Goal: Task Accomplishment & Management: Use online tool/utility

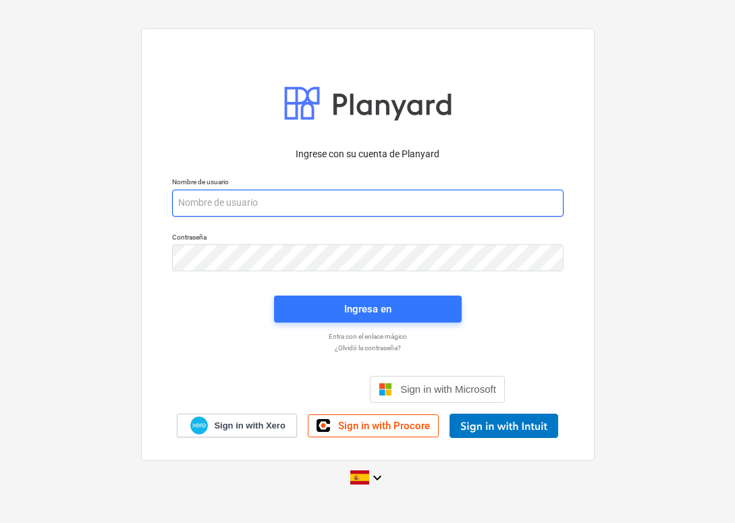
type input "[EMAIL_ADDRESS][DOMAIN_NAME]"
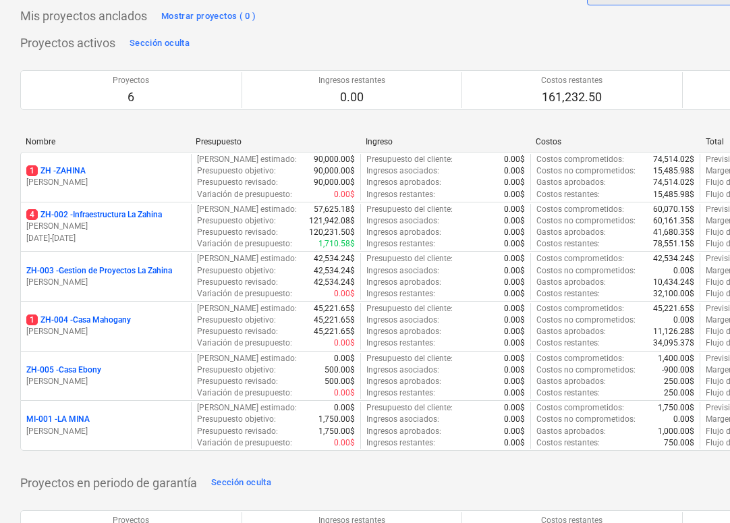
scroll to position [69, 0]
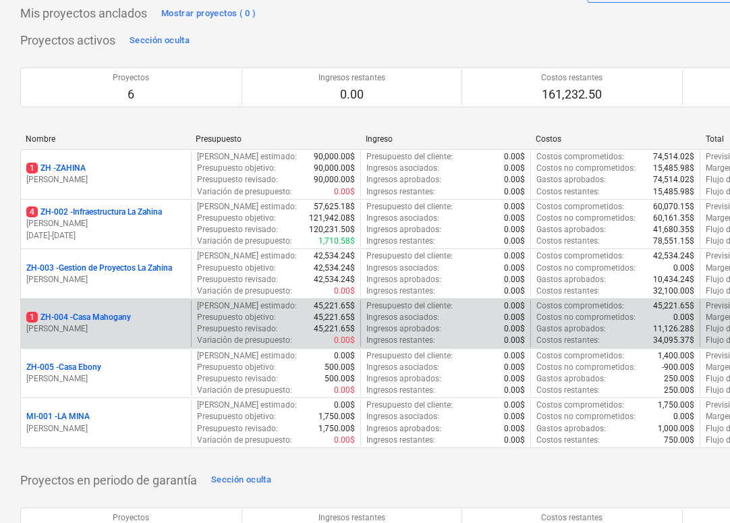
click at [62, 316] on p "1 ZH-004 - [GEOGRAPHIC_DATA]" at bounding box center [78, 317] width 105 height 11
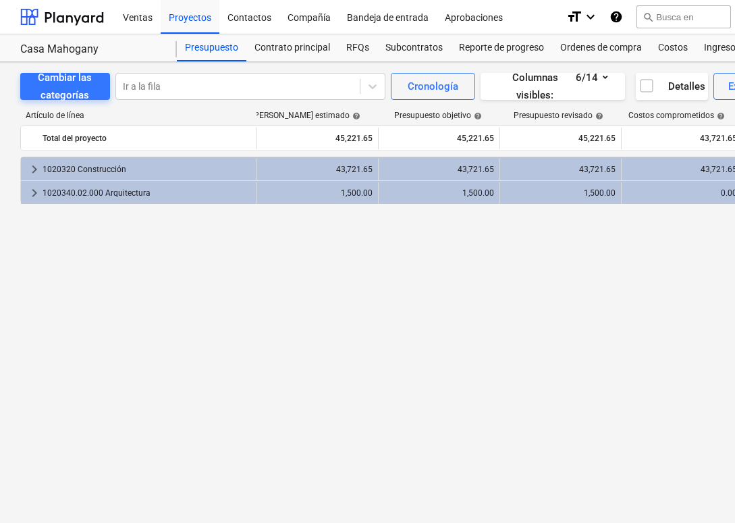
scroll to position [0, 11]
click at [660, 49] on div "Costos" at bounding box center [673, 47] width 46 height 27
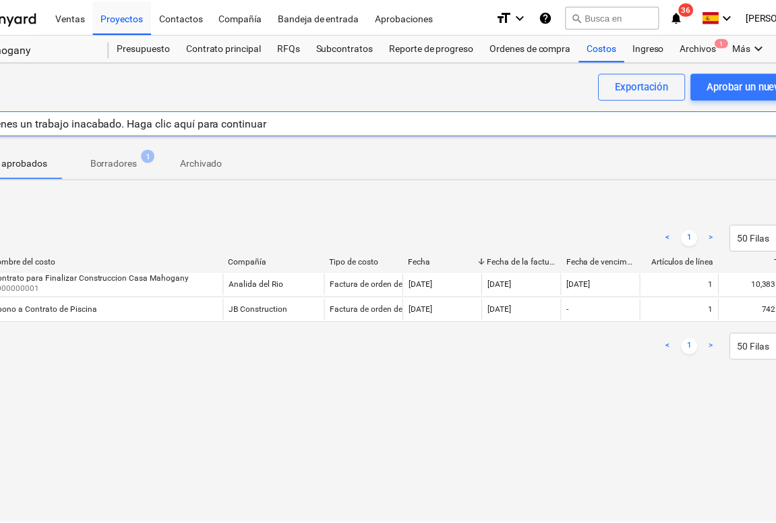
scroll to position [0, 72]
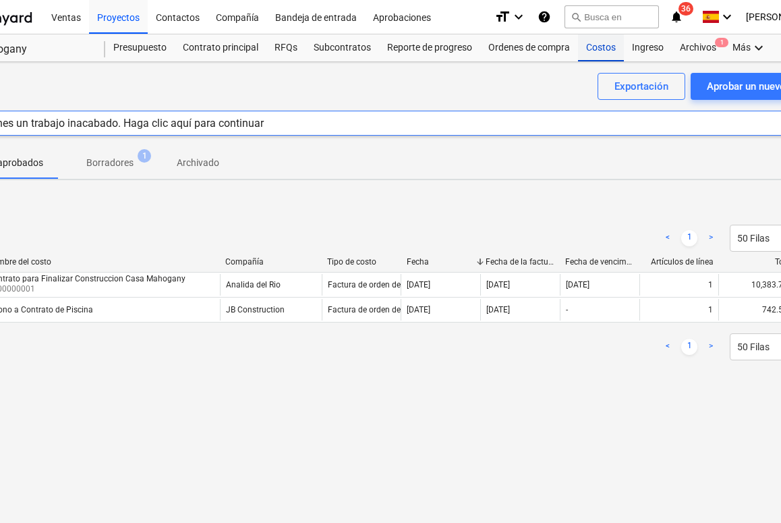
click at [585, 50] on div "Costos" at bounding box center [601, 47] width 46 height 27
click at [734, 88] on div "Aprobar un nuevo costo" at bounding box center [761, 87] width 108 height 18
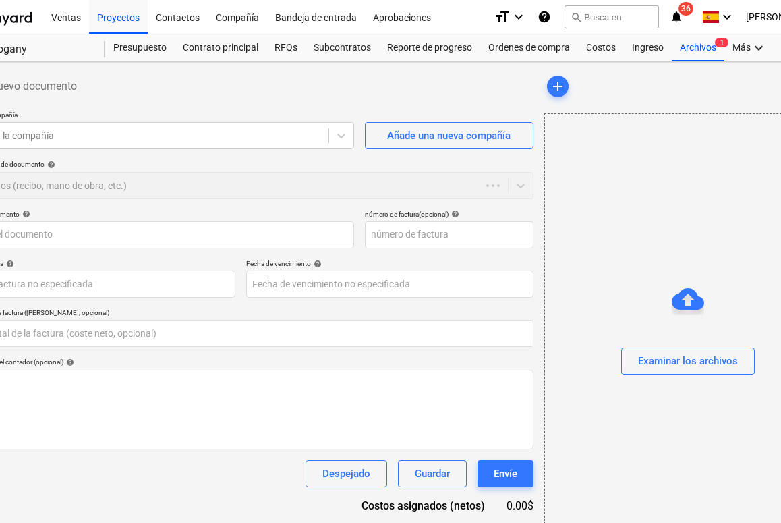
type input "0.00"
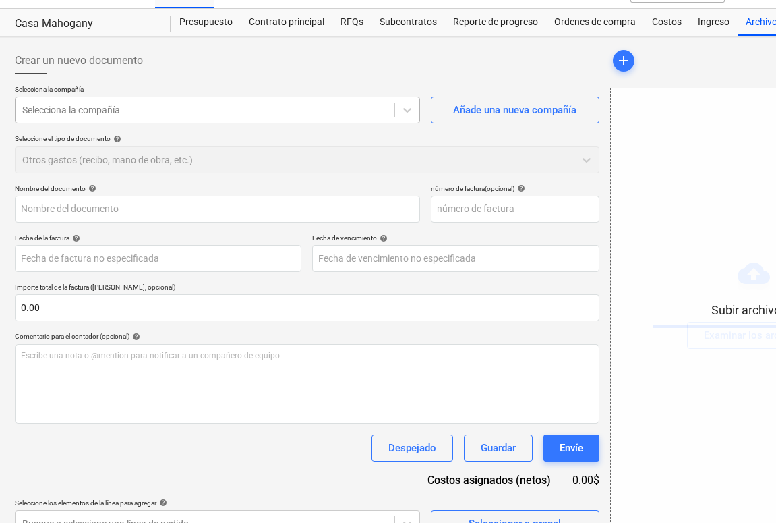
scroll to position [33, 5]
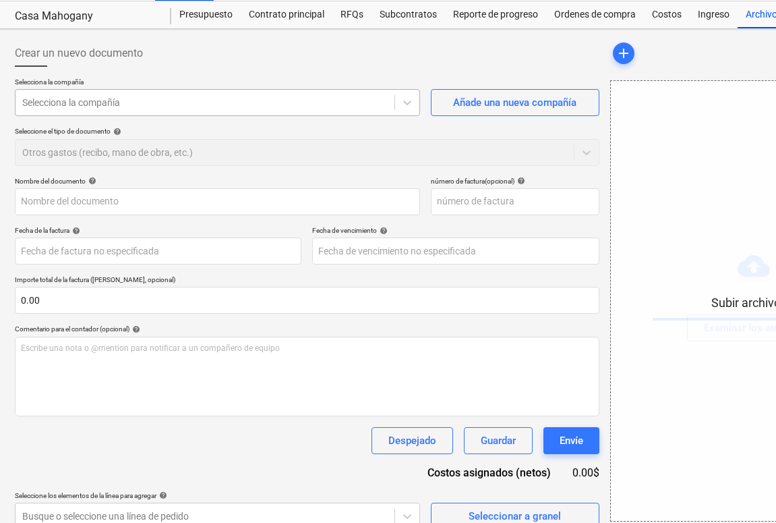
click at [316, 98] on div at bounding box center [205, 102] width 366 height 13
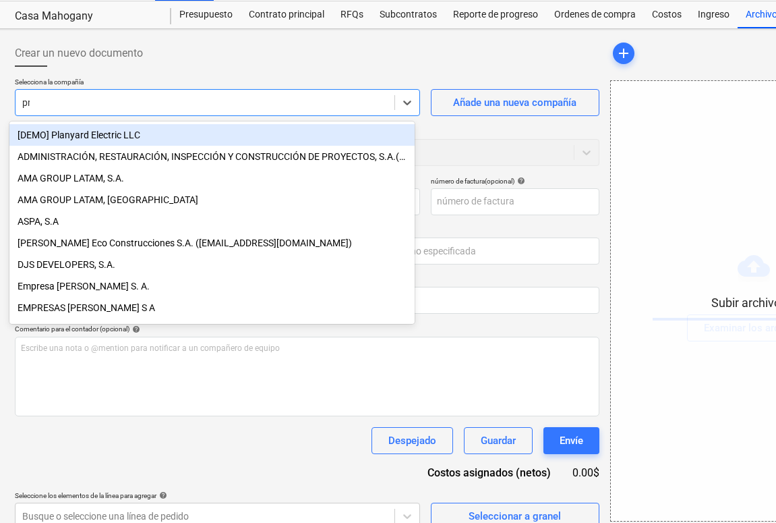
type input "pro"
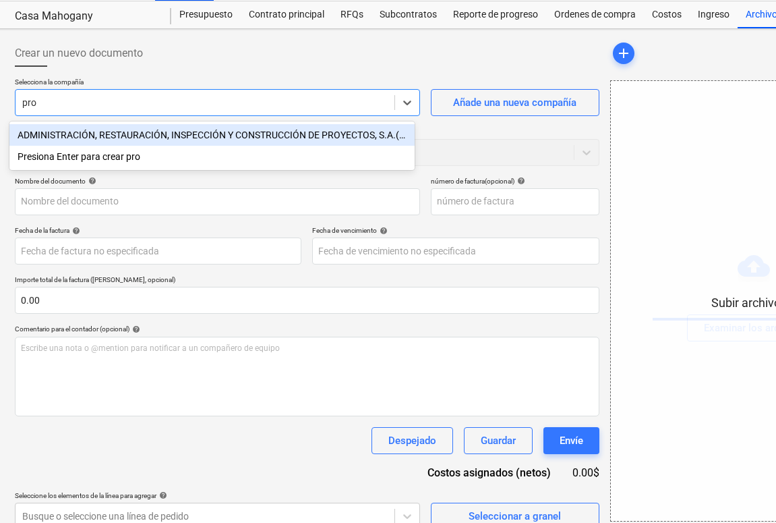
click at [260, 134] on div "ADMINISTRACIÓN, RESTAURACIÓN, INSPECCIÓN Y CONSTRUCCIÓN DE PROYECTOS, S.A.(ARIC…" at bounding box center [211, 135] width 405 height 22
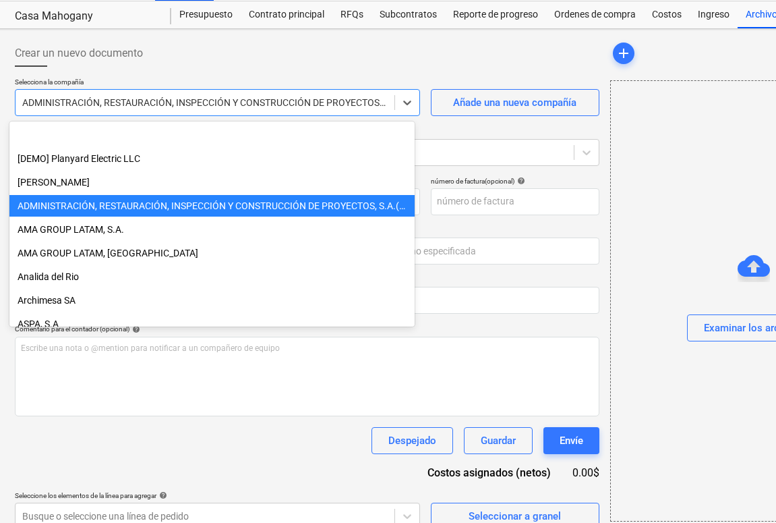
click at [311, 103] on div "ADMINISTRACIÓN, RESTAURACIÓN, INSPECCIÓN Y CONSTRUCCIÓN DE PROYECTOS, S.A.(ARIC…" at bounding box center [205, 102] width 366 height 11
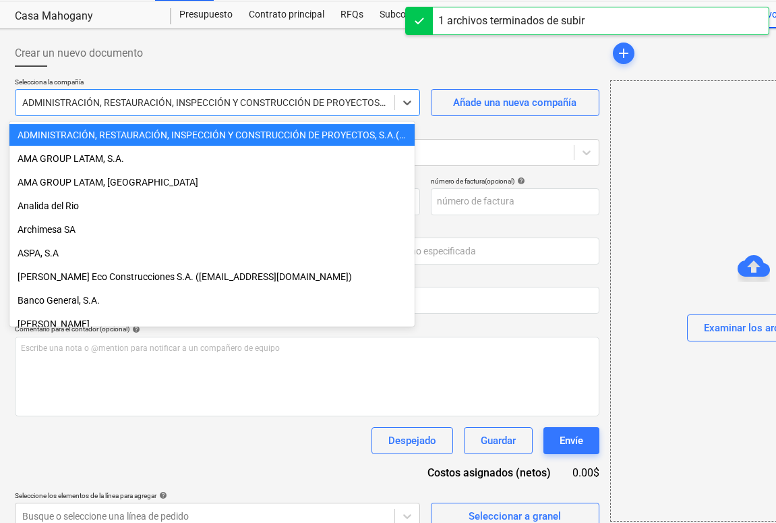
type input "Pronos contract signed.pdf"
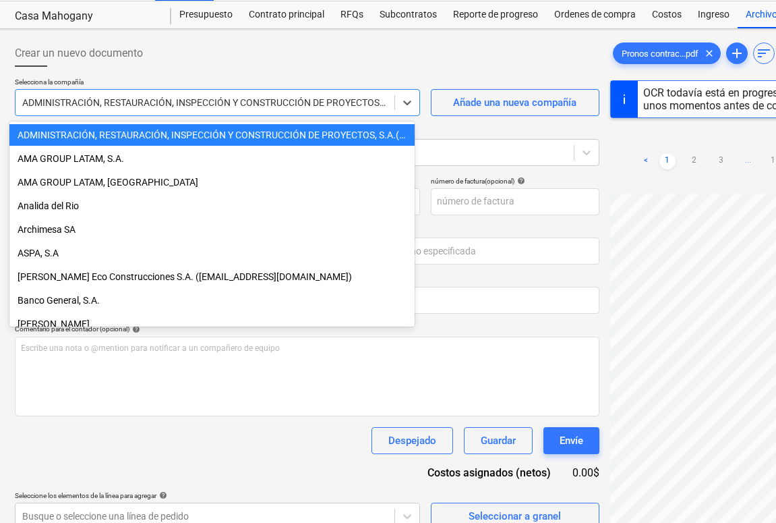
click at [380, 132] on div "ADMINISTRACIÓN, RESTAURACIÓN, INSPECCIÓN Y CONSTRUCCIÓN DE PROYECTOS, S.A.(ARIC…" at bounding box center [211, 135] width 405 height 22
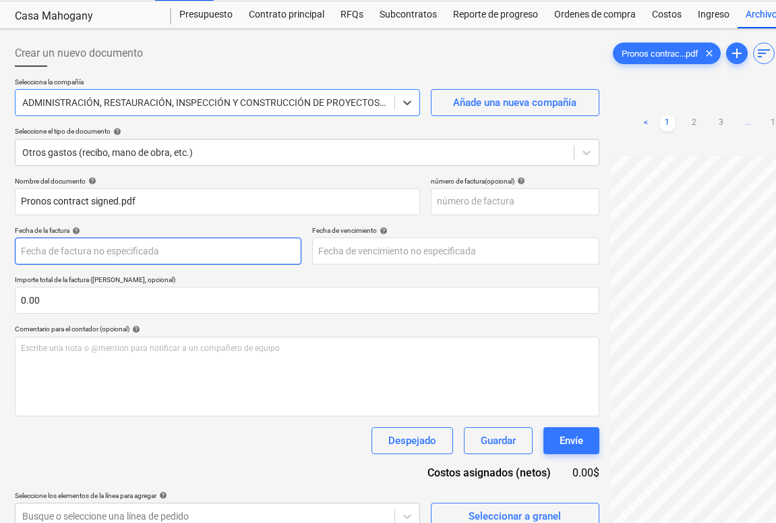
click at [98, 255] on body "Ventas Proyectos Contactos Compañía Bandeja de entrada Aprobaciones format_size…" at bounding box center [383, 228] width 776 height 523
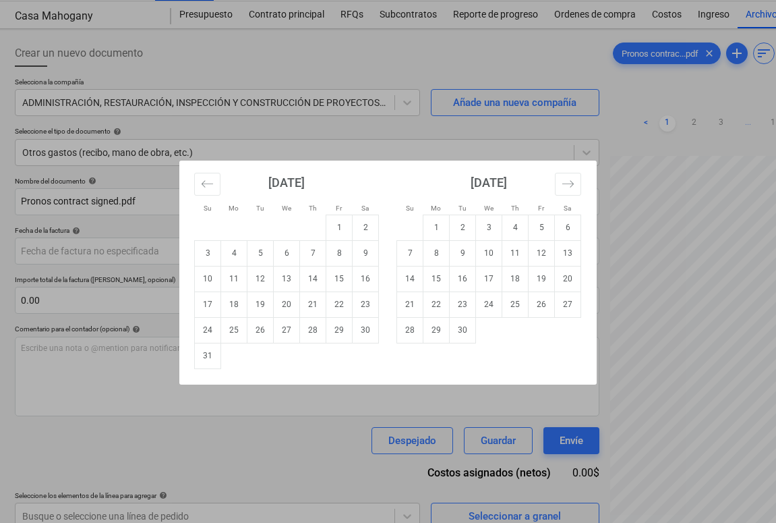
click at [99, 272] on div "Su Mo Tu We Th Fr Sa Su Mo Tu We Th Fr Sa [DATE] 1 2 3 4 5 6 7 8 9 10 11 12 13 …" at bounding box center [388, 261] width 776 height 523
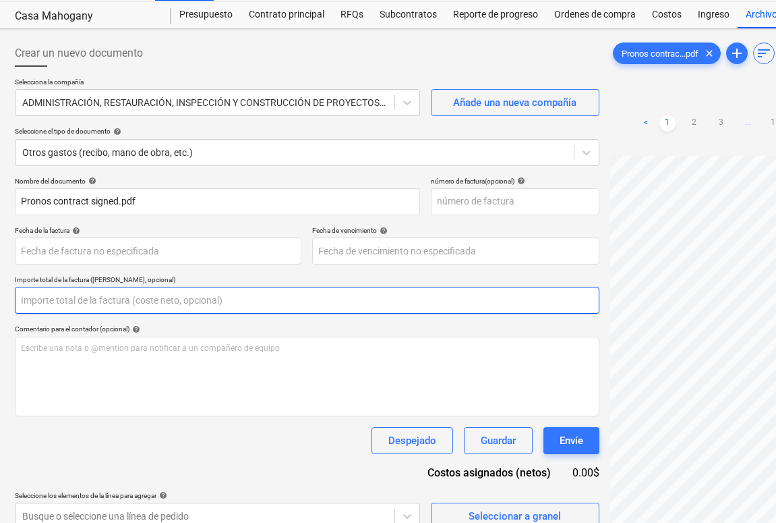
click at [86, 295] on input "text" at bounding box center [307, 300] width 585 height 27
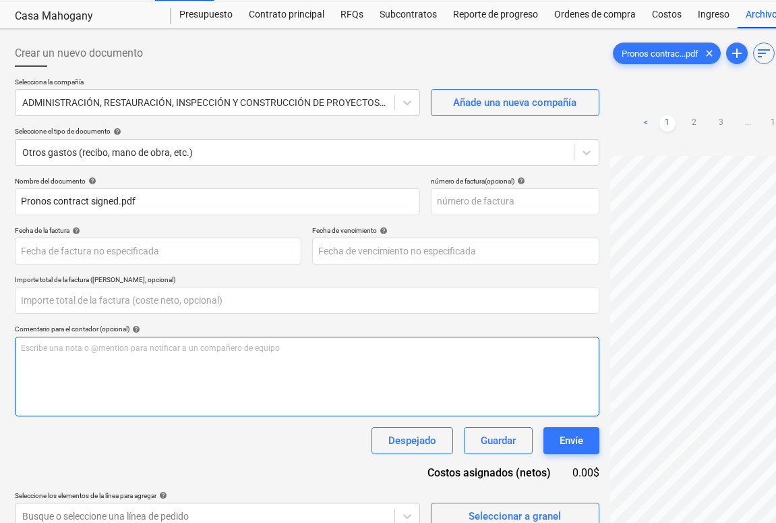
type input "0.00"
click at [147, 370] on div "Escribe una nota o @mention para notificar a un compañero de equipo ﻿" at bounding box center [307, 377] width 585 height 80
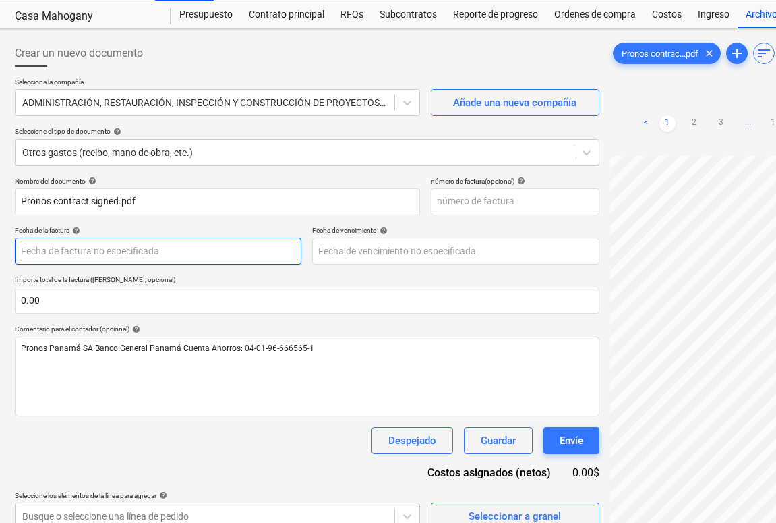
click at [107, 246] on body "Ventas Proyectos Contactos Compañía Bandeja de entrada Aprobaciones format_size…" at bounding box center [383, 228] width 776 height 523
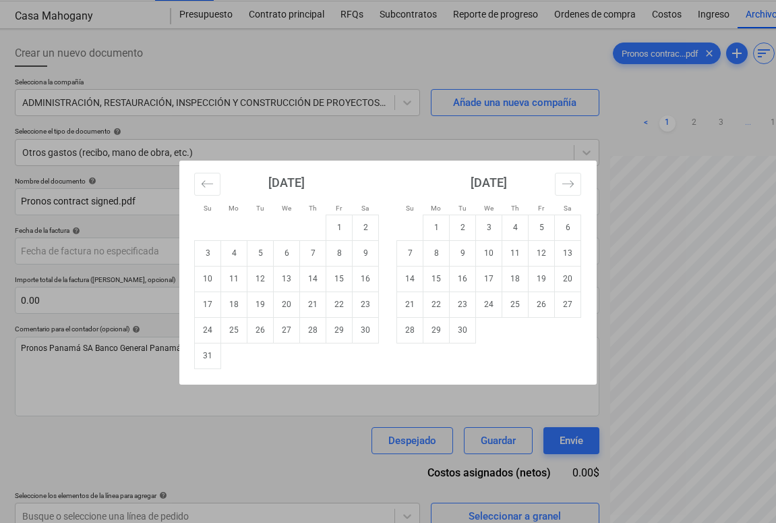
click at [420, 138] on div "Su Mo Tu We Th Fr Sa Su Mo Tu We Th Fr Sa [DATE] 1 2 3 4 5 6 7 8 9 10 11 12 13 …" at bounding box center [388, 261] width 776 height 523
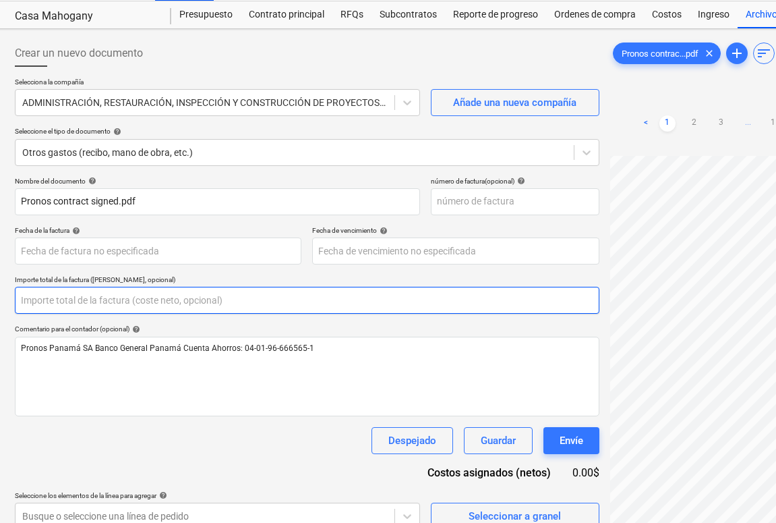
click at [107, 308] on input "text" at bounding box center [307, 300] width 585 height 27
paste input "$26.058,98"
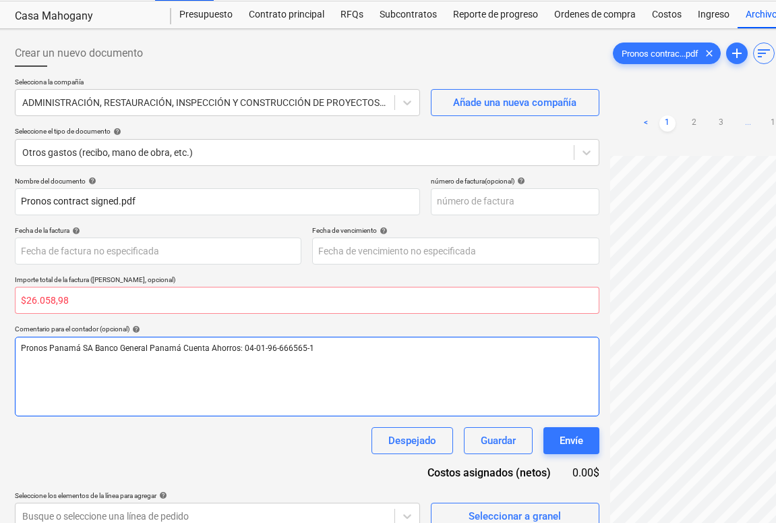
type input "0.00"
click at [139, 379] on div "Pronos Panamá SA Banco General Panamá Cuenta Ahorros: 04-01-96-666565-1" at bounding box center [307, 377] width 585 height 80
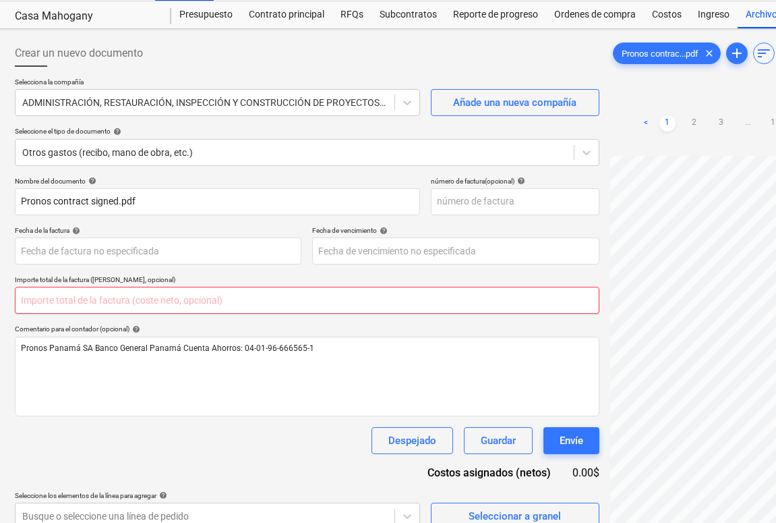
click at [35, 293] on input "text" at bounding box center [307, 300] width 585 height 27
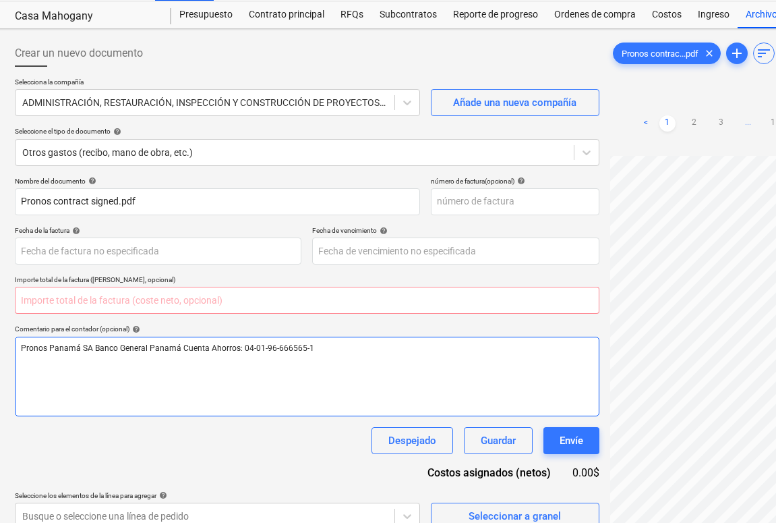
type input "0.00"
click at [43, 364] on div "Pronos Panamá SA Banco General Panamá Cuenta Ahorros: 04-01-96-666565-1" at bounding box center [307, 377] width 585 height 80
click at [25, 374] on p "$26.058,98" at bounding box center [307, 371] width 573 height 11
drag, startPoint x: 25, startPoint y: 372, endPoint x: 81, endPoint y: 372, distance: 56.0
click at [81, 372] on p "$26.058,98" at bounding box center [307, 371] width 573 height 11
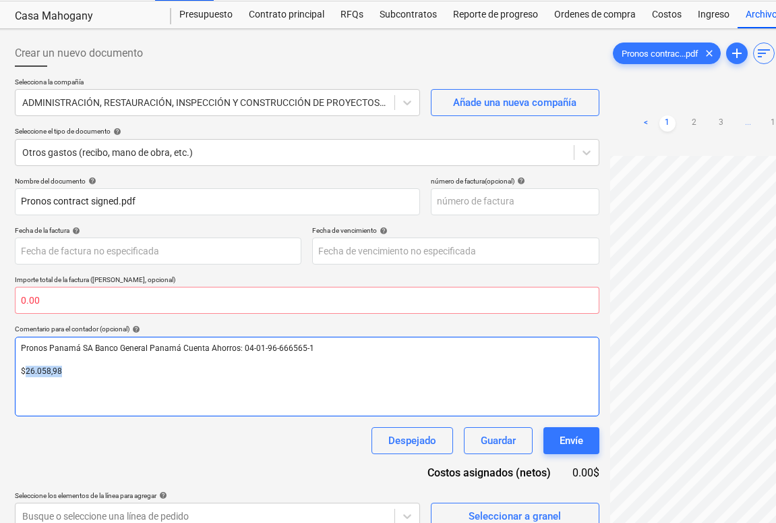
copy span "26.058,98"
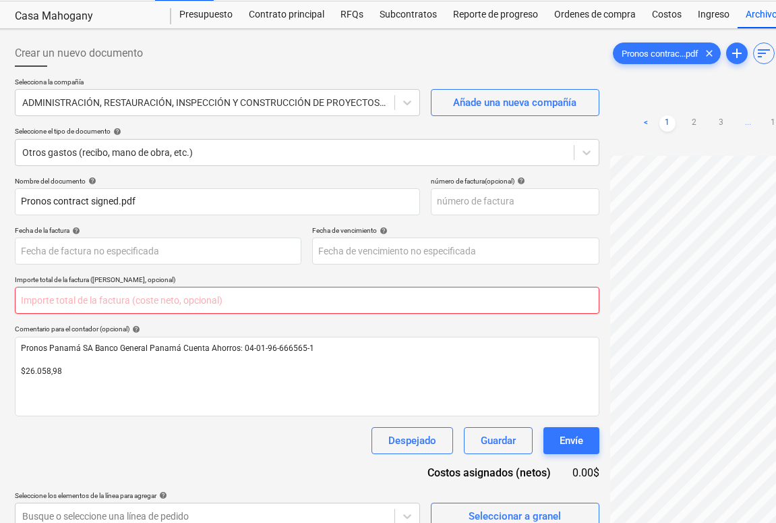
click at [48, 306] on input "text" at bounding box center [307, 300] width 585 height 27
paste input "26.058,98"
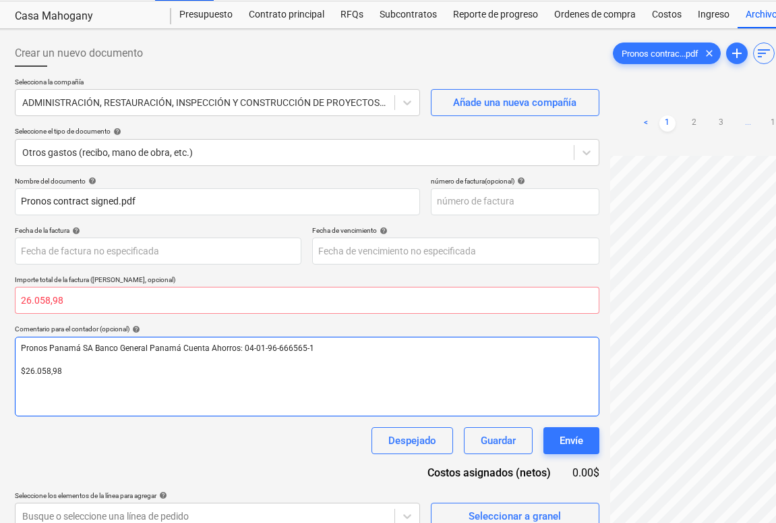
type input "0.00"
click at [47, 382] on div "Pronos Panamá SA Banco General Panamá Cuenta Ahorros: 04-01-96-666565-1 ﻿ $26.0…" at bounding box center [307, 377] width 585 height 80
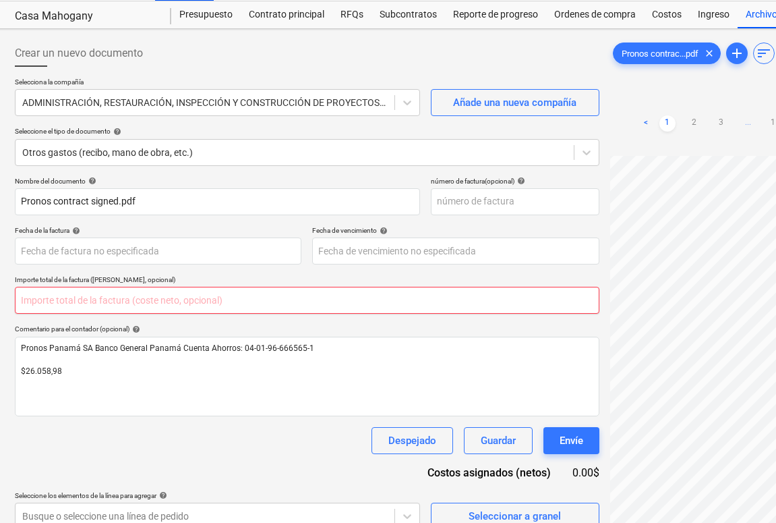
click at [45, 297] on input "text" at bounding box center [307, 300] width 585 height 27
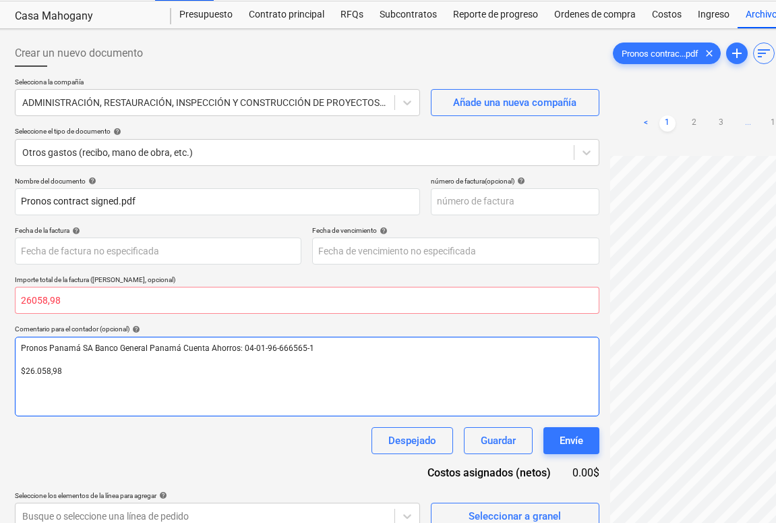
type input "0.00"
click at [92, 391] on div "Pronos Panamá SA Banco General Panamá Cuenta Ahorros: 04-01-96-666565-1 ﻿ $26.0…" at bounding box center [307, 377] width 585 height 80
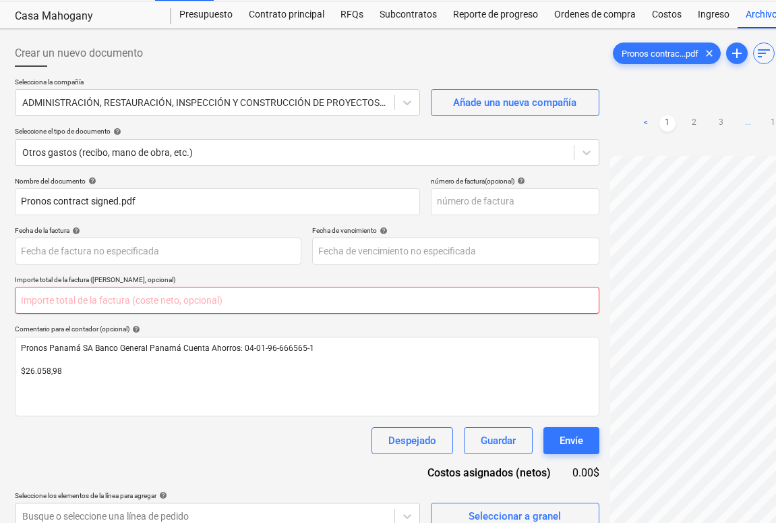
click at [45, 304] on input "text" at bounding box center [307, 300] width 585 height 27
type input "0.00"
click at [91, 264] on div "Nombre del documento help Pronos contract signed.pdf número de factura (opciona…" at bounding box center [307, 353] width 585 height 353
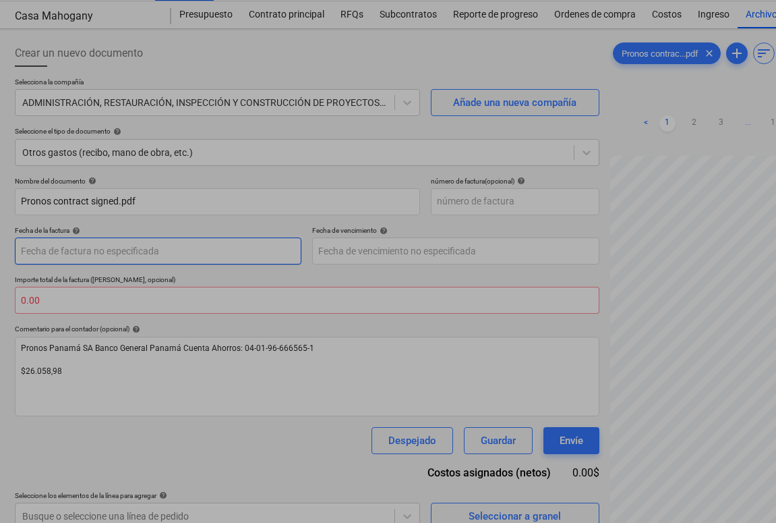
click at [86, 245] on body "Ventas Proyectos Contactos Compañía Bandeja de entrada Aprobaciones format_size…" at bounding box center [383, 228] width 776 height 523
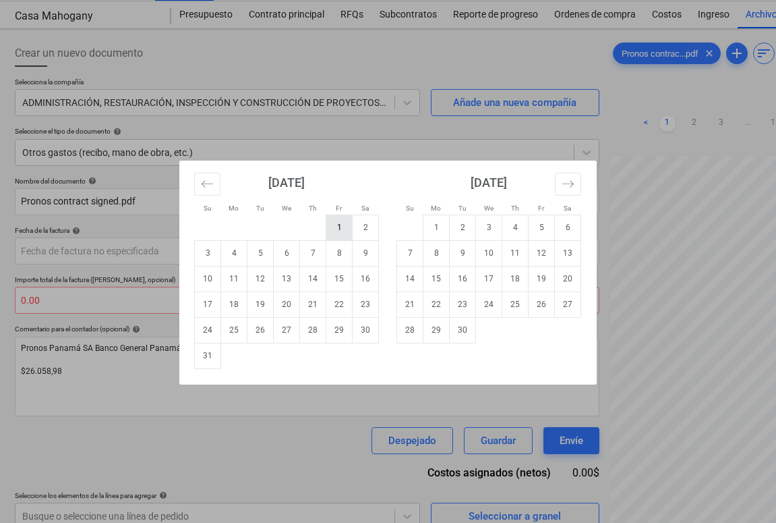
click at [334, 221] on td "1" at bounding box center [339, 228] width 26 height 26
type input "[DATE]"
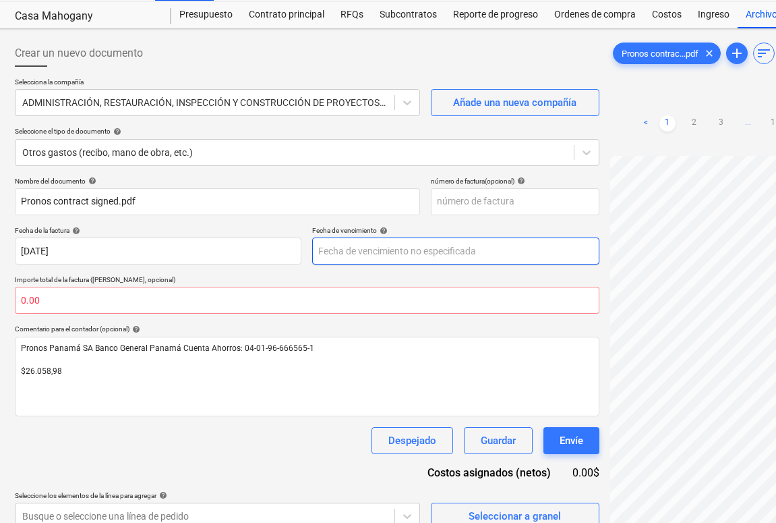
click at [364, 251] on body "Ventas Proyectos Contactos Compañía Bandeja de entrada Aprobaciones format_size…" at bounding box center [383, 228] width 776 height 523
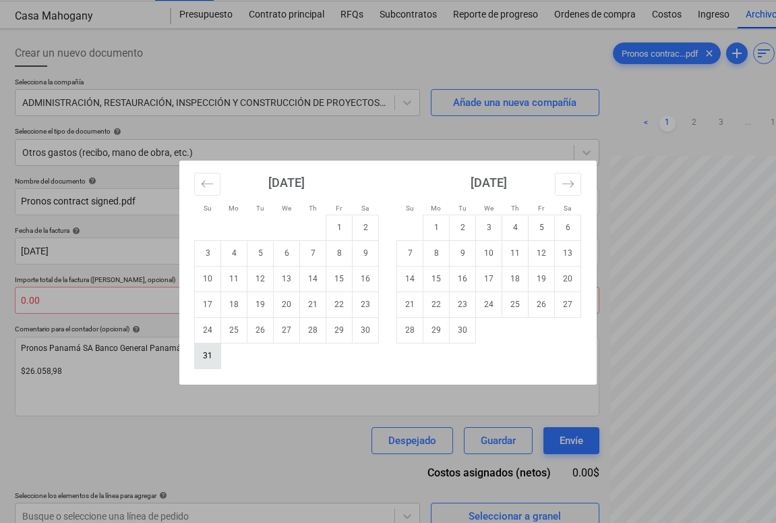
click at [212, 349] on td "31" at bounding box center [208, 356] width 26 height 26
type input "[DATE]"
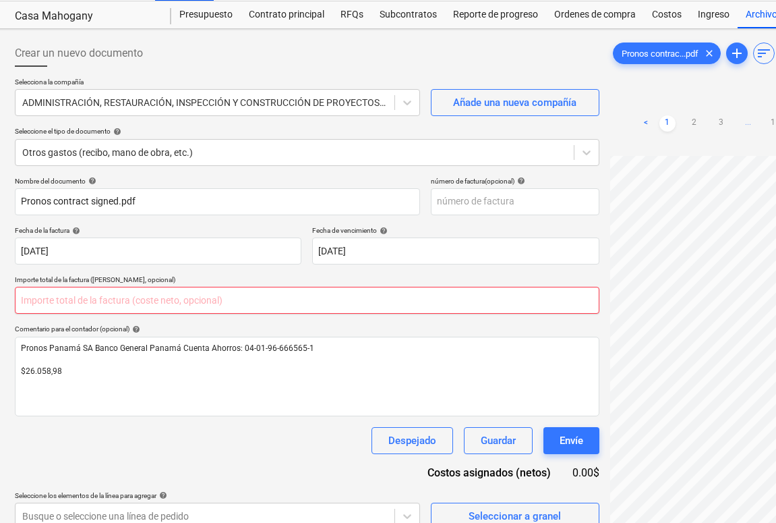
click at [159, 305] on input "text" at bounding box center [307, 300] width 585 height 27
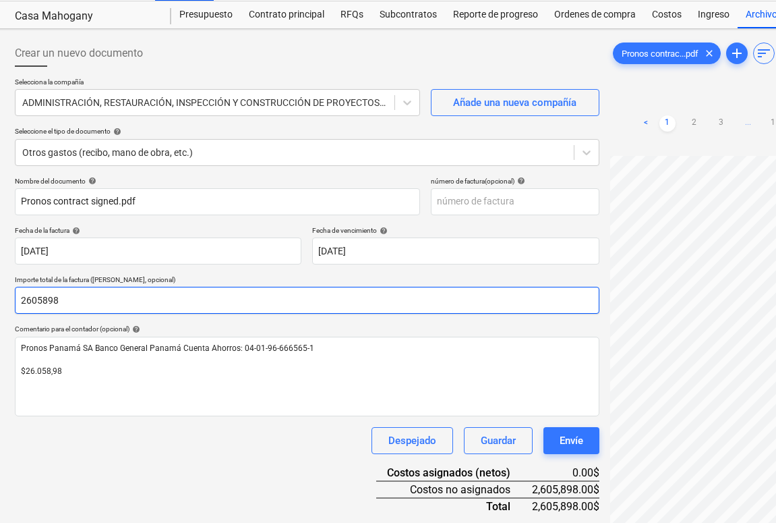
click at [48, 302] on input "2605898" at bounding box center [307, 300] width 585 height 27
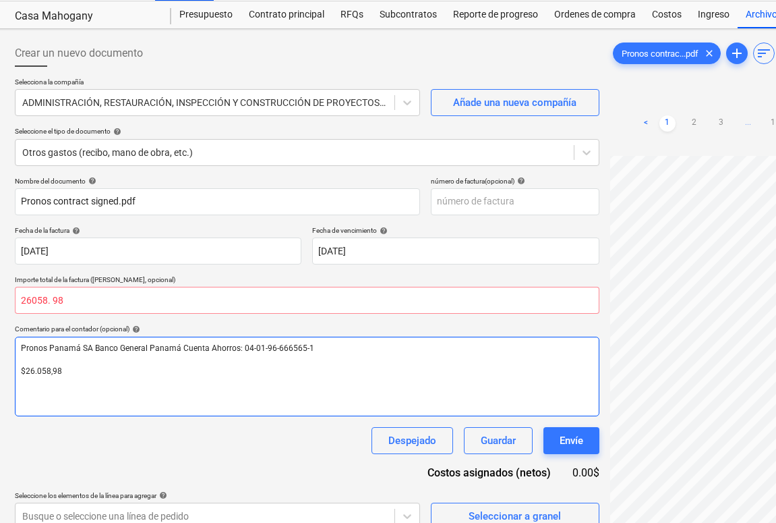
type input "0.00"
click at [98, 389] on div "Pronos Panamá SA Banco General Panamá Cuenta Ahorros: 04-01-96-666565-1 ﻿ $26.0…" at bounding box center [307, 377] width 585 height 80
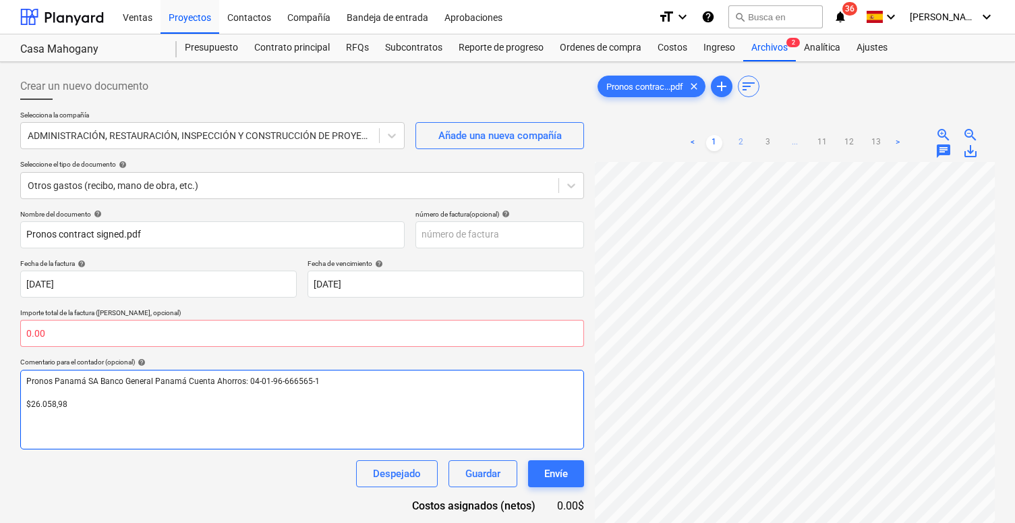
scroll to position [94, 1]
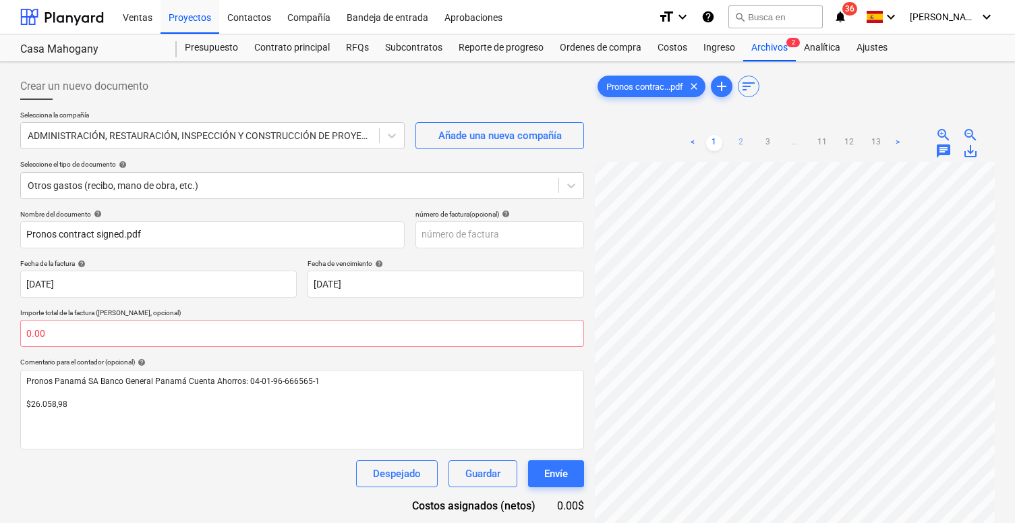
click at [734, 147] on link "2" at bounding box center [741, 143] width 16 height 16
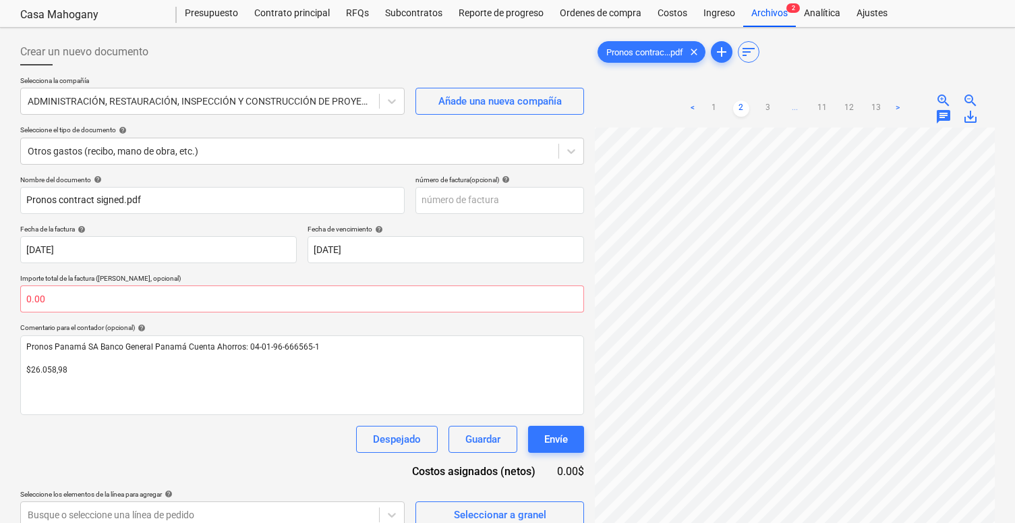
scroll to position [36, 0]
click at [734, 111] on link "3" at bounding box center [768, 107] width 16 height 16
click at [734, 105] on link "4" at bounding box center [782, 107] width 16 height 16
click at [734, 116] on link "5" at bounding box center [795, 121] width 16 height 16
click at [734, 119] on link "6" at bounding box center [809, 121] width 16 height 16
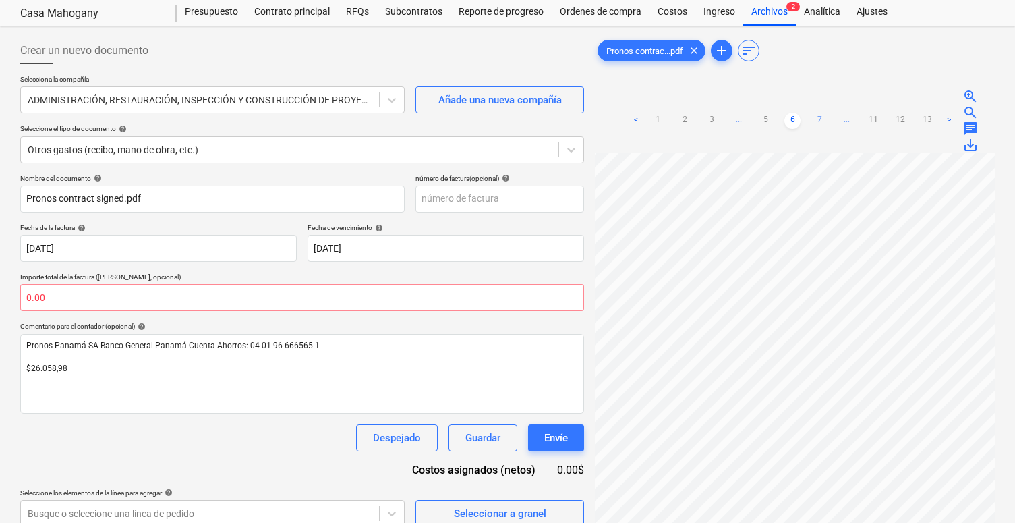
click at [734, 121] on link "7" at bounding box center [819, 121] width 16 height 16
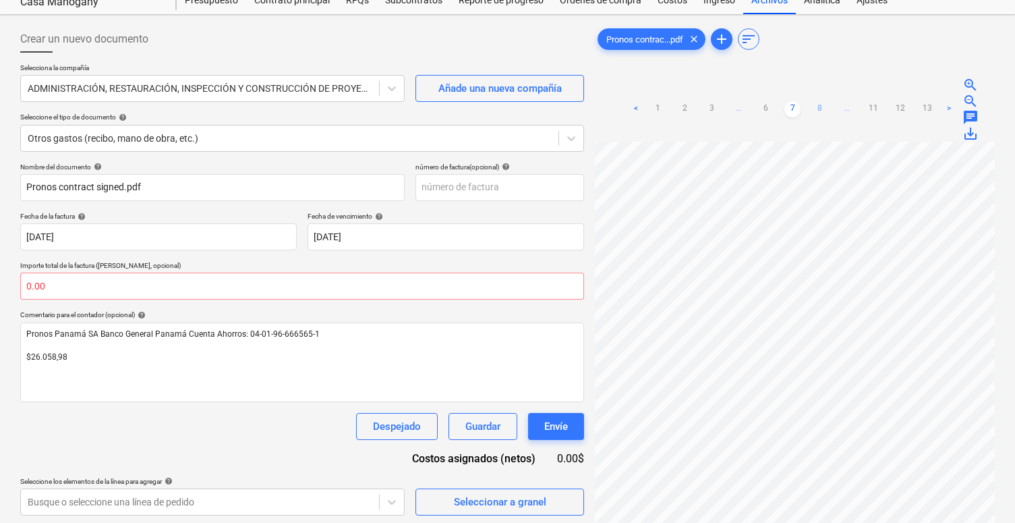
click at [734, 111] on link "8" at bounding box center [819, 109] width 16 height 16
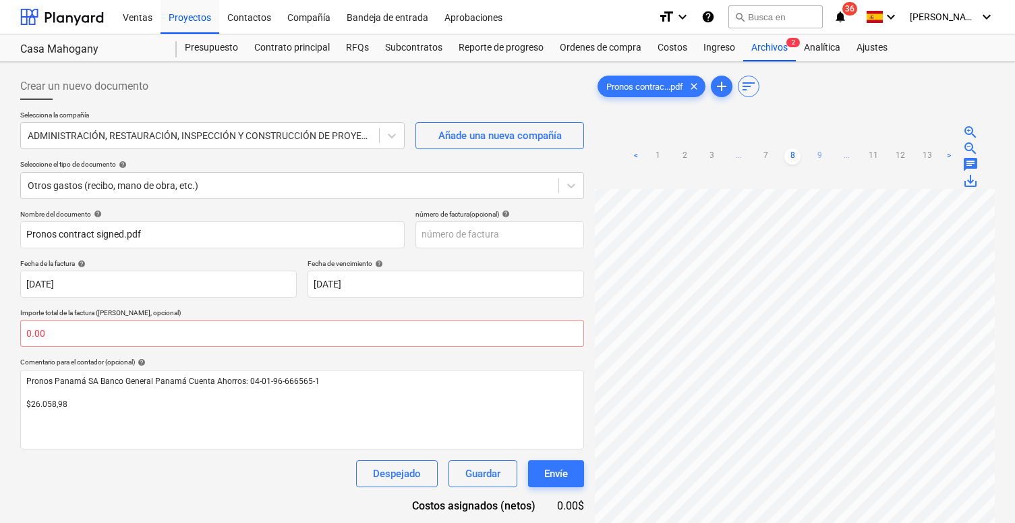
scroll to position [0, 0]
click at [734, 148] on link "9" at bounding box center [819, 156] width 16 height 16
click at [734, 154] on link "10" at bounding box center [836, 156] width 16 height 16
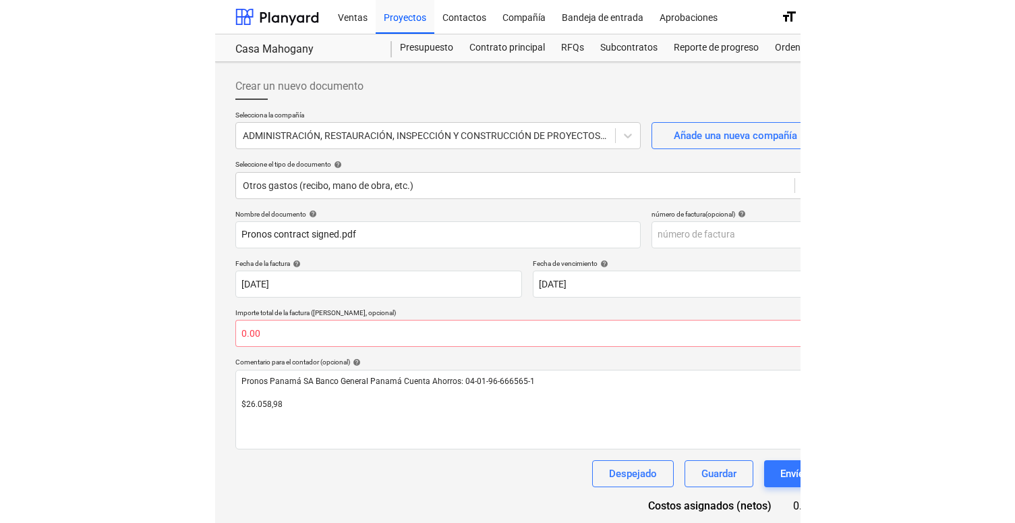
scroll to position [0, 0]
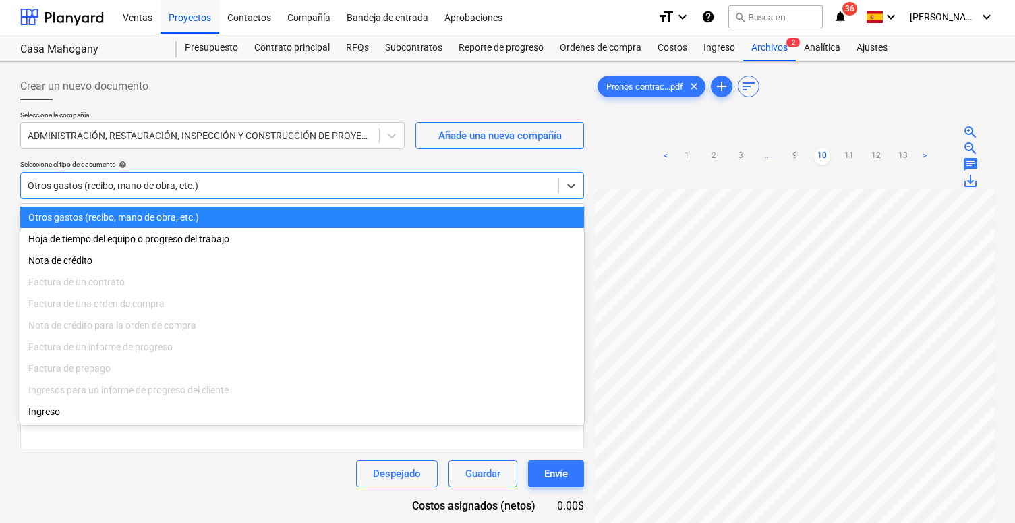
click at [317, 192] on div "Otros gastos (recibo, mano de obra, etc.)" at bounding box center [290, 185] width 538 height 19
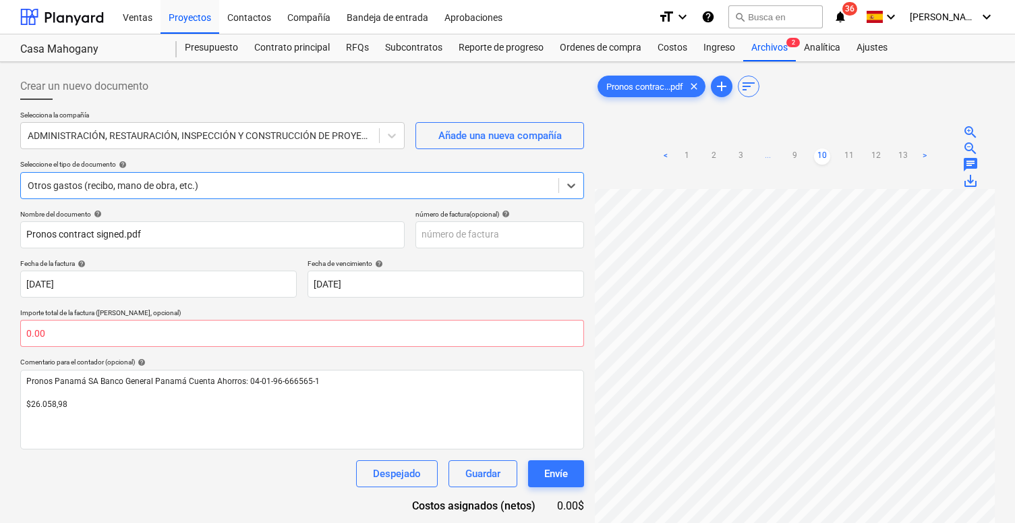
click at [317, 192] on div "Otros gastos (recibo, mano de obra, etc.)" at bounding box center [290, 185] width 538 height 19
click at [362, 138] on div "ADMINISTRACIÓN, RESTAURACIÓN, INSPECCIÓN Y CONSTRUCCIÓN DE PROYECTOS, S.A.(ARIC…" at bounding box center [200, 135] width 345 height 11
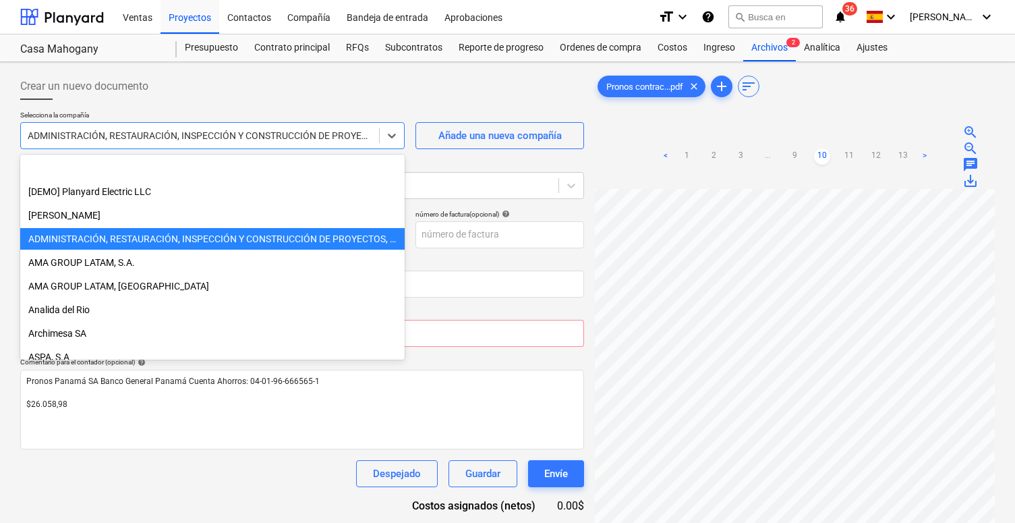
scroll to position [71, 0]
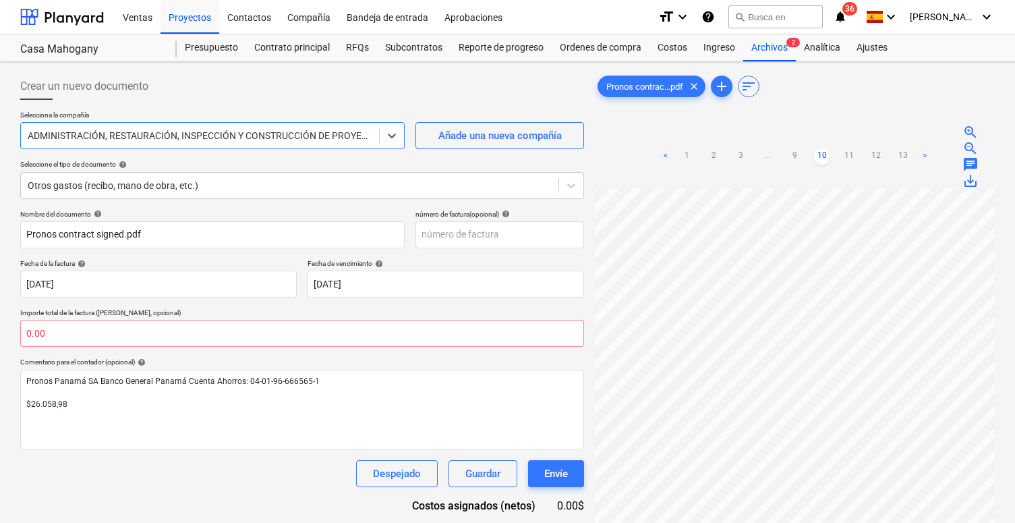
click at [304, 141] on div at bounding box center [200, 135] width 345 height 13
click at [461, 169] on p "Seleccione el tipo de documento help" at bounding box center [302, 165] width 564 height 11
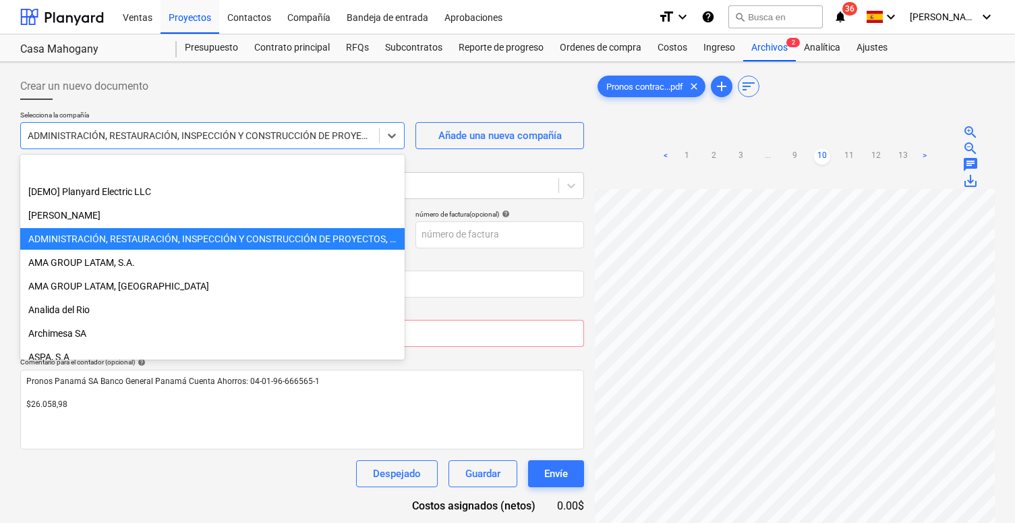
click at [371, 142] on div at bounding box center [200, 135] width 345 height 13
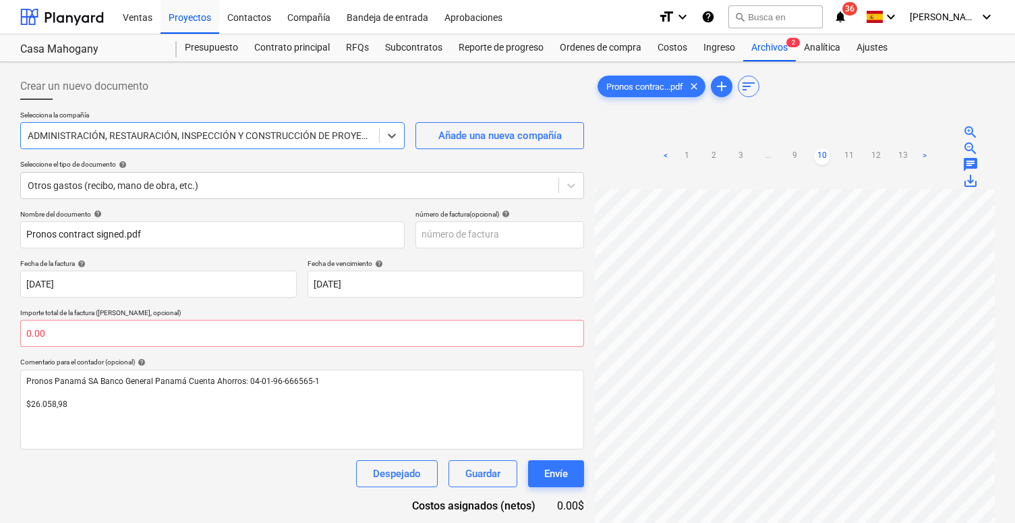
click at [371, 142] on div at bounding box center [200, 135] width 345 height 13
click at [338, 138] on div "ADMINISTRACIÓN, RESTAURACIÓN, INSPECCIÓN Y CONSTRUCCIÓN DE PROYECTOS, S.A.(ARIC…" at bounding box center [200, 135] width 345 height 11
drag, startPoint x: 24, startPoint y: 138, endPoint x: 349, endPoint y: 165, distance: 326.9
click at [349, 165] on div "Selecciona la compañía Select is focused ,type to refine list, press Down to op…" at bounding box center [302, 160] width 564 height 99
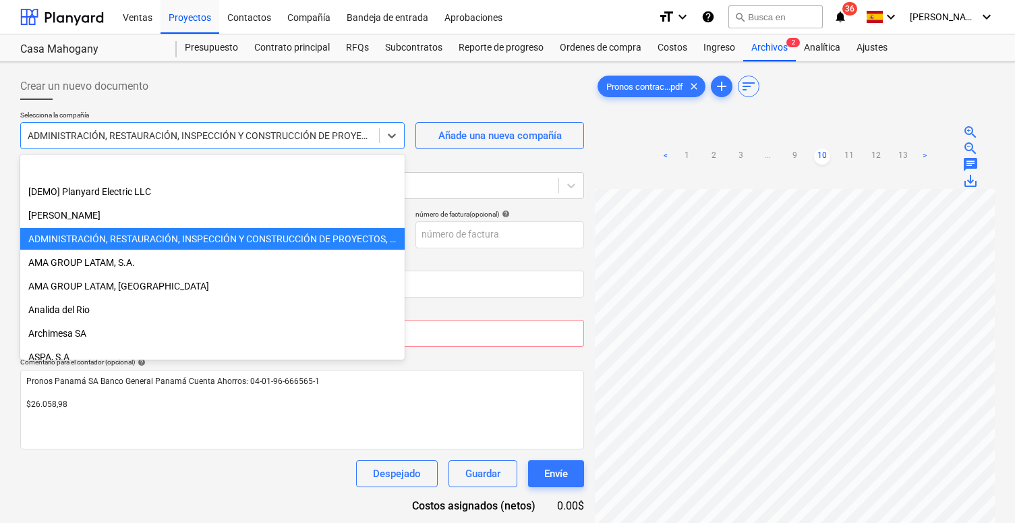
click at [358, 136] on div "ADMINISTRACIÓN, RESTAURACIÓN, INSPECCIÓN Y CONSTRUCCIÓN DE PROYECTOS, S.A.(ARIC…" at bounding box center [200, 135] width 345 height 11
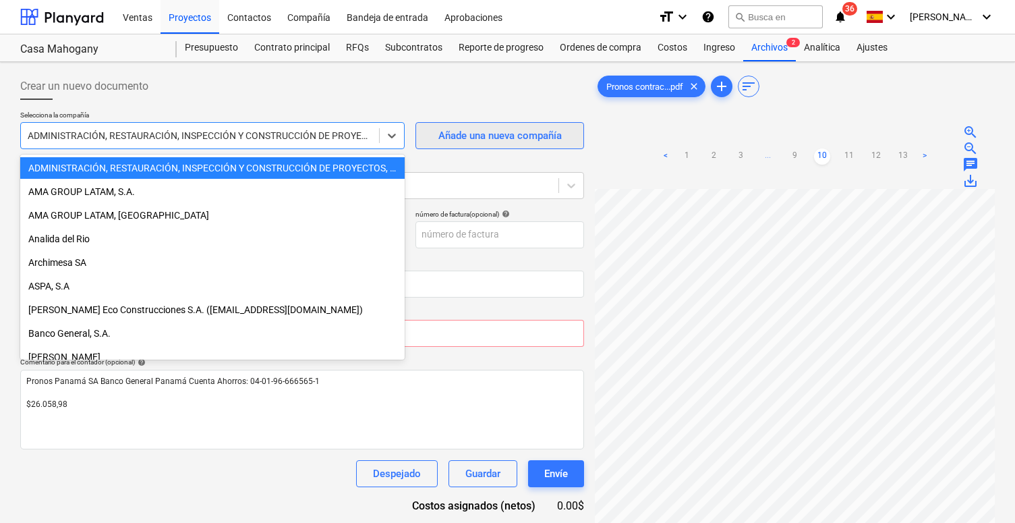
click at [440, 136] on div "Añade una nueva compañía" at bounding box center [499, 136] width 123 height 18
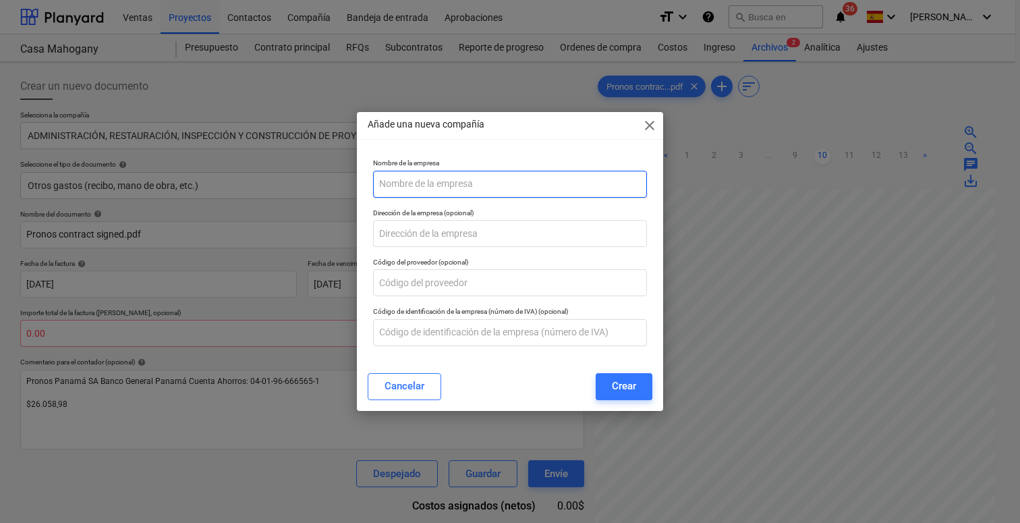
click at [418, 179] on input "text" at bounding box center [510, 184] width 274 height 27
type input "PRONOS S.A"
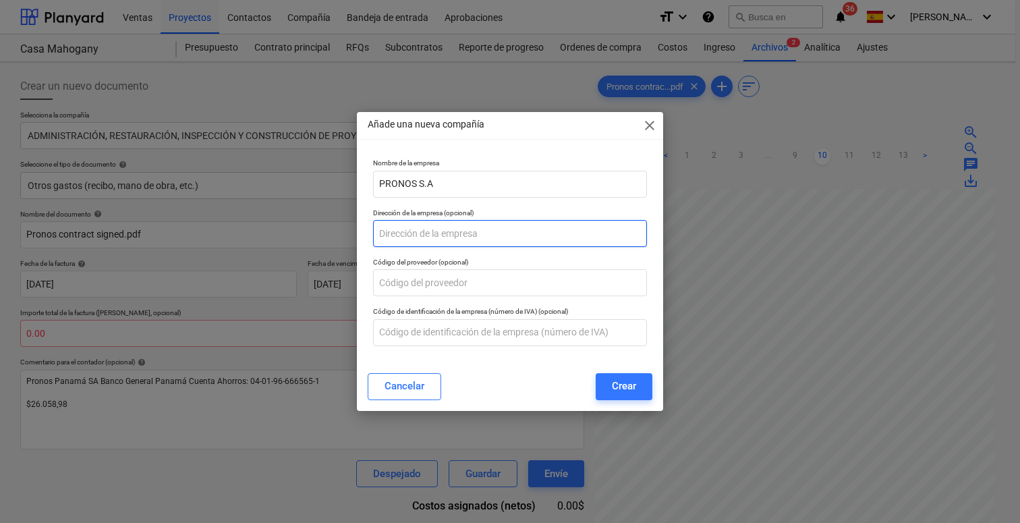
click at [405, 234] on input "text" at bounding box center [510, 233] width 274 height 27
click at [699, 295] on div "Añade una nueva compañía close Nombre de la empresa PRONOS S.A Dirección de la …" at bounding box center [510, 261] width 1020 height 523
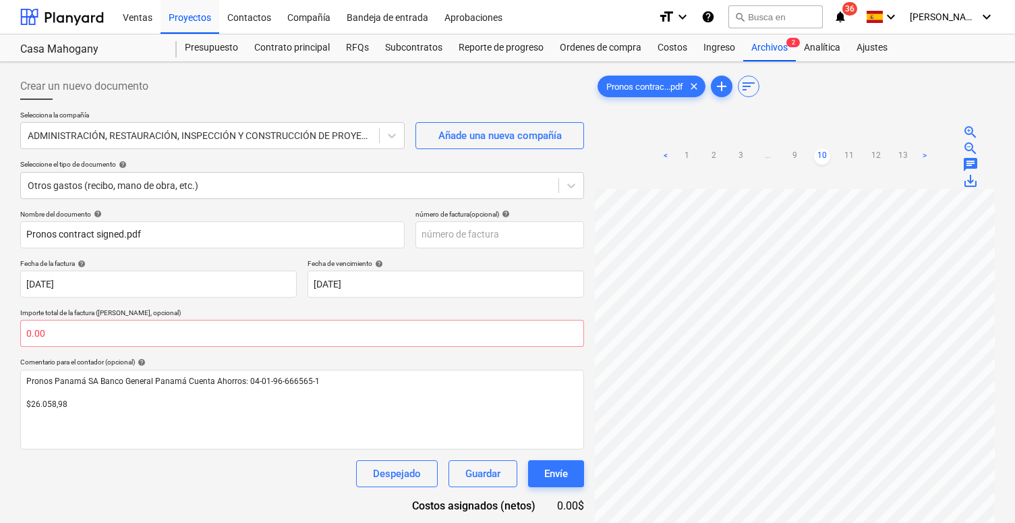
scroll to position [0, 0]
click at [687, 149] on link "1" at bounding box center [687, 156] width 16 height 16
click at [734, 140] on link "2" at bounding box center [741, 143] width 16 height 16
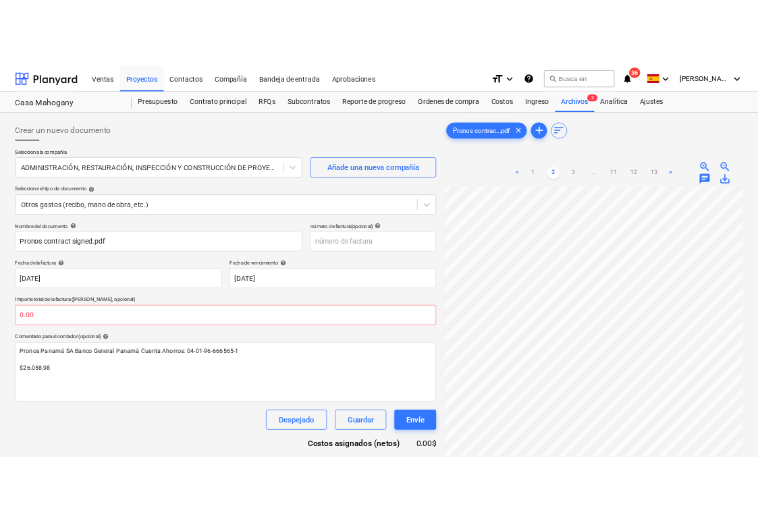
scroll to position [49, 0]
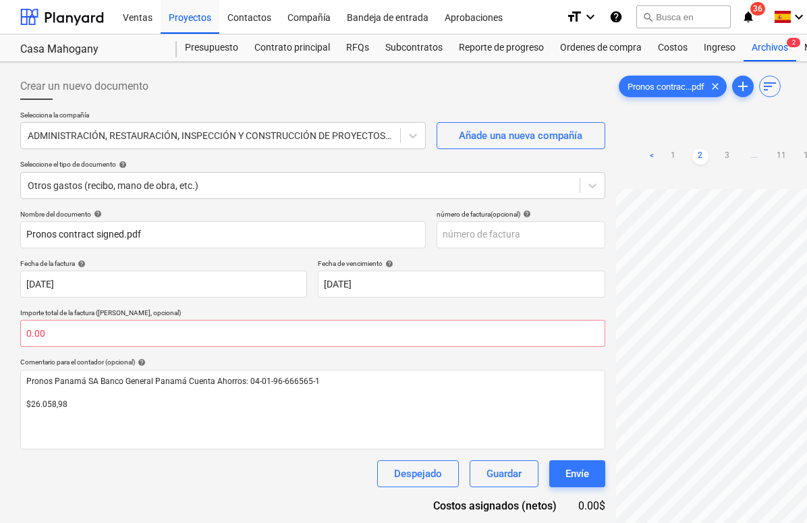
click at [510, 149] on div "Selecciona la compañía ADMINISTRACIÓN, RESTAURACIÓN, INSPECCIÓN Y CONSTRUCCIÓN …" at bounding box center [312, 160] width 585 height 99
click at [500, 139] on div "Añade una nueva compañía" at bounding box center [520, 136] width 123 height 18
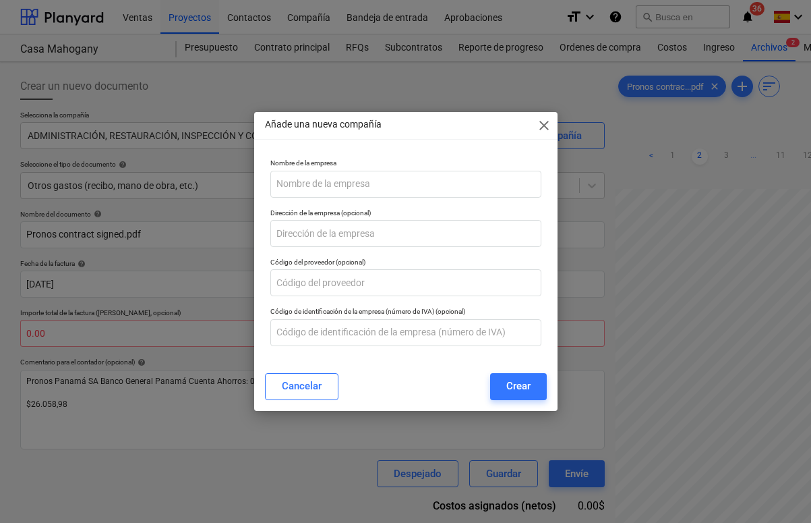
click at [366, 213] on p "Dirección de la empresa (opcional)" at bounding box center [405, 213] width 271 height 11
click at [357, 196] on input "text" at bounding box center [405, 184] width 271 height 27
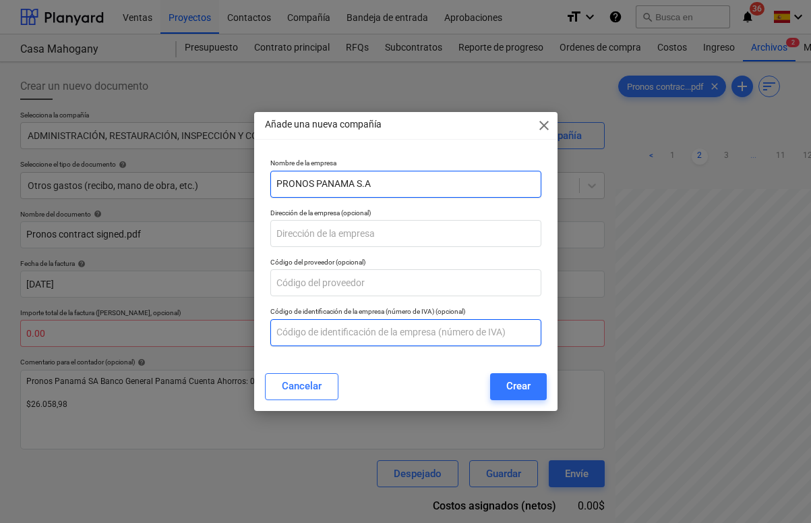
type input "PRONOS PANAMA S.A"
click at [295, 329] on input "text" at bounding box center [405, 332] width 271 height 27
paste input "155735910-2-2023"
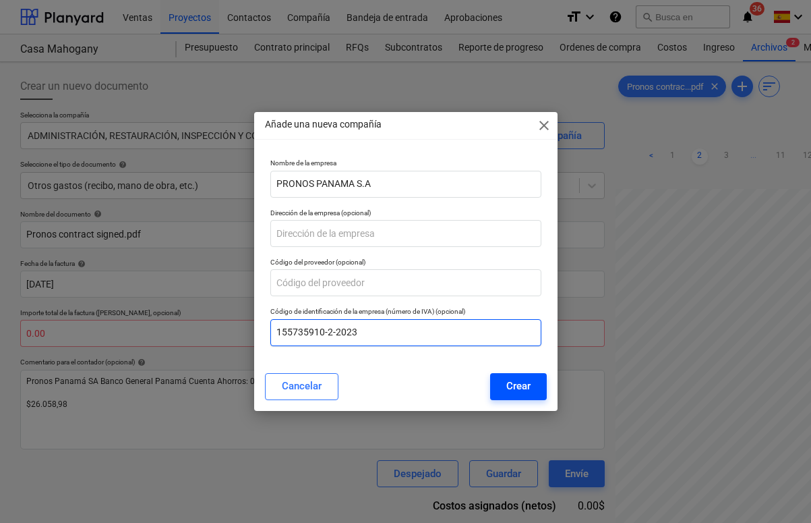
type input "155735910-2-2023"
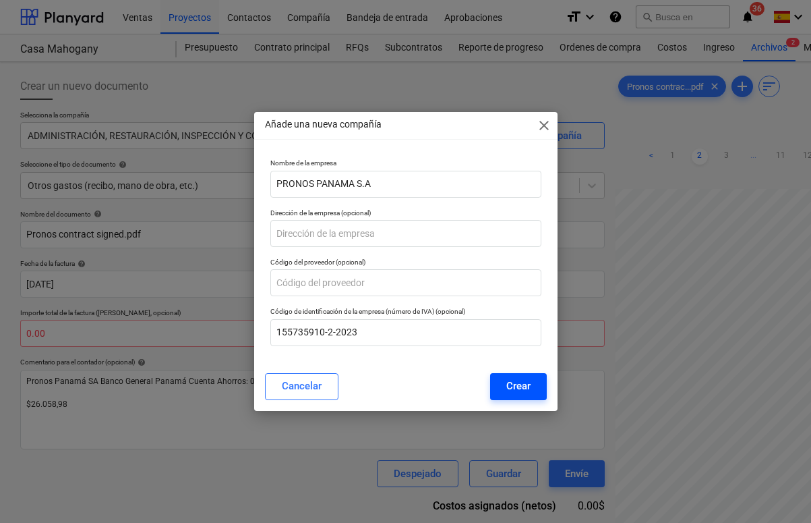
click at [515, 380] on div "Crear" at bounding box center [519, 386] width 24 height 18
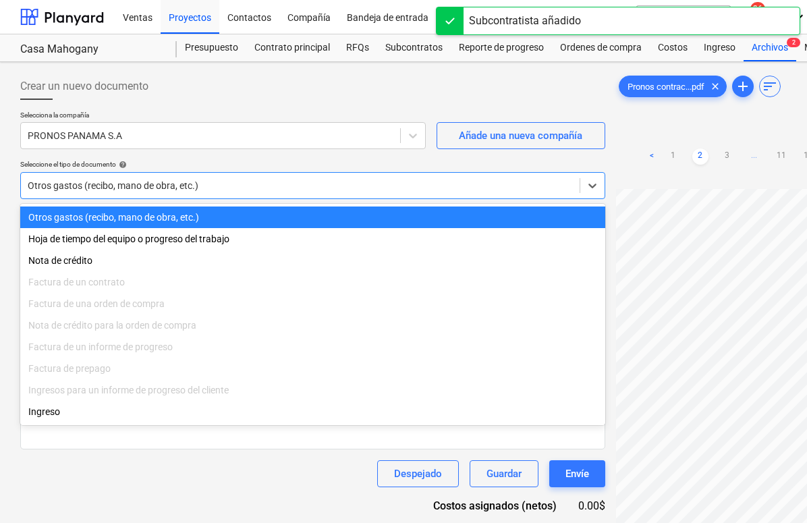
click at [185, 184] on div "Otros gastos (recibo, mano de obra, etc.)" at bounding box center [300, 185] width 545 height 11
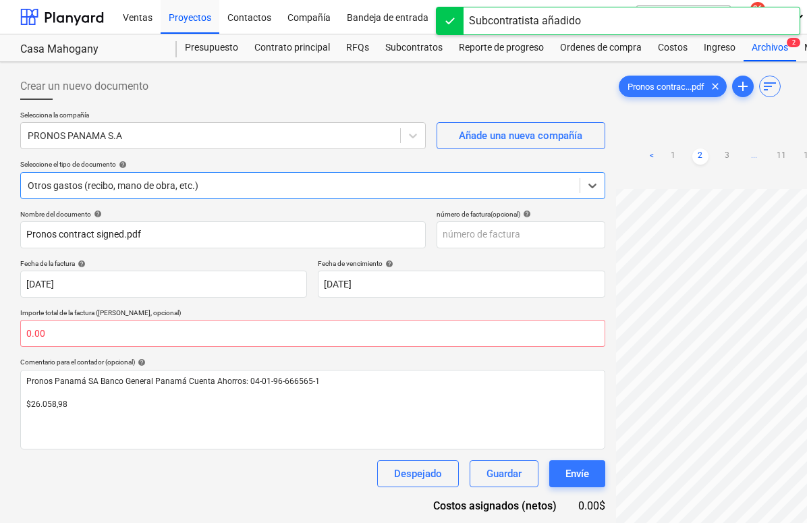
click at [256, 196] on div "Otros gastos (recibo, mano de obra, etc.)" at bounding box center [312, 185] width 585 height 27
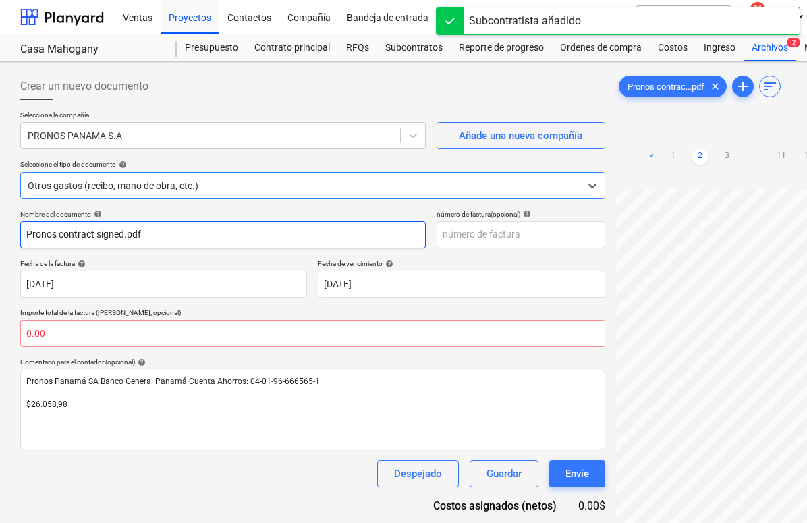
click at [170, 234] on input "Pronos contract signed.pdf" at bounding box center [222, 234] width 405 height 27
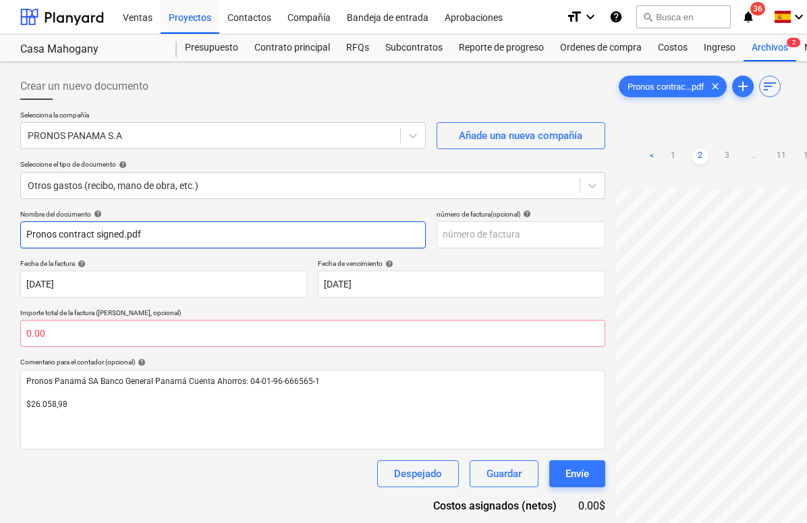
click at [170, 234] on input "Pronos contract signed.pdf" at bounding box center [222, 234] width 405 height 27
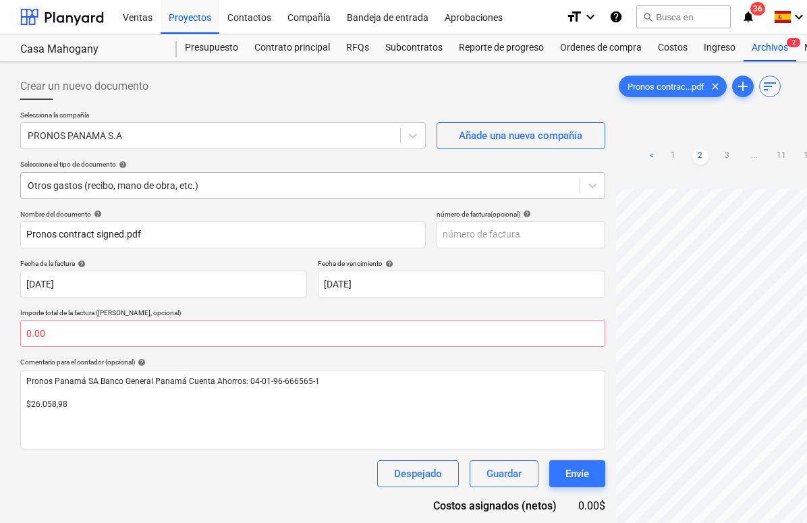
click at [224, 187] on div at bounding box center [300, 185] width 545 height 13
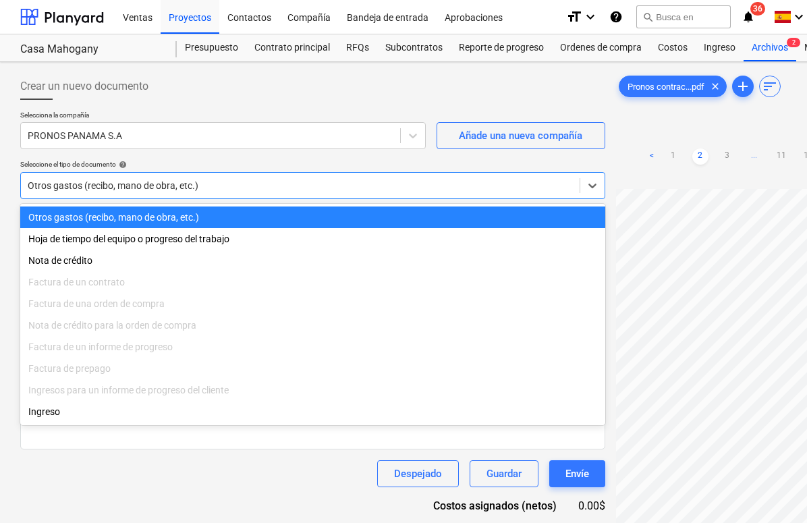
click at [11, 182] on div "Crear un nuevo documento Selecciona la compañía PRONOS PANAMA S.A Añade una nue…" at bounding box center [461, 373] width 923 height 623
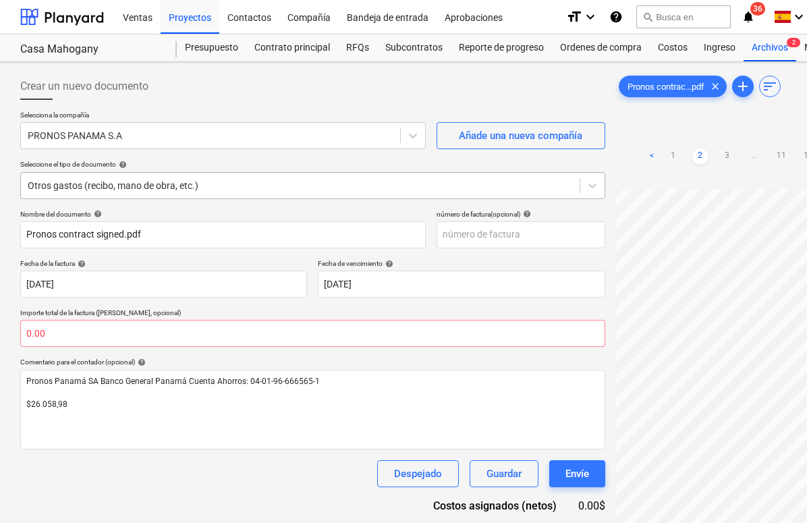
click at [101, 172] on div "Otros gastos (recibo, mano de obra, etc.)" at bounding box center [312, 185] width 585 height 27
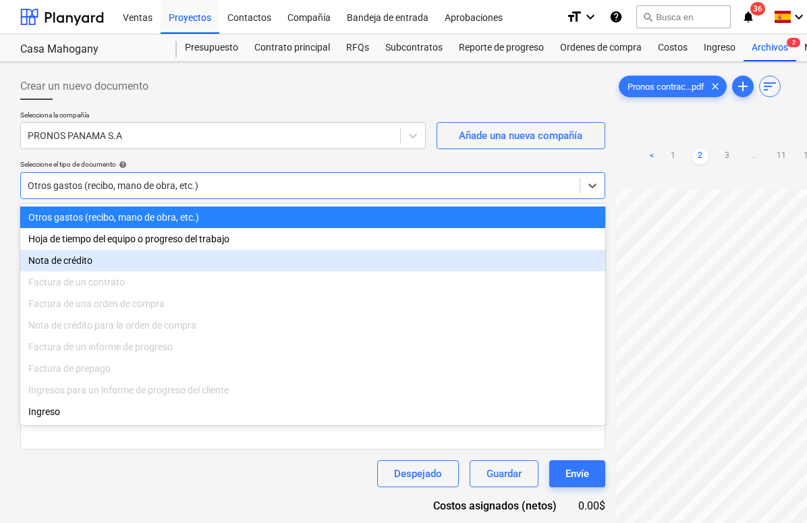
click at [71, 310] on div "Factura de una orden de compra" at bounding box center [312, 304] width 585 height 22
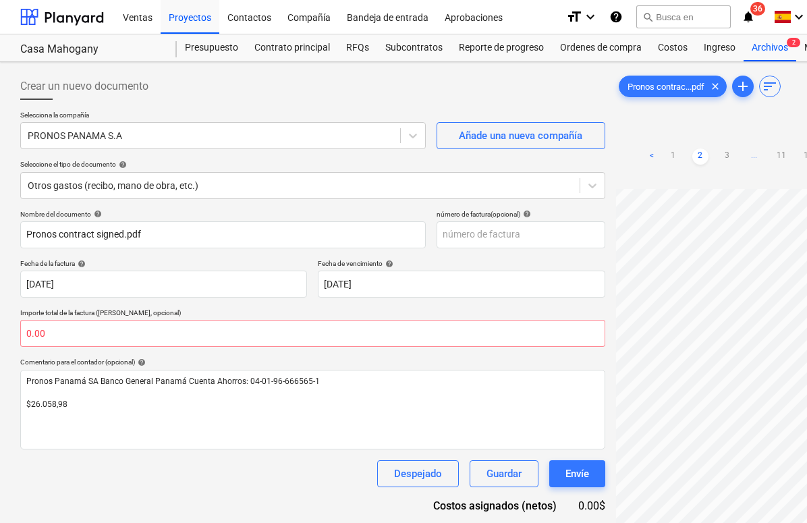
click at [10, 178] on div "Crear un nuevo documento Selecciona la compañía PRONOS PANAMA S.A Añade una nue…" at bounding box center [461, 373] width 923 height 623
click at [574, 45] on div "Ordenes de compra" at bounding box center [601, 47] width 98 height 27
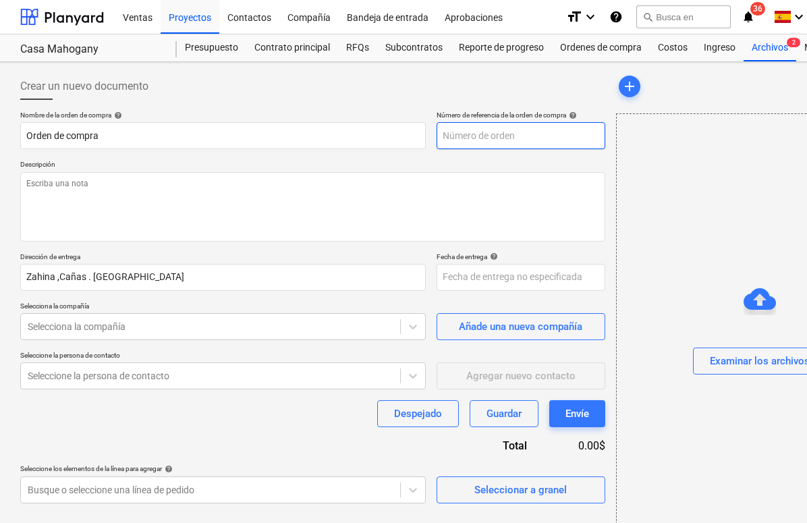
type textarea "x"
type input "ZH-004-PO-004"
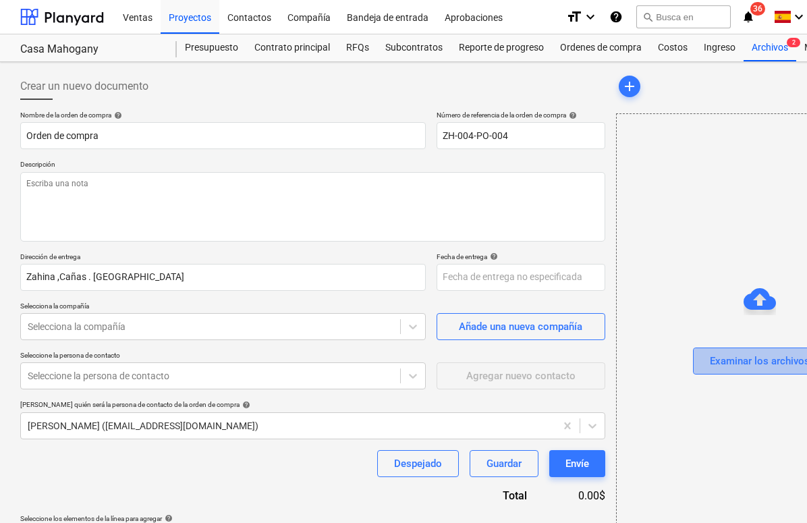
click at [734, 358] on div "Examinar los archivos" at bounding box center [760, 361] width 100 height 18
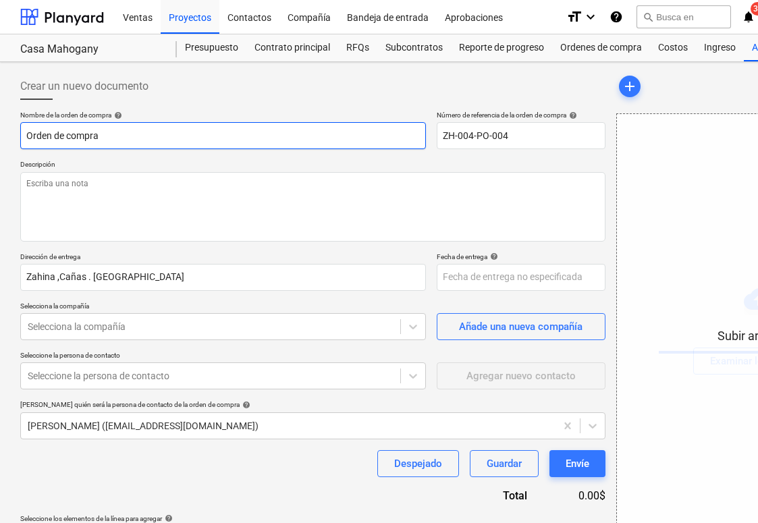
click at [183, 135] on input "Orden de compra" at bounding box center [222, 135] width 405 height 27
type textarea "x"
type input "C"
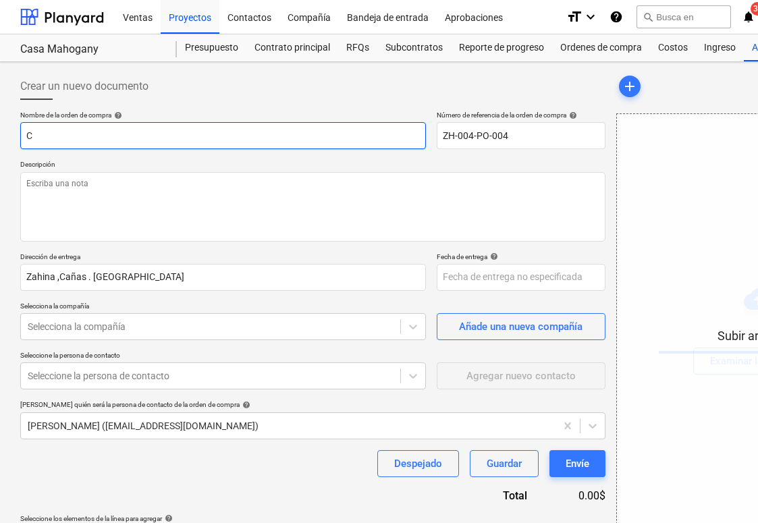
type textarea "x"
type input "C"
type textarea "x"
type input "CO"
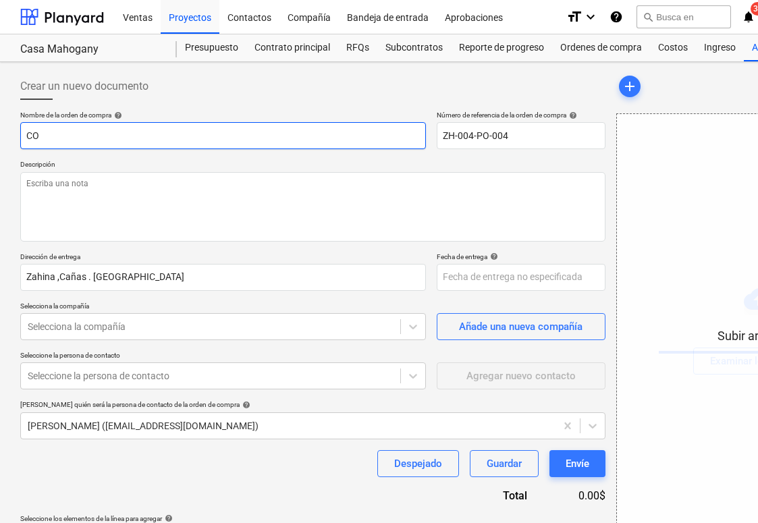
type textarea "x"
type input "CON"
type textarea "x"
type input "CONT"
type textarea "x"
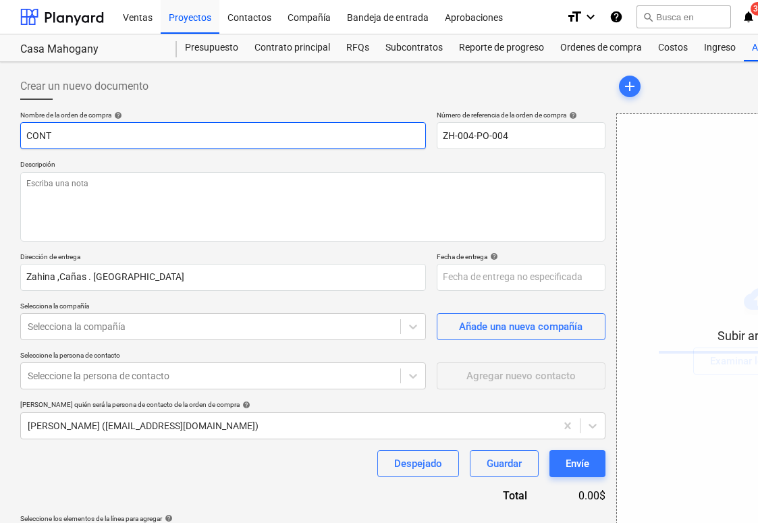
type input "CONTR"
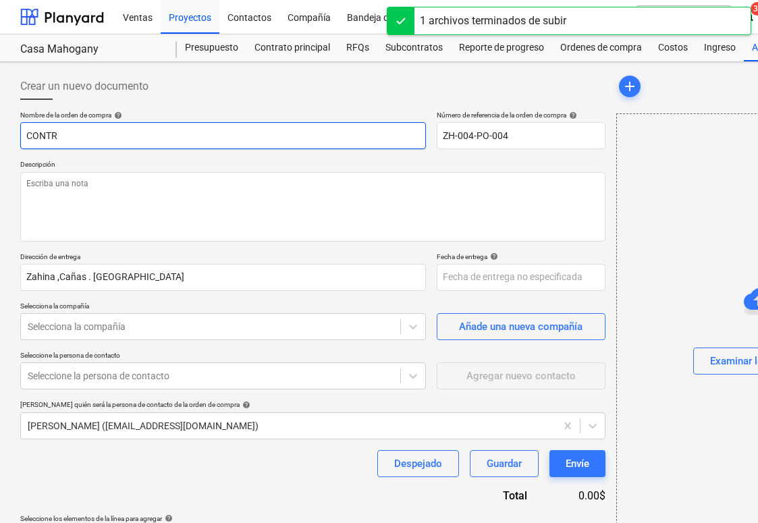
type textarea "x"
type input "CONTRA"
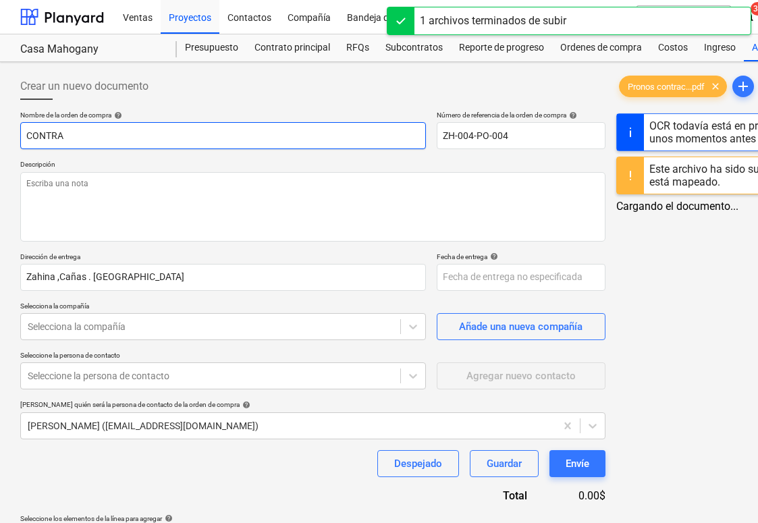
type textarea "x"
type input "CONTRAT"
type textarea "x"
type input "CONTRATO"
type textarea "x"
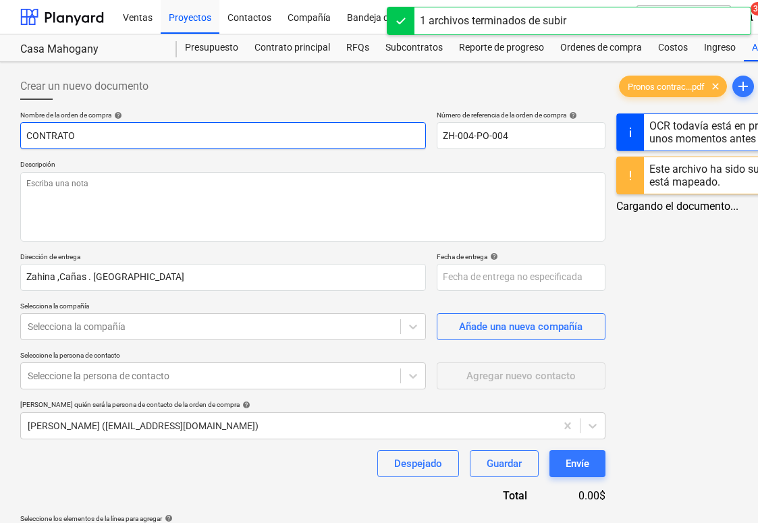
type input "CONTRATO"
type textarea "x"
type input "CONTRATO D"
type textarea "x"
type input "CONTRATO DE"
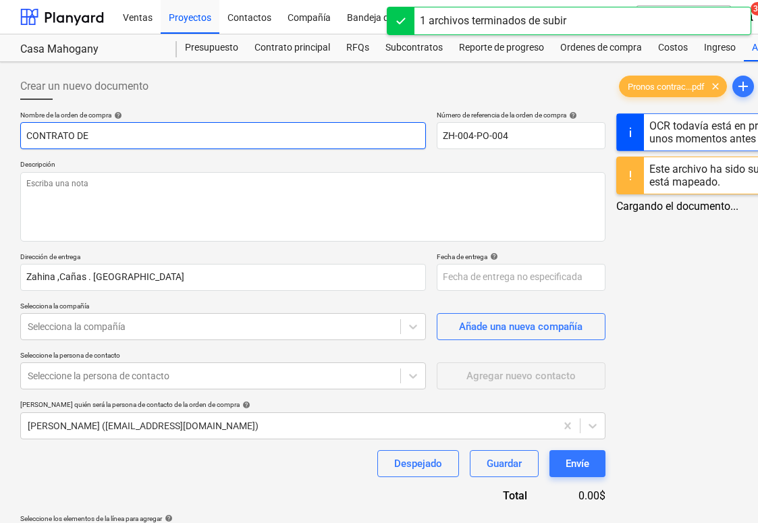
type textarea "x"
type input "CONTRATO DE"
type textarea "x"
type input "CONTRATO DE S"
type textarea "x"
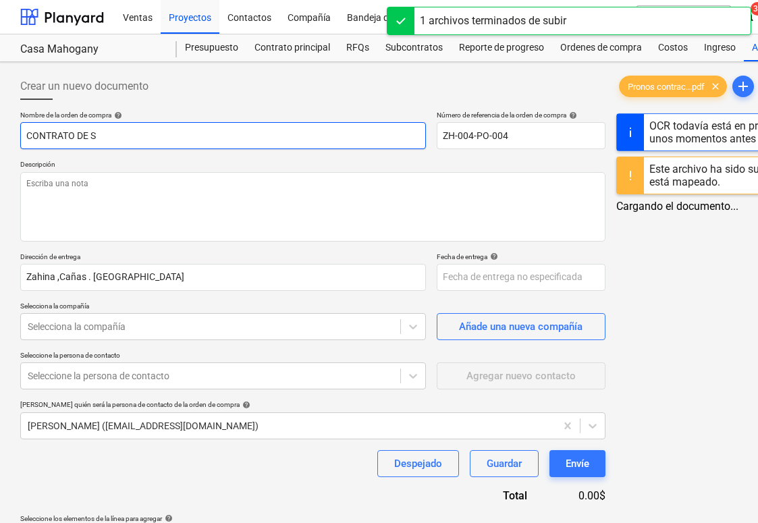
type input "CONTRATO DE SU"
type textarea "x"
type input "CONTRATO DE SUM"
type textarea "x"
type input "CONTRATO [PERSON_NAME]"
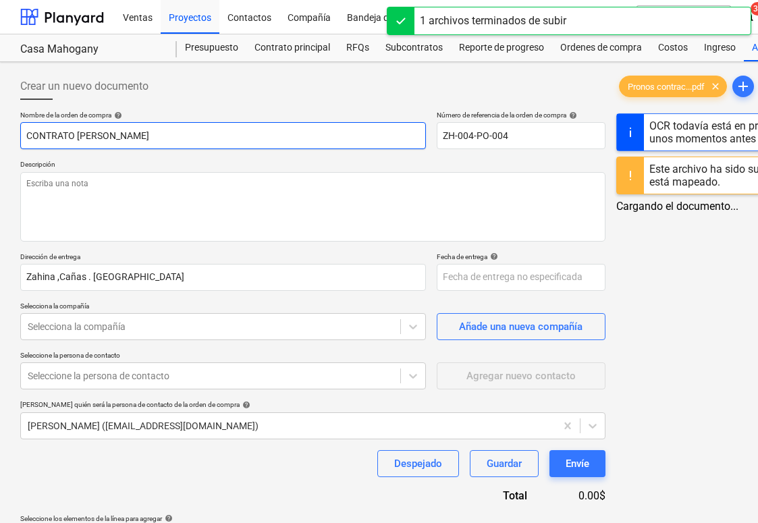
type textarea "x"
type input "CONTRATO [PERSON_NAME]"
type textarea "x"
type input "CONTRATO DE SUMINI"
type textarea "x"
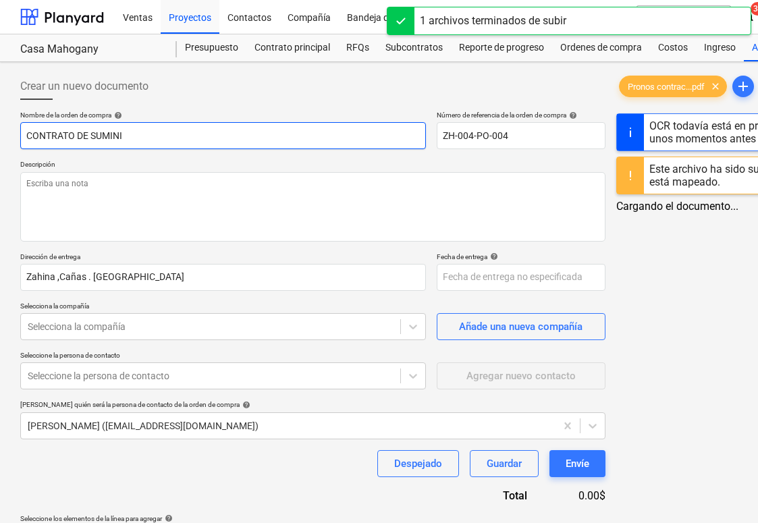
type input "CONTRATO DE SUMINIS"
type textarea "x"
type input "CONTRATO DE SUMINIST"
type textarea "x"
type input "CONTRATO DE SUMINISTR"
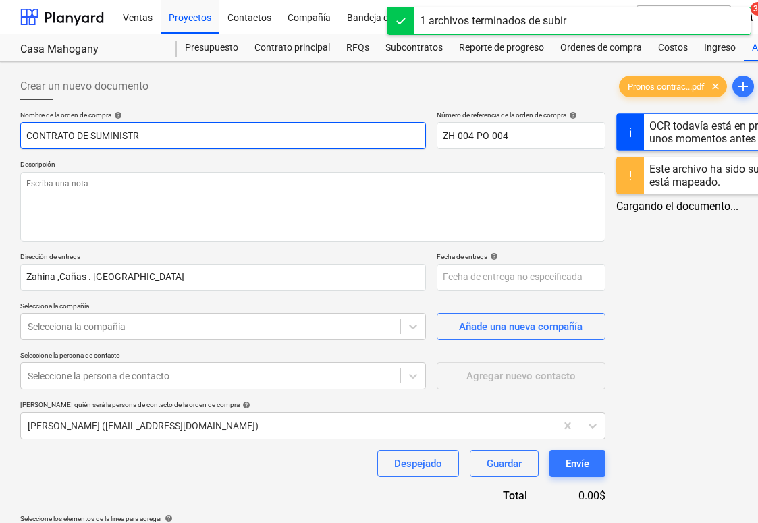
type textarea "x"
type input "CONTRATO DE SUMINISTRO"
type textarea "x"
type input "CONTRATO DE SUMINISTRO"
type textarea "x"
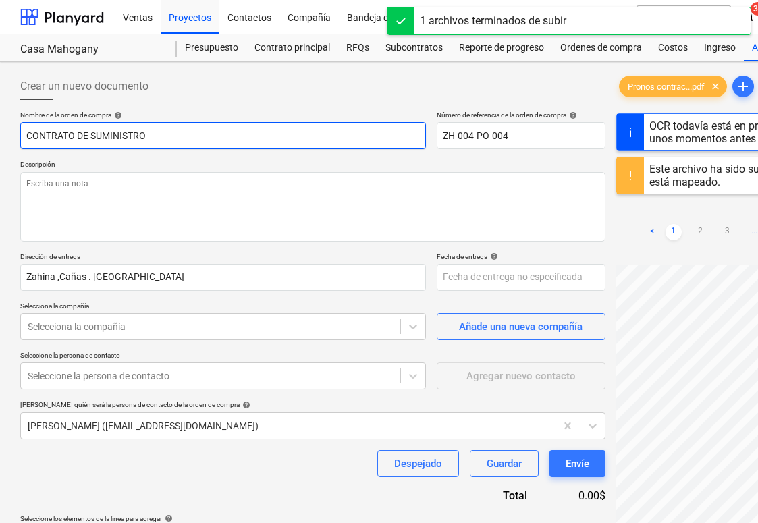
type input "CONTRATO DE SUMINISTRO D"
type textarea "x"
type input "CONTRATO DE SUMINISTRO DE"
type textarea "x"
type input "CONTRATO DE SUMINISTRO DE"
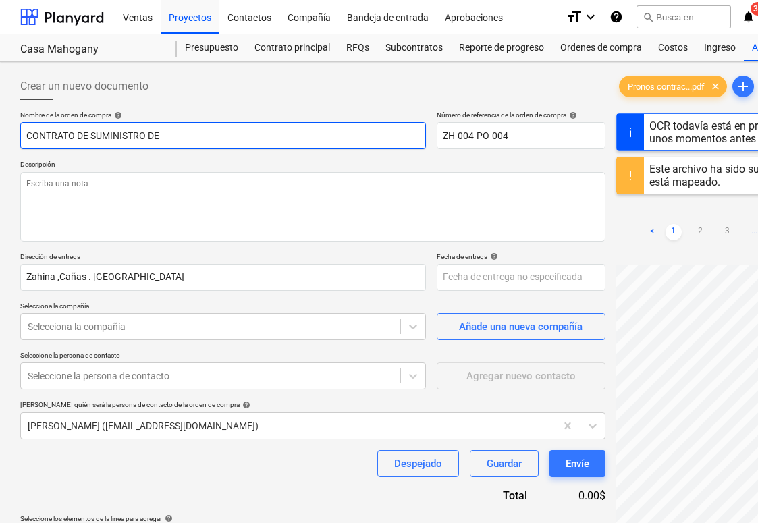
type textarea "x"
type input "CONTRATO DE SUMINISTRO DE I"
type textarea "x"
type input "CONTRATO DE SUMINISTRO DE IN"
type textarea "x"
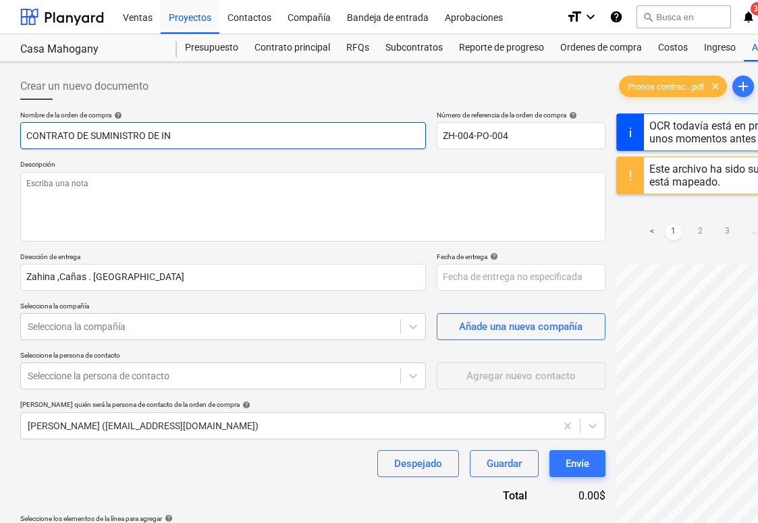
type input "CONTRATO DE SUMINISTRO DE INS"
type textarea "x"
type input "CONTRATO DE SUMINISTRO DE INST"
type textarea "x"
type input "CONTRATO DE SUMINISTRO DE INSTA"
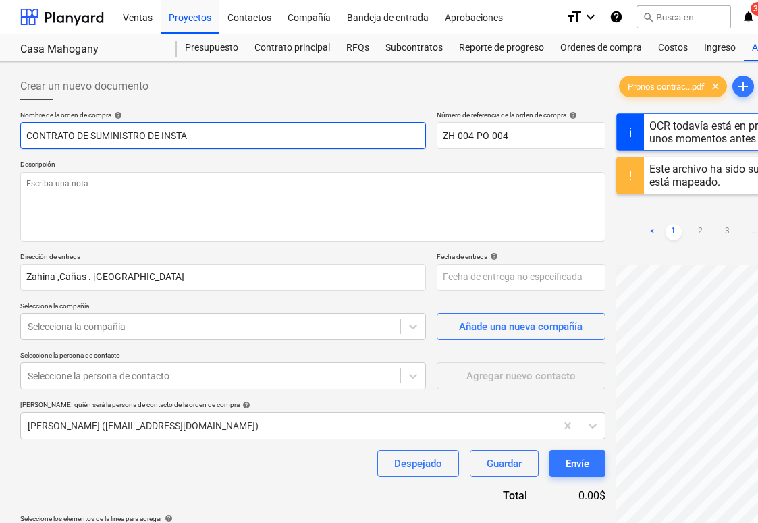
type textarea "x"
type input "CONTRATO DE SUMINISTRO DE INSTAL"
type textarea "x"
type input "CONTRATO DE SUMINISTRO DE INSTALA"
type textarea "x"
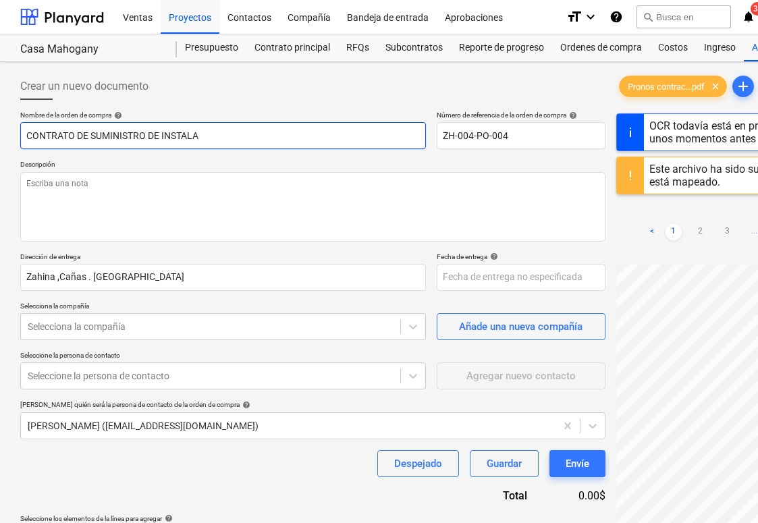
type input "CONTRATO DE SUMINISTRO DE INSTALAC"
type textarea "x"
type input "CONTRATO DE SUMINISTRO DE INSTALACI"
type textarea "x"
type input "CONTRATO DE SUMINISTRO DE INSTALACIO"
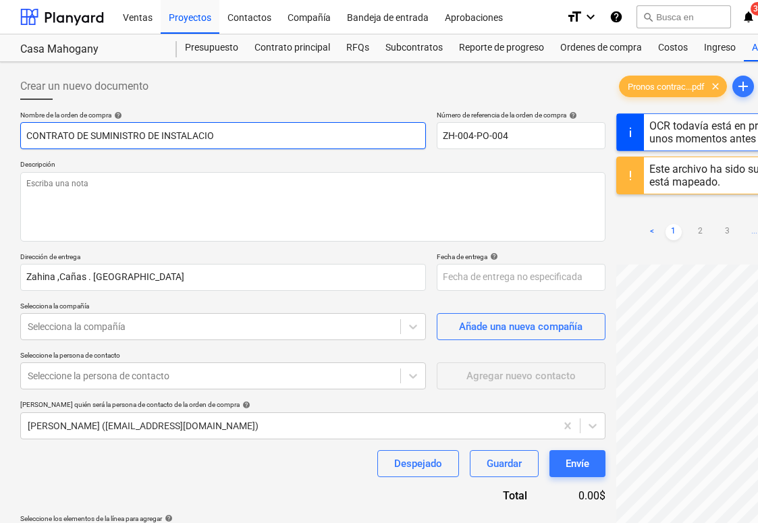
type textarea "x"
type input "CONTRATO DE SUMINISTRO DE INSTALACION"
type textarea "x"
type input "CONTRATO DE SUMINISTRO DE INSTALACION"
type textarea "x"
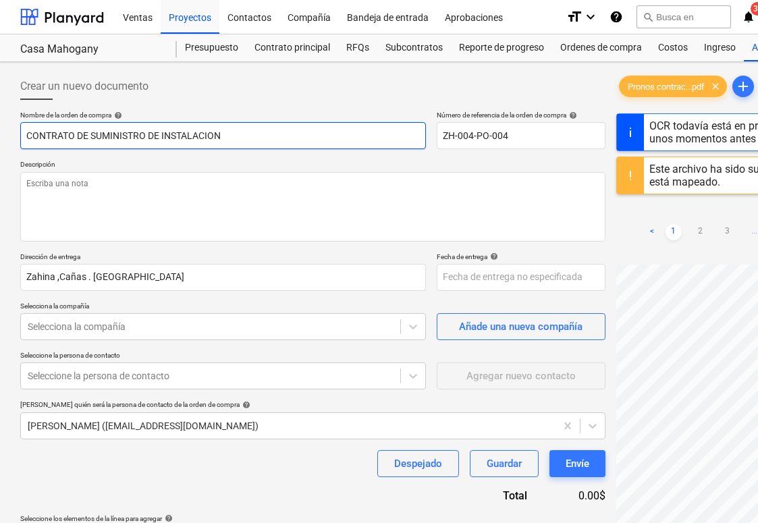
type input "CONTRATO DE SUMINISTRO DE INSTALACION D"
type textarea "x"
type input "CONTRATO DE SUMINISTRO DE INSTALACION DE"
type textarea "x"
type input "CONTRATO DE SUMINISTRO DE INSTALACION DE"
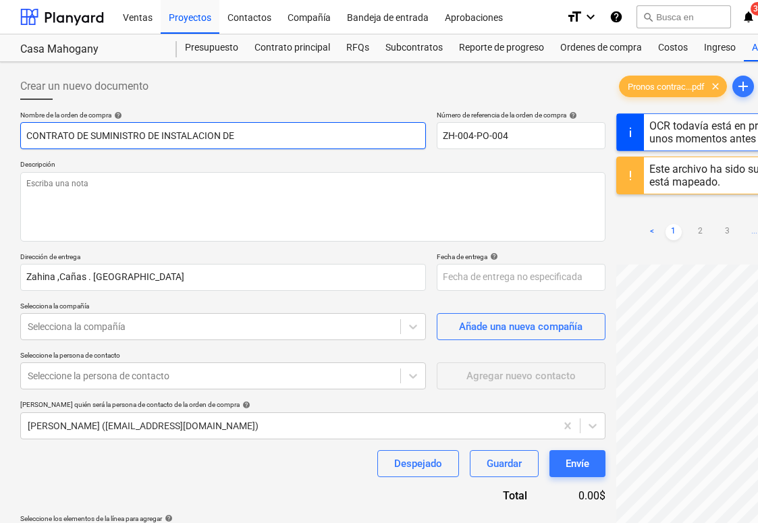
type textarea "x"
type input "CONTRATO DE SUMINISTRO DE INSTALACION DE P"
type textarea "x"
type input "CONTRATO DE SUMINISTRO DE INSTALACION DE PA"
type textarea "x"
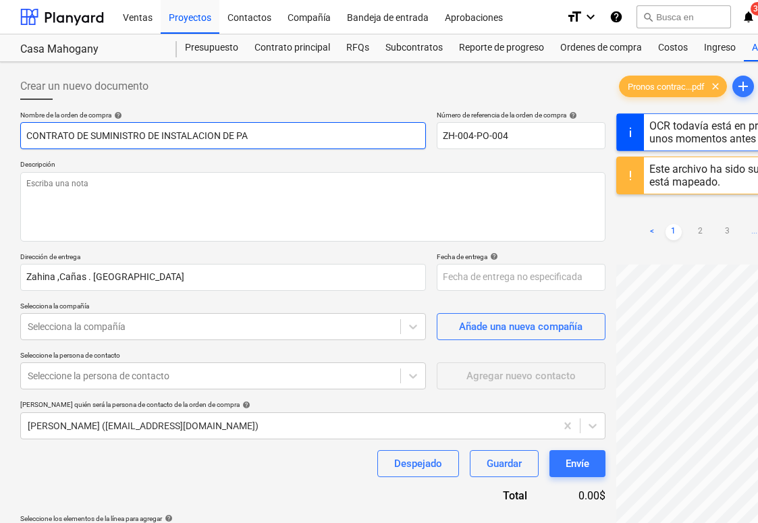
type input "CONTRATO DE SUMINISTRO DE INSTALACION DE PAN"
type textarea "x"
type input "CONTRATO DE SUMINISTRO DE INSTALACION [PERSON_NAME]"
type textarea "x"
type input "CONTRATO DE SUMINISTRO DE INSTALACION DE PANEL"
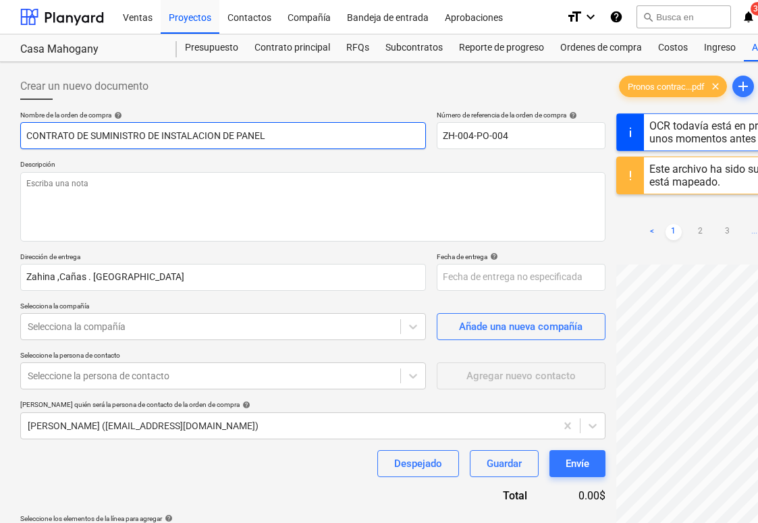
type textarea "x"
type input "CONTRATO DE SUMINISTRO DE INSTALACION DE PANELE"
type textarea "x"
type input "CONTRATO DE SUMINISTRO DE INSTALACION DE PANELES"
type textarea "x"
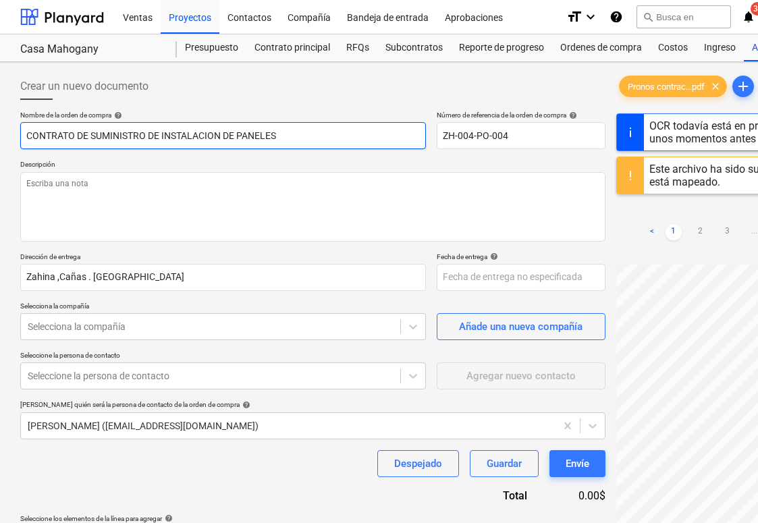
type input "CONTRATO DE SUMINISTRO DE INSTALACION DE PANELES"
type textarea "x"
type input "CONTRATO DE SUMINISTRO DE INSTALACION DE PANELES S"
type textarea "x"
type input "CONTRATO DE SUMINISTRO DE INSTALACION DE PANELES SO"
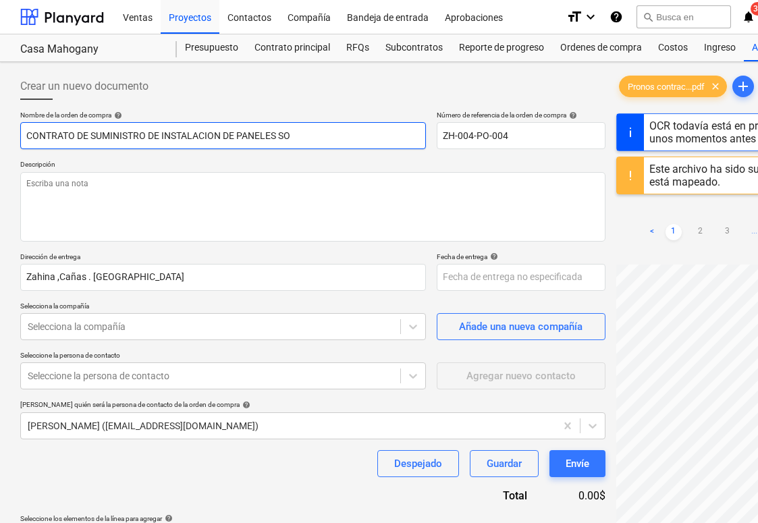
type textarea "x"
type input "CONTRATO DE SUMINISTRO DE INSTALACION DE PANELES SOL"
type textarea "x"
type input "CONTRATO DE SUMINISTRO DE INSTALACION DE PANELES SOLA"
type textarea "x"
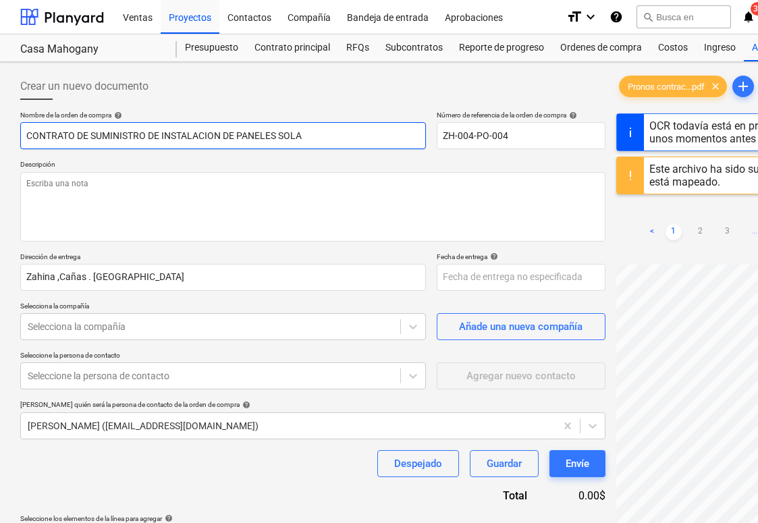
type input "CONTRATO DE SUMINISTRO DE INSTALACION DE PANELES SOLAR"
type textarea "x"
type input "CONTRATO DE SUMINISTRO DE INSTALACION DE PANELES SOLARE"
type textarea "x"
type input "CONTRATO DE SUMINISTRO DE INSTALACION DE PANELES SOLARES"
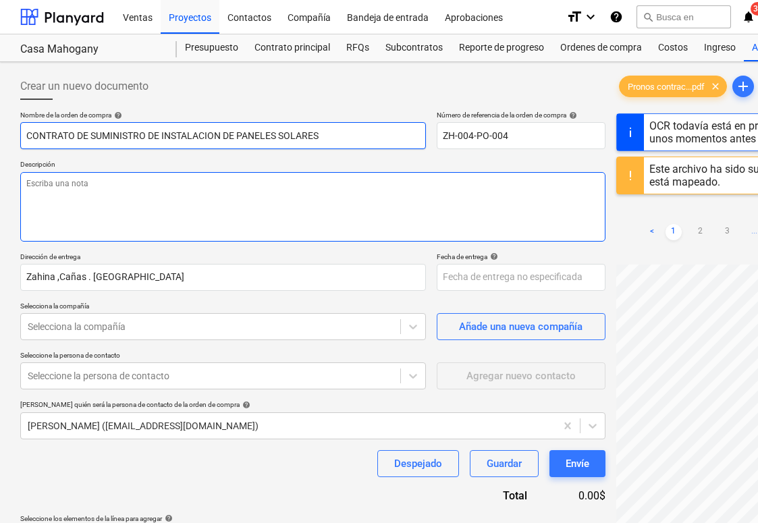
type textarea "x"
type input "CONTRATO DE SUMINISTRO DE INSTALACION DE PANELES SOLARES"
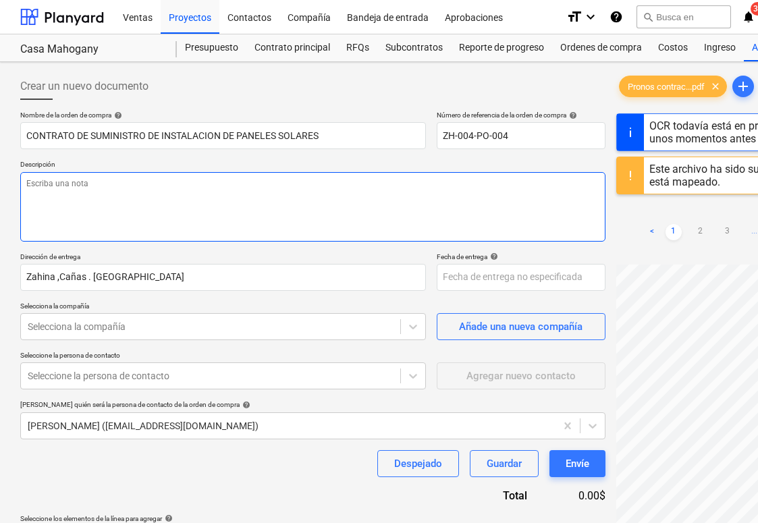
click at [269, 201] on textarea at bounding box center [312, 206] width 585 height 69
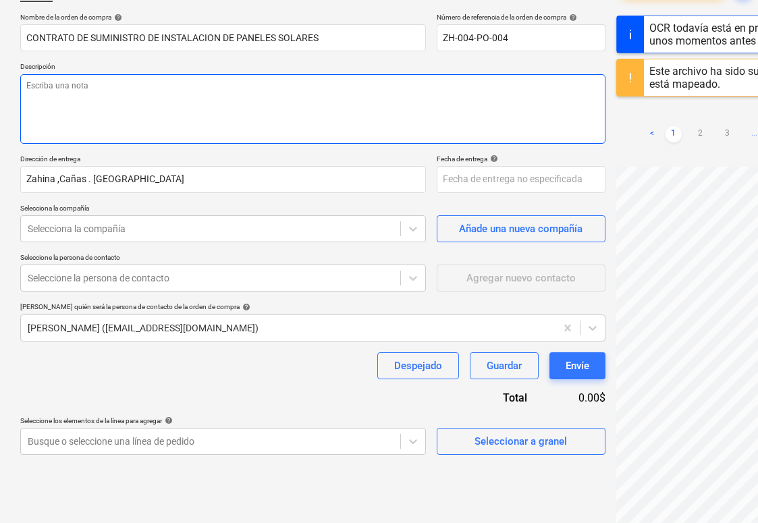
scroll to position [105, 0]
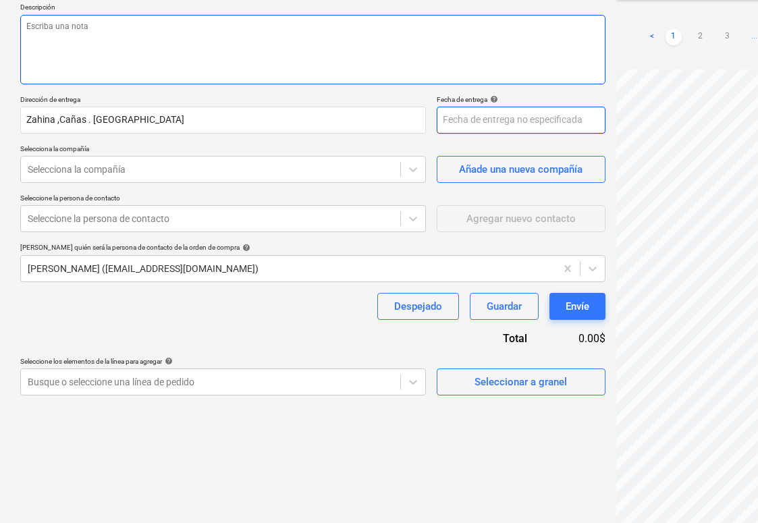
scroll to position [177, 0]
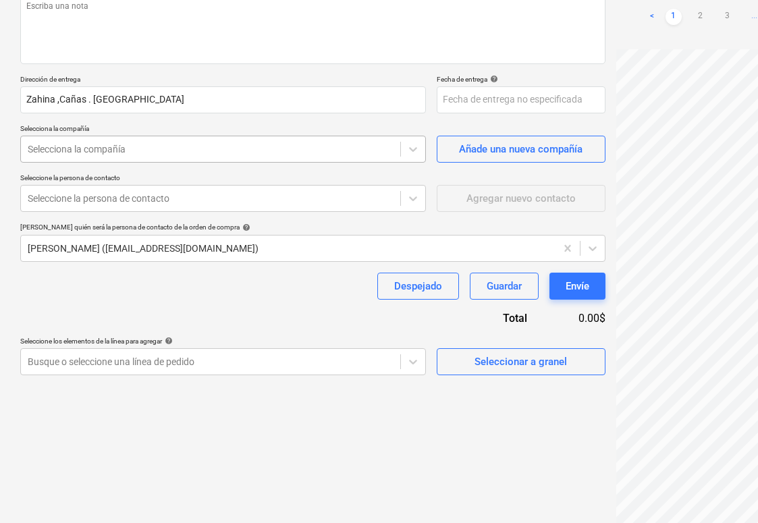
type textarea "x"
click at [310, 156] on div "Selecciona la compañía" at bounding box center [210, 149] width 379 height 19
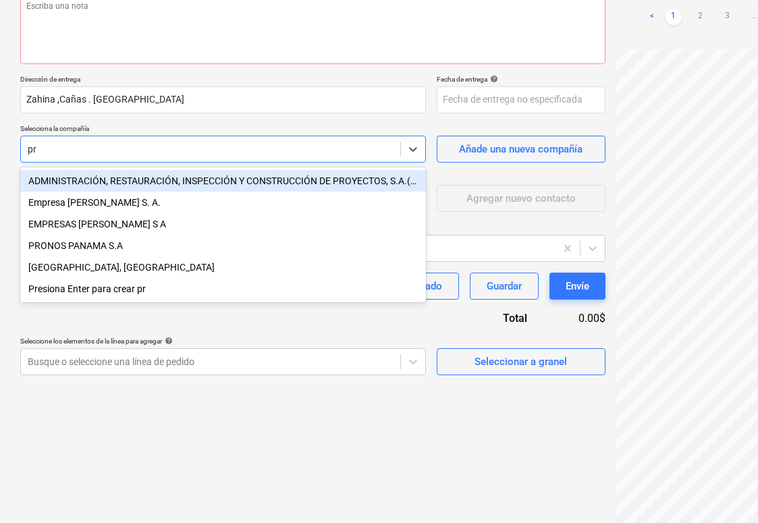
type input "pro"
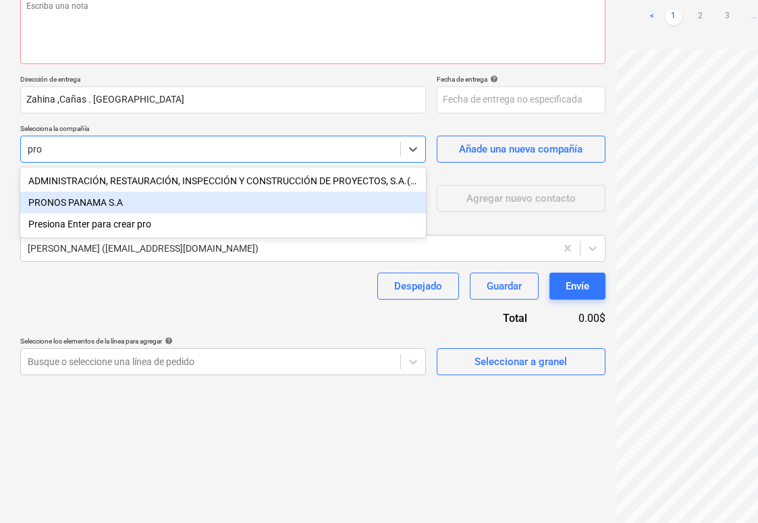
click at [277, 200] on div "PRONOS PANAMA S.A" at bounding box center [222, 203] width 405 height 22
type textarea "x"
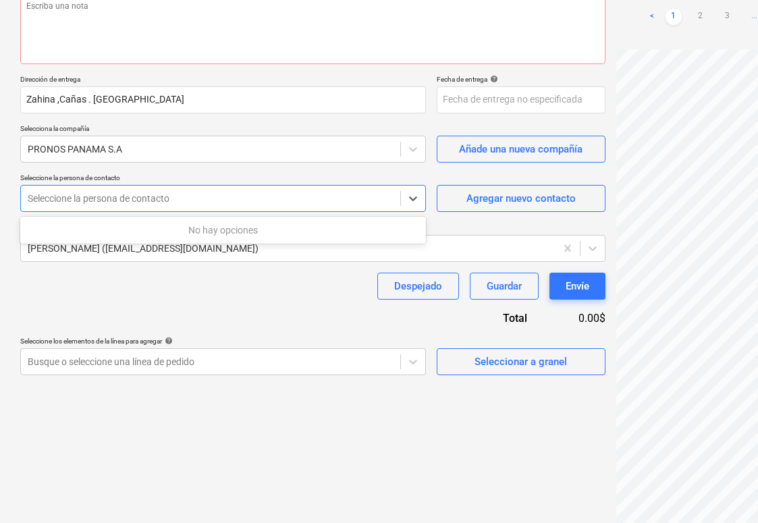
click at [245, 198] on div at bounding box center [211, 198] width 366 height 13
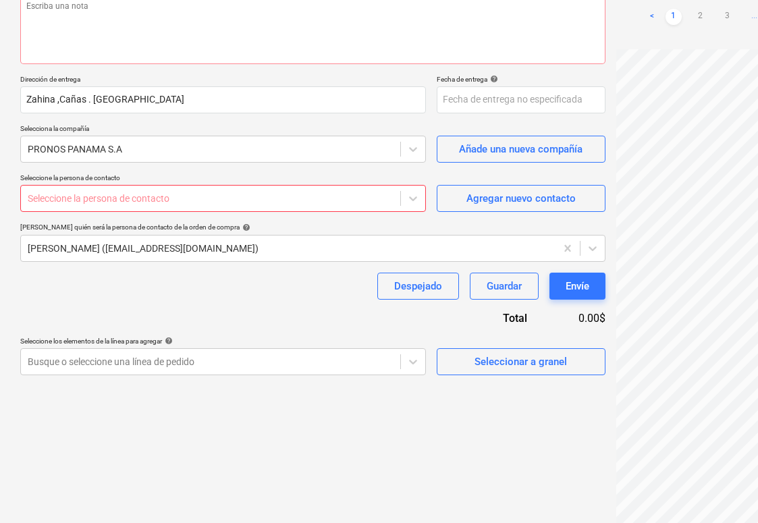
click at [318, 308] on div "Nombre de la orden de compra help CONTRATO DE SUMINISTRO DE INSTALACION DE PANE…" at bounding box center [312, 154] width 585 height 442
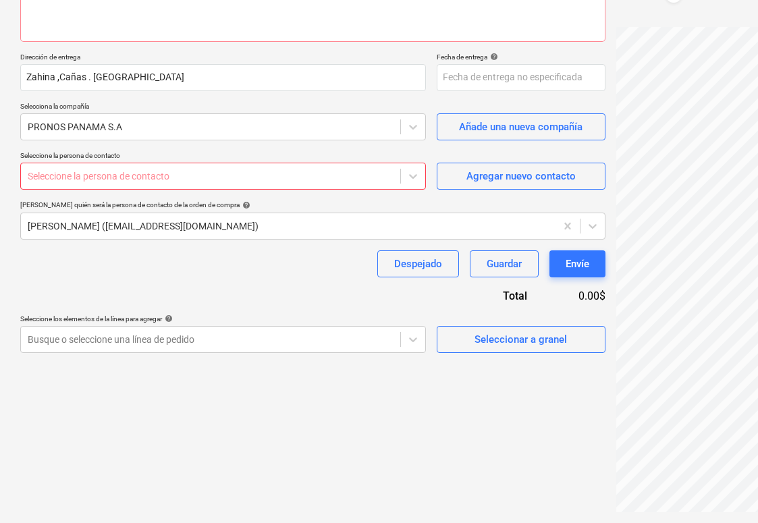
scroll to position [200, 0]
click at [407, 179] on icon at bounding box center [412, 175] width 13 height 13
click at [252, 262] on div "Despejado Guardar Envíe" at bounding box center [312, 263] width 585 height 27
click at [331, 291] on div "Nombre de la orden de compra help CONTRATO DE SUMINISTRO DE INSTALACION DE PANE…" at bounding box center [312, 132] width 585 height 442
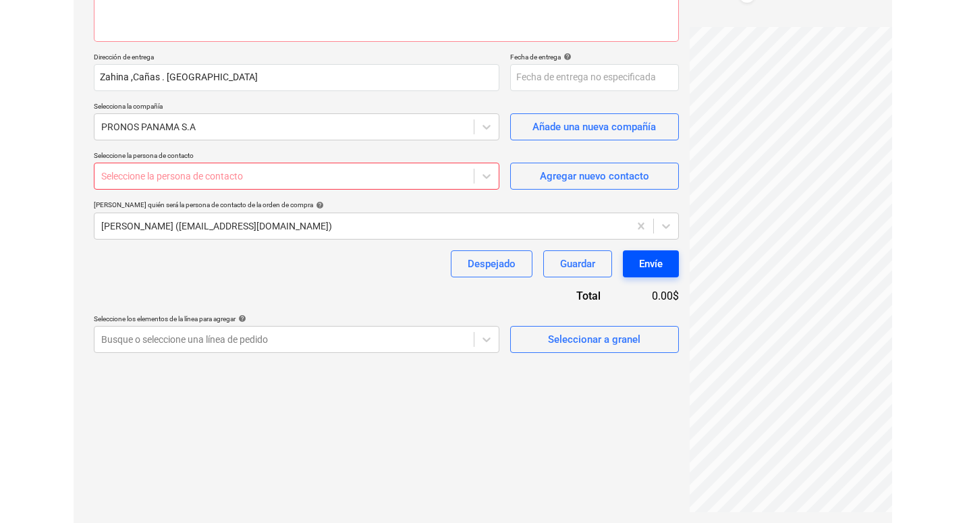
scroll to position [160, 0]
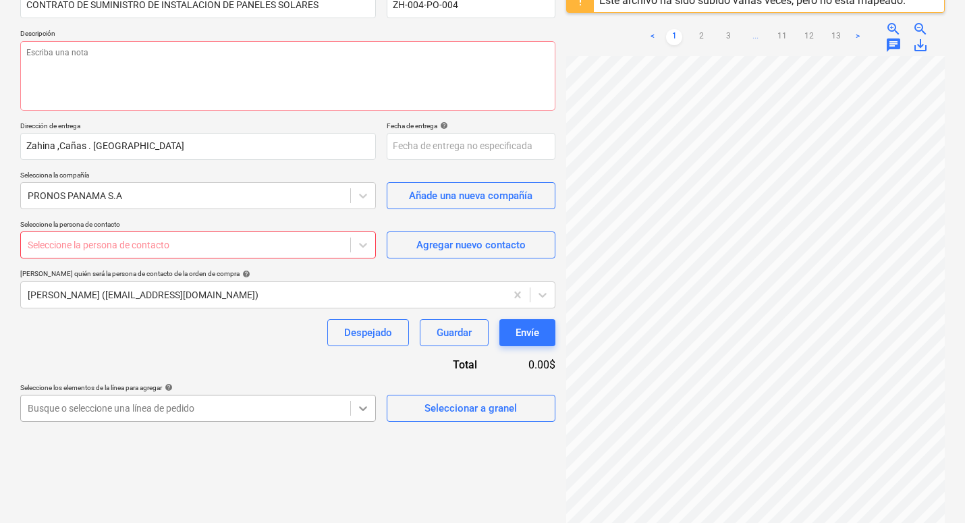
click at [370, 392] on body "Ventas Proyectos Contactos Compañía Bandeja de entrada Aprobaciones format_size…" at bounding box center [482, 130] width 965 height 523
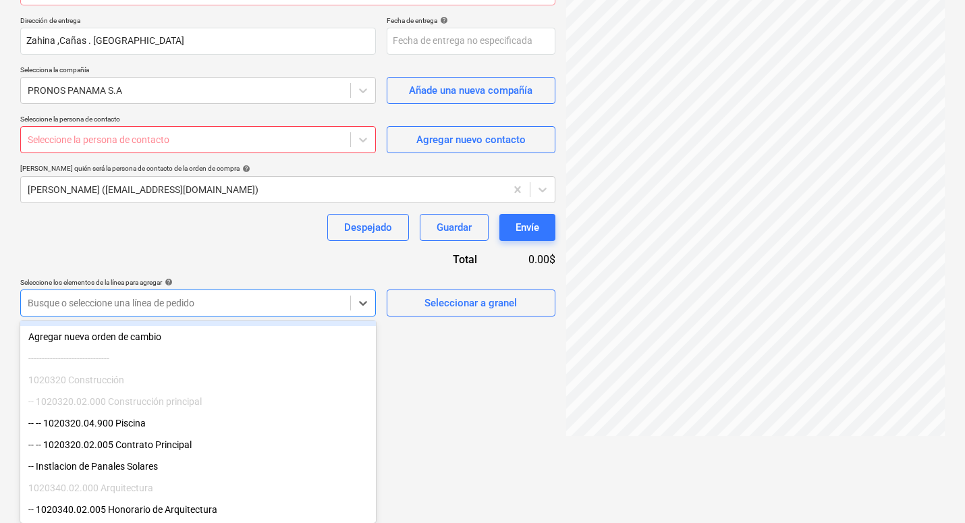
scroll to position [19, 0]
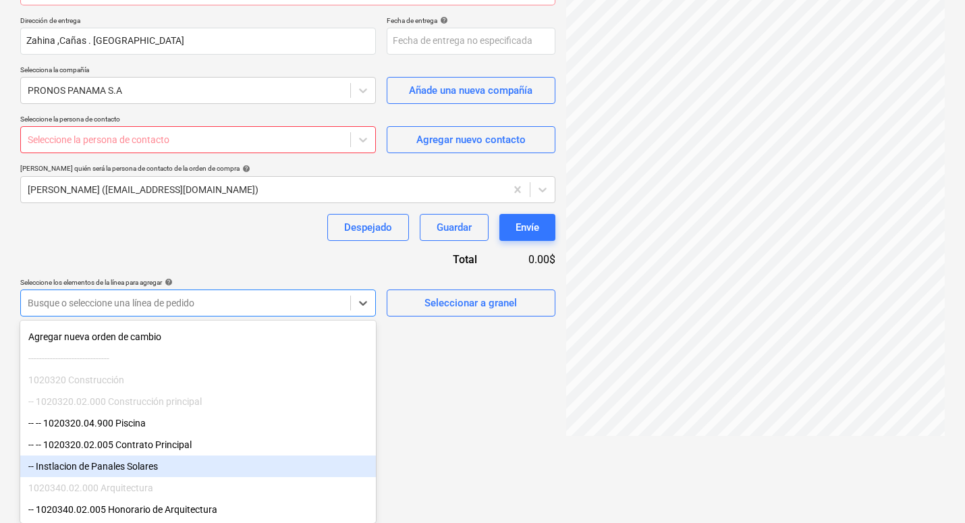
click at [179, 463] on div "-- Instlacion de Panales Solares" at bounding box center [197, 466] width 355 height 22
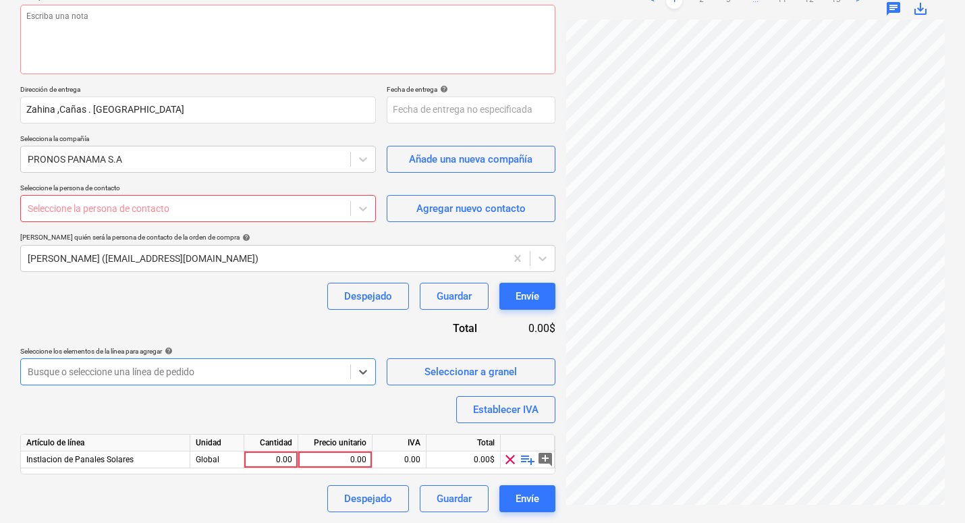
scroll to position [166, 0]
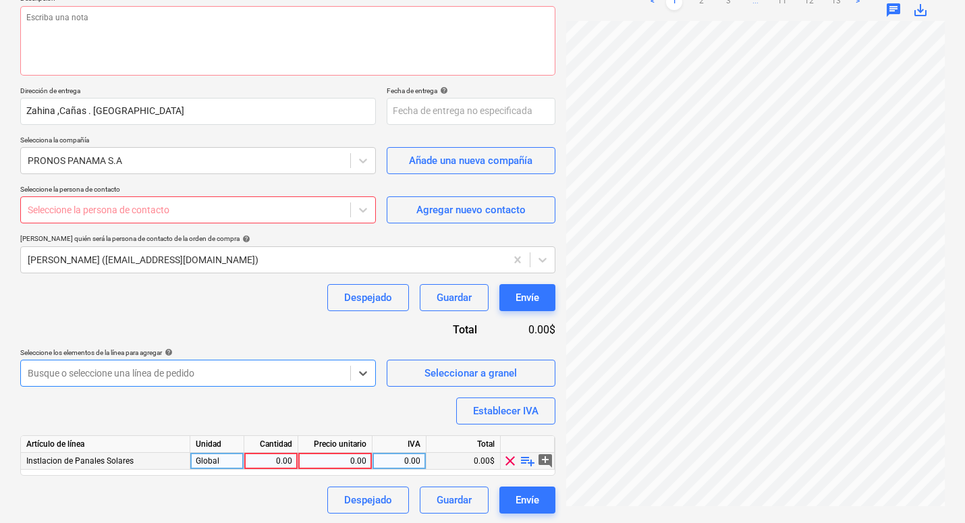
type textarea "x"
click at [320, 461] on div "0.00" at bounding box center [335, 461] width 63 height 17
type input "65147"
type textarea "x"
click at [140, 210] on div "Seleccione la persona de contacto" at bounding box center [186, 209] width 316 height 11
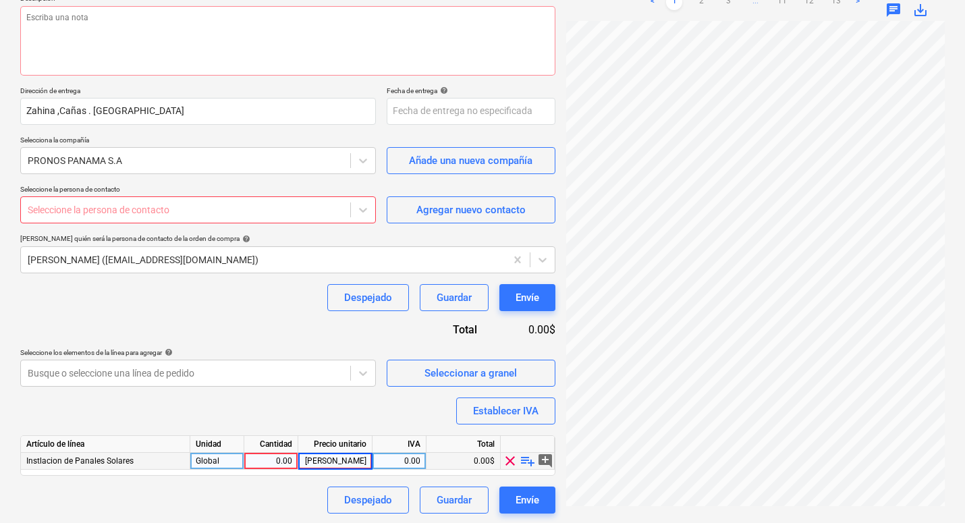
type input "[PERSON_NAME]"
click at [108, 189] on p "Seleccione la persona de contacto" at bounding box center [197, 190] width 355 height 11
click at [109, 206] on div "Seleccione la persona de contacto" at bounding box center [186, 209] width 316 height 11
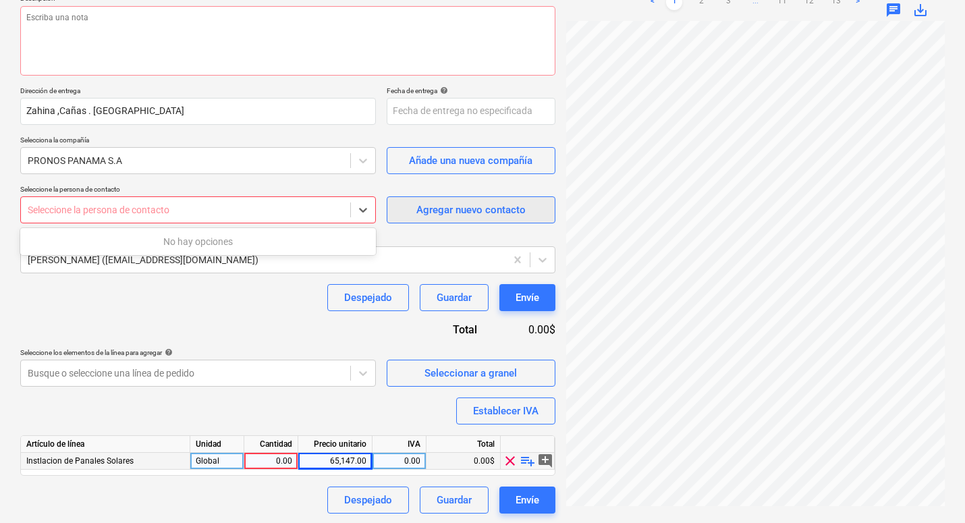
click at [442, 208] on div "Agregar nuevo contacto" at bounding box center [470, 210] width 109 height 18
type textarea "x"
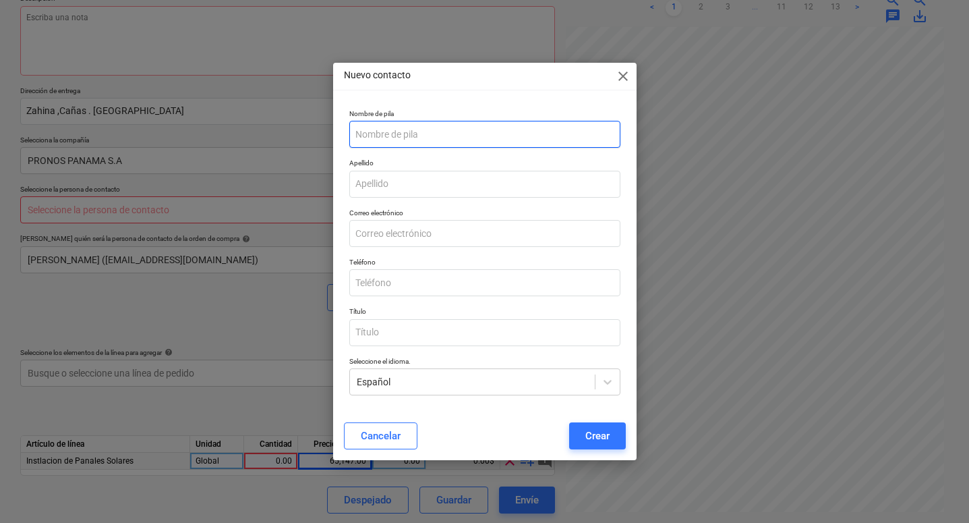
click at [367, 137] on input "text" at bounding box center [484, 134] width 271 height 27
type input "[PERSON_NAME]"
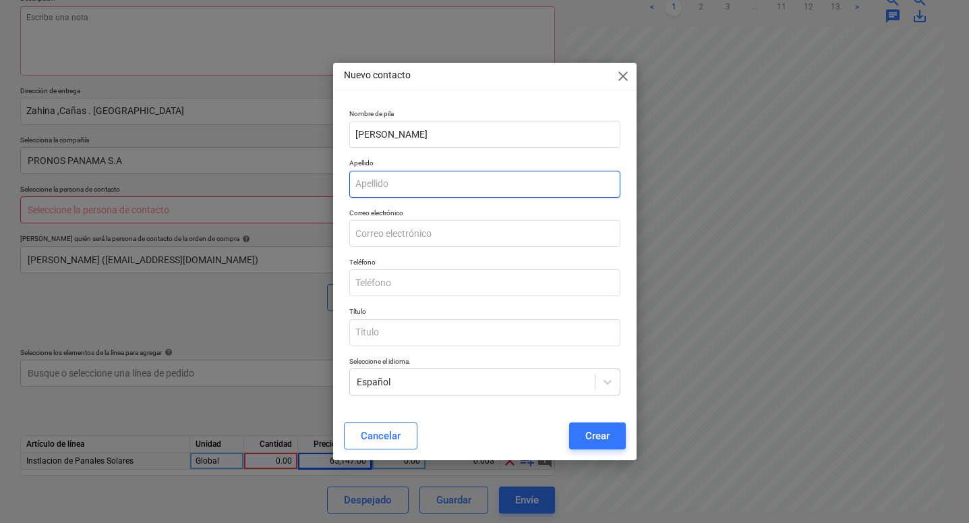
click at [367, 180] on input "text" at bounding box center [484, 184] width 271 height 27
type input "[PERSON_NAME]"
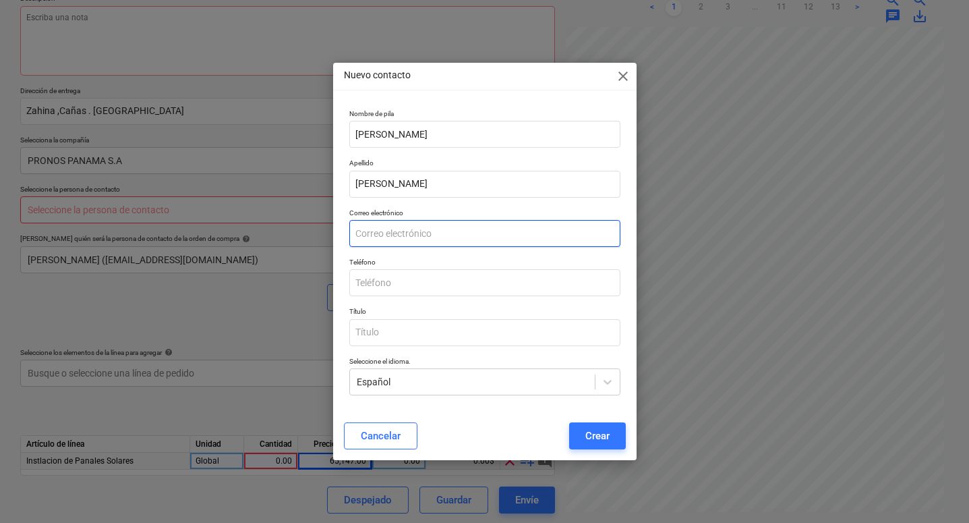
click at [368, 231] on input "email" at bounding box center [484, 233] width 271 height 27
type input "[EMAIL_ADDRESS][DOMAIN_NAME]"
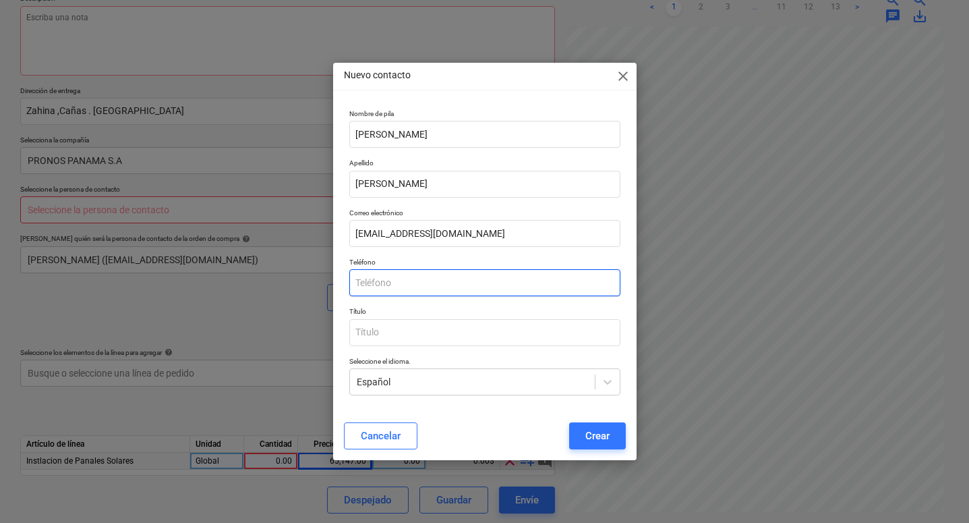
click at [422, 288] on input "text" at bounding box center [484, 282] width 271 height 27
type input "62384579"
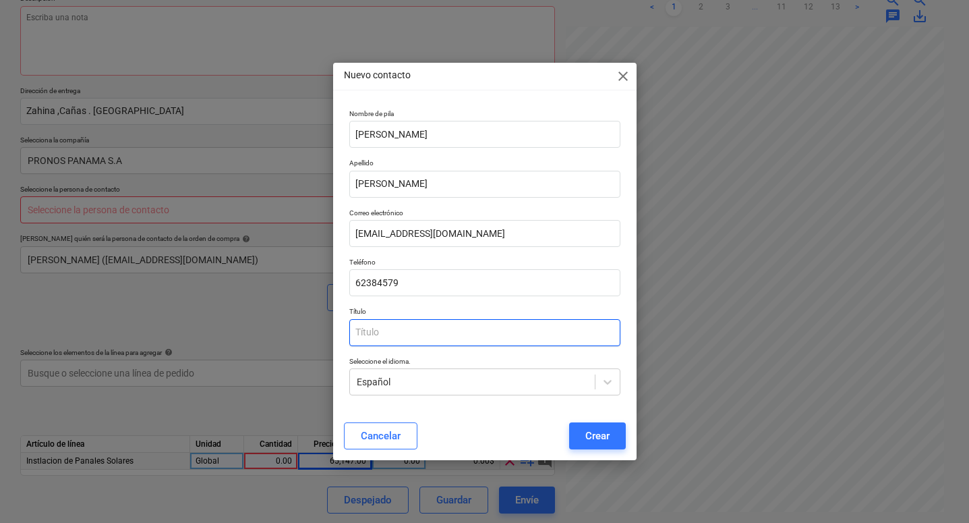
click at [440, 334] on input "text" at bounding box center [484, 332] width 271 height 27
type input "Gerente"
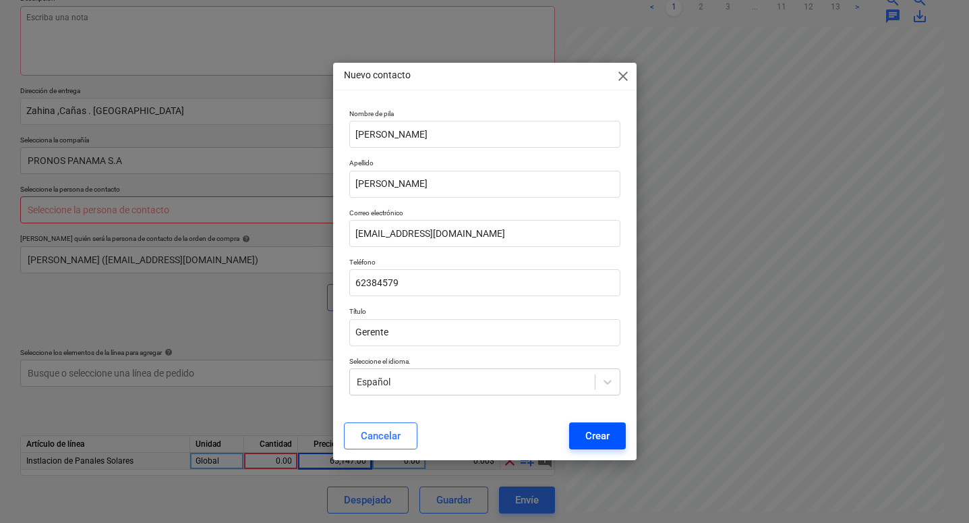
click at [588, 432] on div "Crear" at bounding box center [598, 436] width 24 height 18
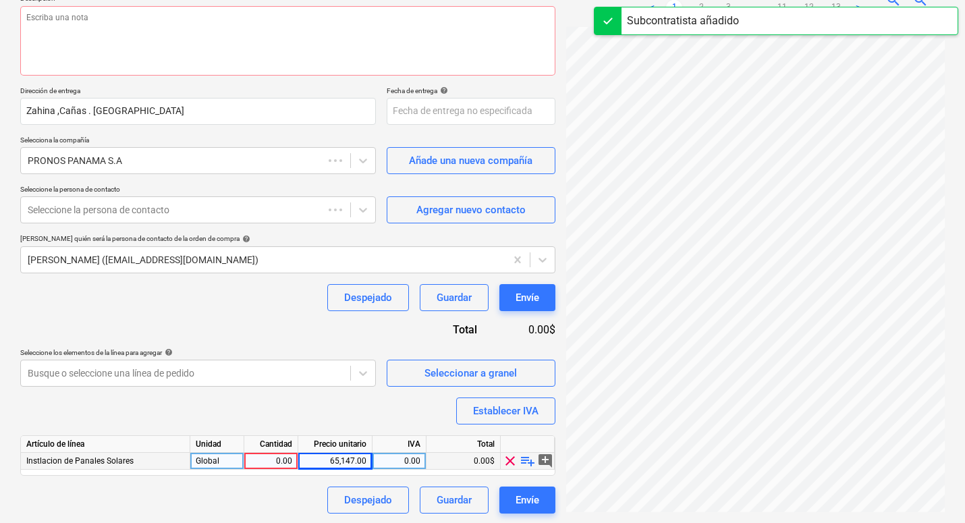
type textarea "x"
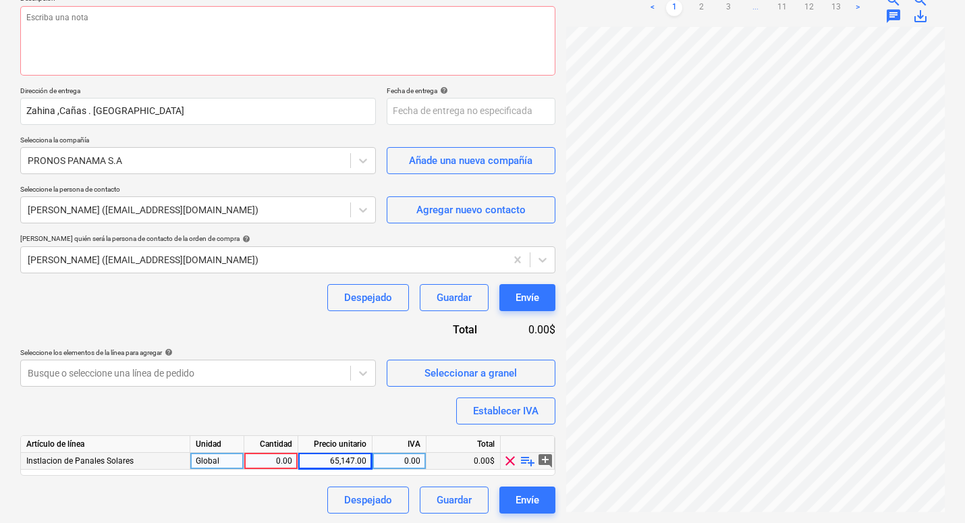
click at [341, 459] on div "65,147.00" at bounding box center [335, 461] width 63 height 17
type input "65147.74"
type textarea "x"
click at [389, 460] on div "0.00" at bounding box center [399, 461] width 42 height 17
type input "7"
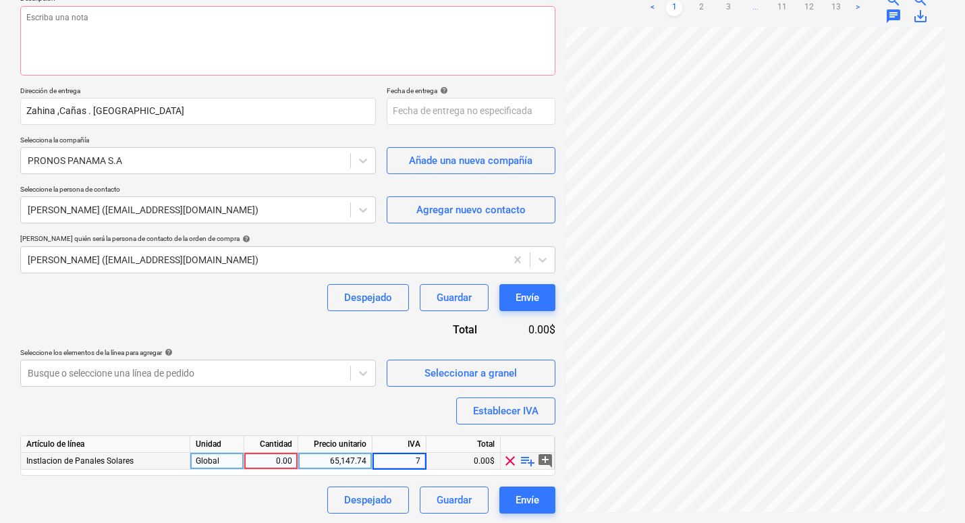
type textarea "x"
click at [369, 416] on div "Nombre de la orden de compra help CONTRATO DE SUMINISTRO DE INSTALACION DE PANE…" at bounding box center [287, 229] width 535 height 569
click at [370, 410] on div "Nombre de la orden de compra help CONTRATO DE SUMINISTRO DE INSTALACION DE PANE…" at bounding box center [287, 229] width 535 height 569
click at [274, 447] on div "Cantidad" at bounding box center [271, 444] width 54 height 17
click at [279, 459] on div "0.00" at bounding box center [271, 461] width 42 height 17
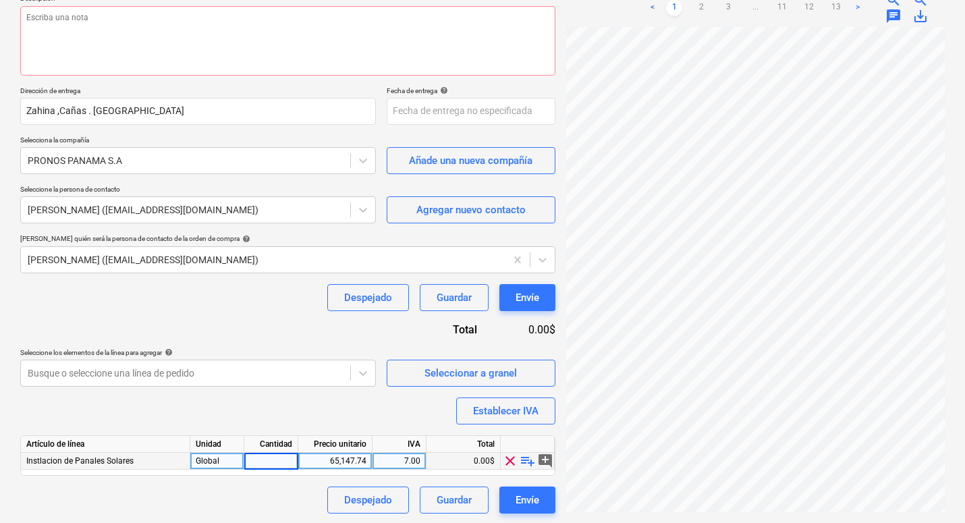
type input "1"
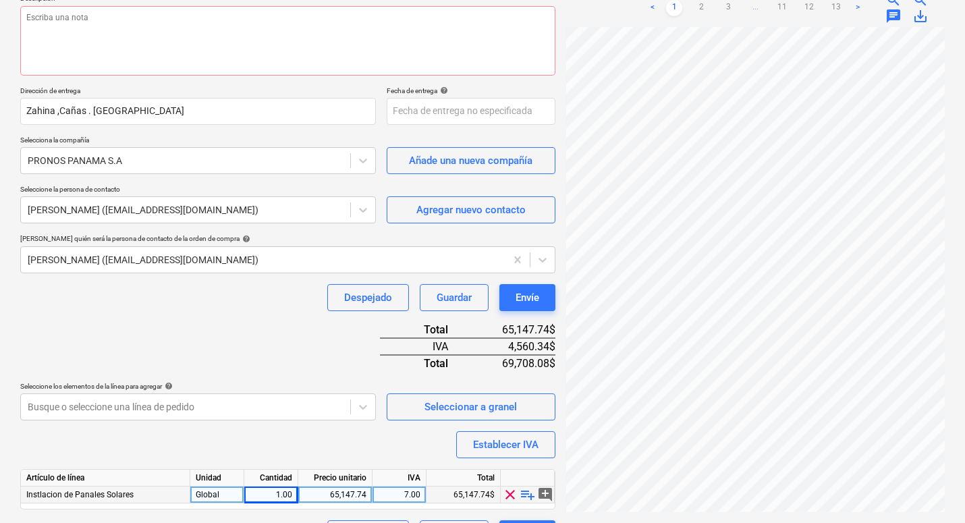
type textarea "x"
click at [258, 390] on div "Nombre de la orden de compra help CONTRATO DE SUMINISTRO DE INSTALACION DE PANE…" at bounding box center [287, 246] width 535 height 602
click at [318, 439] on div "Nombre de la orden de compra help CONTRATO DE SUMINISTRO DE INSTALACION DE PANE…" at bounding box center [287, 246] width 535 height 602
click at [356, 443] on div "Nombre de la orden de compra help CONTRATO DE SUMINISTRO DE INSTALACION DE PANE…" at bounding box center [287, 246] width 535 height 602
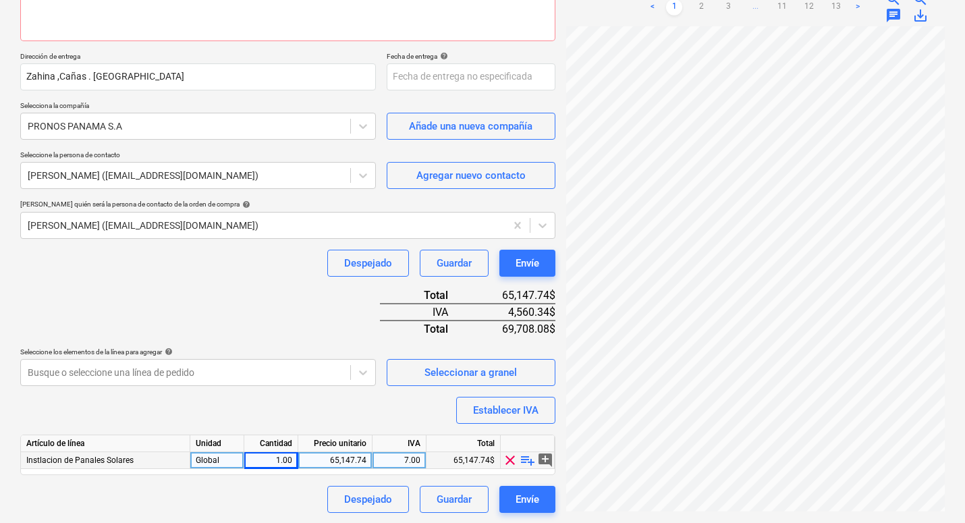
scroll to position [200, 0]
click at [355, 423] on div "Nombre de la orden de compra help CONTRATO DE SUMINISTRO DE INSTALACION DE PANE…" at bounding box center [287, 212] width 535 height 602
click at [407, 459] on div "7.00" at bounding box center [399, 461] width 42 height 17
type input "5"
type input "4560.34"
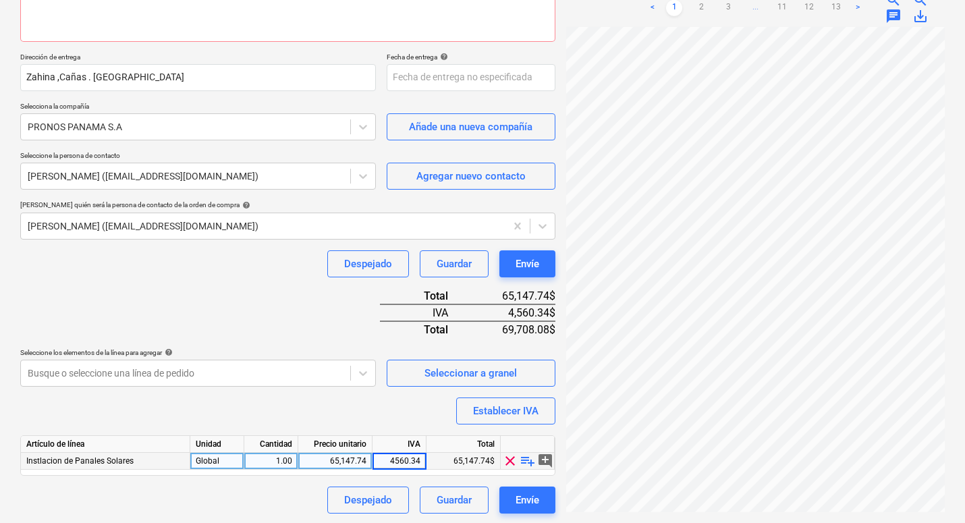
type textarea "x"
click at [374, 418] on div "Nombre de la orden de compra help CONTRATO DE SUMINISTRO DE INSTALACION DE PANE…" at bounding box center [287, 212] width 535 height 602
click at [372, 403] on div "Nombre de la orden de compra help CONTRATO DE SUMINISTRO DE INSTALACION DE PANE…" at bounding box center [287, 212] width 535 height 602
click at [387, 455] on div "4,560.34" at bounding box center [399, 461] width 42 height 17
type input "7"
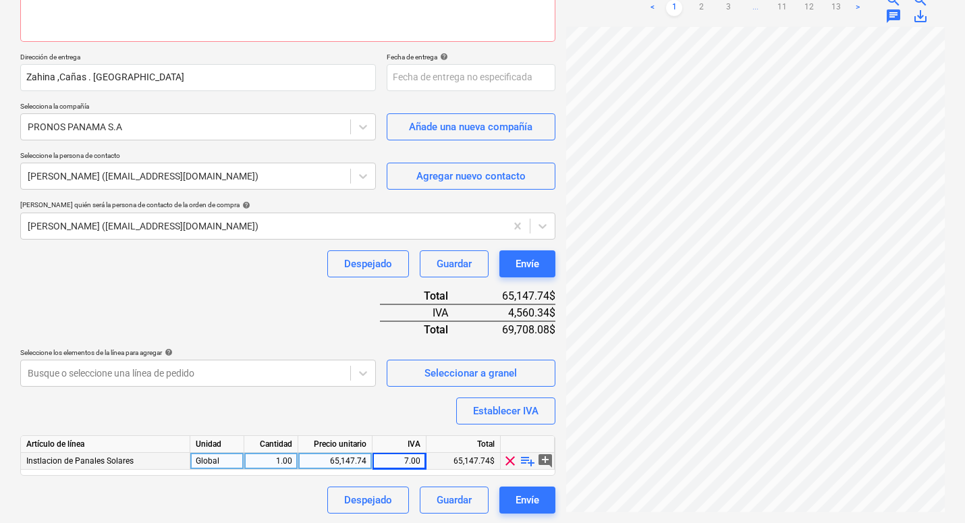
click at [384, 409] on div "Nombre de la orden de compra help CONTRATO DE SUMINISTRO DE INSTALACION DE PANE…" at bounding box center [287, 212] width 535 height 602
click at [401, 402] on div "Nombre de la orden de compra help CONTRATO DE SUMINISTRO DE INSTALACION DE PANE…" at bounding box center [287, 212] width 535 height 602
click at [447, 459] on div "65,147.74$" at bounding box center [463, 461] width 74 height 17
click at [398, 409] on div "Nombre de la orden de compra help CONTRATO DE SUMINISTRO DE INSTALACION DE PANE…" at bounding box center [287, 212] width 535 height 602
click at [407, 405] on div "Nombre de la orden de compra help CONTRATO DE SUMINISTRO DE INSTALACION DE PANE…" at bounding box center [287, 212] width 535 height 602
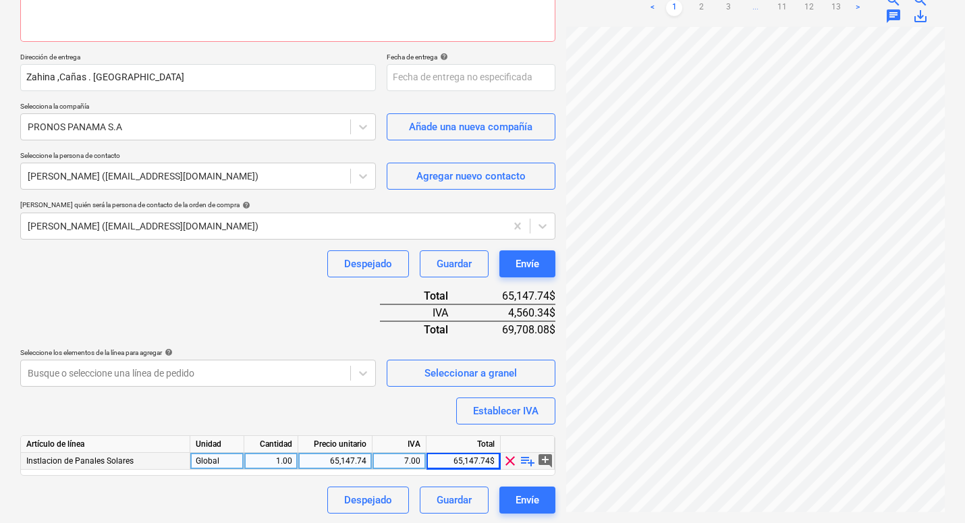
click at [340, 405] on div "Nombre de la orden de compra help CONTRATO DE SUMINISTRO DE INSTALACION DE PANE…" at bounding box center [287, 212] width 535 height 602
click at [530, 505] on div "Envíe" at bounding box center [527, 500] width 24 height 18
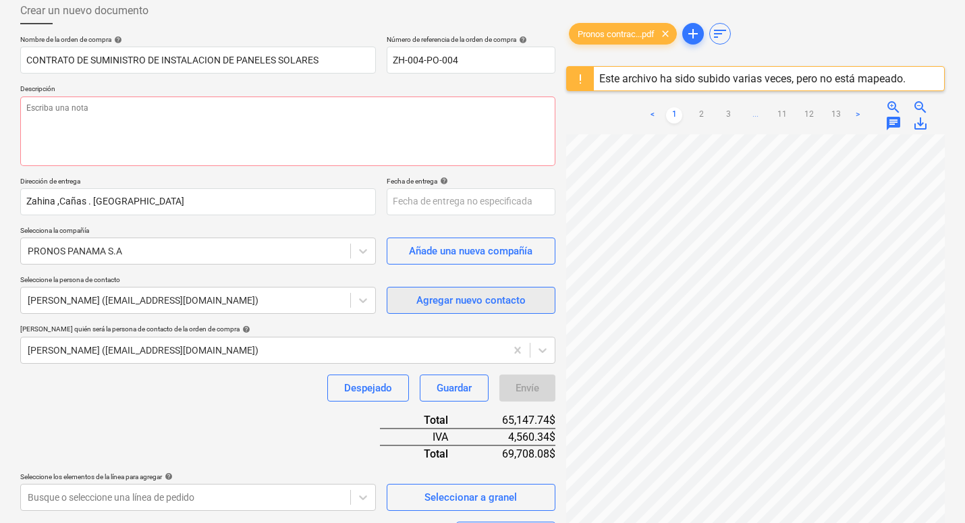
scroll to position [67, 0]
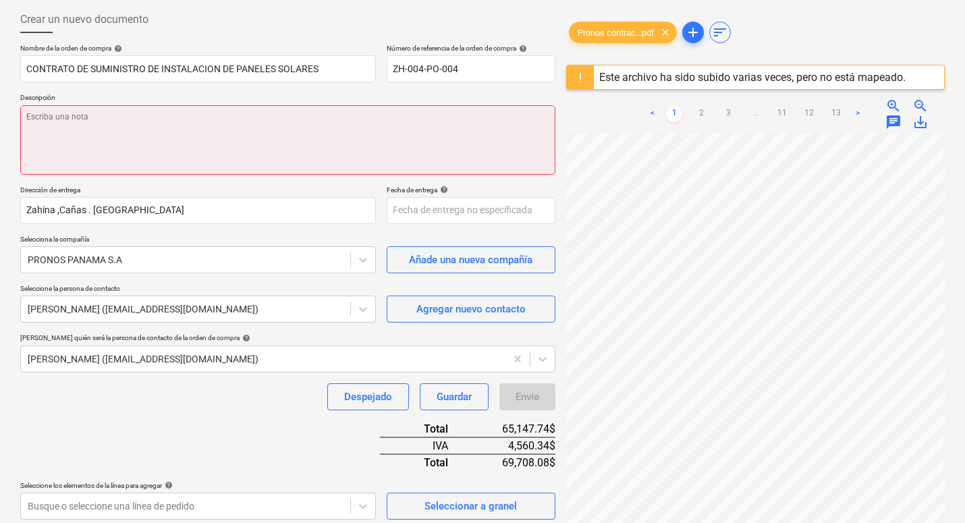
click at [250, 125] on textarea at bounding box center [287, 139] width 535 height 69
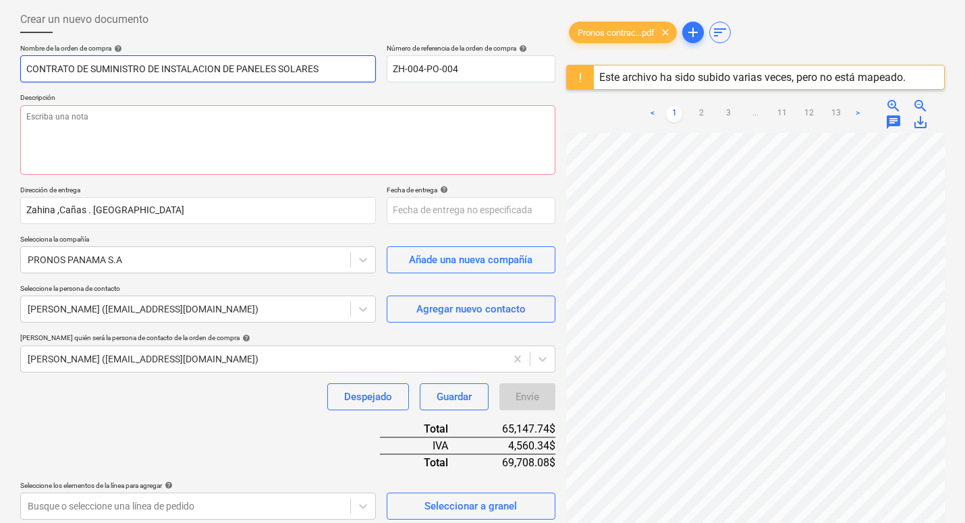
click at [198, 70] on input "CONTRATO DE SUMINISTRO DE INSTALACION DE PANELES SOLARES" at bounding box center [197, 68] width 355 height 27
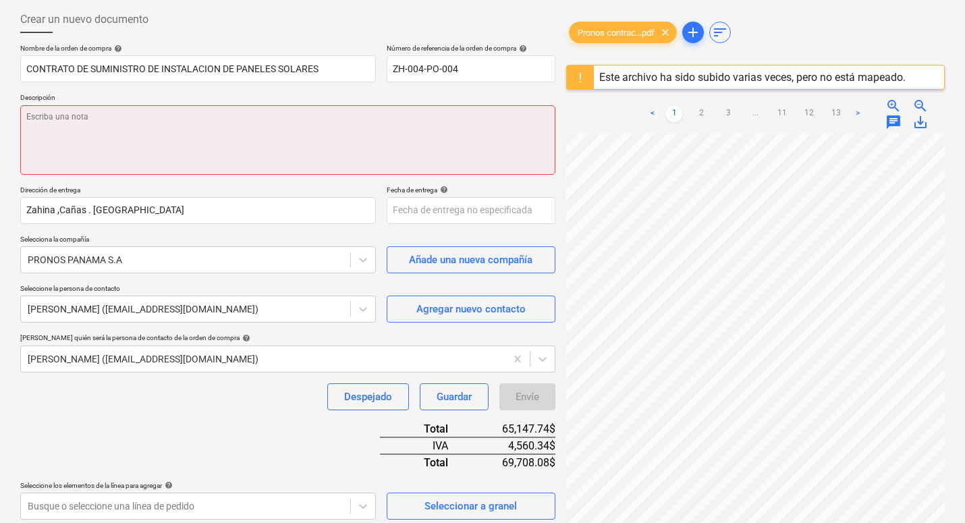
click at [180, 108] on textarea at bounding box center [287, 139] width 535 height 69
paste textarea "CONTRATO DE SUMINISTRO DE INSTALACION DE PANELES SOLARES"
type textarea "x"
type textarea "CONTRATO DE SUMINISTRO DE INSTALACION DE PANELES SOLARES"
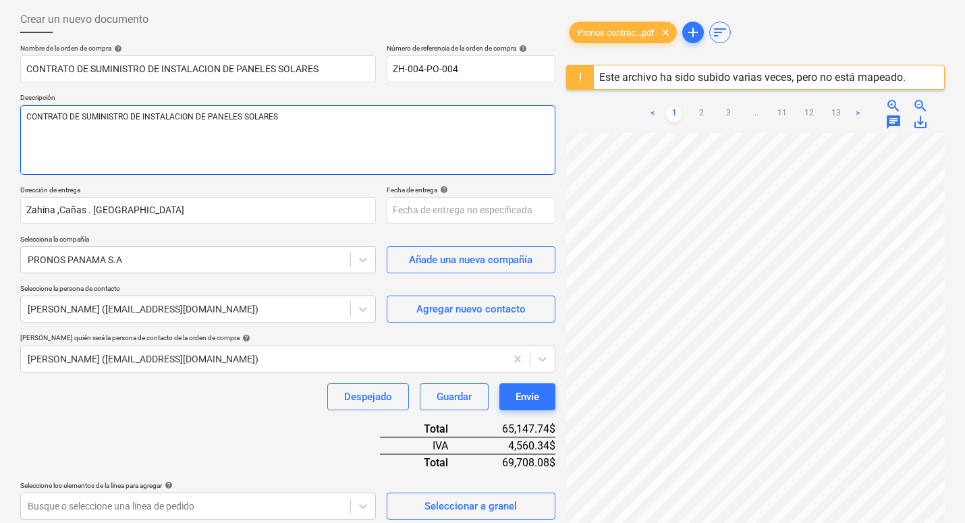
type textarea "x"
type textarea "CONTRATO DE SUMINISTRO DE INSTALACION DE PANELES SOLARES"
type textarea "x"
type textarea "CONTRATO DE SUMINISTRO DE INSTALACION DE PANELES SOLARES -"
type textarea "x"
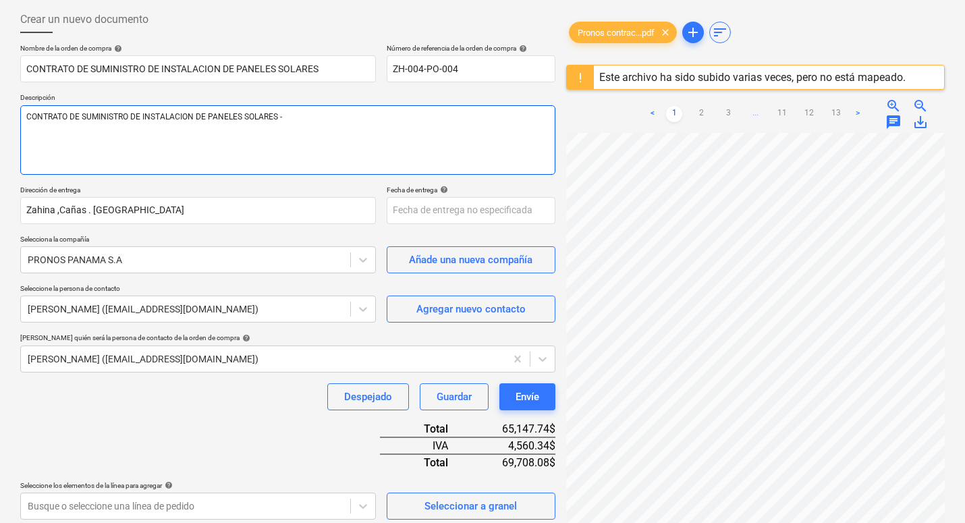
type textarea "CONTRATO DE SUMINISTRO DE INSTALACION DE PANELES SOLARES -"
type textarea "x"
type textarea "CONTRATO DE SUMINISTRO DE INSTALACION DE PANELES SOLARES - C"
type textarea "x"
type textarea "CONTRATO DE SUMINISTRO DE INSTALACION DE PANELES SOLARES - Ca"
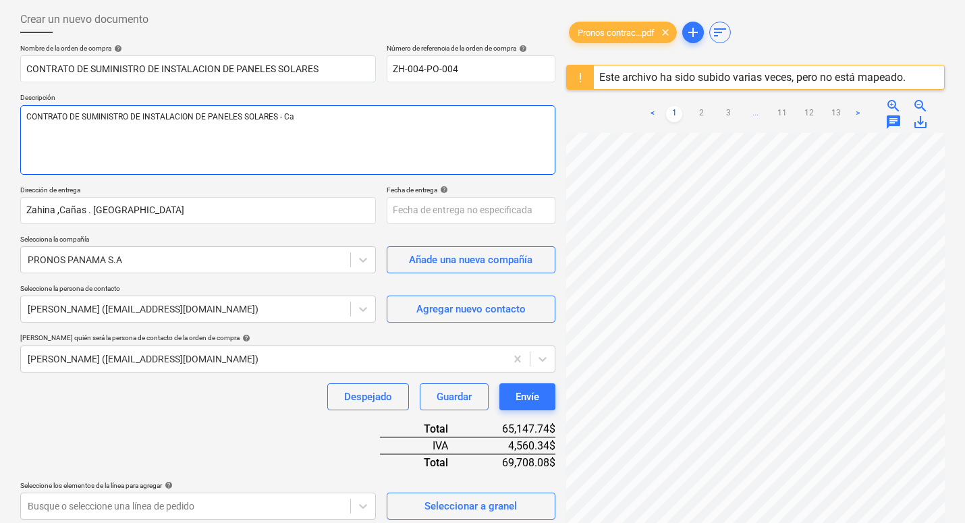
type textarea "x"
type textarea "CONTRATO DE SUMINISTRO DE INSTALACION DE PANELES SOLARES - Cas"
type textarea "x"
type textarea "CONTRATO DE SUMINISTRO DE INSTALACION DE PANELES SOLARES - Casa"
type textarea "x"
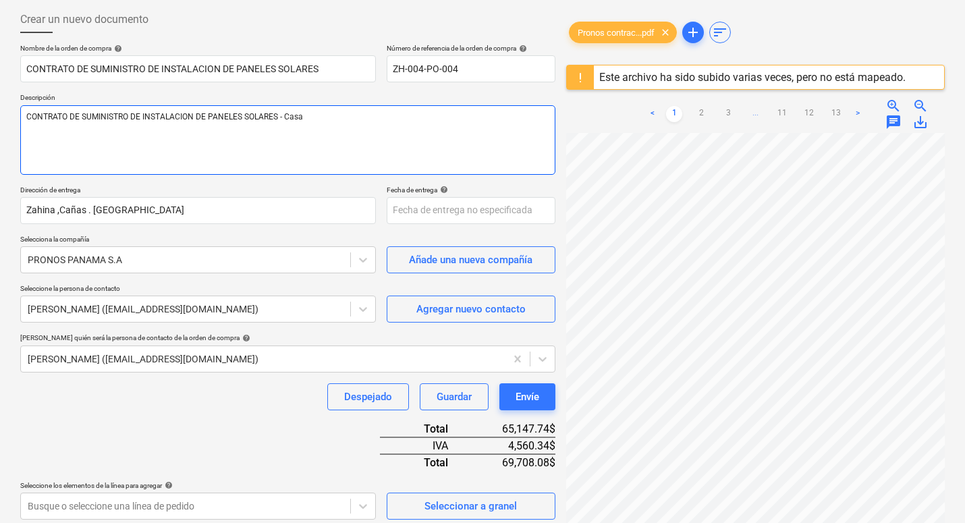
type textarea "CONTRATO DE SUMINISTRO DE INSTALACION DE PANELES SOLARES - Cas"
type textarea "x"
type textarea "CONTRATO DE SUMINISTRO DE INSTALACION DE PANELES SOLARES - Ca"
type textarea "x"
type textarea "CONTRATO DE SUMINISTRO DE INSTALACION DE PANELES SOLARES - C"
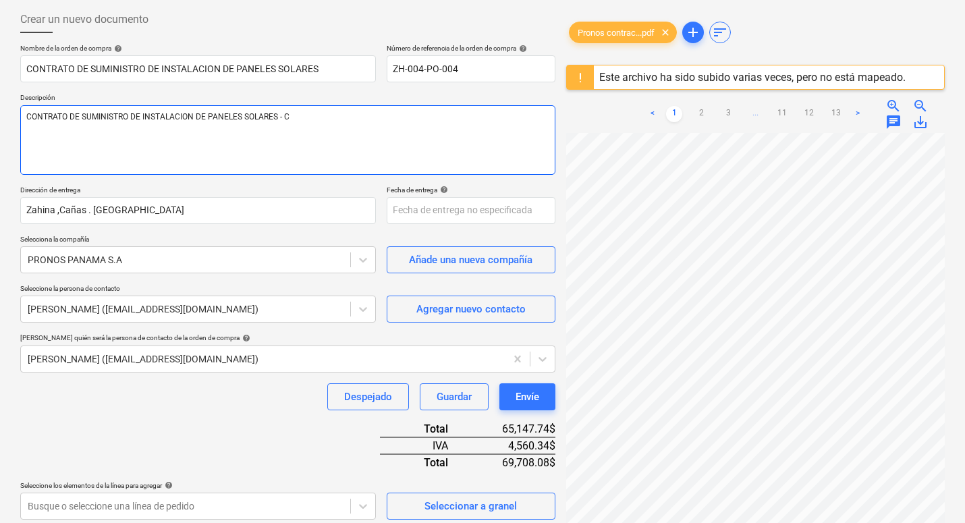
type textarea "x"
type textarea "CONTRATO DE SUMINISTRO DE INSTALACION DE PANELES SOLARES - CA"
type textarea "x"
type textarea "CONTRATO DE SUMINISTRO DE INSTALACION DE PANELES SOLARES - CAS"
type textarea "x"
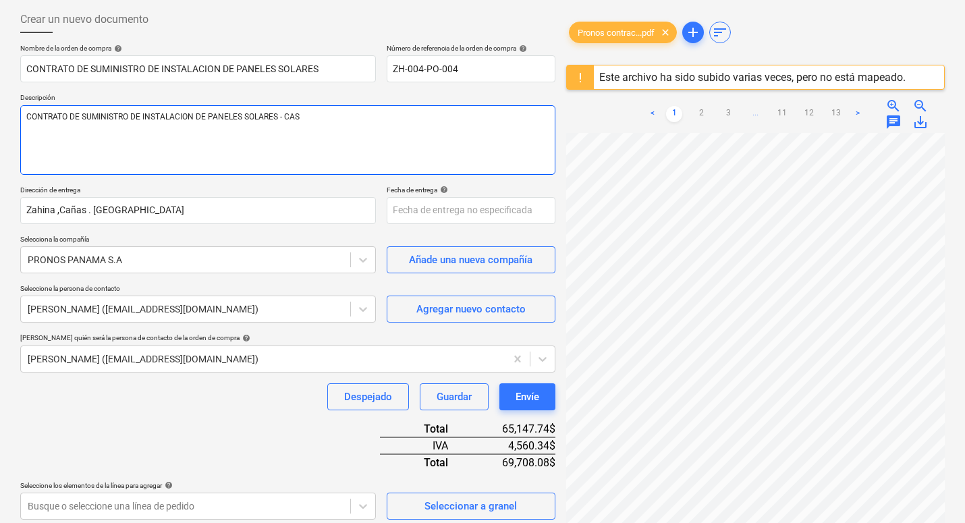
type textarea "CONTRATO DE SUMINISTRO DE INSTALACION DE PANELES SOLARES - CASA"
type textarea "x"
type textarea "CONTRATO DE SUMINISTRO DE INSTALACION DE PANELES SOLARES - CASA"
type textarea "x"
type textarea "CONTRATO DE SUMINISTRO DE INSTALACION DE PANELES SOLARES - CASA M"
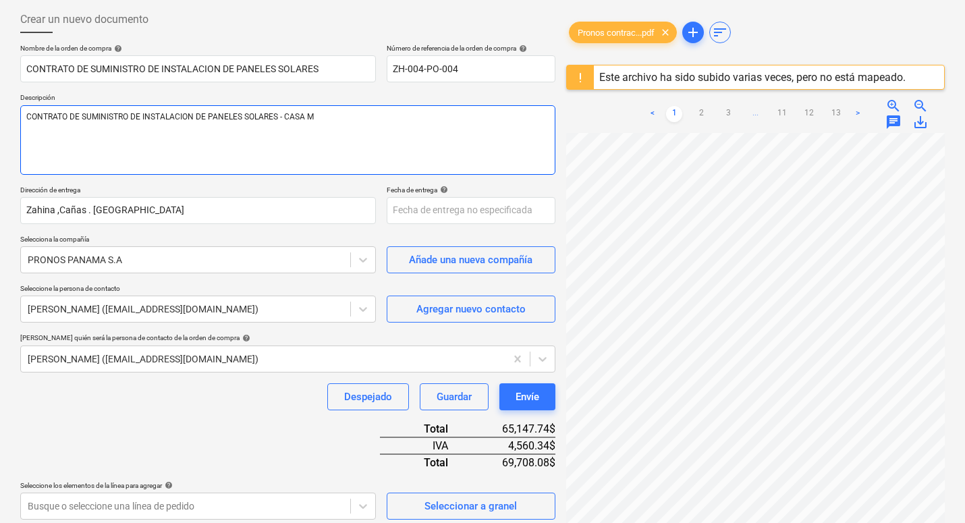
type textarea "x"
type textarea "CONTRATO DE SUMINISTRO DE INSTALACION DE PANELES SOLARES - CASA MA"
type textarea "x"
type textarea "CONTRATO DE SUMINISTRO DE INSTALACION DE PANELES SOLARES - CASA MAH"
type textarea "x"
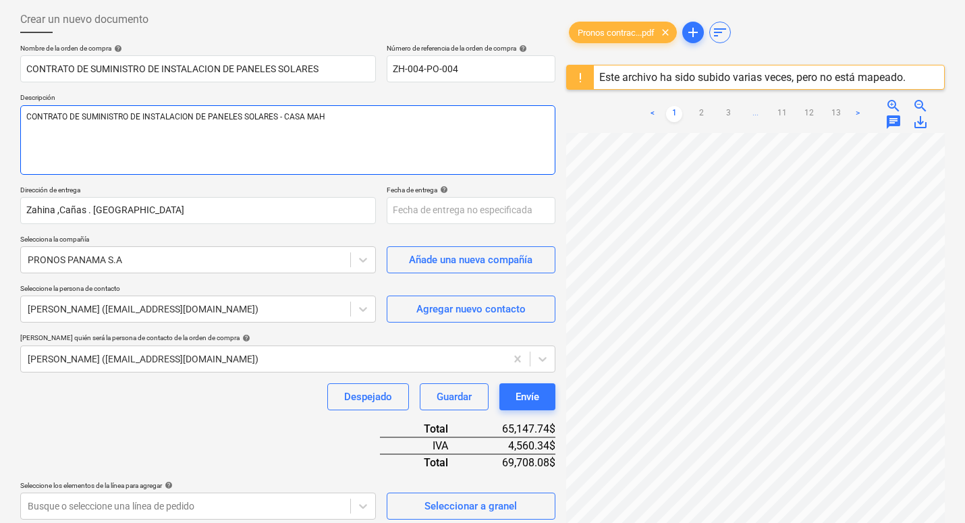
type textarea "CONTRATO DE SUMINISTRO DE INSTALACION DE PANELES SOLARES - CASA MAHO"
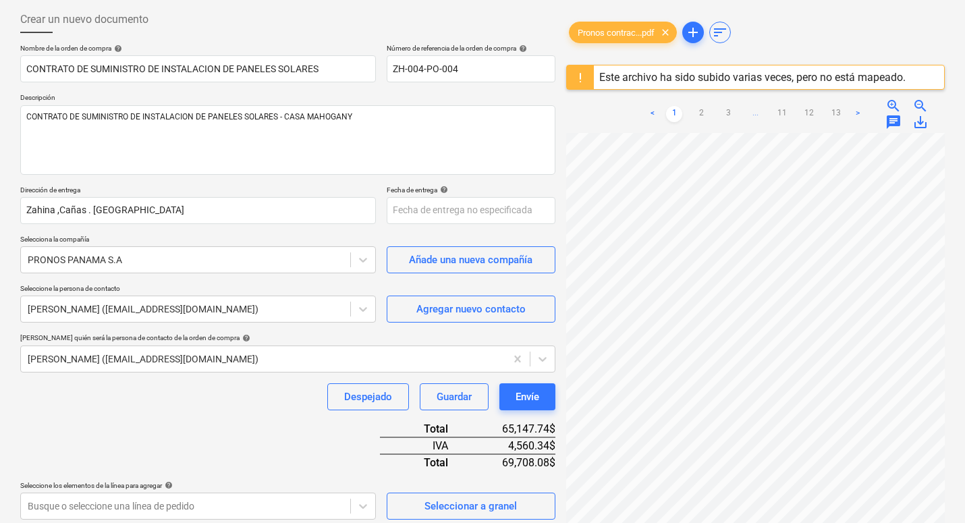
click at [247, 428] on div "Nombre de la orden de compra help CONTRATO DE SUMINISTRO DE INSTALACION DE PANE…" at bounding box center [287, 345] width 535 height 602
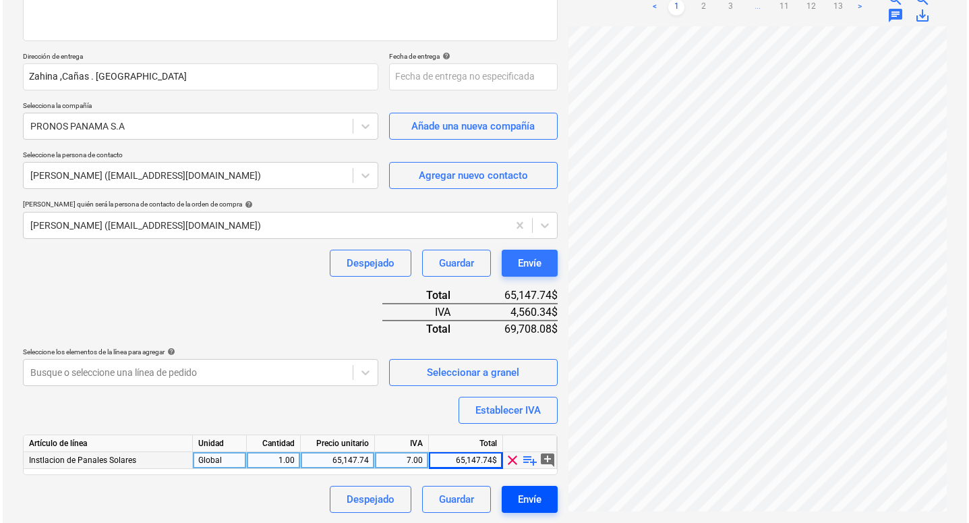
scroll to position [200, 0]
click at [527, 495] on div "Envíe" at bounding box center [527, 500] width 24 height 18
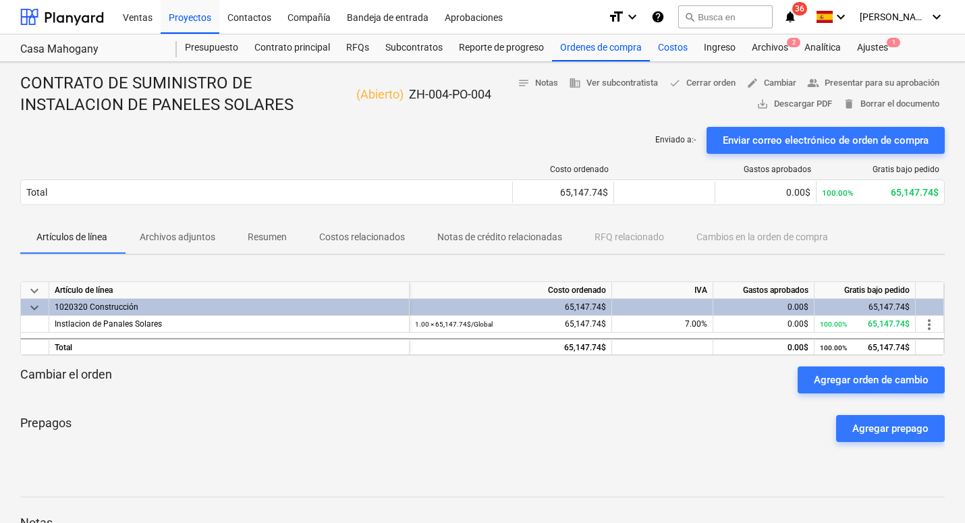
click at [675, 45] on div "Costos" at bounding box center [673, 47] width 46 height 27
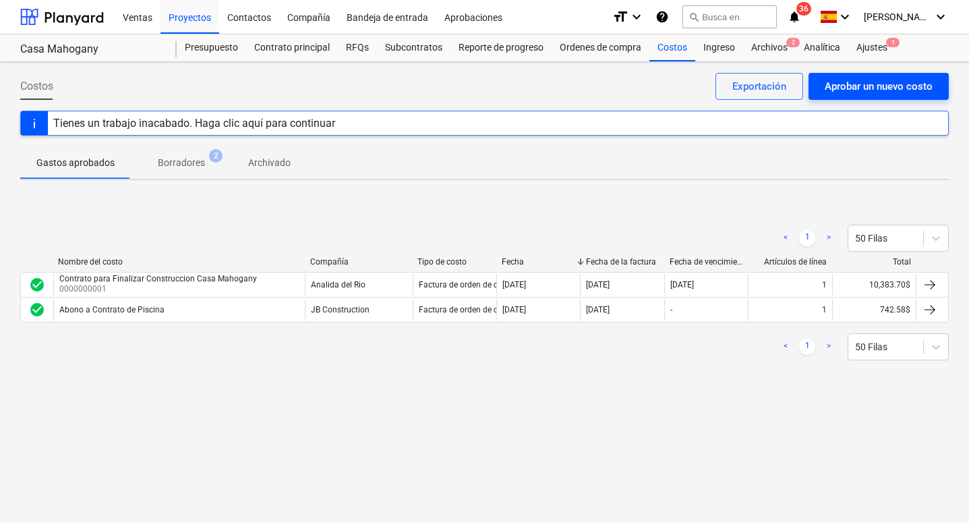
click at [734, 87] on div "Aprobar un nuevo costo" at bounding box center [879, 87] width 108 height 18
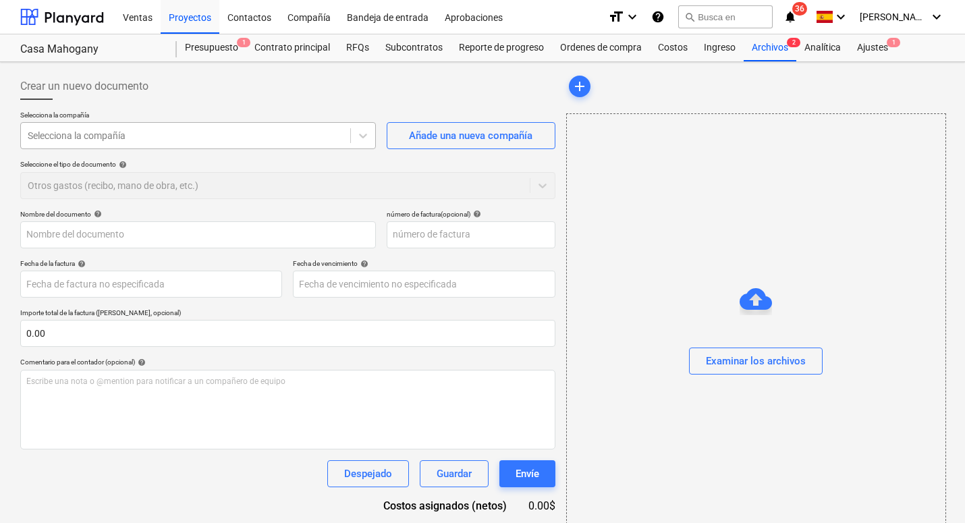
click at [290, 144] on div "Selecciona la compañía" at bounding box center [185, 135] width 329 height 19
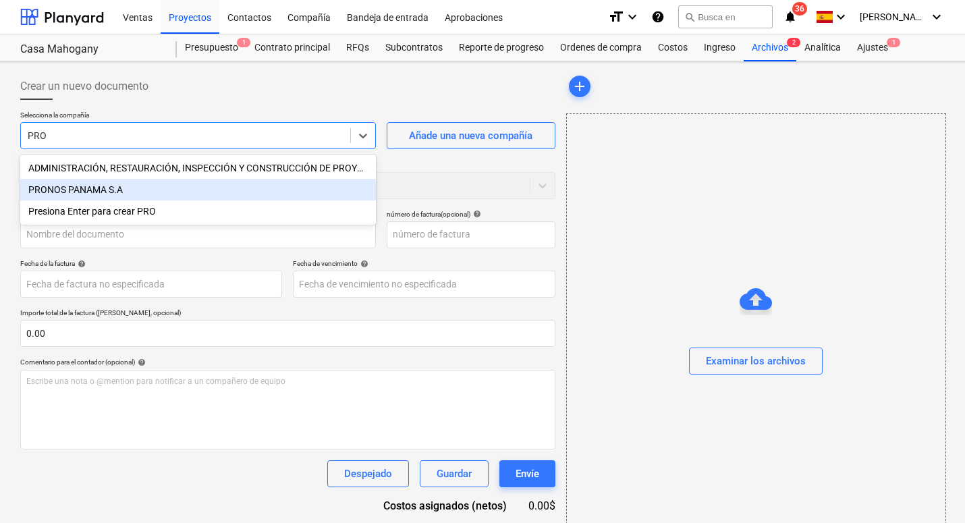
click at [286, 192] on div "PRONOS PANAMA S.A" at bounding box center [197, 190] width 355 height 22
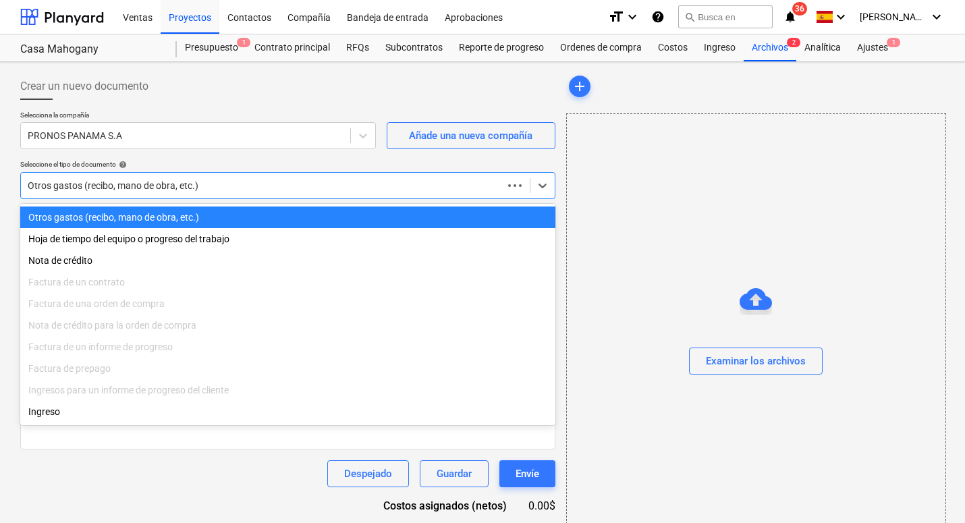
click at [262, 187] on div at bounding box center [262, 185] width 468 height 13
click at [266, 217] on div "Otros gastos (recibo, mano de obra, etc.)" at bounding box center [287, 217] width 535 height 22
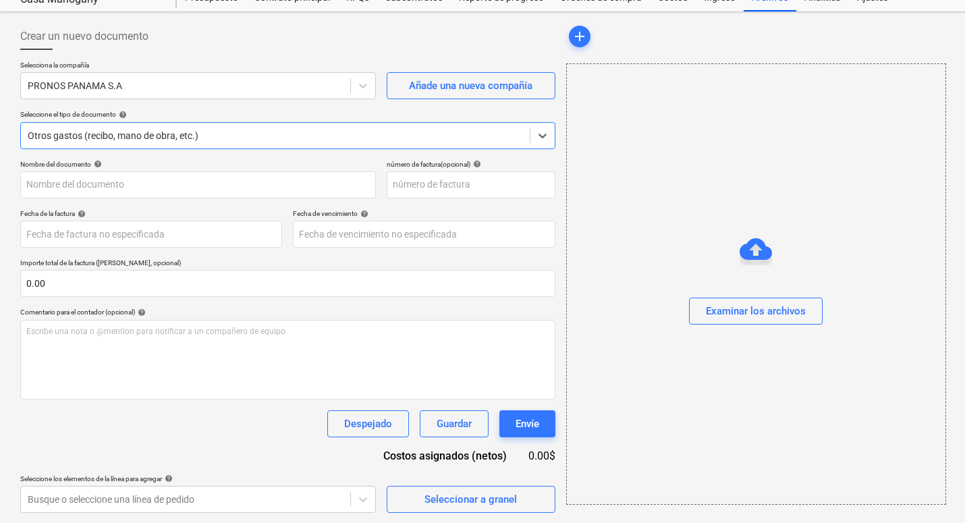
scroll to position [49, 0]
click at [339, 474] on body "Ventas Proyectos Contactos Compañía Bandeja de entrada Aprobaciones format_size…" at bounding box center [482, 212] width 965 height 523
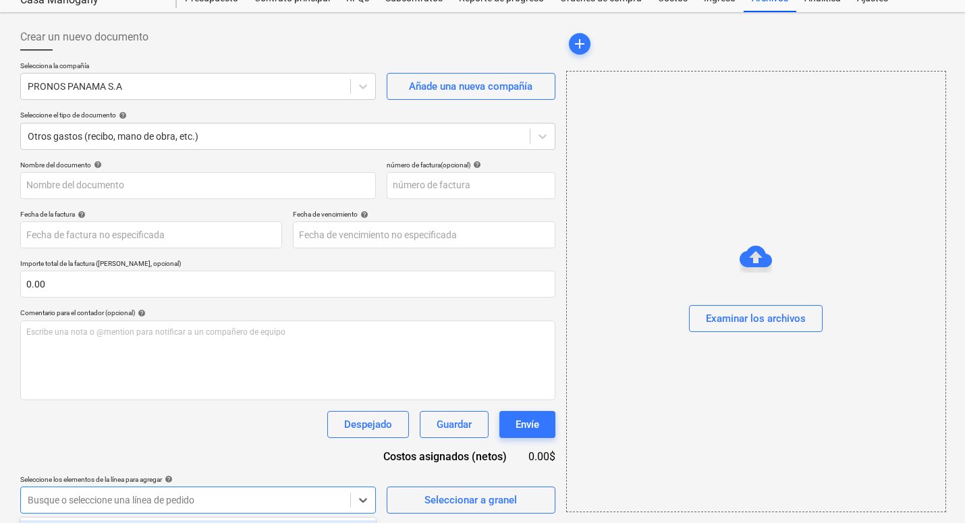
scroll to position [246, 0]
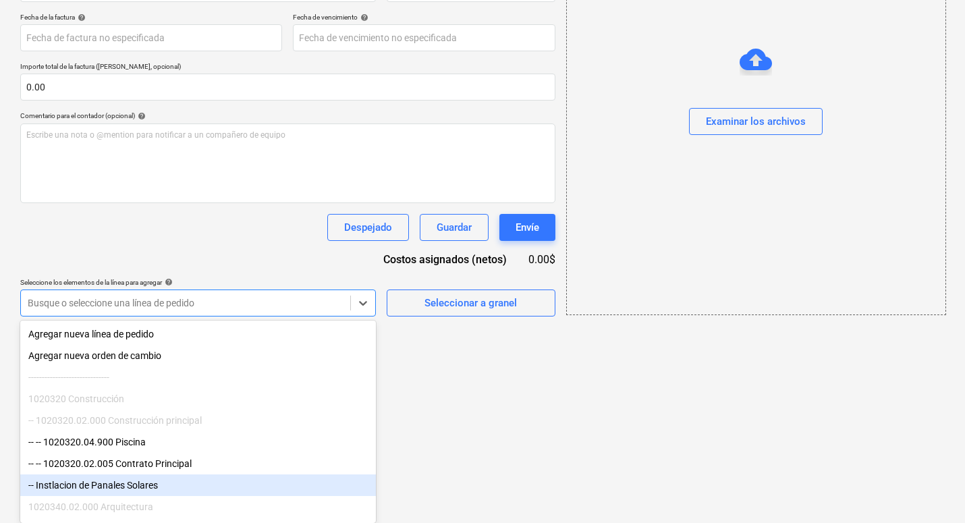
click at [234, 478] on div "-- Instlacion de Panales Solares" at bounding box center [197, 485] width 355 height 22
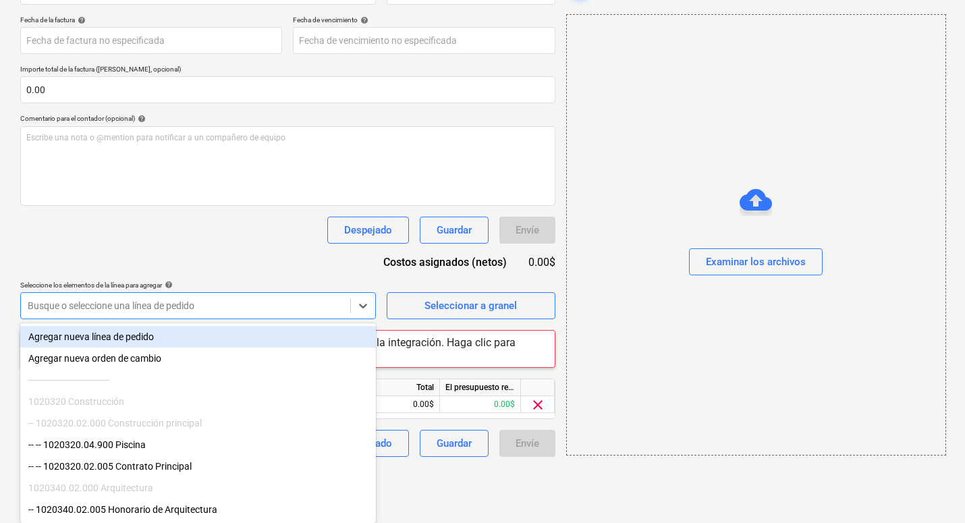
scroll to position [244, 0]
click at [232, 235] on div "Nombre del documento help número de factura (opcional) help Fecha de la factura…" at bounding box center [287, 211] width 535 height 490
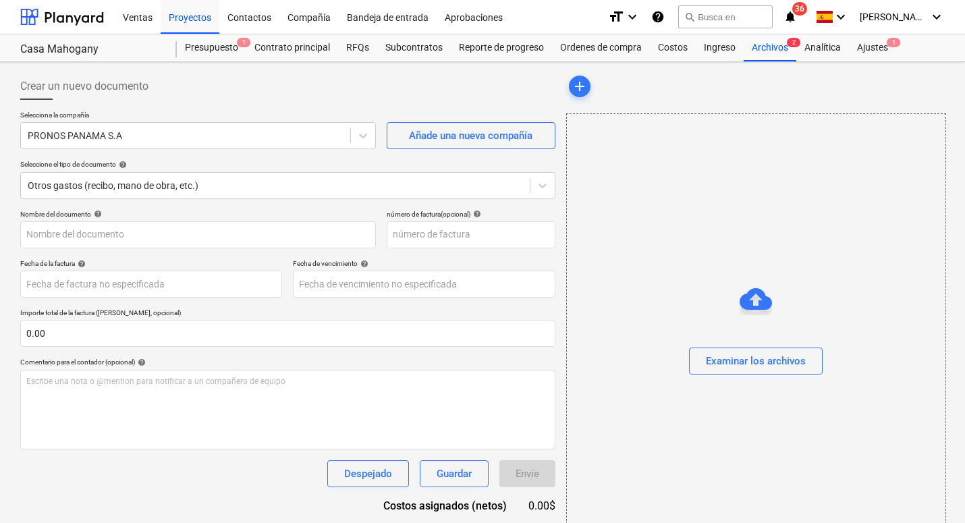
scroll to position [0, 0]
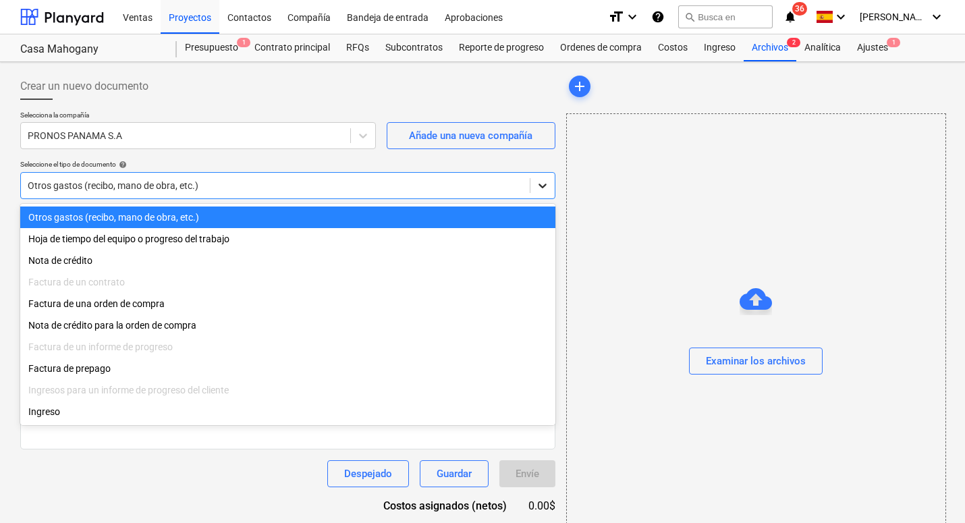
click at [536, 188] on icon at bounding box center [542, 185] width 13 height 13
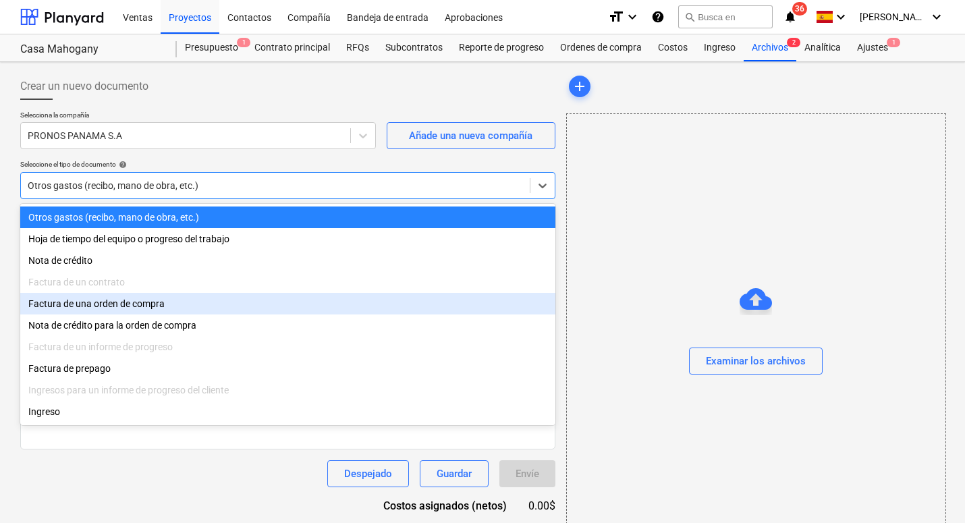
click at [215, 302] on div "Factura de una orden de compra" at bounding box center [287, 304] width 535 height 22
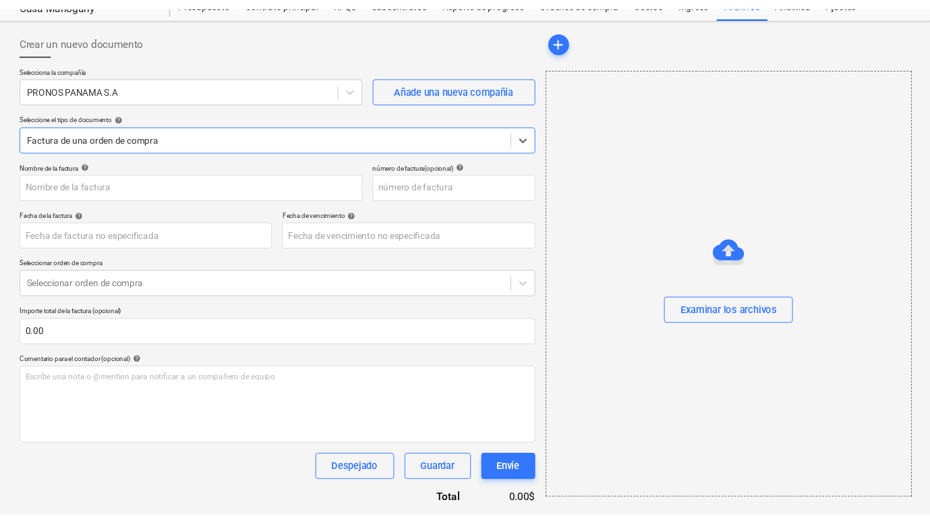
scroll to position [49, 0]
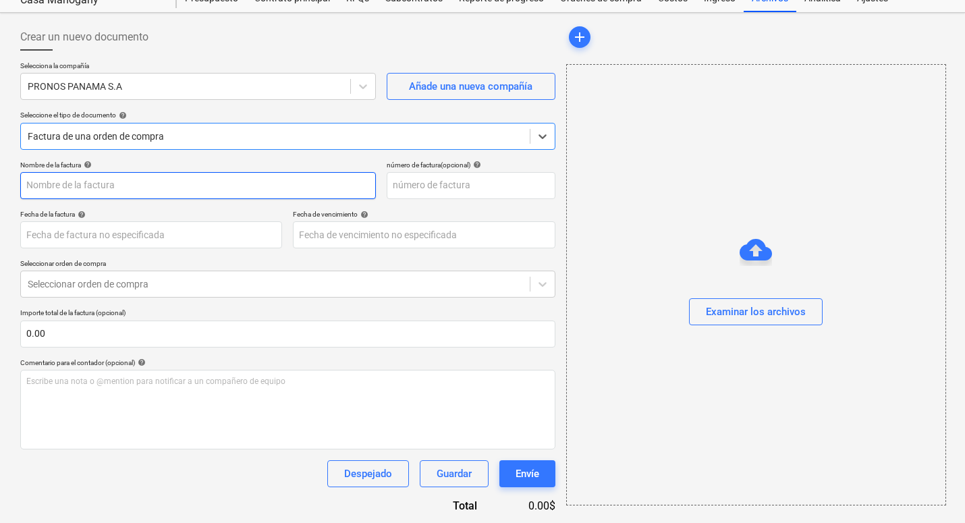
click at [154, 190] on input "text" at bounding box center [197, 185] width 355 height 27
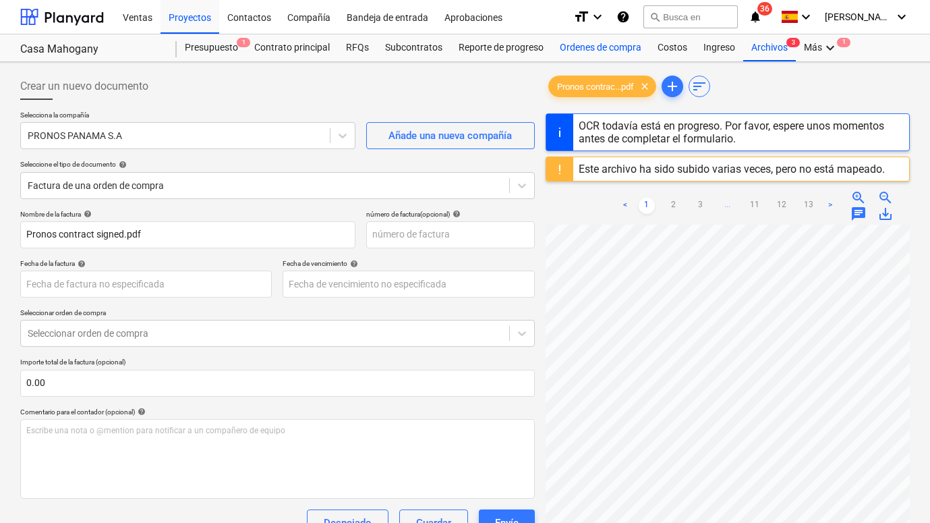
click at [564, 52] on div "Ordenes de compra" at bounding box center [601, 47] width 98 height 27
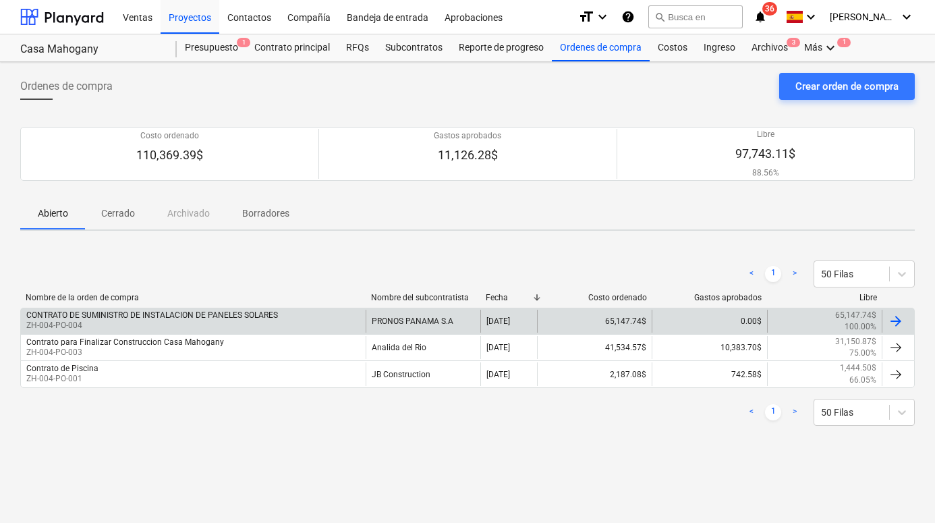
click at [134, 316] on div "CONTRATO DE SUMINISTRO DE INSTALACION DE PANELES SOLARES" at bounding box center [152, 314] width 252 height 9
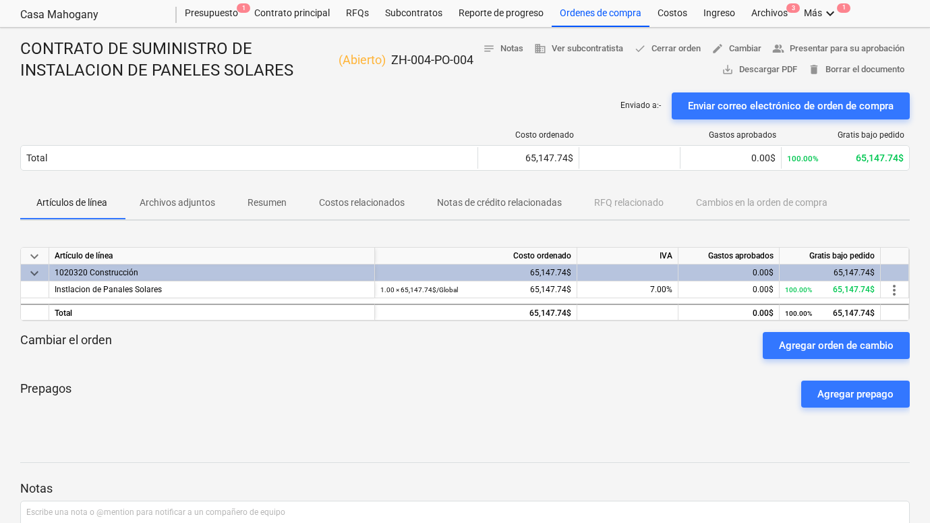
scroll to position [47, 0]
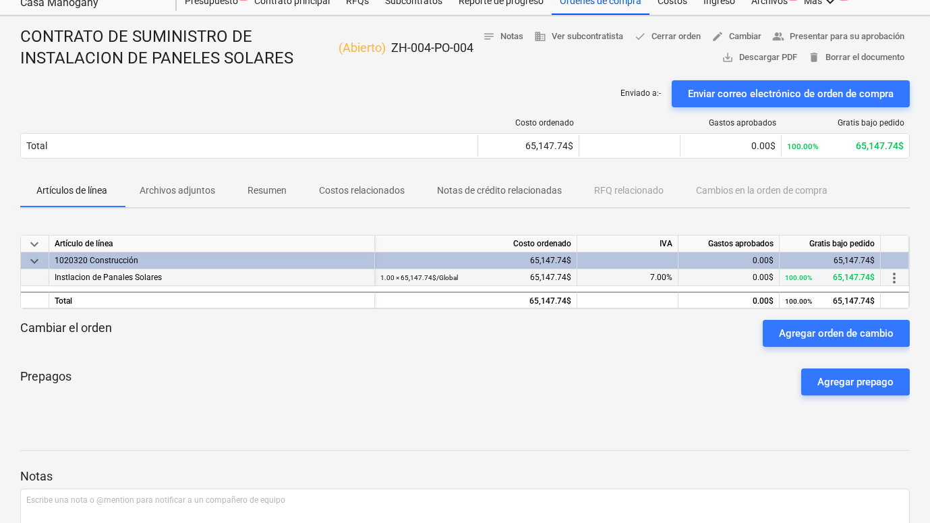
click at [221, 277] on div "Instlacion de Panales Solares" at bounding box center [212, 277] width 326 height 17
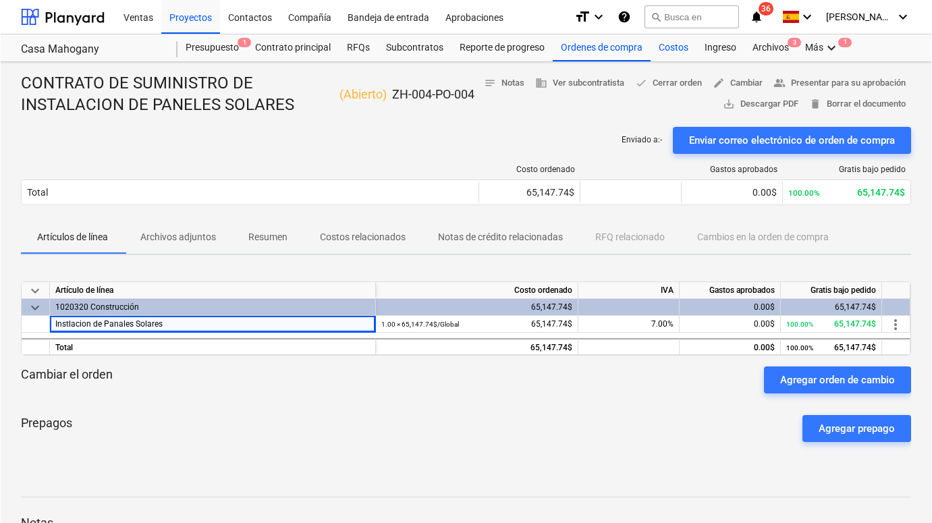
scroll to position [0, 0]
click at [665, 48] on div "Costos" at bounding box center [673, 47] width 46 height 27
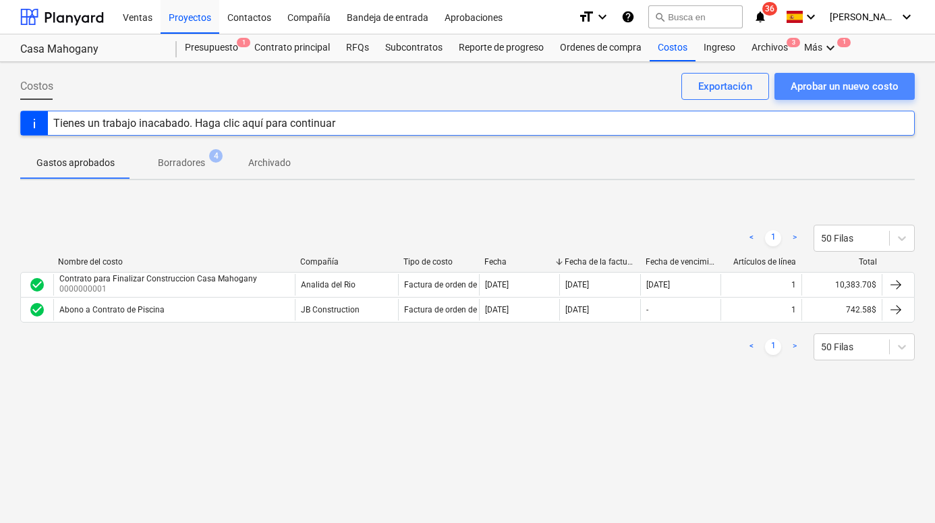
click at [734, 88] on div "Aprobar un nuevo costo" at bounding box center [845, 87] width 108 height 18
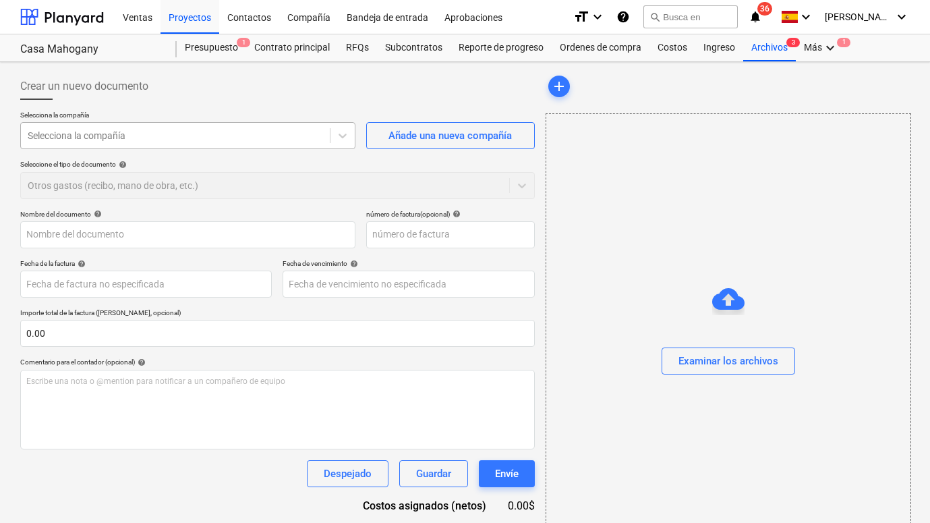
click at [279, 139] on div at bounding box center [175, 135] width 295 height 13
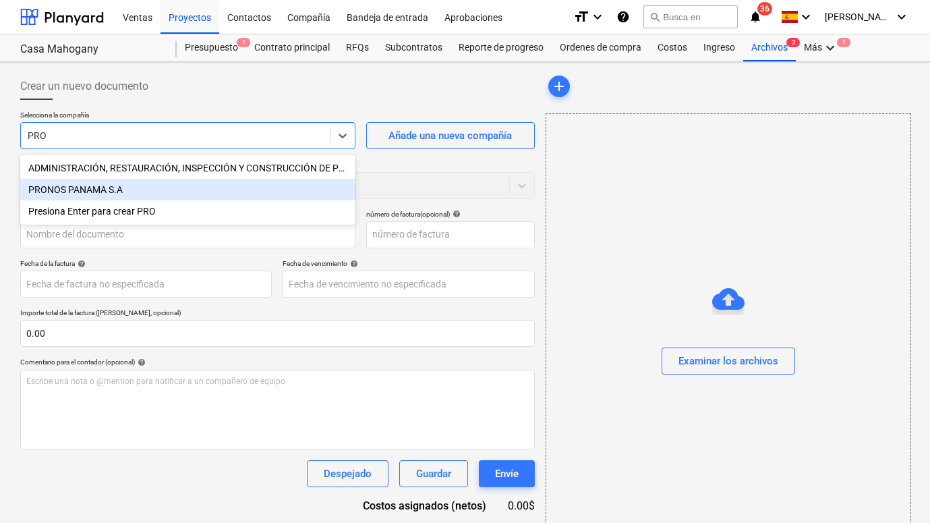
click at [218, 183] on div "PRONOS PANAMA S.A" at bounding box center [187, 190] width 335 height 22
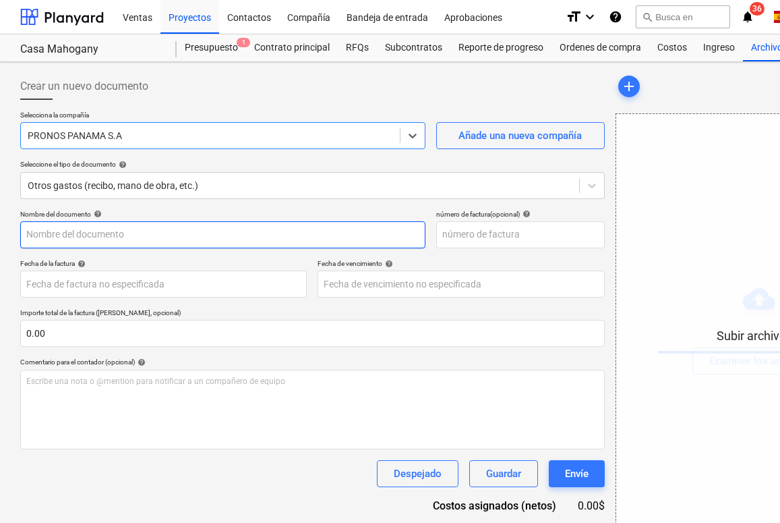
click at [115, 228] on input "text" at bounding box center [222, 234] width 405 height 27
paste input "CONTRATO DE SUMINISTRO DE INSTALACION DE PANELES SOLARES"
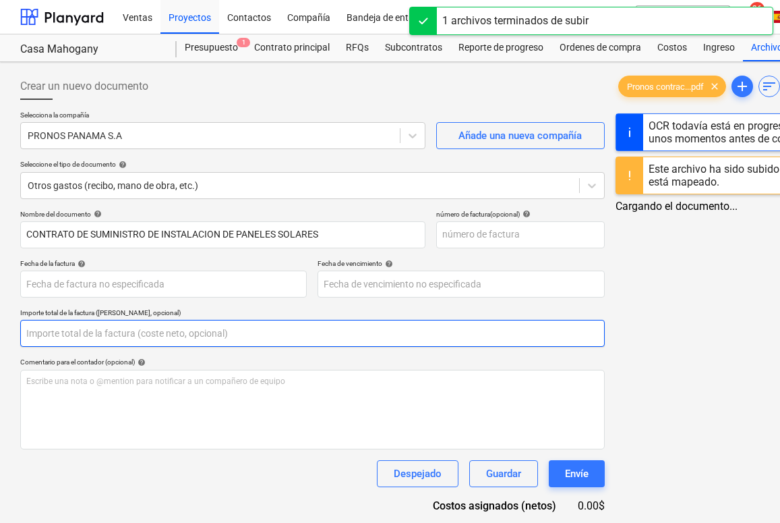
click at [93, 334] on input "text" at bounding box center [312, 333] width 585 height 27
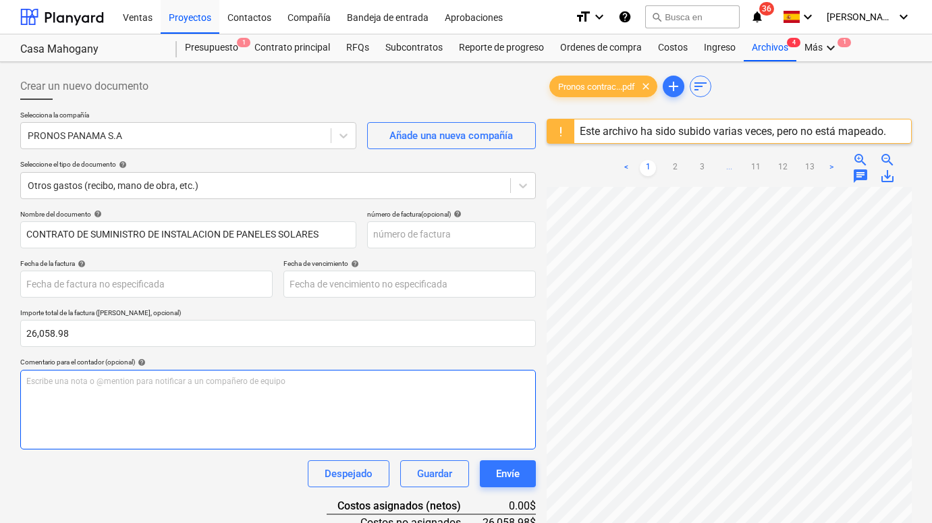
click at [225, 418] on div "Escribe una nota o @mention para notificar a un compañero de equipo ﻿" at bounding box center [277, 410] width 515 height 80
click at [299, 401] on div "Escribe una nota o @mention para notificar a un compañero de equipo ﻿" at bounding box center [277, 410] width 515 height 80
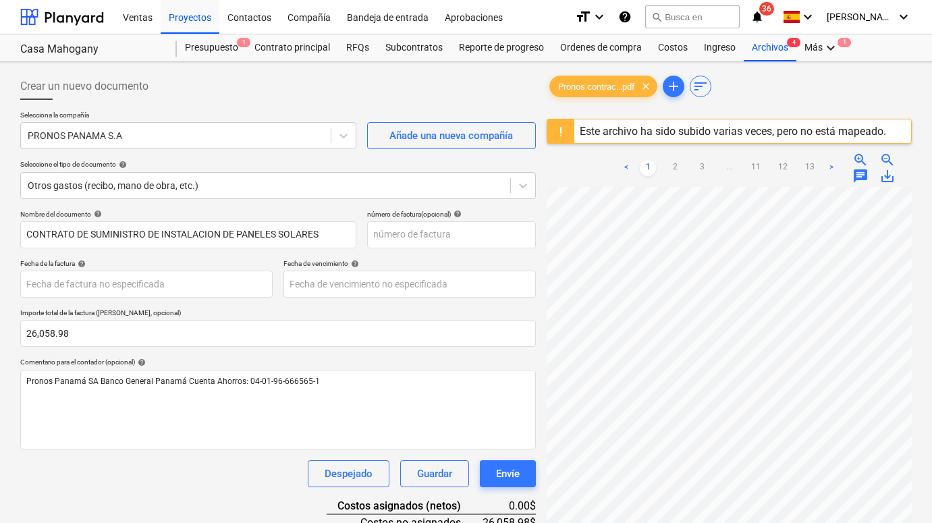
click at [201, 509] on div "Nombre del documento help CONTRATO DE SUMINISTRO DE INSTALACION DE PANELES SOLA…" at bounding box center [277, 403] width 515 height 387
click at [135, 288] on body "Ventas Proyectos Contactos Compañía Bandeja de entrada Aprobaciones format_size…" at bounding box center [466, 261] width 932 height 523
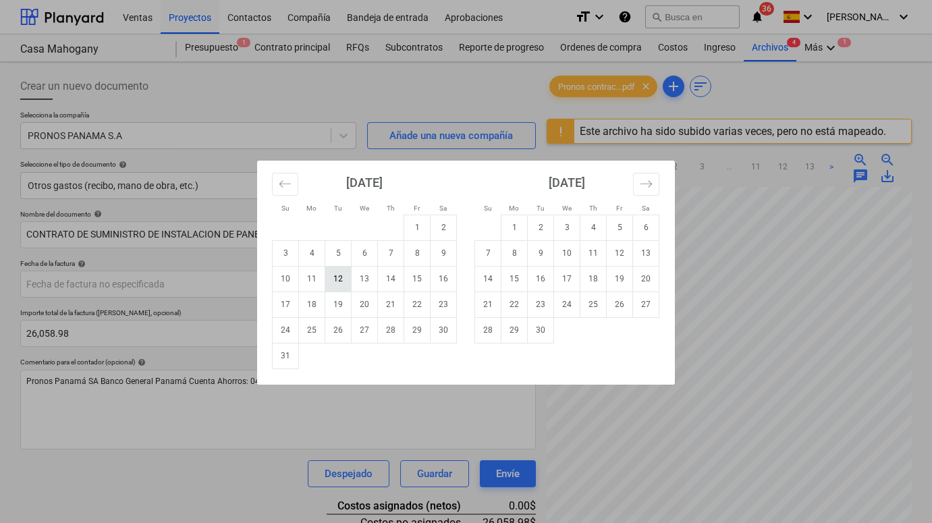
click at [343, 280] on td "12" at bounding box center [338, 279] width 26 height 26
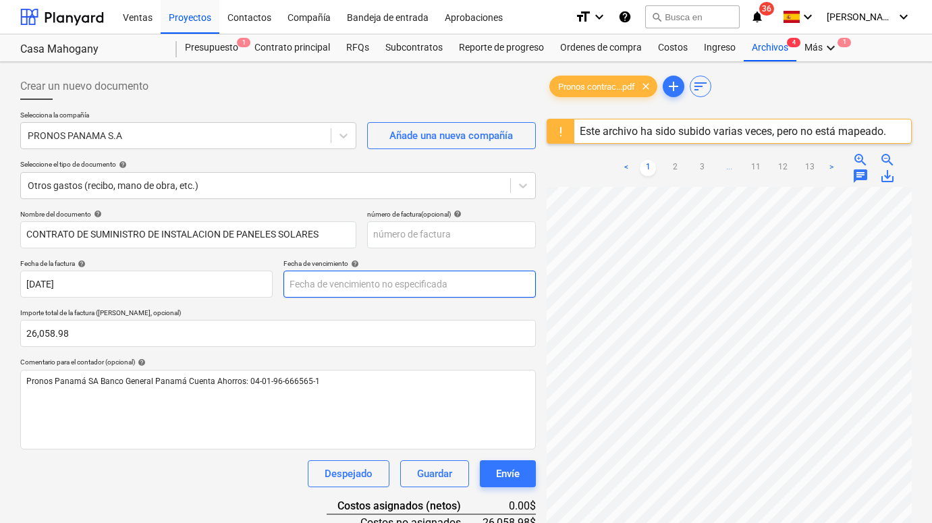
click at [343, 280] on body "Ventas Proyectos Contactos Compañía Bandeja de entrada Aprobaciones format_size…" at bounding box center [466, 261] width 932 height 523
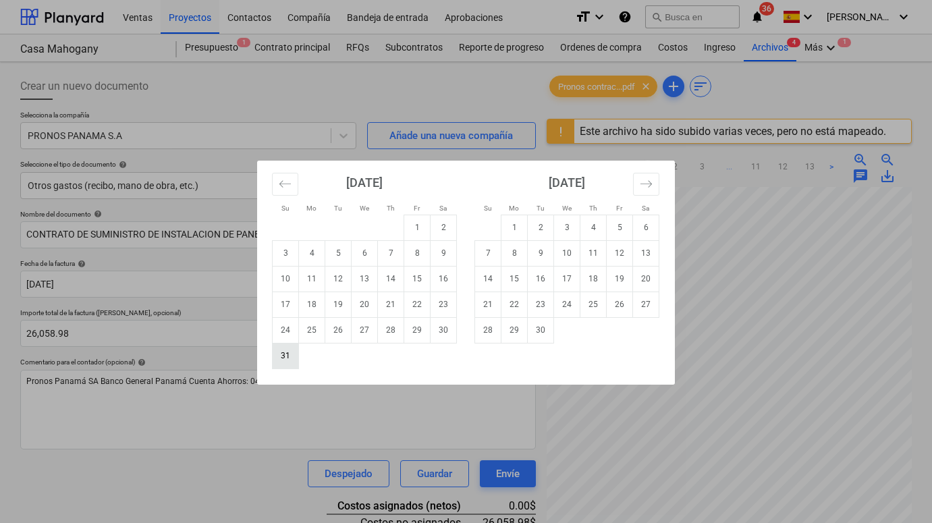
click at [290, 361] on td "31" at bounding box center [286, 356] width 26 height 26
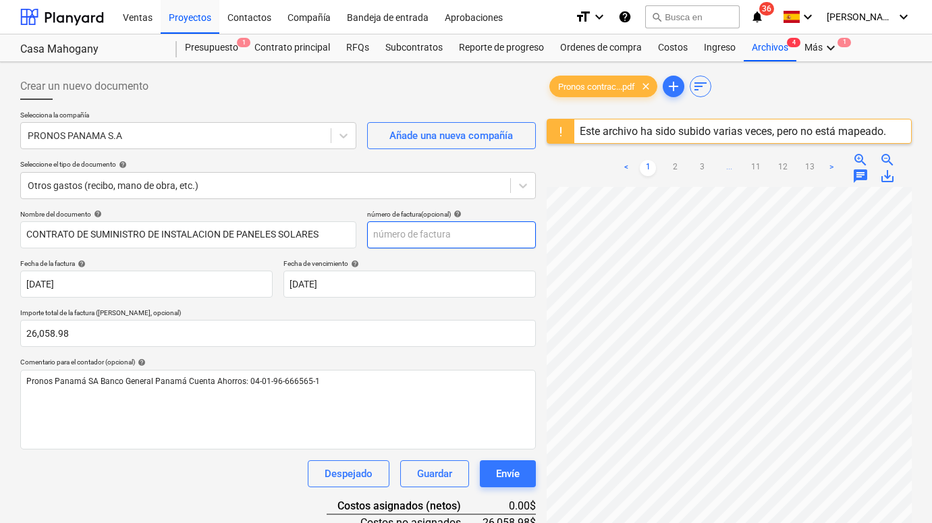
click at [400, 241] on input "text" at bounding box center [451, 234] width 169 height 27
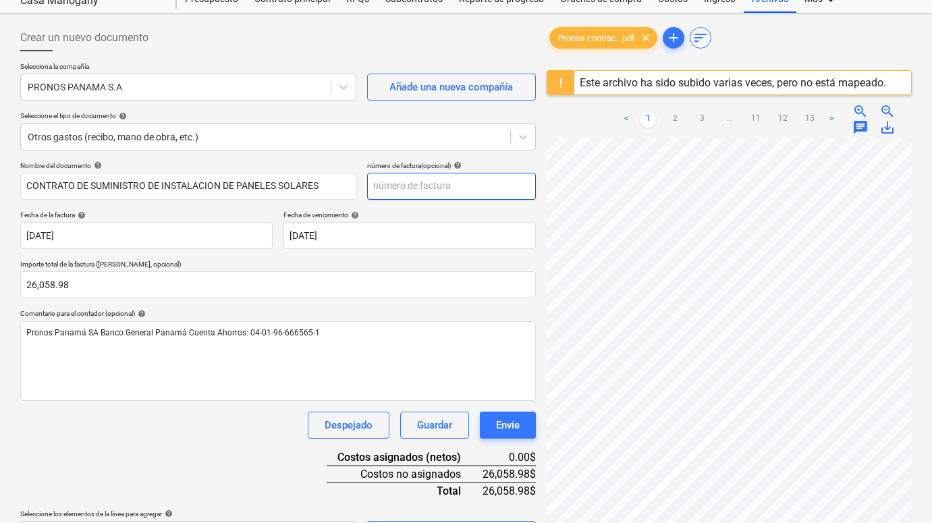
scroll to position [51, 0]
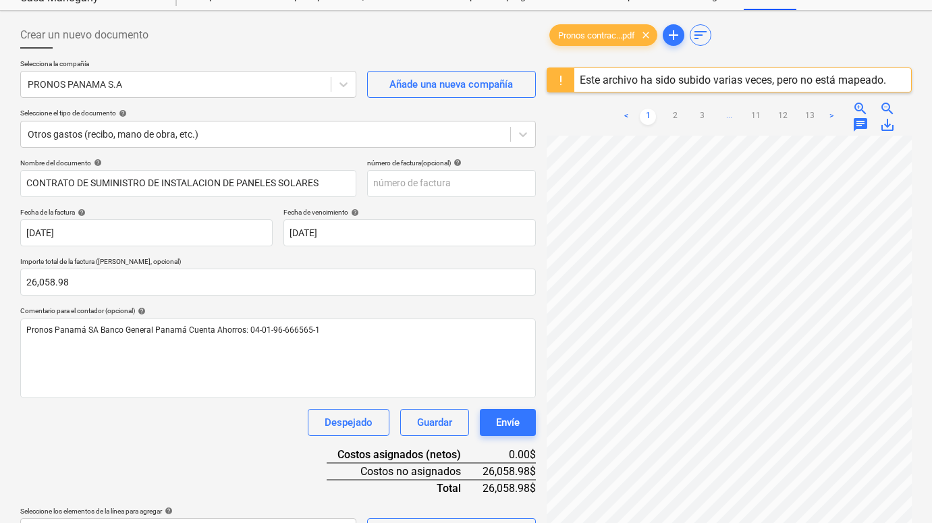
click at [283, 147] on div "Selecciona la compañía PRONOS PANAMA S.A Añade una nueva compañía Seleccione el…" at bounding box center [277, 108] width 515 height 99
click at [276, 134] on div at bounding box center [266, 133] width 476 height 13
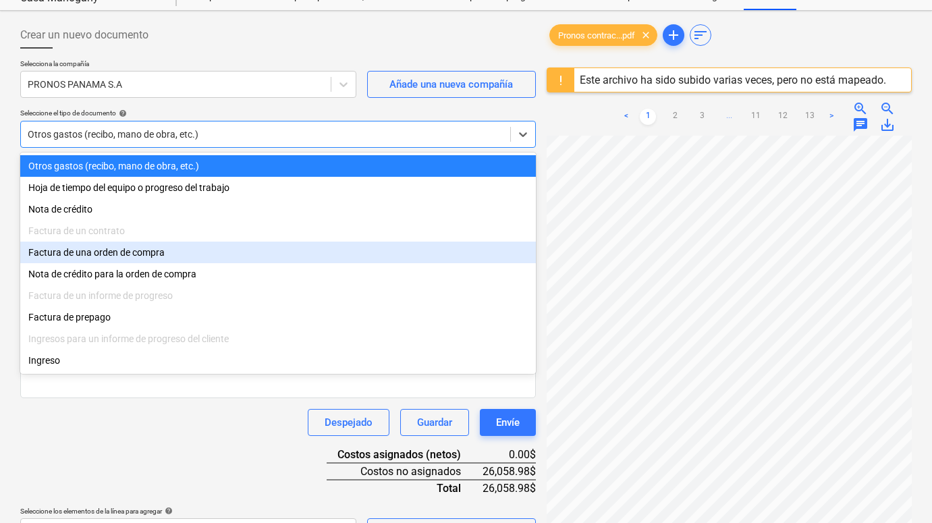
click at [173, 255] on div "Factura de una orden de compra" at bounding box center [277, 252] width 515 height 22
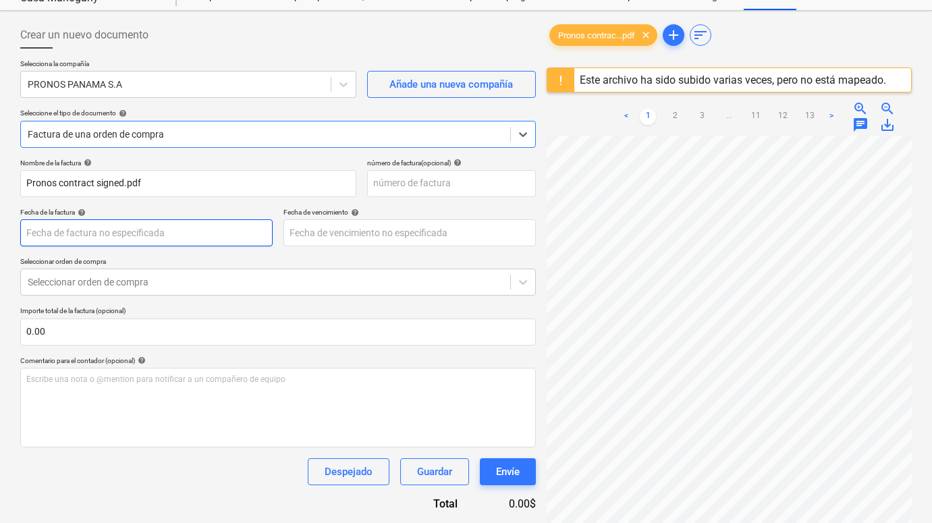
click at [142, 236] on body "Ventas Proyectos Contactos Compañía Bandeja de entrada Aprobaciones format_size…" at bounding box center [466, 210] width 932 height 523
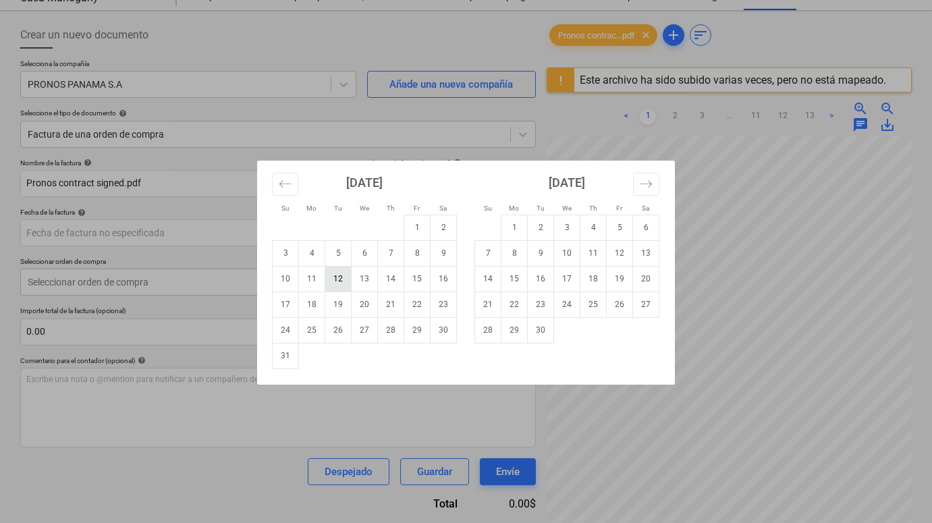
click at [331, 280] on td "12" at bounding box center [338, 279] width 26 height 26
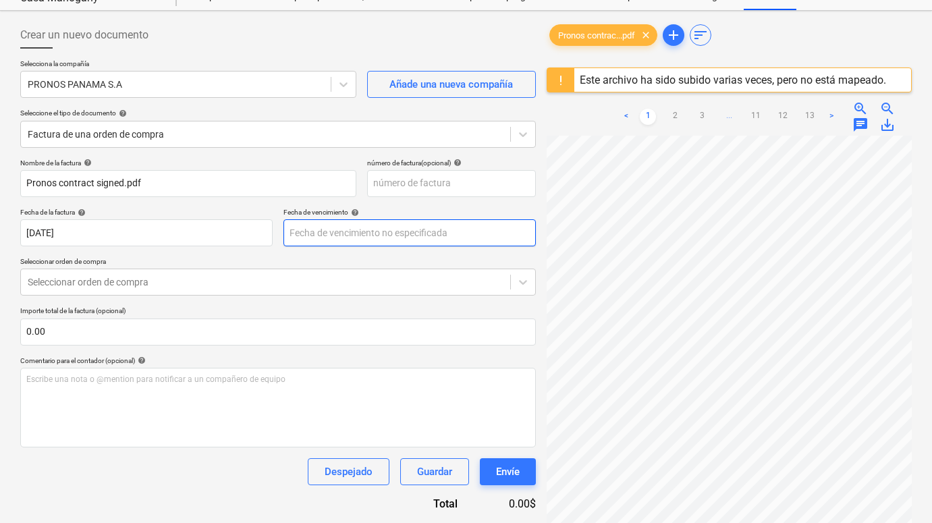
click at [322, 231] on body "Ventas Proyectos Contactos Compañía Bandeja de entrada Aprobaciones format_size…" at bounding box center [466, 210] width 932 height 523
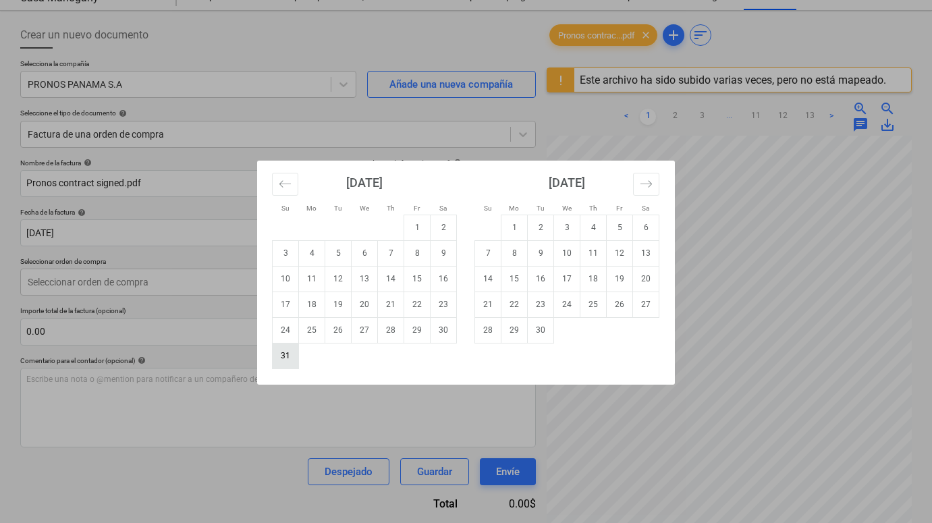
click at [286, 355] on td "31" at bounding box center [286, 356] width 26 height 26
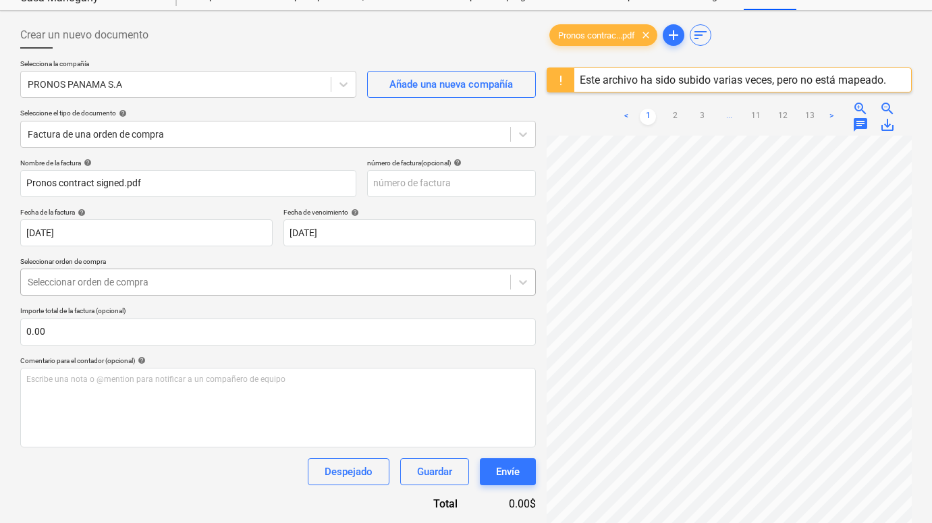
click at [108, 287] on div at bounding box center [266, 281] width 476 height 13
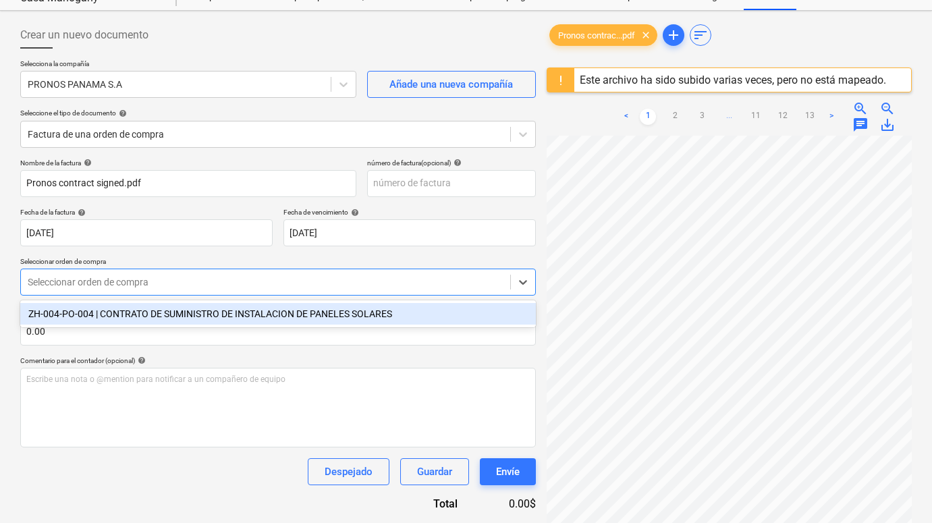
click at [117, 315] on div "ZH-004-PO-004 | CONTRATO DE SUMINISTRO DE INSTALACION DE PANELES SOLARES" at bounding box center [277, 314] width 515 height 22
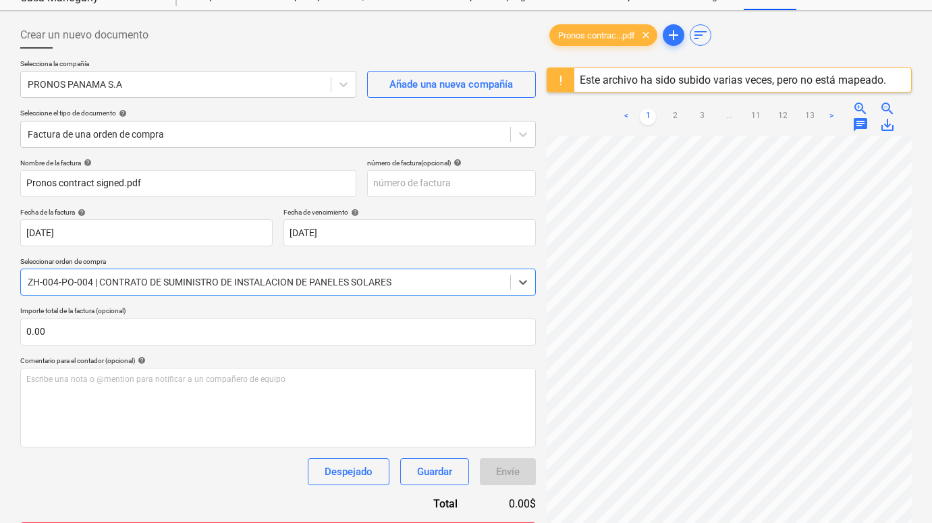
scroll to position [74, 0]
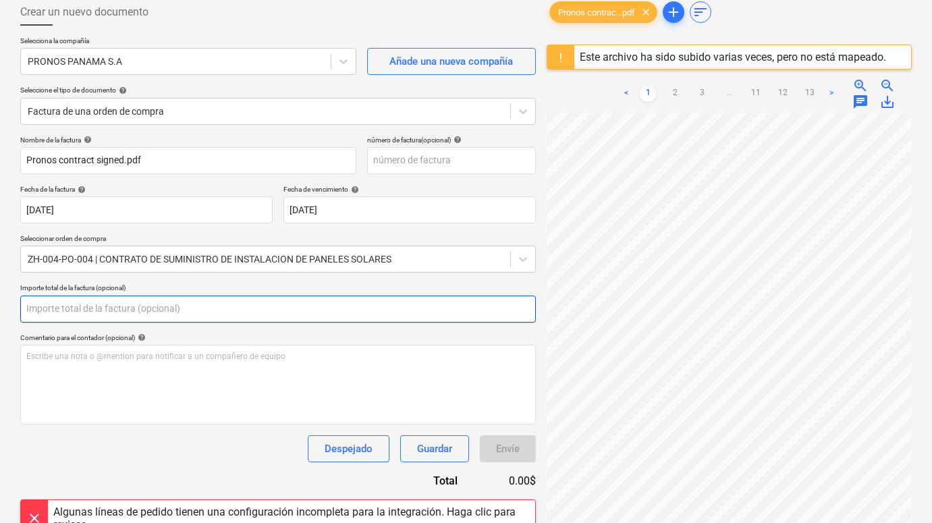
click at [63, 309] on input "text" at bounding box center [277, 308] width 515 height 27
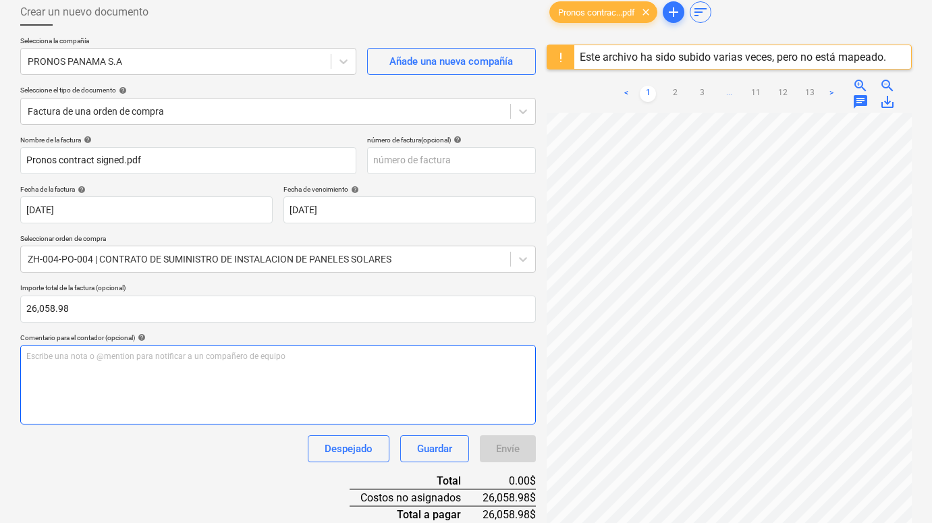
click at [62, 364] on div "Escribe una nota o @mention para notificar a un compañero de equipo ﻿" at bounding box center [277, 385] width 515 height 80
click at [128, 422] on div "Pronos Panamá SA Banco General Panamá Cuenta Ahorros: 04-01-96-666565-1" at bounding box center [277, 385] width 515 height 80
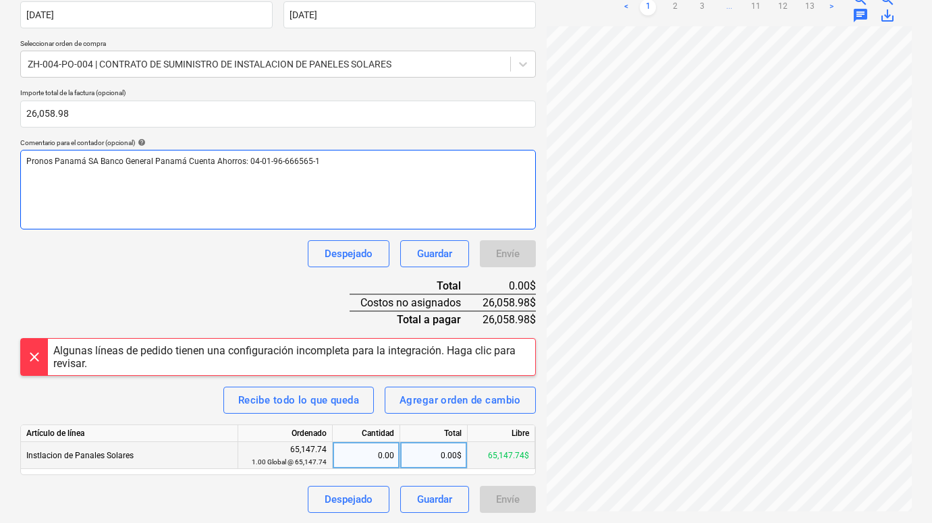
scroll to position [268, 0]
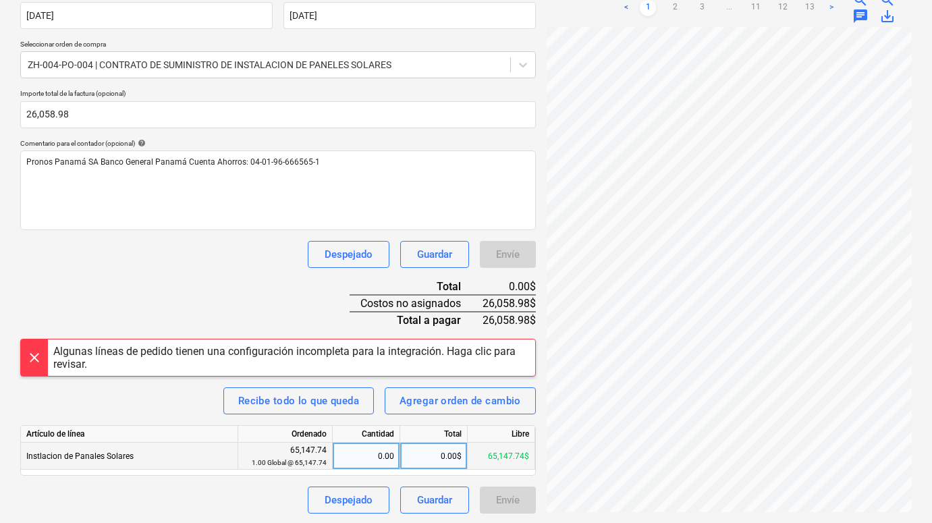
click at [438, 460] on div "0.00$" at bounding box center [433, 456] width 67 height 27
click at [283, 283] on div "Nombre de la factura help Pronos contract signed.pdf número de factura (opciona…" at bounding box center [277, 227] width 515 height 572
click at [254, 261] on div "Despejado Guardar Envíe" at bounding box center [277, 254] width 515 height 27
click at [35, 355] on div at bounding box center [34, 357] width 27 height 36
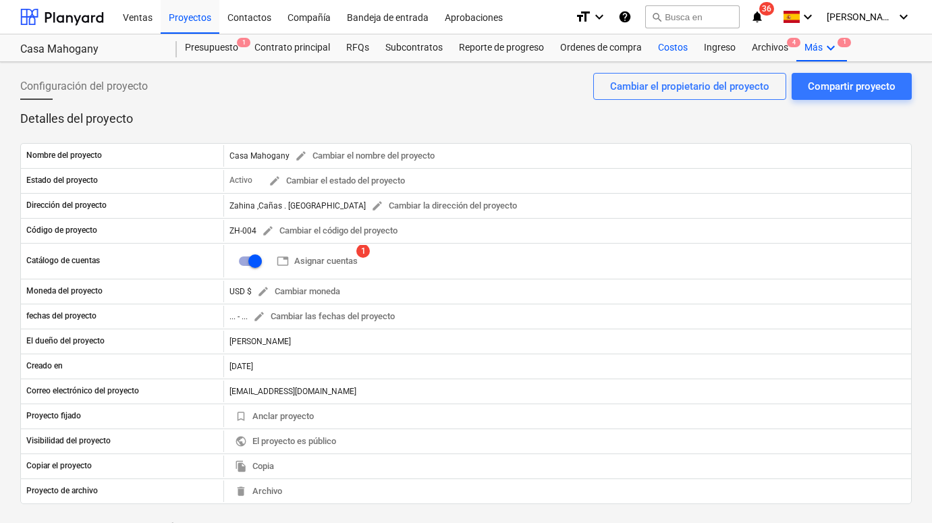
click at [660, 47] on div "Costos" at bounding box center [673, 47] width 46 height 27
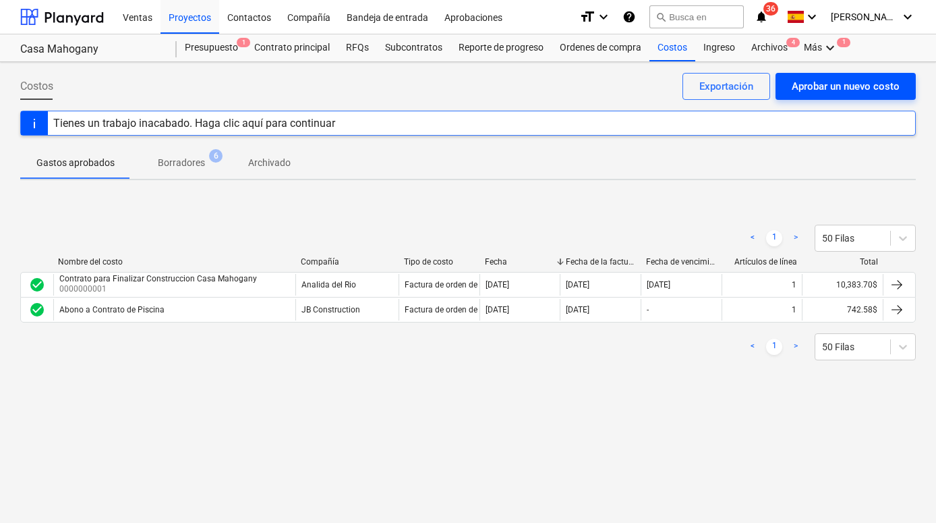
click at [734, 88] on div "Aprobar un nuevo costo" at bounding box center [846, 87] width 108 height 18
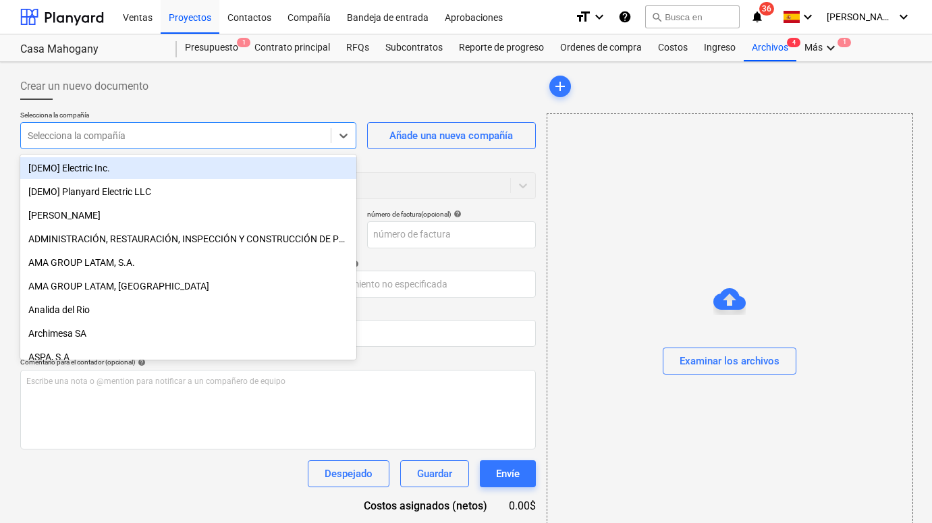
click at [325, 132] on div "Selecciona la compañía" at bounding box center [176, 135] width 310 height 19
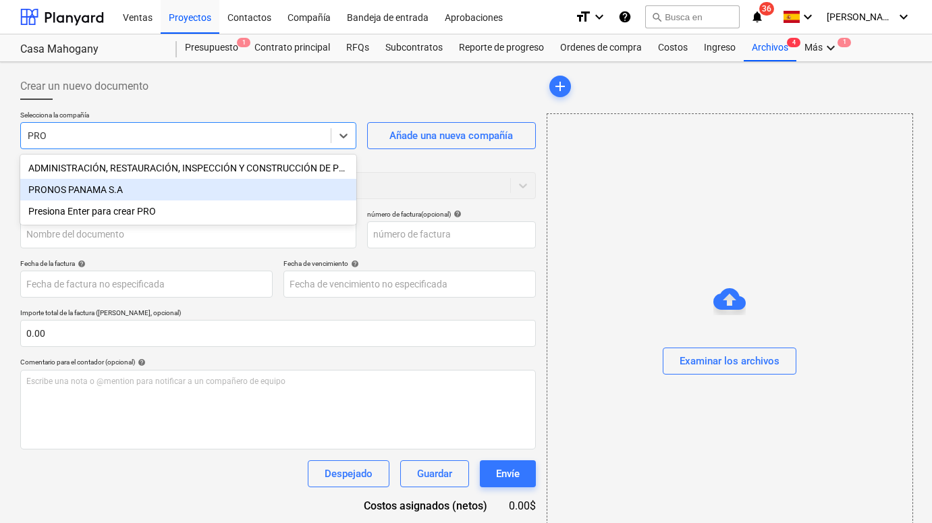
click at [249, 187] on div "PRONOS PANAMA S.A" at bounding box center [188, 190] width 336 height 22
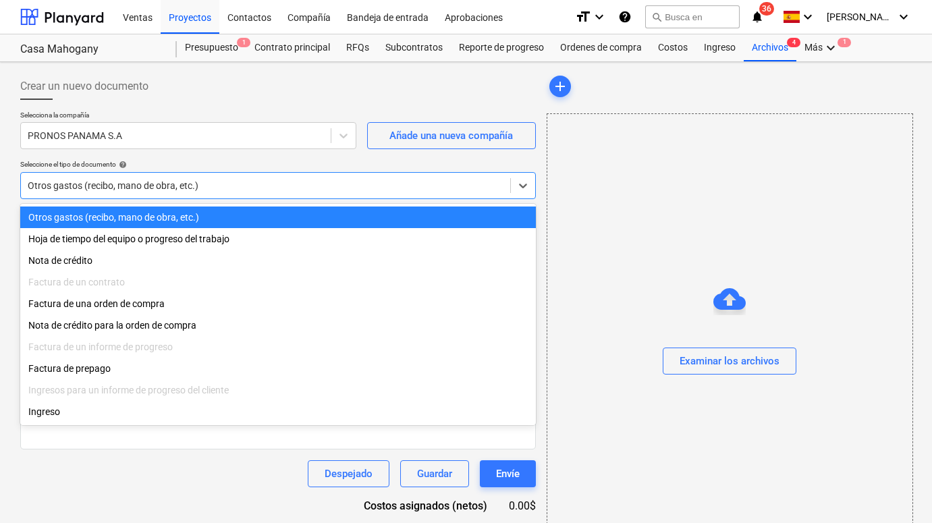
click at [237, 188] on div at bounding box center [266, 185] width 476 height 13
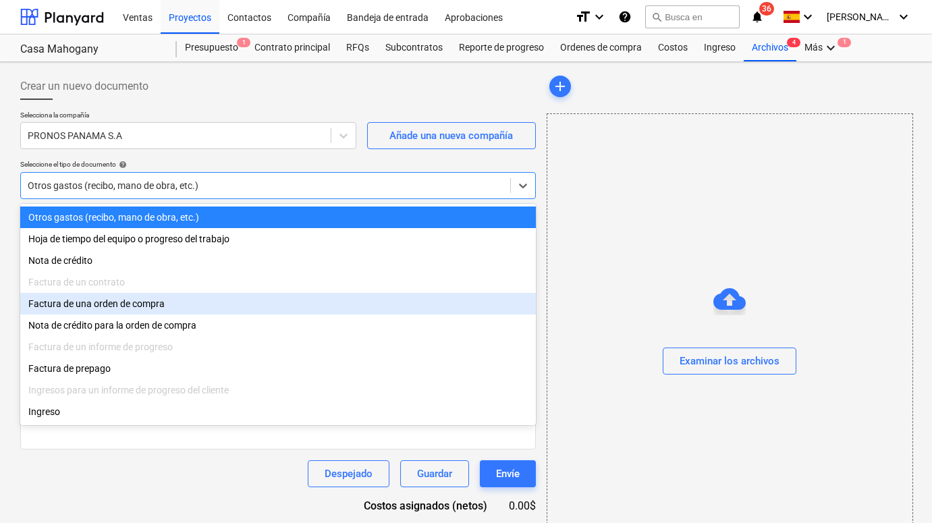
click at [142, 306] on div "Factura de una orden de compra" at bounding box center [277, 304] width 515 height 22
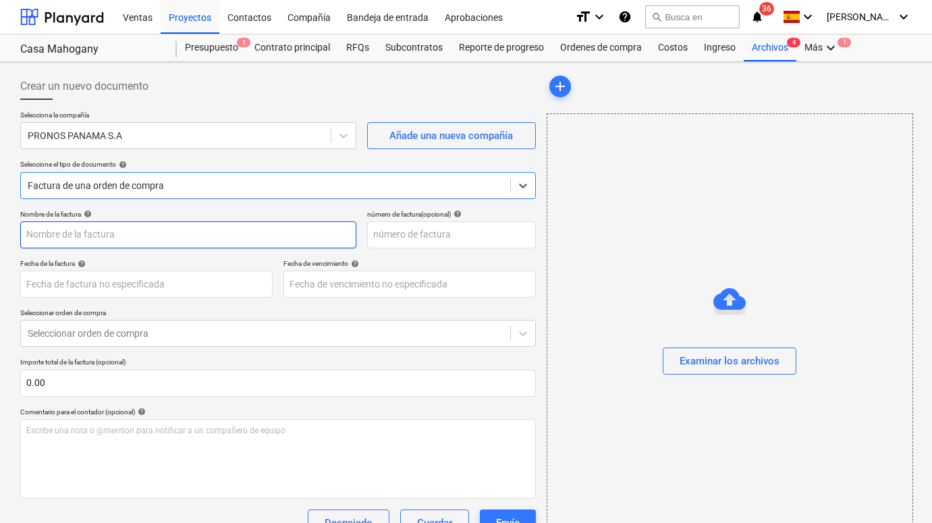
click at [146, 235] on input "text" at bounding box center [188, 234] width 336 height 27
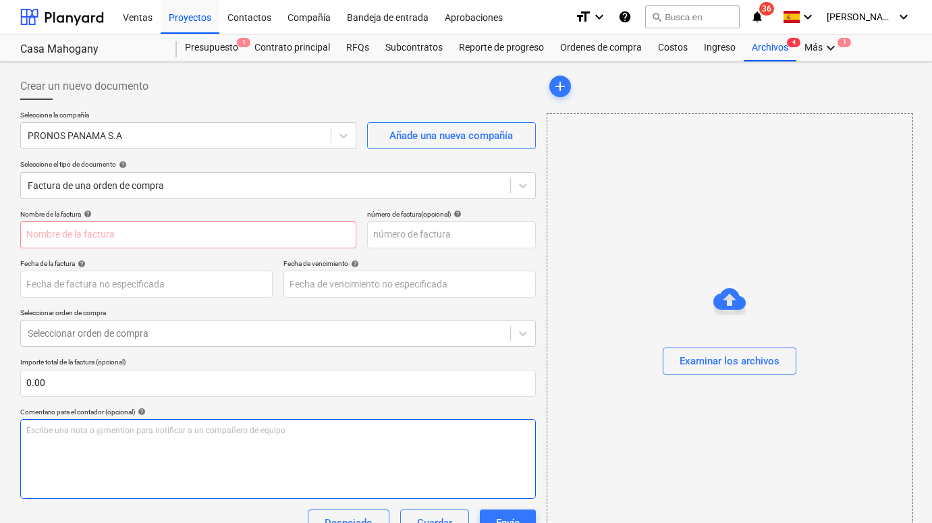
click at [157, 436] on div "Escribe una nota o @mention para notificar a un compañero de equipo ﻿" at bounding box center [277, 459] width 515 height 80
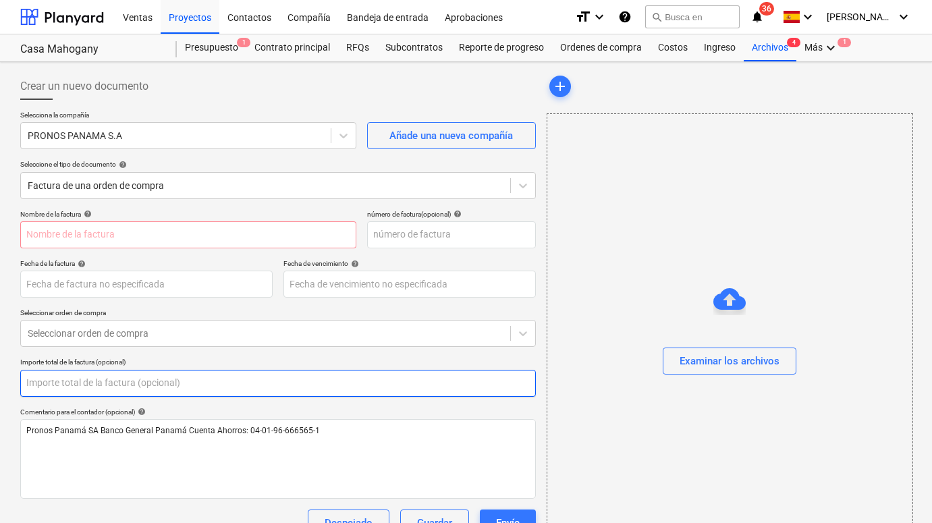
click at [121, 380] on input "text" at bounding box center [277, 383] width 515 height 27
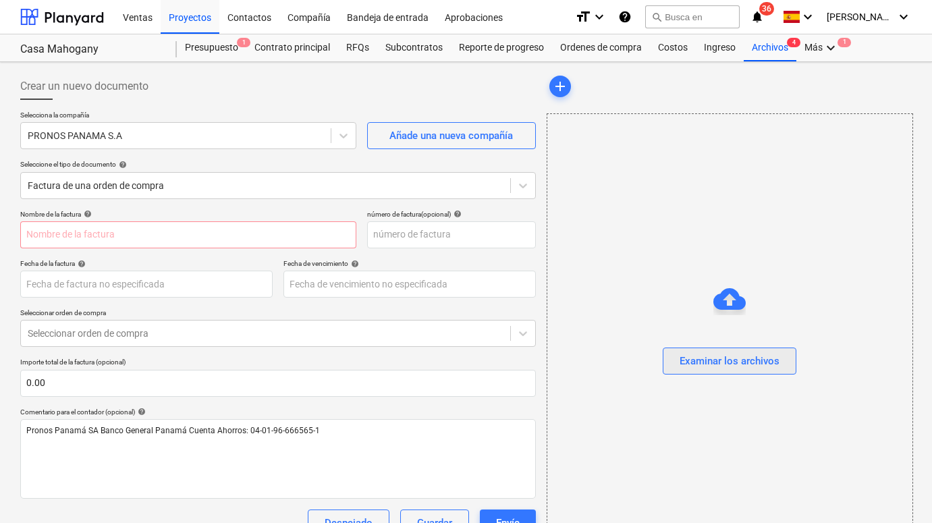
click at [690, 354] on div "Examinar los archivos" at bounding box center [729, 361] width 100 height 18
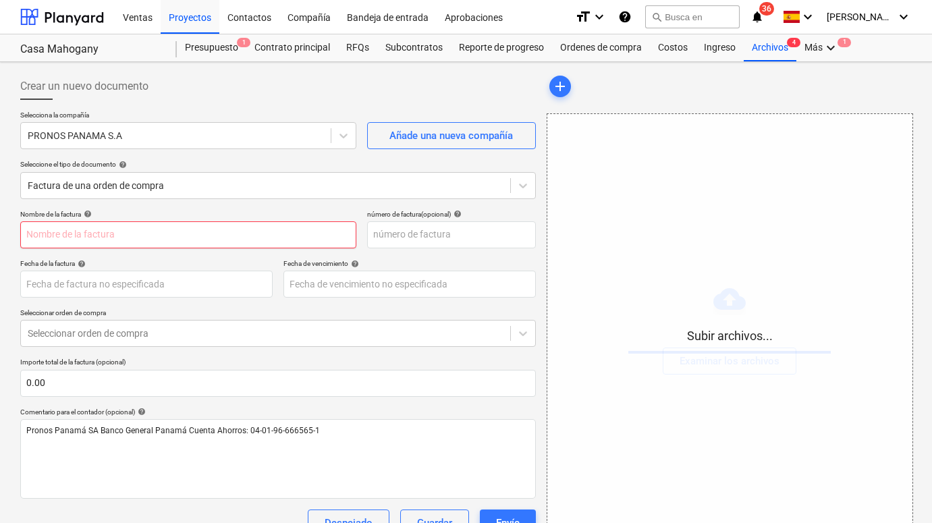
click at [256, 236] on input "text" at bounding box center [188, 234] width 336 height 27
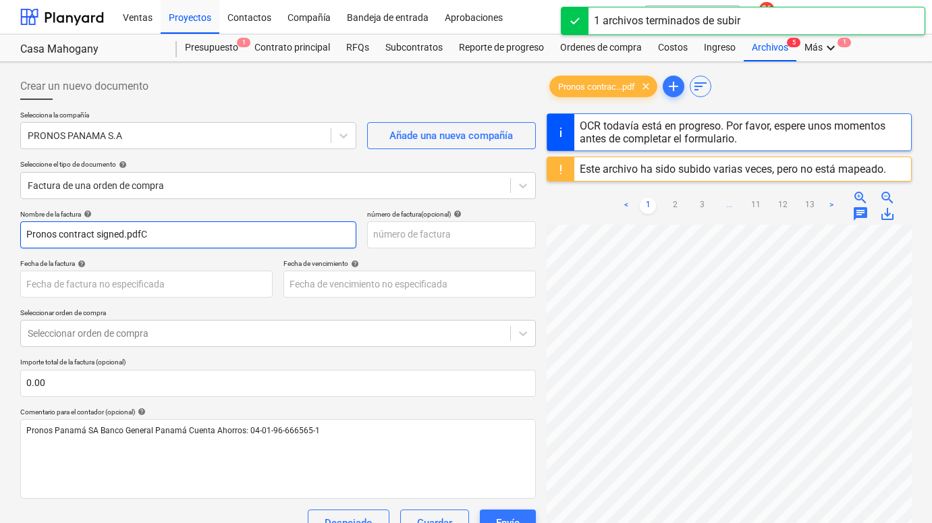
click at [150, 234] on input "Pronos contract signed.pdfC" at bounding box center [188, 234] width 336 height 27
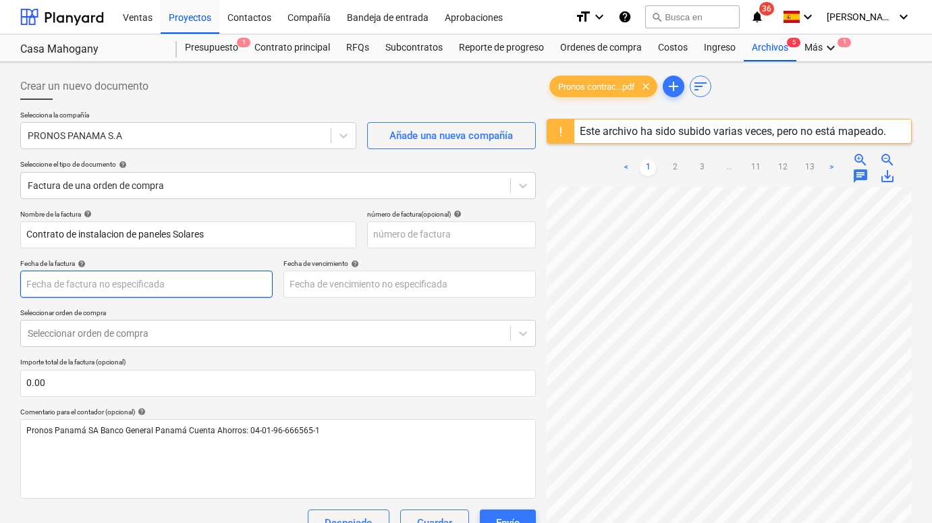
click at [143, 282] on body "Ventas Proyectos Contactos Compañía Bandeja de entrada Aprobaciones format_size…" at bounding box center [466, 261] width 932 height 523
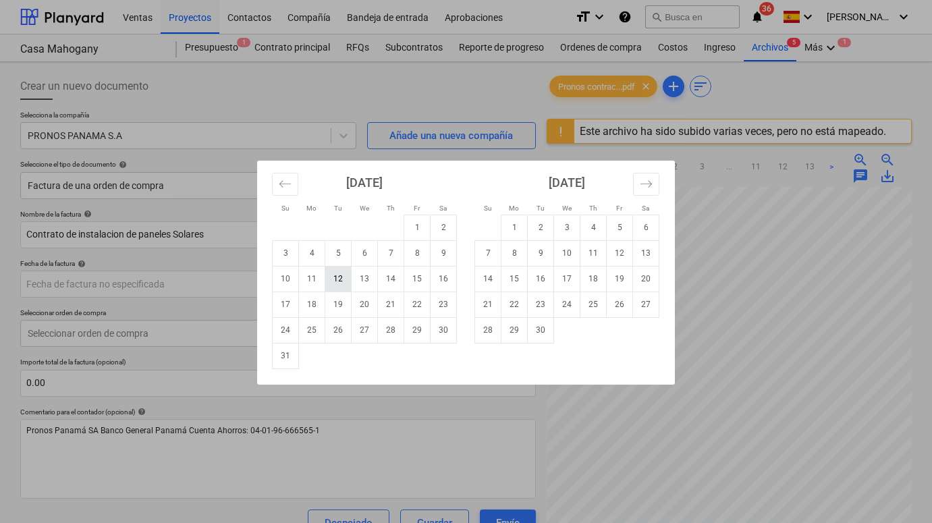
click at [338, 276] on td "12" at bounding box center [338, 279] width 26 height 26
click at [317, 295] on body "Ventas Proyectos Contactos Compañía Bandeja de entrada Aprobaciones format_size…" at bounding box center [466, 261] width 932 height 523
click at [281, 357] on td "31" at bounding box center [286, 356] width 26 height 26
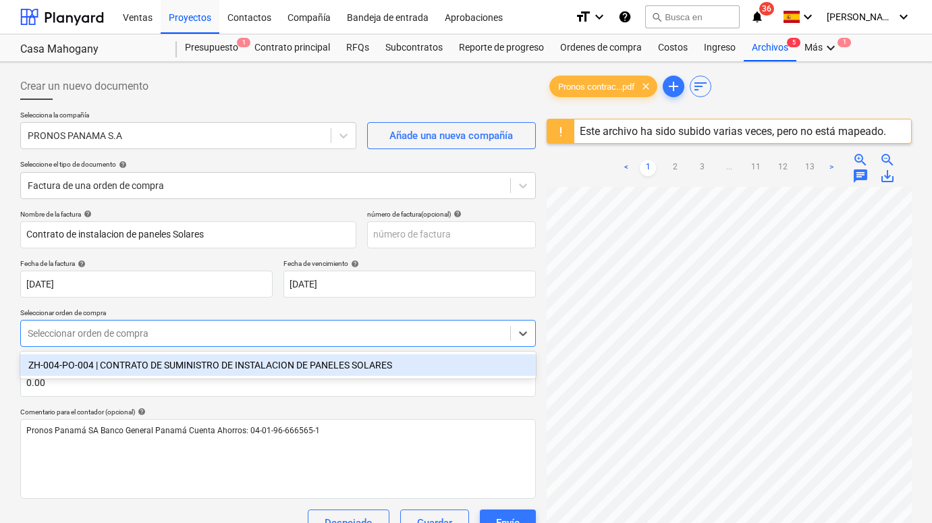
click at [189, 339] on div at bounding box center [266, 332] width 476 height 13
click at [183, 356] on div "ZH-004-PO-004 | CONTRATO DE SUMINISTRO DE INSTALACION DE PANELES SOLARES" at bounding box center [277, 365] width 515 height 22
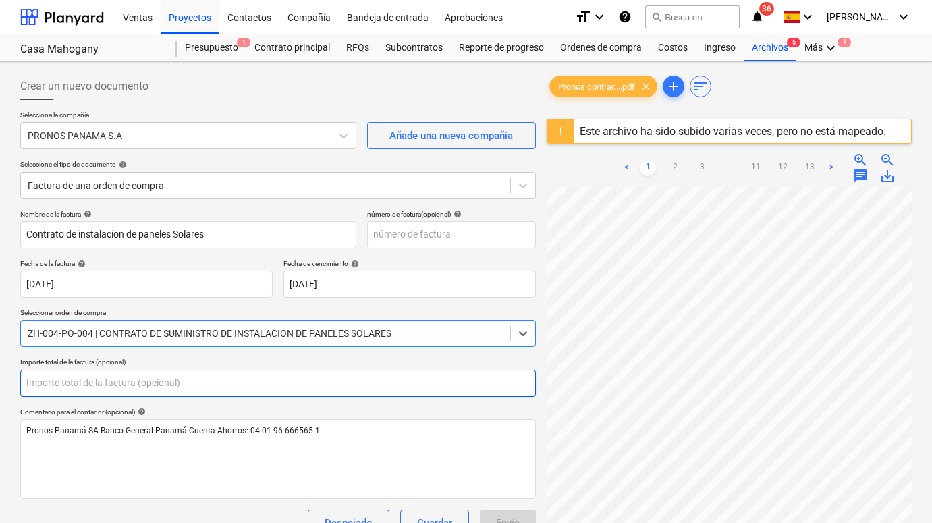
click at [148, 384] on input "text" at bounding box center [277, 383] width 515 height 27
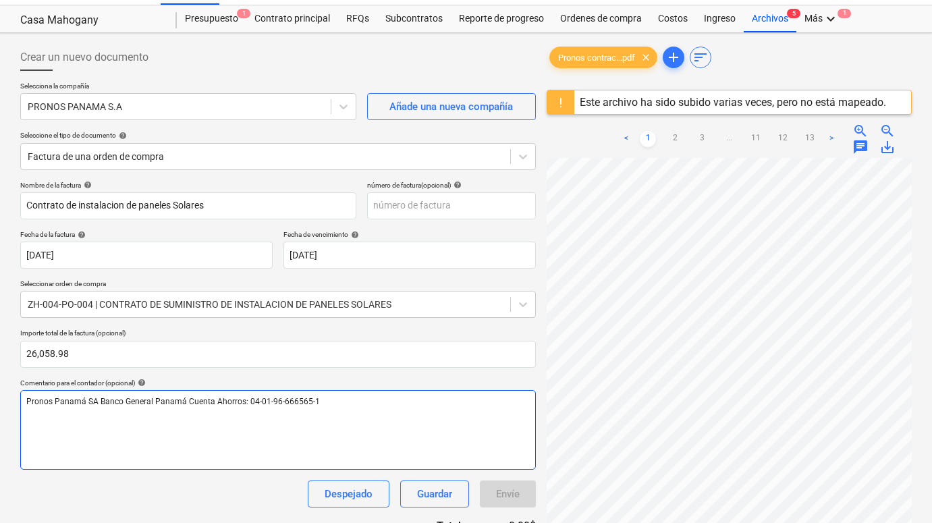
click at [93, 432] on div "Pronos Panamá SA Banco General Panamá Cuenta Ahorros: 04-01-96-666565-1" at bounding box center [277, 430] width 515 height 80
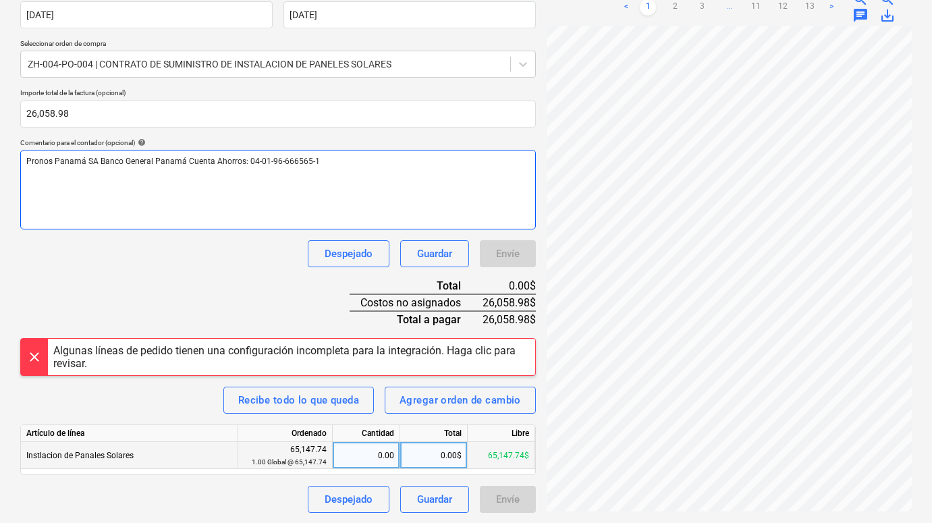
scroll to position [268, 0]
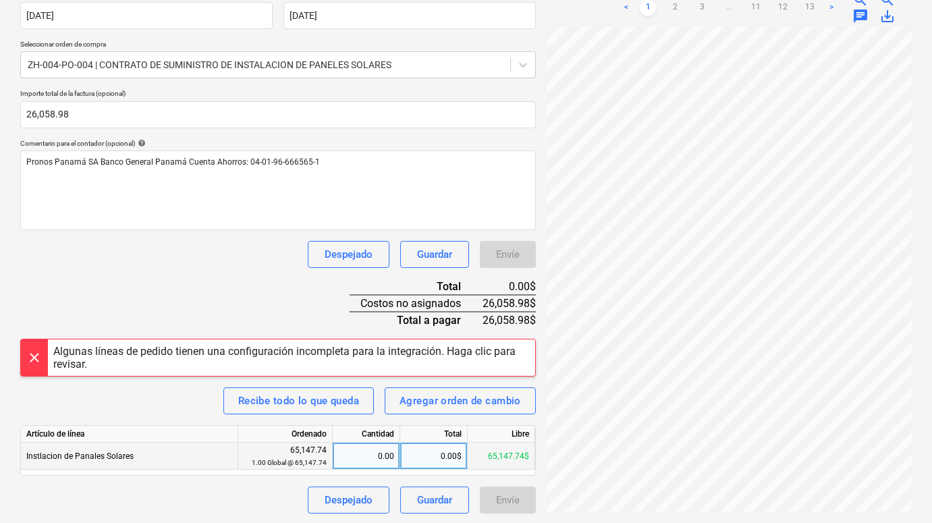
click at [360, 453] on div "0.00" at bounding box center [366, 456] width 56 height 27
click at [216, 259] on div "Despejado Guardar Envíe" at bounding box center [277, 254] width 515 height 27
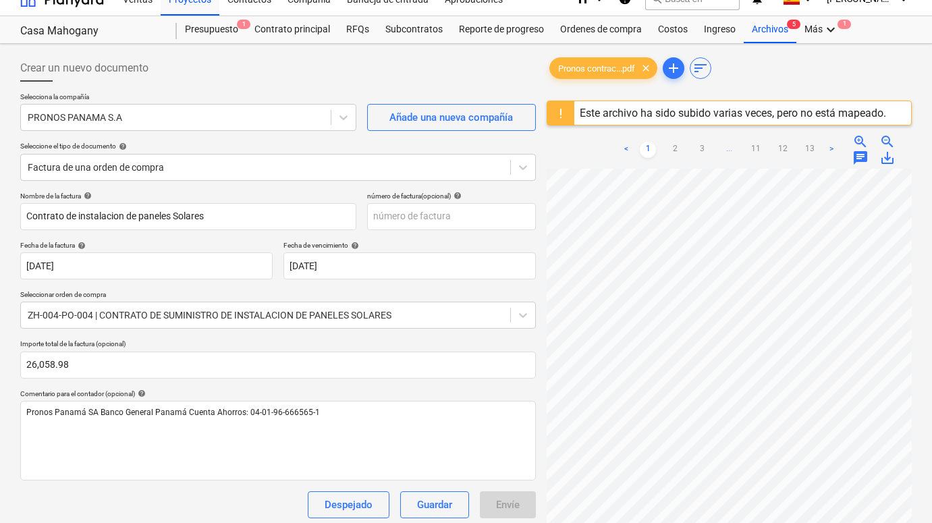
scroll to position [16, 0]
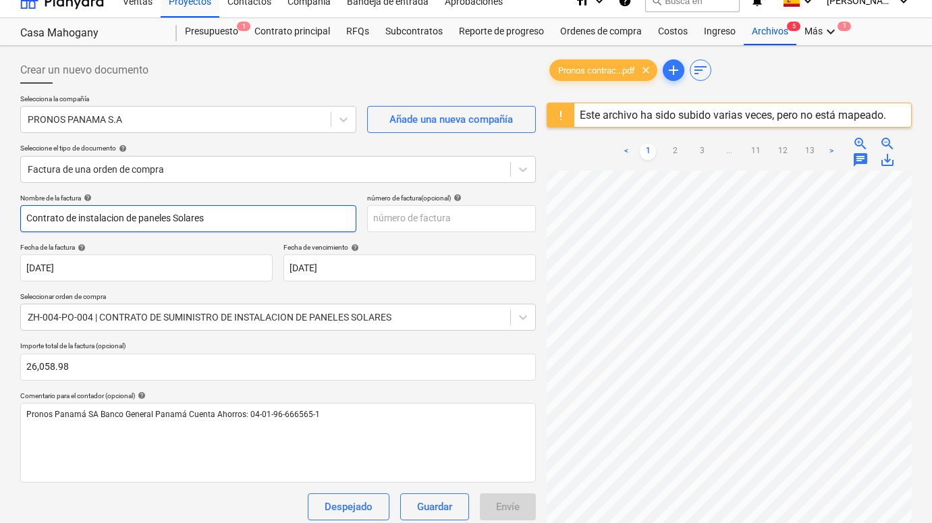
click at [80, 220] on input "Contrato de instalacion de paneles Solares" at bounding box center [188, 218] width 336 height 27
click at [92, 217] on input "Contrato de instalacion de paneles Solares" at bounding box center [188, 218] width 336 height 27
click at [145, 220] on input "Contrato de instalación de paneles Solares" at bounding box center [188, 218] width 336 height 27
click at [217, 244] on div "Fecha de la factura help" at bounding box center [146, 247] width 252 height 9
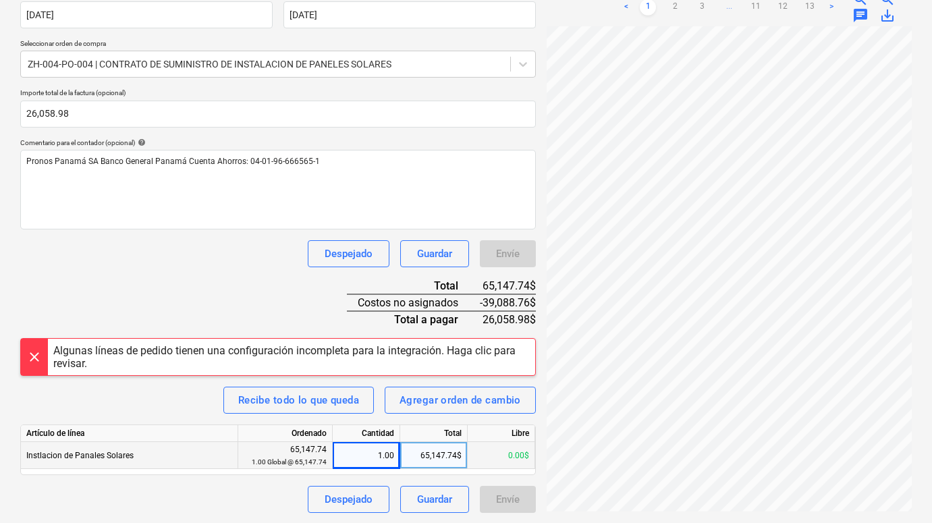
scroll to position [268, 0]
click at [488, 455] on div "0.00$" at bounding box center [500, 456] width 67 height 27
click at [373, 461] on div "1.00" at bounding box center [366, 456] width 56 height 27
click at [423, 453] on div "65,147.74$" at bounding box center [433, 456] width 67 height 27
click at [273, 272] on div "Nombre de la factura help Contrato de instalación de Paneles Solares número de …" at bounding box center [277, 227] width 515 height 572
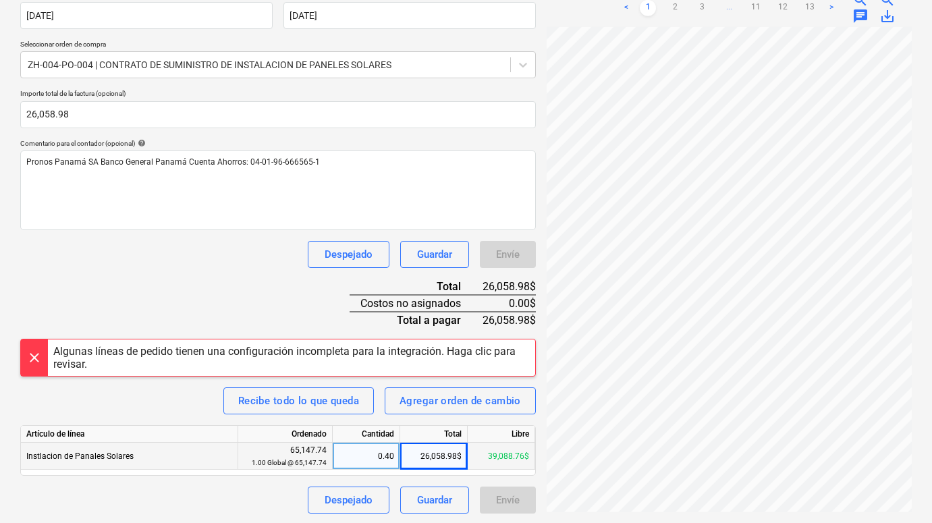
click at [258, 505] on div "Despejado Guardar Envíe" at bounding box center [277, 499] width 515 height 27
click at [227, 360] on div "Algunas líneas de pedido tienen una configuración incompleta para la integració…" at bounding box center [291, 358] width 476 height 26
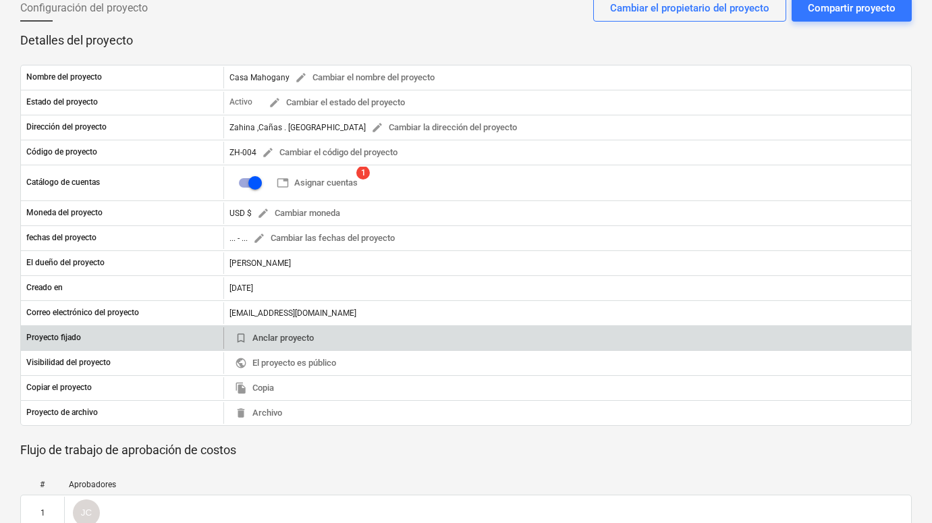
scroll to position [94, 0]
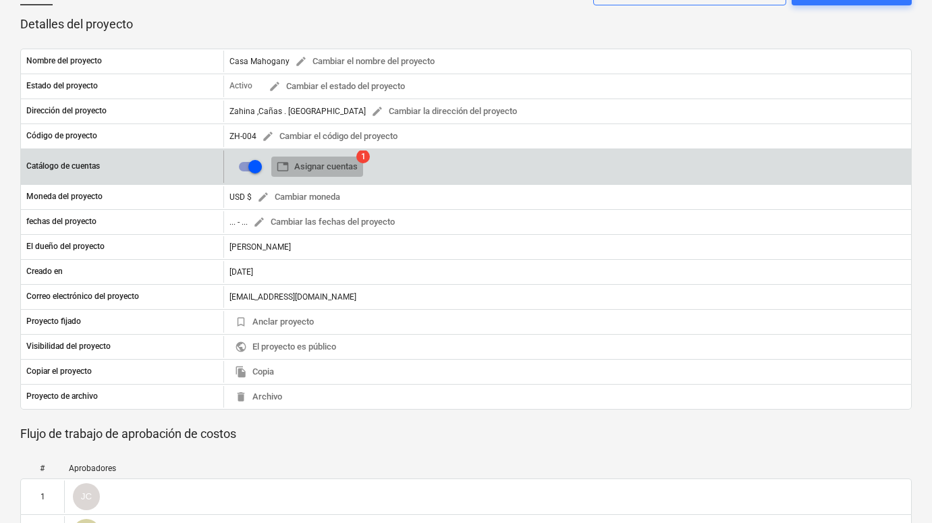
click at [330, 165] on span "table Asignar cuentas" at bounding box center [317, 167] width 81 height 16
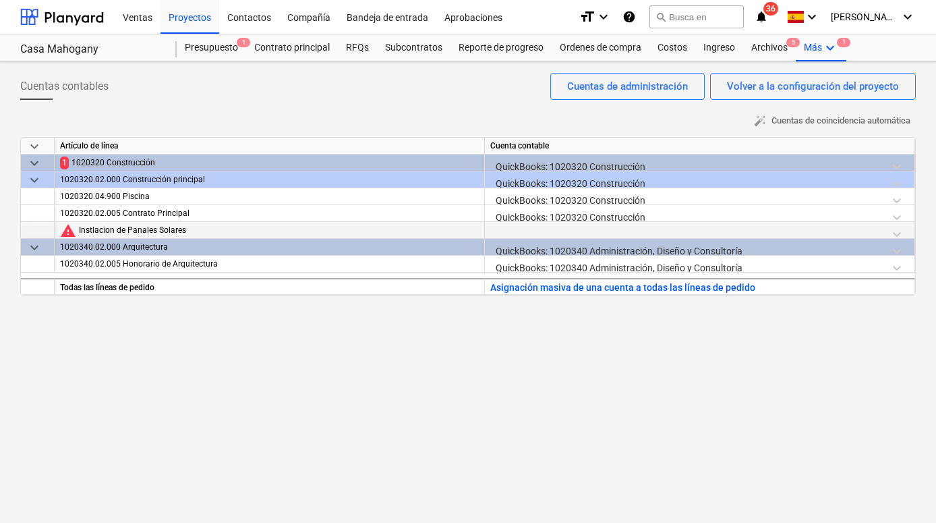
click at [521, 227] on div at bounding box center [699, 234] width 419 height 24
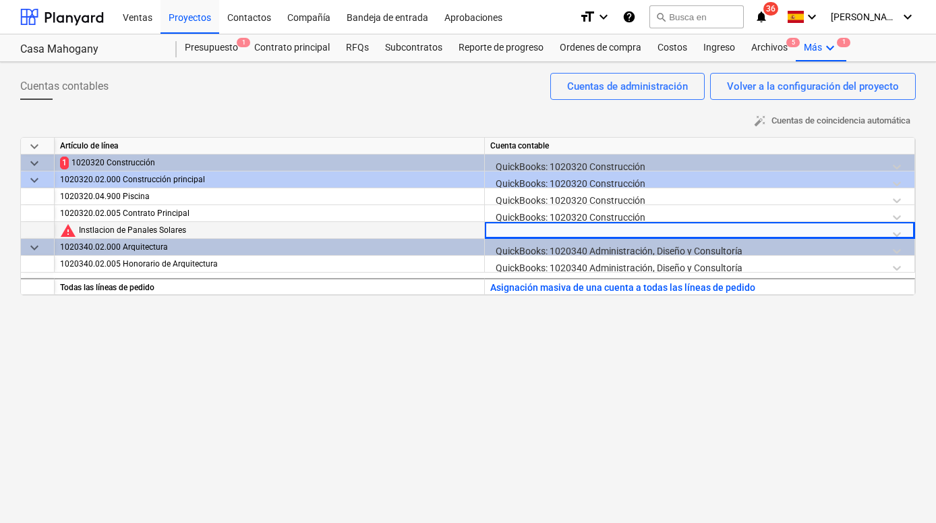
click at [734, 232] on div at bounding box center [699, 234] width 419 height 24
click at [404, 235] on div "Instlacion de Panales Solares" at bounding box center [279, 230] width 400 height 17
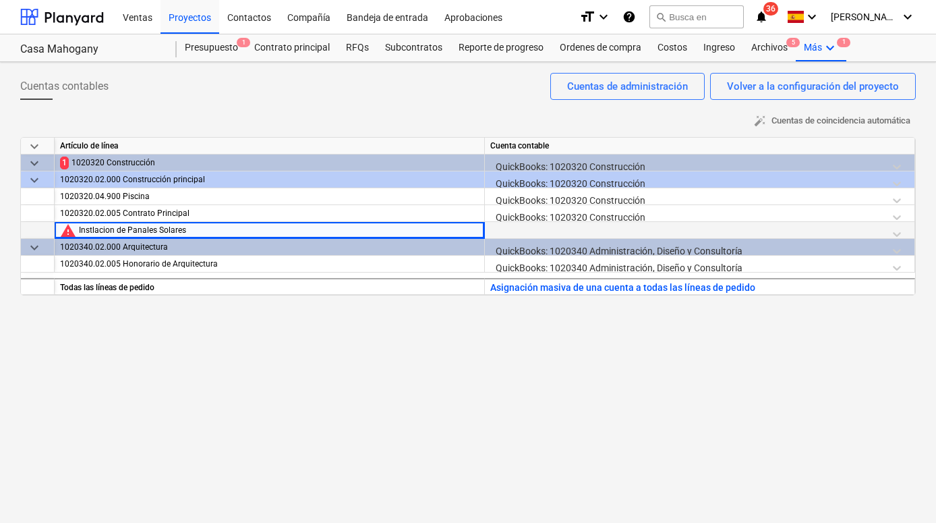
click at [368, 229] on div "Instlacion de Panales Solares" at bounding box center [279, 230] width 400 height 17
click at [103, 230] on div "Instlacion de Panales Solares" at bounding box center [279, 230] width 400 height 17
click at [76, 231] on span "warning" at bounding box center [68, 230] width 16 height 16
click at [95, 232] on div "Instlacion de Panales Solares" at bounding box center [279, 230] width 400 height 17
click at [94, 232] on div "Instlacion de Panales Solares" at bounding box center [279, 230] width 400 height 17
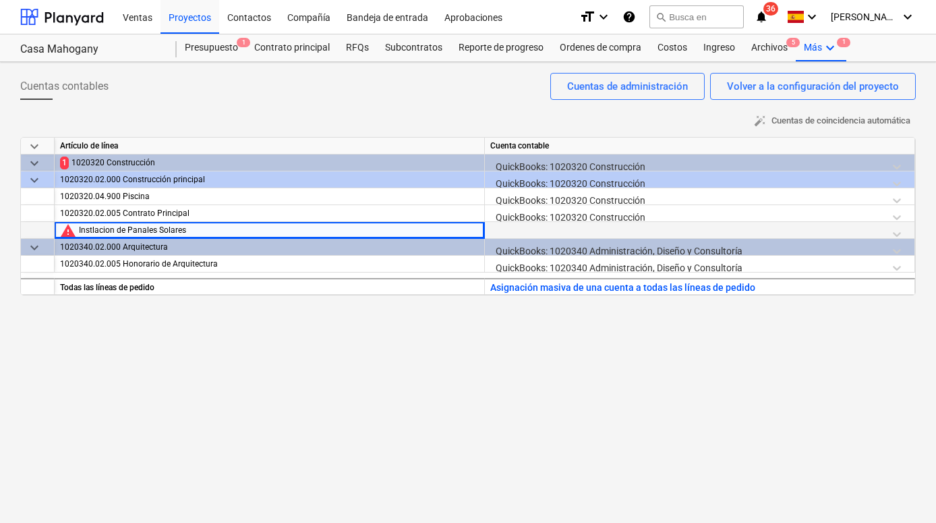
click at [515, 234] on div at bounding box center [699, 234] width 419 height 24
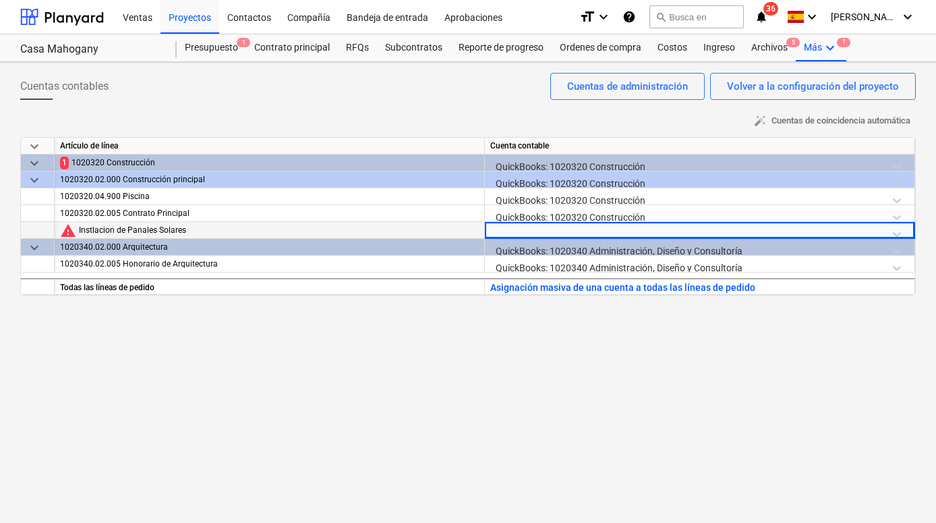
click at [734, 235] on div at bounding box center [699, 234] width 419 height 24
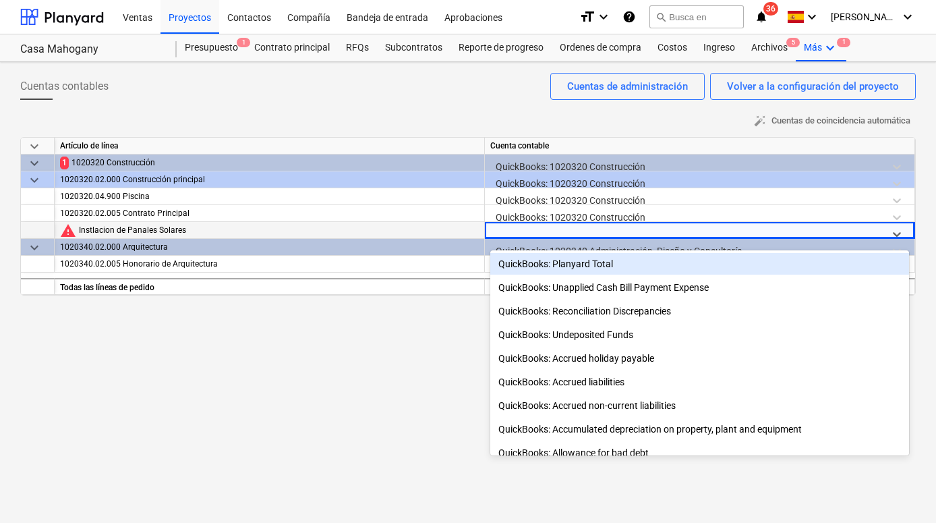
click at [734, 235] on icon at bounding box center [896, 233] width 13 height 13
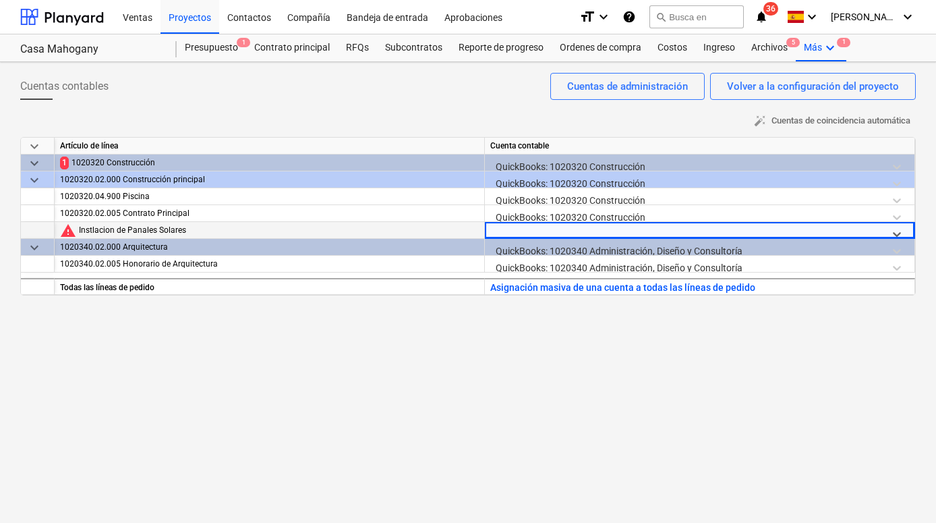
click at [734, 235] on icon at bounding box center [896, 233] width 13 height 13
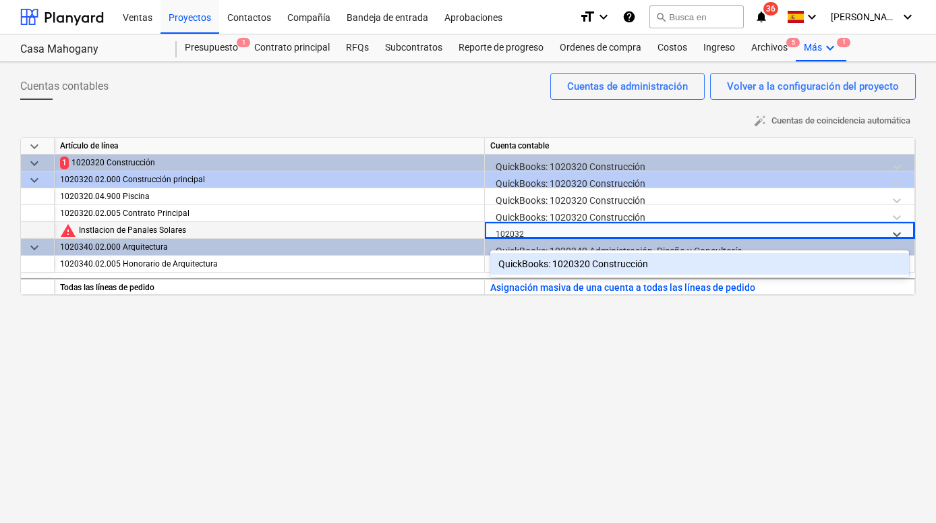
click at [668, 266] on div "QuickBooks: 1020320 Construcción" at bounding box center [699, 264] width 419 height 22
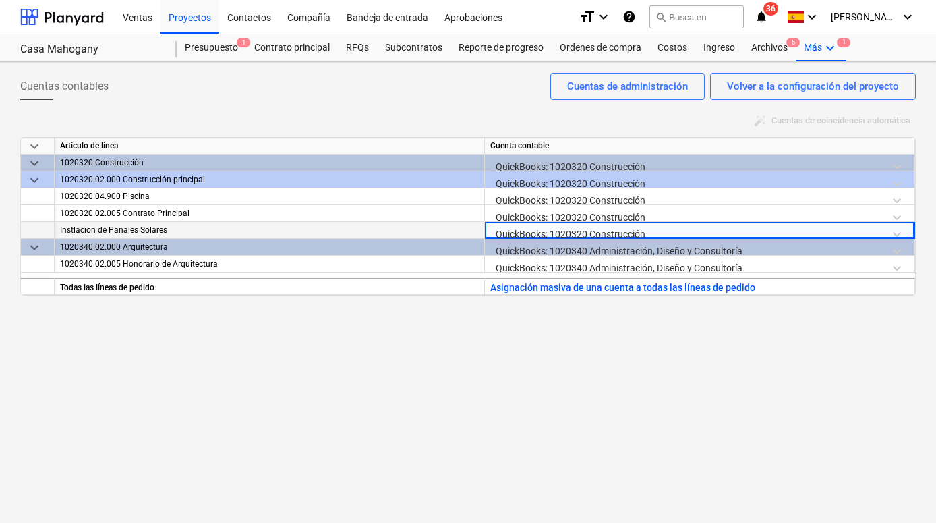
click at [692, 351] on div "Cuentas contables Volver a la configuración del proyecto Cuentas de administrac…" at bounding box center [468, 292] width 936 height 461
click at [734, 90] on div "Volver a la configuración del proyecto" at bounding box center [813, 87] width 172 height 18
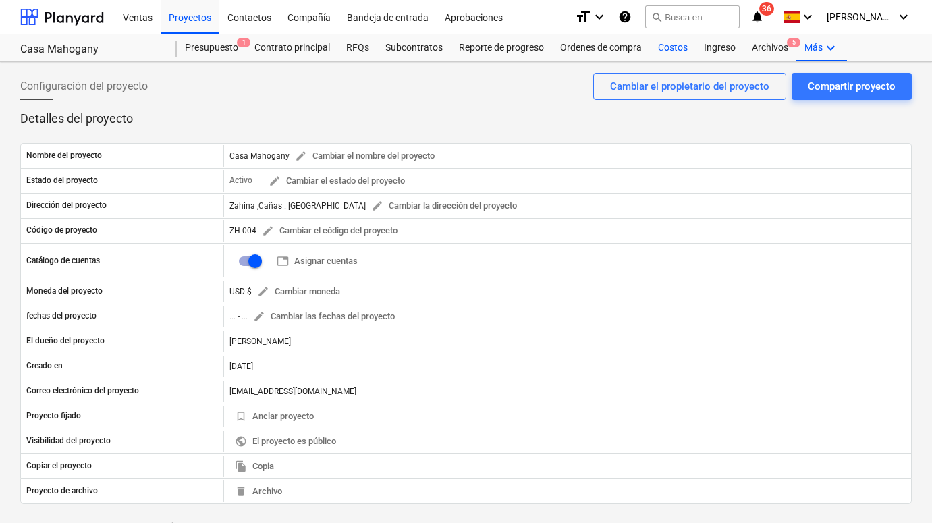
click at [678, 47] on div "Costos" at bounding box center [673, 47] width 46 height 27
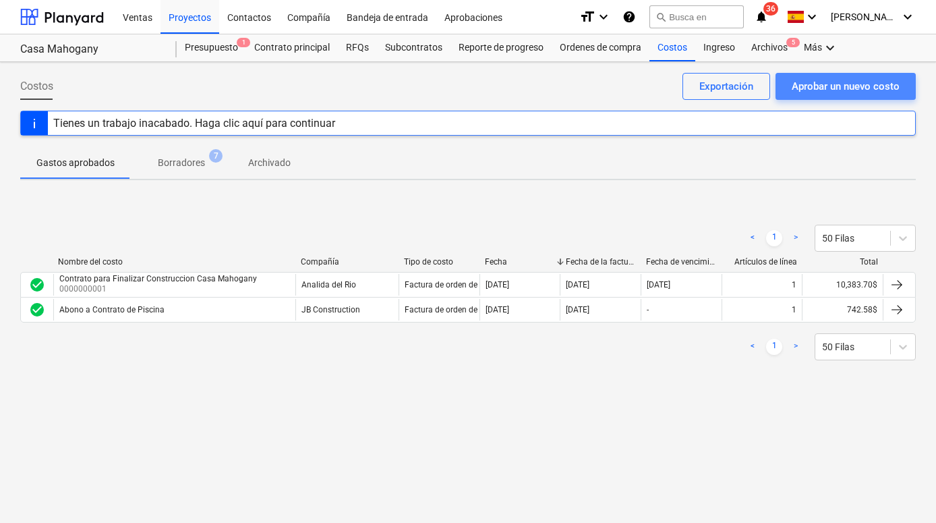
click at [734, 87] on div "Aprobar un nuevo costo" at bounding box center [846, 87] width 108 height 18
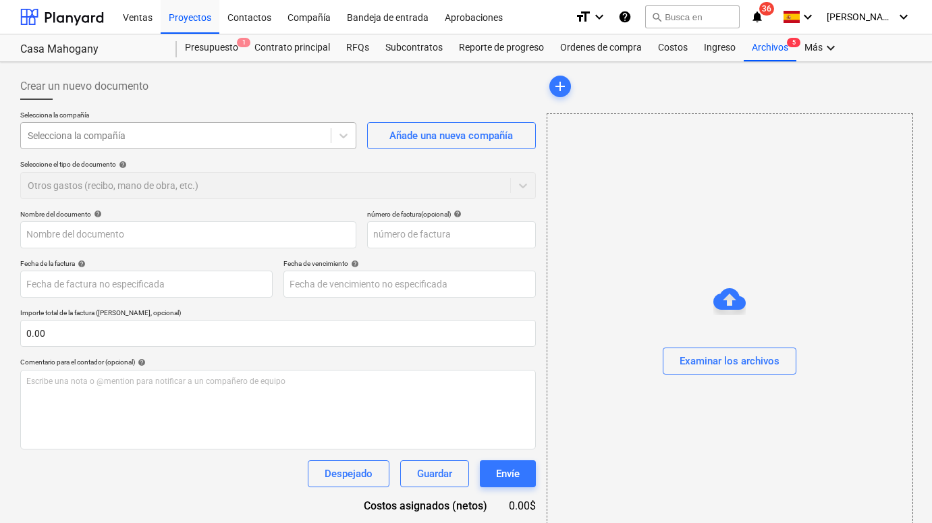
click at [319, 134] on div at bounding box center [176, 135] width 296 height 13
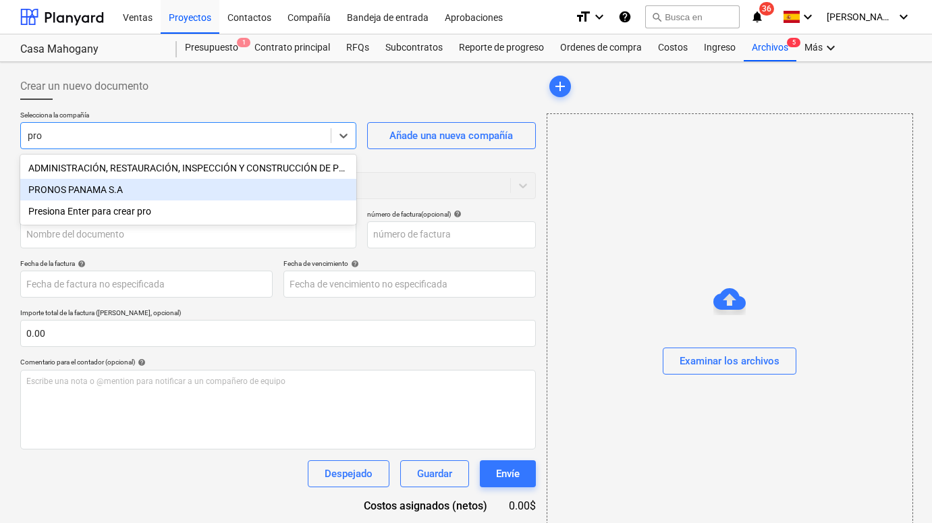
click at [203, 186] on div "PRONOS PANAMA S.A" at bounding box center [188, 190] width 336 height 22
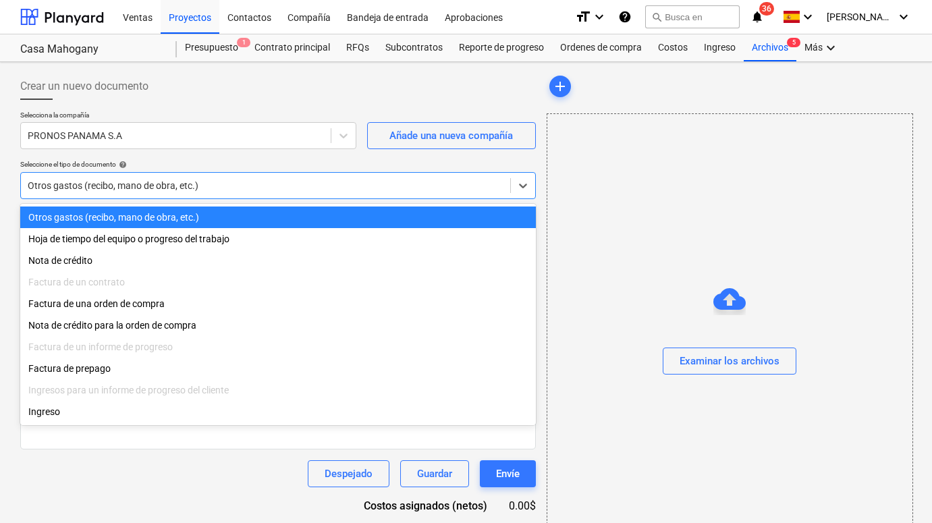
click at [203, 186] on div at bounding box center [266, 185] width 476 height 13
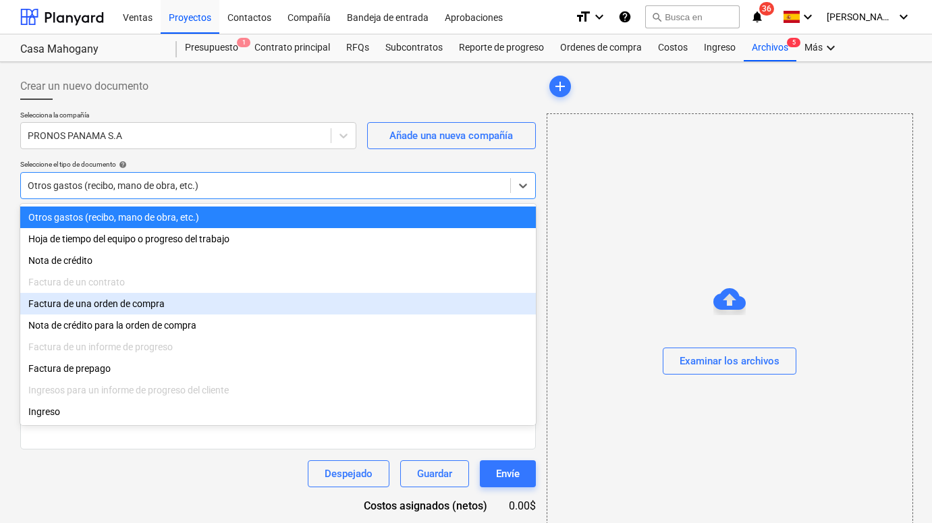
click at [167, 304] on div "Factura de una orden de compra" at bounding box center [277, 304] width 515 height 22
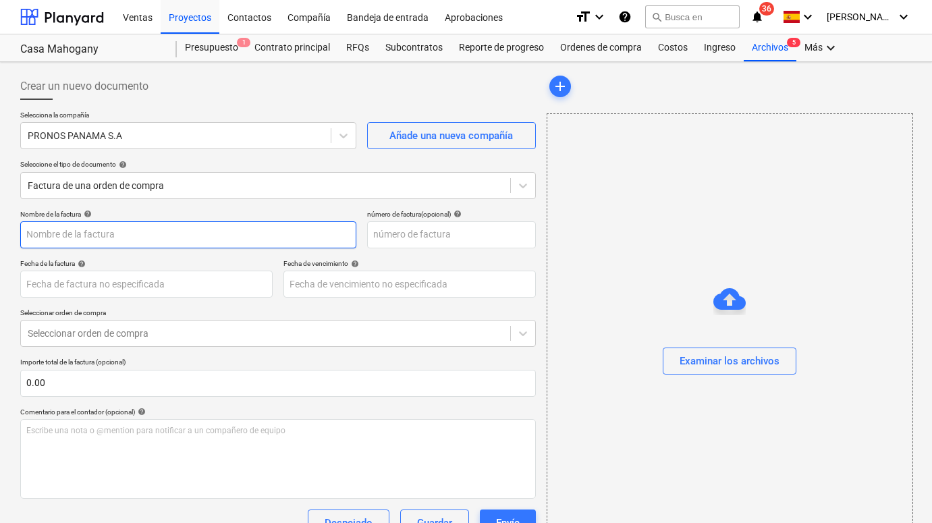
click at [148, 233] on input "text" at bounding box center [188, 234] width 336 height 27
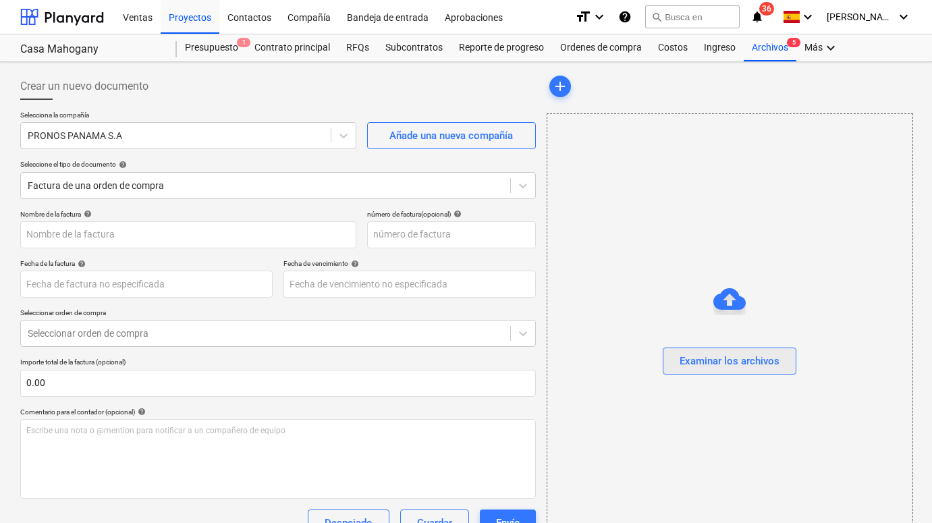
click at [700, 363] on div "Examinar los archivos" at bounding box center [729, 361] width 100 height 18
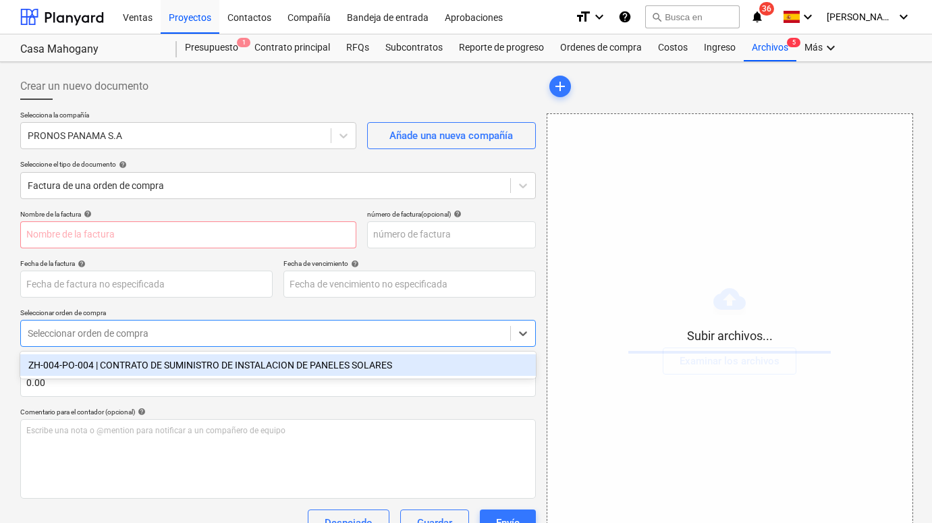
click at [68, 341] on div "Seleccionar orden de compra" at bounding box center [265, 333] width 489 height 19
click at [74, 368] on div "ZH-004-PO-004 | CONTRATO DE SUMINISTRO DE INSTALACION DE PANELES SOLARES" at bounding box center [277, 365] width 515 height 22
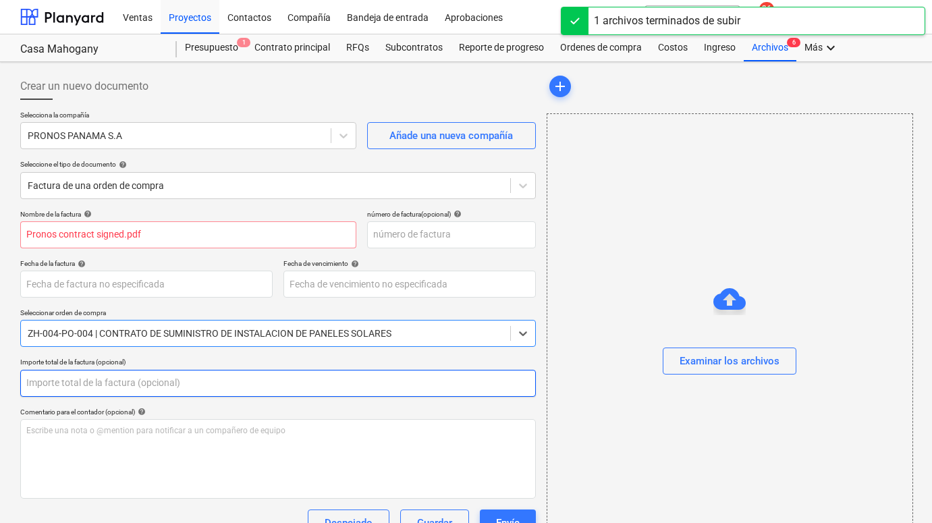
click at [70, 386] on input "text" at bounding box center [277, 383] width 515 height 27
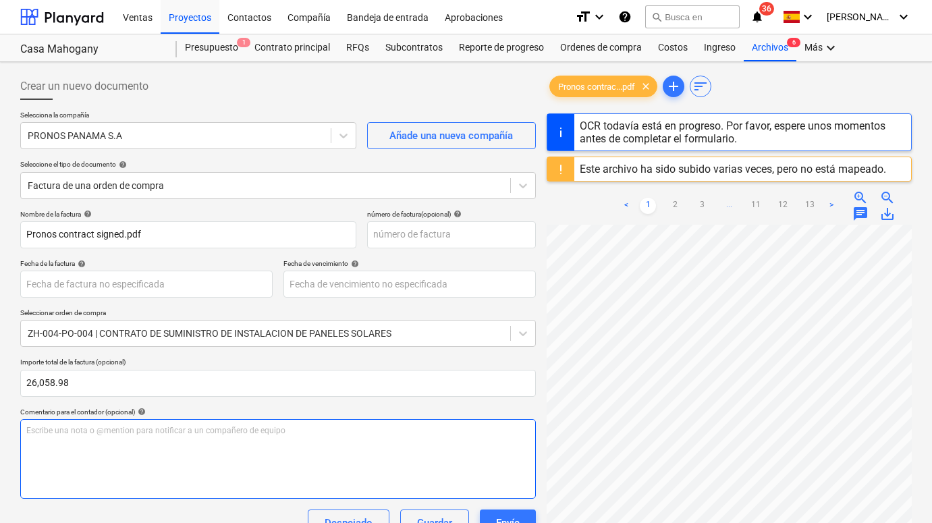
click at [45, 440] on div "Escribe una nota o @mention para notificar a un compañero de equipo ﻿" at bounding box center [277, 459] width 515 height 80
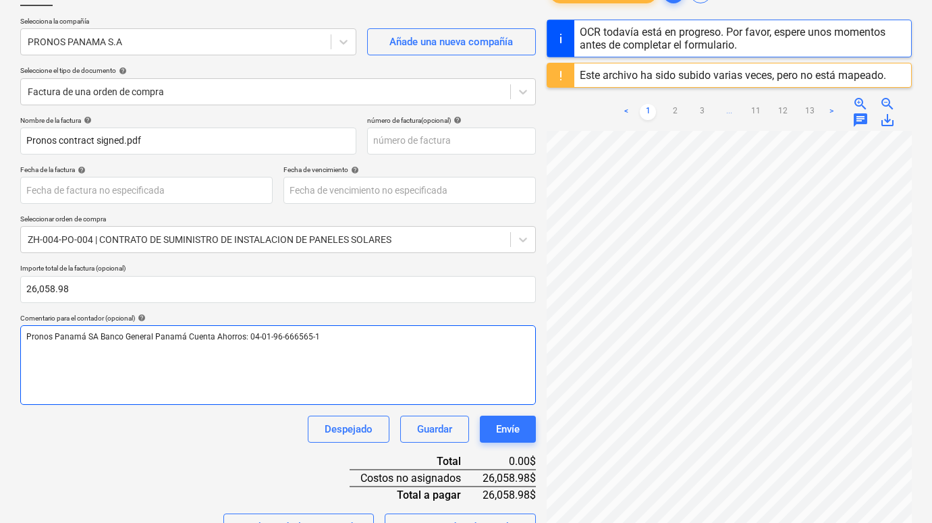
scroll to position [101, 0]
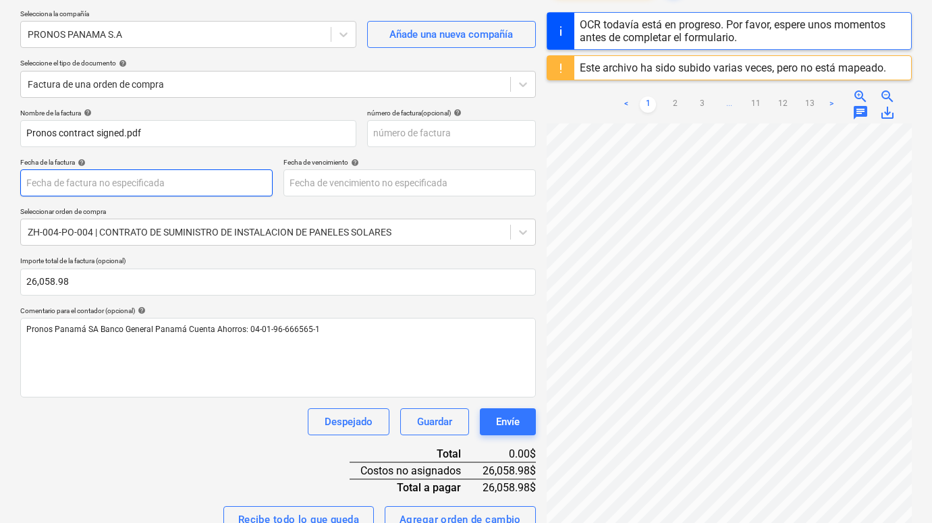
click at [100, 192] on body "Ventas Proyectos Contactos Compañía Bandeja de entrada Aprobaciones format_size…" at bounding box center [466, 160] width 932 height 523
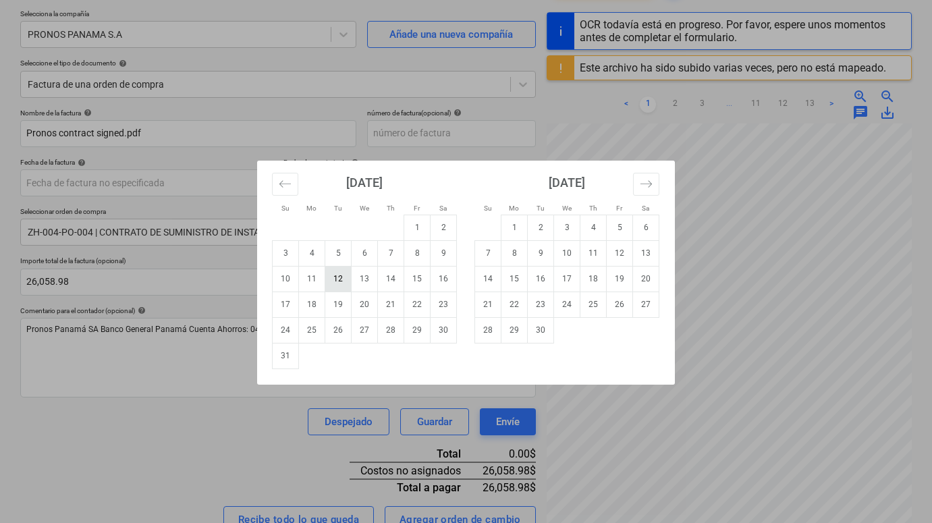
click at [329, 276] on td "12" at bounding box center [338, 279] width 26 height 26
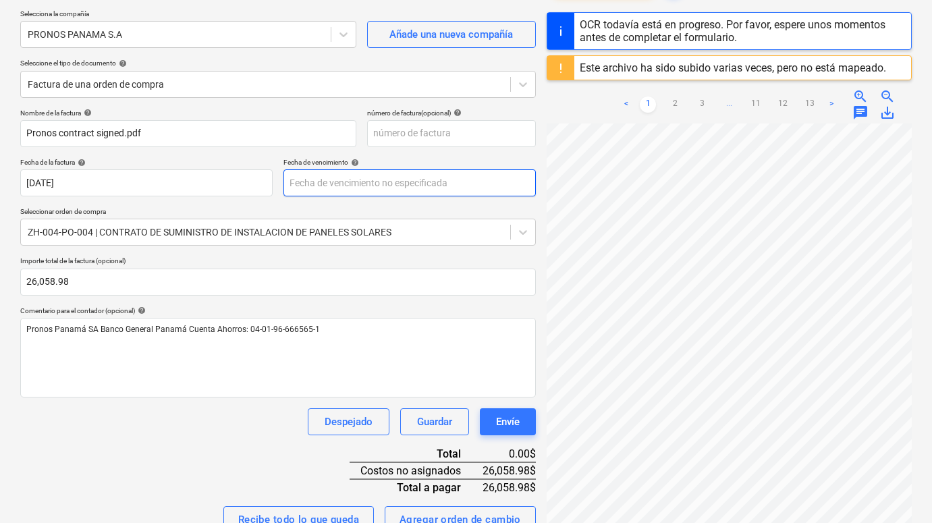
click at [349, 186] on body "Ventas Proyectos Contactos Compañía Bandeja de entrada Aprobaciones format_size…" at bounding box center [466, 160] width 932 height 523
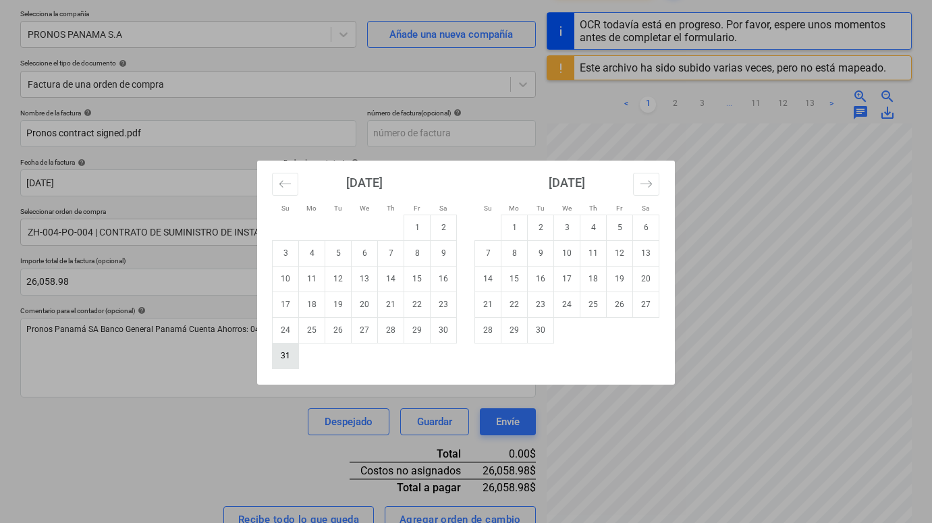
click at [295, 352] on td "31" at bounding box center [286, 356] width 26 height 26
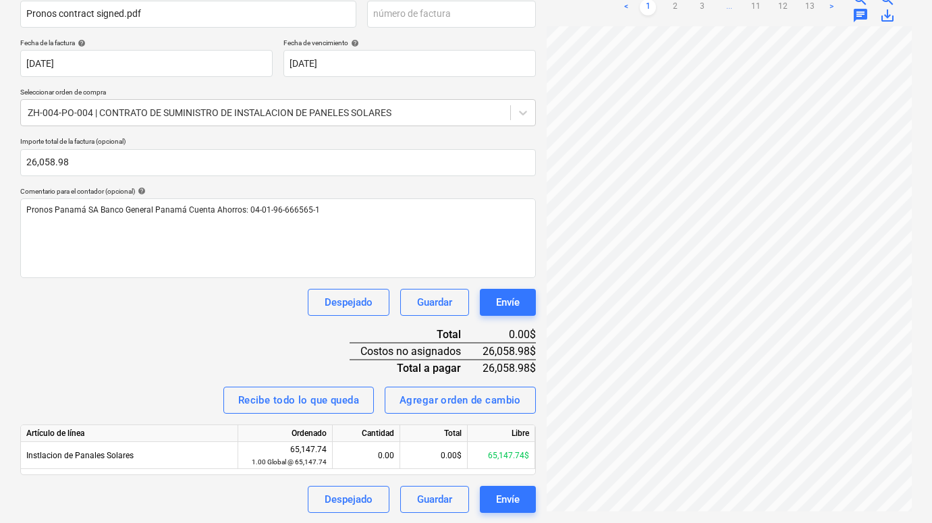
scroll to position [220, 0]
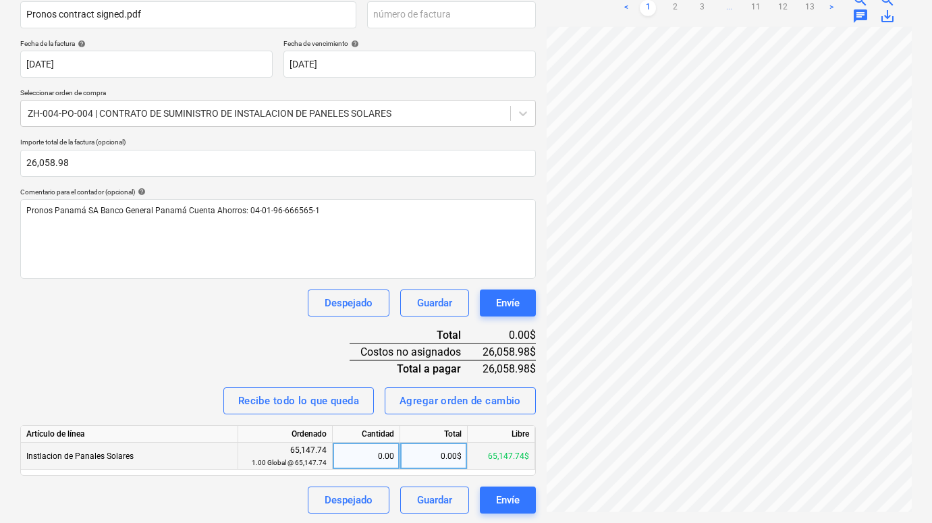
click at [415, 451] on div "0.00$" at bounding box center [433, 456] width 67 height 27
click at [227, 326] on div "Nombre de la factura help Pronos contract signed.pdf número de factura (opciona…" at bounding box center [277, 251] width 515 height 523
click at [503, 506] on div "Envíe" at bounding box center [508, 500] width 24 height 18
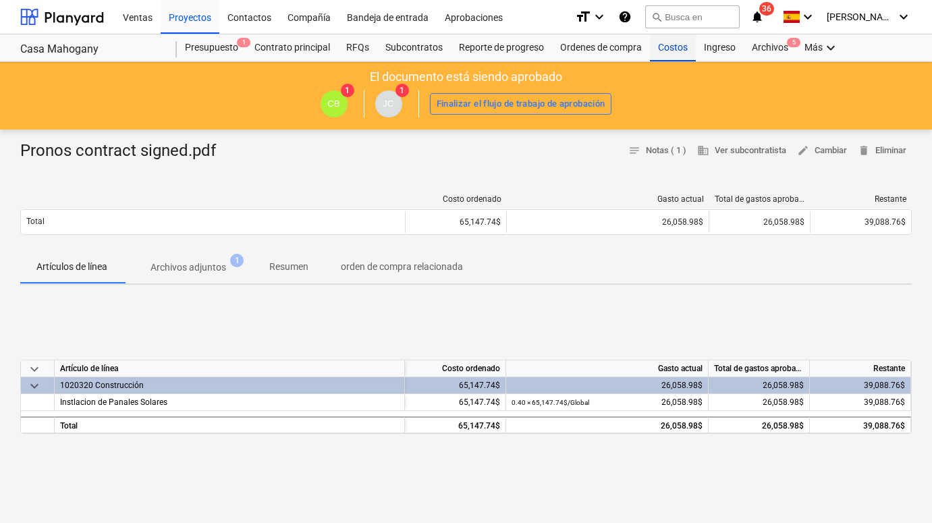
click at [669, 38] on div "Costos" at bounding box center [673, 47] width 46 height 27
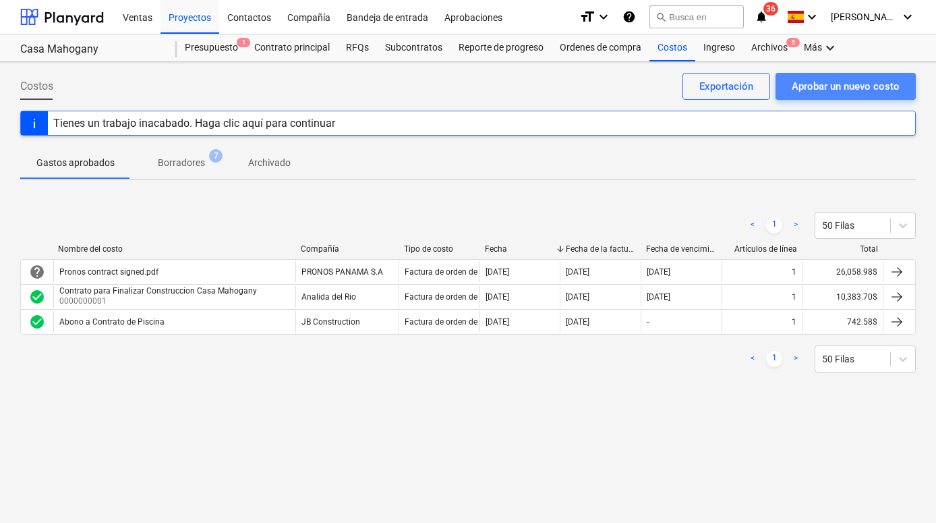
click at [734, 88] on div "Aprobar un nuevo costo" at bounding box center [846, 87] width 108 height 18
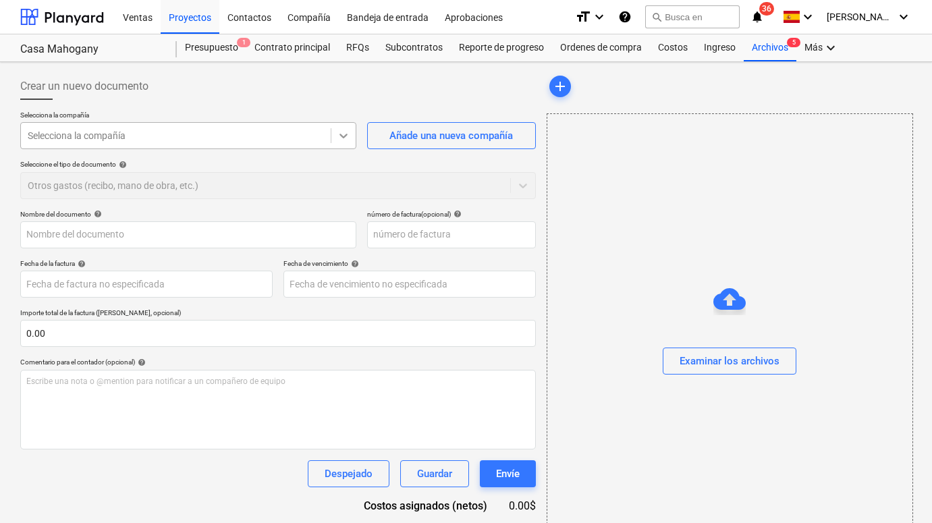
click at [343, 138] on icon at bounding box center [343, 136] width 8 height 5
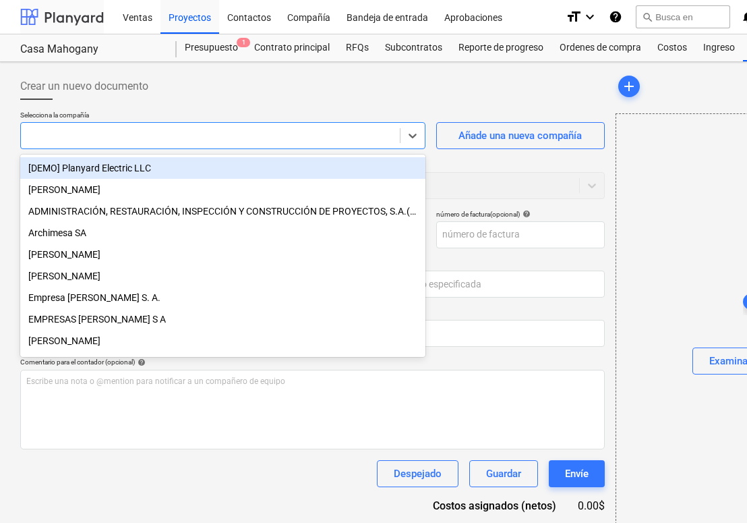
click at [49, 9] on div at bounding box center [62, 17] width 84 height 34
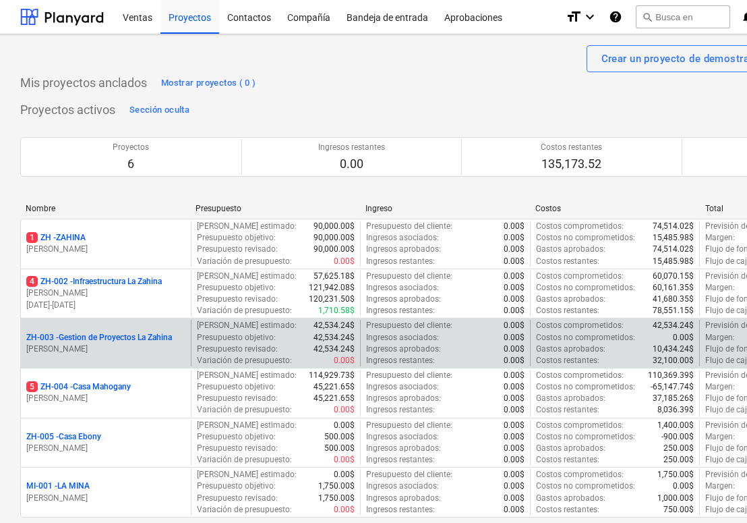
click at [97, 329] on div "ZH-003 - Gestion de Proyectos La Zahina [PERSON_NAME]" at bounding box center [106, 343] width 170 height 47
click at [94, 333] on p "ZH-003 - Gestion de Proyectos La Zahina" at bounding box center [99, 337] width 146 height 11
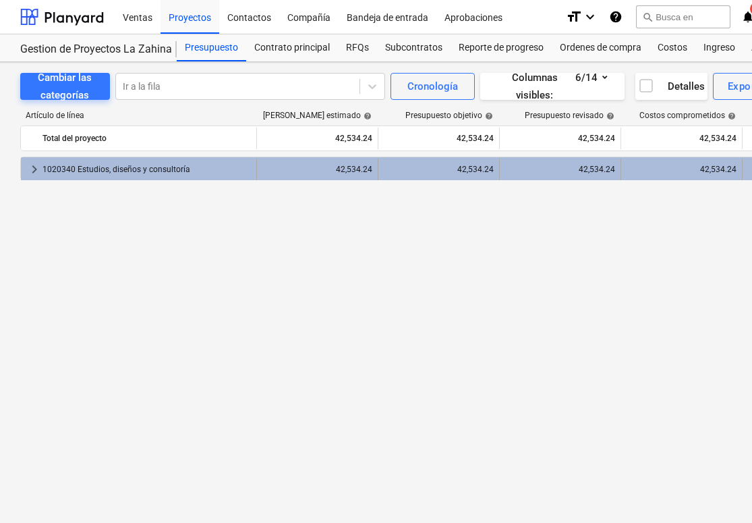
click at [68, 160] on div "1020340 Estudios, diseños y consultoría" at bounding box center [146, 170] width 208 height 22
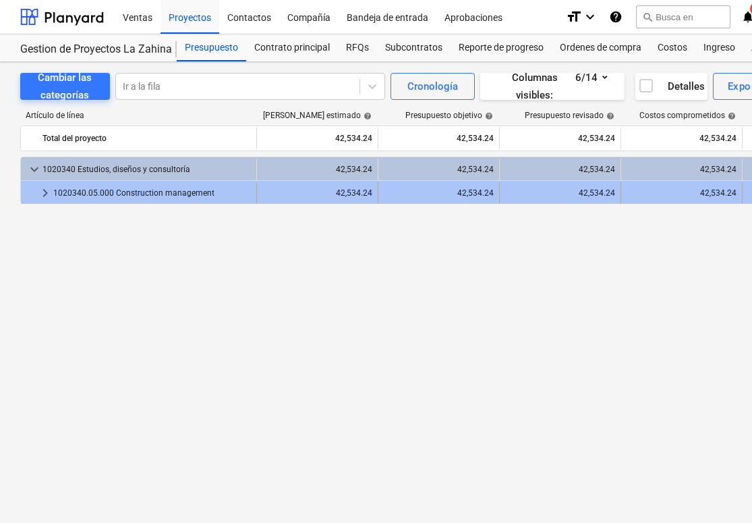
click at [74, 186] on div "1020340.05.000 Construction management" at bounding box center [152, 193] width 198 height 22
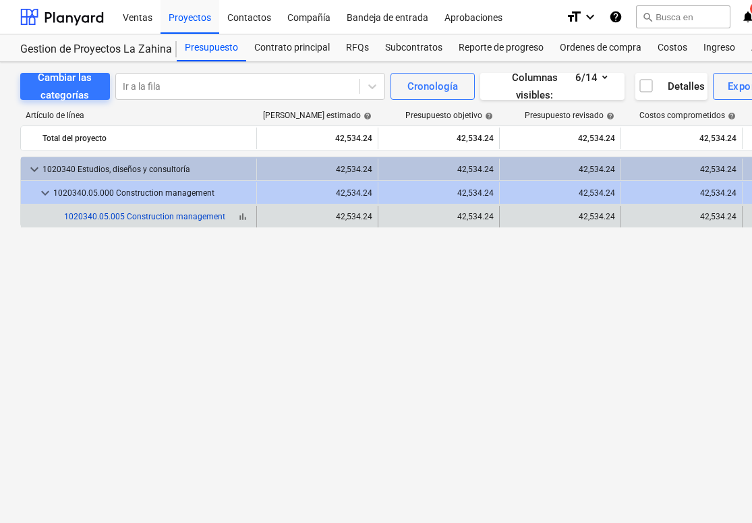
click at [92, 215] on link "1020340.05.005 Construction management" at bounding box center [144, 216] width 161 height 9
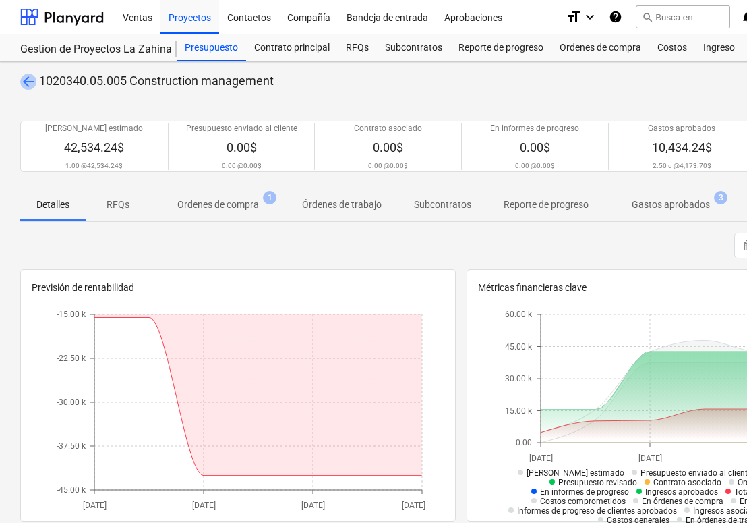
click at [31, 82] on span "arrow_back" at bounding box center [28, 82] width 16 height 16
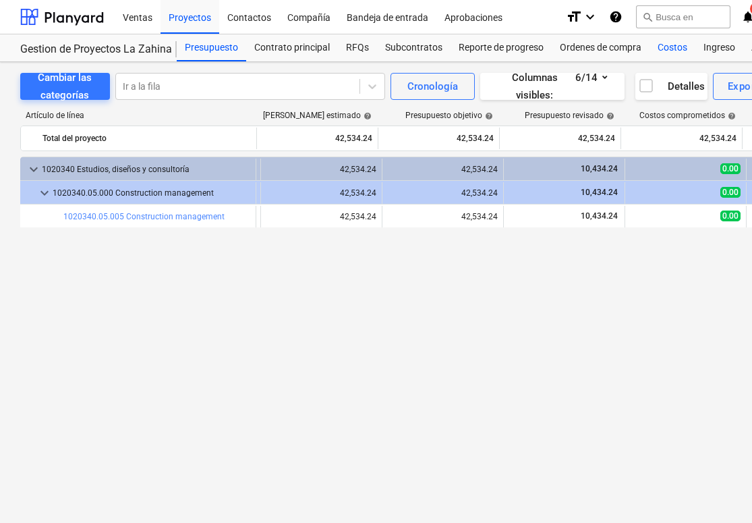
click at [662, 49] on div "Costos" at bounding box center [673, 47] width 46 height 27
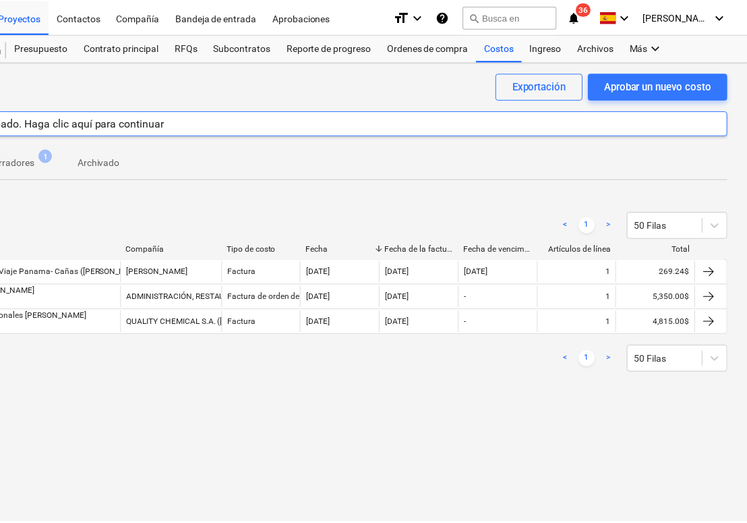
scroll to position [0, 171]
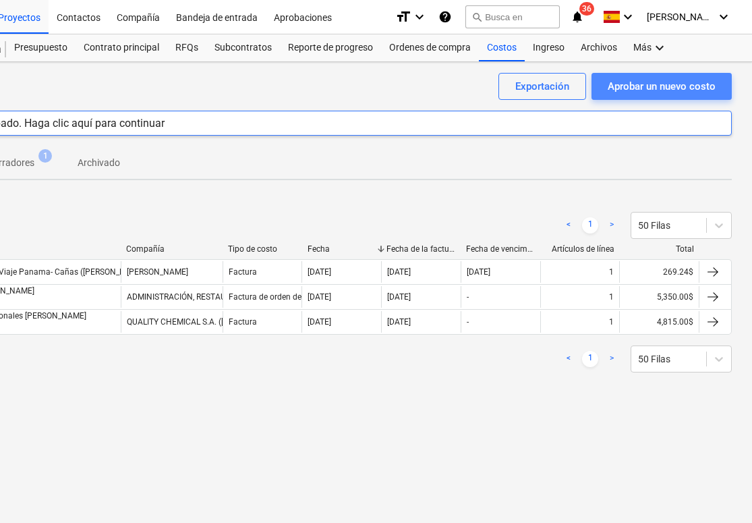
click at [631, 82] on div "Aprobar un nuevo costo" at bounding box center [662, 87] width 108 height 18
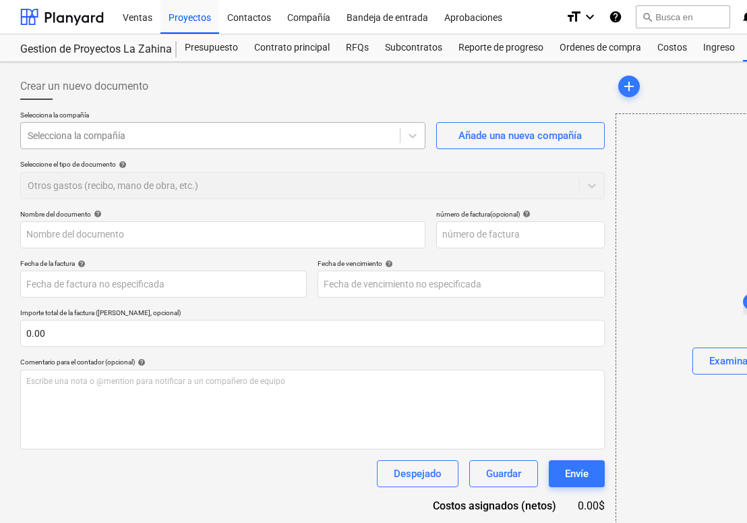
click at [315, 135] on div at bounding box center [211, 135] width 366 height 13
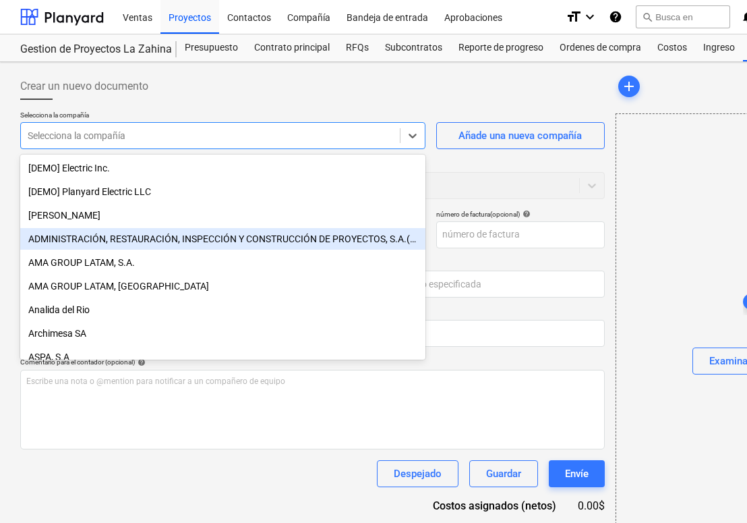
click at [241, 238] on div "ADMINISTRACIÓN, RESTAURACIÓN, INSPECCIÓN Y CONSTRUCCIÓN DE PROYECTOS, S.A.(ARIC…" at bounding box center [222, 239] width 405 height 22
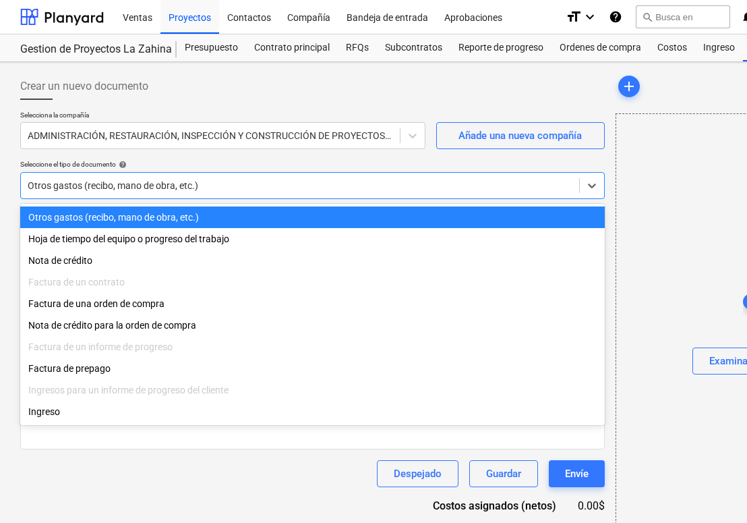
click at [240, 186] on div at bounding box center [300, 185] width 545 height 13
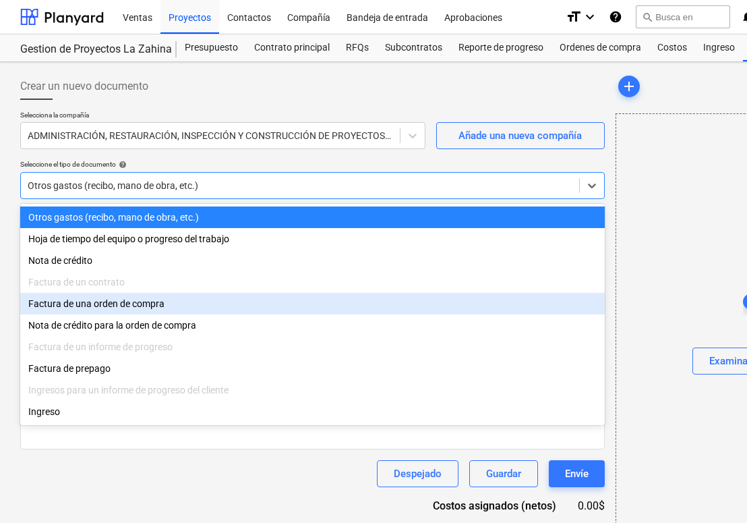
click at [196, 302] on div "Factura de una orden de compra" at bounding box center [312, 304] width 585 height 22
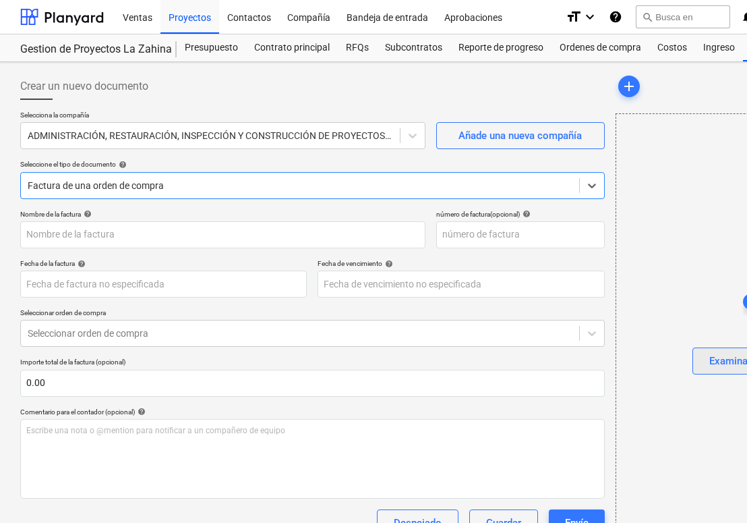
click at [710, 362] on button "Examinar los archivos" at bounding box center [760, 360] width 134 height 27
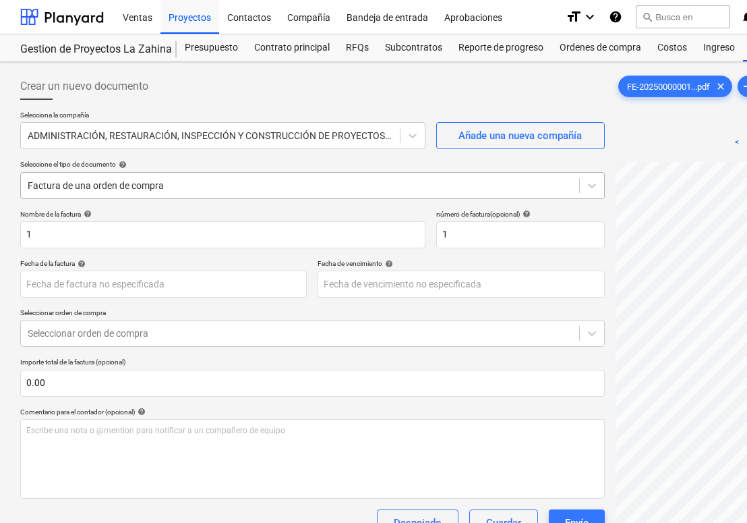
click at [91, 188] on div "Factura de una orden de compra" at bounding box center [300, 185] width 545 height 11
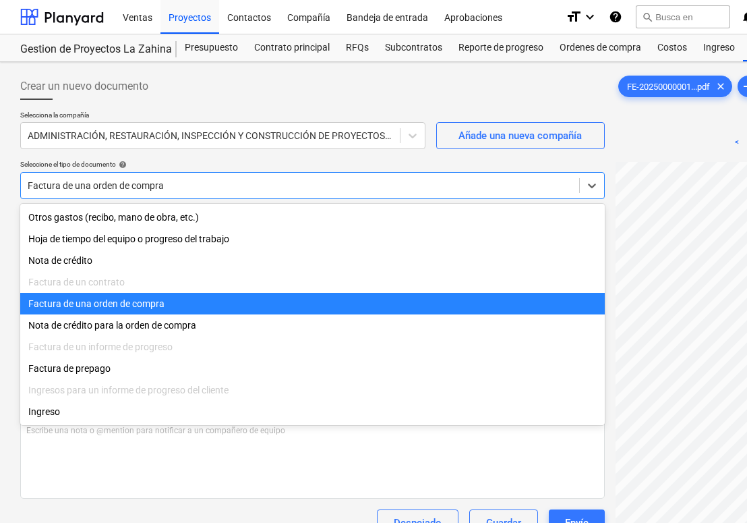
click at [91, 188] on div "Factura de una orden de compra" at bounding box center [300, 185] width 545 height 11
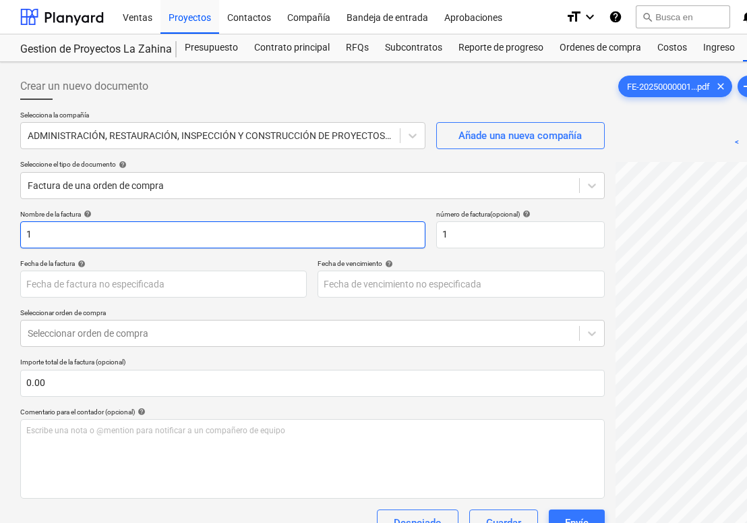
click at [78, 236] on input "1" at bounding box center [222, 234] width 405 height 27
paste input "Pago por Servicio de Administracion de Proyecto"
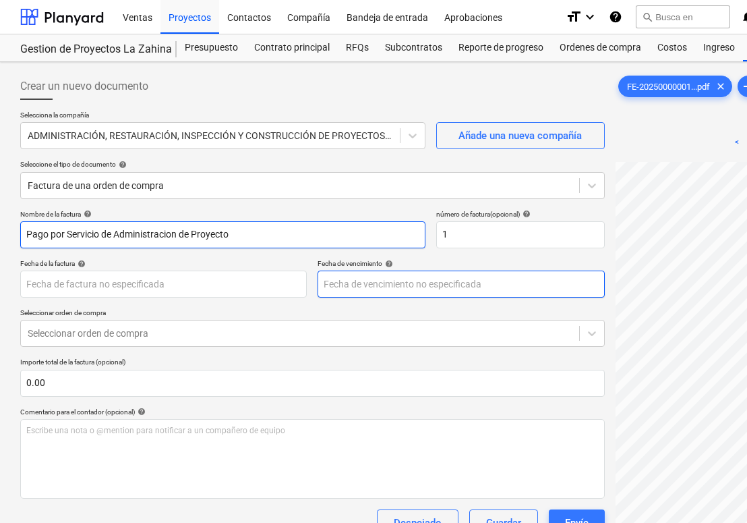
scroll to position [0, 57]
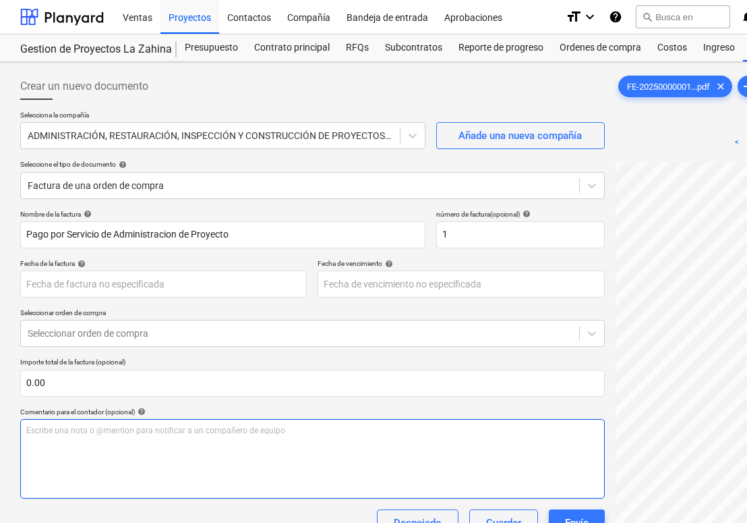
click at [164, 446] on div "Escribe una nota o @mention para notificar a un compañero de equipo ﻿" at bounding box center [312, 459] width 585 height 80
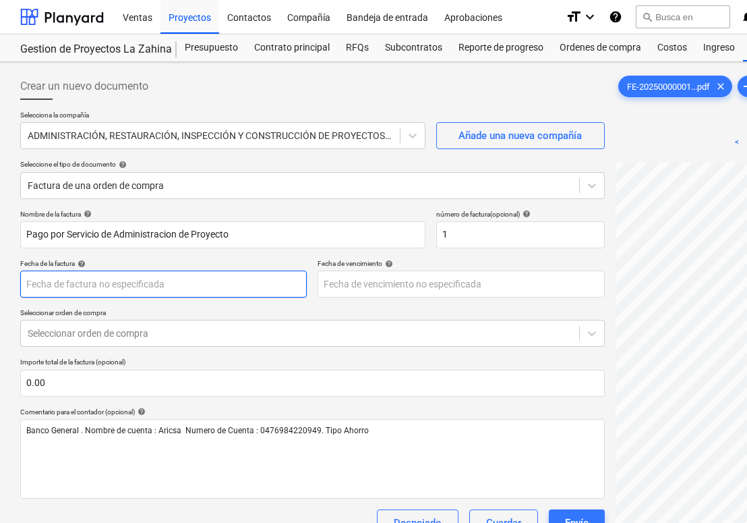
click at [109, 278] on body "Ventas Proyectos Contactos Compañía Bandeja de entrada Aprobaciones format_size…" at bounding box center [373, 261] width 747 height 523
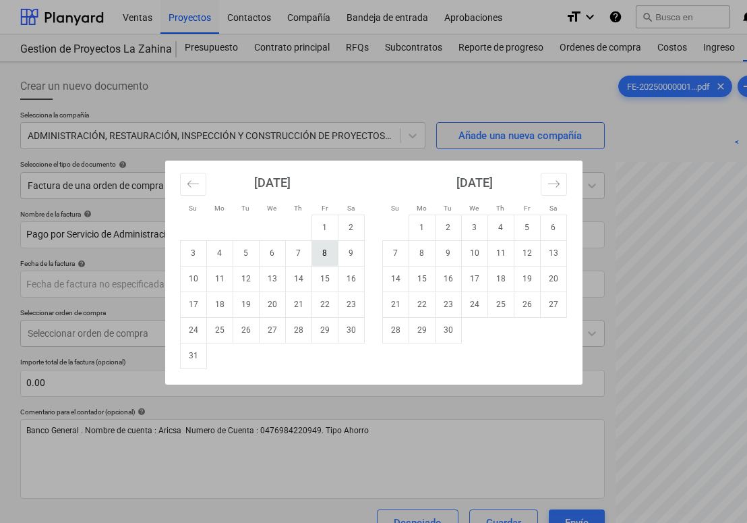
click at [331, 256] on td "8" at bounding box center [325, 253] width 26 height 26
click at [387, 288] on body "Ventas Proyectos Contactos Compañía Bandeja de entrada Aprobaciones format_size…" at bounding box center [373, 261] width 747 height 523
click at [202, 357] on td "31" at bounding box center [193, 356] width 26 height 26
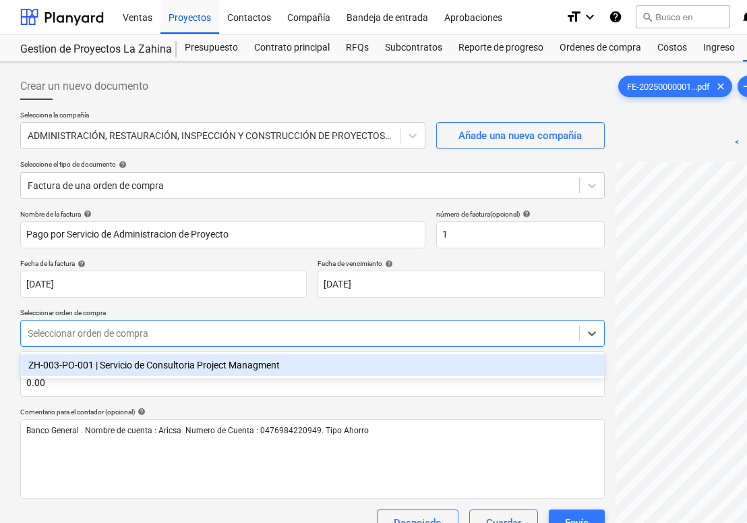
click at [131, 334] on div "Seleccionar orden de compra" at bounding box center [300, 333] width 545 height 11
click at [130, 362] on div "ZH-003-PO-001 | Servicio de Consultoria Project Managment" at bounding box center [312, 365] width 585 height 22
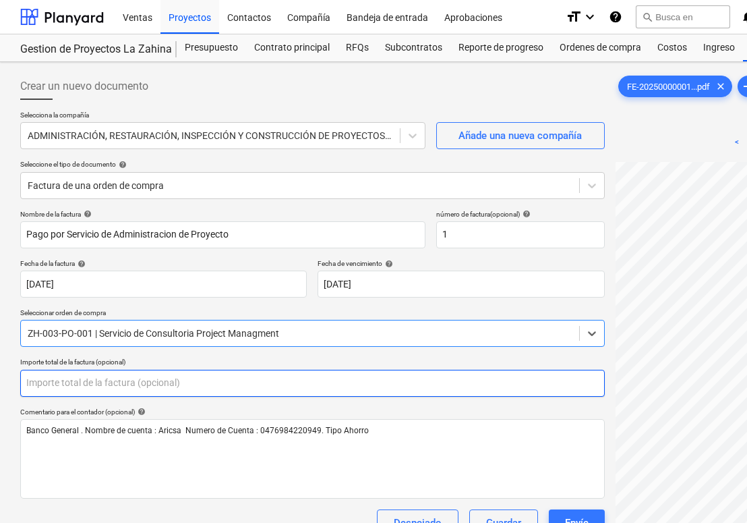
click at [105, 387] on input "text" at bounding box center [312, 383] width 585 height 27
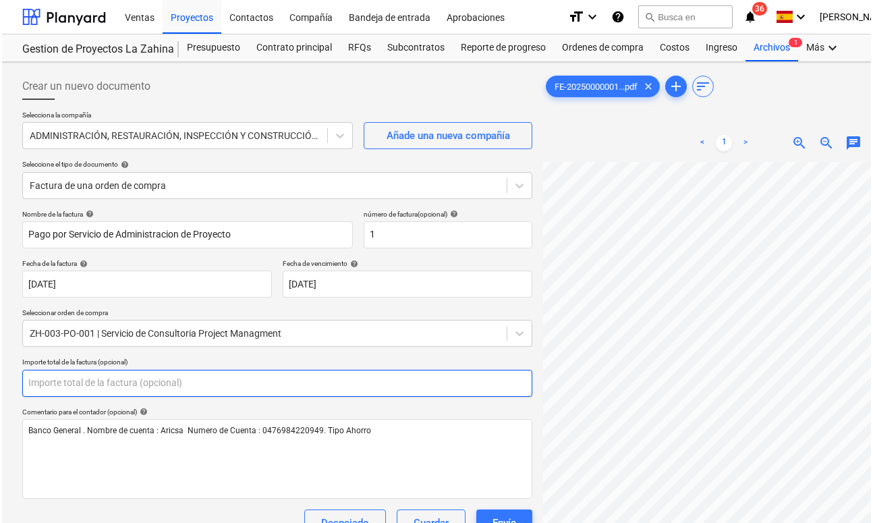
scroll to position [59, 59]
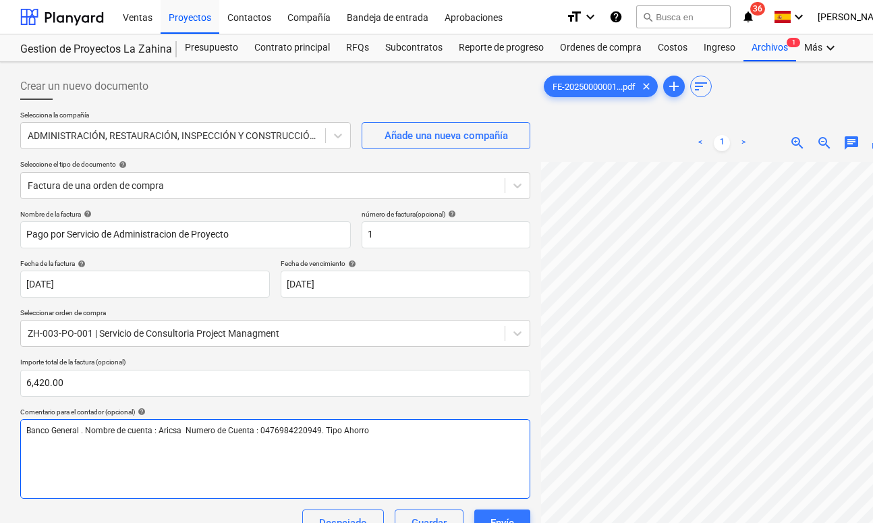
click at [154, 461] on div "Banco General . Nombre de cuenta : Aricsa Numero de Cuenta : 0476984220949. Tip…" at bounding box center [275, 459] width 510 height 80
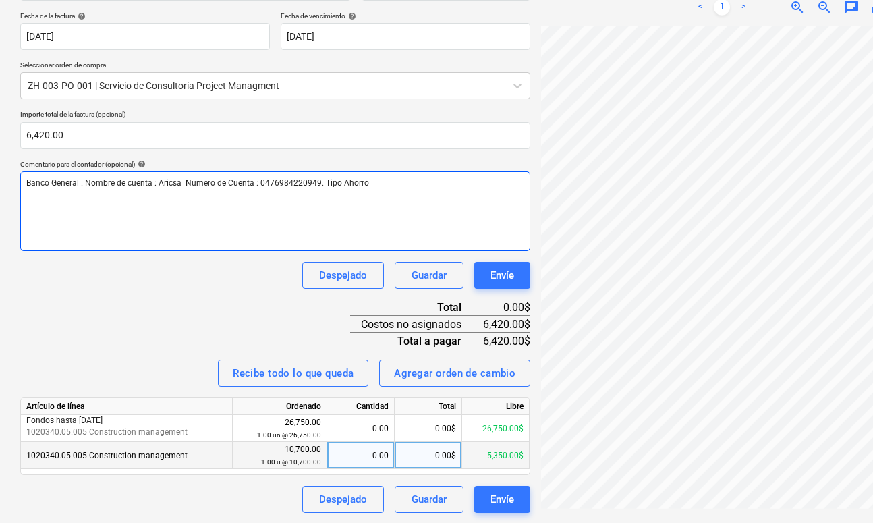
scroll to position [247, 0]
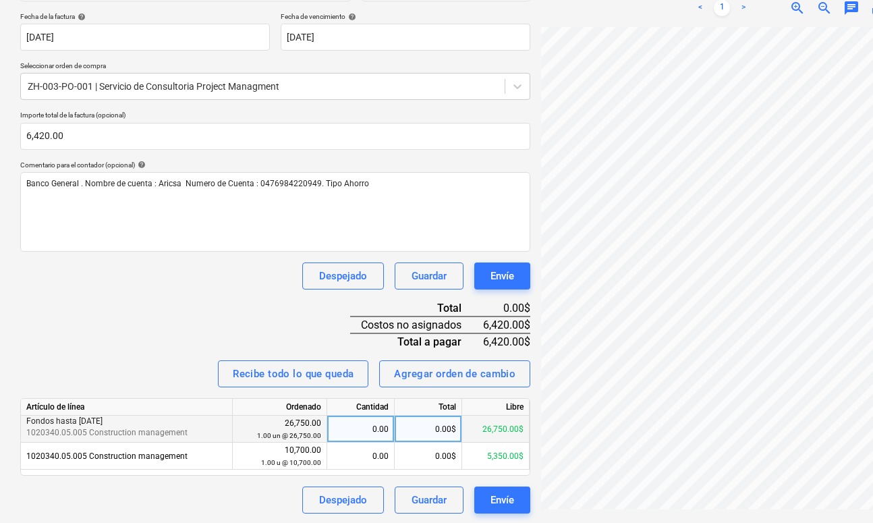
click at [411, 431] on div "0.00$" at bounding box center [428, 429] width 67 height 27
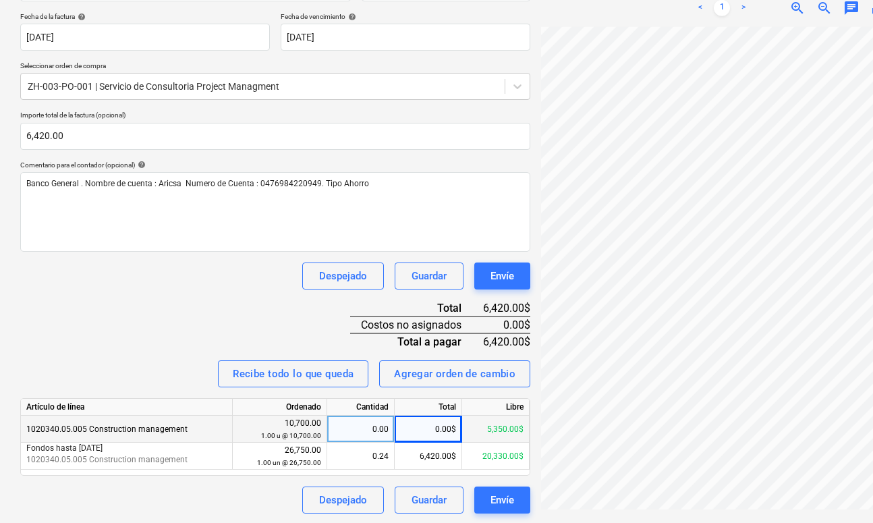
click at [272, 279] on div "Despejado Guardar Envíe" at bounding box center [275, 275] width 510 height 27
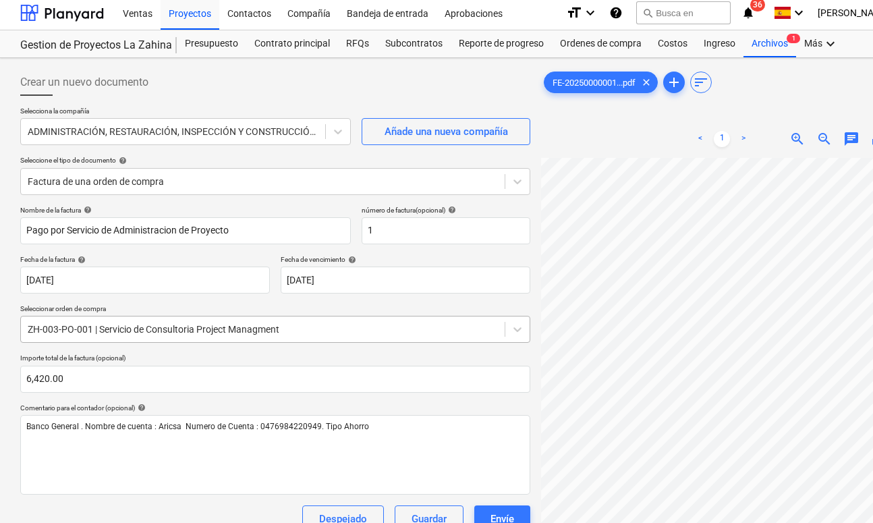
scroll to position [0, 0]
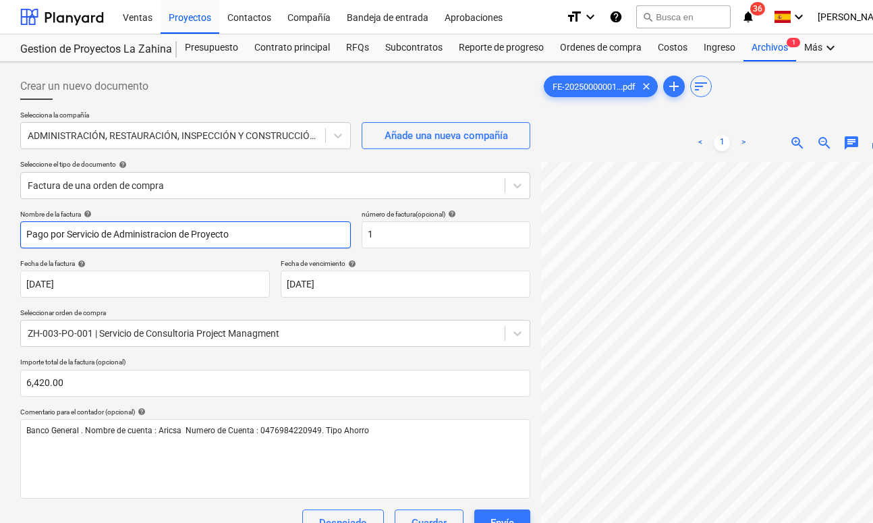
click at [136, 240] on input "Pago por Servicio de Administracion de Proyecto" at bounding box center [185, 234] width 331 height 27
click at [136, 236] on input "Pago por Servicio de Administracion de Proyecto" at bounding box center [185, 234] width 331 height 27
click at [161, 235] on input "Pago por Servicio de Administracion de Proyecto" at bounding box center [185, 234] width 331 height 27
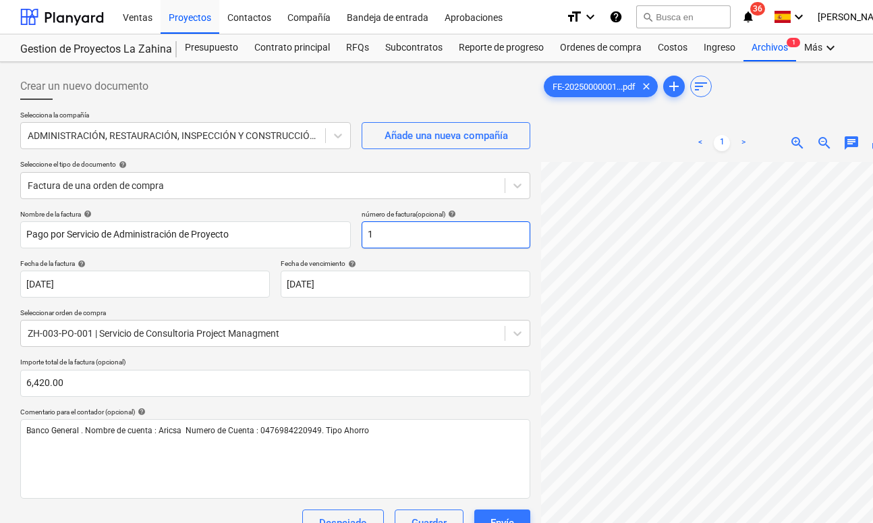
click at [366, 246] on input "1" at bounding box center [446, 234] width 169 height 27
click at [316, 206] on div "Selecciona la compañía ADMINISTRACIÓN, RESTAURACIÓN, INSPECCIÓN Y CONSTRUCCIÓN …" at bounding box center [275, 160] width 510 height 99
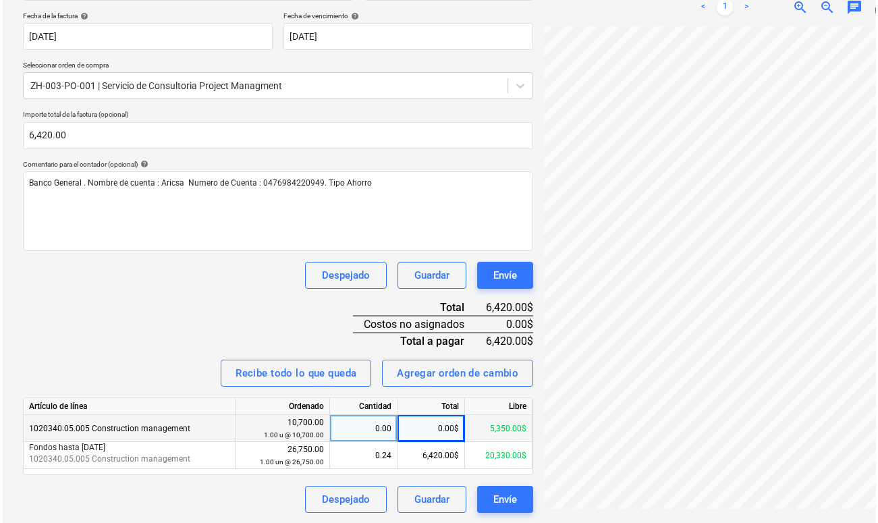
scroll to position [247, 0]
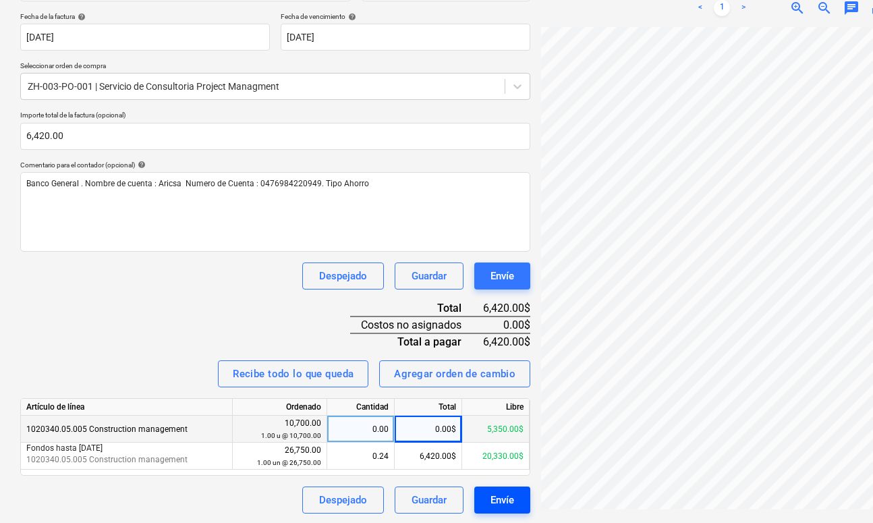
click at [491, 498] on div "Envíe" at bounding box center [502, 500] width 24 height 18
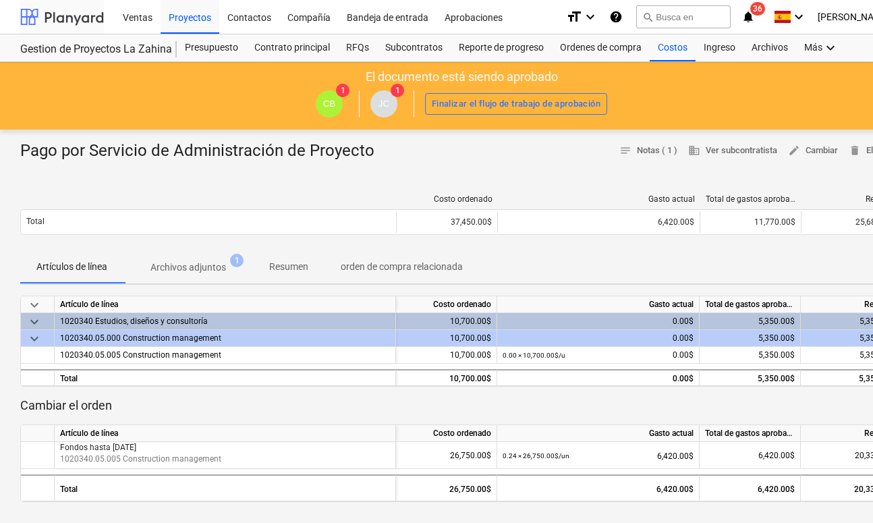
click at [52, 28] on div at bounding box center [62, 17] width 84 height 34
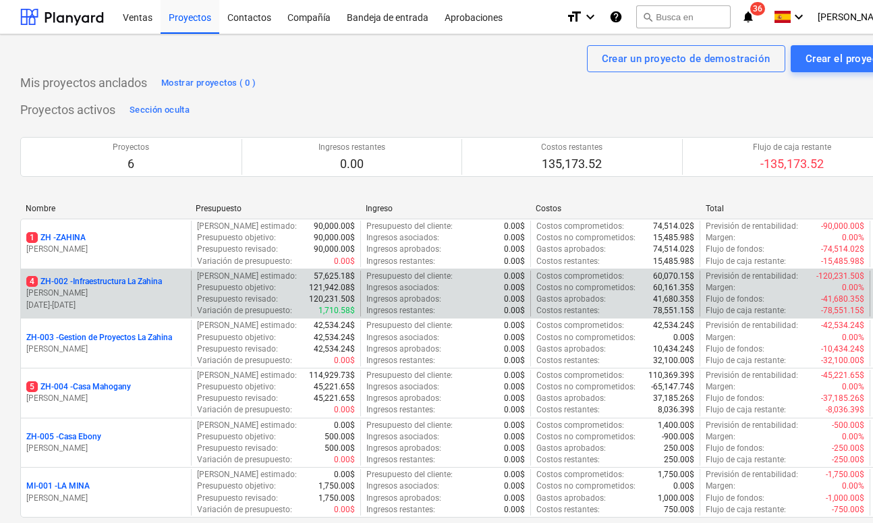
click at [109, 283] on p "4 ZH-002 - Infraestructura La Zahina" at bounding box center [94, 281] width 136 height 11
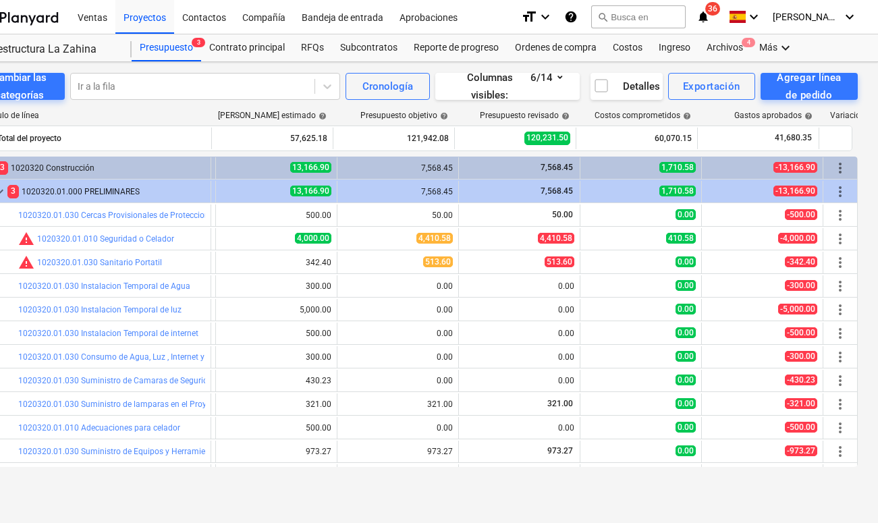
scroll to position [0, 45]
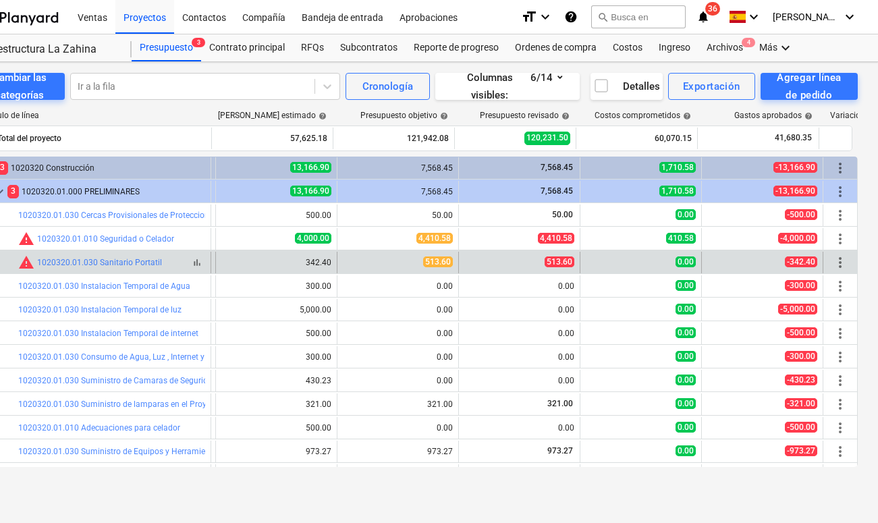
click at [30, 265] on span "warning" at bounding box center [26, 262] width 16 height 16
click at [106, 264] on link "1020320.01.030 Sanitario Portatil" at bounding box center [99, 262] width 125 height 9
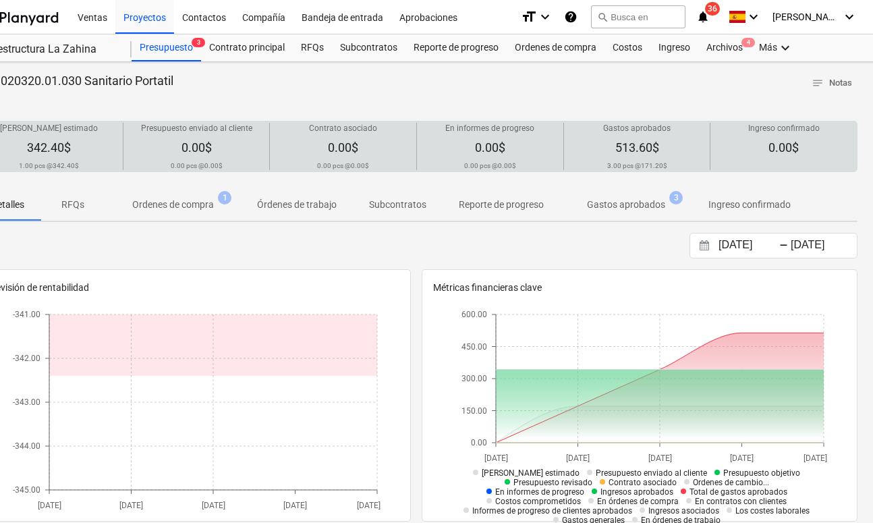
click at [593, 150] on div "Gastos aprobados 513.60$ 3.00 pcs @ 171.20$" at bounding box center [637, 146] width 136 height 47
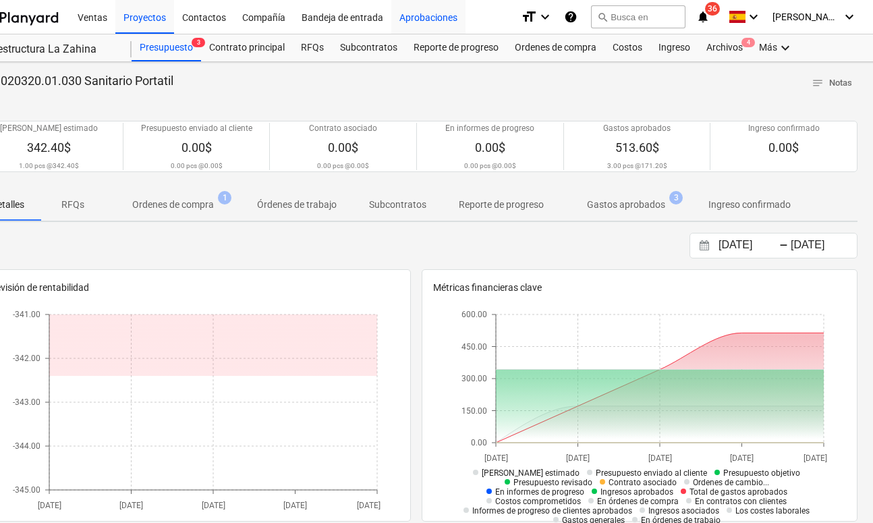
click at [422, 20] on div "Aprobaciones" at bounding box center [428, 16] width 74 height 34
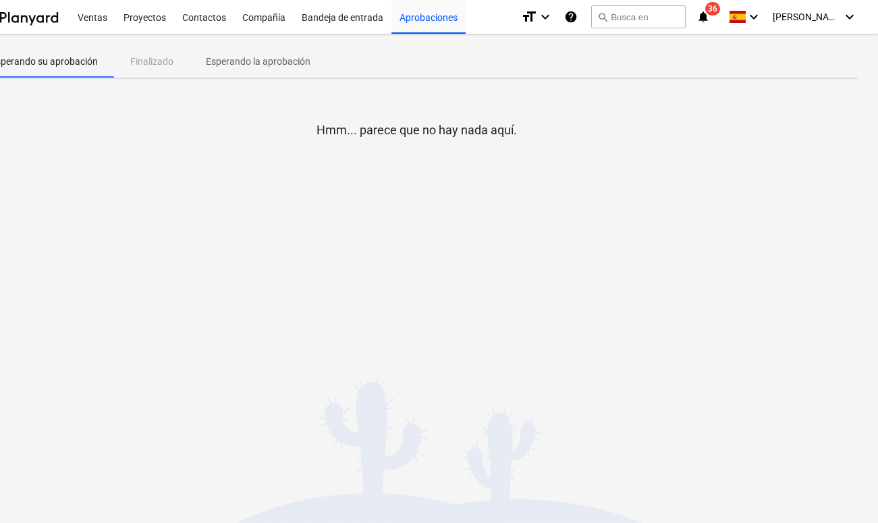
click at [238, 65] on p "Esperando la aprobación" at bounding box center [258, 62] width 105 height 14
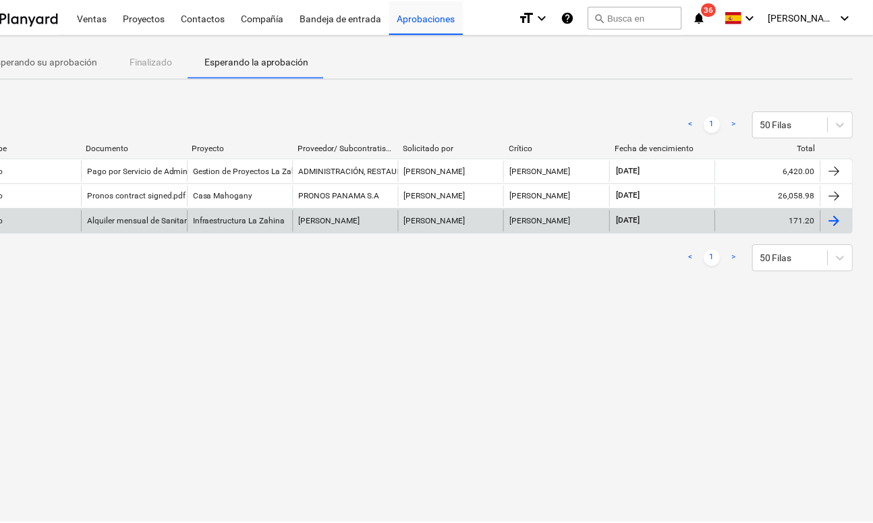
scroll to position [0, 45]
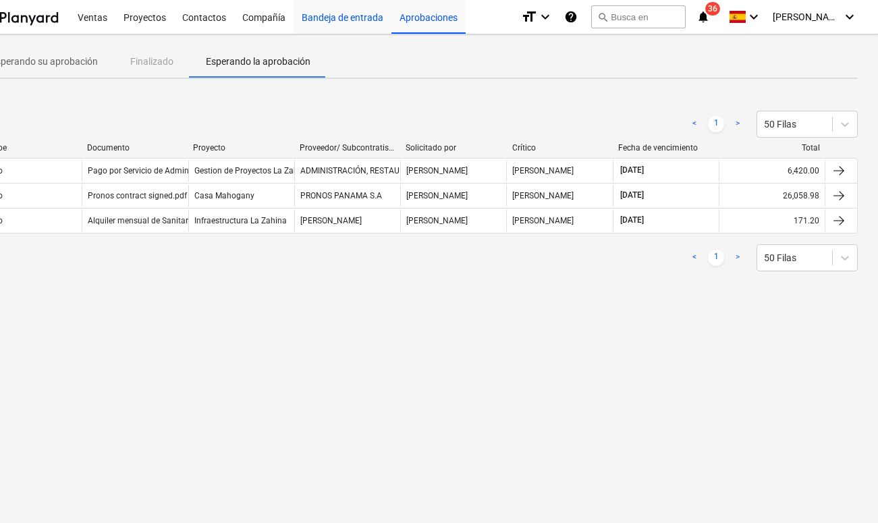
click at [324, 32] on div "Bandeja de entrada" at bounding box center [342, 16] width 98 height 34
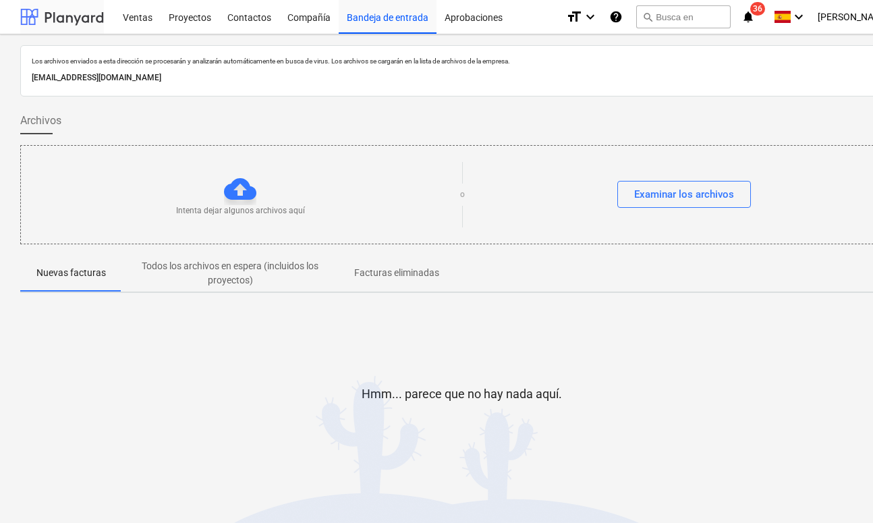
click at [55, 22] on div at bounding box center [62, 17] width 84 height 34
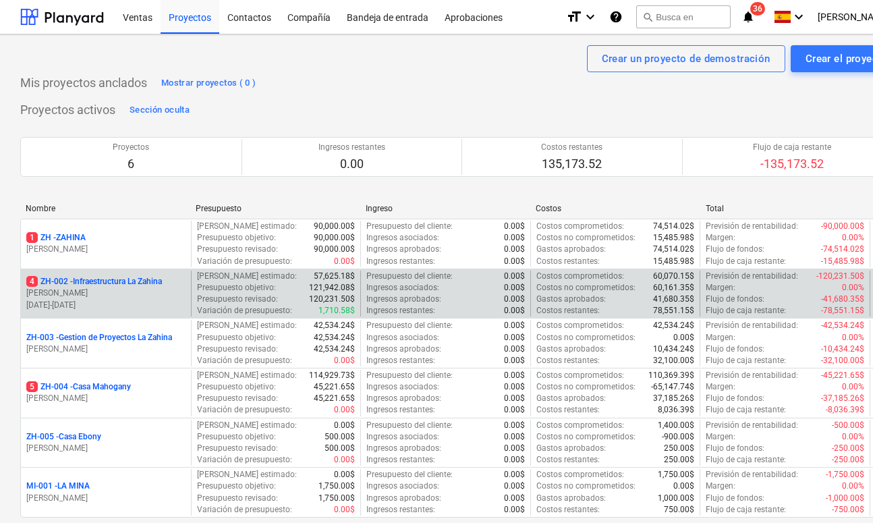
click at [66, 279] on p "4 ZH-002 - Infraestructura La Zahina" at bounding box center [94, 281] width 136 height 11
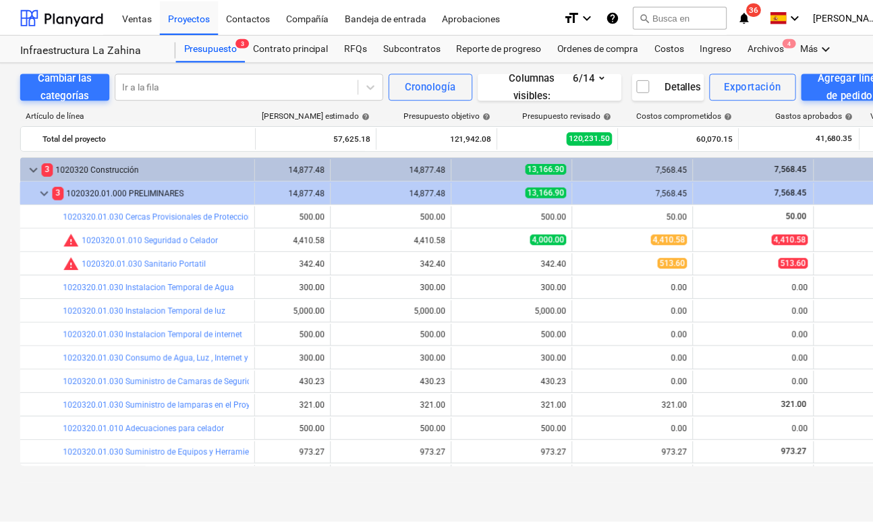
scroll to position [0, 46]
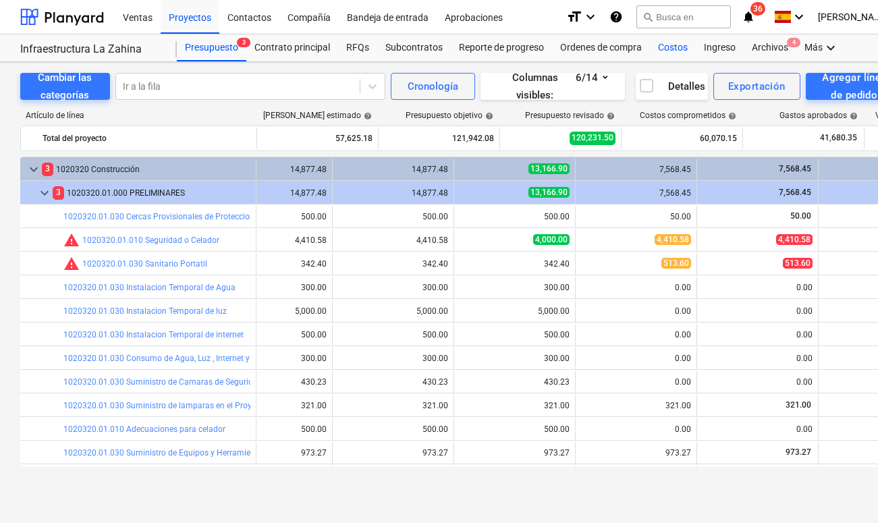
click at [672, 47] on div "Costos" at bounding box center [673, 47] width 46 height 27
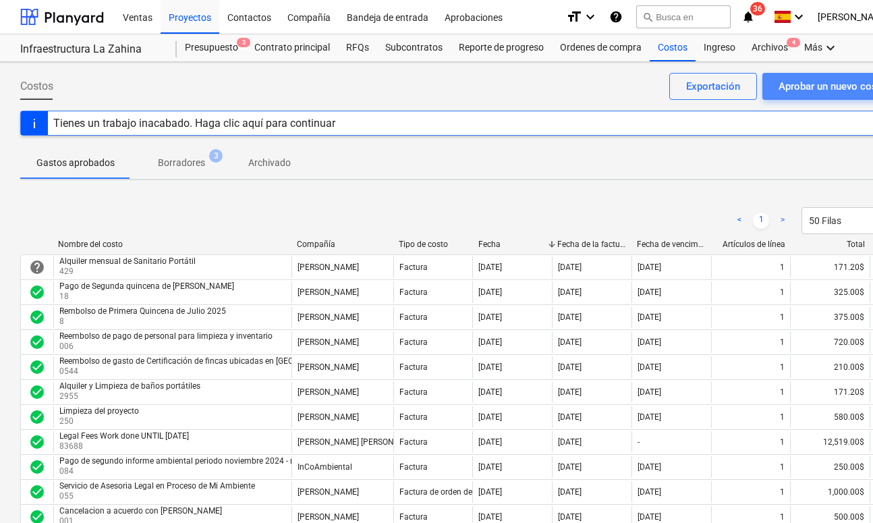
click at [734, 83] on div "Aprobar un nuevo costo" at bounding box center [832, 87] width 108 height 18
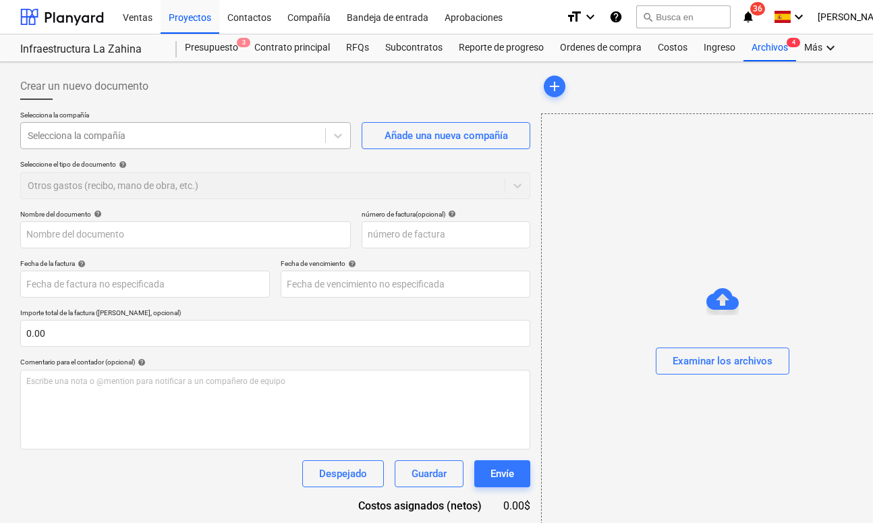
click at [197, 144] on div "Selecciona la compañía" at bounding box center [173, 135] width 304 height 19
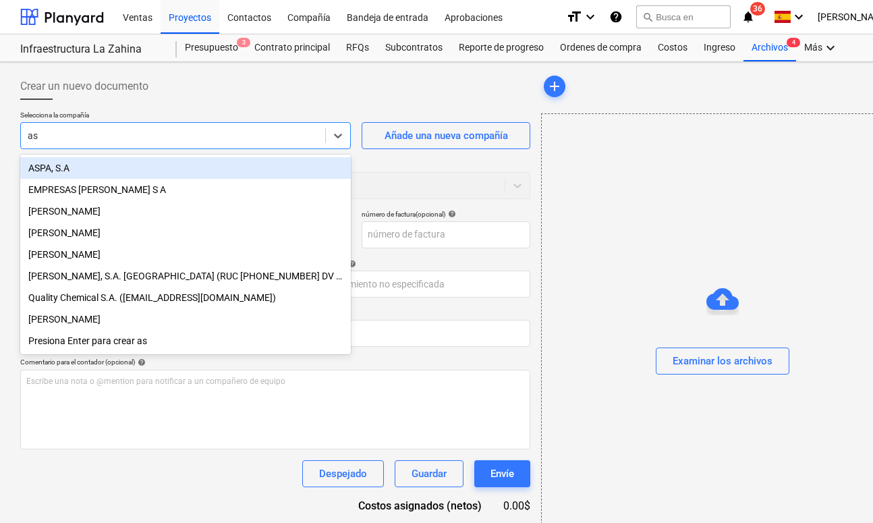
click at [153, 172] on div "ASPA, S.A" at bounding box center [185, 168] width 331 height 22
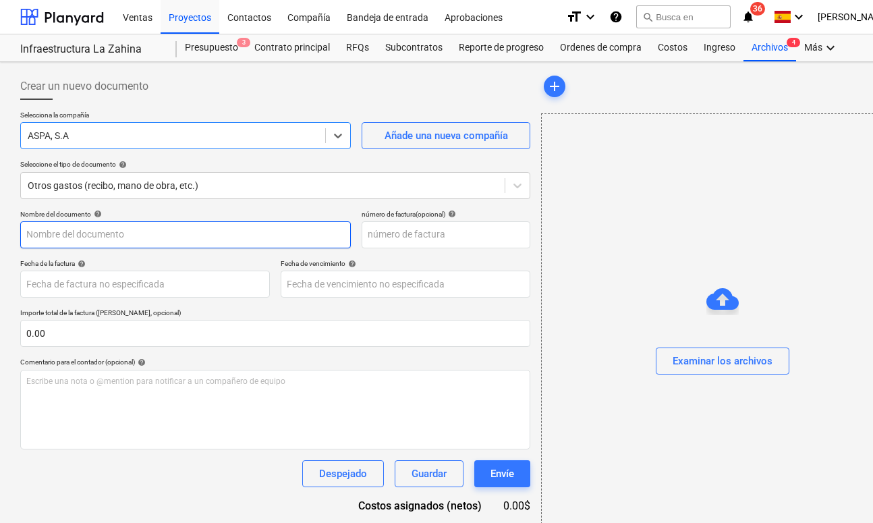
click at [111, 247] on input "text" at bounding box center [185, 234] width 331 height 27
paste input "Custodia de instalaciones de [DATE] al 25 [PERSON_NAME] 2025"
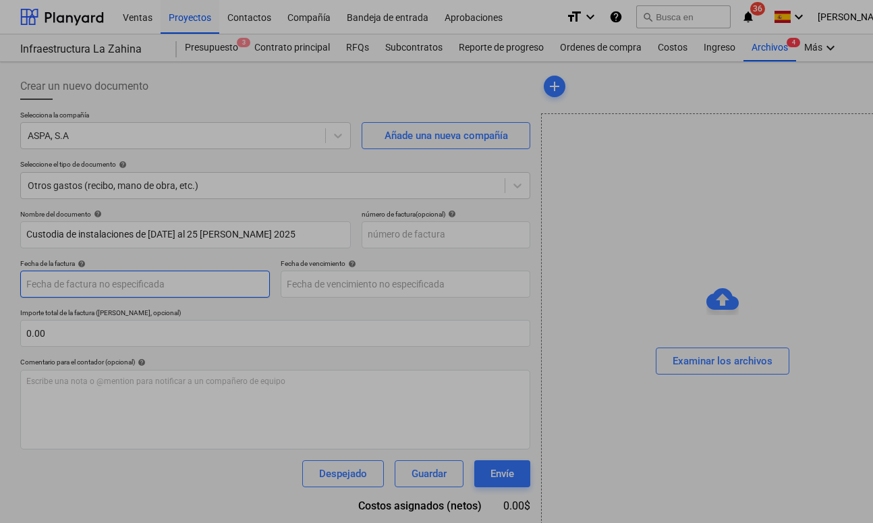
click at [152, 278] on body "Ventas Proyectos Contactos Compañía Bandeja de entrada Aprobaciones format_size…" at bounding box center [436, 261] width 873 height 523
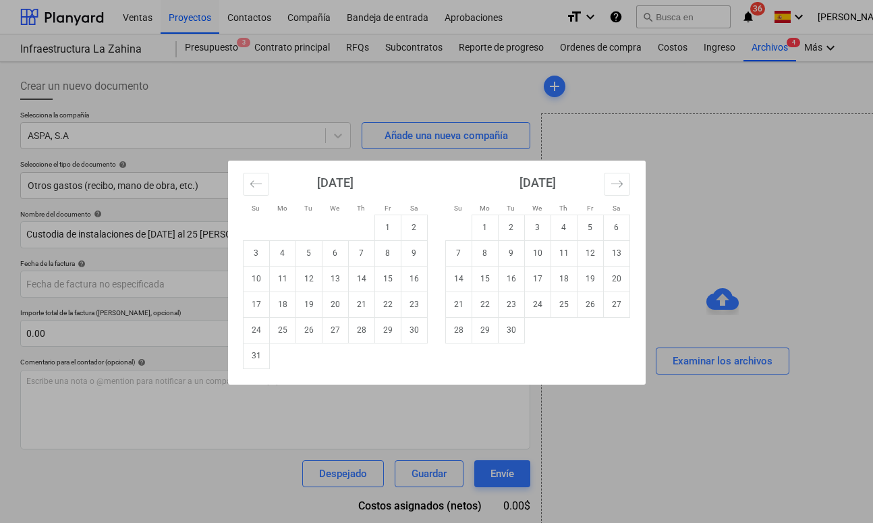
click at [286, 418] on div "Su Mo Tu We Th Fr Sa Su Mo Tu We Th Fr Sa [DATE] 1 2 3 4 5 6 7 8 9 10 11 12 13 …" at bounding box center [436, 261] width 873 height 523
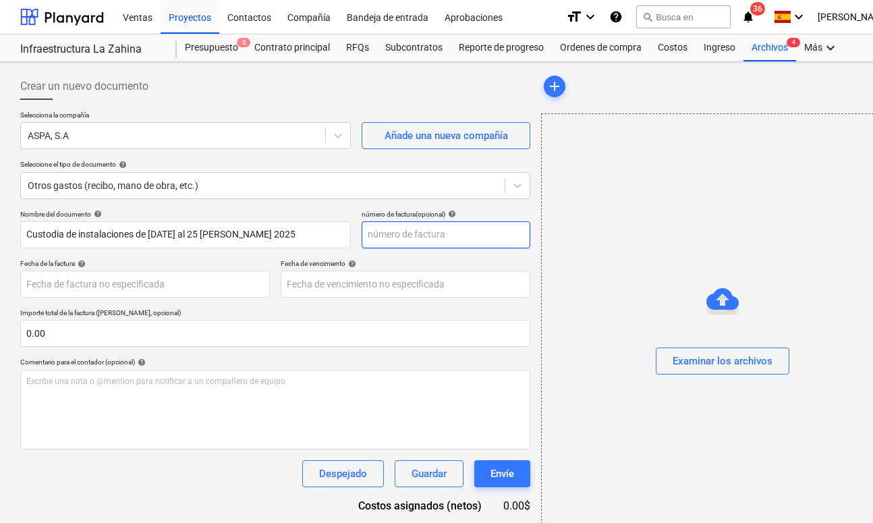
click at [399, 239] on input "text" at bounding box center [446, 234] width 169 height 27
click at [690, 356] on div "Examinar los archivos" at bounding box center [723, 361] width 100 height 18
click at [677, 366] on div "Examinar los archivos" at bounding box center [723, 361] width 100 height 18
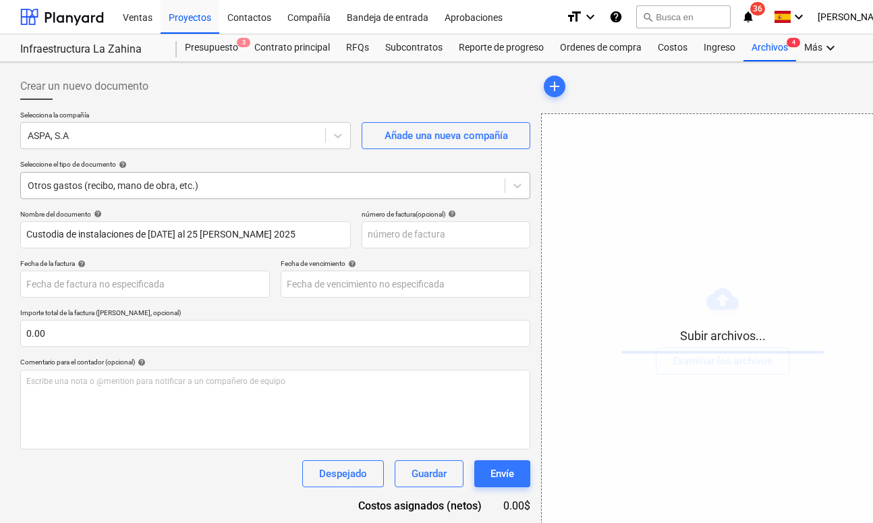
click at [119, 190] on div "Otros gastos (recibo, mano de obra, etc.)" at bounding box center [263, 185] width 470 height 11
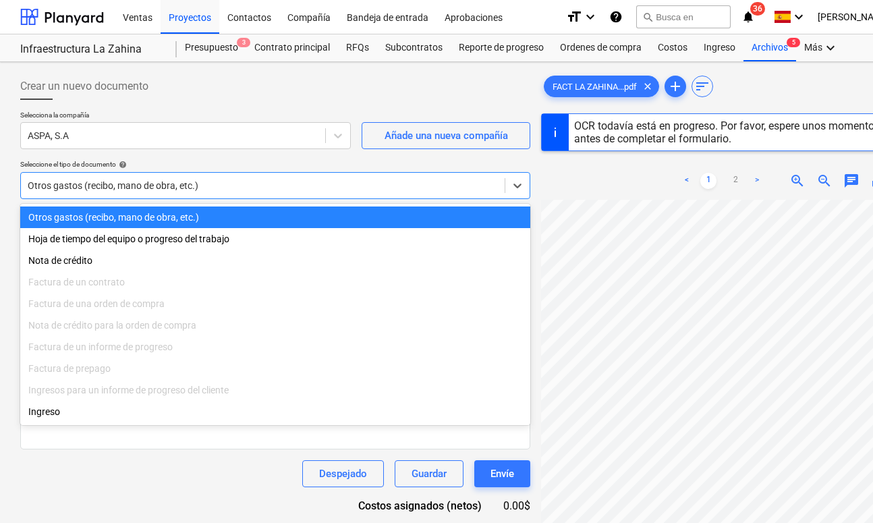
click at [352, 161] on div "Seleccione el tipo de documento help" at bounding box center [275, 164] width 510 height 9
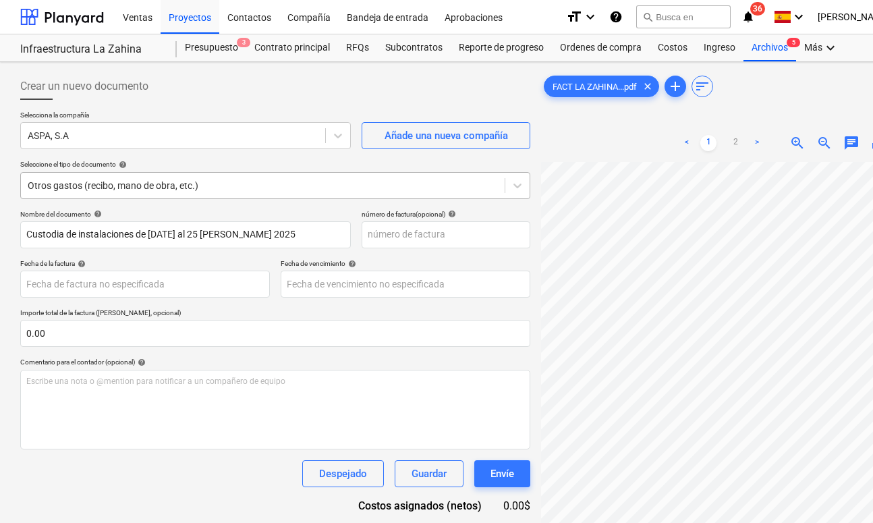
click at [254, 188] on div at bounding box center [263, 185] width 470 height 13
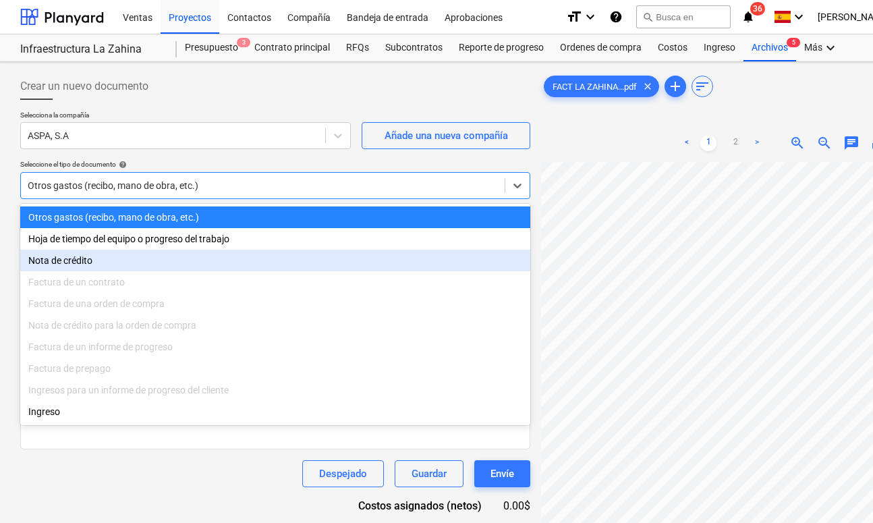
click at [98, 335] on div "Nota de crédito para la orden de compra" at bounding box center [275, 325] width 510 height 22
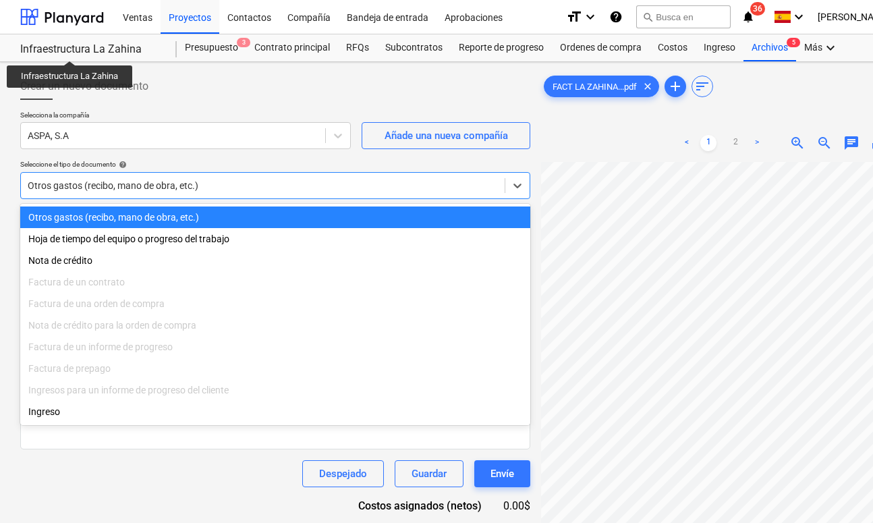
click at [69, 49] on div "Infraestructura La Zahina" at bounding box center [90, 49] width 140 height 14
click at [161, 175] on div "Otros gastos (recibo, mano de obra, etc.)" at bounding box center [275, 185] width 510 height 27
click at [596, 42] on div "Ordenes de compra" at bounding box center [601, 47] width 98 height 27
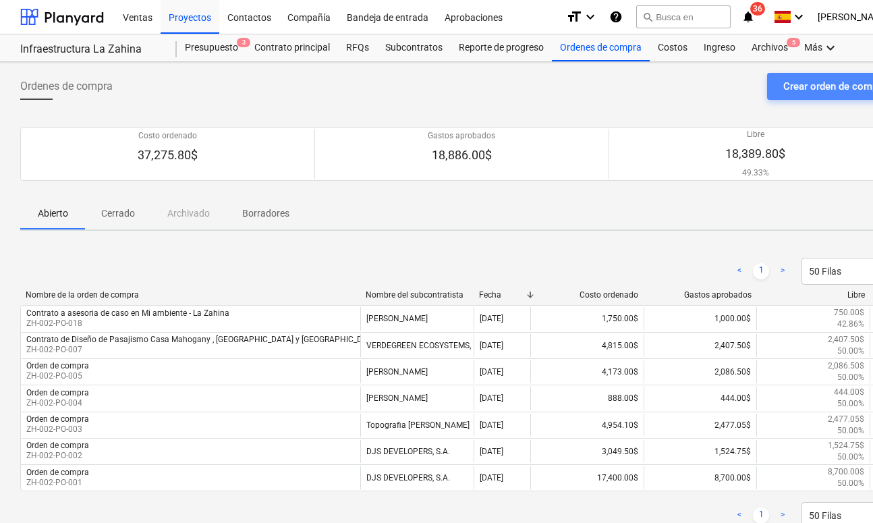
click at [734, 83] on div "Crear orden de compra" at bounding box center [834, 87] width 103 height 18
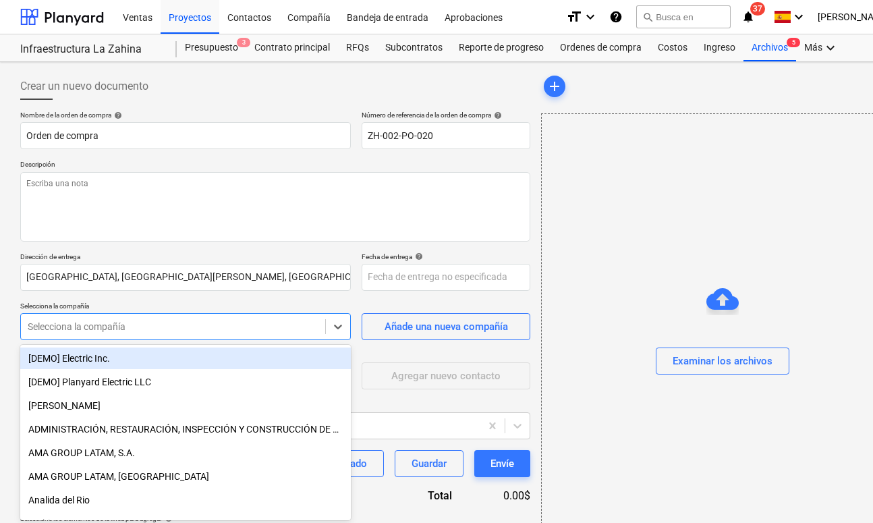
click at [150, 328] on body "Ventas Proyectos Contactos Compañía Bandeja de entrada Aprobaciones format_size…" at bounding box center [436, 261] width 873 height 523
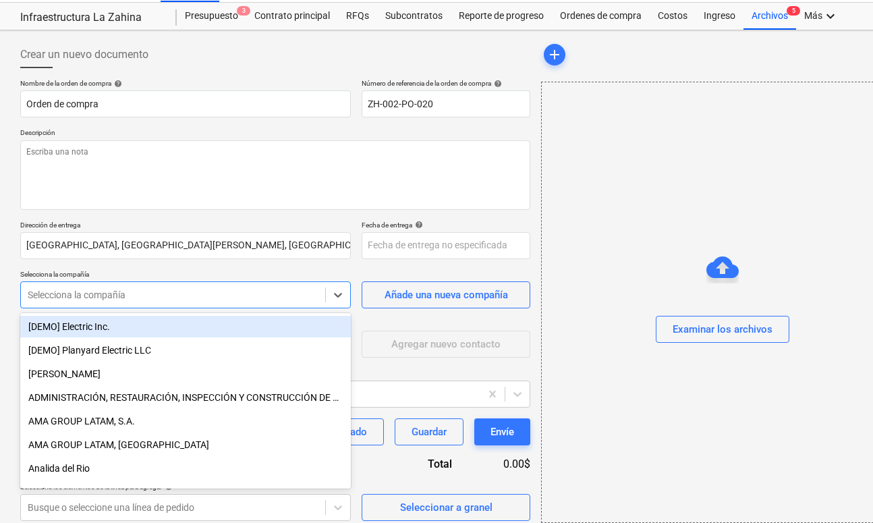
scroll to position [32, 0]
click at [376, 360] on div "Nombre de la orden de compra help Orden de compra Número de referencia de la or…" at bounding box center [275, 299] width 510 height 442
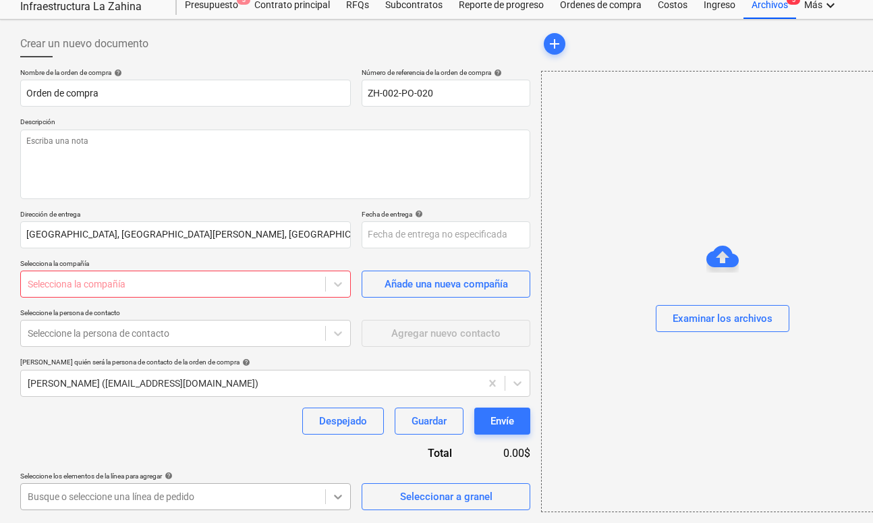
click at [333, 480] on body "Ventas Proyectos Contactos Compañía Bandeja de entrada Aprobaciones format_size…" at bounding box center [436, 219] width 873 height 523
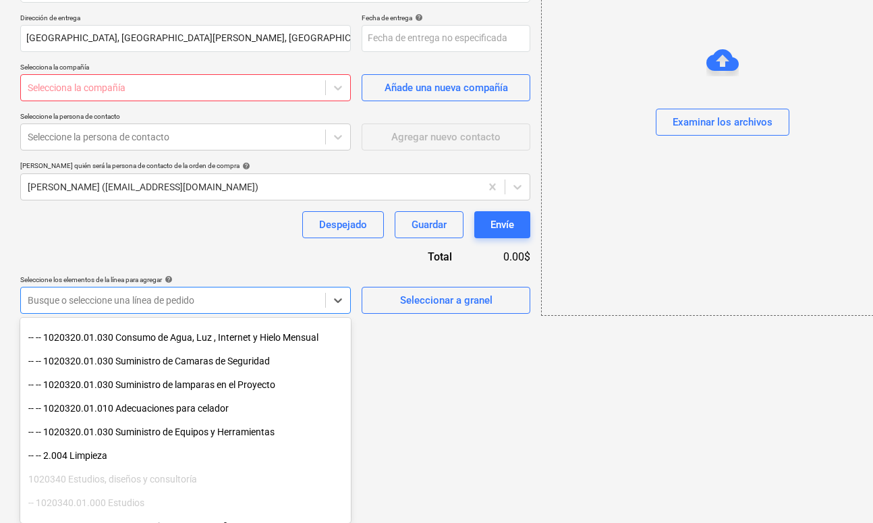
scroll to position [255, 0]
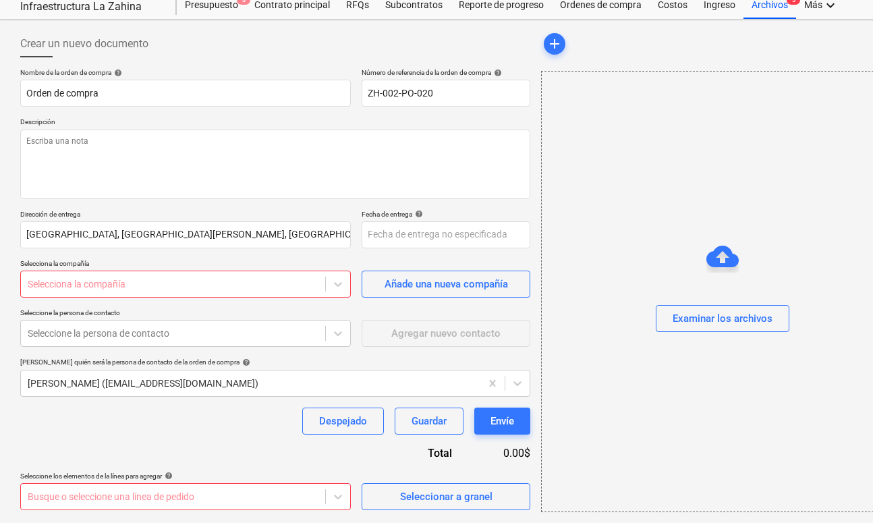
click at [418, 399] on html "Ventas Proyectos Contactos Compañía Bandeja de entrada Aprobaciones format_size…" at bounding box center [436, 219] width 873 height 523
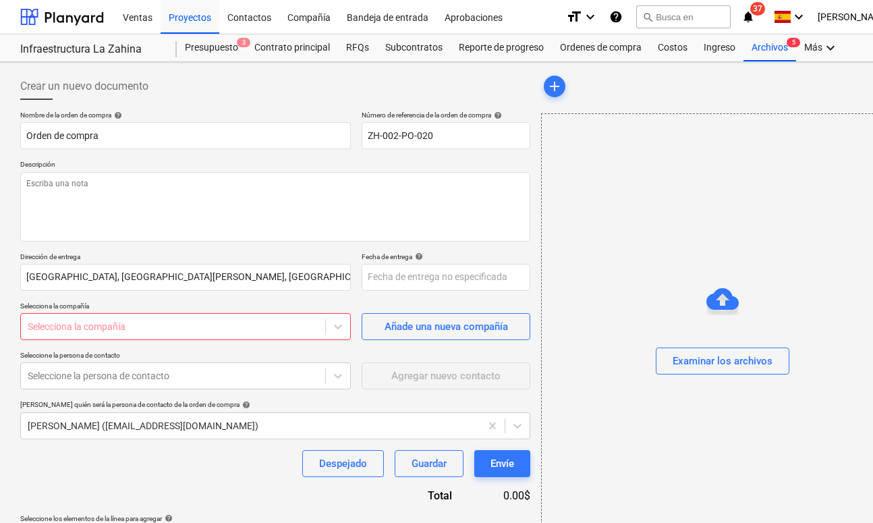
scroll to position [0, 0]
click at [49, 16] on div at bounding box center [62, 17] width 84 height 34
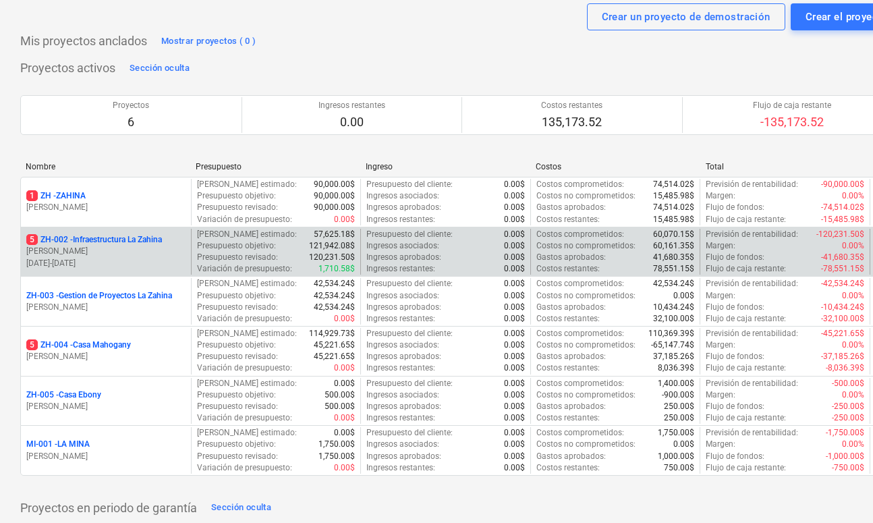
scroll to position [44, 0]
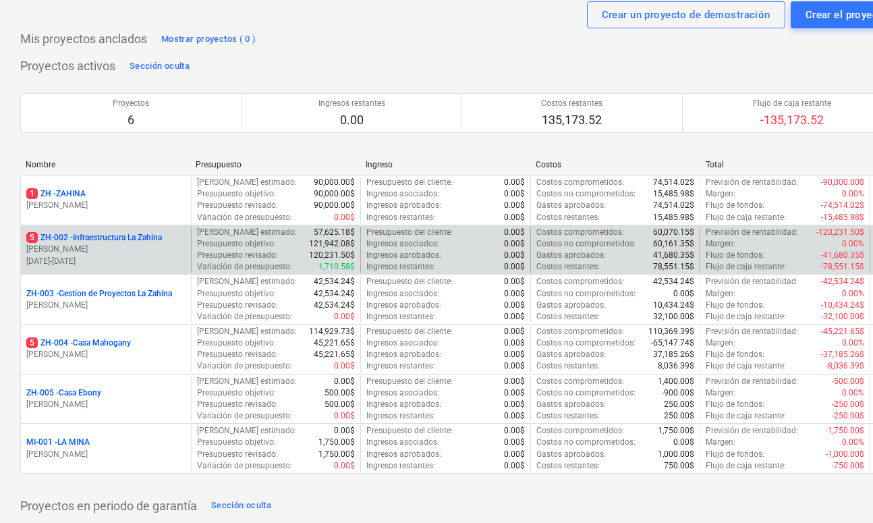
click at [111, 239] on p "5 ZH-002 - Infraestructura La Zahina" at bounding box center [94, 237] width 136 height 11
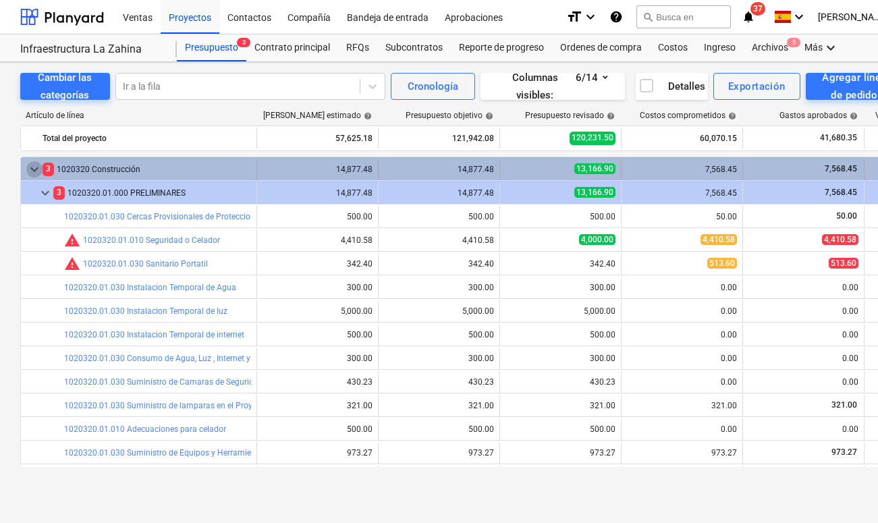
click at [36, 168] on span "keyboard_arrow_down" at bounding box center [34, 169] width 16 height 16
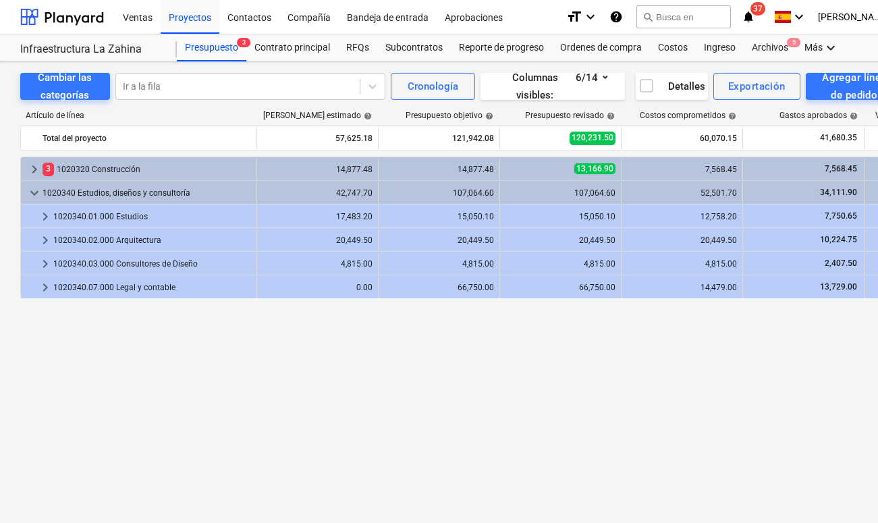
click at [36, 168] on span "keyboard_arrow_right" at bounding box center [34, 169] width 16 height 16
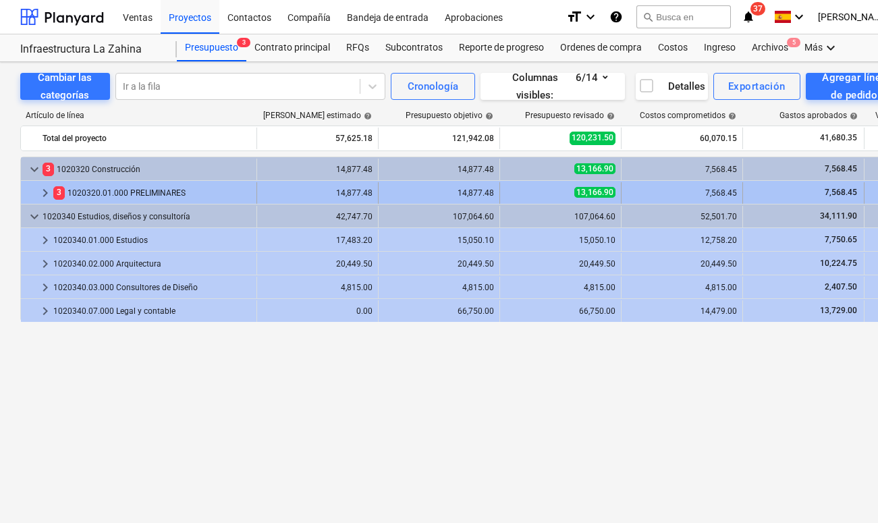
click at [43, 196] on span "keyboard_arrow_right" at bounding box center [45, 193] width 16 height 16
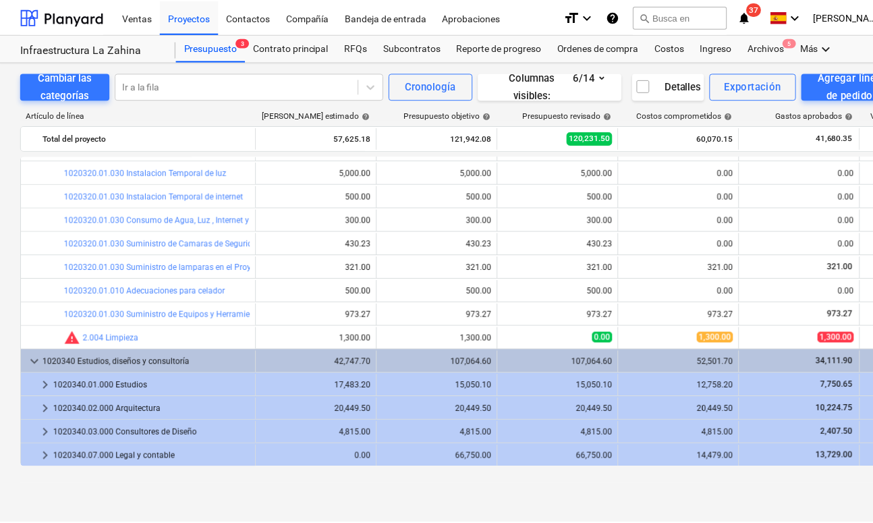
scroll to position [138, 0]
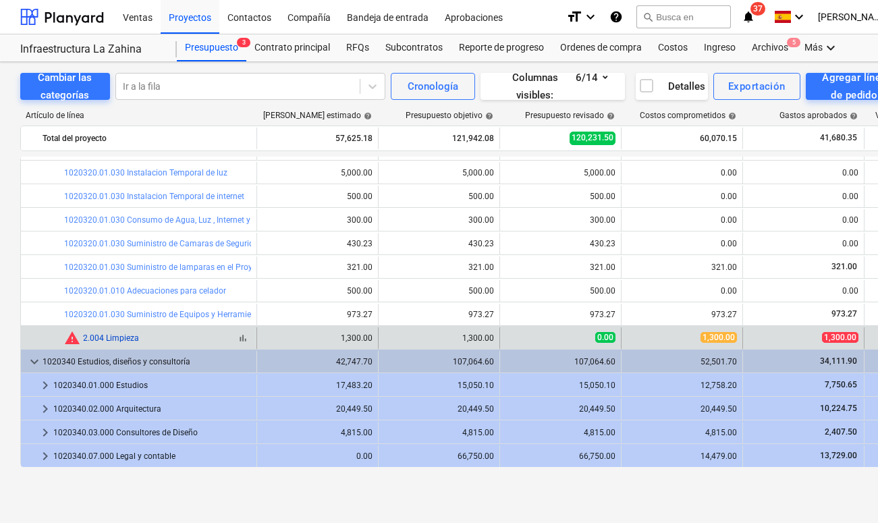
click at [98, 340] on link "2.004 Limpieza" at bounding box center [111, 337] width 56 height 9
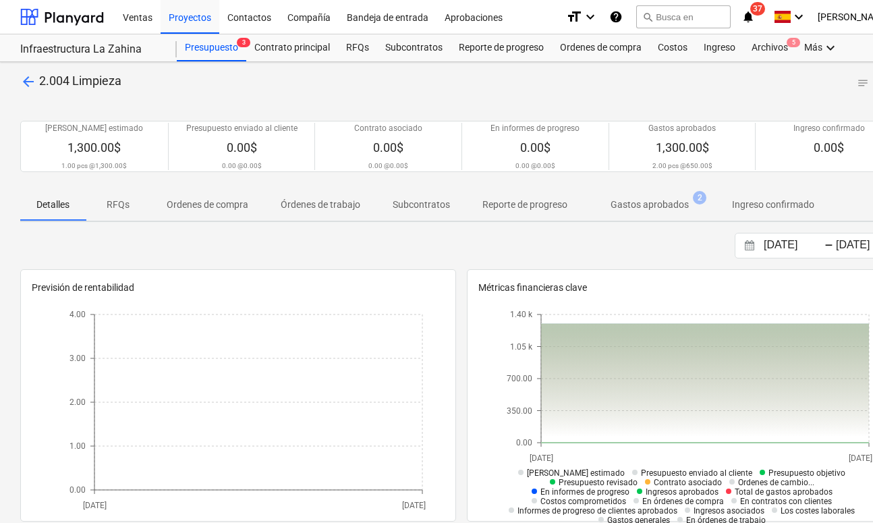
click at [622, 202] on p "Gastos aprobados" at bounding box center [649, 205] width 78 height 14
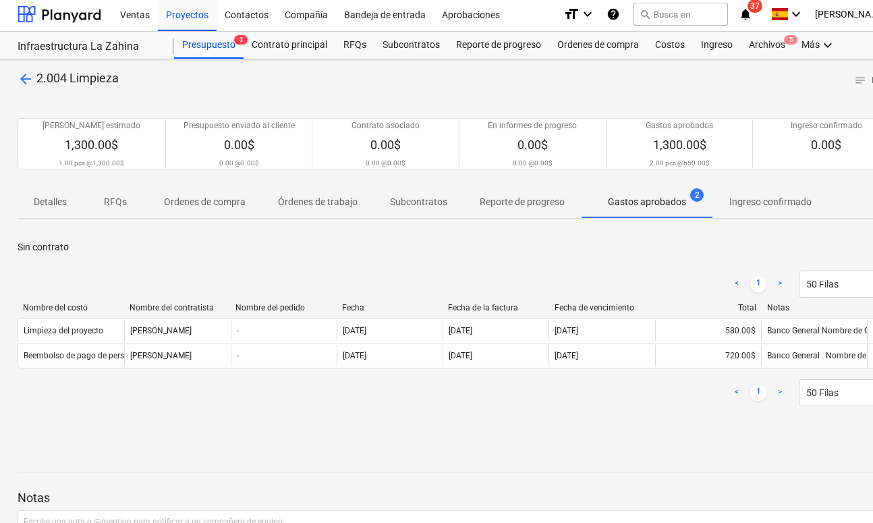
scroll to position [3, 0]
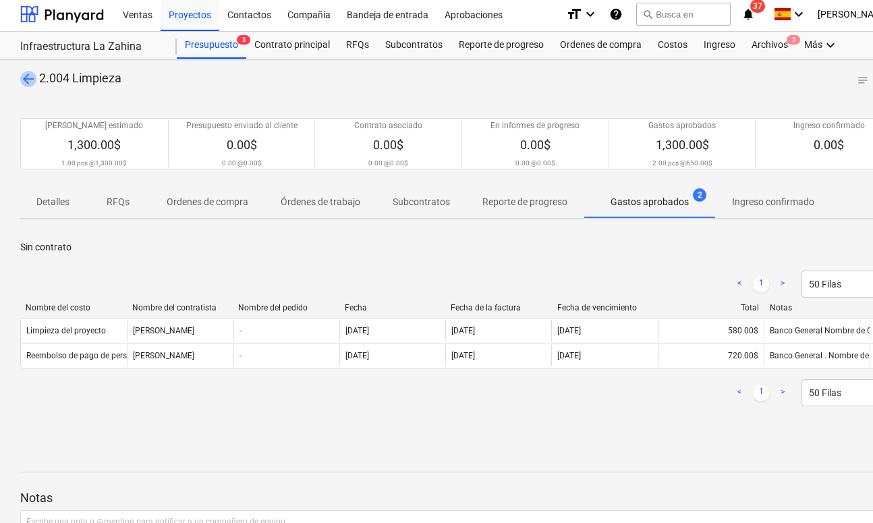
click at [24, 81] on span "arrow_back" at bounding box center [28, 79] width 16 height 16
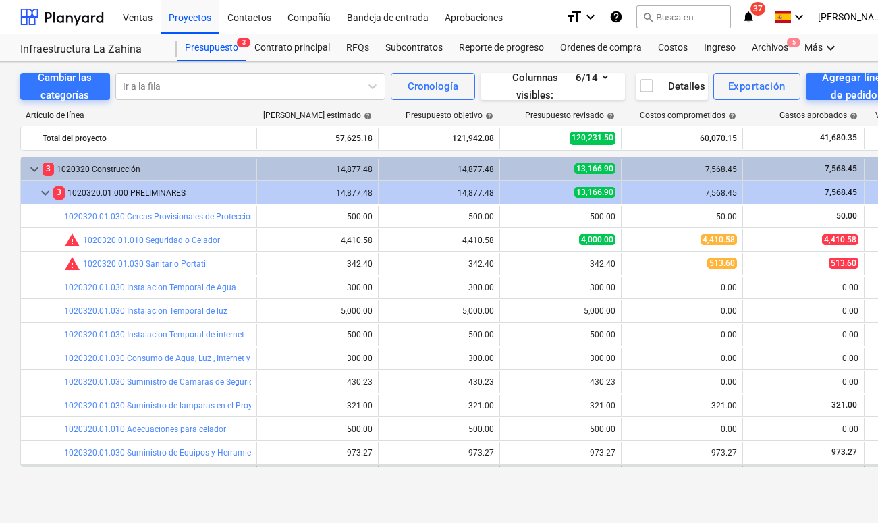
scroll to position [138, 0]
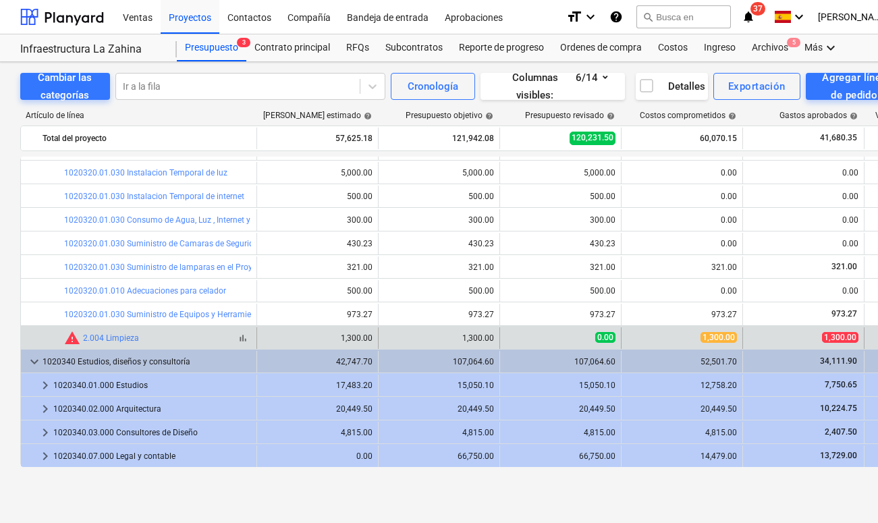
click at [78, 339] on span "warning" at bounding box center [72, 338] width 16 height 16
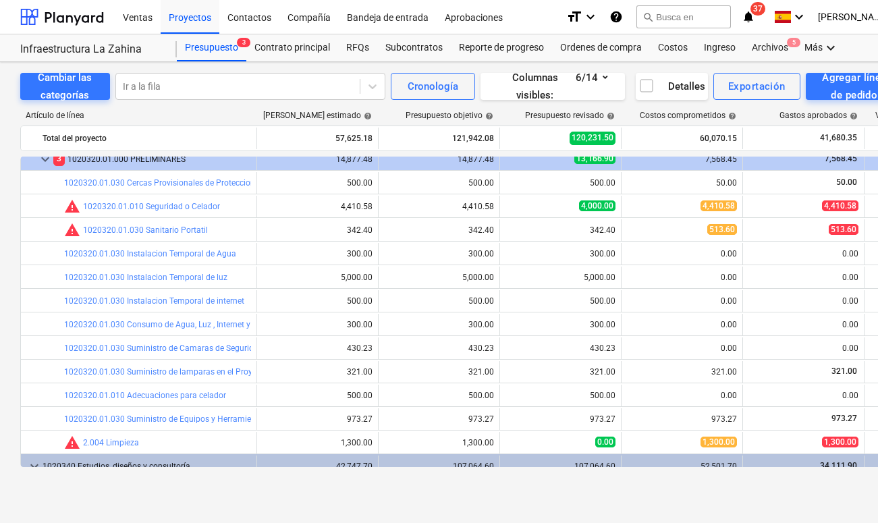
scroll to position [0, 0]
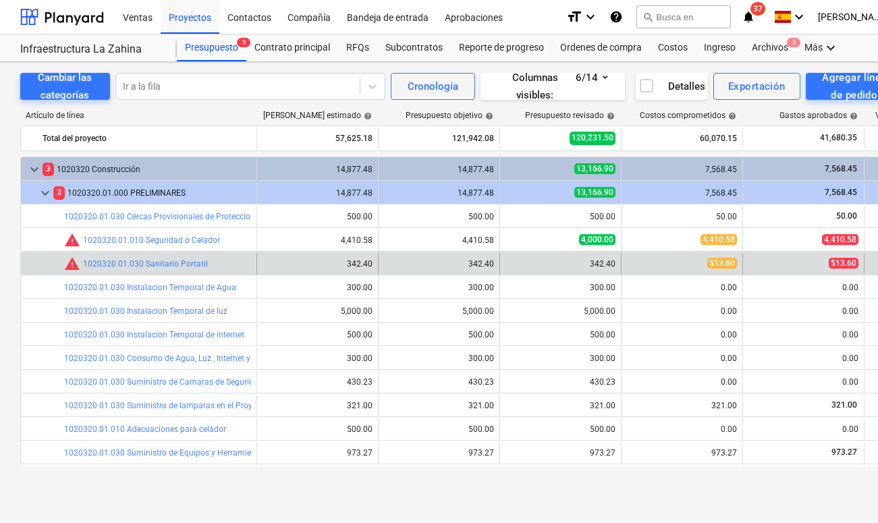
click at [723, 264] on span "513.60" at bounding box center [722, 263] width 30 height 11
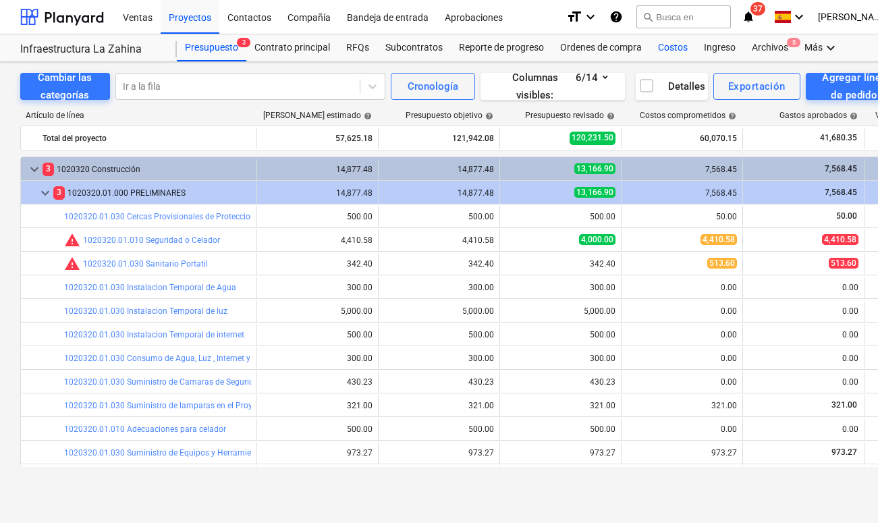
click at [673, 52] on div "Costos" at bounding box center [673, 47] width 46 height 27
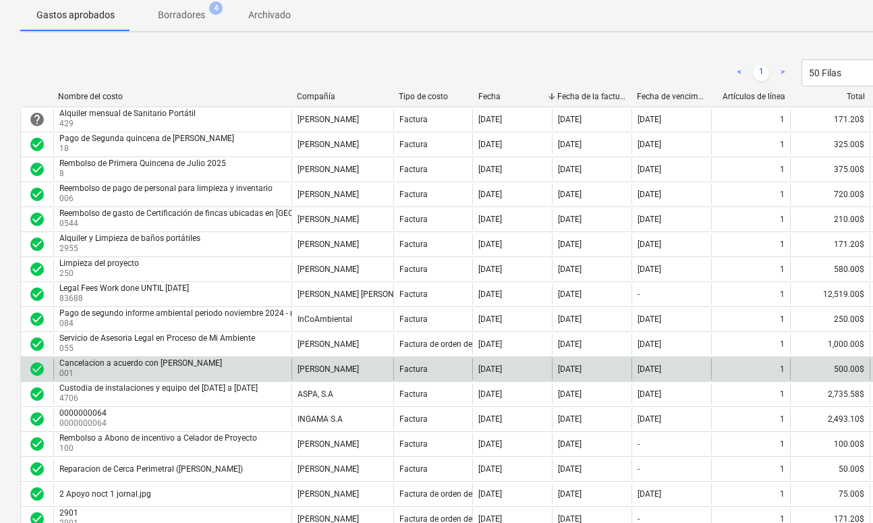
scroll to position [127, 0]
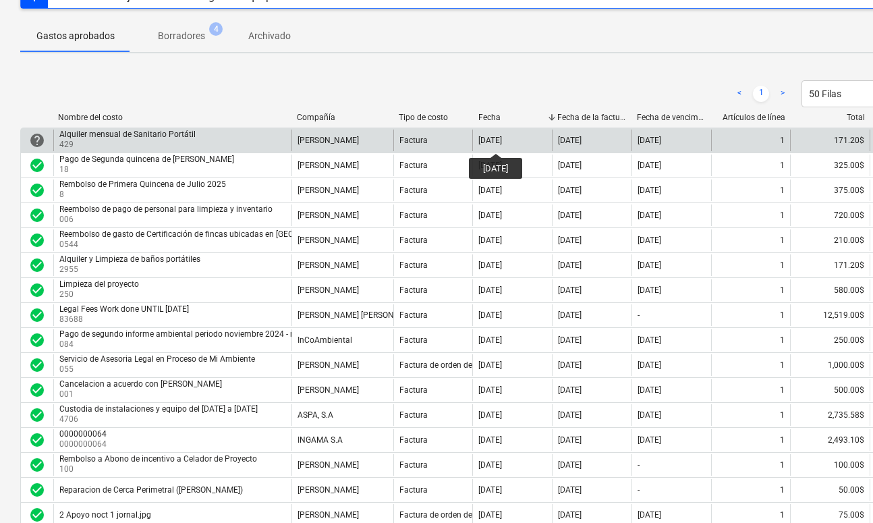
click at [502, 141] on div "[DATE]" at bounding box center [490, 140] width 24 height 9
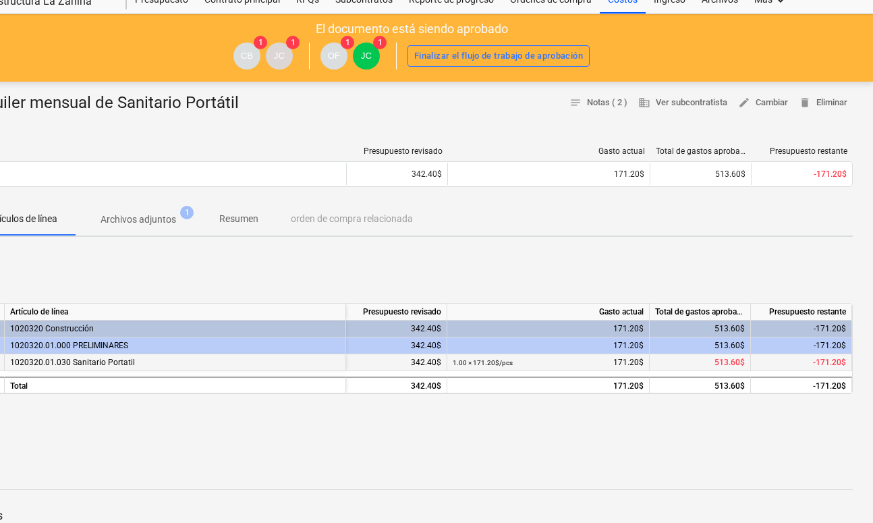
scroll to position [47, 50]
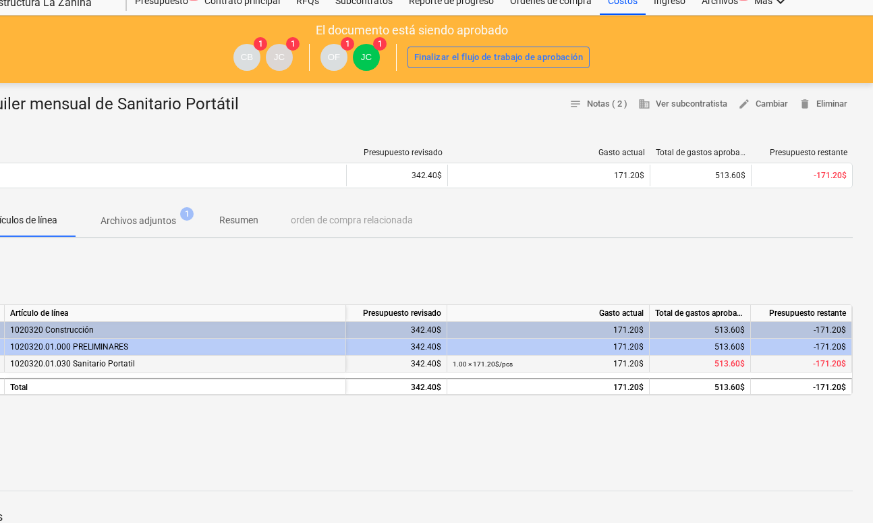
click at [720, 360] on span "513.60$" at bounding box center [729, 363] width 30 height 9
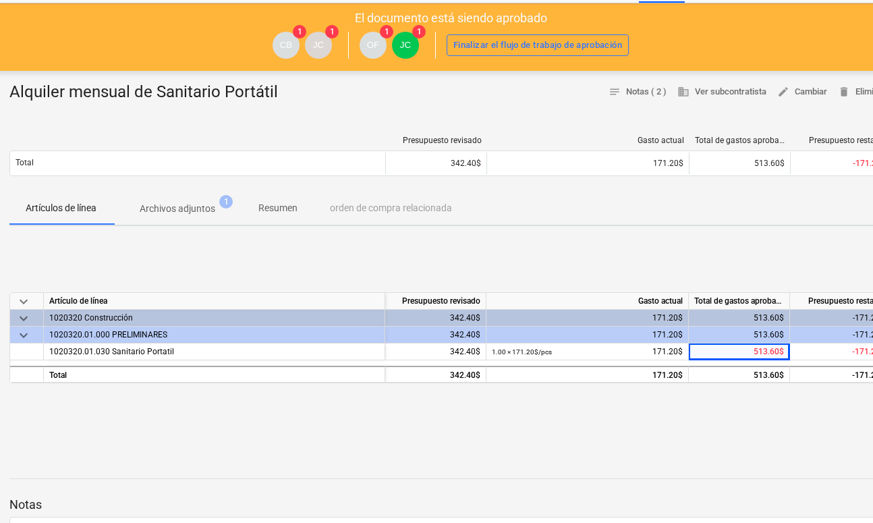
scroll to position [60, 11]
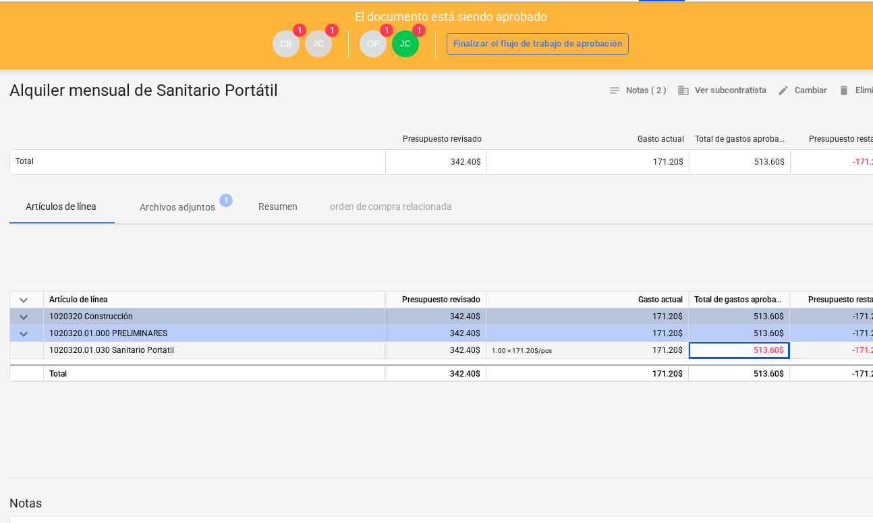
click at [154, 347] on span "1020320.01.030 Sanitario Portatil" at bounding box center [111, 349] width 125 height 9
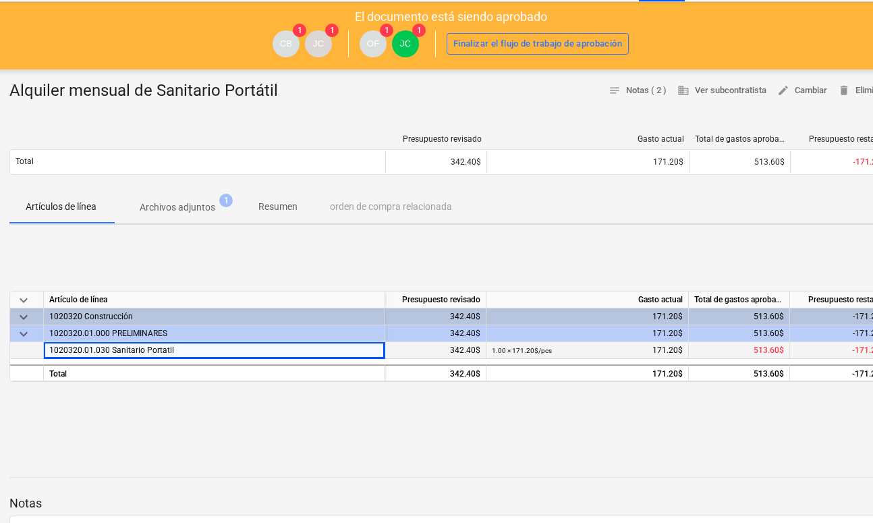
click at [143, 351] on span "1020320.01.030 Sanitario Portatil" at bounding box center [111, 349] width 125 height 9
click at [180, 206] on p "Archivos adjuntos" at bounding box center [178, 207] width 76 height 14
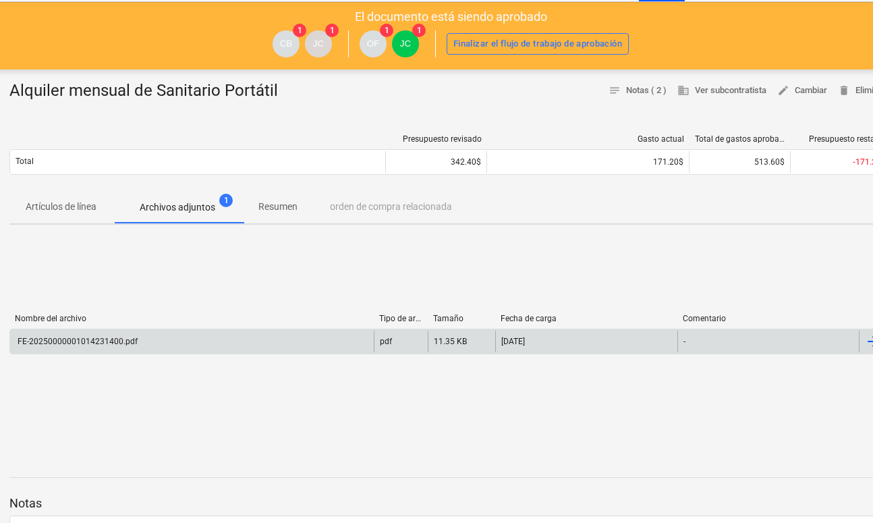
click at [111, 345] on div "FE-20250000001014231400.pdf" at bounding box center [192, 342] width 364 height 22
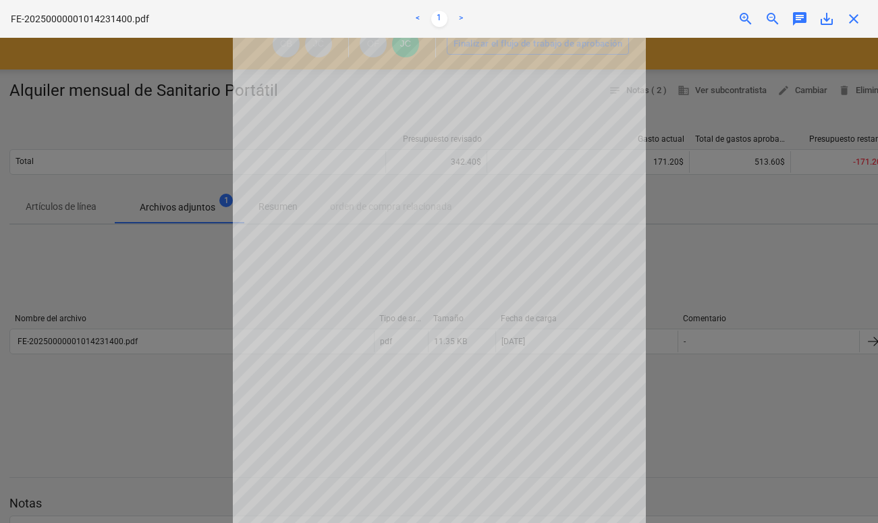
click at [185, 302] on div at bounding box center [439, 280] width 878 height 485
click at [734, 24] on span "close" at bounding box center [853, 19] width 16 height 16
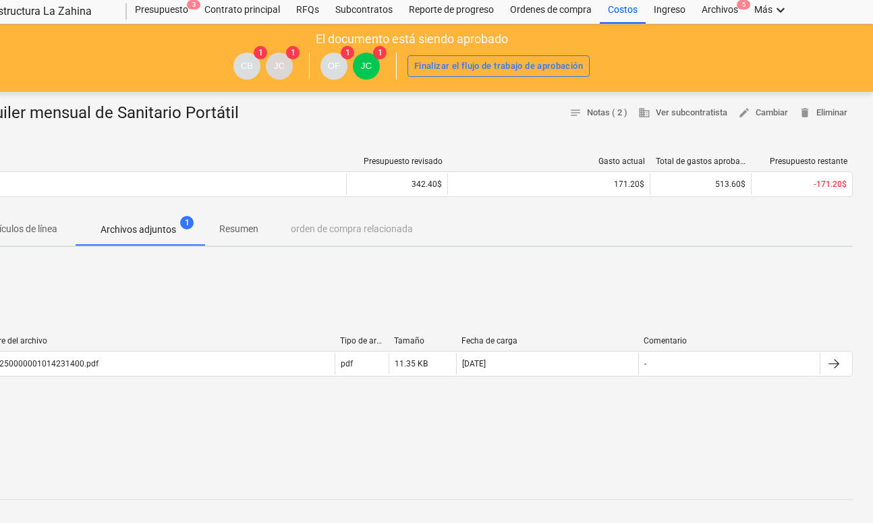
scroll to position [38, 50]
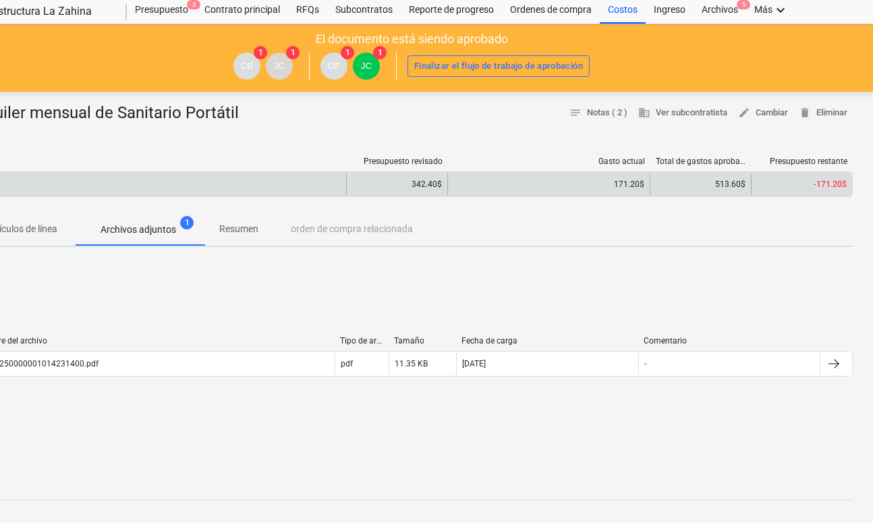
click at [734, 182] on div "-171.20$" at bounding box center [801, 184] width 101 height 22
click at [734, 181] on span "-171.20$" at bounding box center [830, 183] width 33 height 9
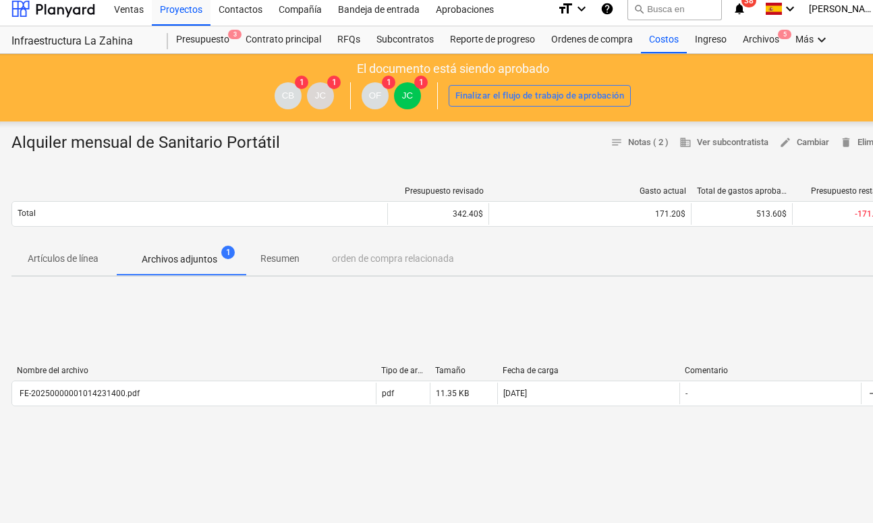
scroll to position [8, 0]
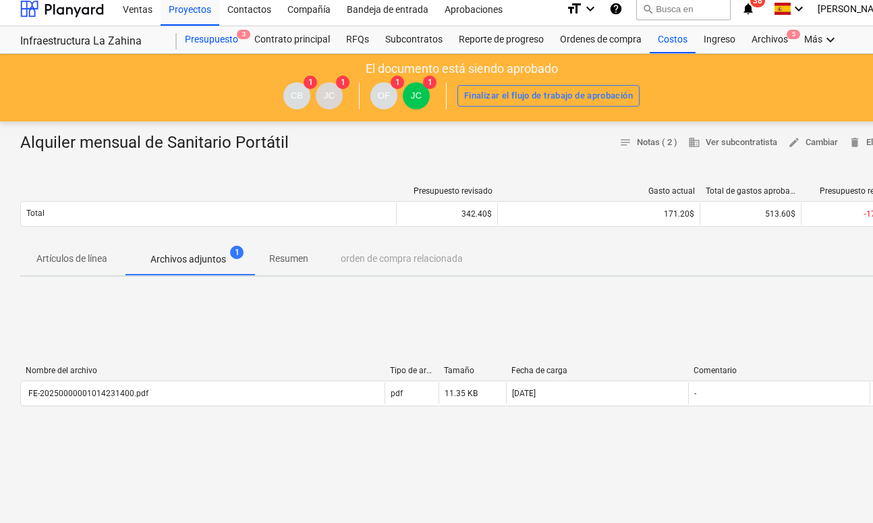
click at [193, 38] on div "Presupuesto 3" at bounding box center [211, 39] width 69 height 27
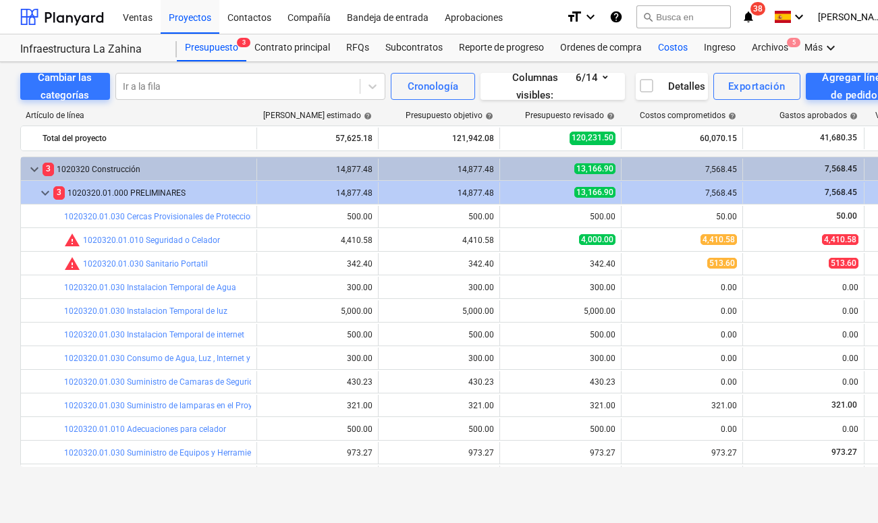
click at [663, 49] on div "Costos" at bounding box center [673, 47] width 46 height 27
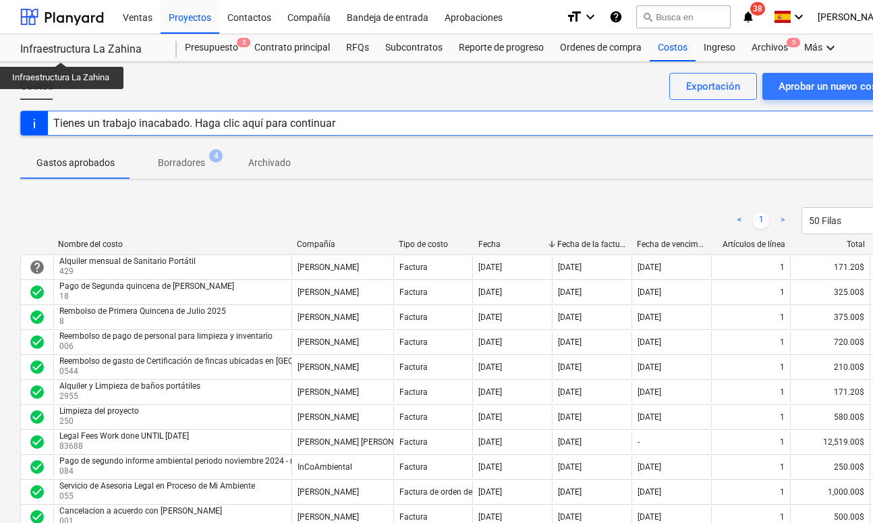
click at [61, 50] on div "Infraestructura La Zahina" at bounding box center [90, 49] width 140 height 14
click at [61, 18] on div at bounding box center [62, 17] width 84 height 34
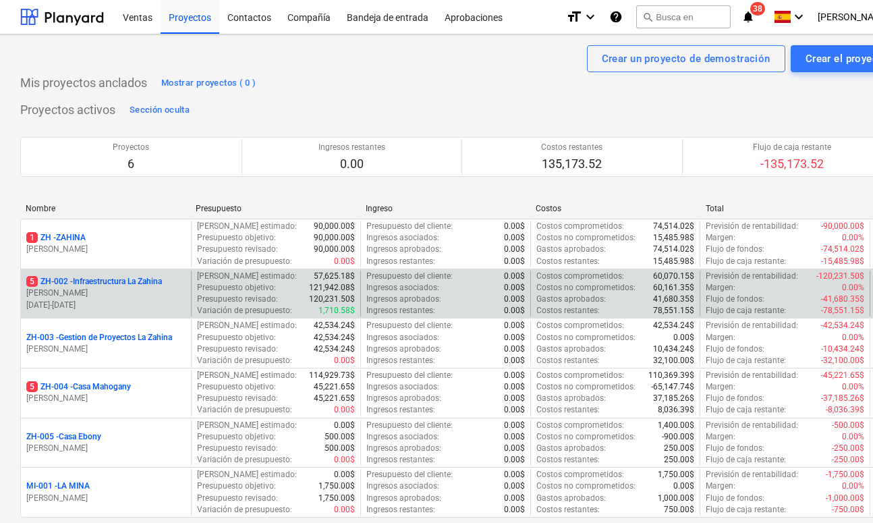
click at [92, 285] on p "5 ZH-002 - Infraestructura La Zahina" at bounding box center [94, 281] width 136 height 11
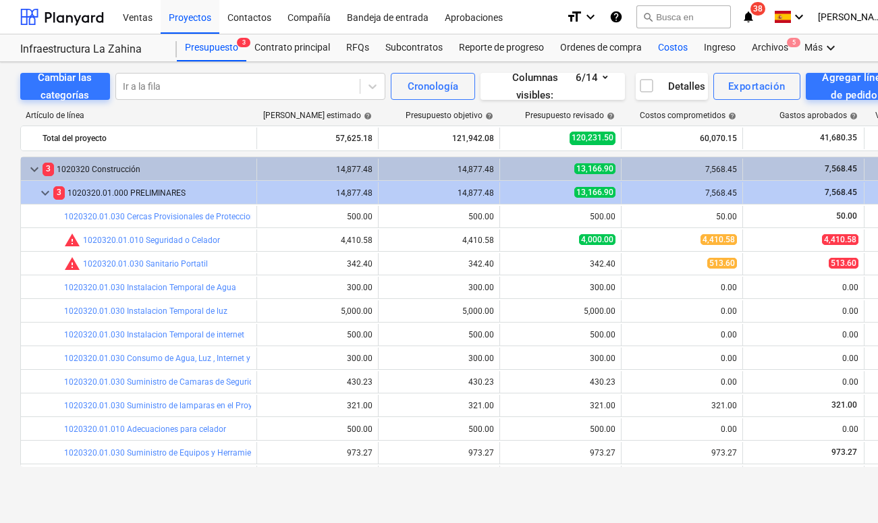
click at [683, 41] on div "Costos" at bounding box center [673, 47] width 46 height 27
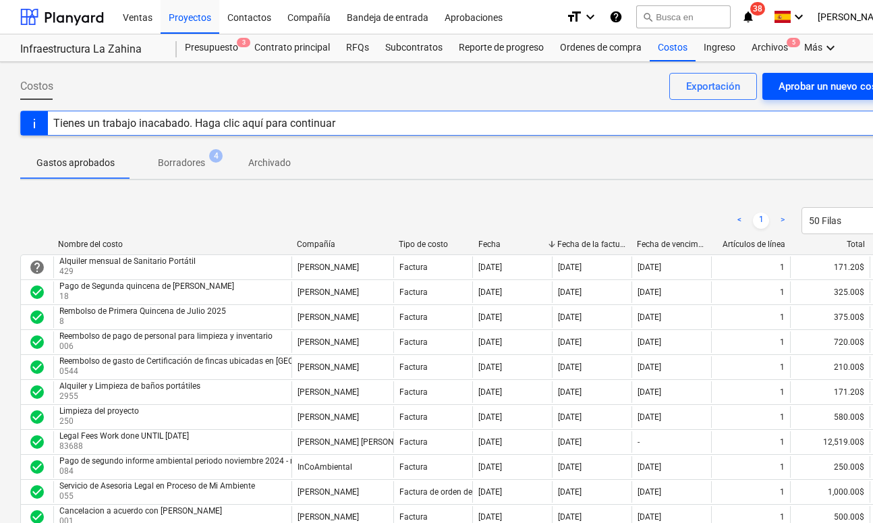
click at [734, 82] on div "Aprobar un nuevo costo" at bounding box center [832, 87] width 108 height 18
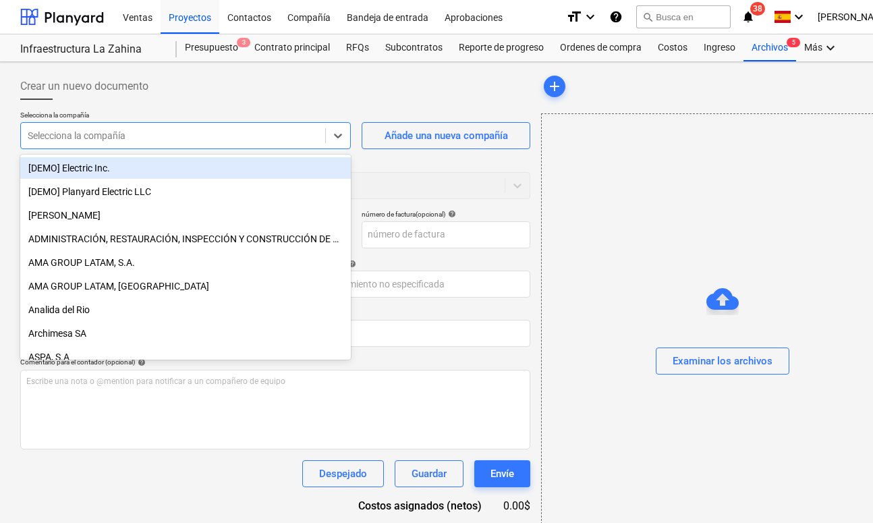
click at [325, 134] on div "Selecciona la compañía" at bounding box center [173, 135] width 304 height 19
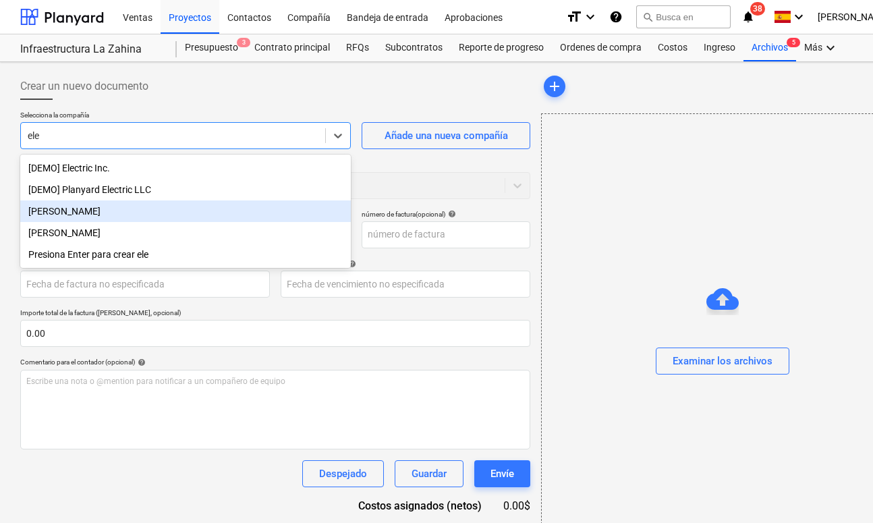
click at [146, 213] on div "[PERSON_NAME]" at bounding box center [185, 211] width 331 height 22
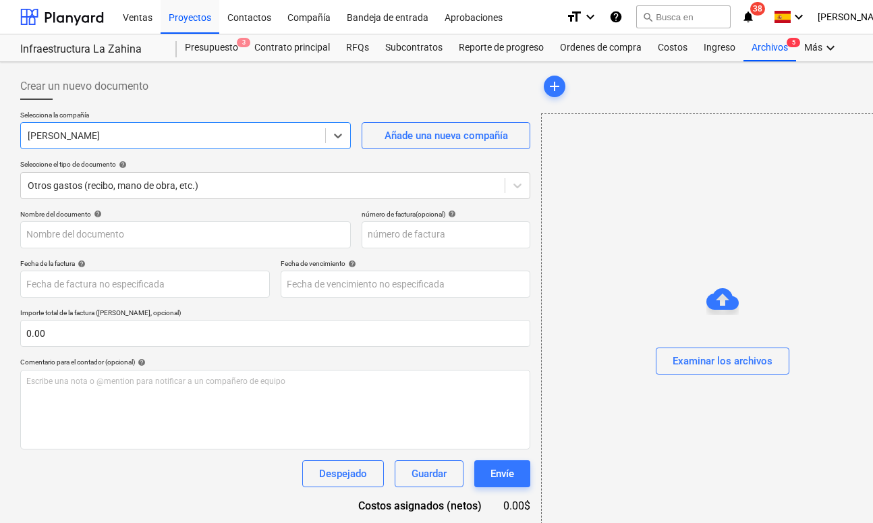
click at [161, 201] on div "Selecciona la compañía option [PERSON_NAME] , selected. Select is focused ,type…" at bounding box center [275, 160] width 510 height 99
click at [161, 192] on div "Otros gastos (recibo, mano de obra, etc.)" at bounding box center [263, 185] width 484 height 19
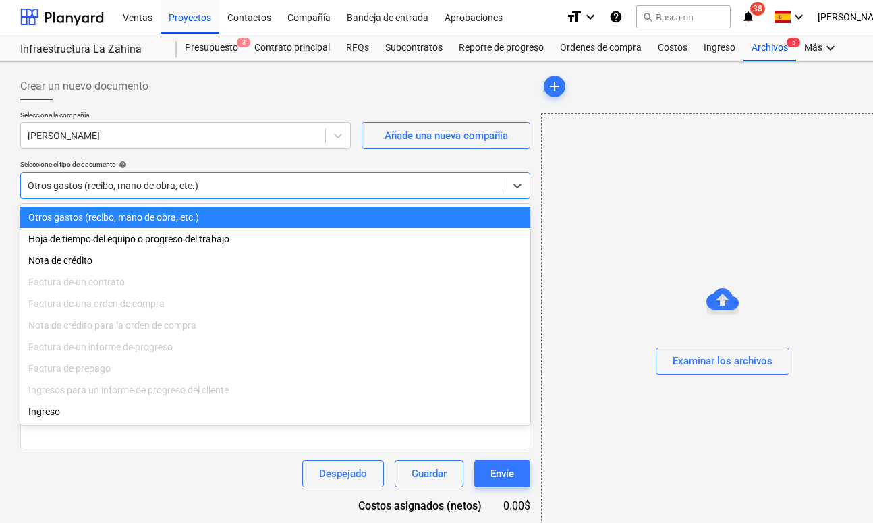
click at [119, 212] on div "Otros gastos (recibo, mano de obra, etc.)" at bounding box center [275, 217] width 510 height 22
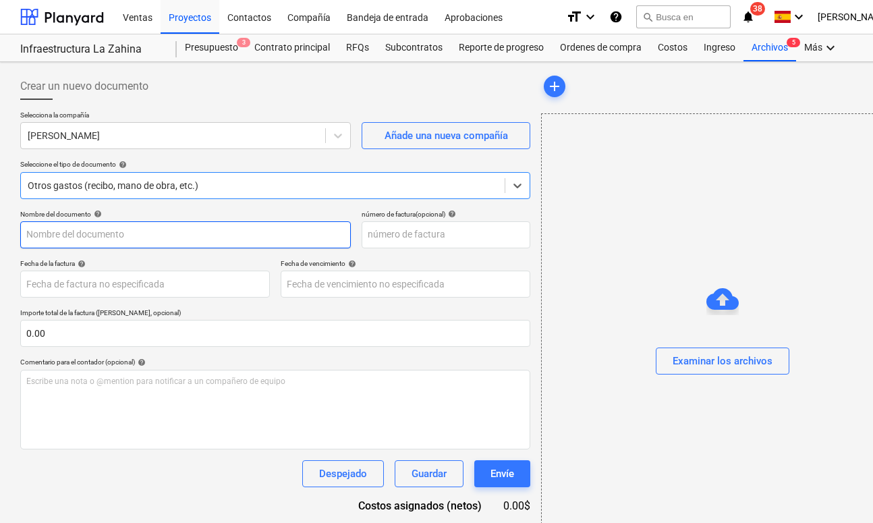
click at [130, 235] on input "text" at bounding box center [185, 234] width 331 height 27
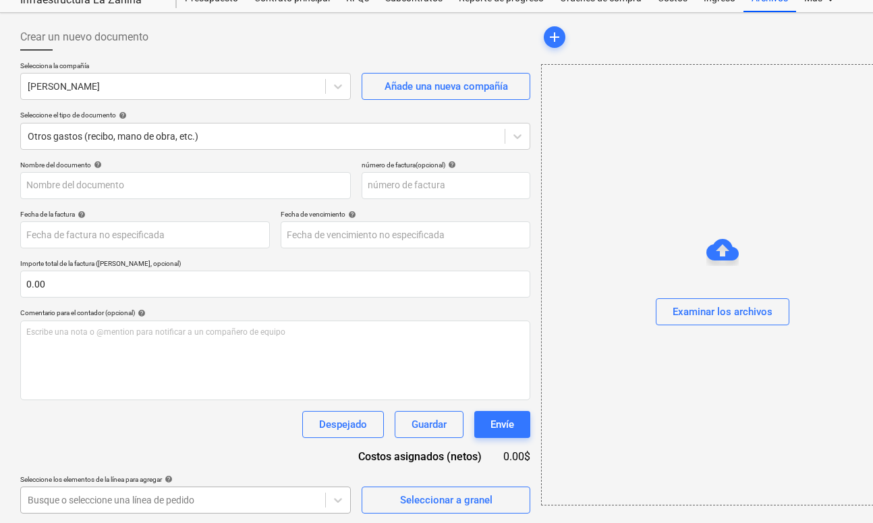
scroll to position [249, 0]
click at [148, 472] on body "Ventas Proyectos Contactos Compañía Bandeja de entrada Aprobaciones format_size…" at bounding box center [436, 210] width 873 height 523
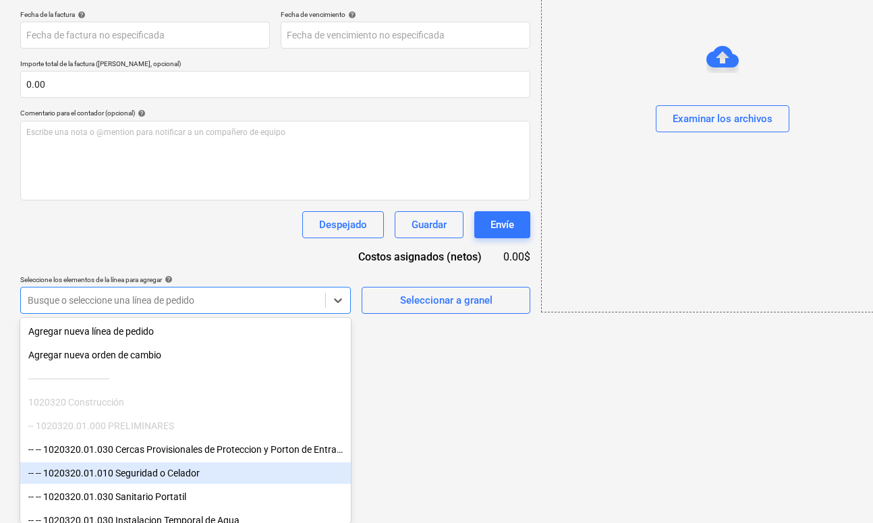
click at [144, 473] on div "-- -- 1020320.01.010 Seguridad o Celador" at bounding box center [185, 473] width 331 height 22
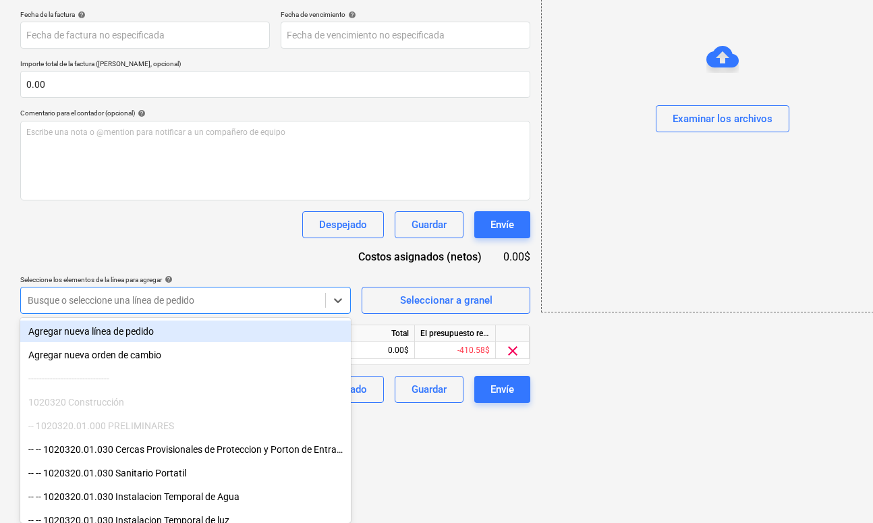
click at [220, 248] on div "Nombre del documento help número de factura (opcional) help Fecha de la factura…" at bounding box center [275, 182] width 510 height 442
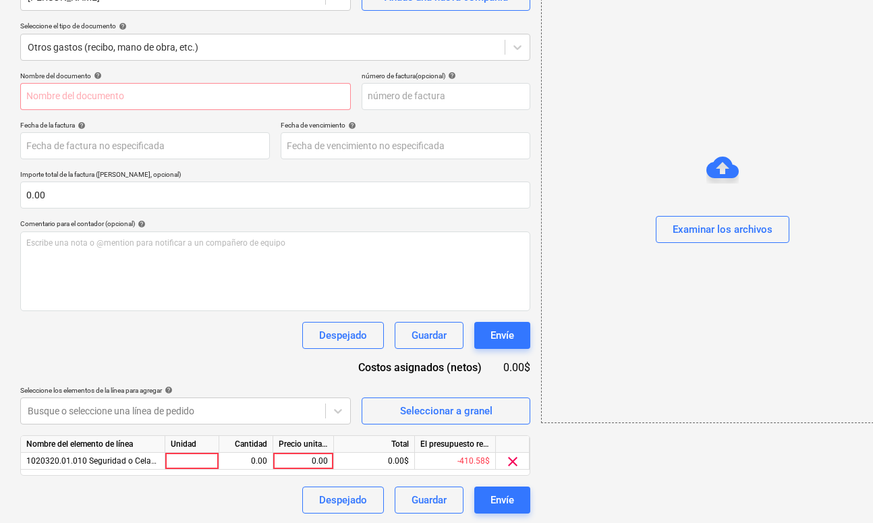
click at [217, 382] on div "Nombre del documento help número de factura (opcional) help Fecha de la factura…" at bounding box center [275, 293] width 510 height 442
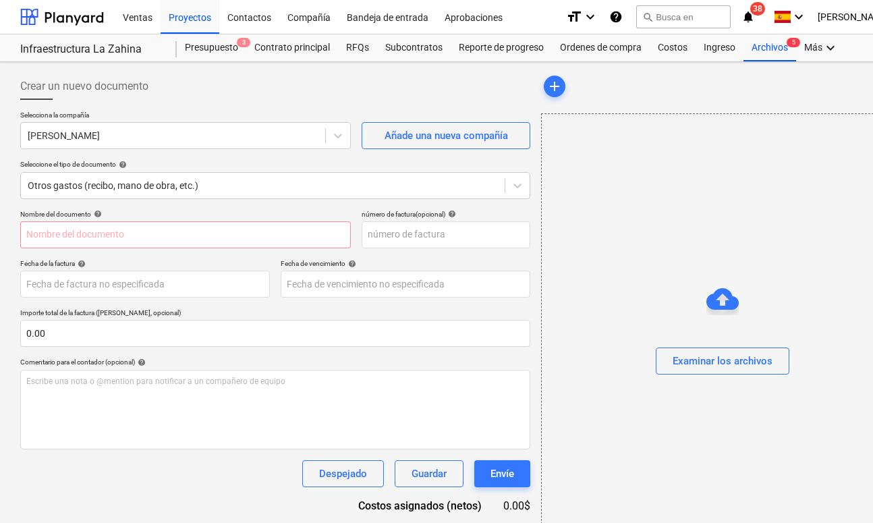
scroll to position [0, 0]
click at [72, 22] on div at bounding box center [62, 17] width 84 height 34
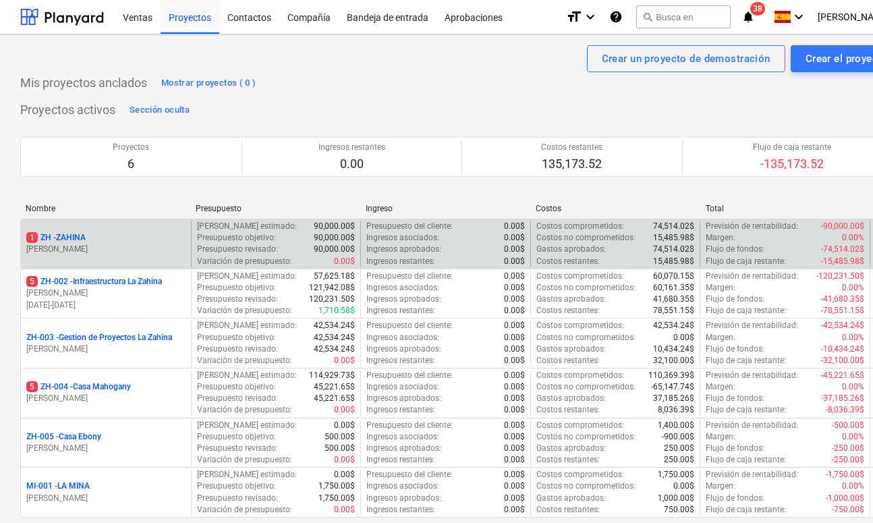
scroll to position [55, 0]
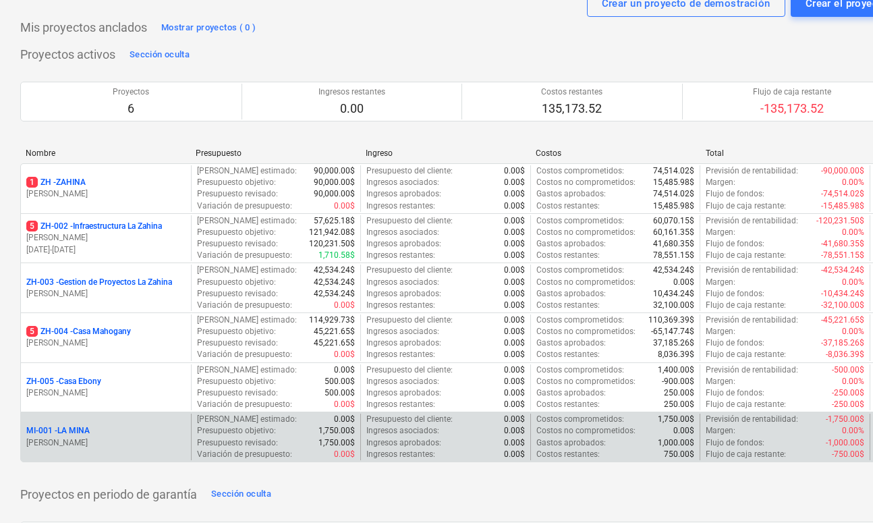
click at [34, 426] on p "MI-001 - LA MINA" at bounding box center [57, 430] width 63 height 11
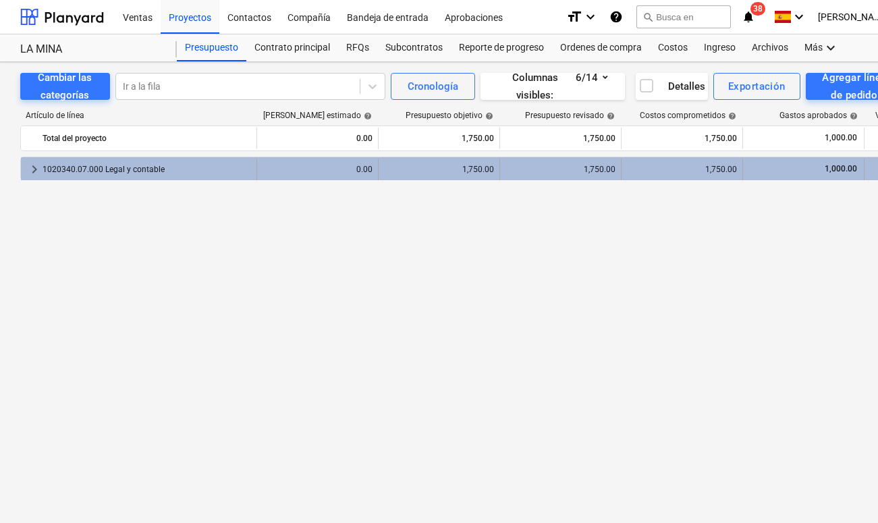
click at [55, 170] on div "1020340.07.000 Legal y contable" at bounding box center [146, 170] width 208 height 22
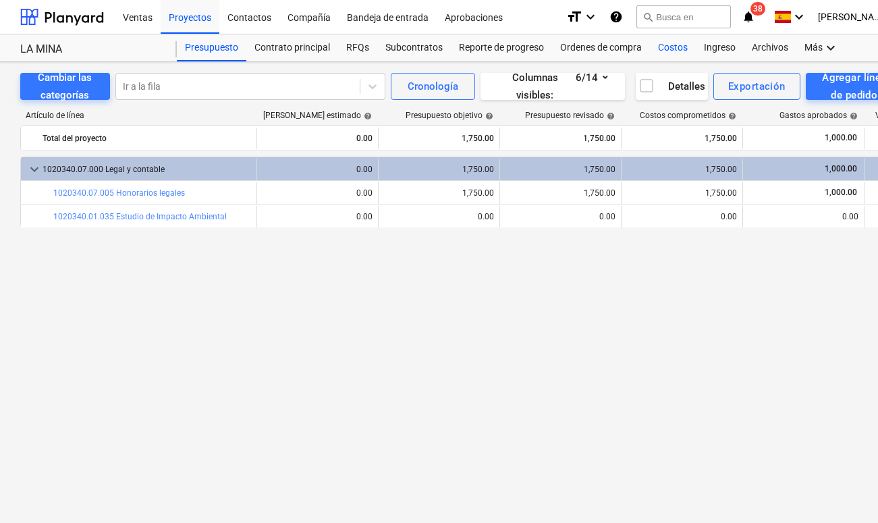
click at [660, 50] on div "Costos" at bounding box center [673, 47] width 46 height 27
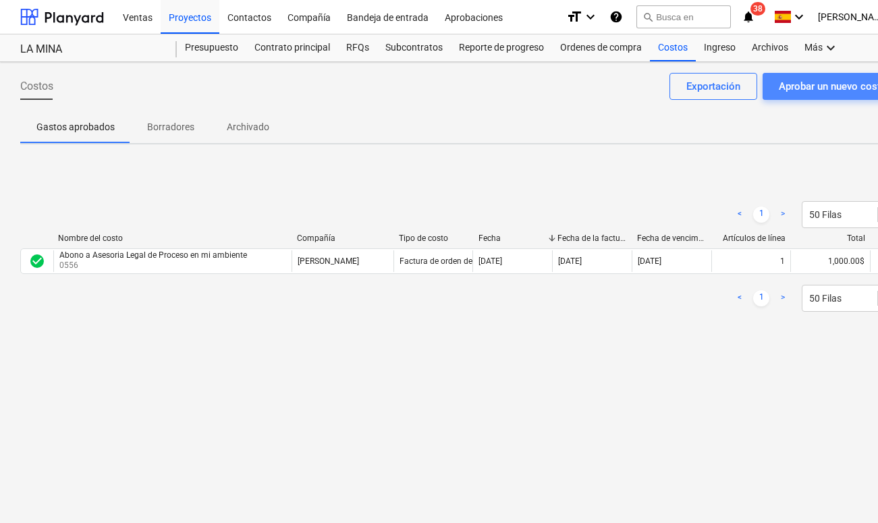
click at [734, 96] on button "Aprobar un nuevo costo" at bounding box center [832, 86] width 140 height 27
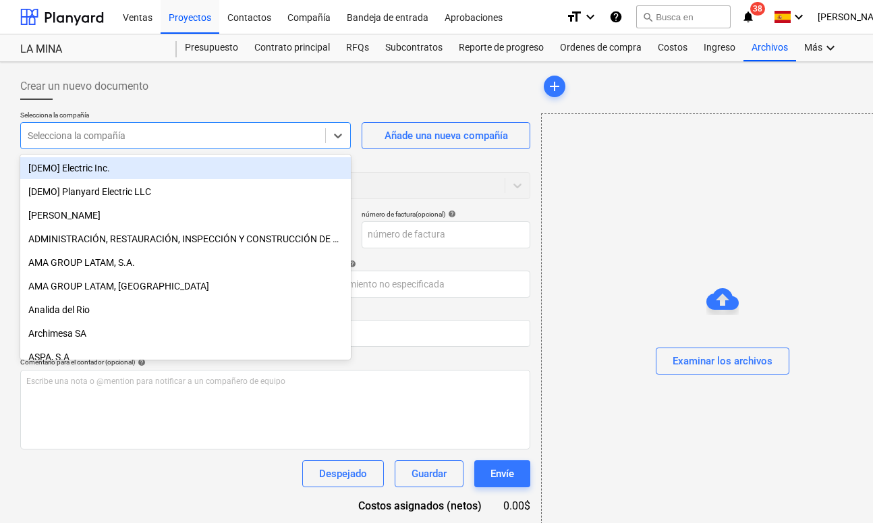
click at [307, 136] on div at bounding box center [173, 135] width 291 height 13
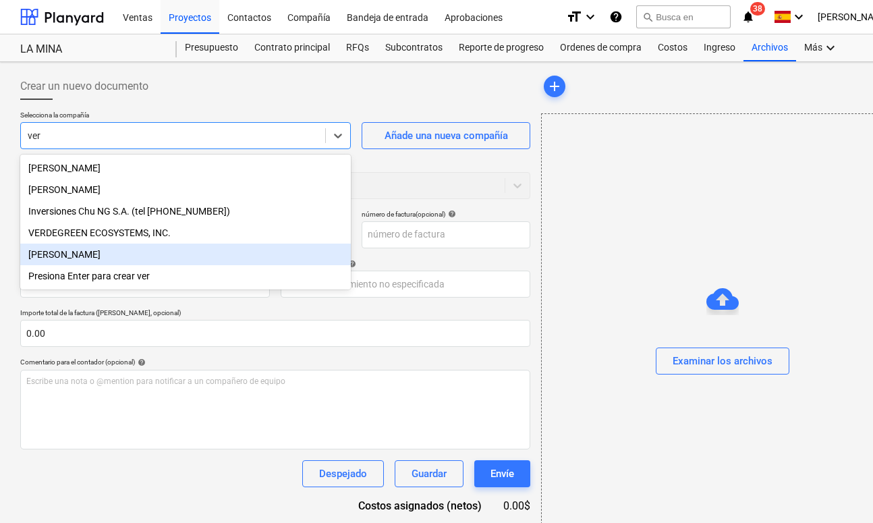
click at [198, 250] on div "[PERSON_NAME]" at bounding box center [185, 255] width 331 height 22
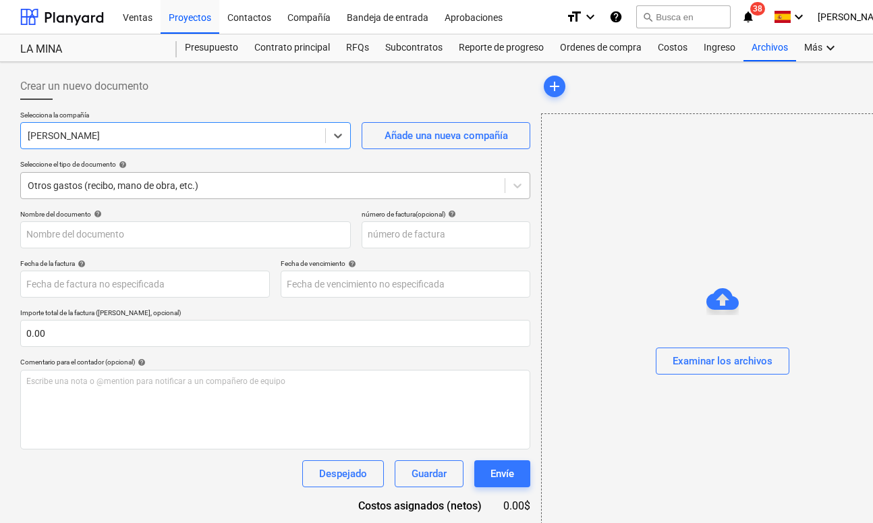
click at [229, 185] on div at bounding box center [263, 185] width 470 height 13
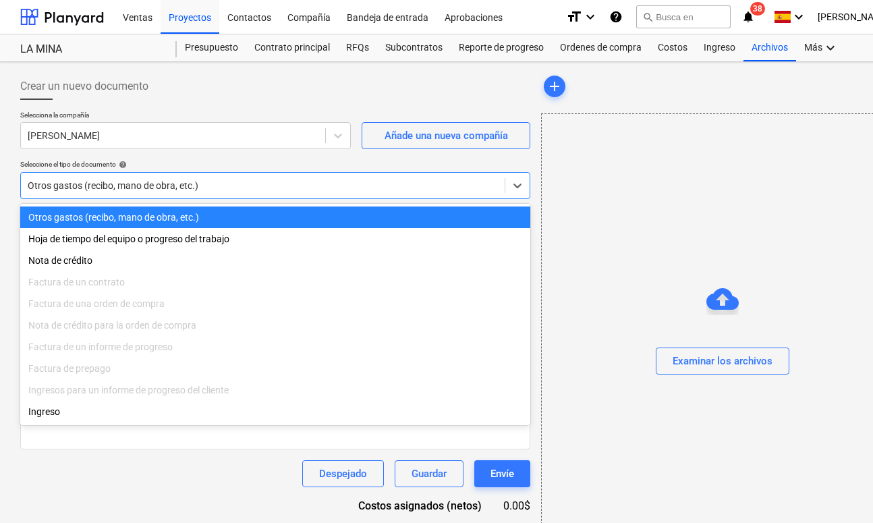
click at [202, 217] on div "Otros gastos (recibo, mano de obra, etc.)" at bounding box center [275, 217] width 510 height 22
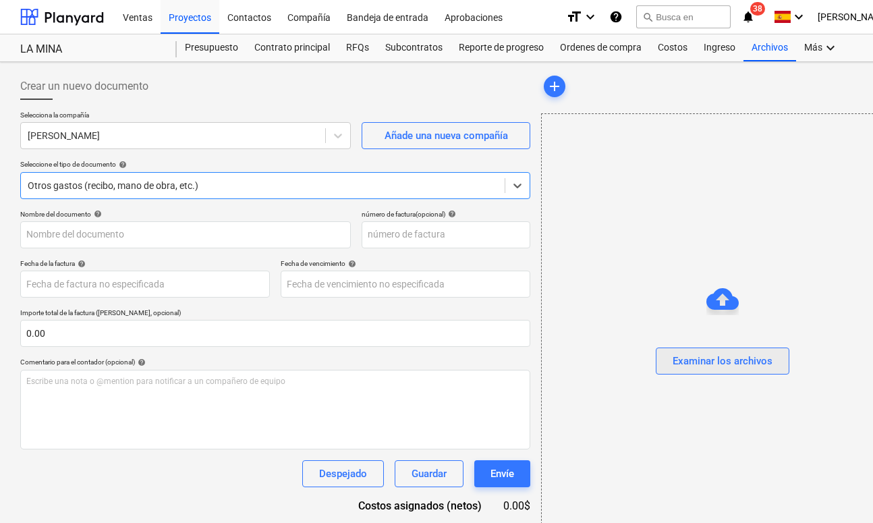
click at [680, 357] on div "Examinar los archivos" at bounding box center [723, 361] width 100 height 18
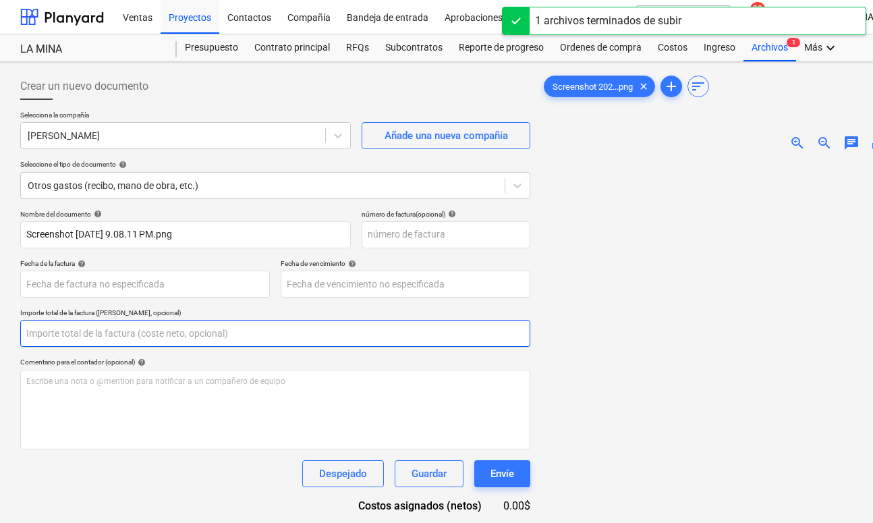
click at [105, 335] on input "text" at bounding box center [275, 333] width 510 height 27
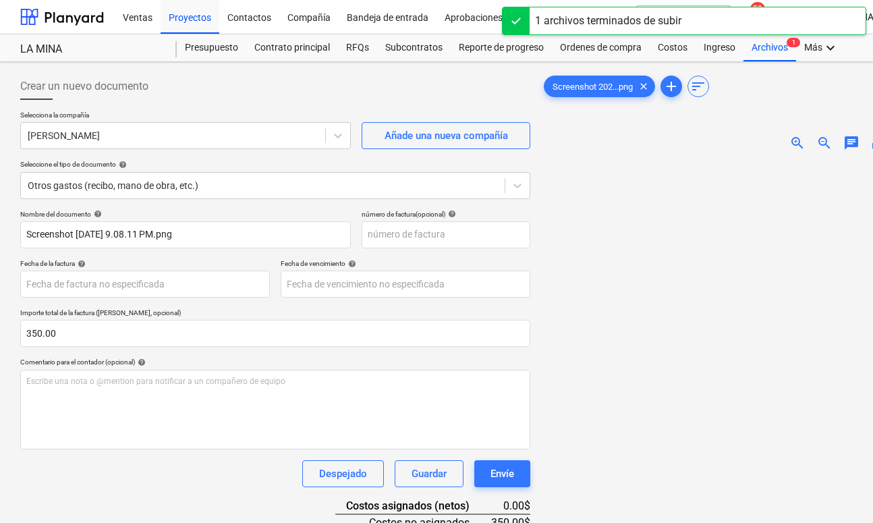
click at [130, 453] on div "Nombre del documento help Screenshot [DATE] 9.08.11 PM.png número de factura (o…" at bounding box center [275, 403] width 510 height 387
click at [130, 457] on div "Nombre del documento help Screenshot [DATE] 9.08.11 PM.png número de factura (o…" at bounding box center [275, 403] width 510 height 387
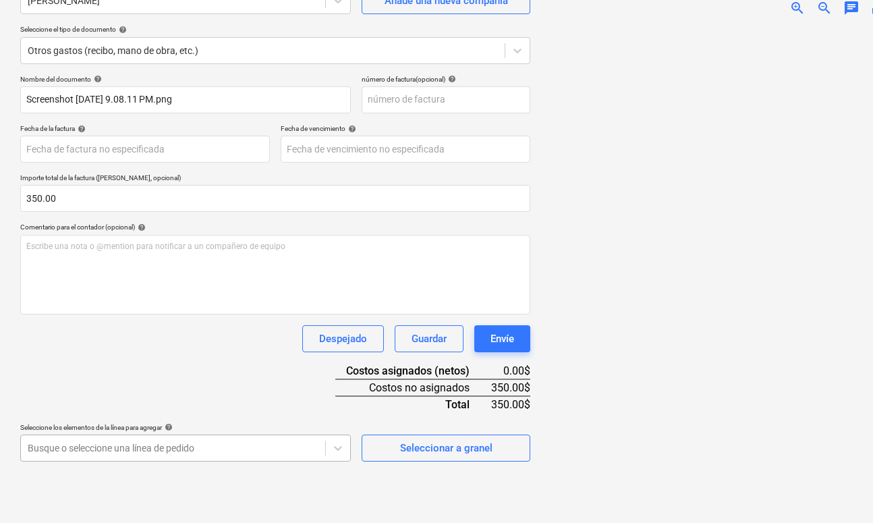
scroll to position [212, 0]
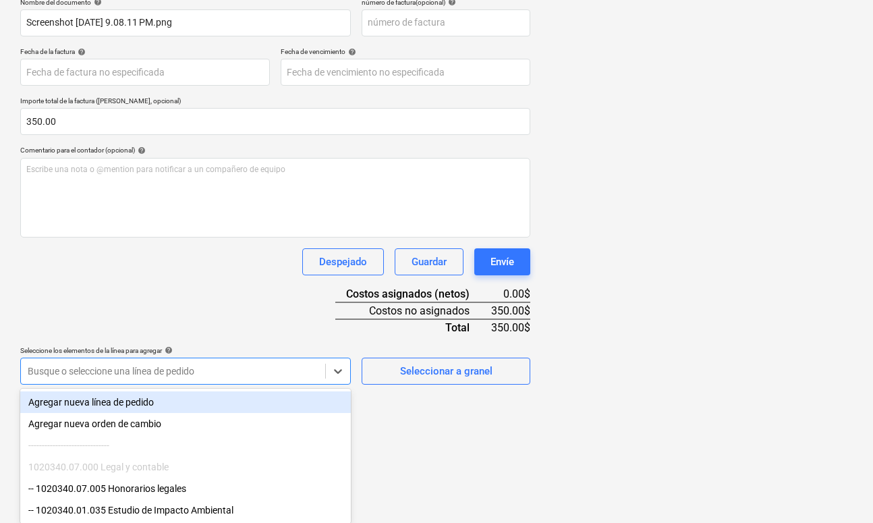
click at [200, 311] on body "Ventas Proyectos Contactos Compañía Bandeja de entrada Aprobaciones format_size…" at bounding box center [436, 49] width 873 height 523
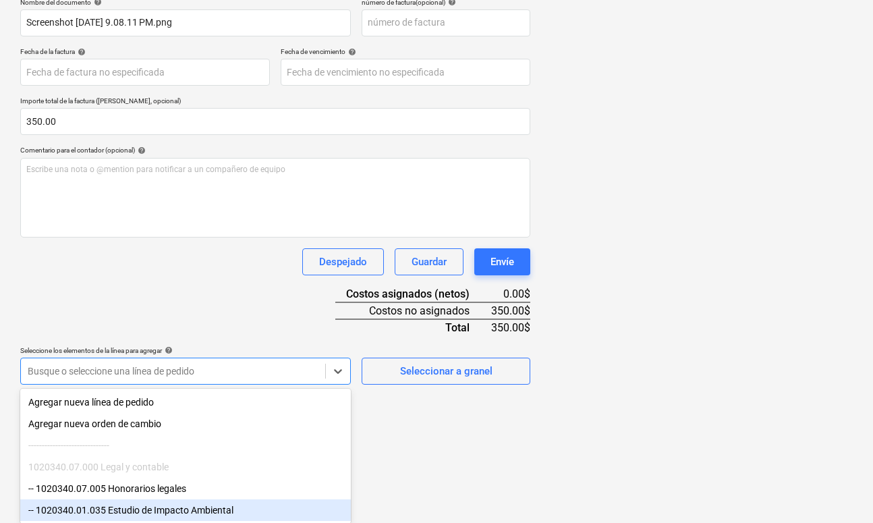
click at [172, 511] on div "-- 1020340.01.035 Estudio de Impacto Ambiental" at bounding box center [185, 510] width 331 height 22
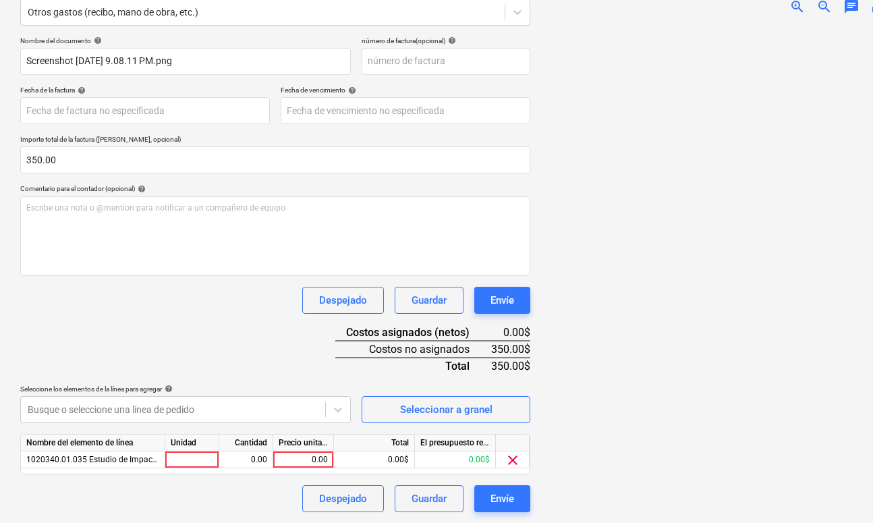
click at [254, 304] on div "Nombre del documento help Screenshot [DATE] 9.08.11 PM.png número de factura (o…" at bounding box center [275, 274] width 510 height 476
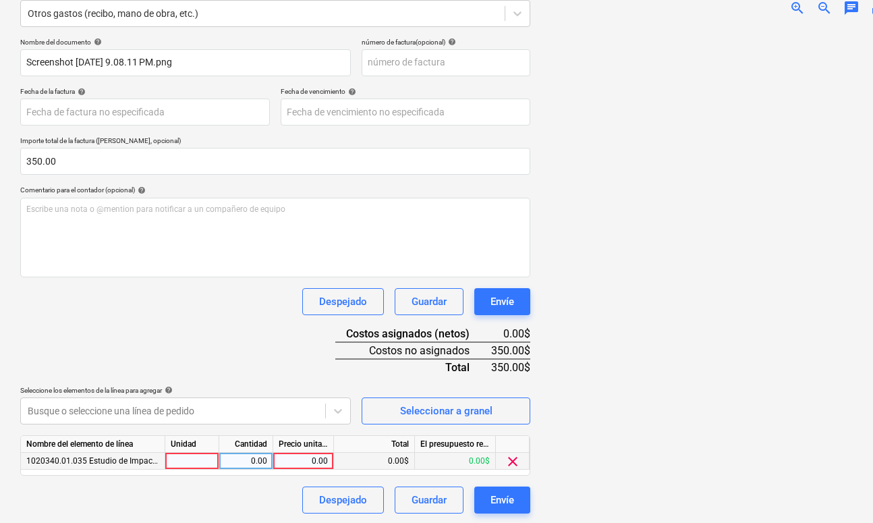
click at [293, 461] on div "0.00" at bounding box center [303, 461] width 49 height 17
click at [312, 366] on div "Nombre del documento help Screenshot [DATE] 9.08.11 PM.png número de factura (o…" at bounding box center [275, 276] width 510 height 476
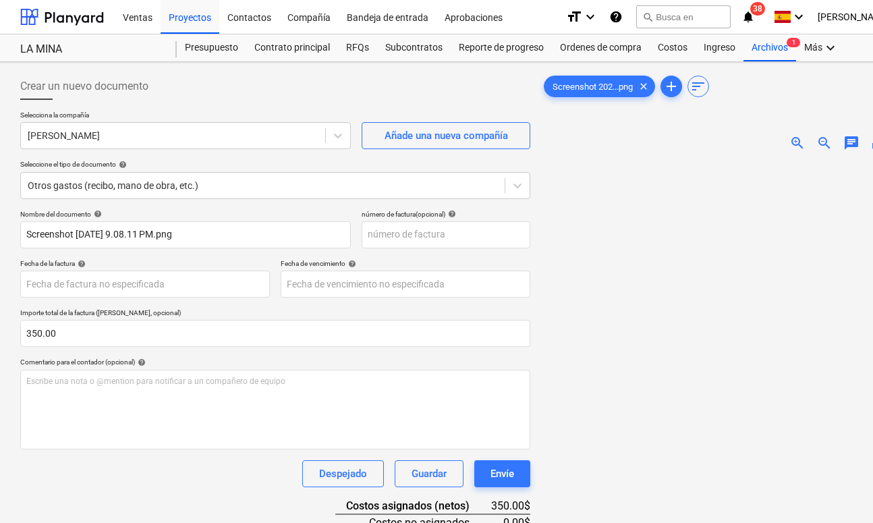
scroll to position [0, 0]
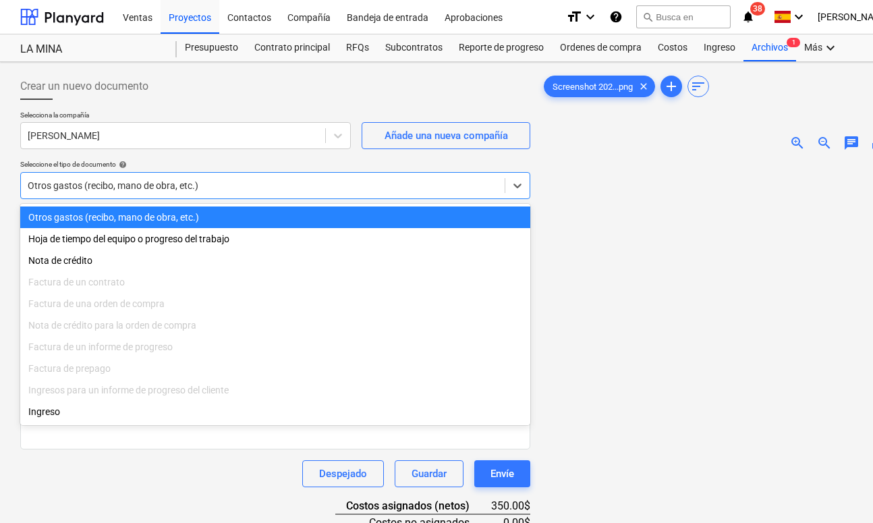
click at [438, 188] on div at bounding box center [263, 185] width 470 height 13
click at [424, 213] on div "Otros gastos (recibo, mano de obra, etc.)" at bounding box center [275, 217] width 510 height 22
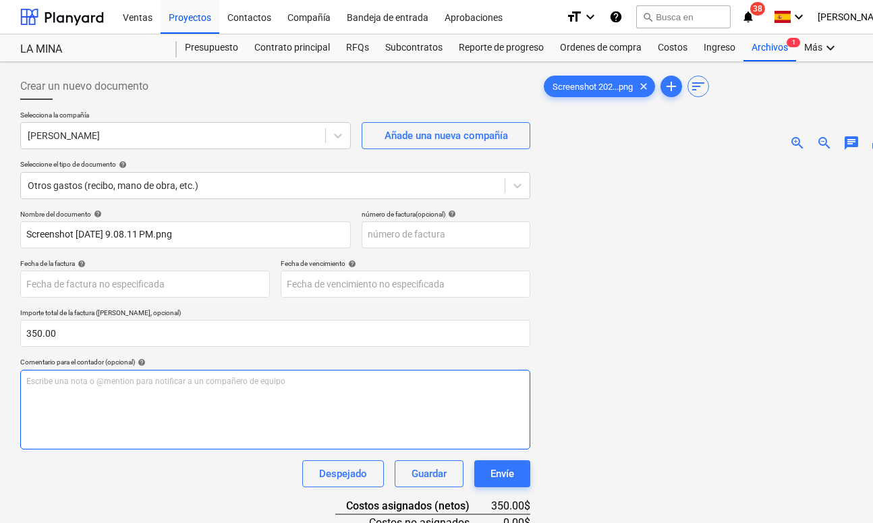
click at [55, 401] on div "Escribe una nota o @mention para notificar a un compañero de equipo ﻿" at bounding box center [275, 410] width 510 height 80
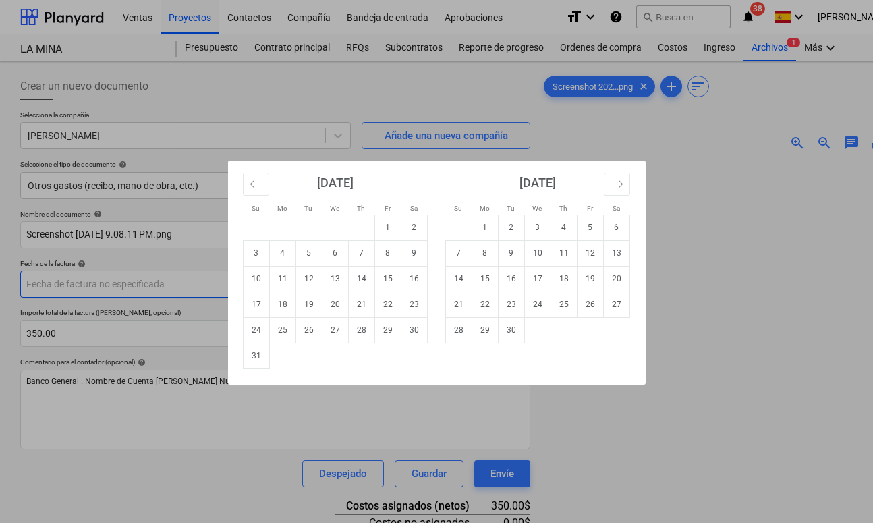
click at [55, 290] on body "Ventas Proyectos Contactos Compañía Bandeja de entrada Aprobaciones format_size…" at bounding box center [436, 261] width 873 height 523
click at [278, 271] on td "11" at bounding box center [282, 279] width 26 height 26
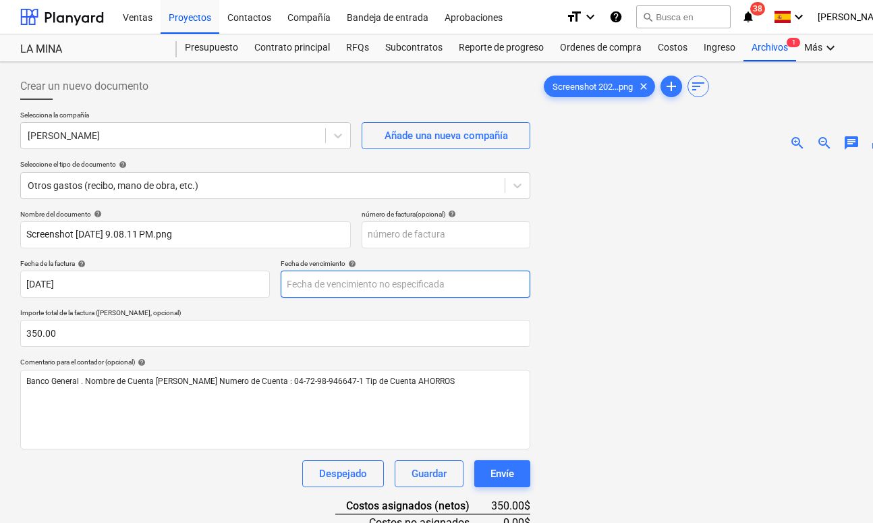
click at [315, 282] on body "Ventas Proyectos Contactos Compañía Bandeja de entrada Aprobaciones format_size…" at bounding box center [436, 261] width 873 height 523
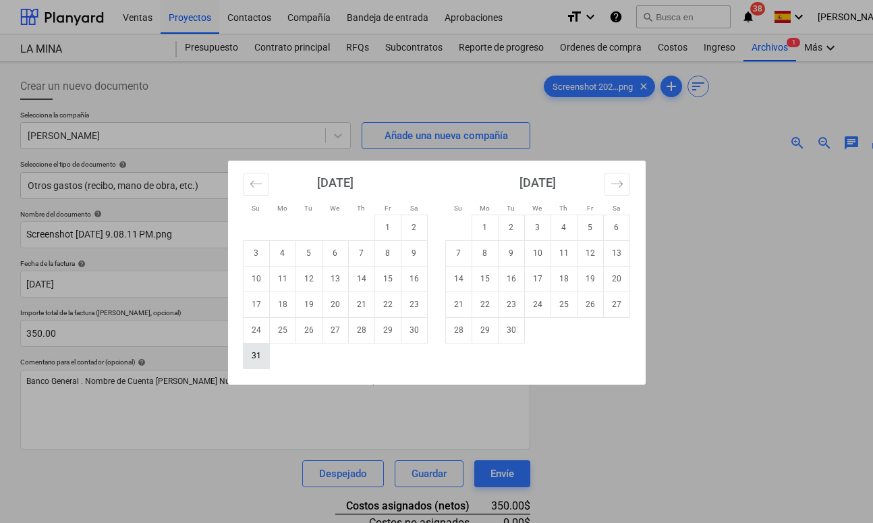
click at [262, 357] on td "31" at bounding box center [256, 356] width 26 height 26
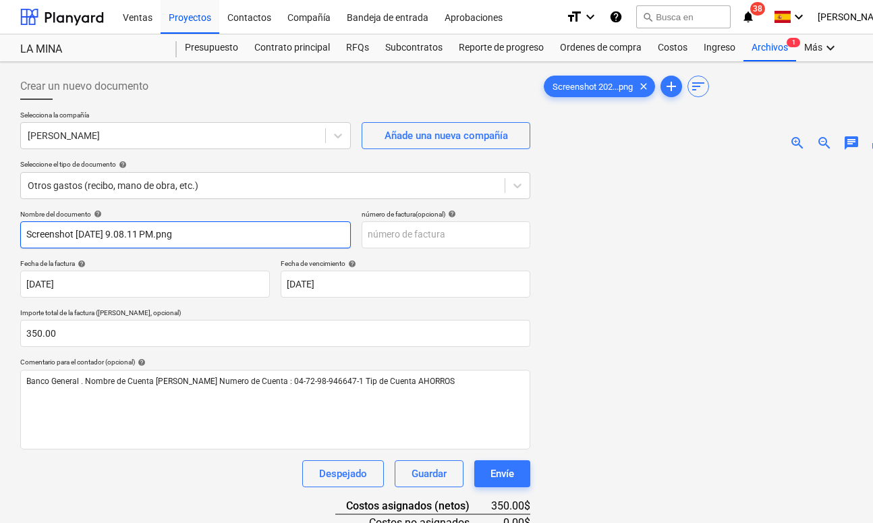
click at [152, 231] on input "Screenshot [DATE] 9.08.11 PM.png" at bounding box center [185, 234] width 331 height 27
drag, startPoint x: 92, startPoint y: 231, endPoint x: 64, endPoint y: 231, distance: 28.3
click at [64, 231] on input "Pago del Primer Informe Semestral d" at bounding box center [185, 234] width 331 height 27
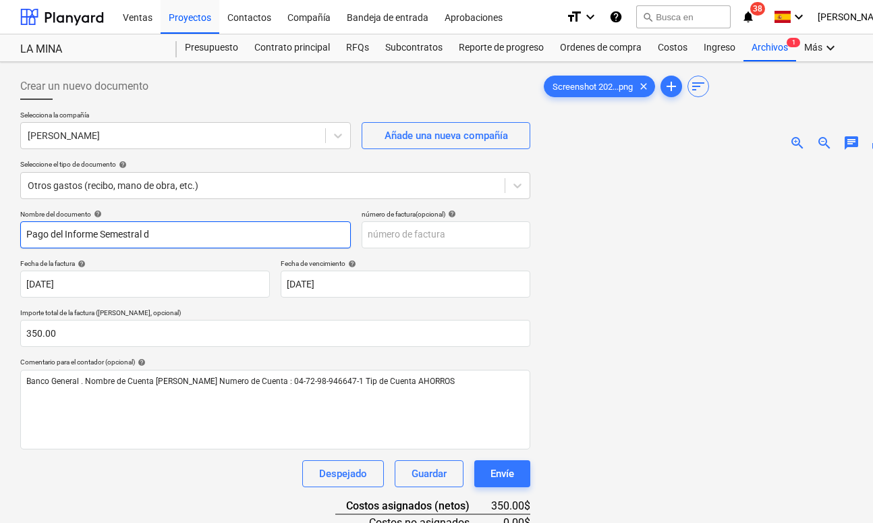
click at [163, 233] on input "Pago del Informe Semestral d" at bounding box center [185, 234] width 331 height 27
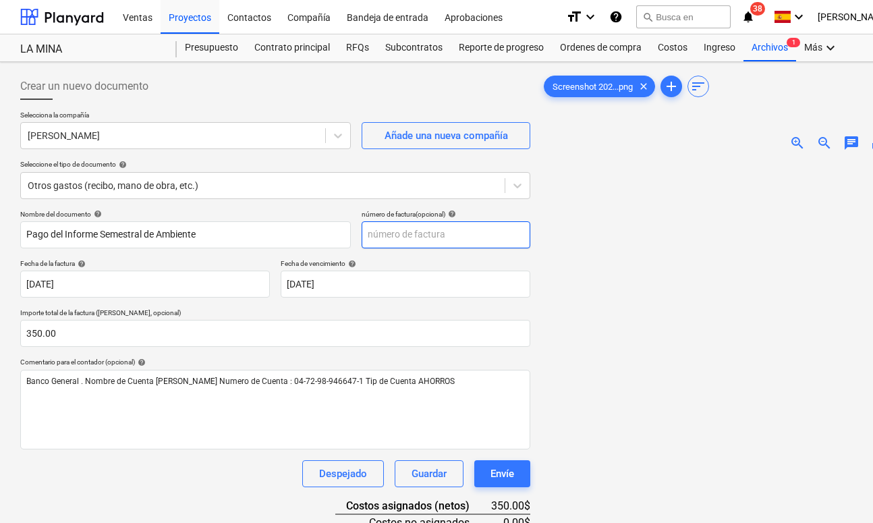
click at [389, 241] on input "text" at bounding box center [446, 234] width 169 height 27
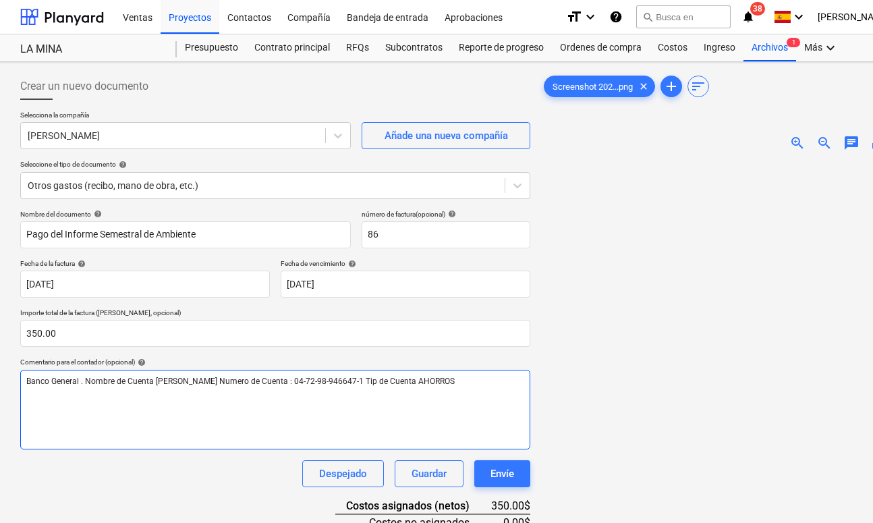
click at [208, 418] on div "Banco General . Nombre de Cuenta [PERSON_NAME] Numero de Cuenta : 04-72-98-9466…" at bounding box center [275, 410] width 510 height 80
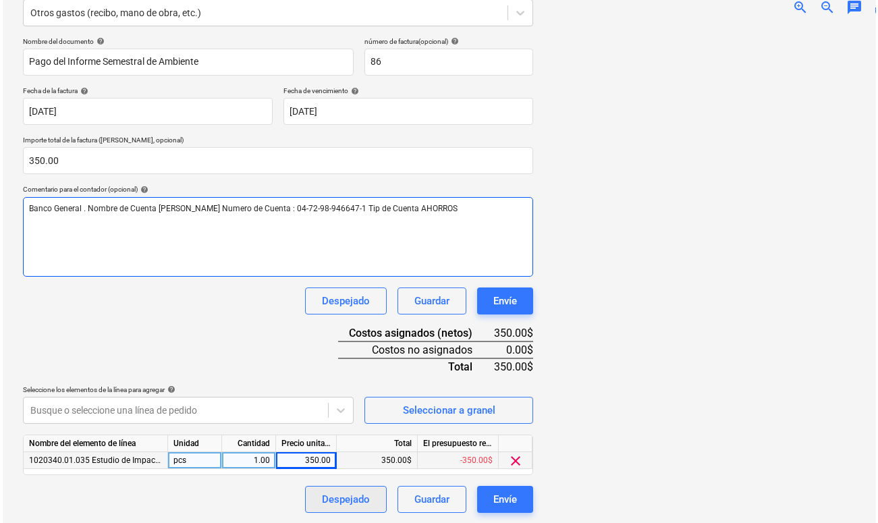
scroll to position [172, 0]
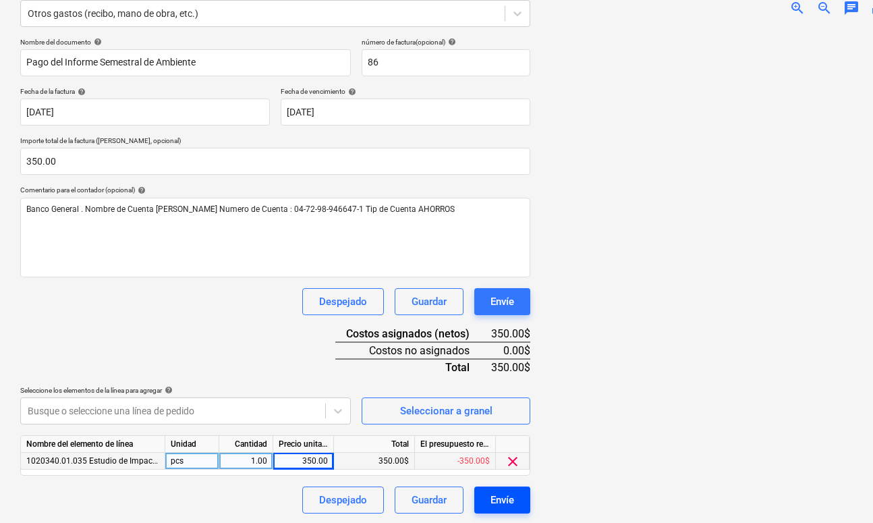
click at [490, 497] on div "Envíe" at bounding box center [502, 500] width 24 height 18
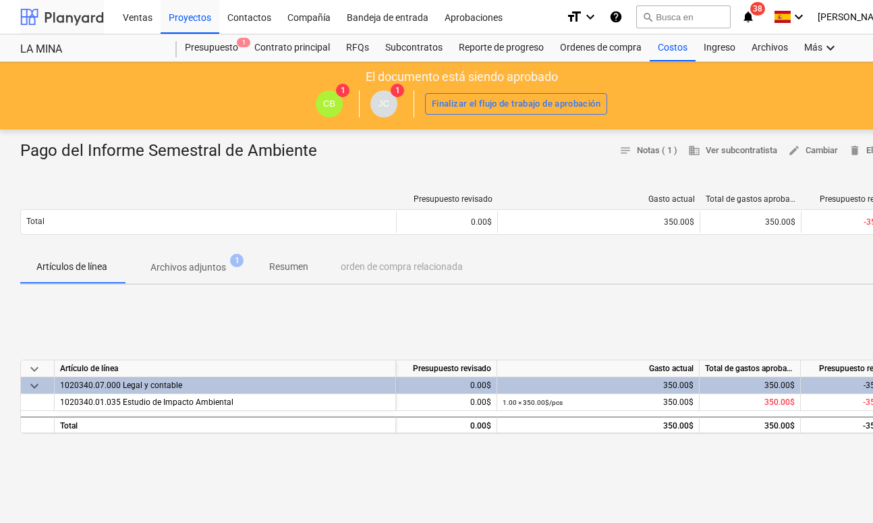
click at [69, 20] on div at bounding box center [62, 17] width 84 height 34
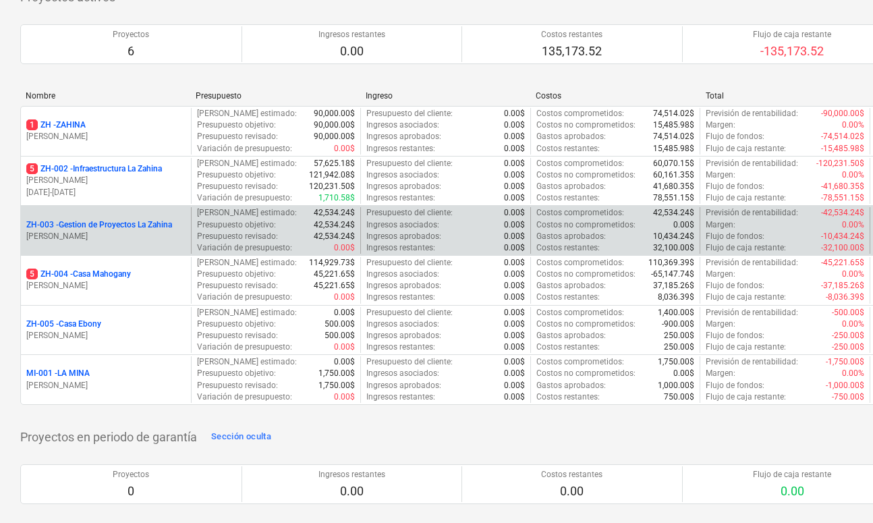
scroll to position [115, 1]
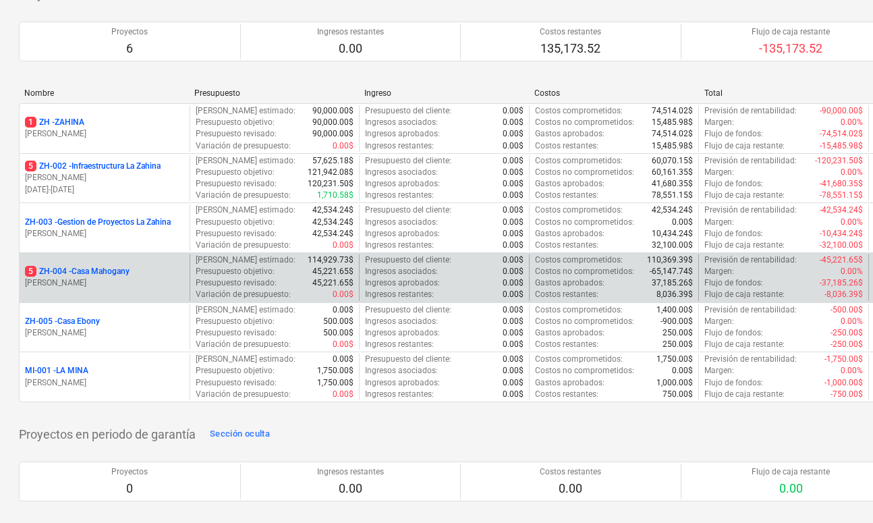
click at [82, 274] on p "5 ZH-004 - Casa Mahogany" at bounding box center [77, 271] width 105 height 11
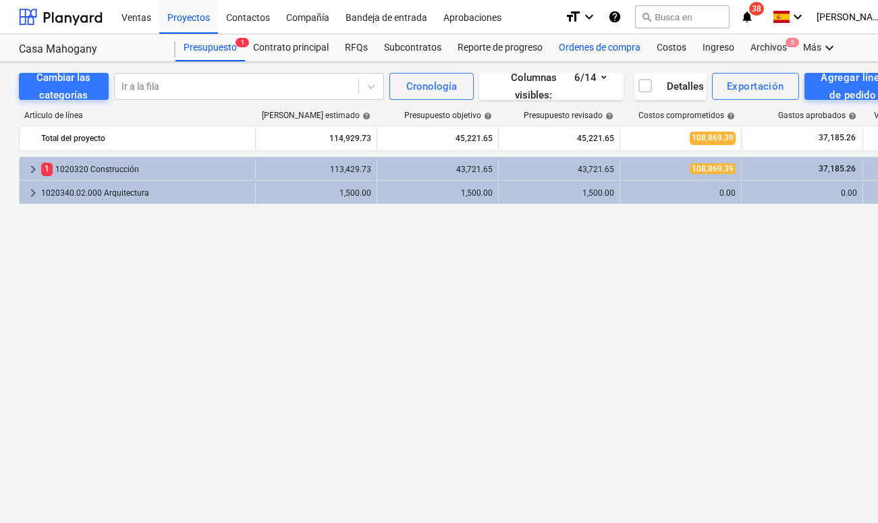
click at [598, 51] on div "Ordenes de compra" at bounding box center [599, 47] width 98 height 27
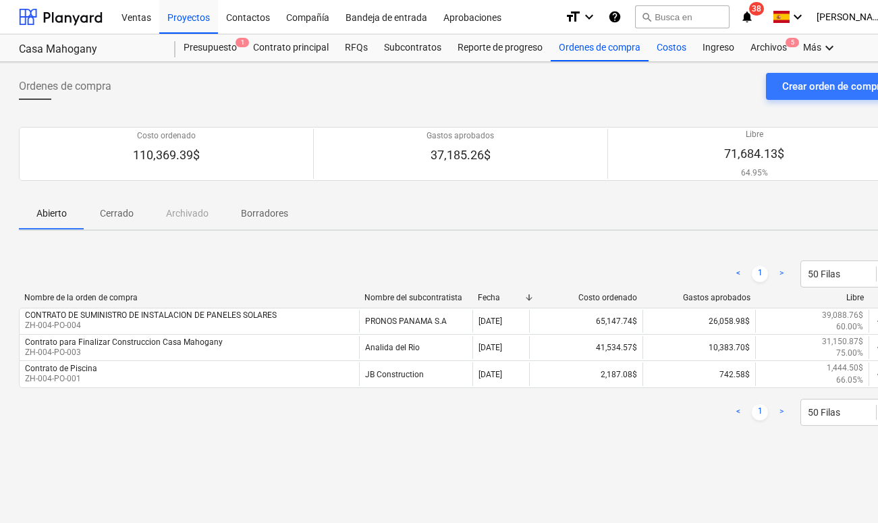
click at [672, 49] on div "Costos" at bounding box center [671, 47] width 46 height 27
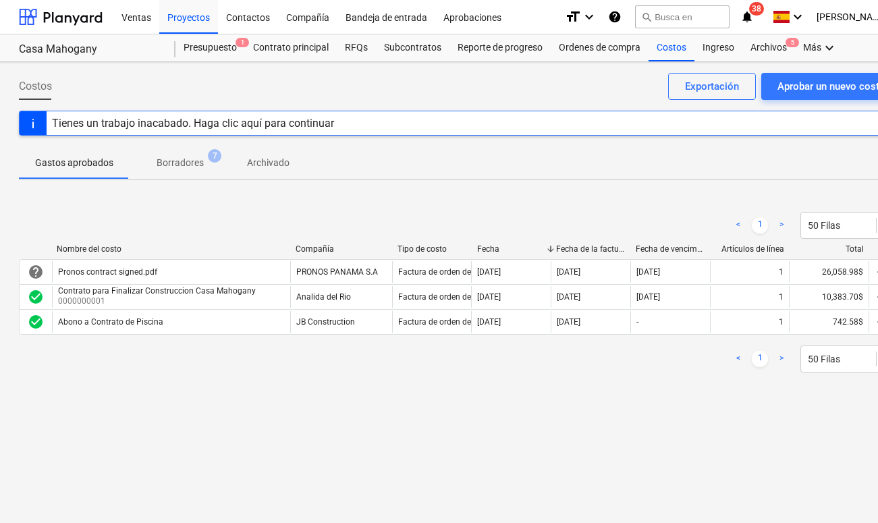
click at [603, 64] on div "Costos Aprobar un nuevo costo Exportación Tienes un trabajo inacabado. Haga cli…" at bounding box center [460, 292] width 923 height 461
click at [602, 56] on div "Ordenes de compra" at bounding box center [599, 47] width 98 height 27
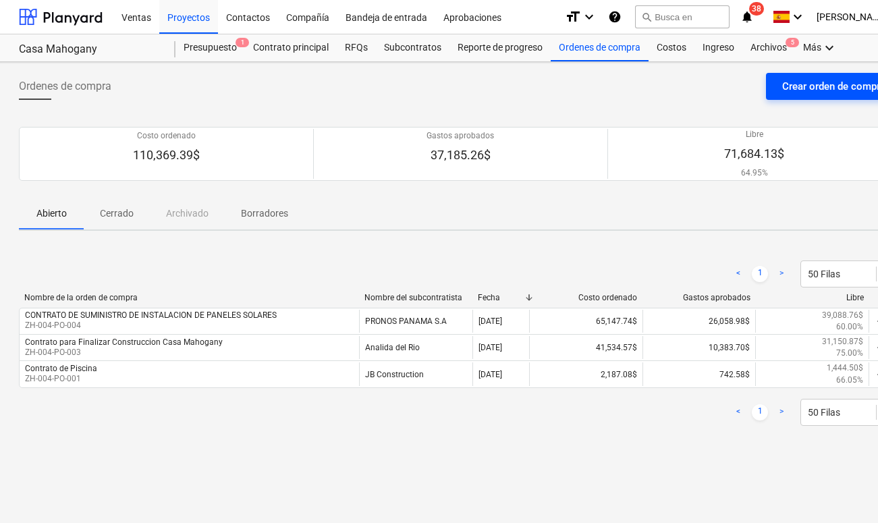
click at [734, 92] on div "Crear orden de compra" at bounding box center [833, 87] width 103 height 18
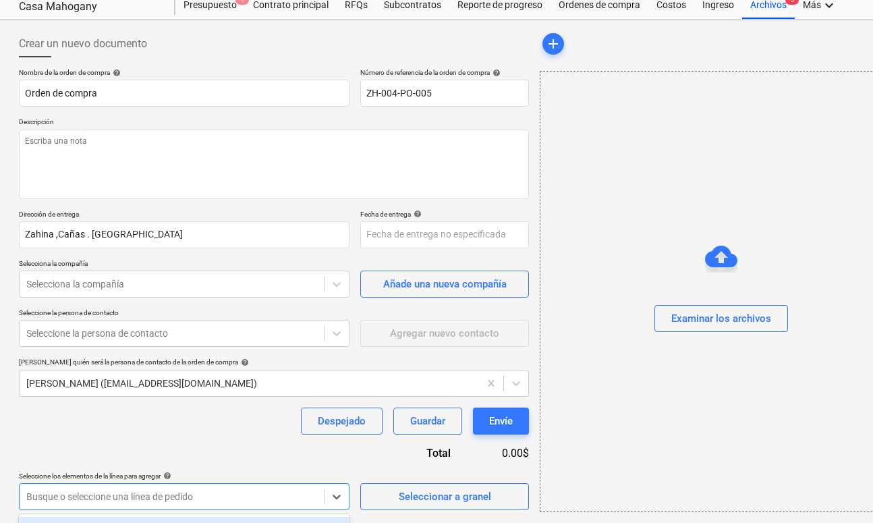
scroll to position [236, 0]
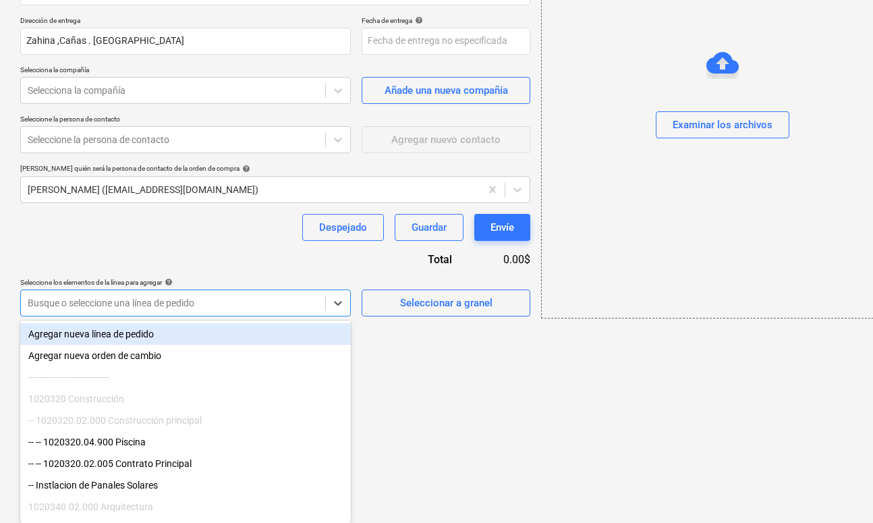
click at [166, 287] on body "Ventas Proyectos Contactos Compañía Bandeja de entrada Aprobaciones format_size…" at bounding box center [436, 25] width 873 height 523
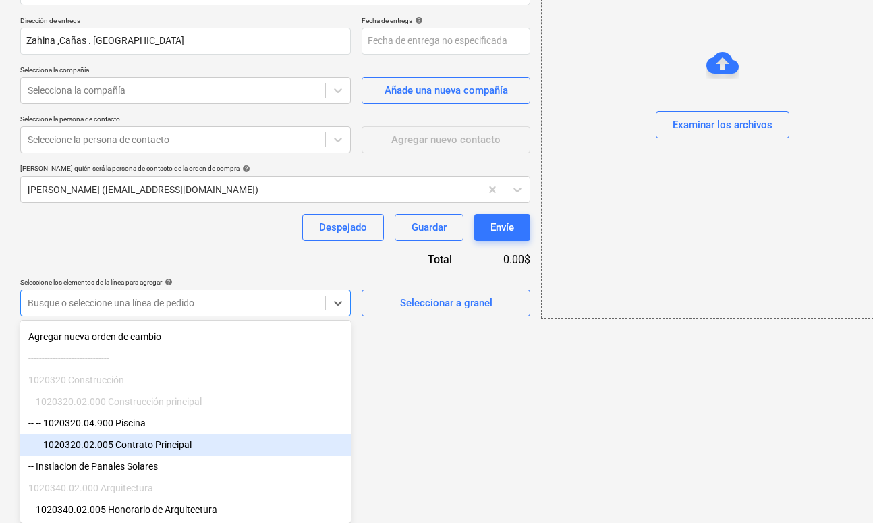
scroll to position [19, 0]
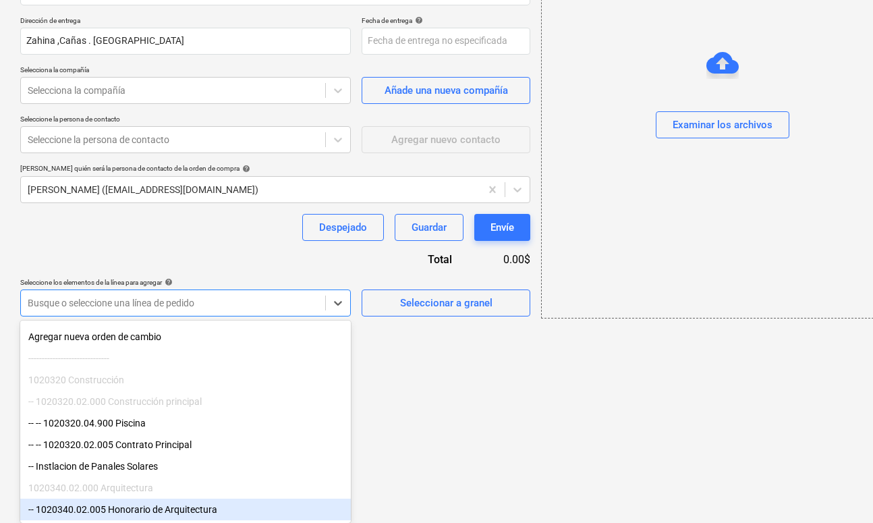
click at [157, 511] on div "-- 1020340.02.005 Honorario de Arquitectura" at bounding box center [185, 509] width 331 height 22
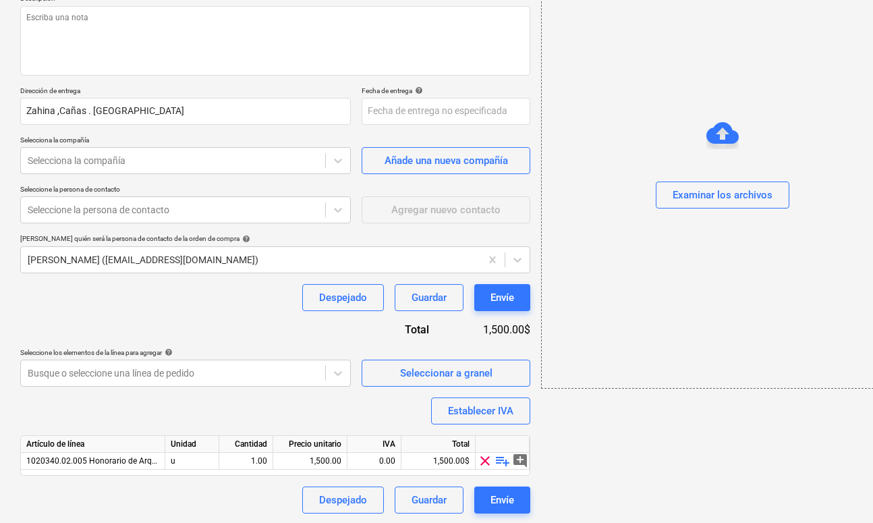
click at [123, 469] on div "Artículo de línea Unidad Cantidad Precio unitario IVA Total 1020340.02.005 Hono…" at bounding box center [275, 455] width 510 height 40
click at [120, 458] on span "1020340.02.005 Honorario de Arquitectura" at bounding box center [105, 460] width 158 height 9
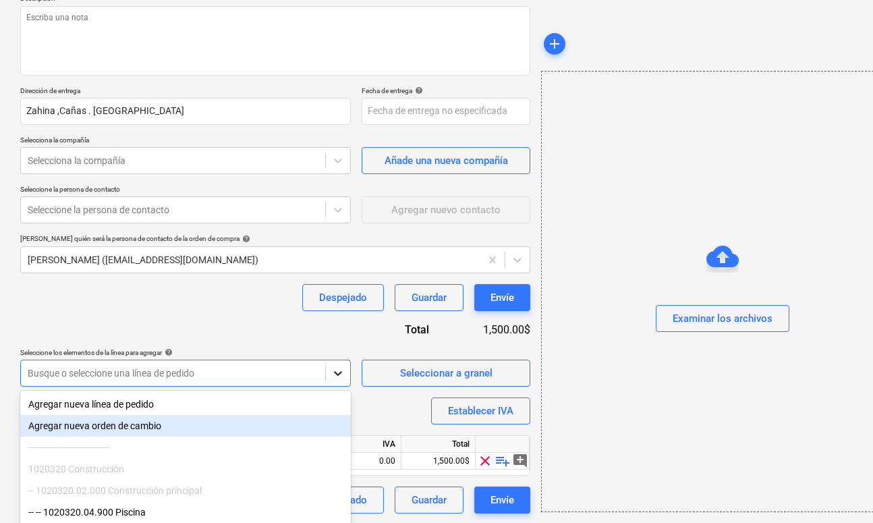
click at [328, 357] on body "Ventas Proyectos Contactos Compañía Bandeja de entrada Aprobaciones format_size…" at bounding box center [436, 95] width 873 height 523
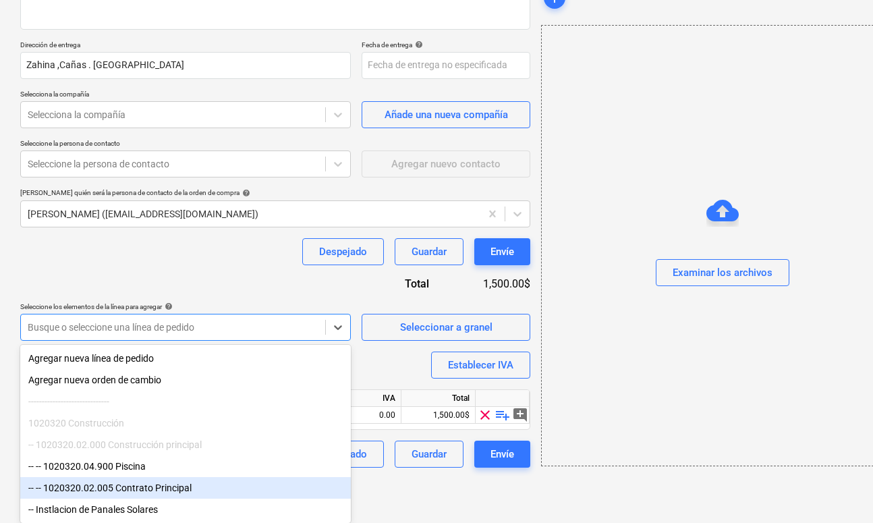
click at [176, 482] on div "-- -- 1020320.02.005 Contrato Principal" at bounding box center [185, 488] width 331 height 22
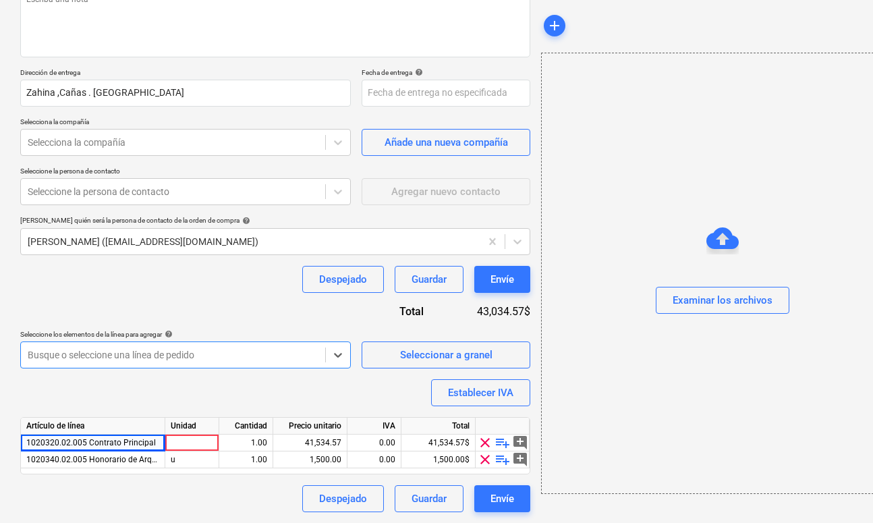
scroll to position [183, 0]
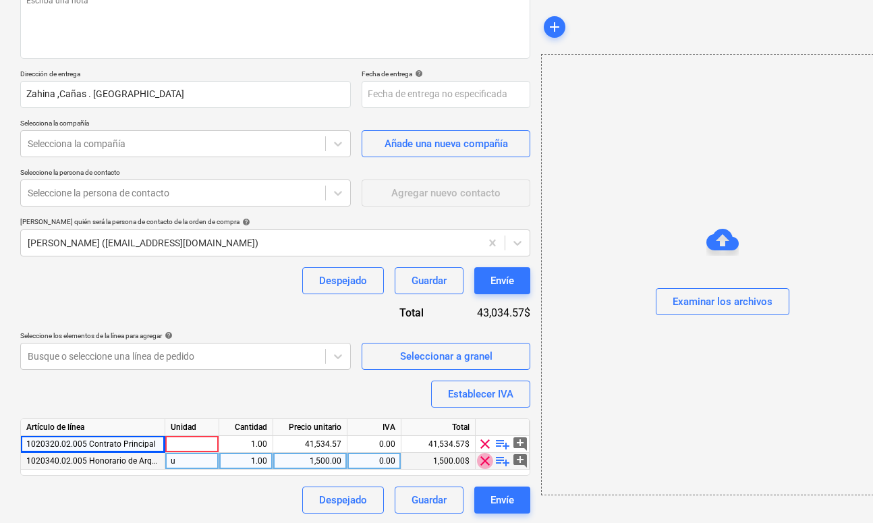
click at [484, 458] on span "clear" at bounding box center [485, 461] width 16 height 16
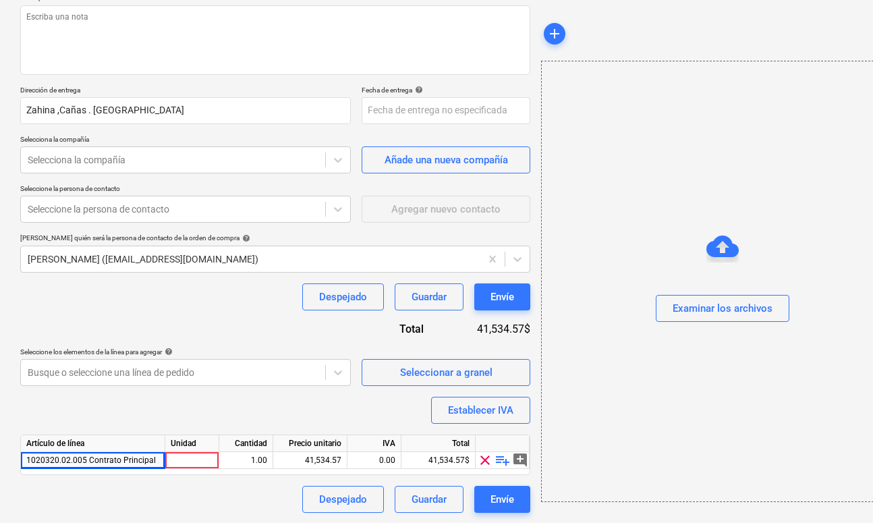
scroll to position [166, 0]
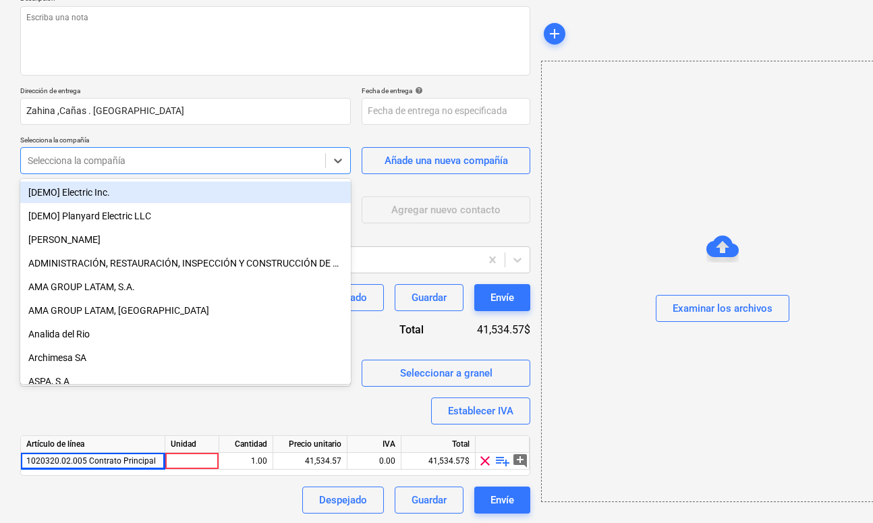
click at [94, 156] on div "Selecciona la compañía" at bounding box center [173, 160] width 291 height 11
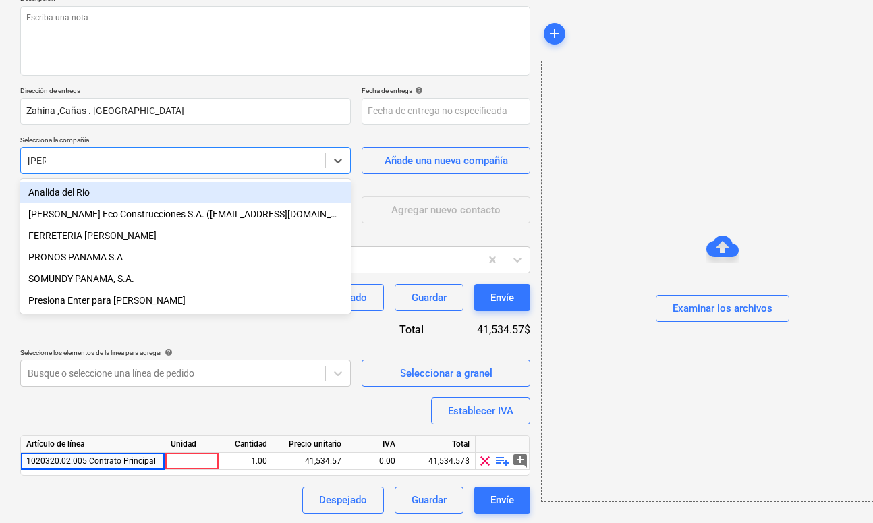
click at [74, 196] on div "Analida del Rio" at bounding box center [185, 192] width 331 height 22
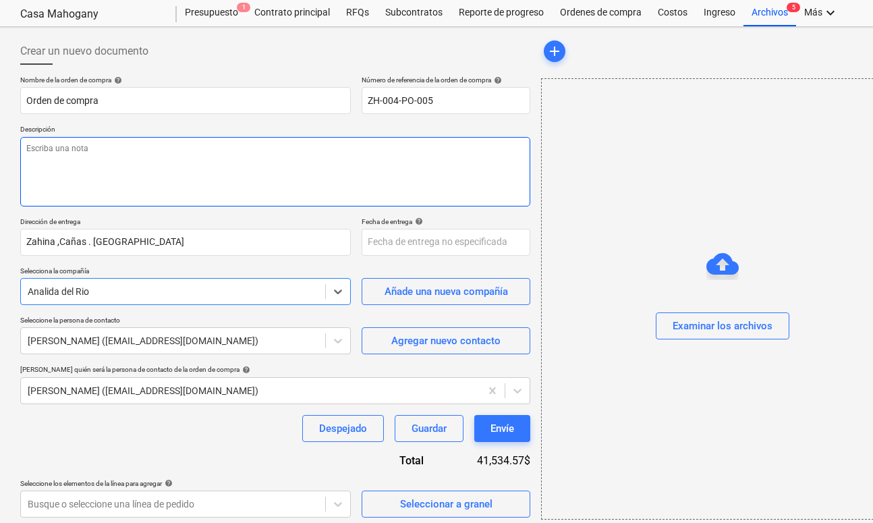
scroll to position [20, 0]
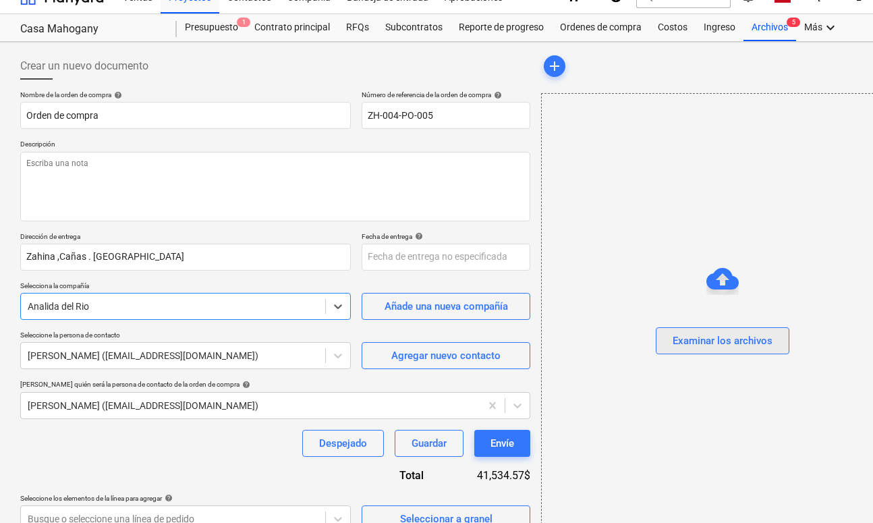
click at [706, 333] on div "Examinar los archivos" at bounding box center [723, 341] width 100 height 18
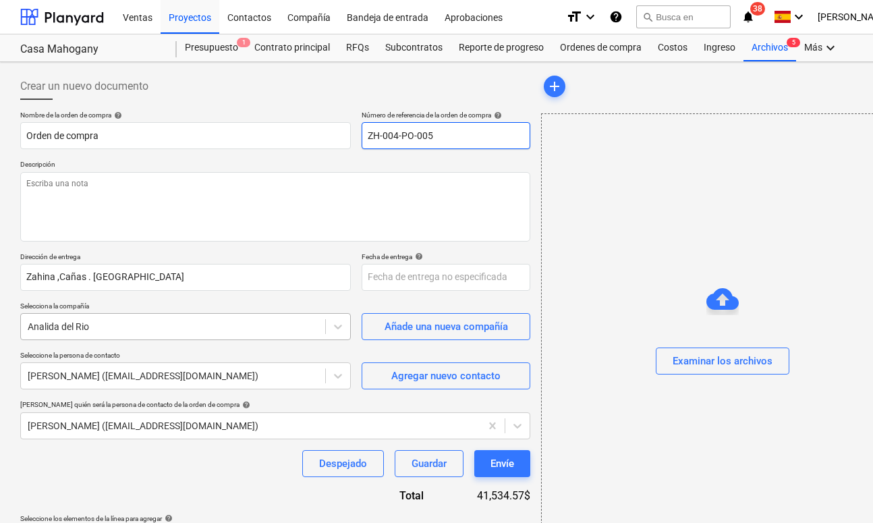
scroll to position [0, 0]
click at [65, 17] on div at bounding box center [62, 17] width 84 height 34
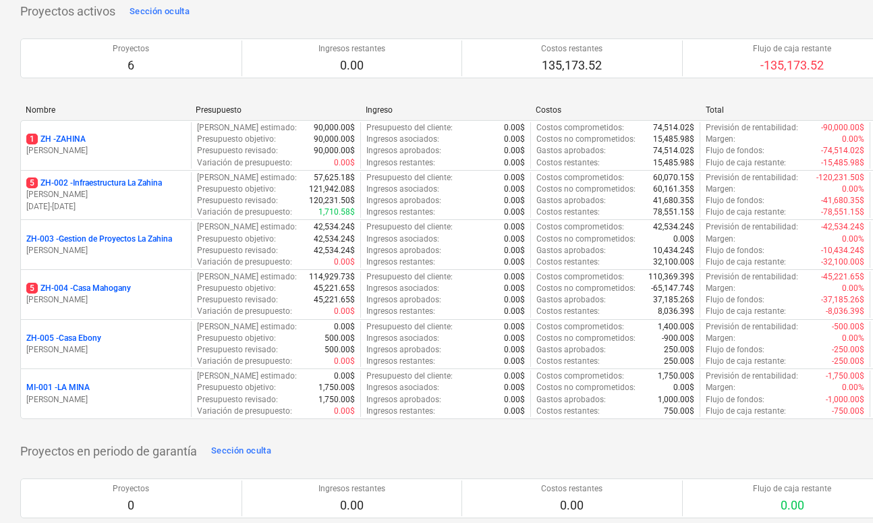
scroll to position [119, 0]
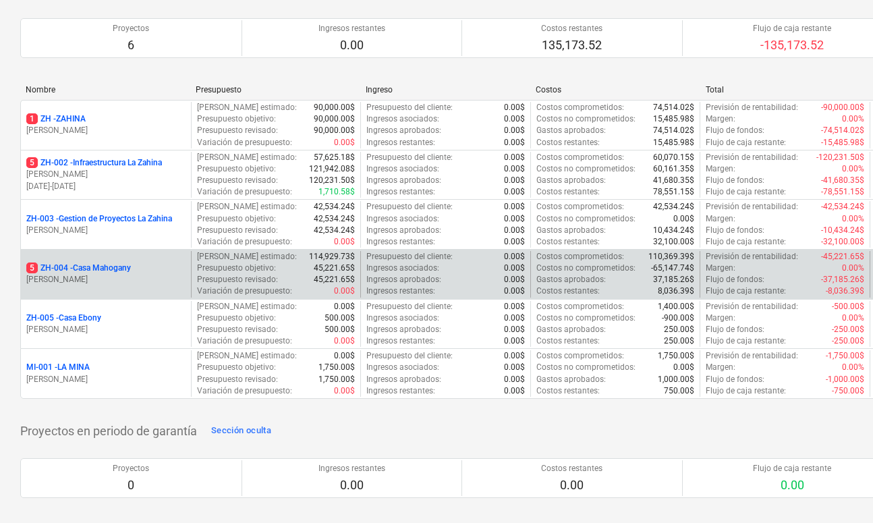
click at [82, 266] on p "5 ZH-004 - Casa Mahogany" at bounding box center [78, 267] width 105 height 11
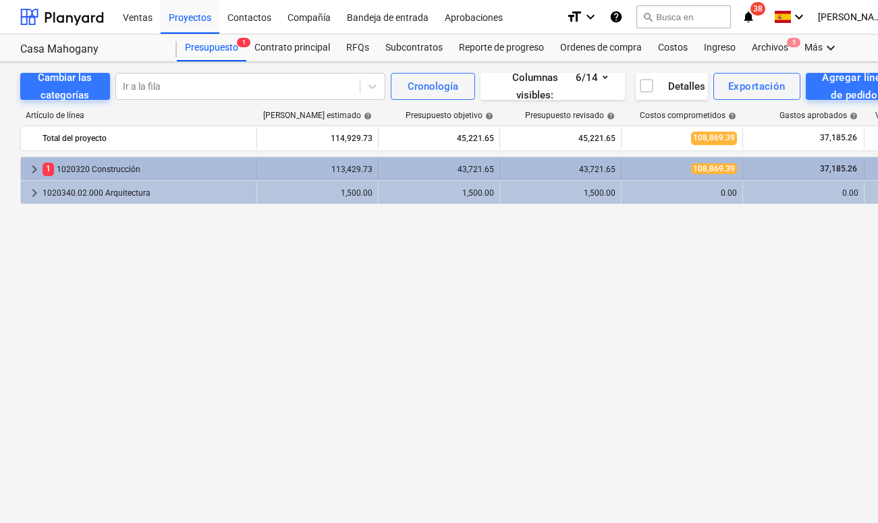
click at [35, 165] on span "keyboard_arrow_right" at bounding box center [34, 169] width 16 height 16
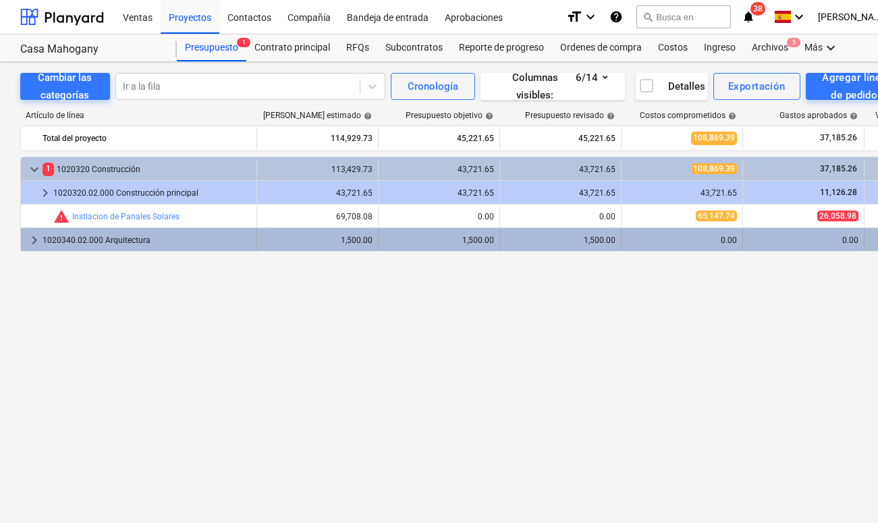
click at [34, 250] on div "keyboard_arrow_right" at bounding box center [34, 240] width 16 height 22
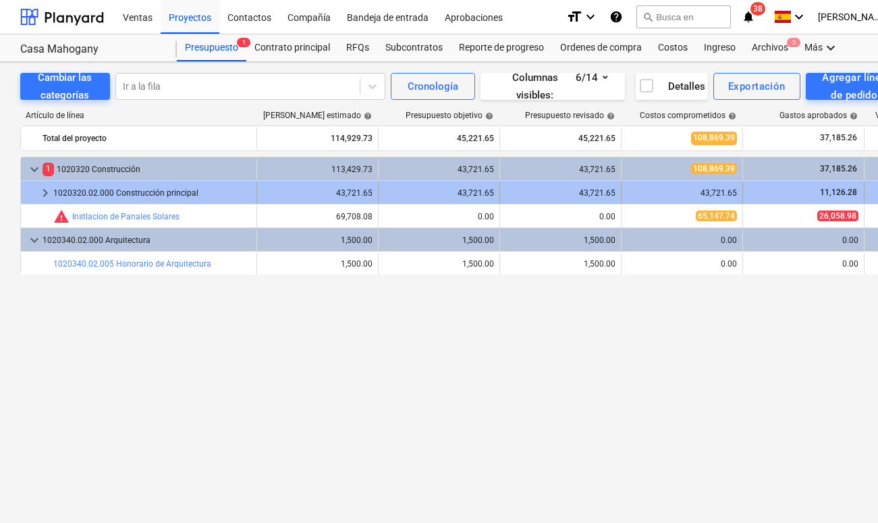
click at [79, 194] on div "1020320.02.000 Construcción principal" at bounding box center [152, 193] width 198 height 22
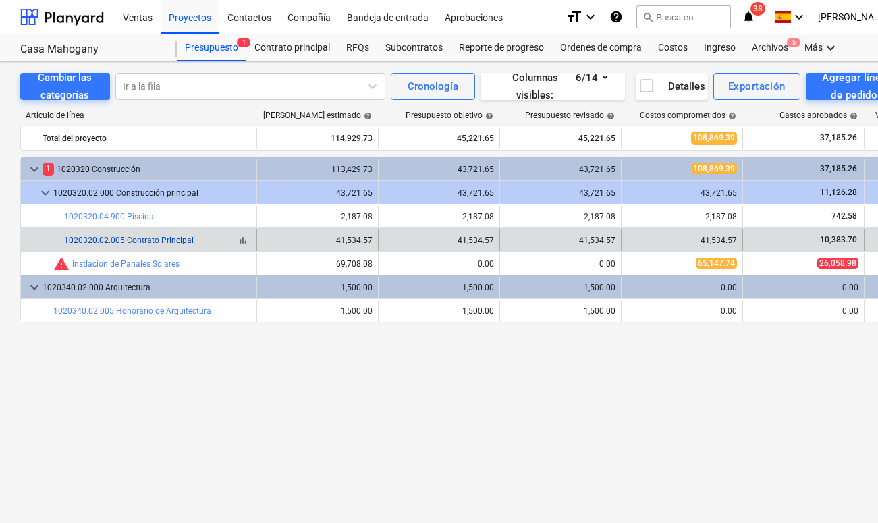
click at [125, 240] on link "1020320.02.005 Contrato Principal" at bounding box center [129, 239] width 130 height 9
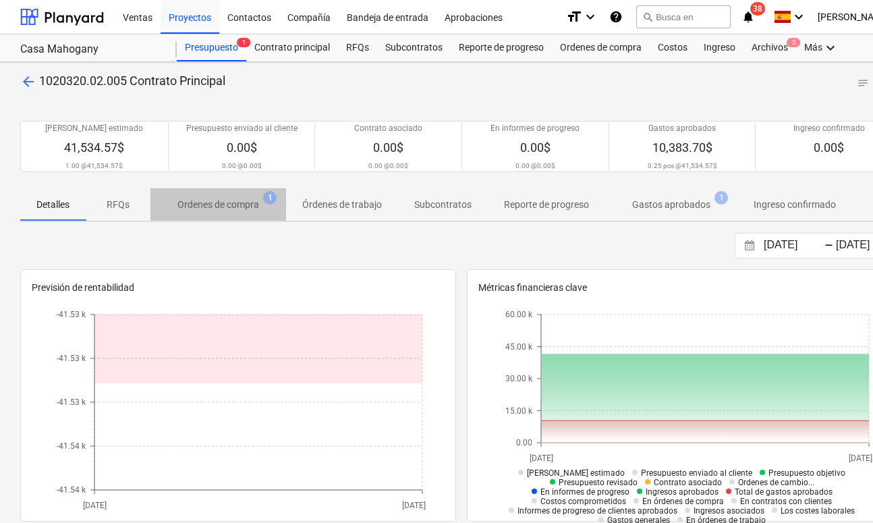
click at [201, 206] on p "Ordenes de compra" at bounding box center [218, 205] width 82 height 14
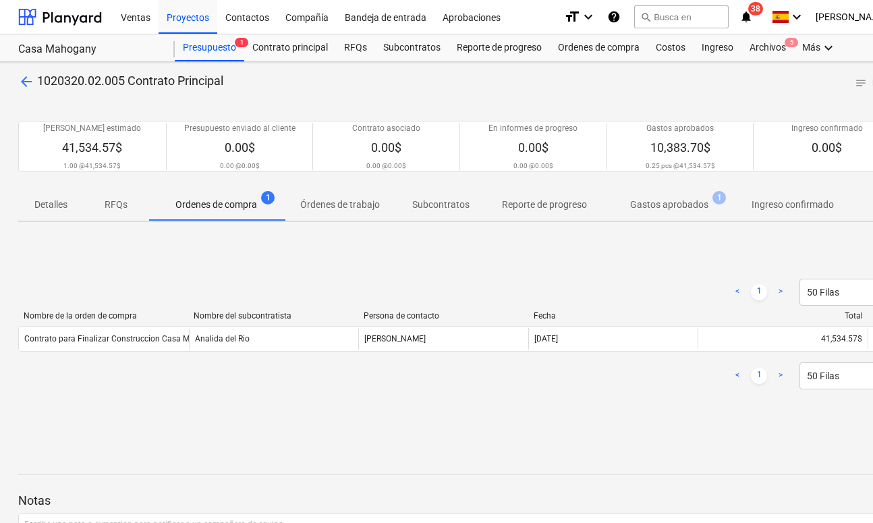
scroll to position [7, 0]
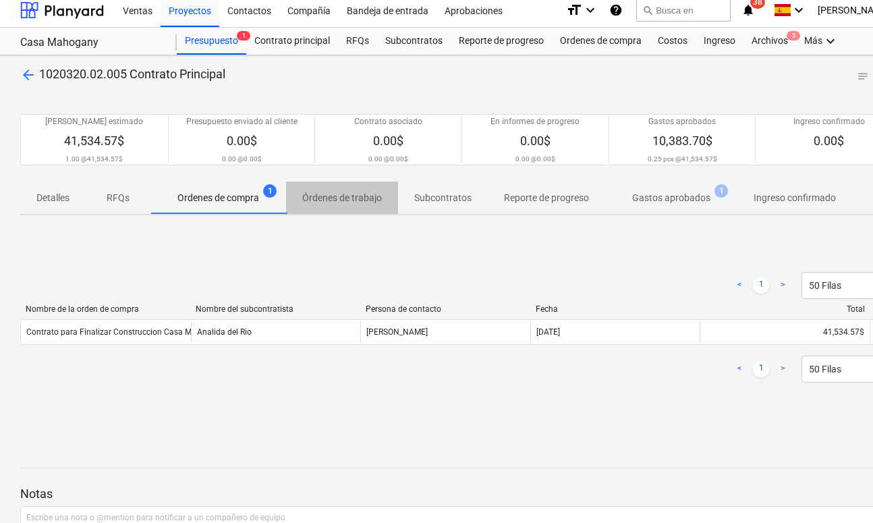
click at [329, 199] on p "Órdenes de trabajo" at bounding box center [342, 198] width 80 height 14
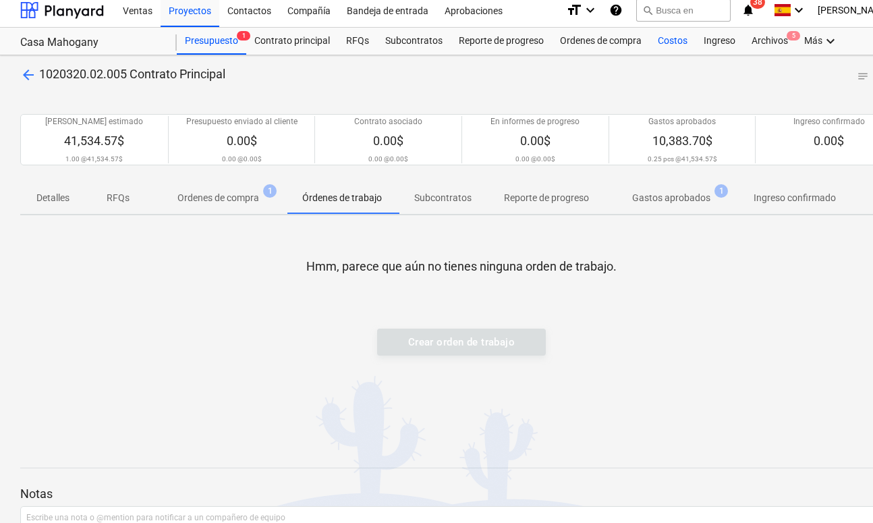
click at [666, 42] on div "Costos" at bounding box center [673, 41] width 46 height 27
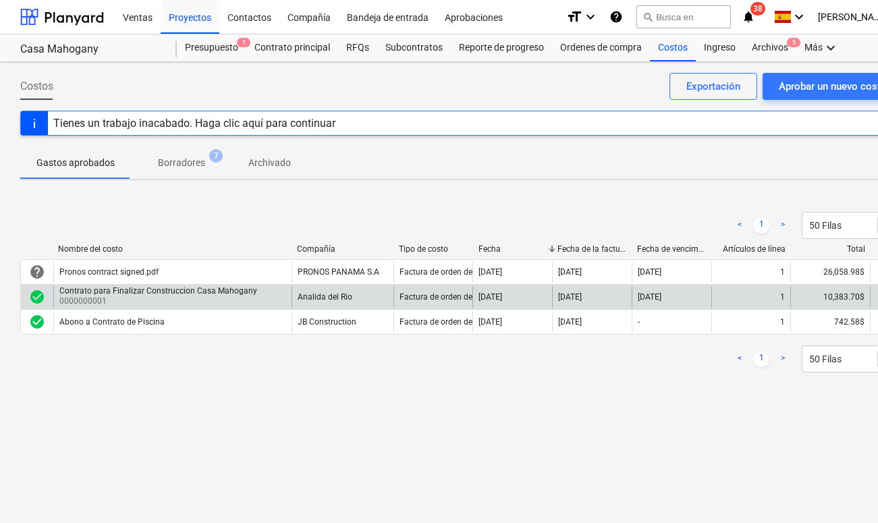
click at [378, 300] on div "Analida del Rio" at bounding box center [342, 297] width 102 height 22
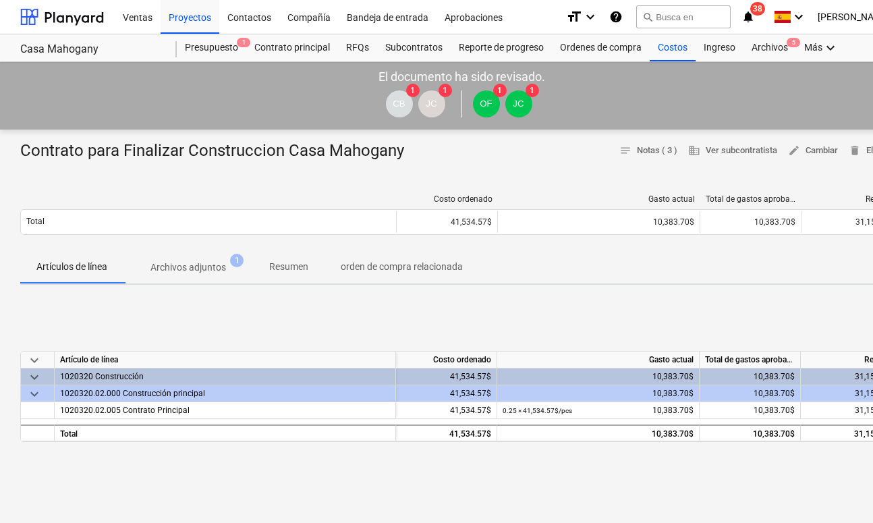
click at [384, 270] on p "orden de compra relacionada" at bounding box center [402, 267] width 122 height 14
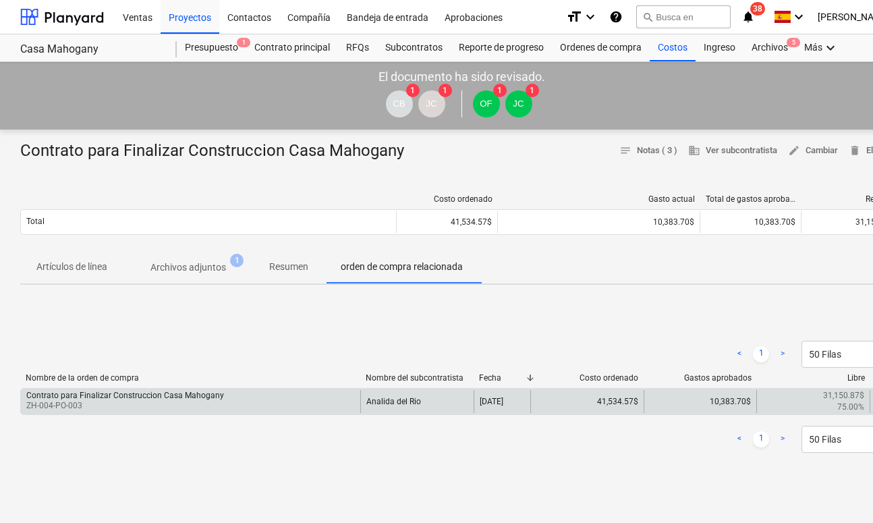
click at [212, 393] on div "Contrato para Finalizar Construccion Casa Mahogany" at bounding box center [125, 395] width 198 height 9
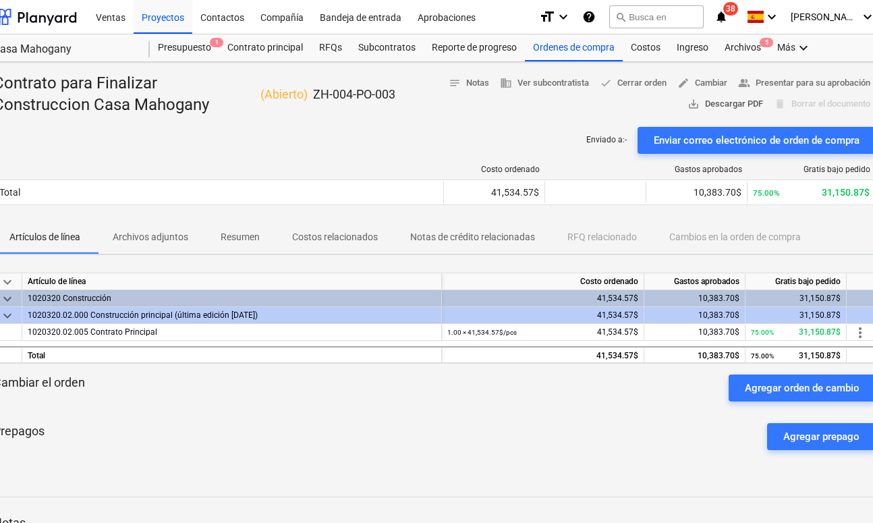
scroll to position [0, -1]
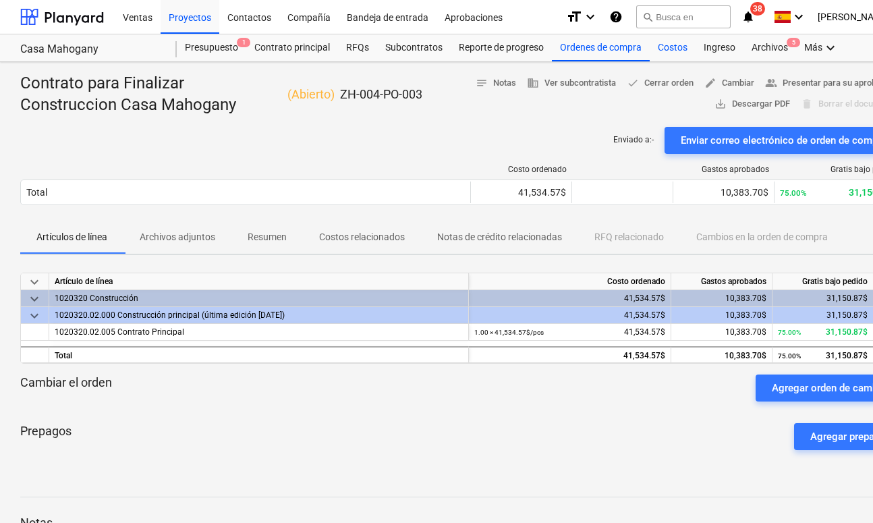
click at [667, 45] on div "Costos" at bounding box center [673, 47] width 46 height 27
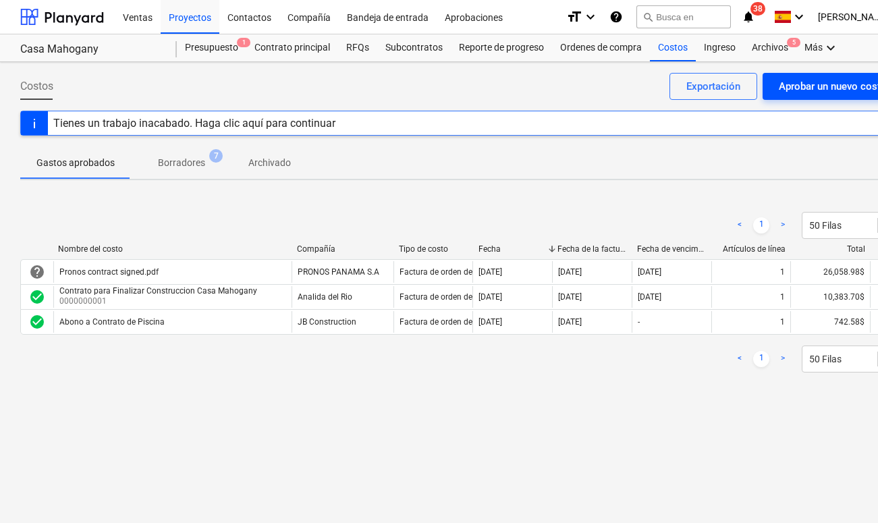
click at [734, 90] on div "Aprobar un nuevo costo" at bounding box center [832, 87] width 108 height 18
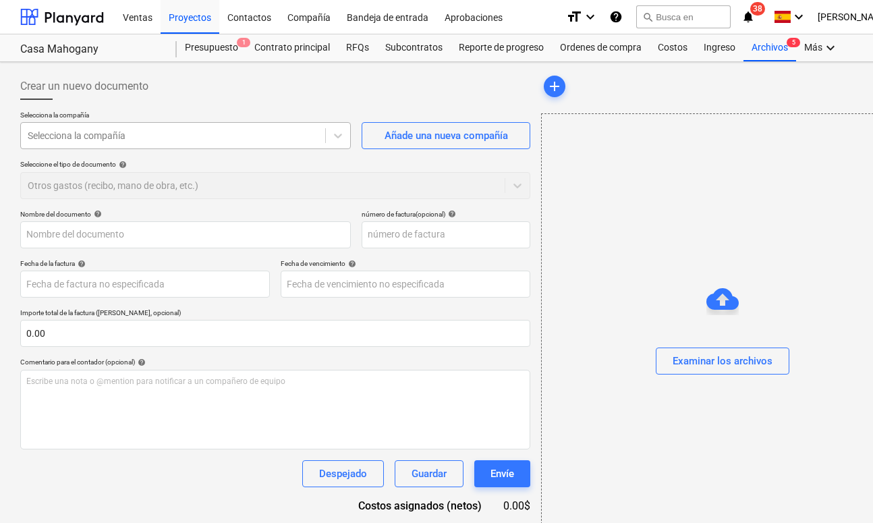
click at [260, 140] on div at bounding box center [173, 135] width 291 height 13
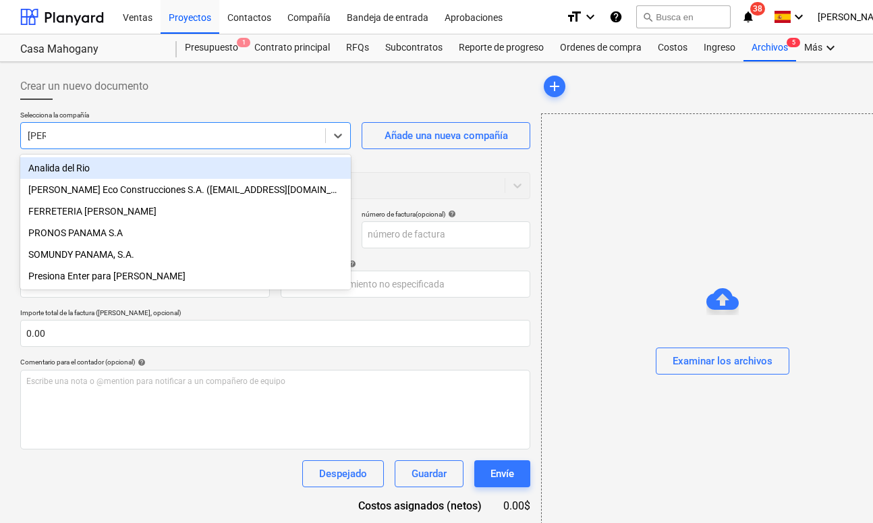
click at [222, 165] on div "Analida del Rio" at bounding box center [185, 168] width 331 height 22
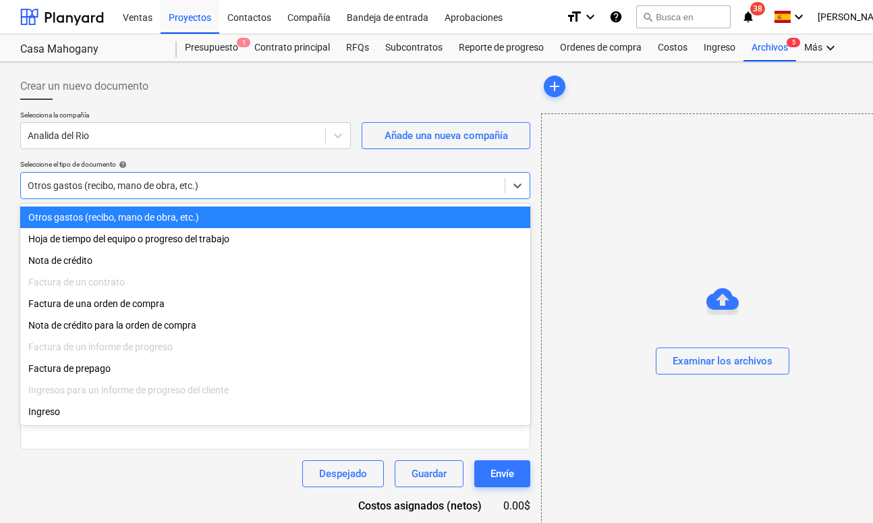
click at [205, 184] on div at bounding box center [263, 185] width 470 height 13
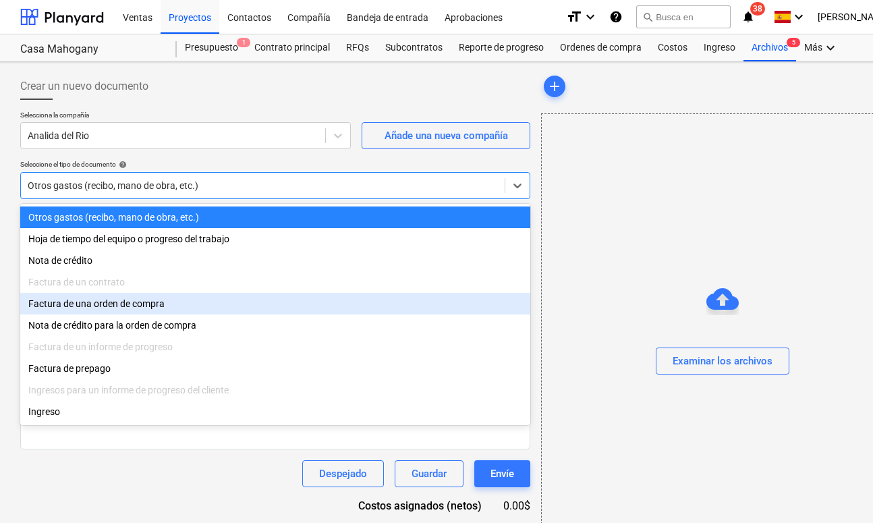
click at [166, 302] on div "Factura de una orden de compra" at bounding box center [275, 304] width 510 height 22
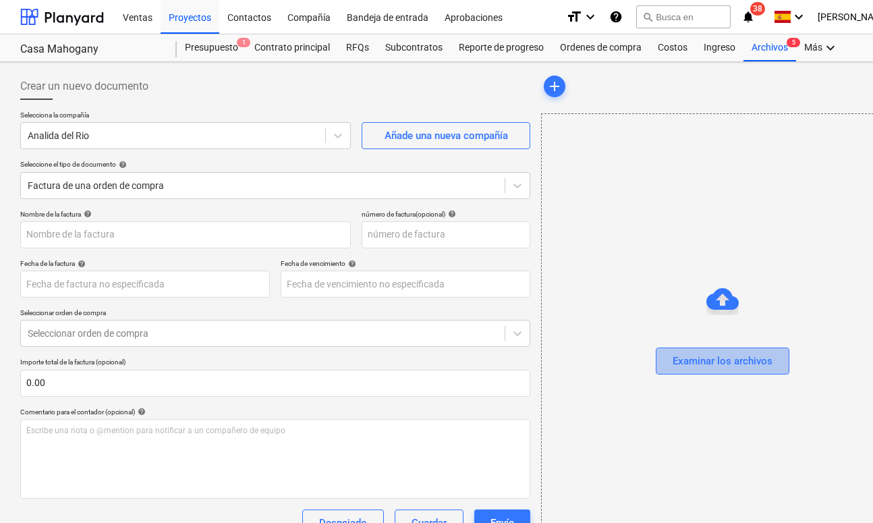
click at [671, 358] on button "Examinar los archivos" at bounding box center [723, 360] width 134 height 27
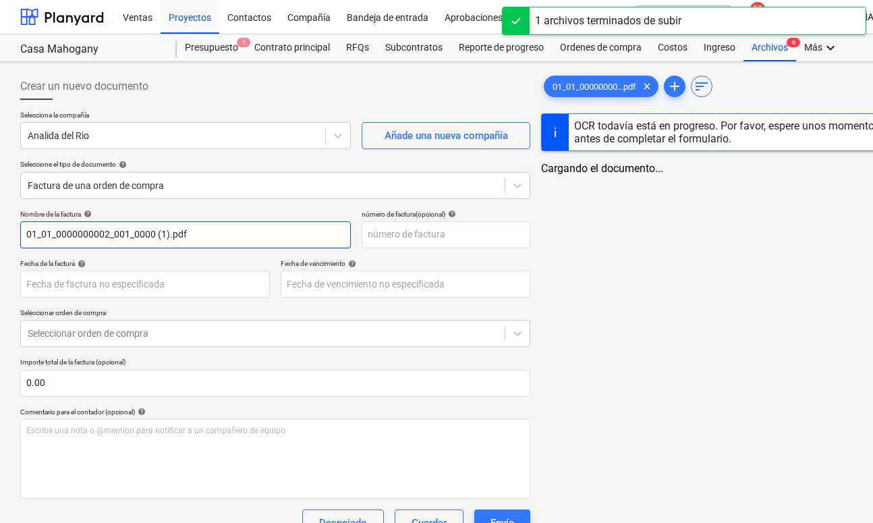
click at [163, 228] on input "01_01_0000000002_001_0000 (1).pdf" at bounding box center [185, 234] width 331 height 27
paste input "Abono del Contrato de Construccion"
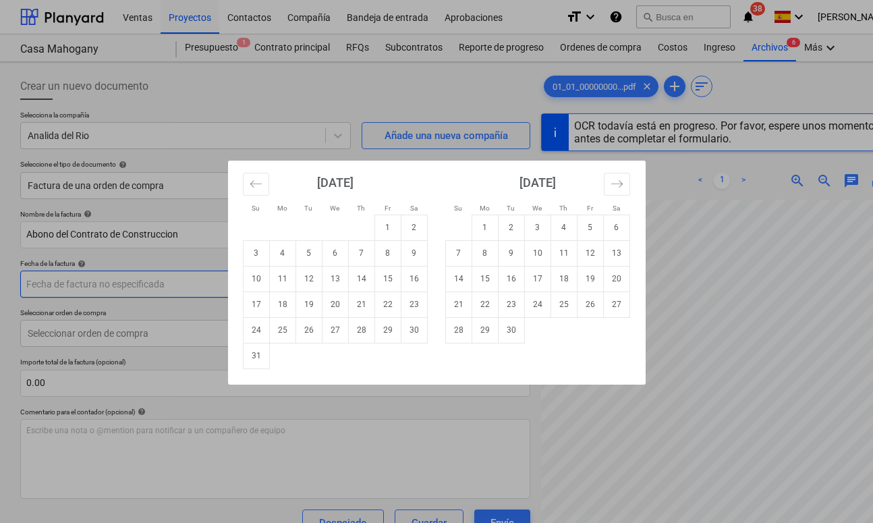
click at [188, 282] on body "Ventas Proyectos Contactos Compañía Bandeja de entrada Aprobaciones format_size…" at bounding box center [436, 261] width 873 height 523
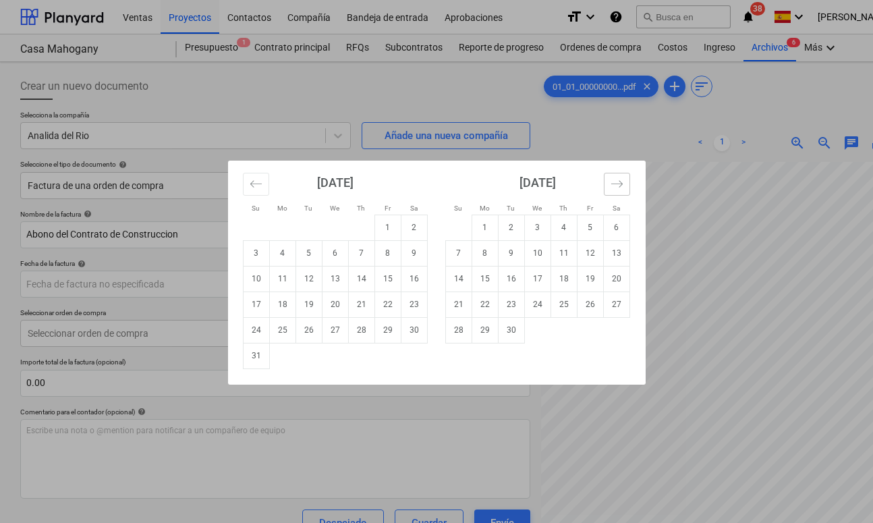
click at [608, 182] on button "Move forward to switch to the next month." at bounding box center [617, 184] width 26 height 23
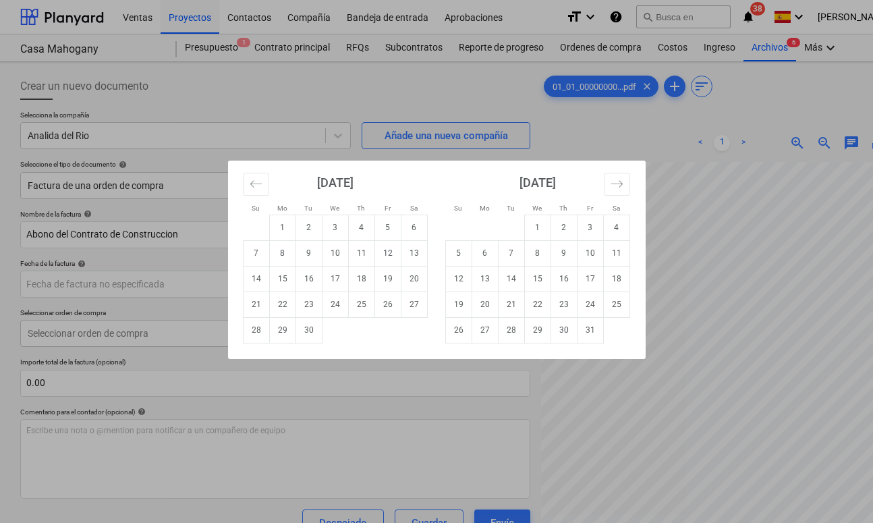
click at [362, 425] on div "Su Mo Tu We Th Fr Sa Su Mo Tu We Th Fr Sa [DATE] 1 2 3 4 5 6 7 8 9 10 11 12 13 …" at bounding box center [436, 261] width 873 height 523
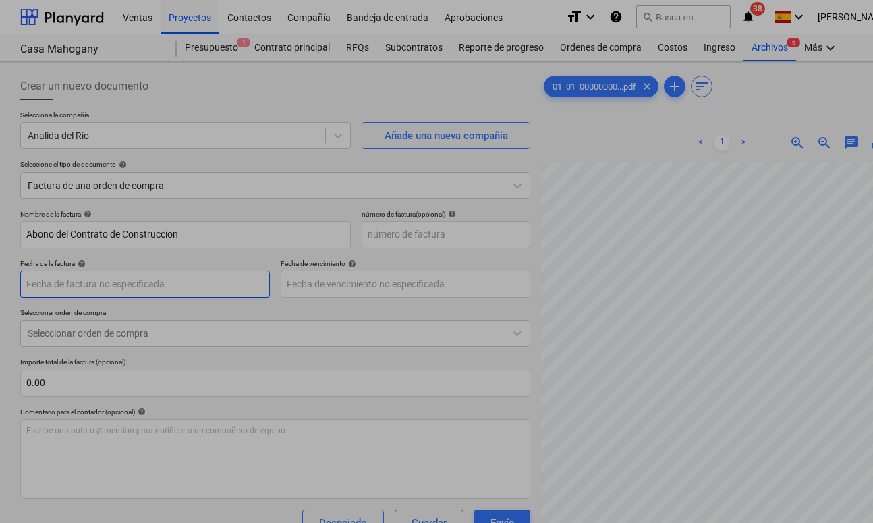
click at [199, 273] on body "Ventas Proyectos Contactos Compañía Bandeja de entrada Aprobaciones format_size…" at bounding box center [436, 261] width 873 height 523
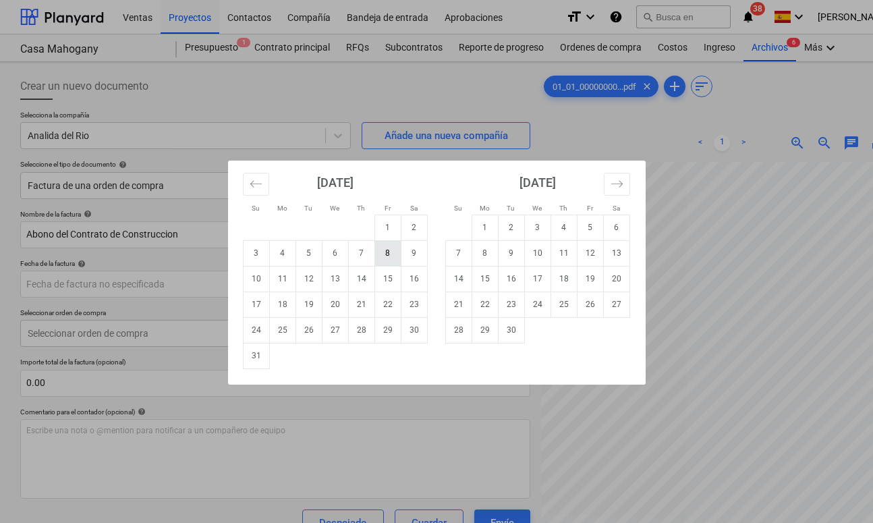
click at [379, 255] on td "8" at bounding box center [387, 253] width 26 height 26
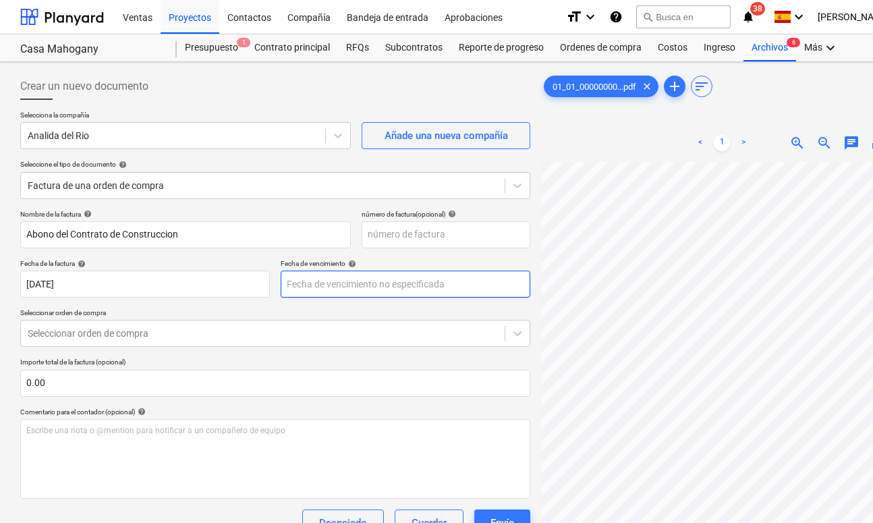
click at [373, 285] on body "Ventas Proyectos Contactos Compañía Bandeja de entrada Aprobaciones format_size…" at bounding box center [436, 261] width 873 height 523
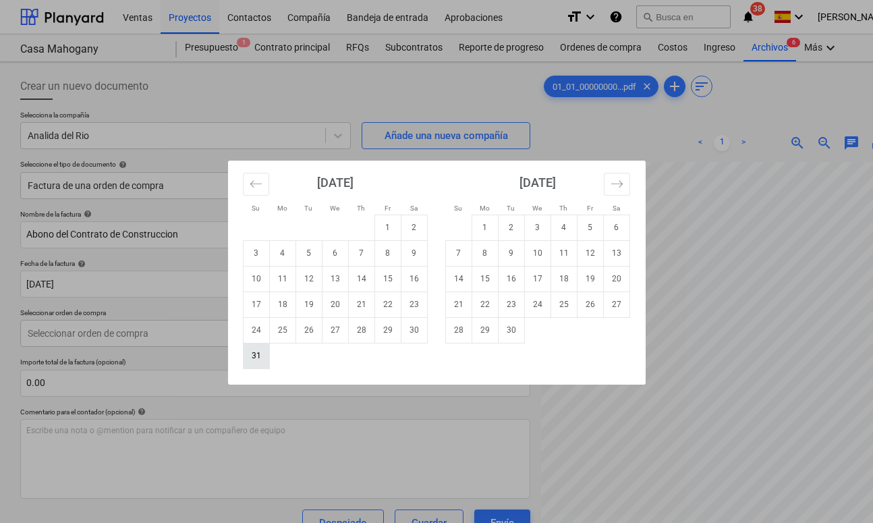
click at [260, 363] on td "31" at bounding box center [256, 356] width 26 height 26
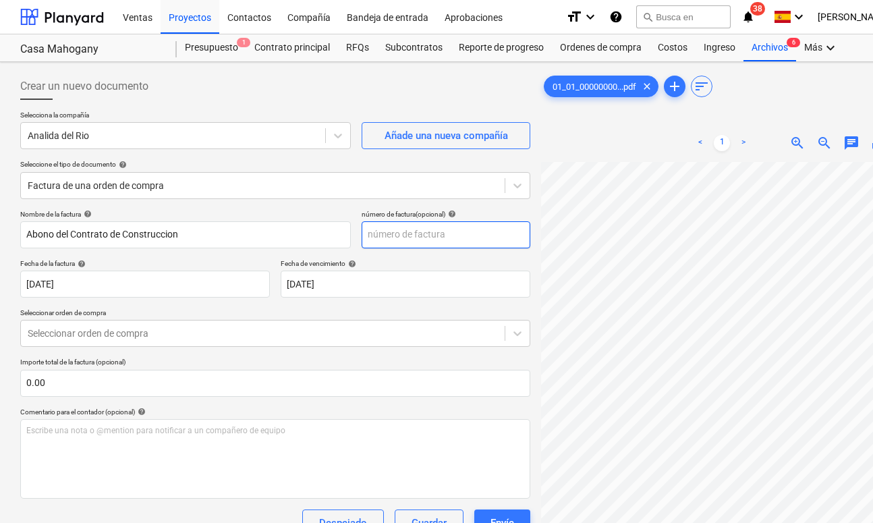
click at [372, 238] on input "text" at bounding box center [446, 234] width 169 height 27
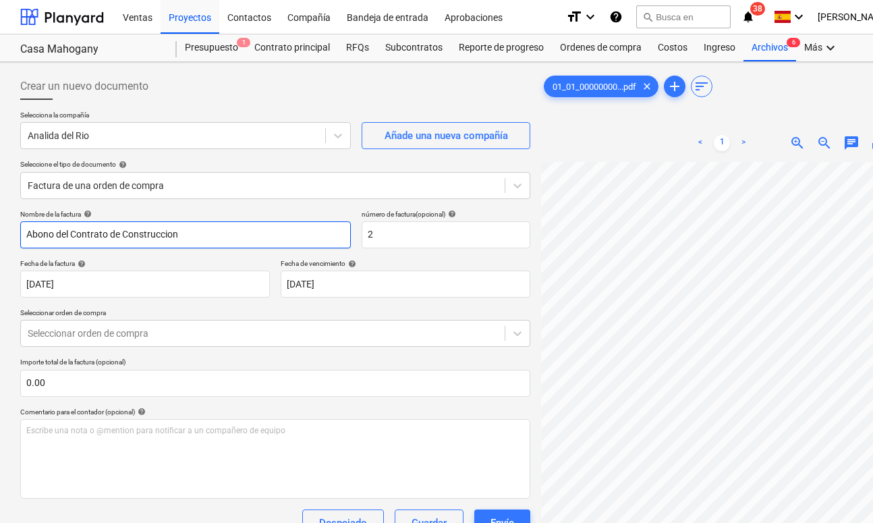
click at [206, 234] on input "Abono del Contrato de Construccion" at bounding box center [185, 234] width 331 height 27
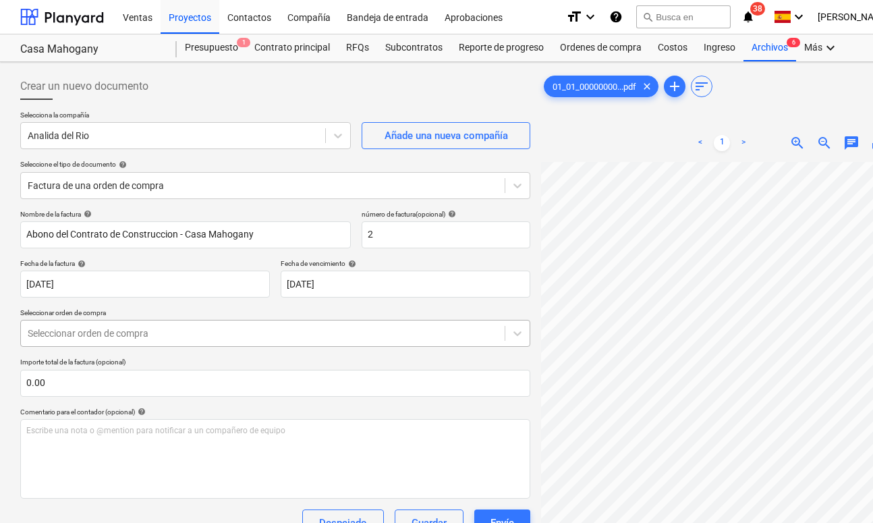
click at [187, 336] on div at bounding box center [263, 332] width 470 height 13
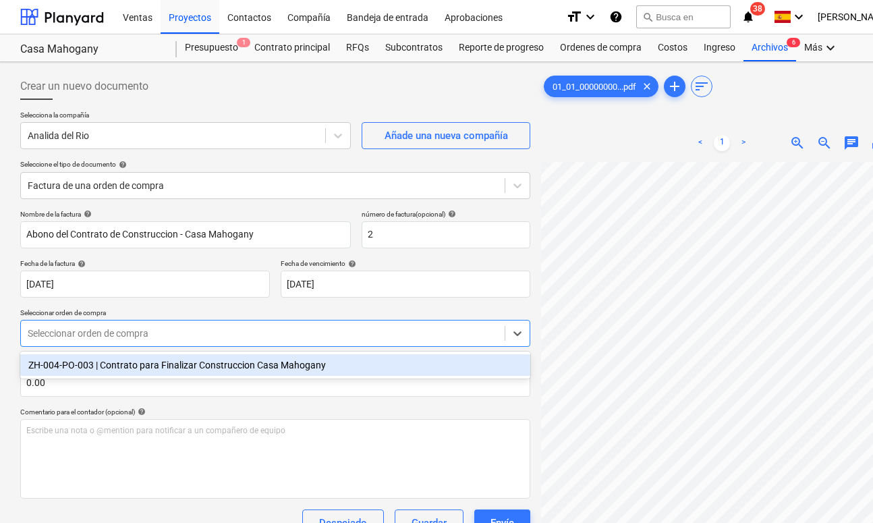
click at [175, 366] on div "ZH-004-PO-003 | Contrato para Finalizar Construccion Casa Mahogany" at bounding box center [275, 365] width 510 height 22
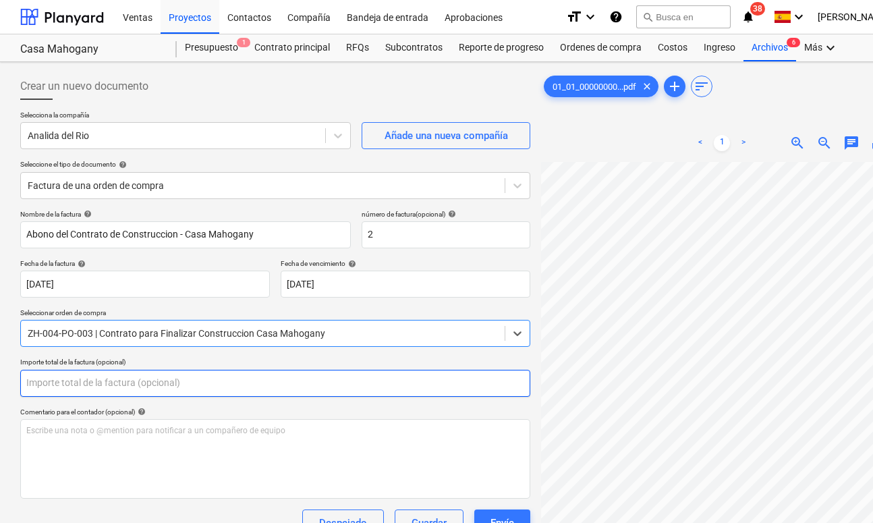
click at [177, 387] on input "text" at bounding box center [275, 383] width 510 height 27
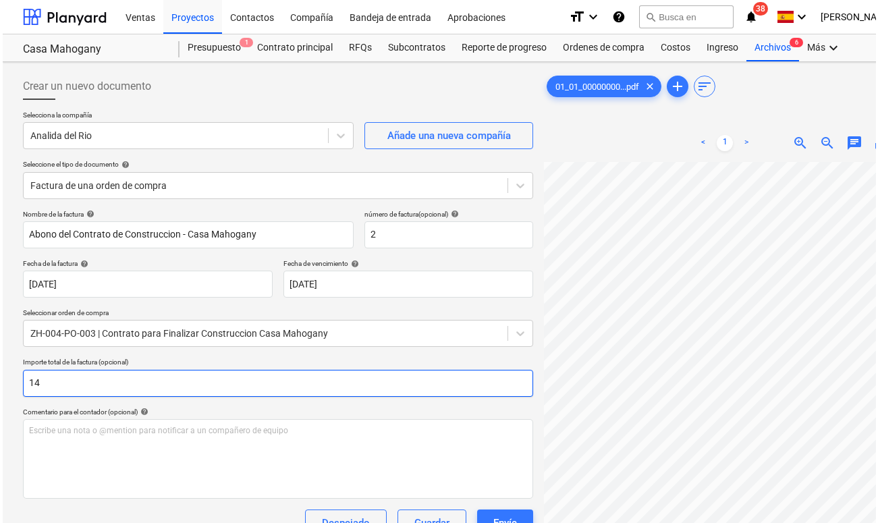
scroll to position [59, 59]
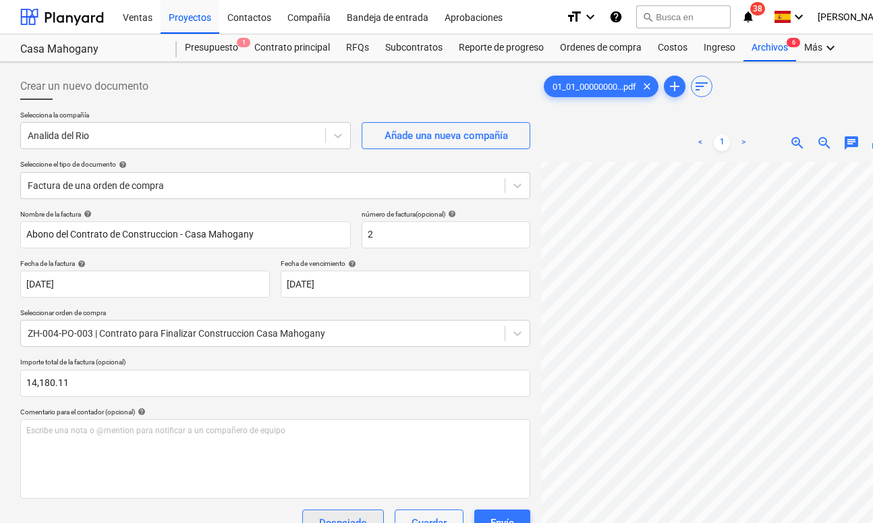
click at [331, 509] on button "Despejado" at bounding box center [343, 522] width 82 height 27
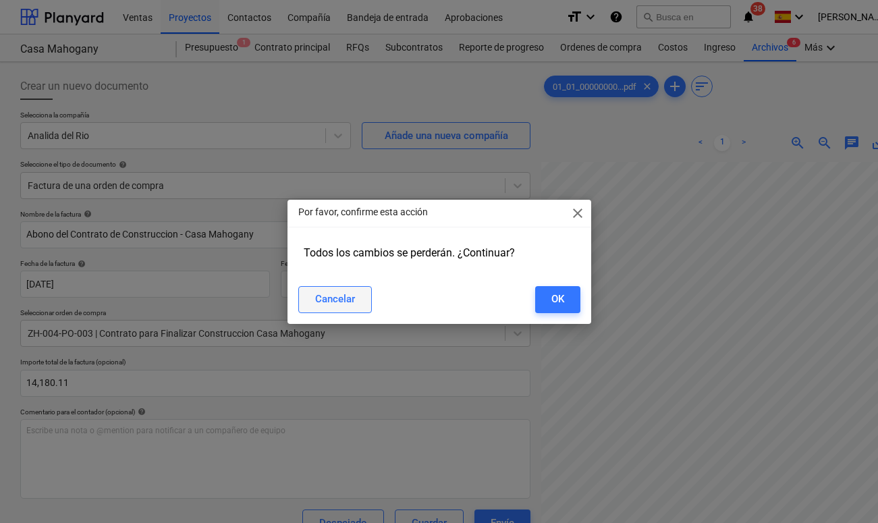
click at [347, 294] on div "Cancelar" at bounding box center [335, 299] width 40 height 18
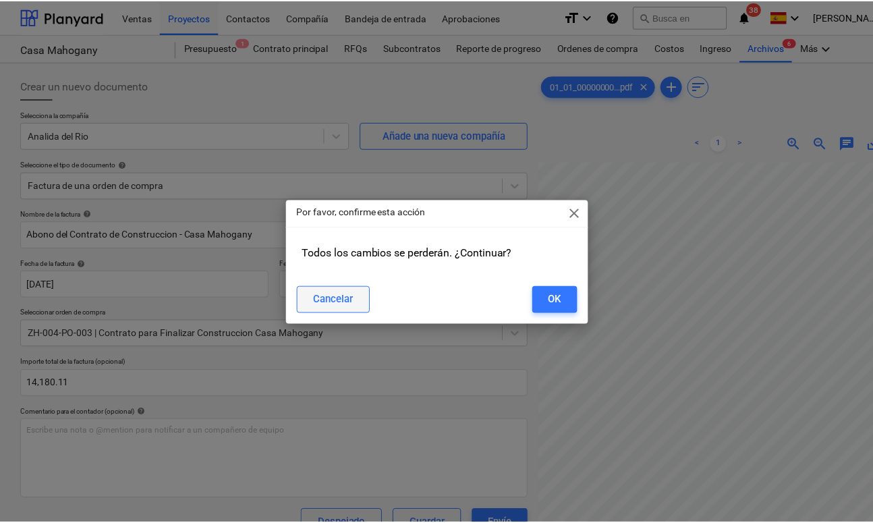
scroll to position [12, 0]
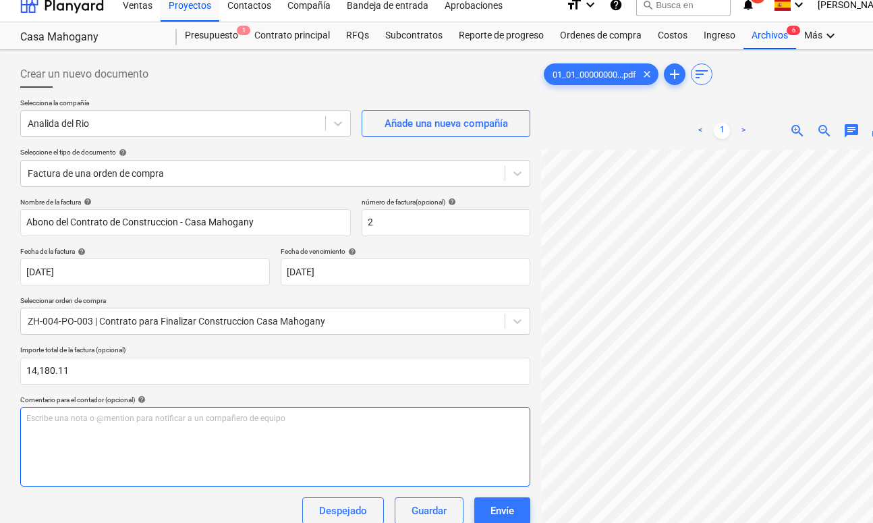
click at [192, 421] on p "Escribe una nota o @mention para notificar a un compañero de equipo ﻿" at bounding box center [275, 418] width 498 height 11
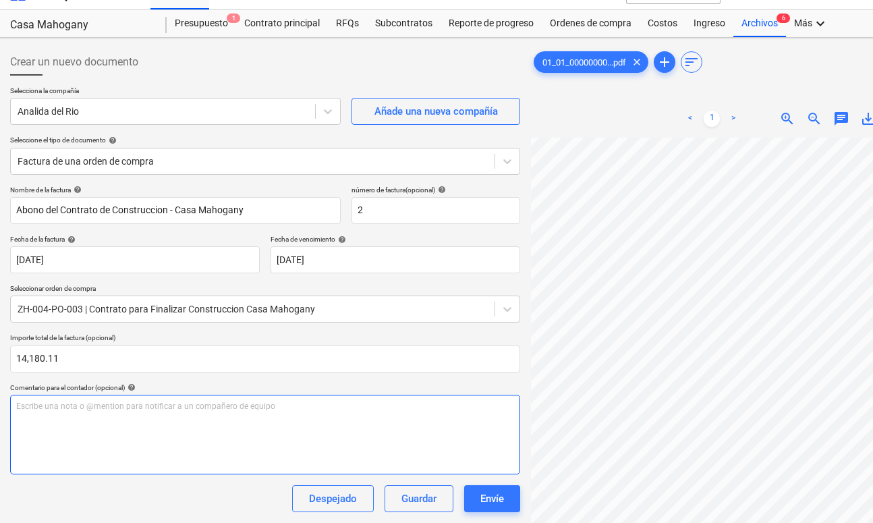
scroll to position [24, 10]
click at [210, 425] on div "Escribe una nota o @mention para notificar a un compañero de equipo ﻿" at bounding box center [265, 435] width 510 height 80
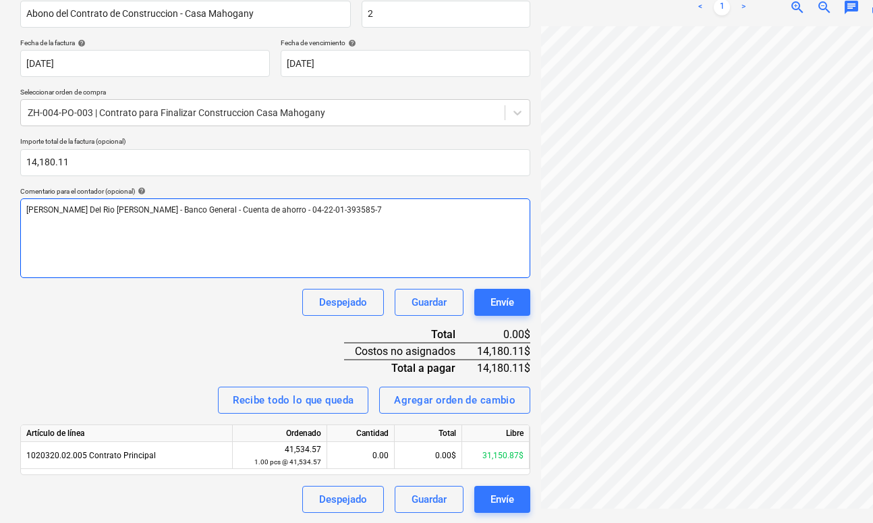
scroll to position [220, 0]
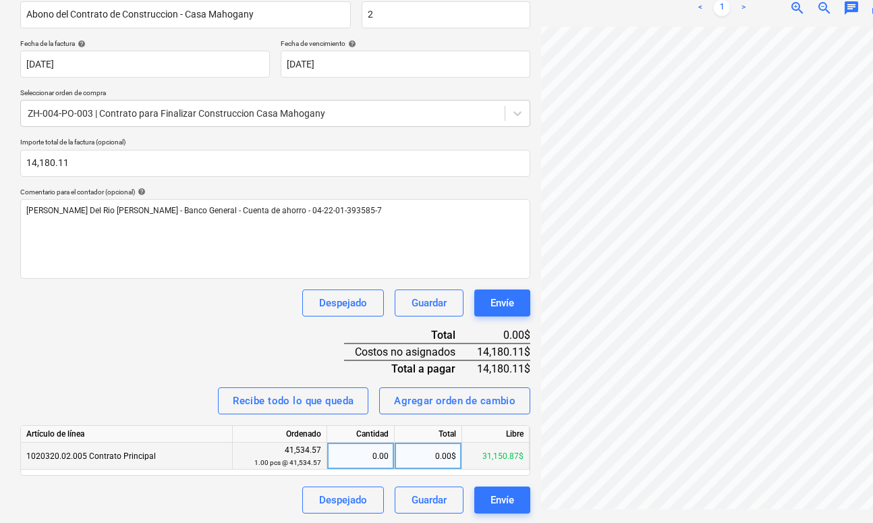
click at [414, 452] on div "0.00$" at bounding box center [428, 456] width 67 height 27
click at [273, 334] on div "Nombre de la factura help Abono del Contrato de Construccion - Casa Mahogany nú…" at bounding box center [275, 251] width 510 height 523
click at [501, 503] on div "Envíe" at bounding box center [502, 500] width 24 height 18
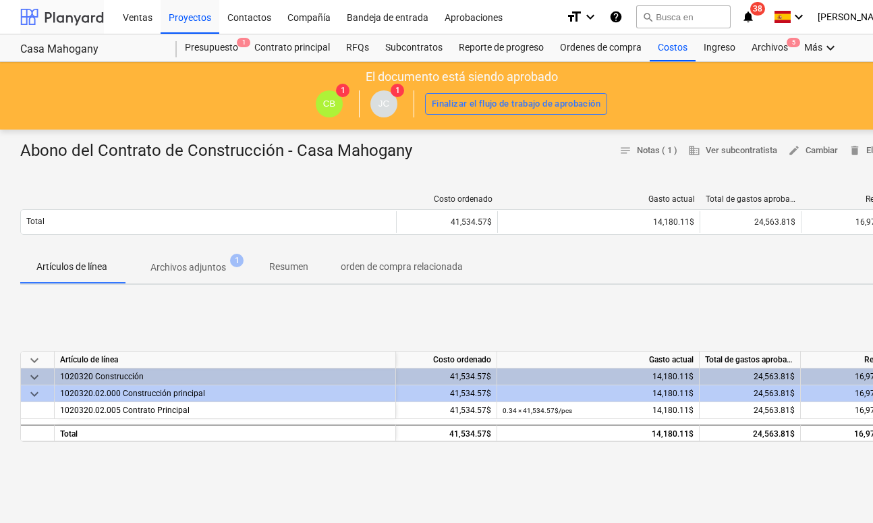
click at [54, 18] on div at bounding box center [62, 17] width 84 height 34
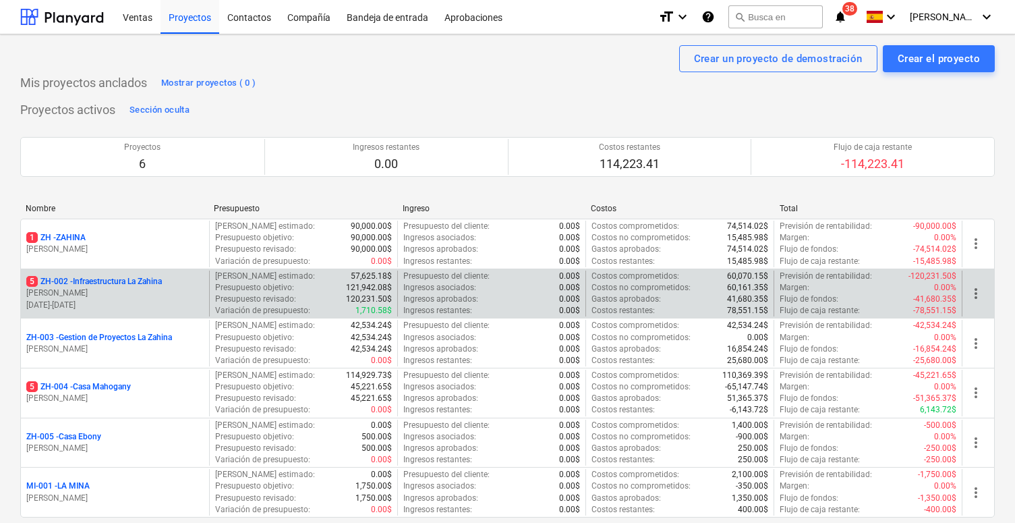
click at [67, 280] on p "5 ZH-002 - Infraestructura La Zahina" at bounding box center [94, 281] width 136 height 11
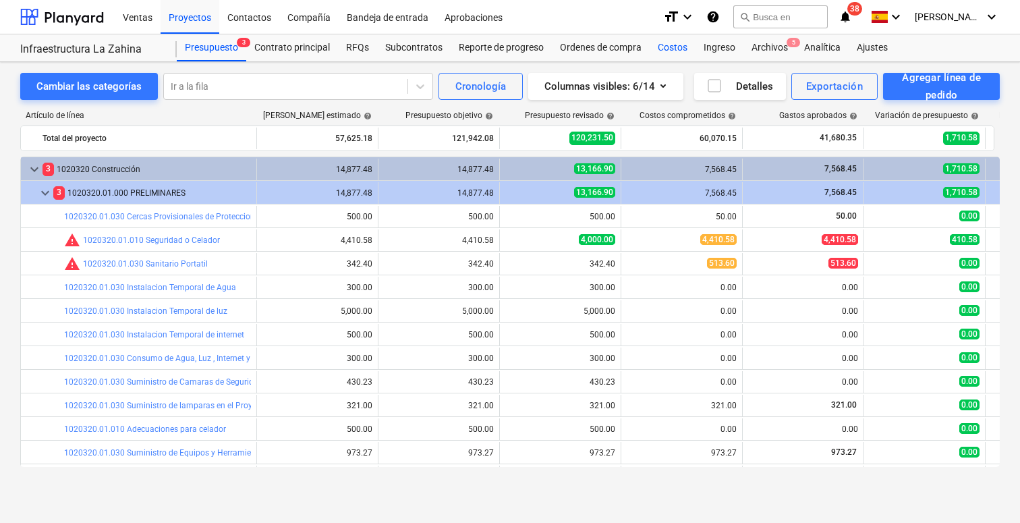
click at [665, 49] on div "Costos" at bounding box center [673, 47] width 46 height 27
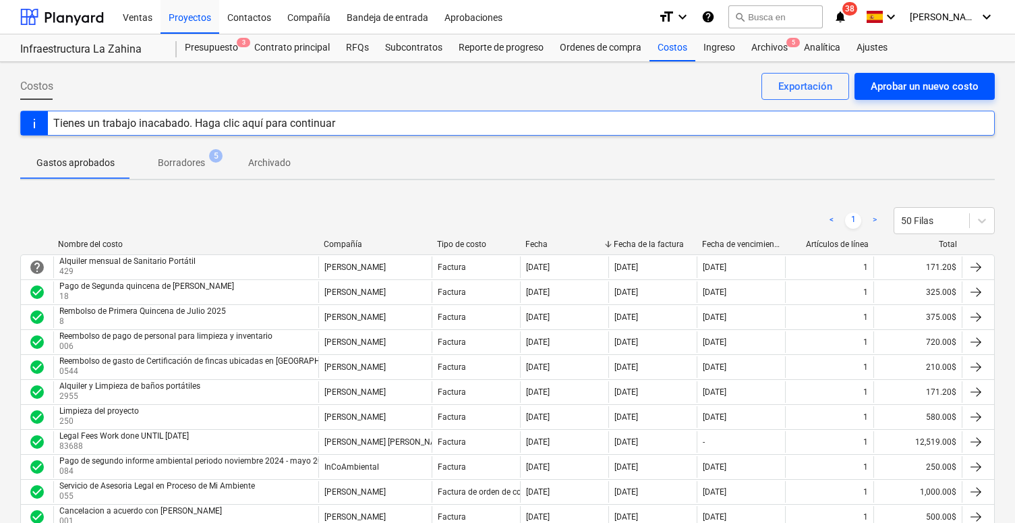
click at [734, 91] on div "Aprobar un nuevo costo" at bounding box center [925, 87] width 108 height 18
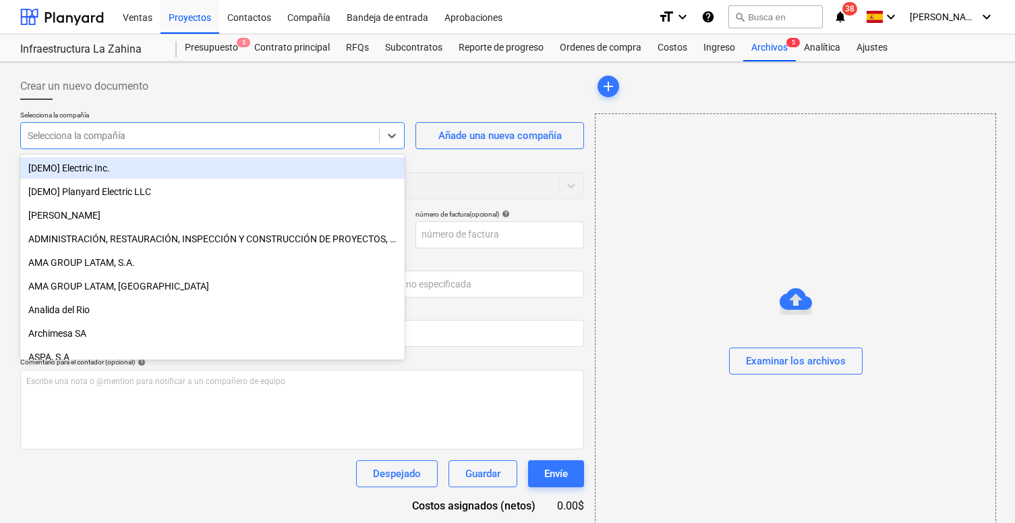
click at [265, 138] on div at bounding box center [200, 135] width 345 height 13
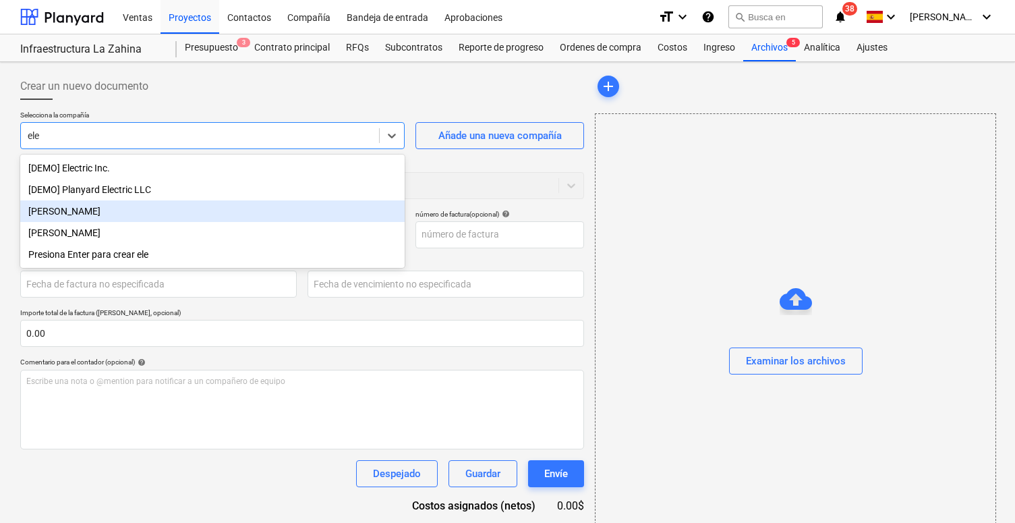
click at [130, 205] on div "[PERSON_NAME]" at bounding box center [212, 211] width 384 height 22
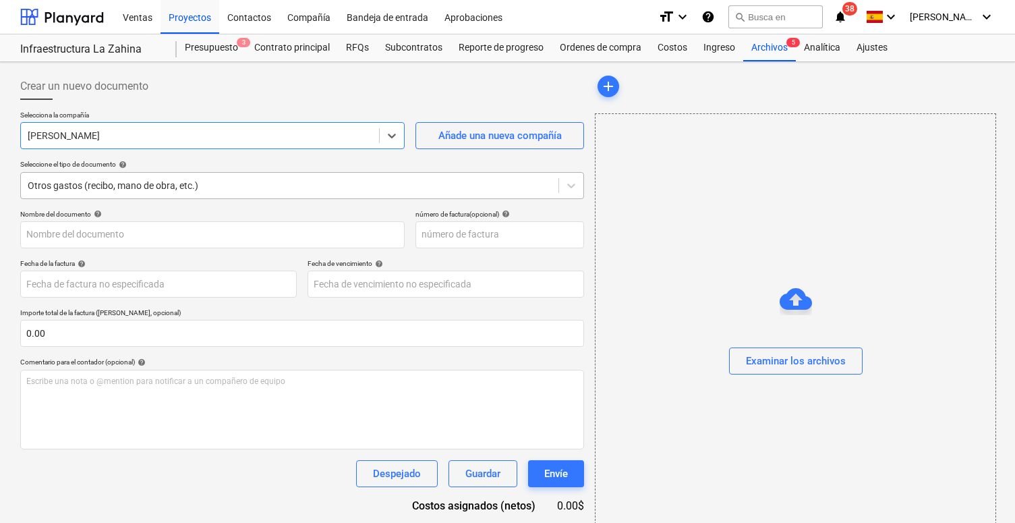
click at [108, 186] on div "Otros gastos (recibo, mano de obra, etc.)" at bounding box center [290, 185] width 524 height 11
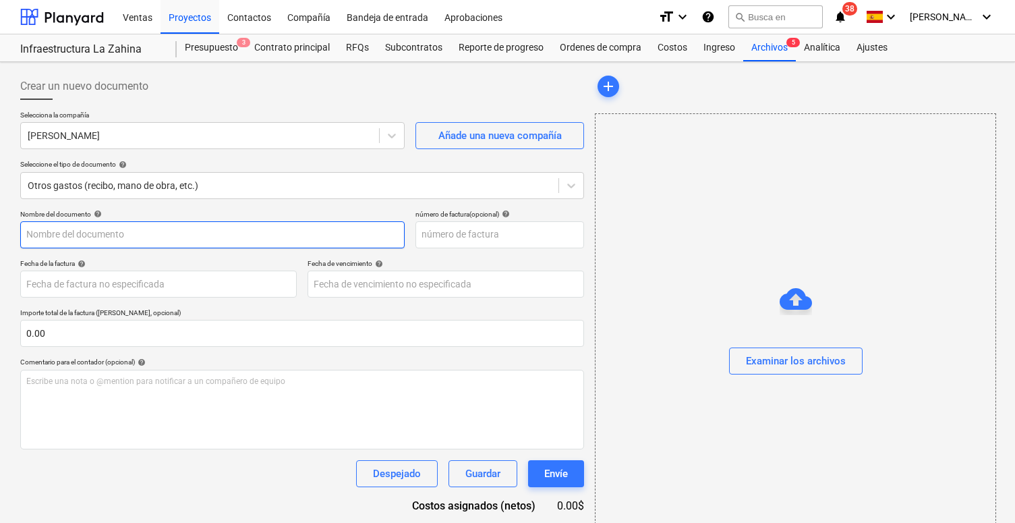
click at [92, 230] on input "text" at bounding box center [212, 234] width 384 height 27
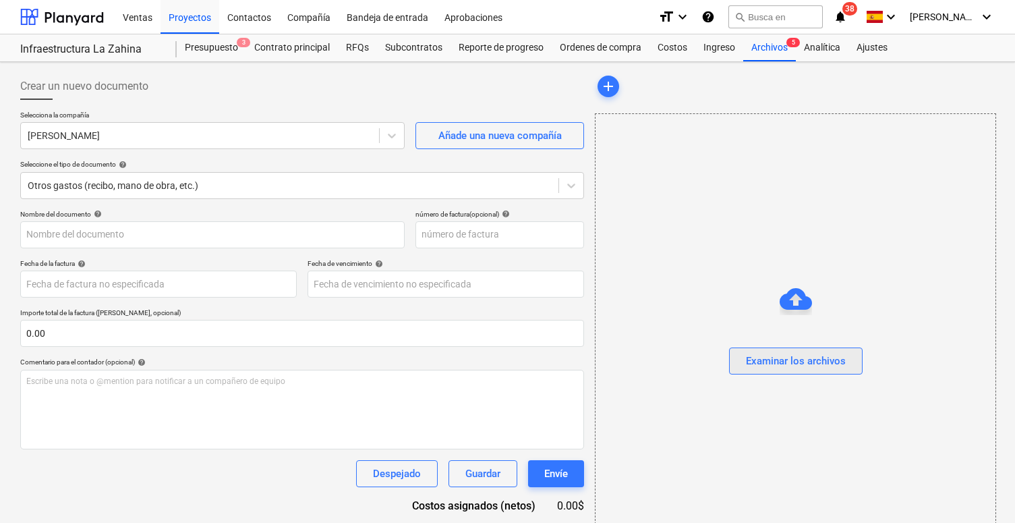
click at [734, 362] on div "Examinar los archivos" at bounding box center [796, 361] width 100 height 18
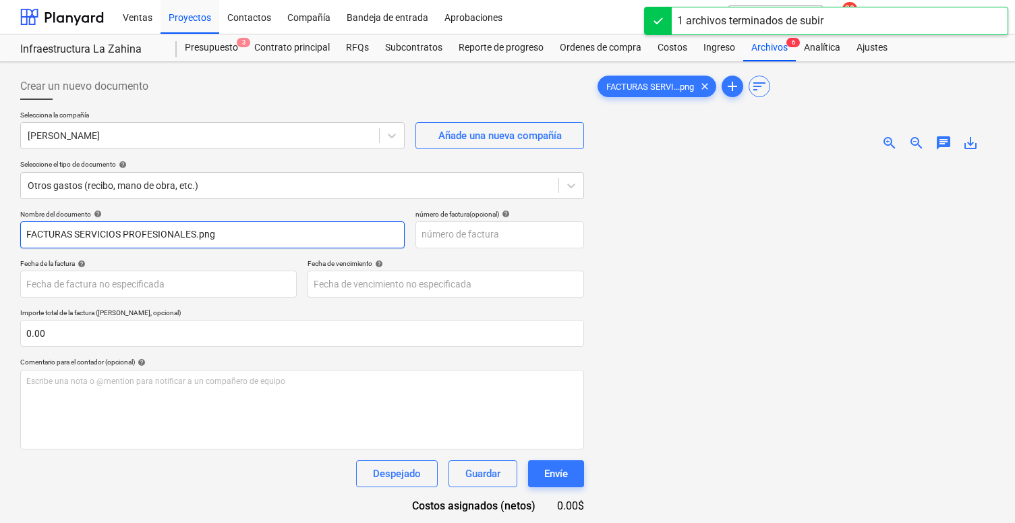
click at [138, 234] on input "FACTURAS SERVICIOS PROFESIONALES.png" at bounding box center [212, 234] width 384 height 27
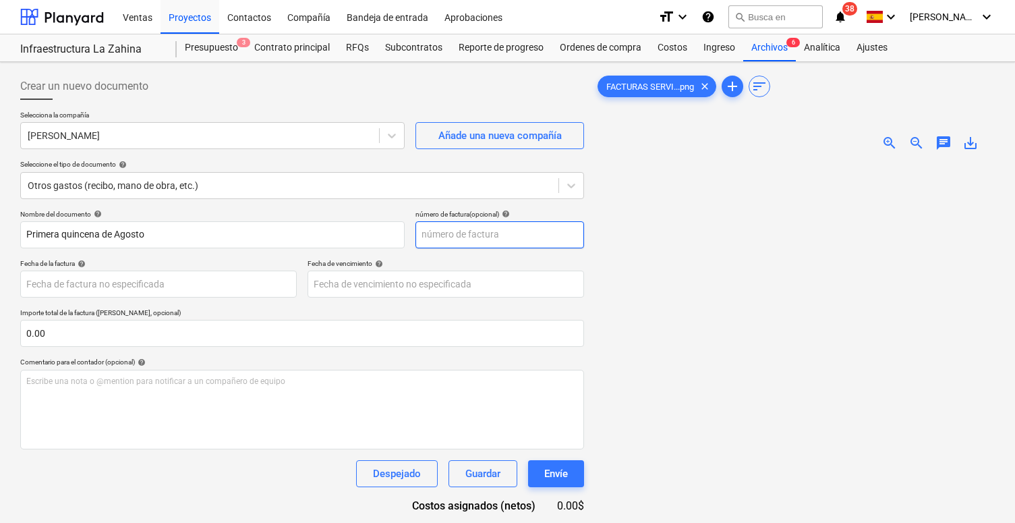
click at [448, 235] on input "text" at bounding box center [500, 234] width 169 height 27
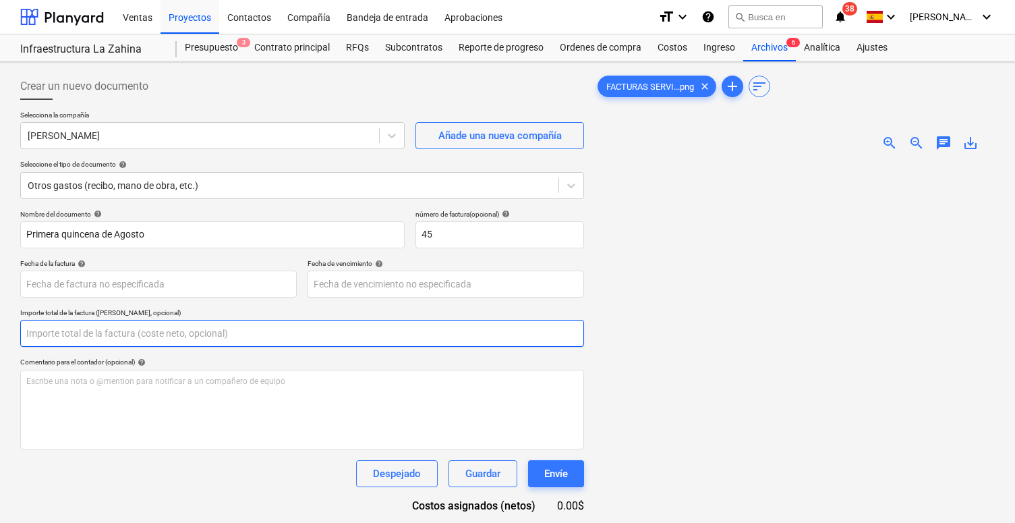
click at [179, 330] on input "text" at bounding box center [302, 333] width 564 height 27
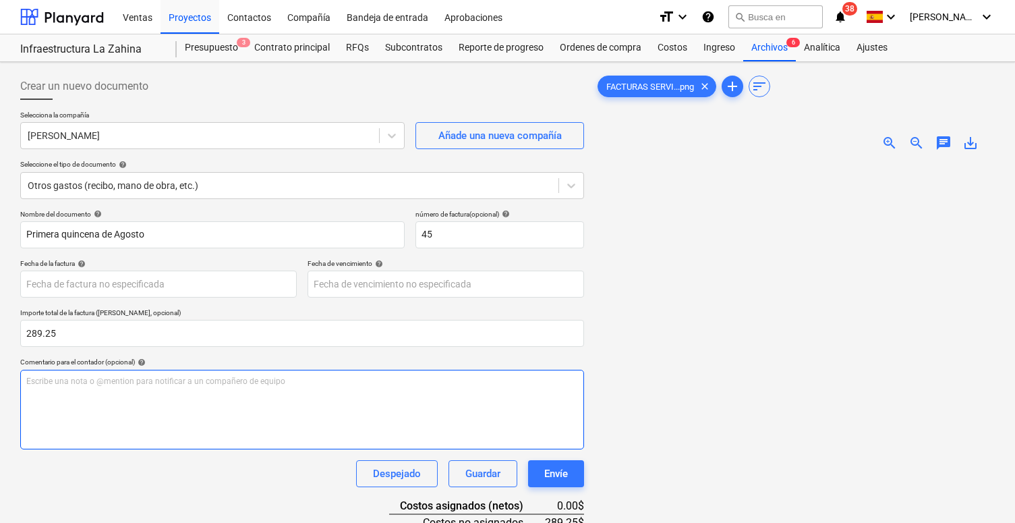
click at [161, 426] on div "Escribe una nota o @mention para notificar a un compañero de equipo ﻿" at bounding box center [302, 410] width 564 height 80
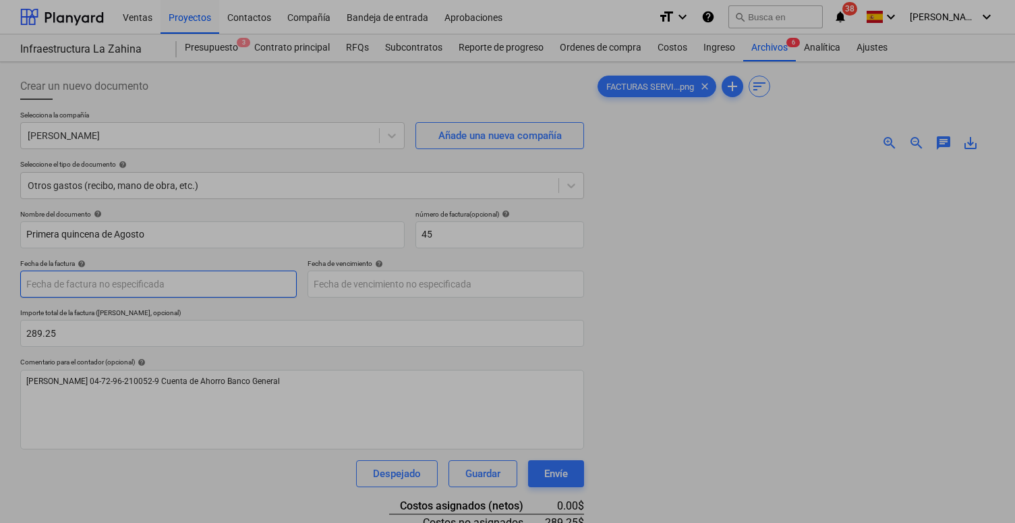
click at [127, 282] on body "Ventas Proyectos Contactos Compañía Bandeja de entrada Aprobaciones format_size…" at bounding box center [507, 261] width 1015 height 523
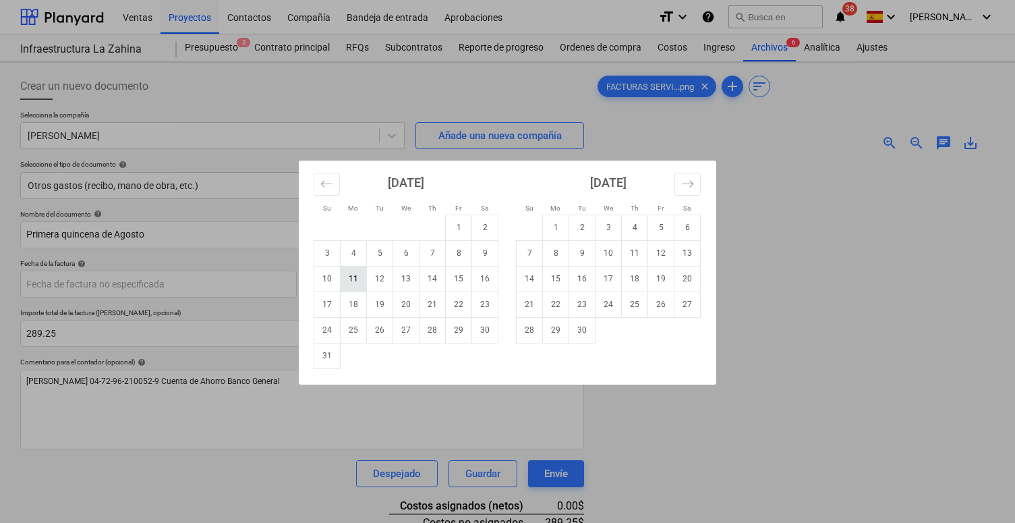
click at [349, 278] on td "11" at bounding box center [354, 279] width 26 height 26
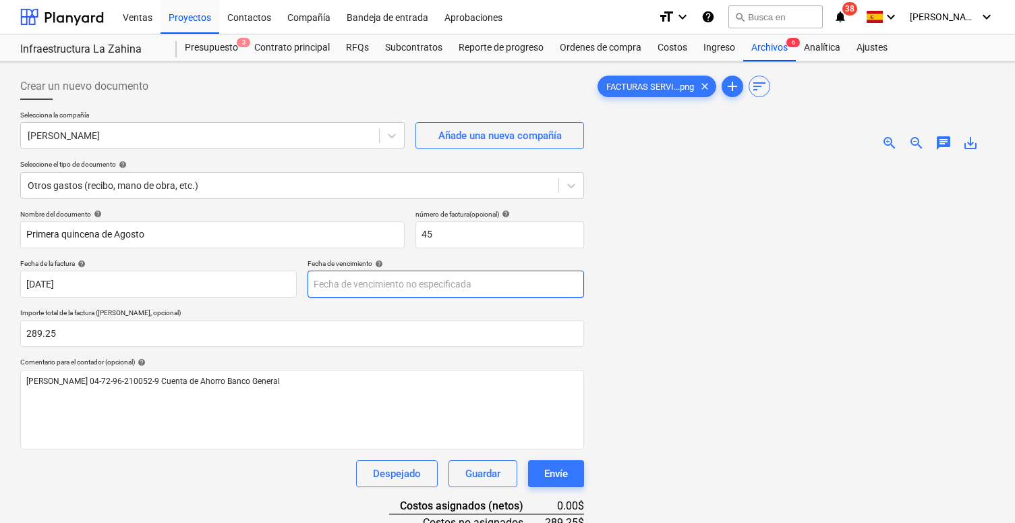
click at [362, 289] on body "Ventas Proyectos Contactos Compañía Bandeja de entrada Aprobaciones format_size…" at bounding box center [507, 261] width 1015 height 523
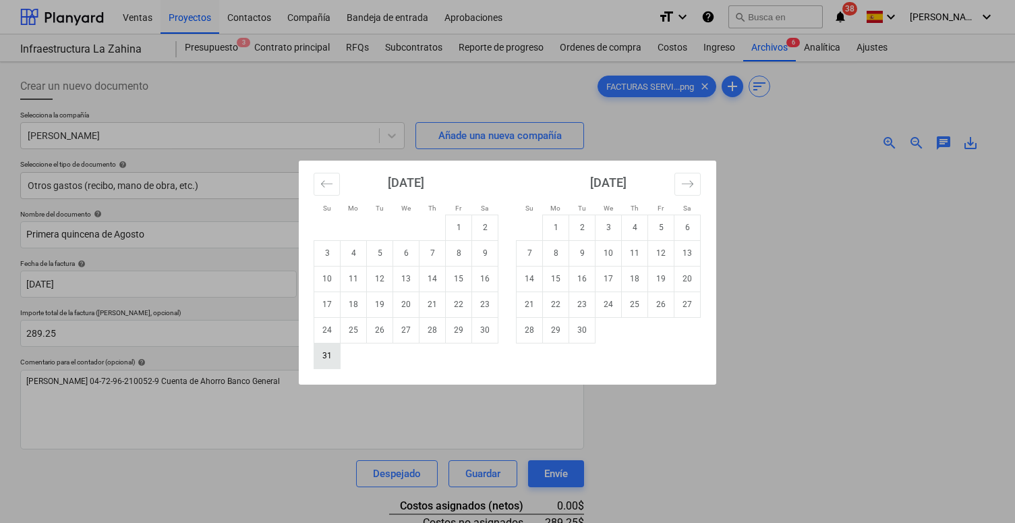
click at [337, 347] on td "31" at bounding box center [327, 356] width 26 height 26
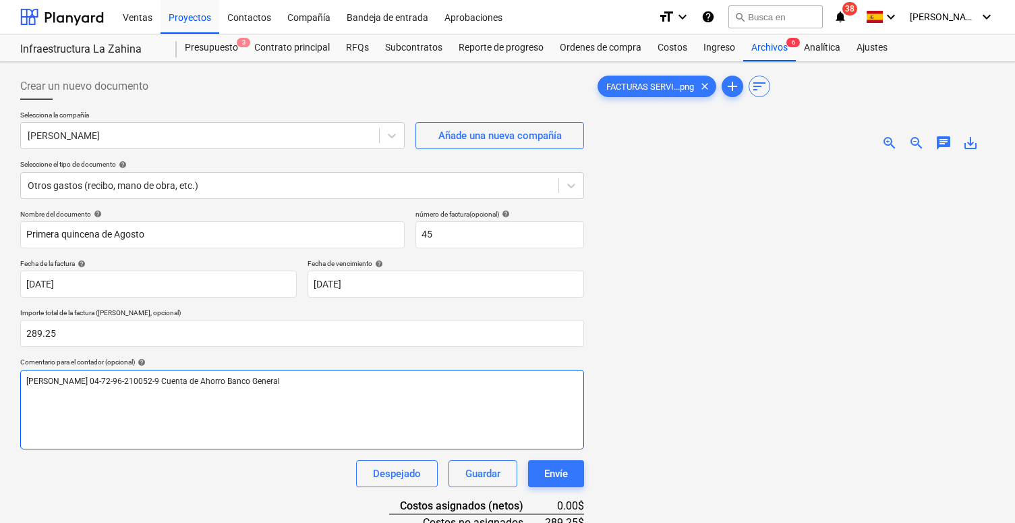
click at [304, 418] on div "[PERSON_NAME] 04-72-96-210052-9 Cuenta de Ahorro Banco General" at bounding box center [302, 410] width 564 height 80
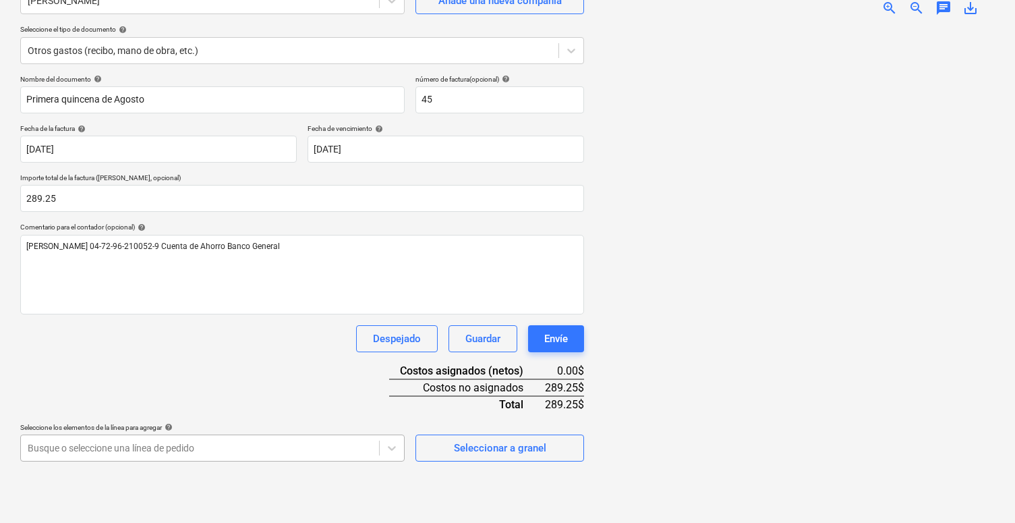
scroll to position [135, 0]
click at [299, 444] on div at bounding box center [200, 447] width 345 height 13
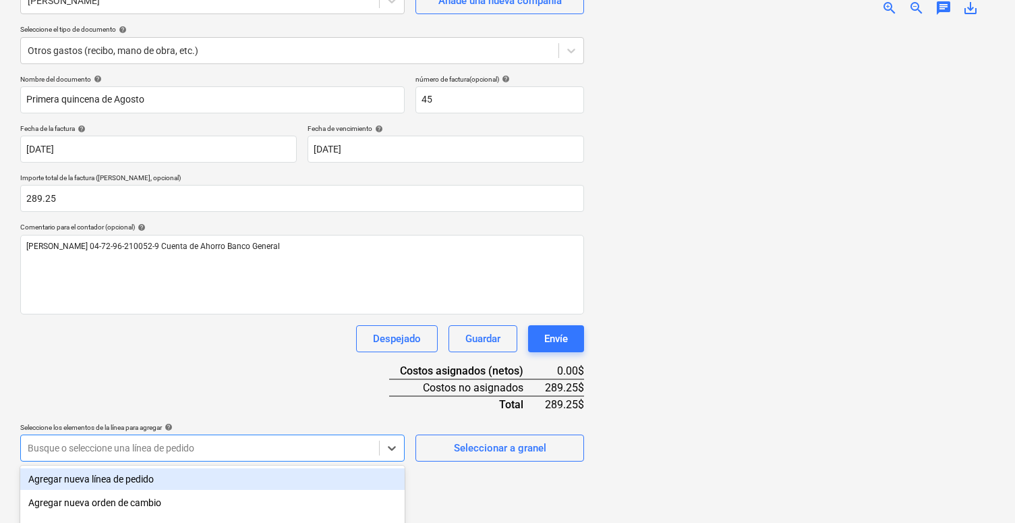
scroll to position [30, 0]
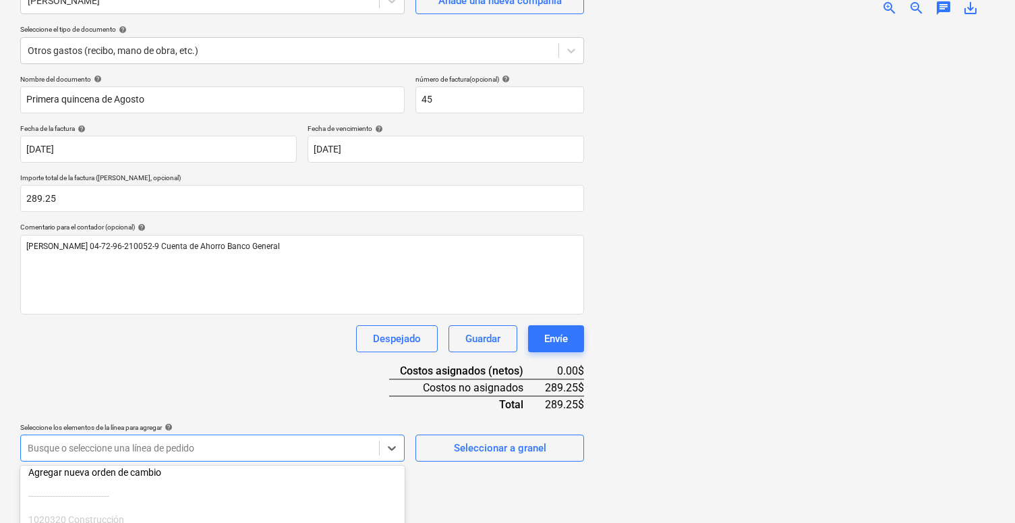
click at [171, 441] on div at bounding box center [200, 447] width 345 height 13
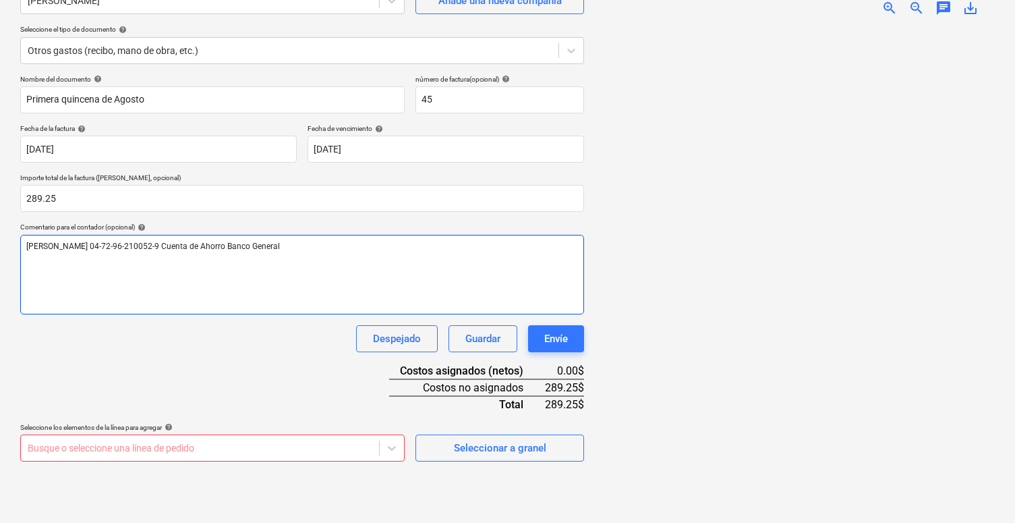
click at [338, 309] on div "[PERSON_NAME] 04-72-96-210052-9 Cuenta de Ahorro Banco General" at bounding box center [302, 275] width 564 height 80
click at [310, 300] on div "[PERSON_NAME] 04-72-96-210052-9 Cuenta de Ahorro Banco General" at bounding box center [302, 275] width 564 height 80
click at [397, 303] on div "[PERSON_NAME] 04-72-96-210052-9 Cuenta de Ahorro Banco General" at bounding box center [302, 275] width 564 height 80
click at [264, 231] on p "Comentario para el contador (opcional) help" at bounding box center [302, 228] width 564 height 11
click at [254, 241] on span "[PERSON_NAME] 04-72-96-210052-9 Cuenta de Ahorro Banco General" at bounding box center [153, 245] width 254 height 9
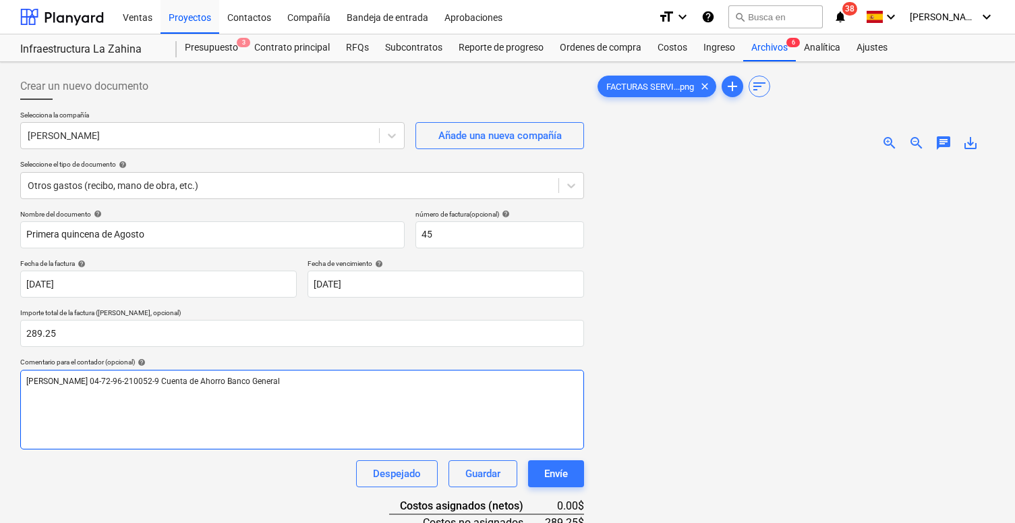
scroll to position [0, 0]
click at [277, 445] on div "[PERSON_NAME] 04-72-96-210052-9 Cuenta de Ahorro Banco General" at bounding box center [302, 410] width 564 height 80
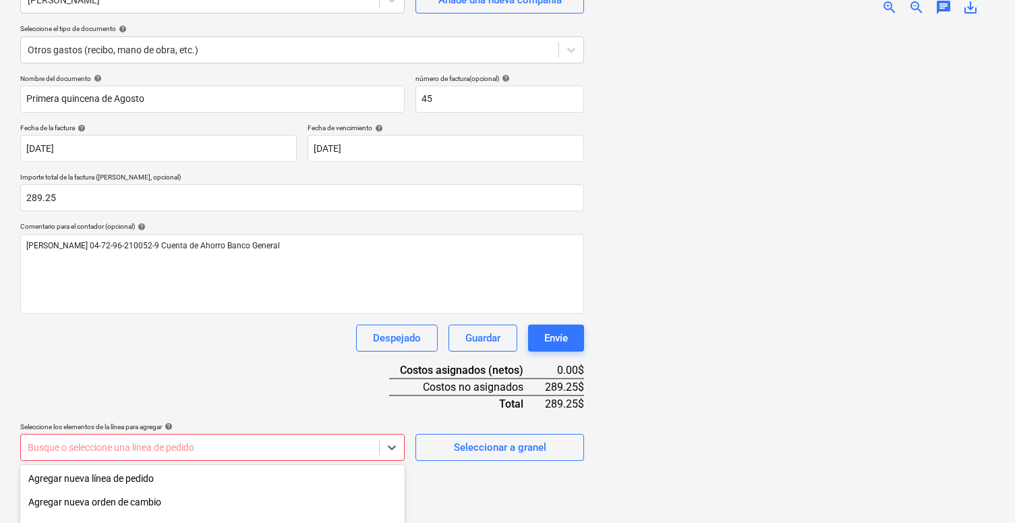
click at [255, 387] on body "Ventas Proyectos Contactos Compañía Bandeja de entrada Aprobaciones format_size…" at bounding box center [507, 125] width 1015 height 523
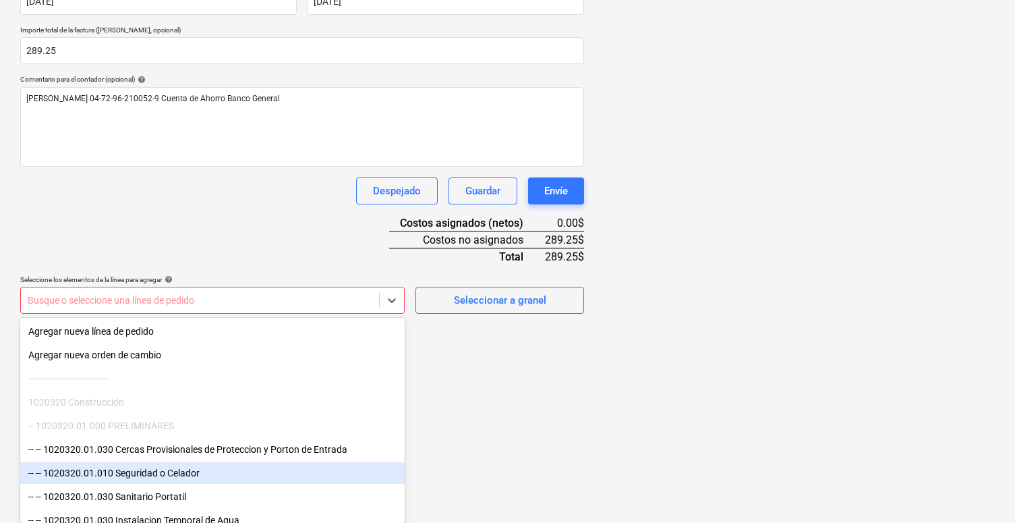
click at [186, 470] on div "-- -- 1020320.01.010 Seguridad o Celador" at bounding box center [212, 473] width 384 height 22
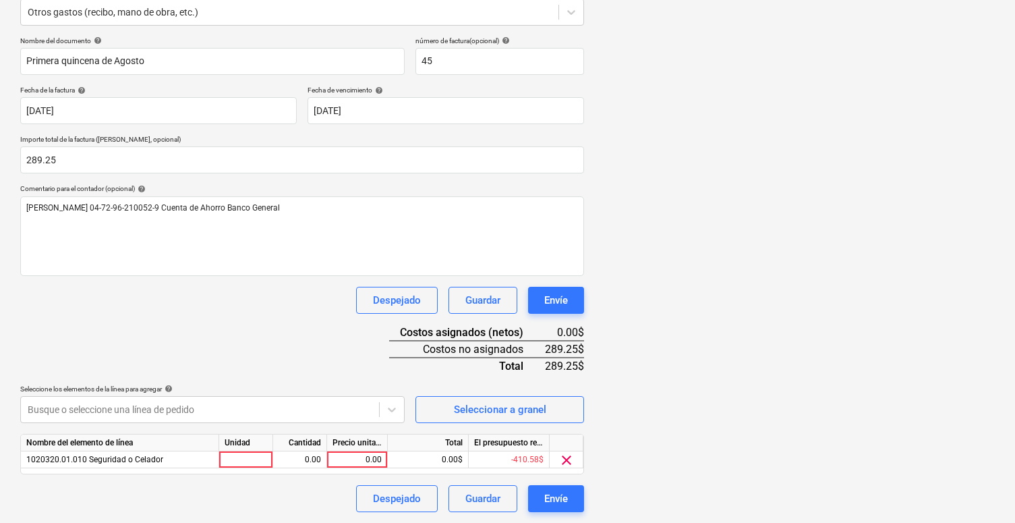
scroll to position [172, 0]
click at [481, 351] on html "Ventas Proyectos Contactos Compañía Bandeja de entrada Aprobaciones format_size…" at bounding box center [507, 89] width 1015 height 523
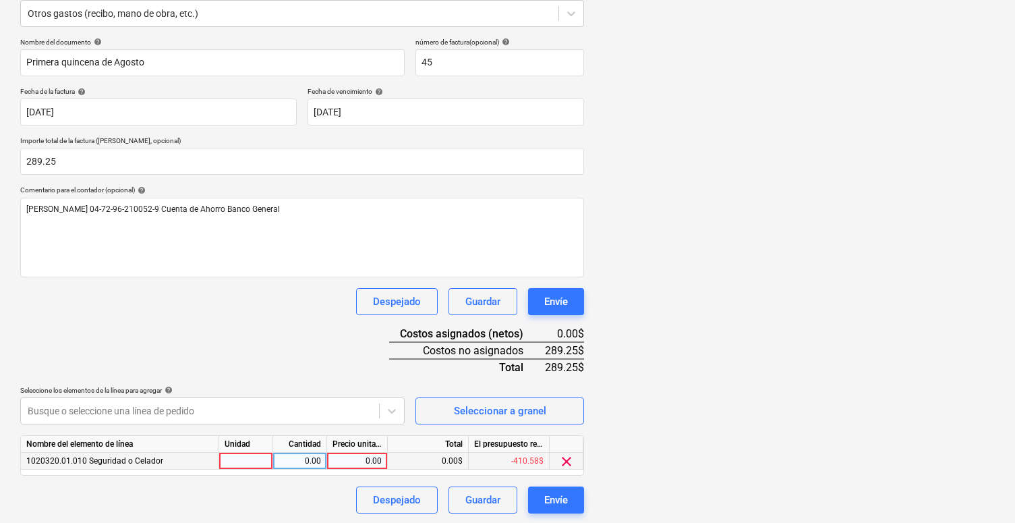
click at [363, 461] on div "0.00" at bounding box center [357, 461] width 49 height 17
click at [271, 339] on div "Nombre del documento help Primera [PERSON_NAME] número de factura (opcional) he…" at bounding box center [302, 276] width 564 height 476
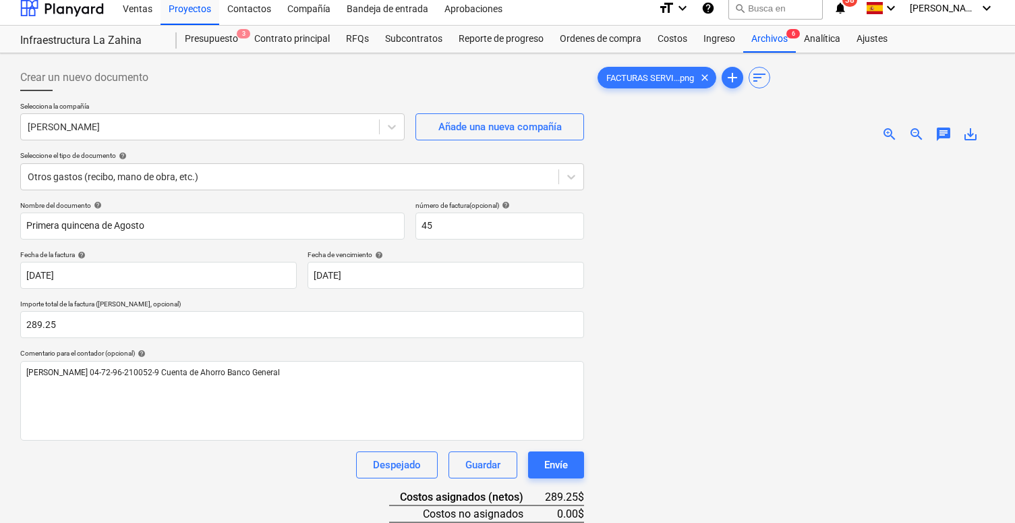
scroll to position [7, 0]
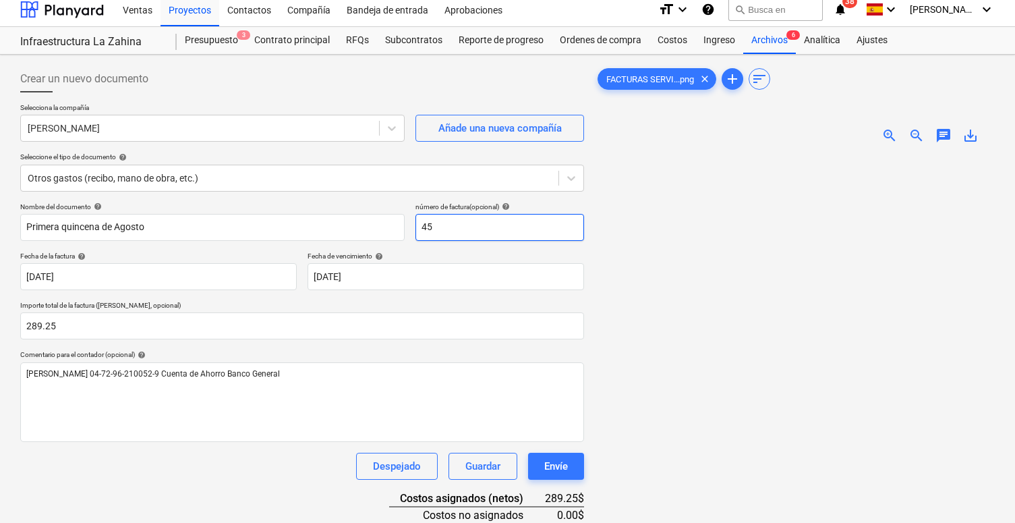
click at [422, 229] on input "45" at bounding box center [500, 227] width 169 height 27
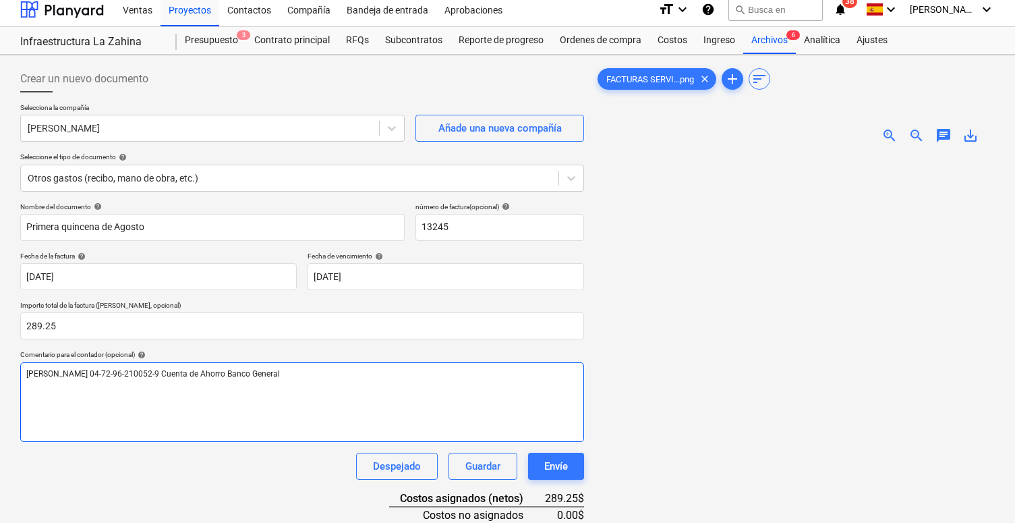
click at [252, 410] on div "[PERSON_NAME] 04-72-96-210052-9 Cuenta de Ahorro Banco General" at bounding box center [302, 402] width 564 height 80
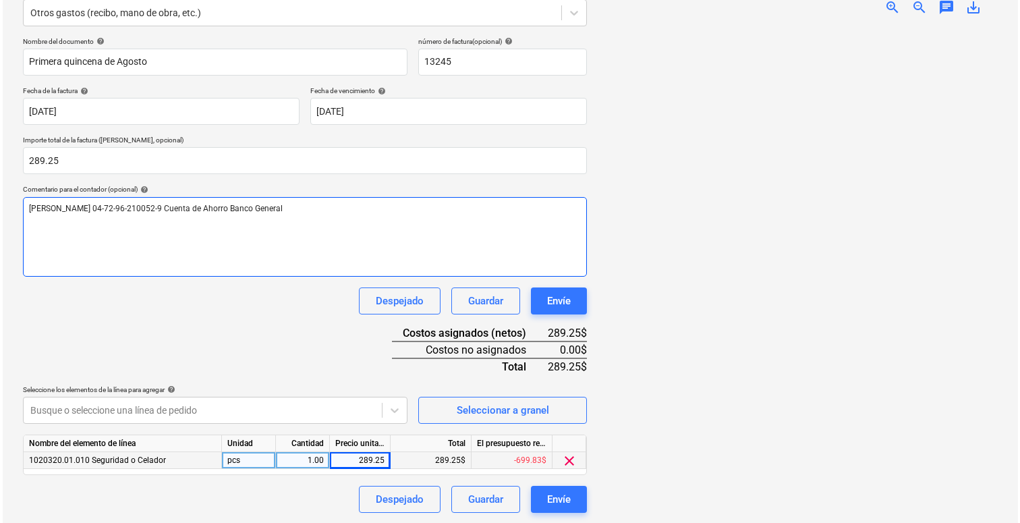
scroll to position [172, 0]
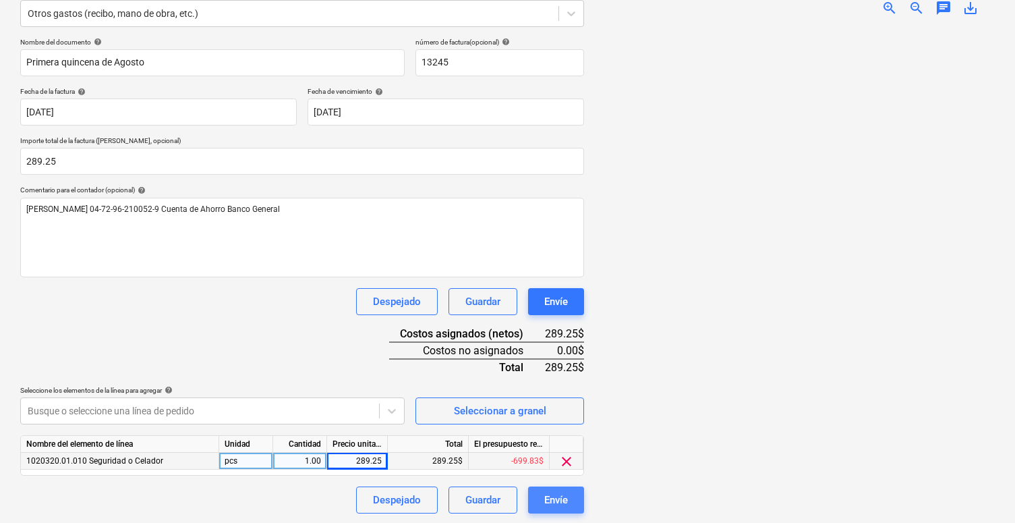
click at [548, 497] on div "Envíe" at bounding box center [556, 500] width 24 height 18
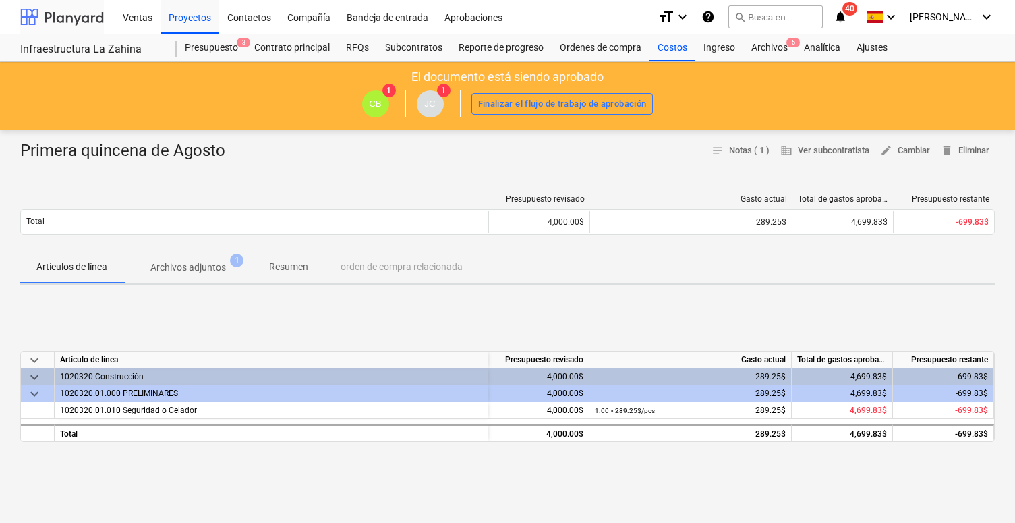
click at [44, 20] on div at bounding box center [62, 17] width 84 height 34
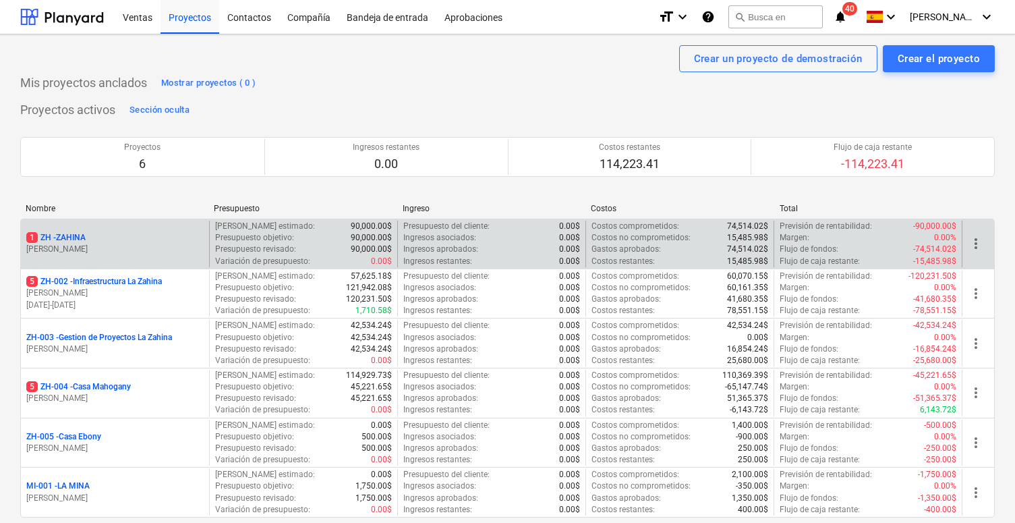
click at [75, 232] on p "1 ZH - ZAHINA" at bounding box center [55, 237] width 59 height 11
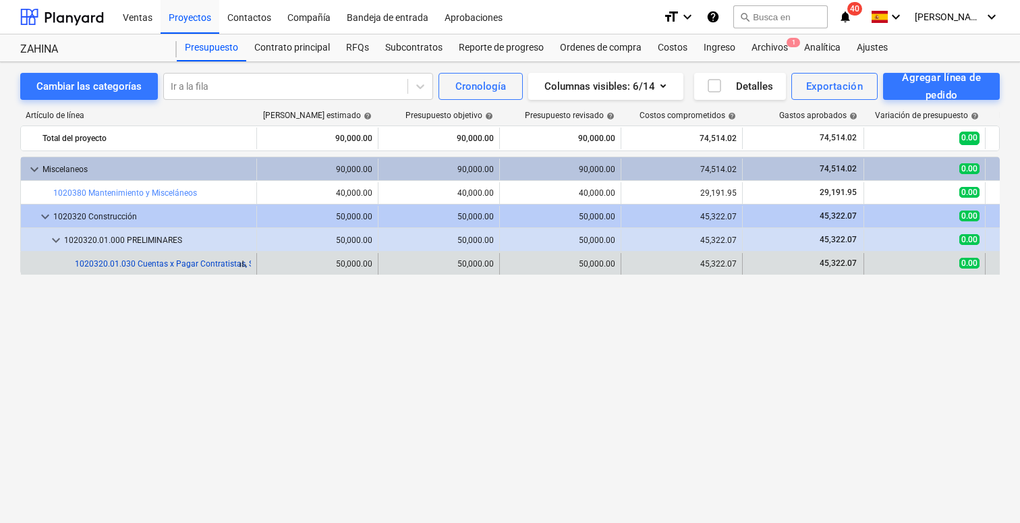
click at [125, 261] on link "1020320.01.030 Cuentas x Pagar Contratistas, Sub Contratistas y Proveedores" at bounding box center [219, 263] width 289 height 9
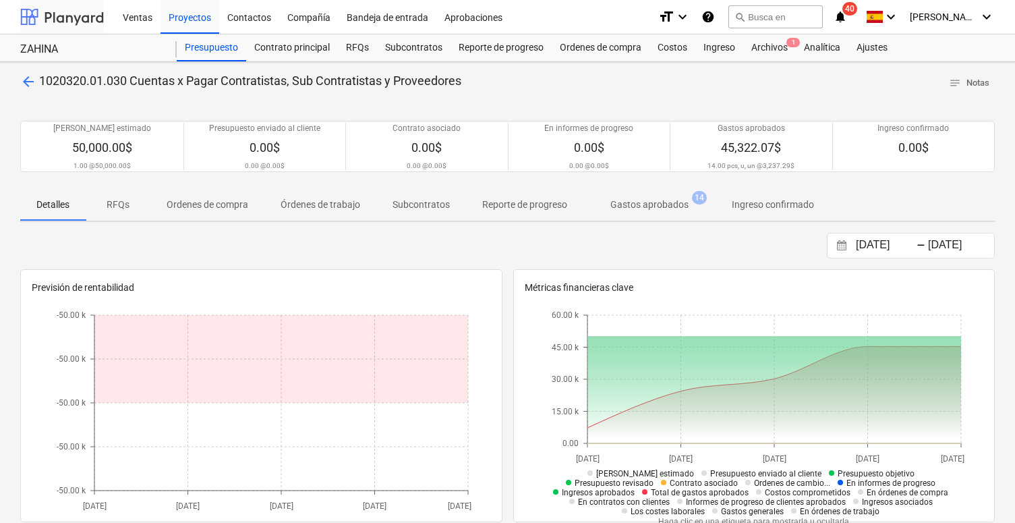
click at [41, 20] on div at bounding box center [62, 17] width 84 height 34
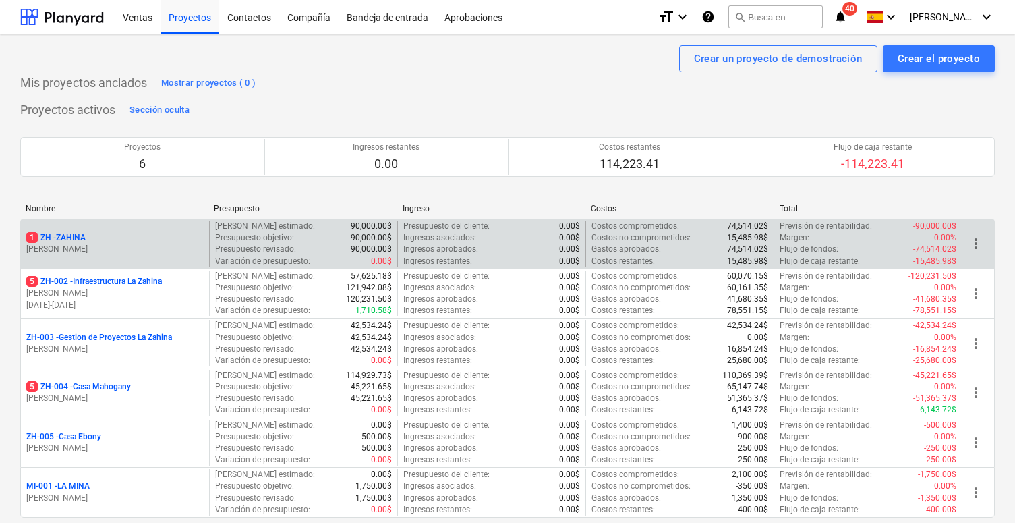
click at [63, 234] on p "1 ZH - ZAHINA" at bounding box center [55, 237] width 59 height 11
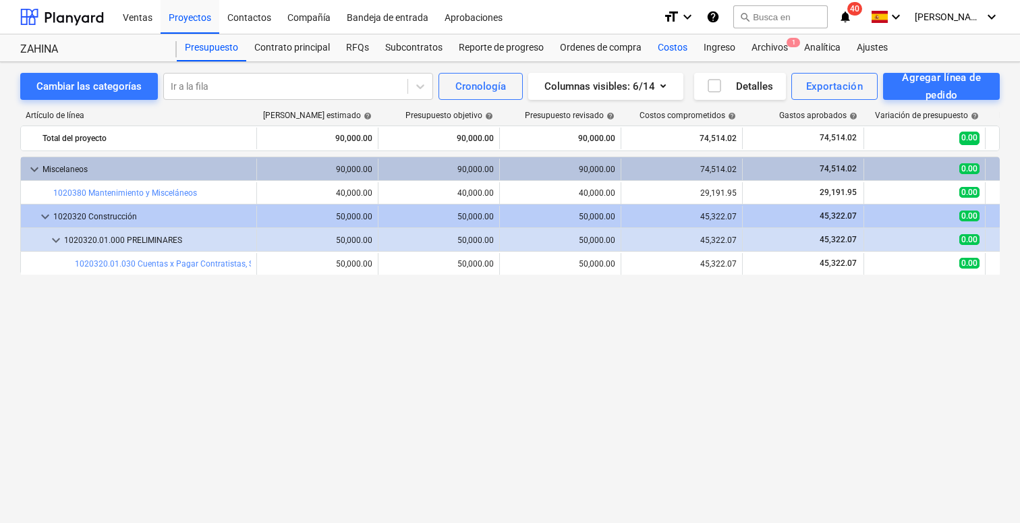
click at [670, 46] on div "Costos" at bounding box center [673, 47] width 46 height 27
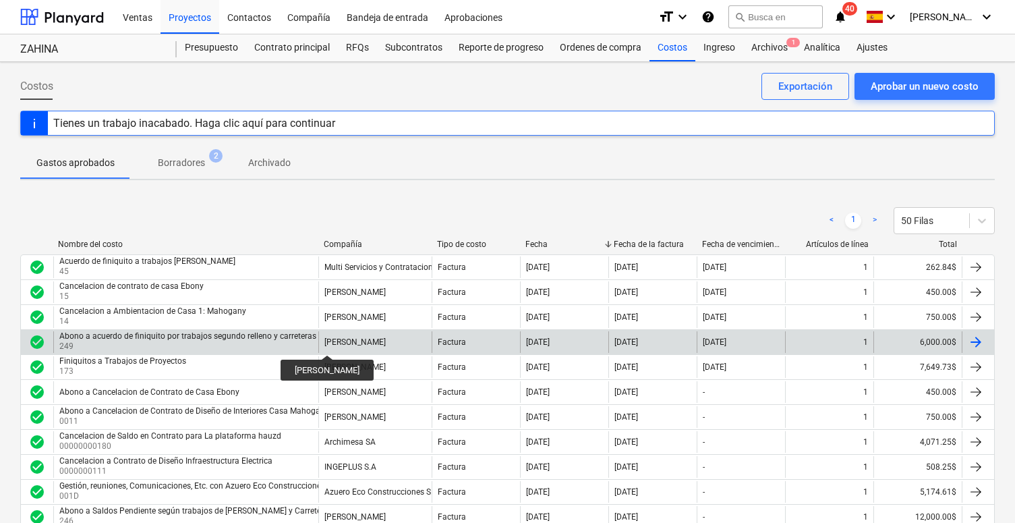
click at [325, 343] on div "[PERSON_NAME]" at bounding box center [354, 341] width 61 height 9
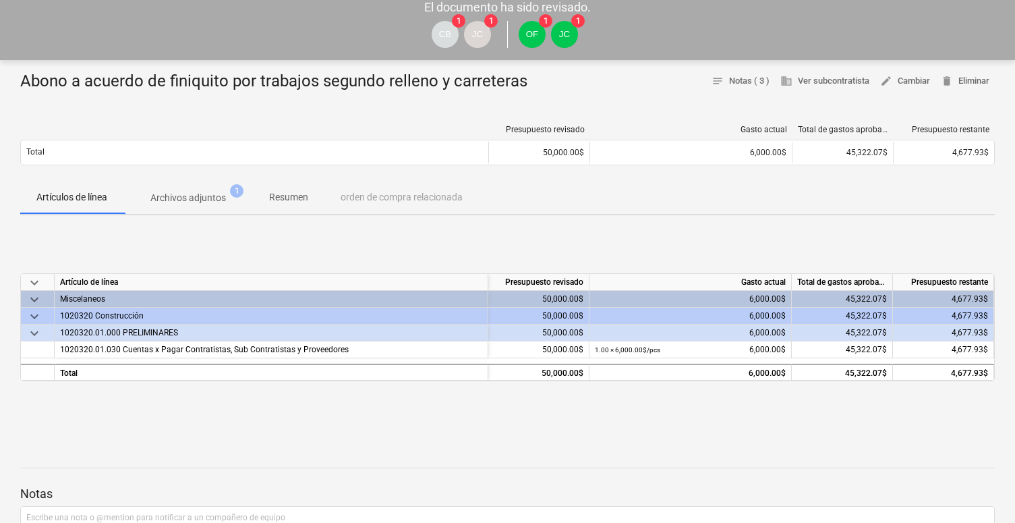
scroll to position [72, 0]
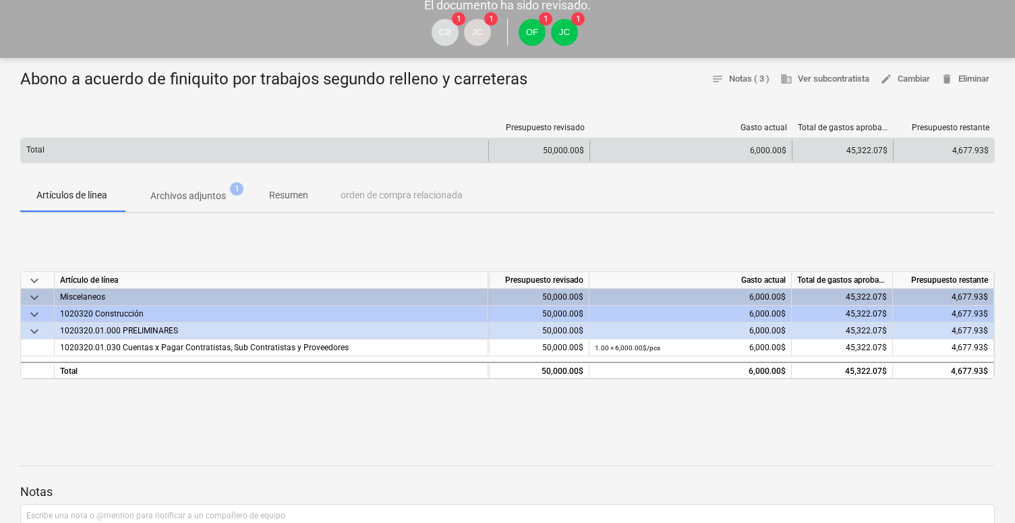
click at [472, 150] on div "Total" at bounding box center [254, 151] width 467 height 22
click at [536, 150] on div "50,000.00$" at bounding box center [538, 151] width 101 height 22
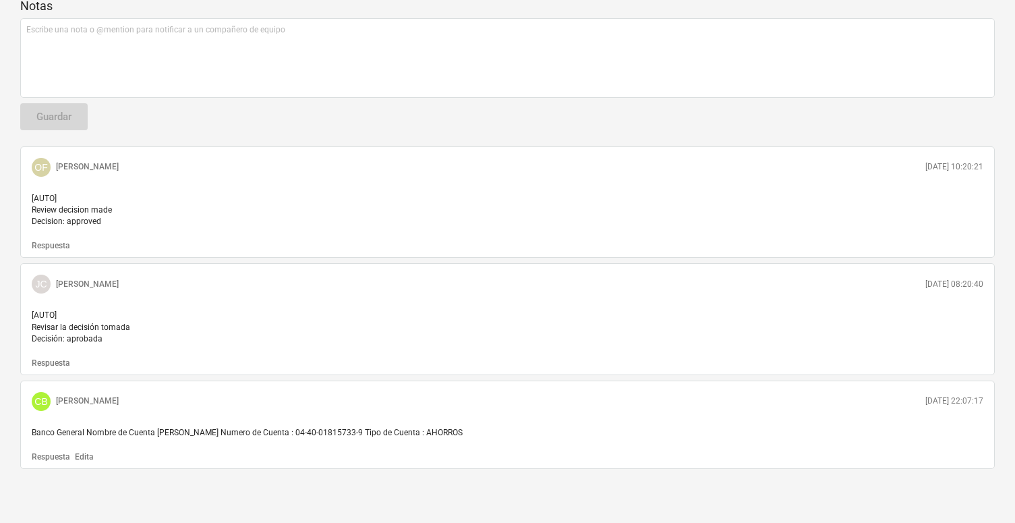
scroll to position [563, 0]
click at [298, 437] on span "Banco General Nombre de Cuenta [PERSON_NAME] Numero de Cuenta : 04-40-01815733-…" at bounding box center [247, 432] width 431 height 9
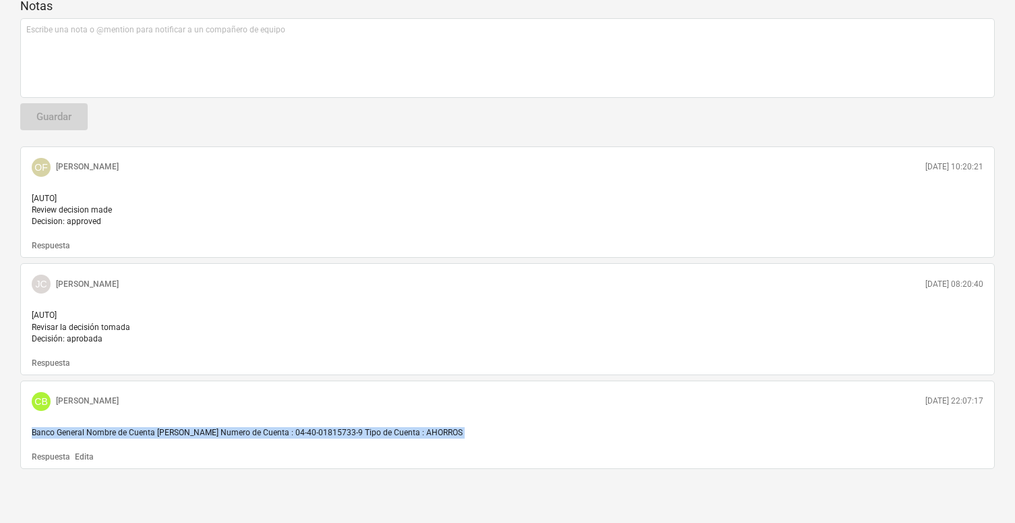
click at [298, 437] on span "Banco General Nombre de Cuenta [PERSON_NAME] Numero de Cuenta : 04-40-01815733-…" at bounding box center [247, 432] width 431 height 9
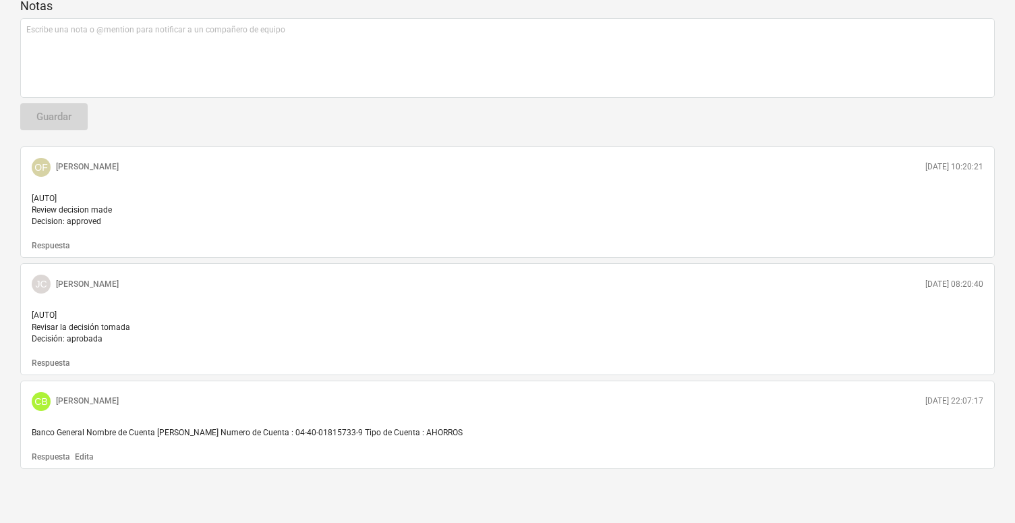
click at [313, 409] on div "CB [PERSON_NAME] [DATE] 22:07:17" at bounding box center [507, 402] width 963 height 30
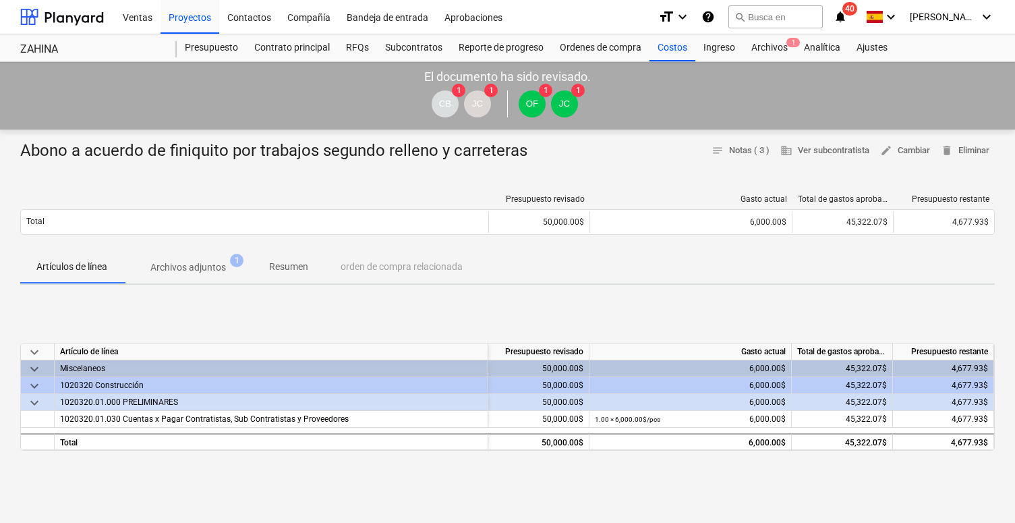
scroll to position [0, 0]
click at [667, 49] on div "Costos" at bounding box center [673, 47] width 46 height 27
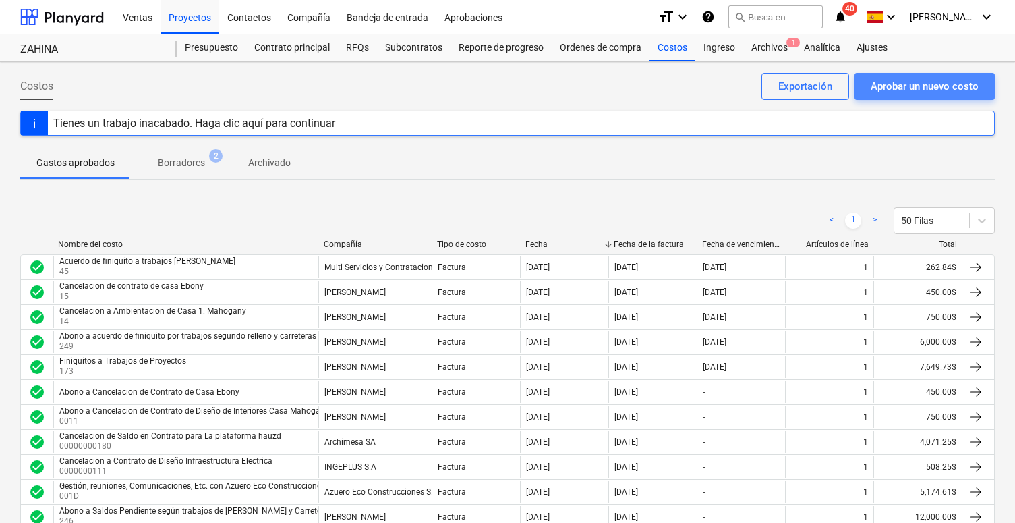
click at [734, 80] on div "Aprobar un nuevo costo" at bounding box center [925, 87] width 108 height 18
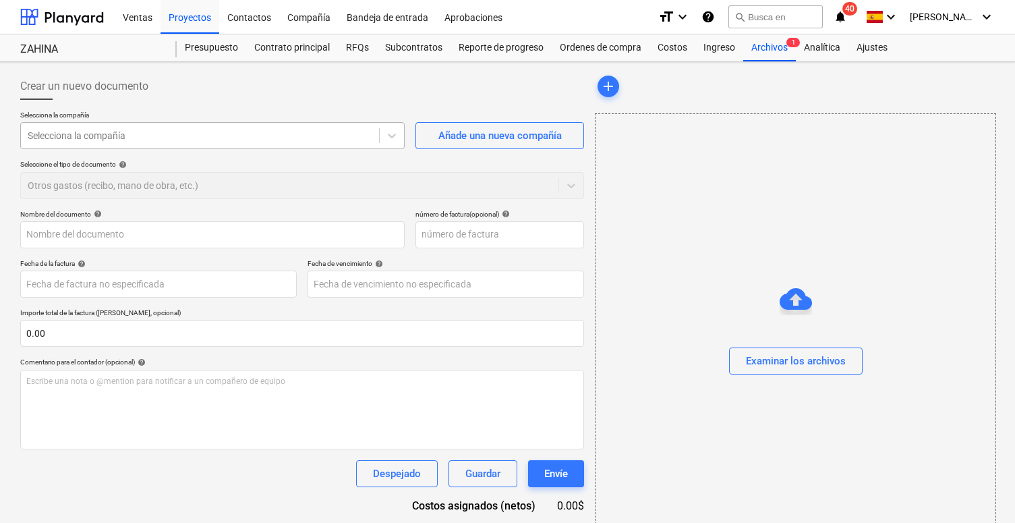
click at [326, 133] on div at bounding box center [200, 135] width 345 height 13
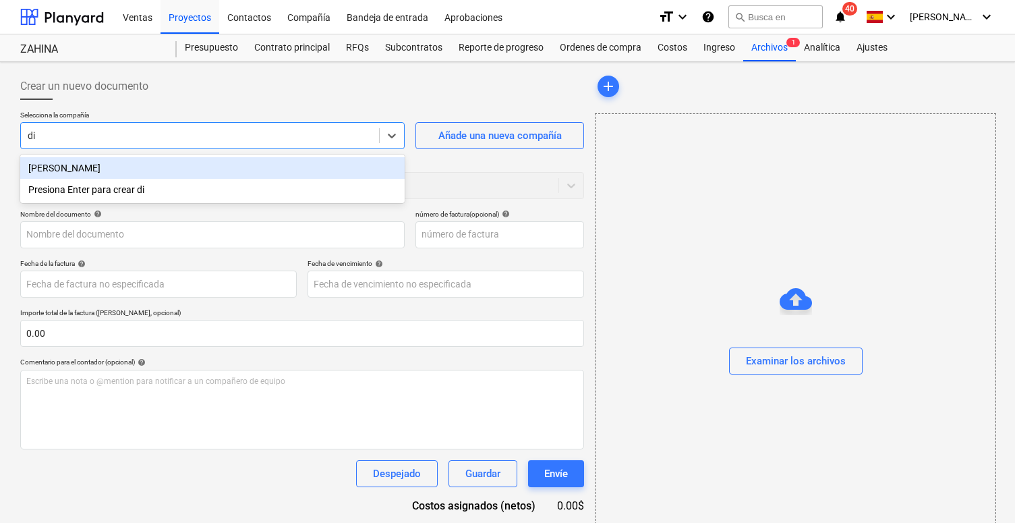
click at [141, 168] on div "[PERSON_NAME]" at bounding box center [212, 168] width 384 height 22
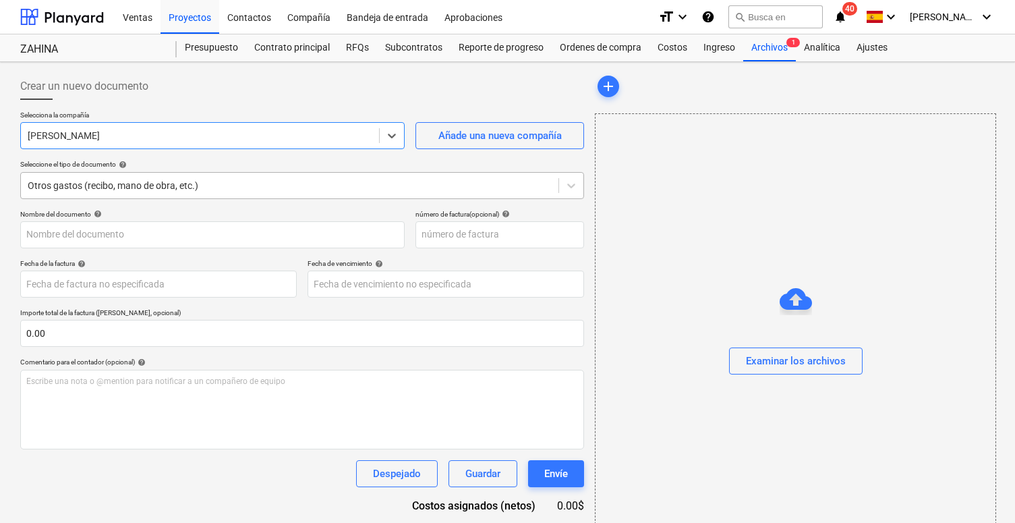
click at [133, 188] on div "Otros gastos (recibo, mano de obra, etc.)" at bounding box center [290, 185] width 524 height 11
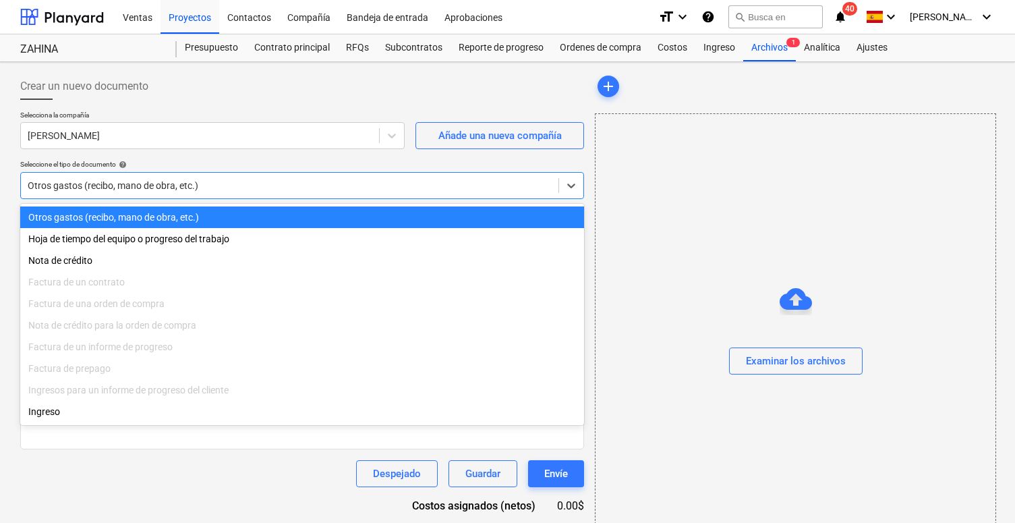
click at [133, 188] on div "Otros gastos (recibo, mano de obra, etc.)" at bounding box center [290, 185] width 524 height 11
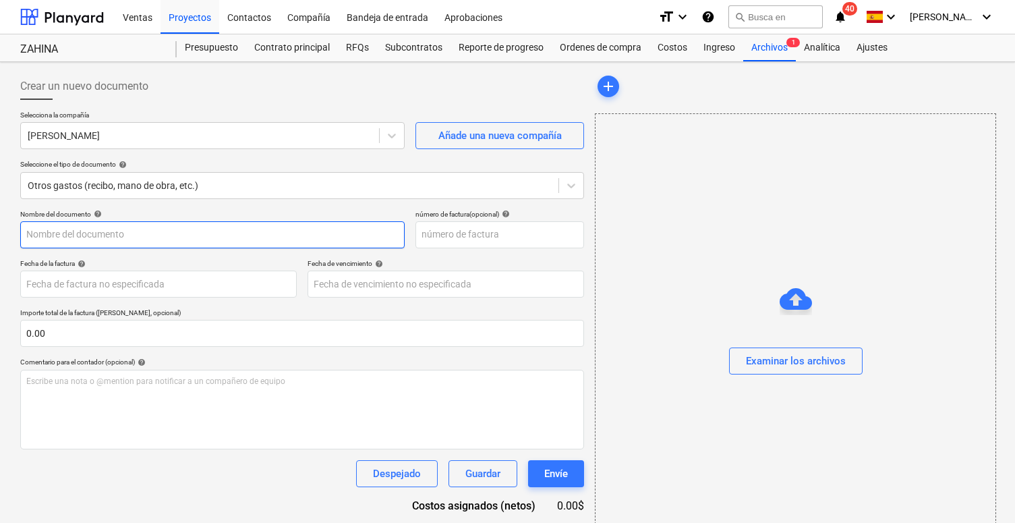
click at [92, 229] on input "text" at bounding box center [212, 234] width 384 height 27
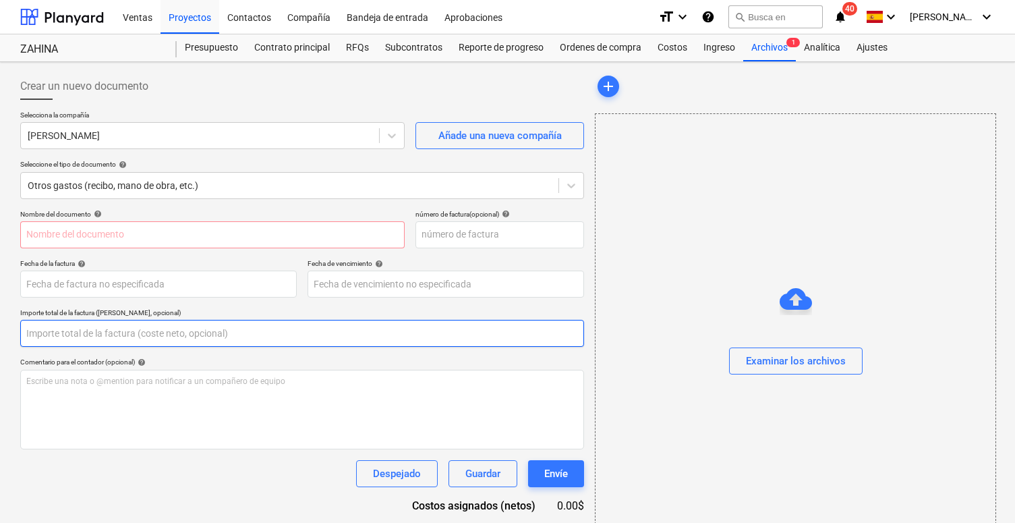
click at [78, 344] on input "text" at bounding box center [302, 333] width 564 height 27
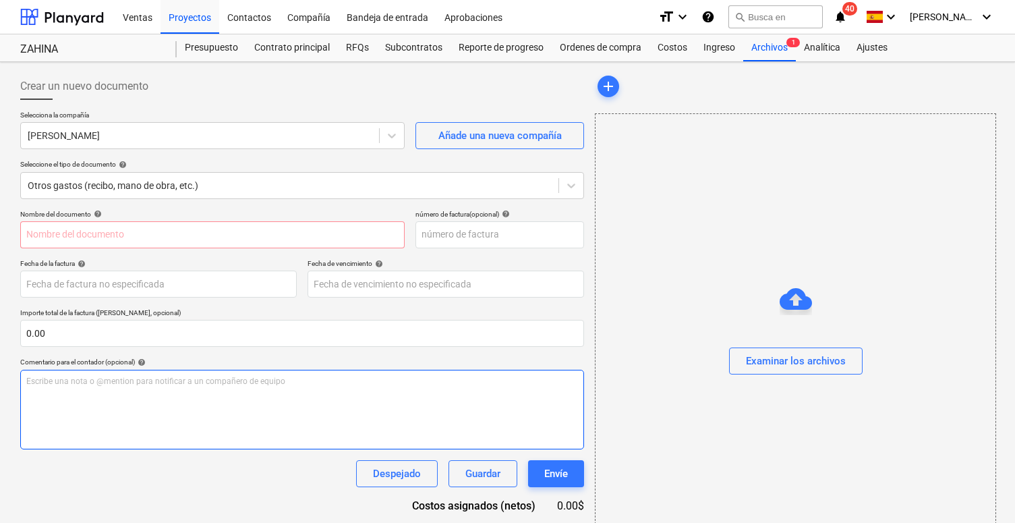
click at [78, 406] on div "Escribe una nota o @mention para notificar a un compañero de equipo ﻿" at bounding box center [302, 410] width 564 height 80
click at [116, 413] on div "[PERSON_NAME] 04-72-96-210052-9 Cuenta de Ahorro Banco General" at bounding box center [302, 410] width 564 height 80
click at [113, 384] on span "[PERSON_NAME] 04-72-96-210052-9 Cuenta de Ahorro Banco General" at bounding box center [153, 380] width 254 height 9
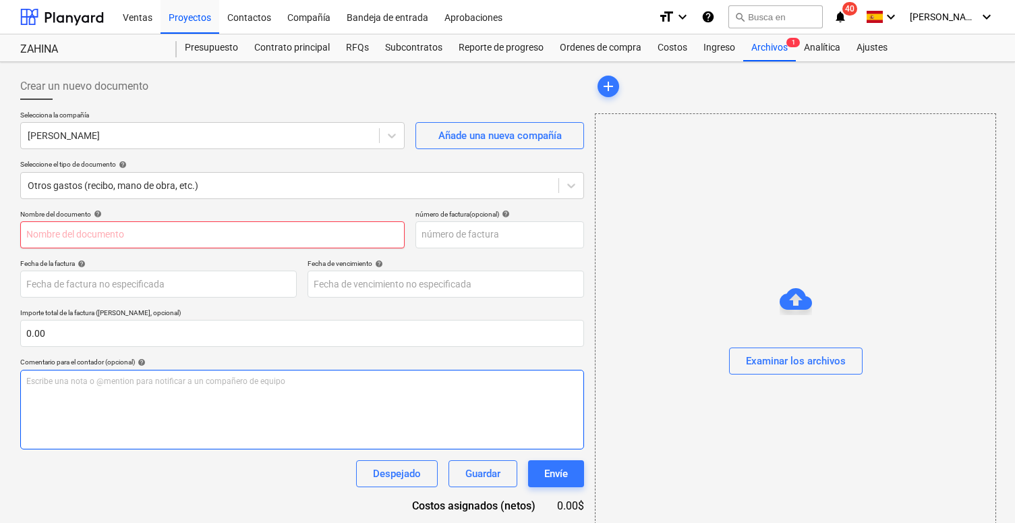
click at [130, 228] on input "text" at bounding box center [212, 234] width 384 height 27
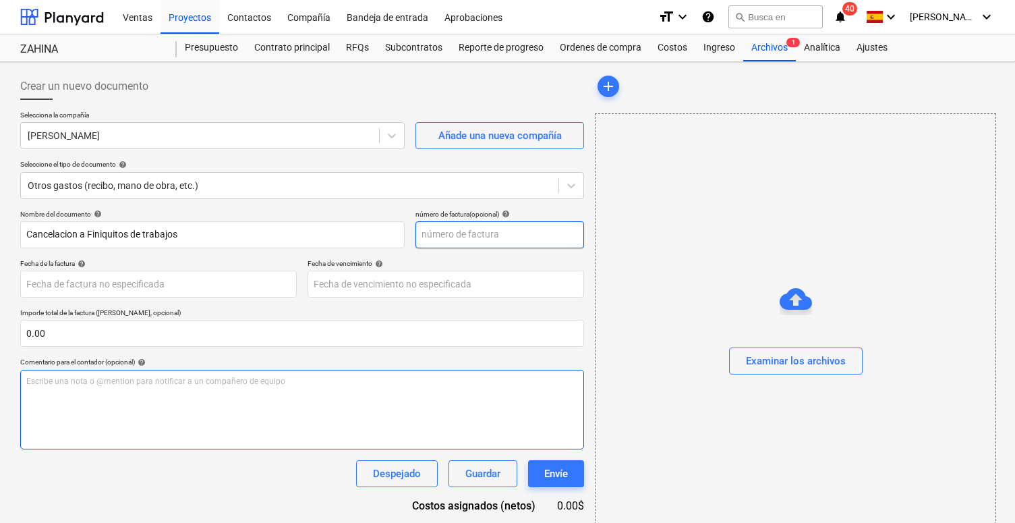
click at [453, 235] on input "text" at bounding box center [500, 234] width 169 height 27
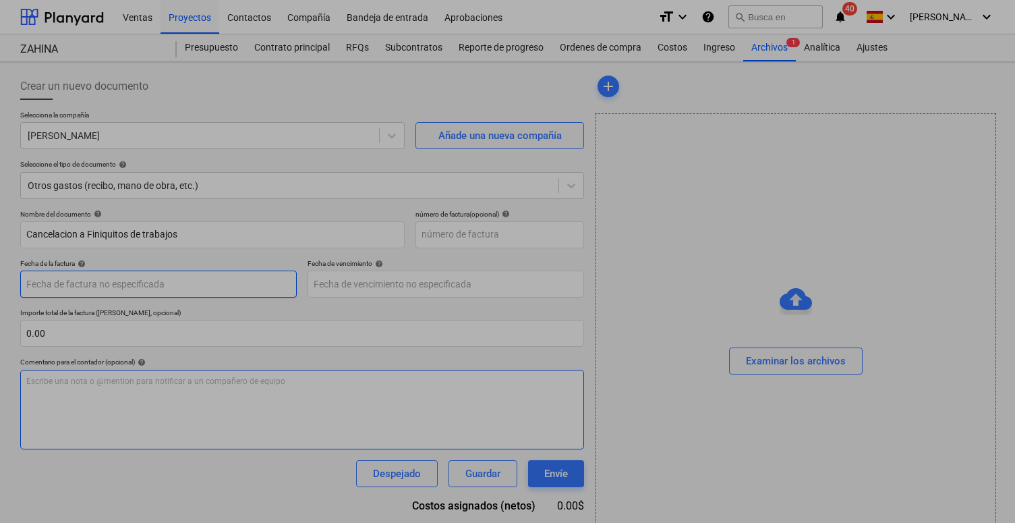
click at [248, 283] on body "Ventas Proyectos Contactos Compañía Bandeja de entrada Aprobaciones format_size…" at bounding box center [507, 261] width 1015 height 523
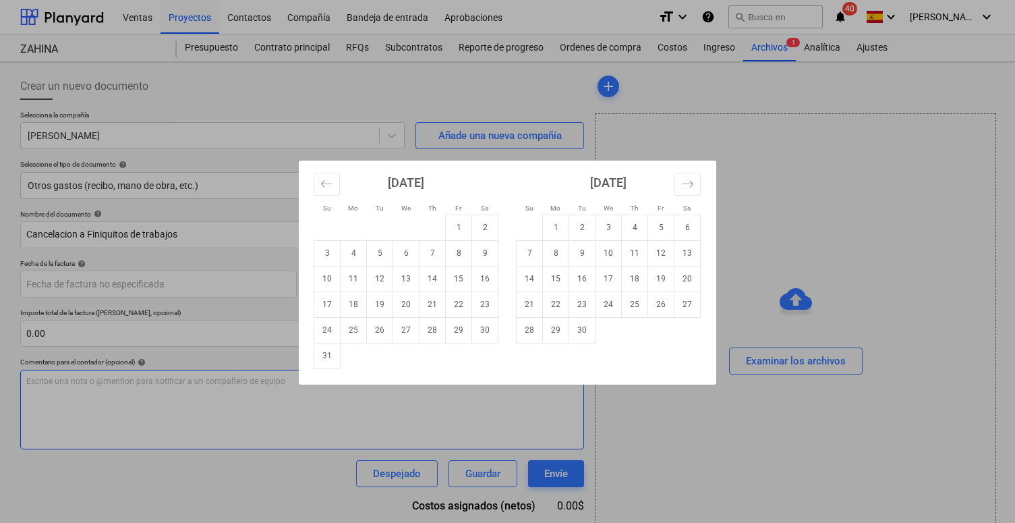
click at [244, 308] on div "Su Mo Tu We Th Fr Sa Su Mo Tu We Th Fr Sa [DATE] 1 2 3 4 5 6 7 8 9 10 11 12 13 …" at bounding box center [507, 261] width 1015 height 523
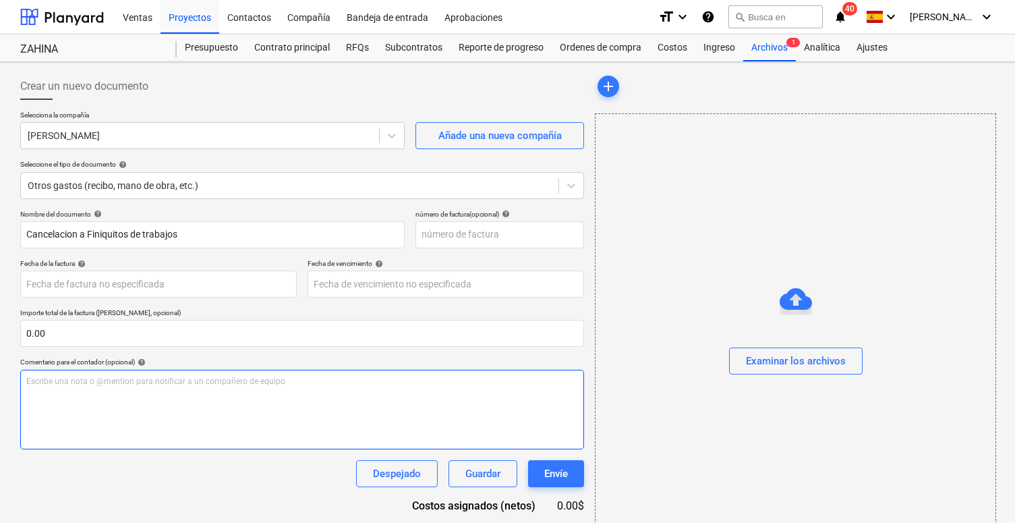
click at [152, 393] on div "Escribe una nota o @mention para notificar a un compañero de equipo ﻿" at bounding box center [302, 410] width 564 height 80
click at [294, 413] on div "Escribe una nota o @mention para notificar a un compañero de equipo ﻿" at bounding box center [302, 410] width 564 height 80
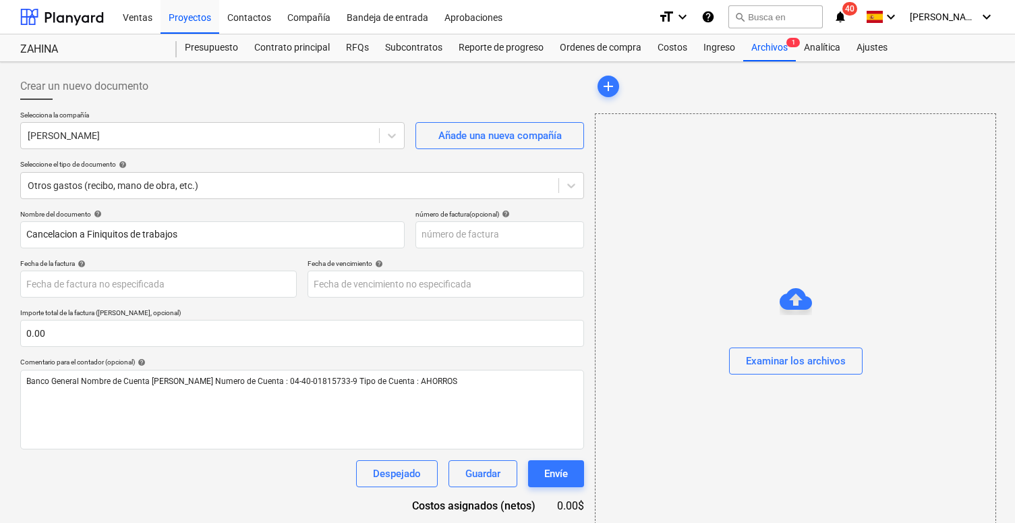
click at [208, 453] on div "Nombre del documento help Cancelacion a Finiquitos de trabajos número de factur…" at bounding box center [302, 386] width 564 height 353
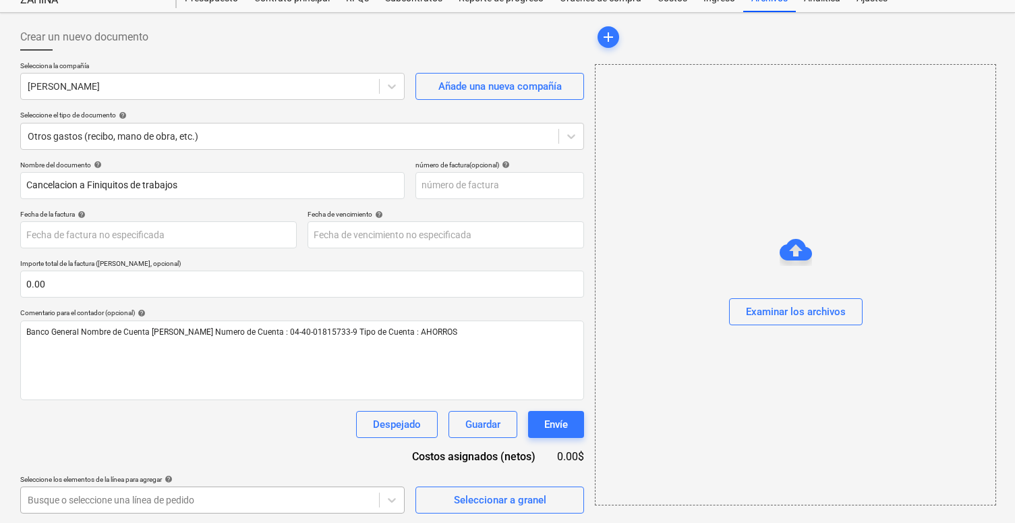
click at [172, 474] on body "Ventas Proyectos Contactos Compañía Bandeja de entrada Aprobaciones format_size…" at bounding box center [507, 212] width 1015 height 523
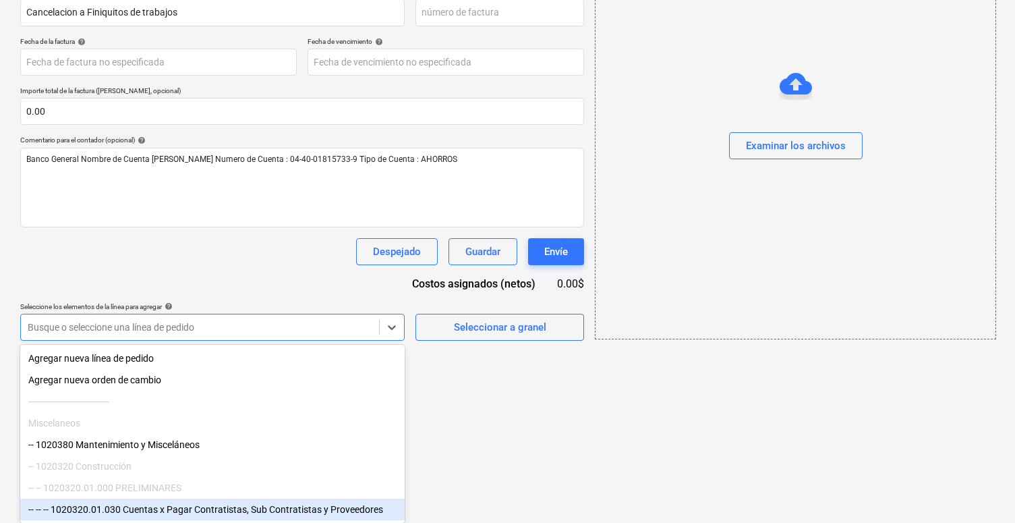
click at [171, 507] on div "-- -- -- 1020320.01.030 Cuentas x Pagar Contratistas, Sub Contratistas y Provee…" at bounding box center [212, 509] width 384 height 22
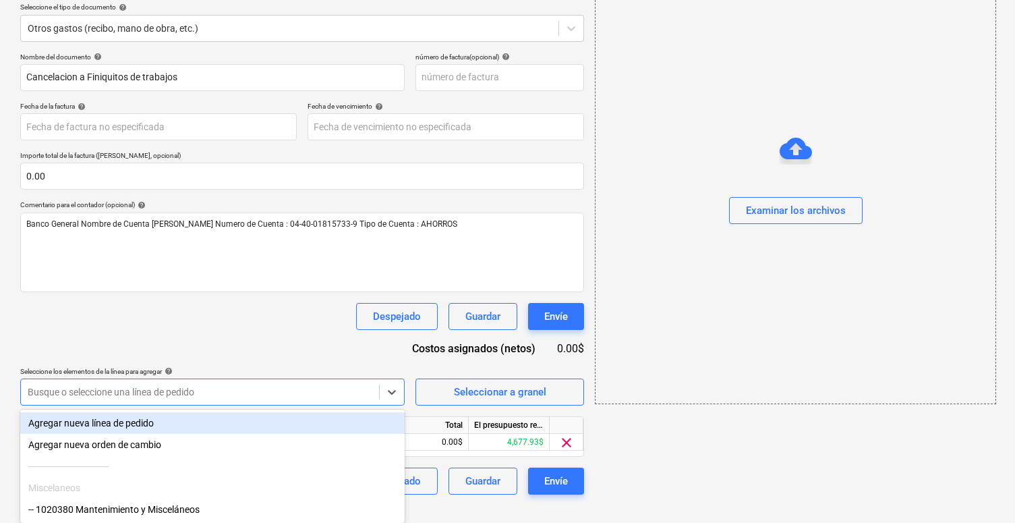
scroll to position [157, 0]
click at [257, 305] on div "Nombre del documento help Cancelacion a Finiquitos de trabajos número de factur…" at bounding box center [302, 274] width 564 height 442
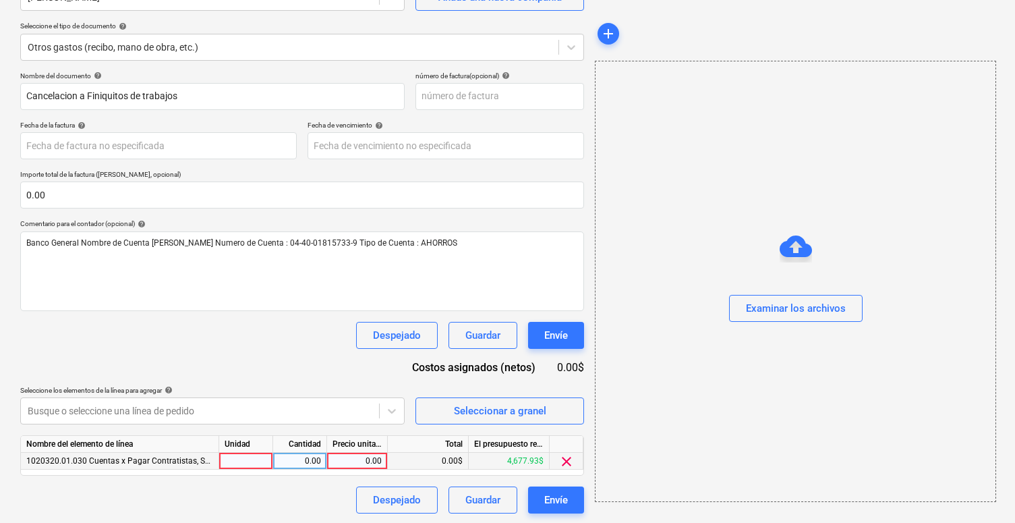
click at [355, 457] on div "0.00" at bounding box center [357, 461] width 49 height 17
click at [280, 368] on div "Nombre del documento help Cancelacion a Finiquitos de trabajos número de factur…" at bounding box center [302, 293] width 564 height 442
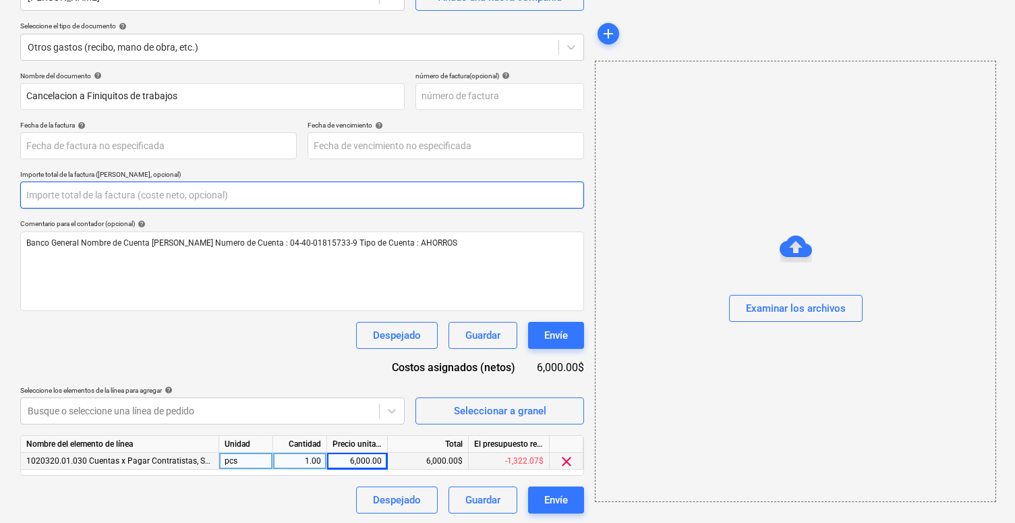
click at [123, 206] on input "text" at bounding box center [302, 194] width 564 height 27
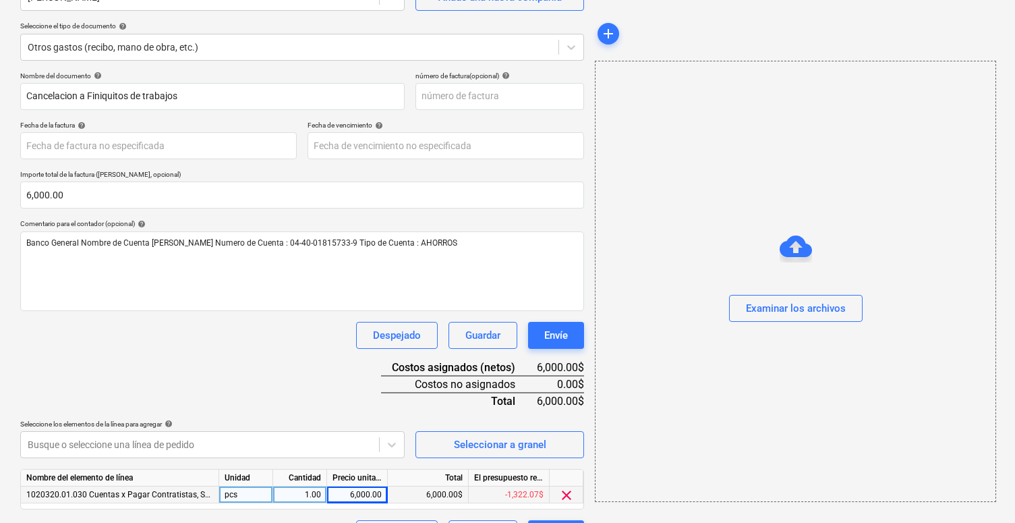
click at [94, 407] on div "Nombre del documento help Cancelacion a Finiquitos de trabajos número de factur…" at bounding box center [302, 310] width 564 height 476
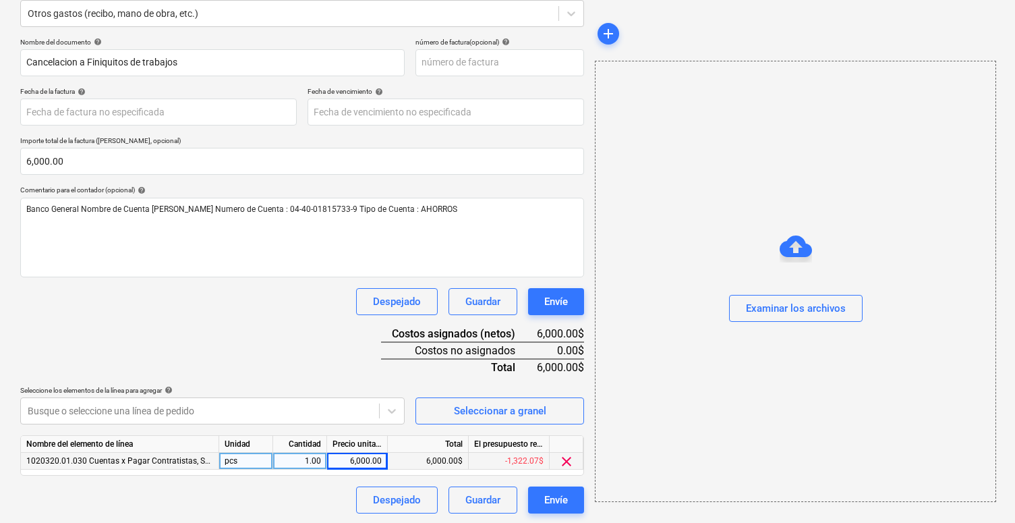
scroll to position [171, 0]
click at [554, 492] on div "Envíe" at bounding box center [556, 501] width 24 height 18
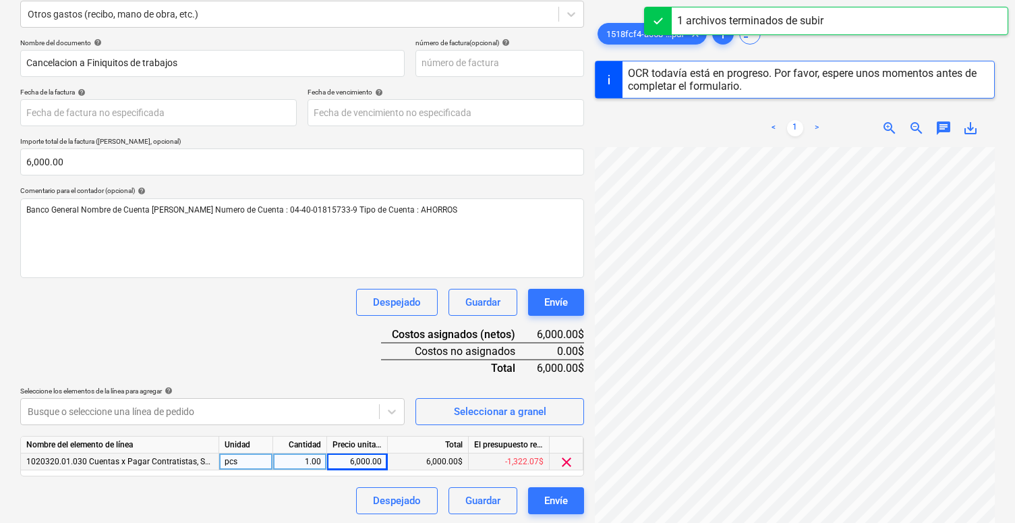
click at [233, 309] on div "Despejado Guardar Envíe" at bounding box center [302, 302] width 564 height 27
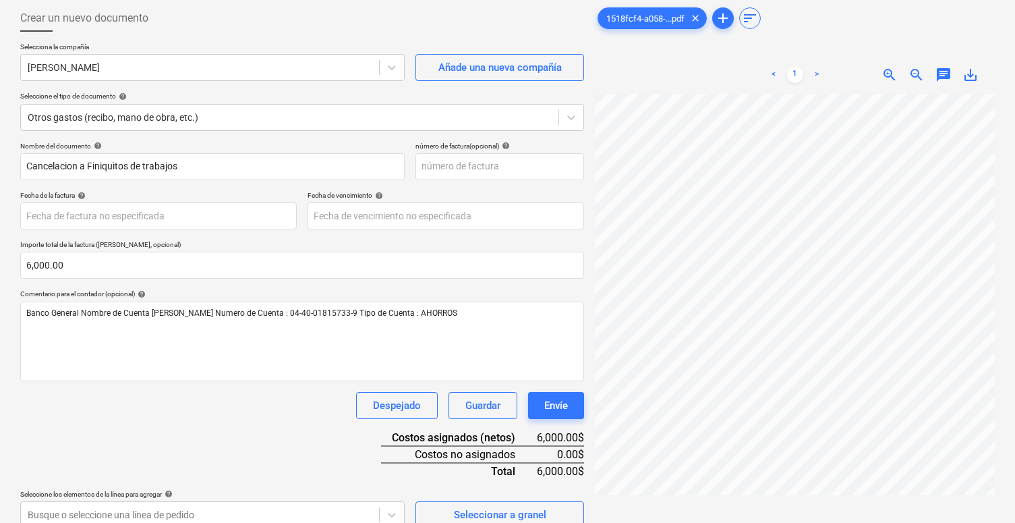
scroll to position [69, 0]
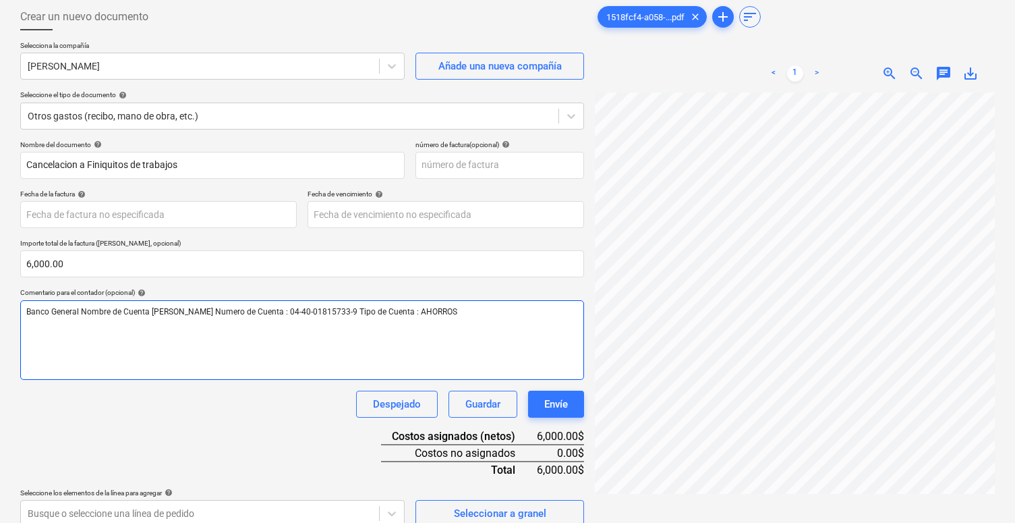
click at [393, 362] on div "Banco General Nombre de Cuenta [PERSON_NAME] Numero de Cuenta : 04-40-01815733-…" at bounding box center [302, 340] width 564 height 80
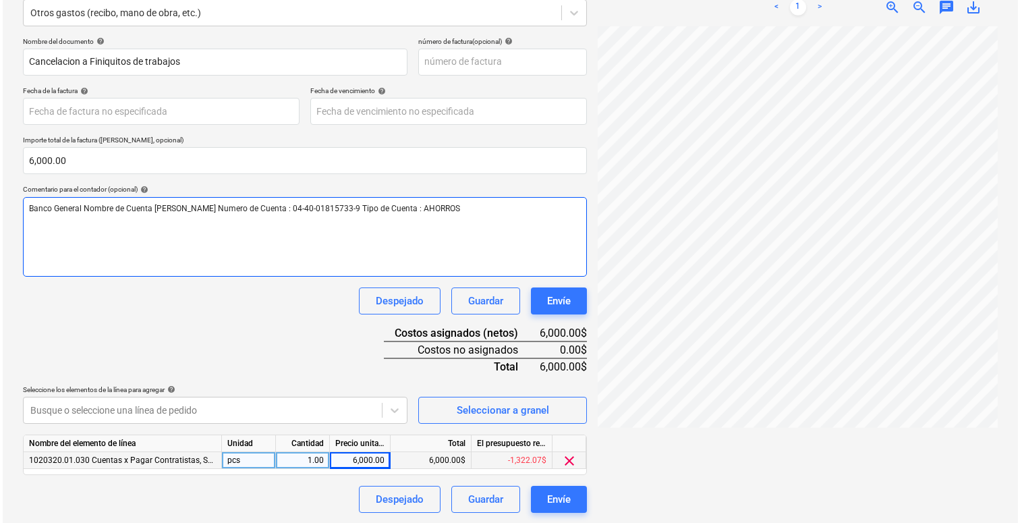
scroll to position [172, 0]
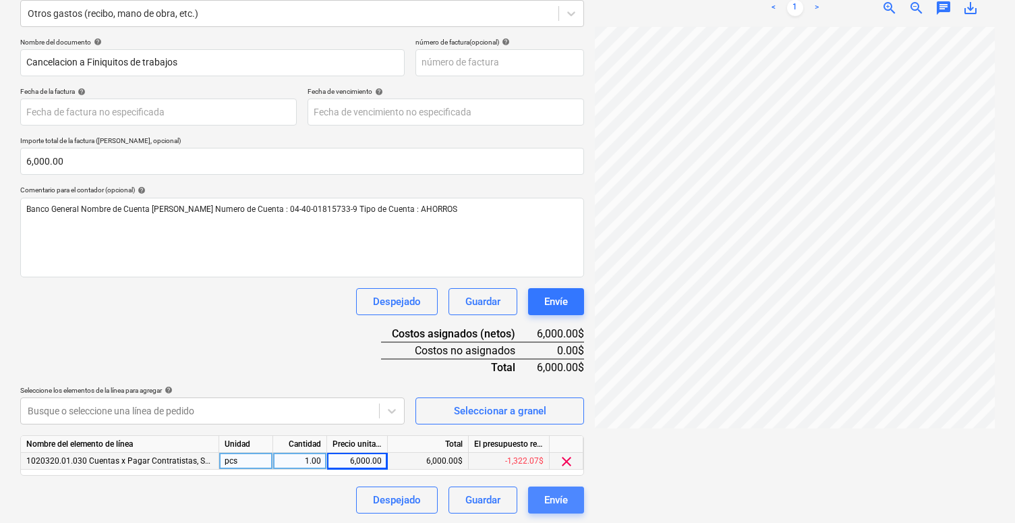
click at [552, 501] on div "Envíe" at bounding box center [556, 500] width 24 height 18
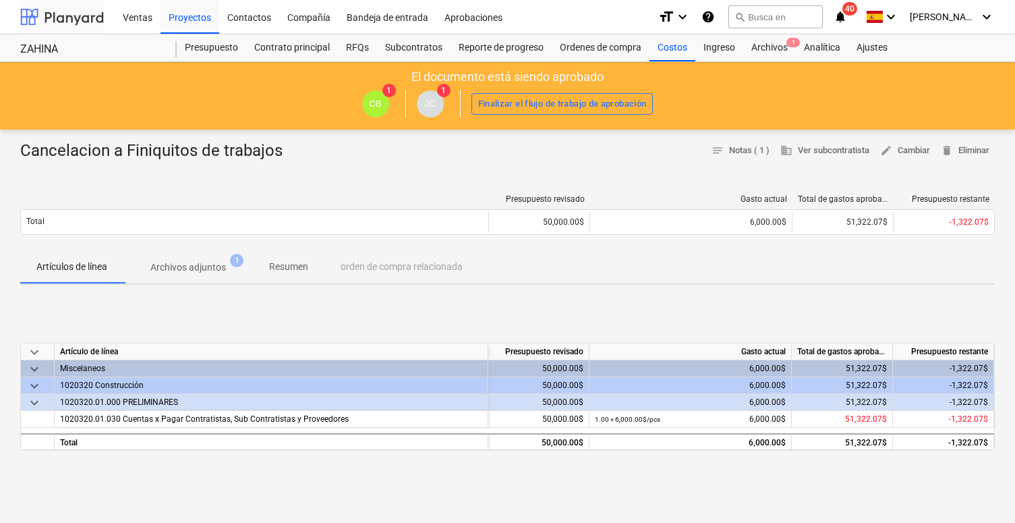
click at [42, 16] on div at bounding box center [62, 17] width 84 height 34
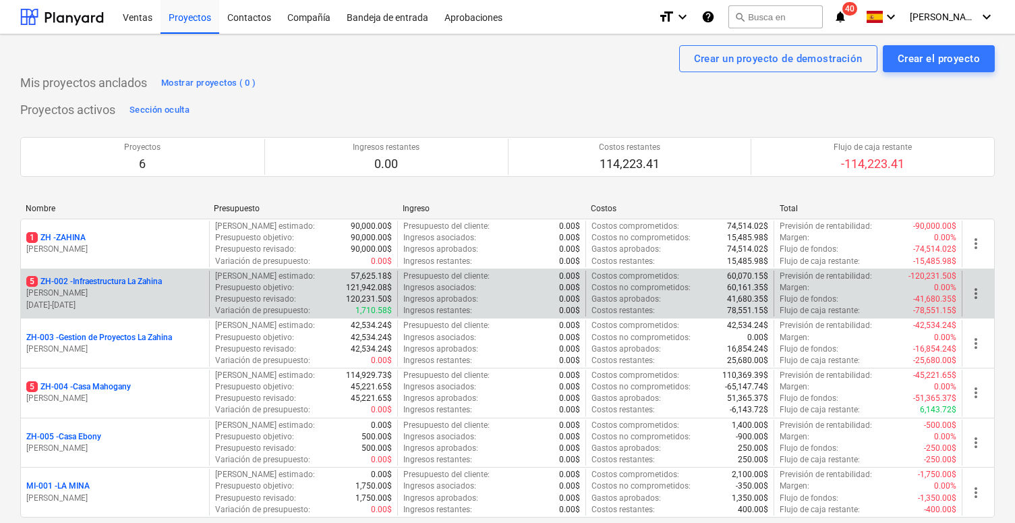
click at [139, 276] on p "5 ZH-002 - Infraestructura La Zahina" at bounding box center [94, 281] width 136 height 11
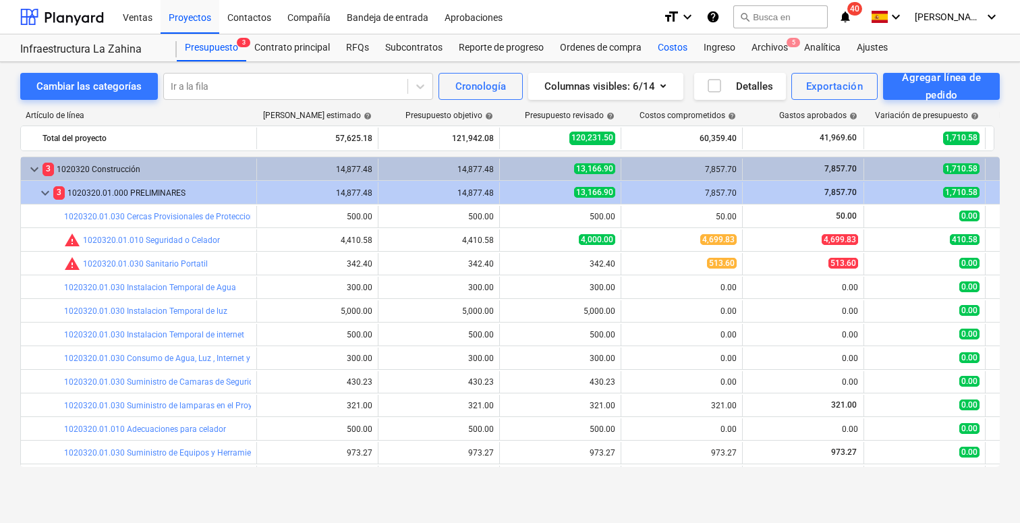
click at [667, 50] on div "Costos" at bounding box center [673, 47] width 46 height 27
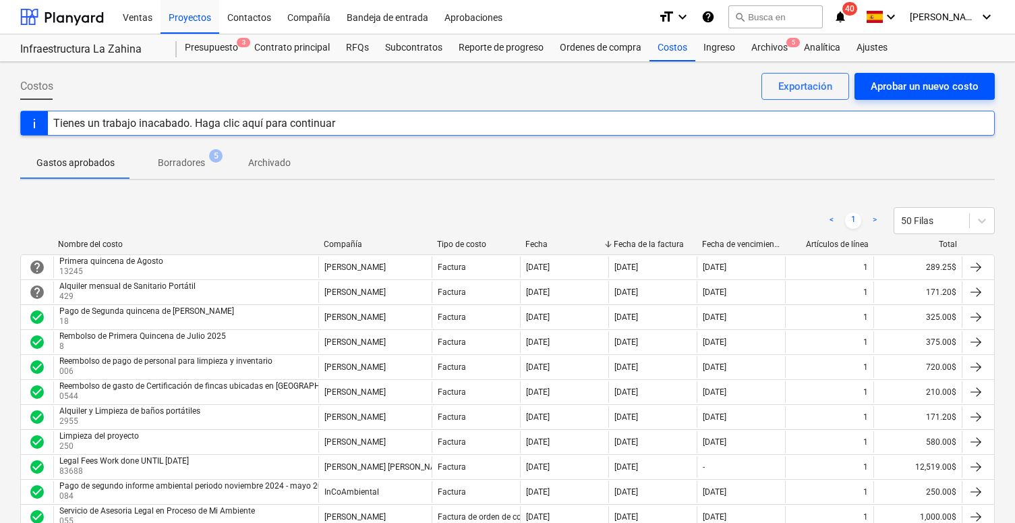
click at [734, 95] on button "Aprobar un nuevo costo" at bounding box center [925, 86] width 140 height 27
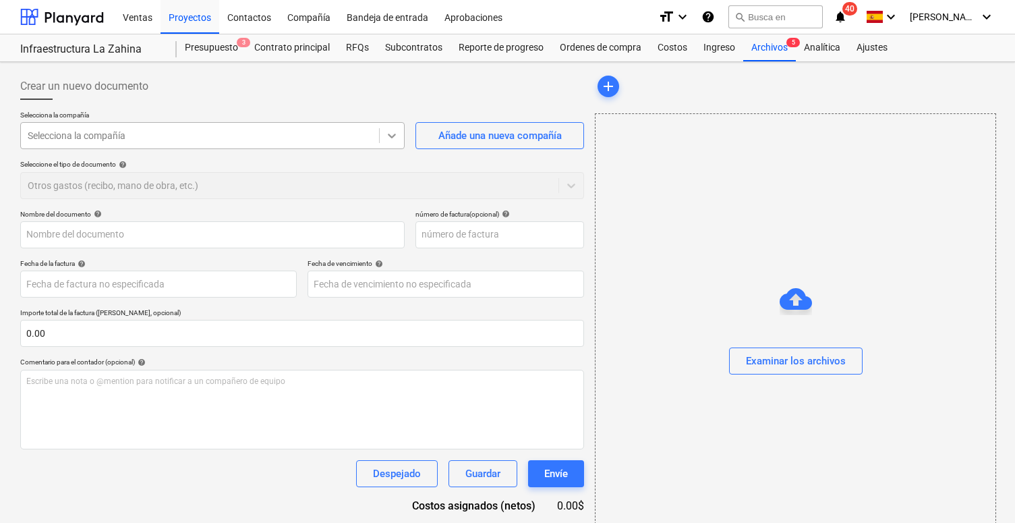
click at [398, 142] on div at bounding box center [392, 135] width 24 height 24
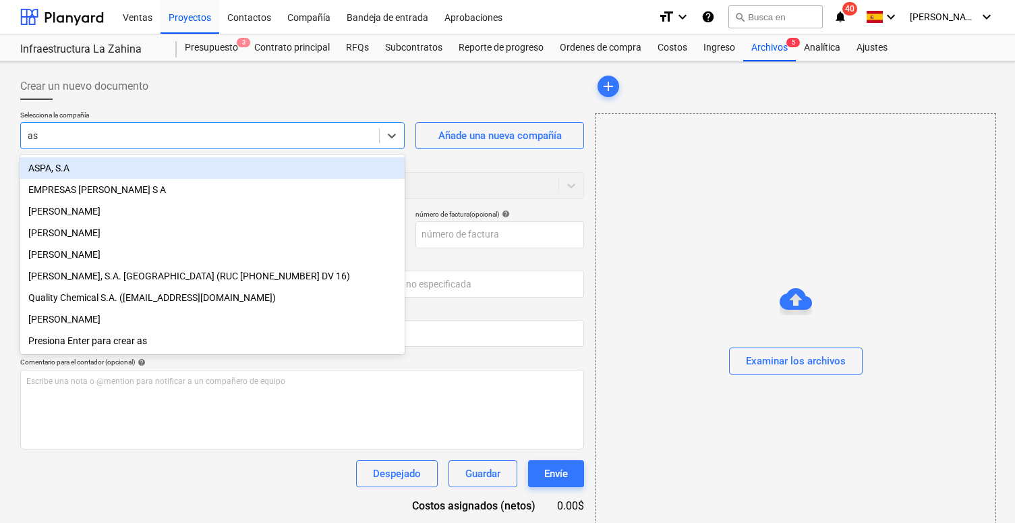
click at [212, 165] on div "ASPA, S.A" at bounding box center [212, 168] width 384 height 22
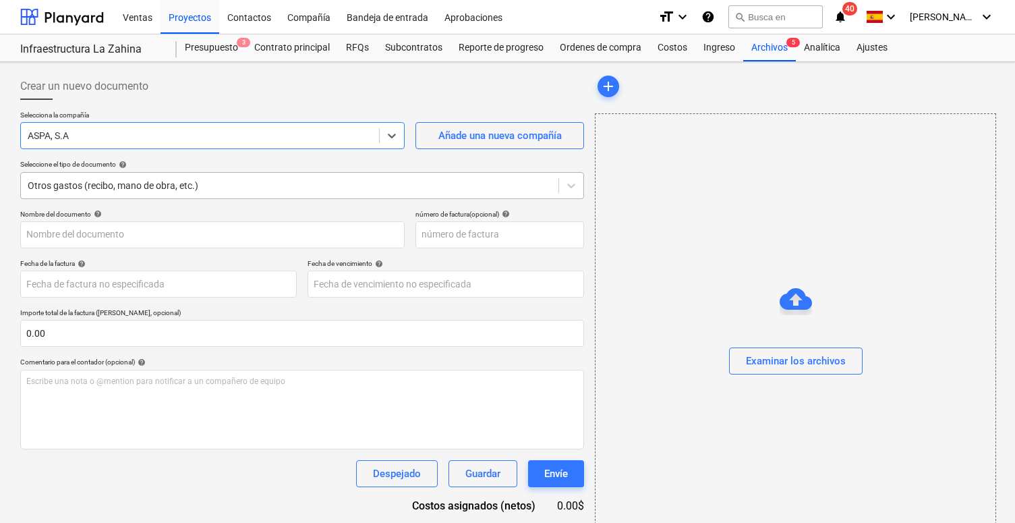
click at [182, 181] on div "Otros gastos (recibo, mano de obra, etc.)" at bounding box center [290, 185] width 524 height 11
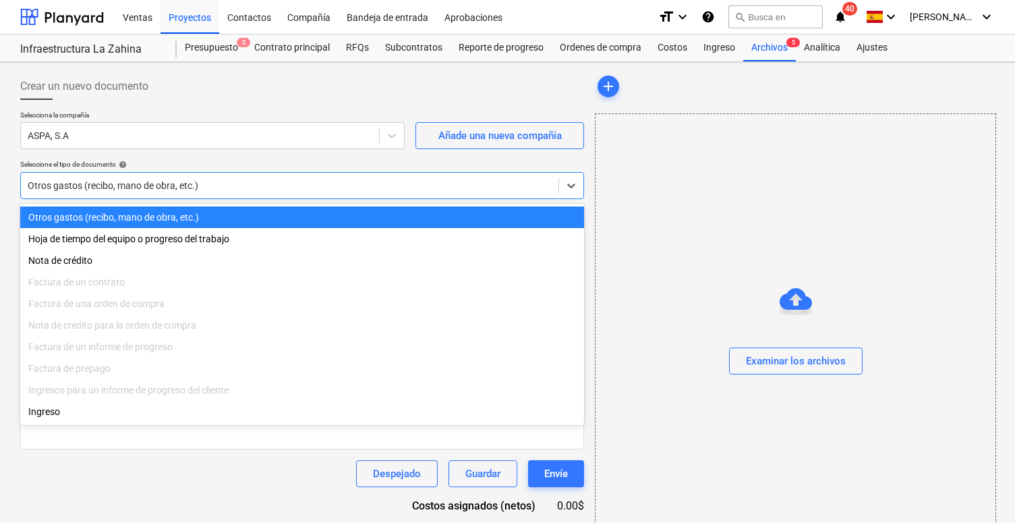
click at [218, 113] on p "Selecciona la compañía" at bounding box center [212, 116] width 384 height 11
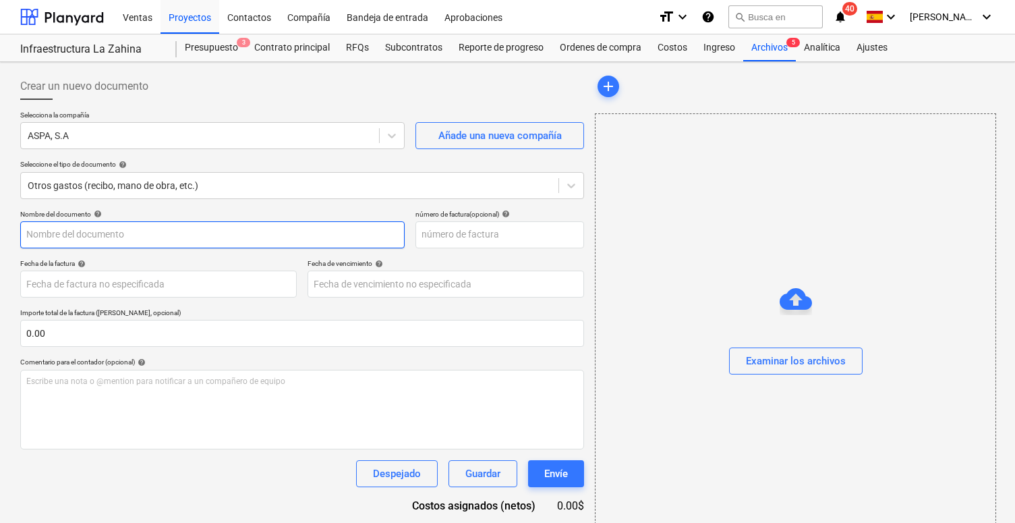
click at [136, 244] on input "text" at bounding box center [212, 234] width 384 height 27
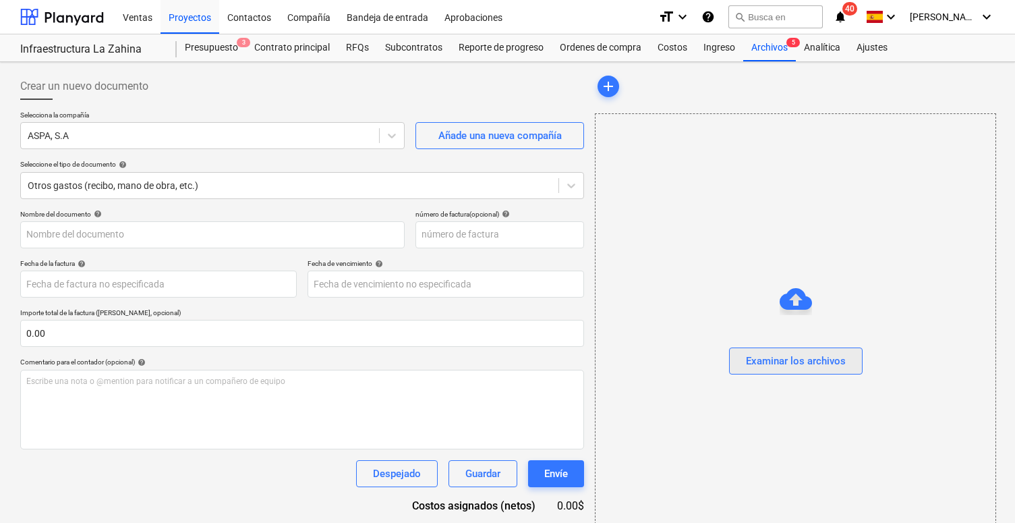
click at [734, 355] on button "Examinar los archivos" at bounding box center [796, 360] width 134 height 27
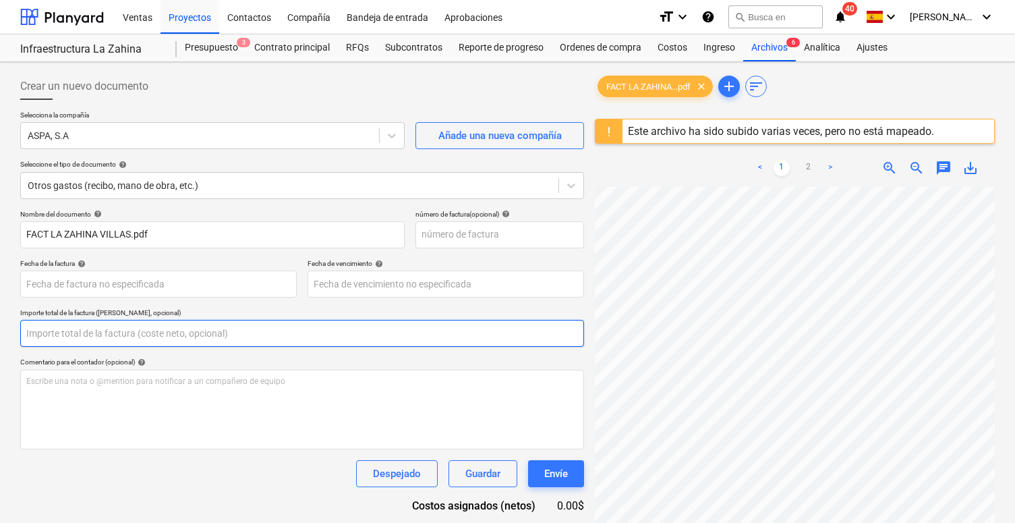
click at [105, 320] on input "text" at bounding box center [302, 333] width 564 height 27
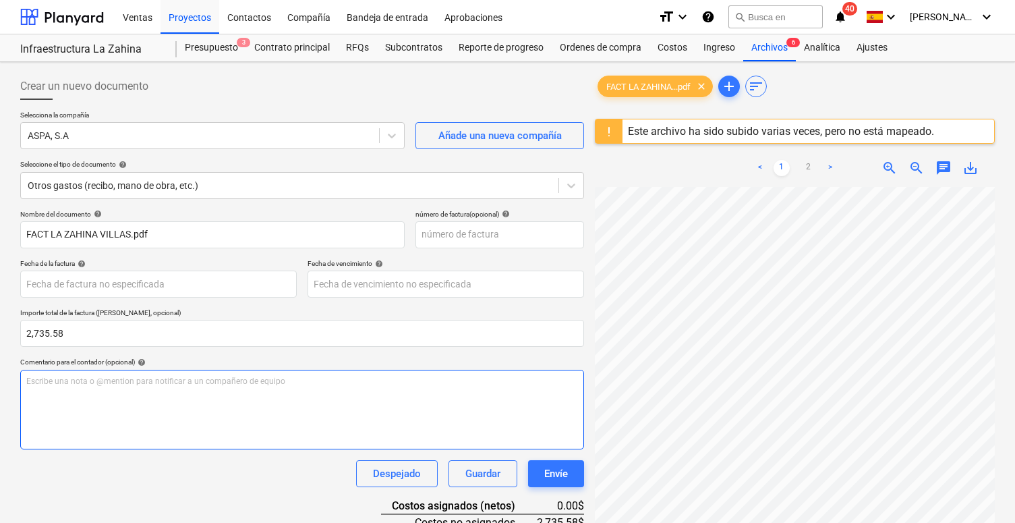
click at [45, 387] on div "Escribe una nota o @mention para notificar a un compañero de equipo ﻿" at bounding box center [302, 410] width 564 height 80
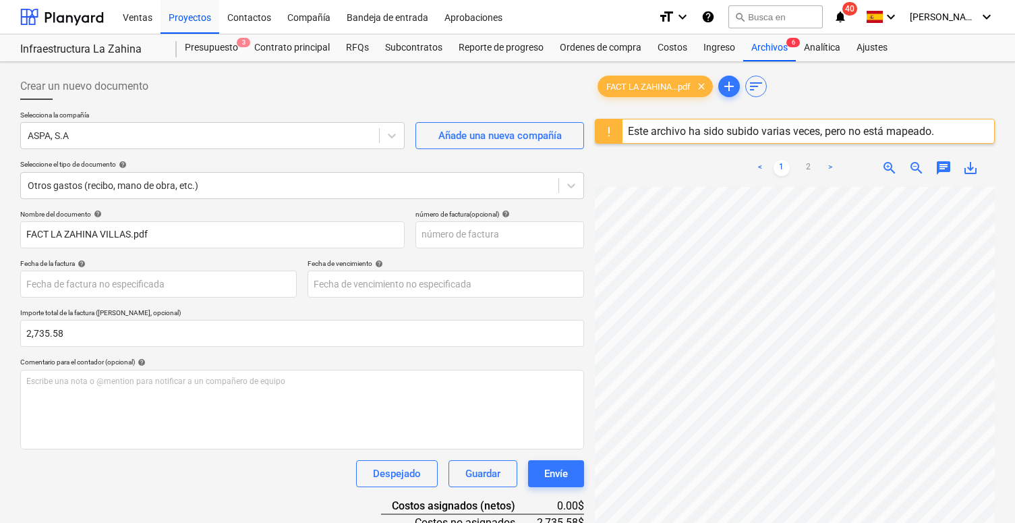
click at [734, 1] on div "search Busca en" at bounding box center [776, 17] width 94 height 33
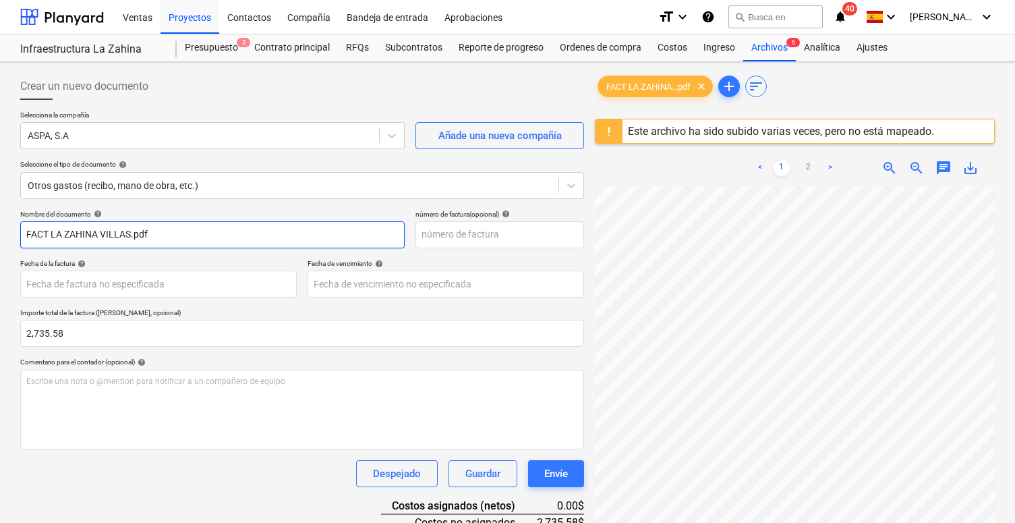
click at [132, 234] on input "FACT LA ZAHINA VILLAS.pdf" at bounding box center [212, 234] width 384 height 27
paste input "Custodia de instalaciones de [DATE] al 25 [PERSON_NAME] 2025"
click at [256, 237] on input "Custodia de instalaciones de [DATE] al 25 [PERSON_NAME] 2025" at bounding box center [212, 234] width 384 height 27
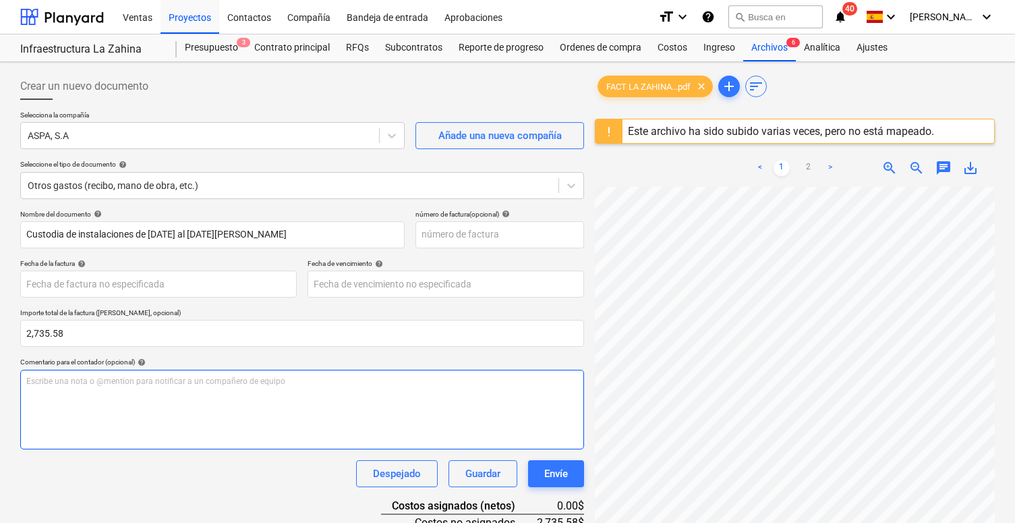
click at [151, 399] on div "Escribe una nota o @mention para notificar a un compañero de equipo ﻿" at bounding box center [302, 410] width 564 height 80
click at [261, 387] on div "Escribe una nota o @mention para notificar a un compañero de equipo ﻿" at bounding box center [302, 410] width 564 height 80
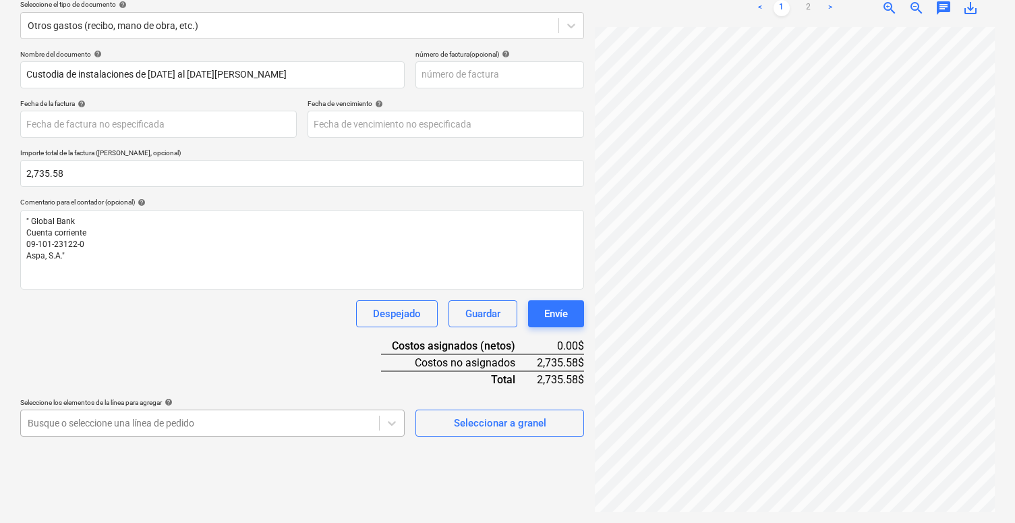
scroll to position [282, 0]
click at [360, 363] on body "Ventas Proyectos Contactos Compañía Bandeja de entrada Aprobaciones format_size…" at bounding box center [507, 101] width 1015 height 523
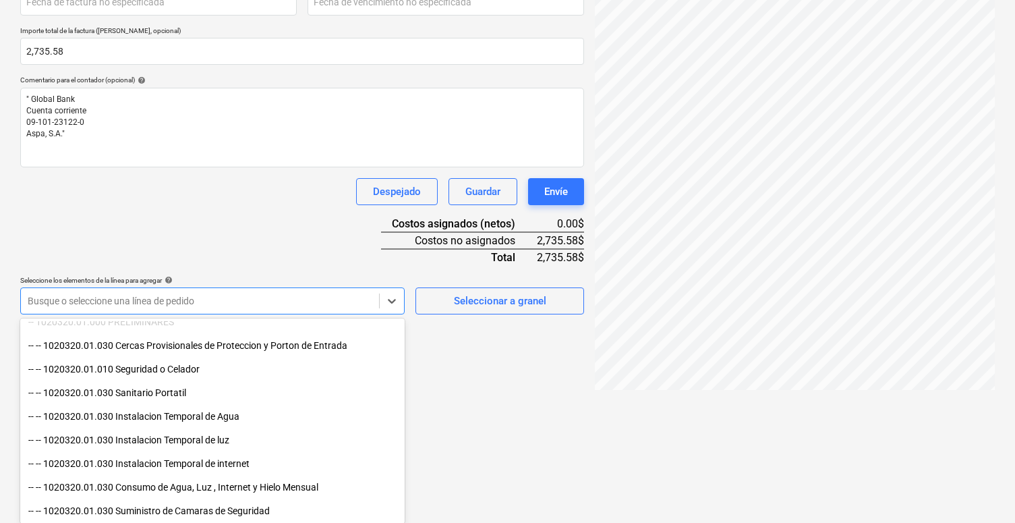
scroll to position [94, 0]
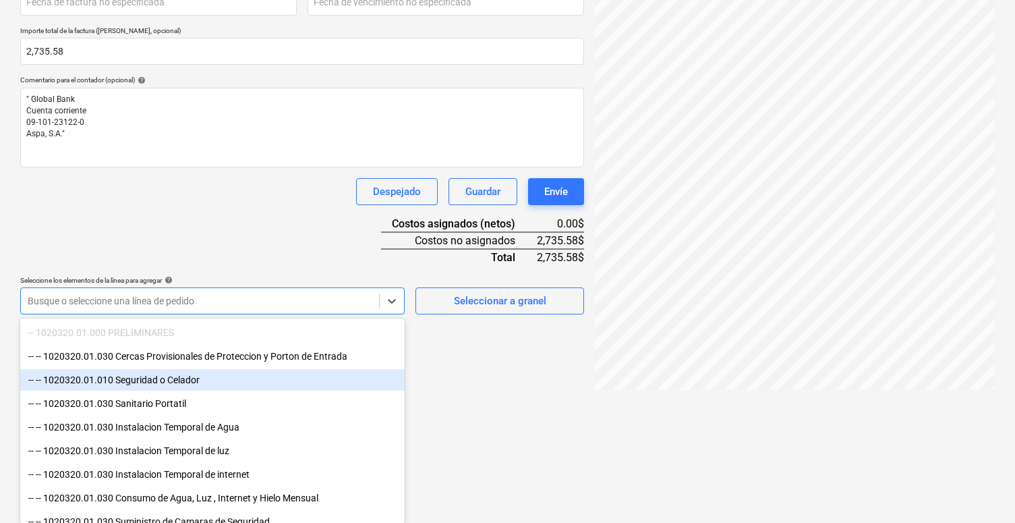
click at [187, 376] on div "-- -- 1020320.01.010 Seguridad o Celador" at bounding box center [212, 380] width 384 height 22
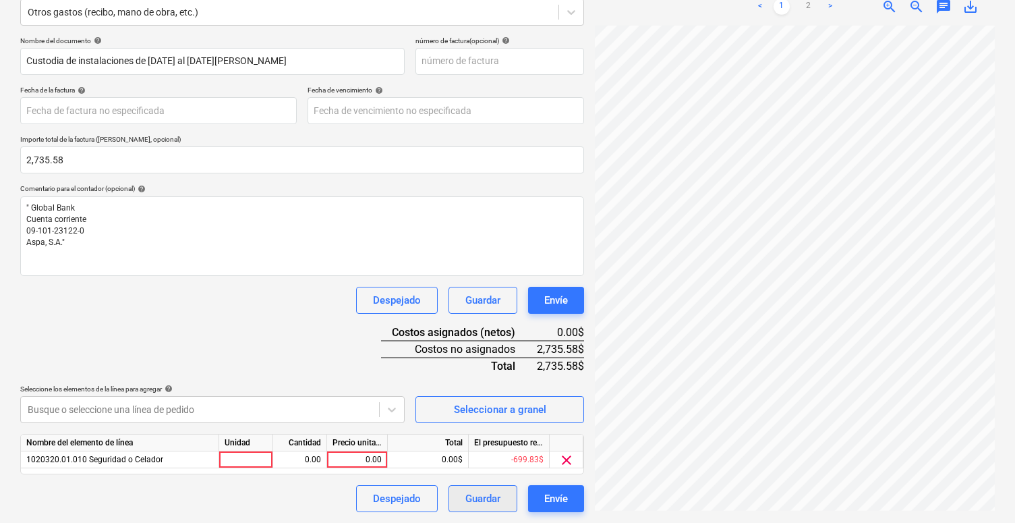
scroll to position [172, 0]
drag, startPoint x: 332, startPoint y: 447, endPoint x: 480, endPoint y: 501, distance: 157.5
click at [480, 351] on html "Ventas Proyectos Contactos Compañía Bandeja de entrada Aprobaciones format_size…" at bounding box center [507, 89] width 1015 height 523
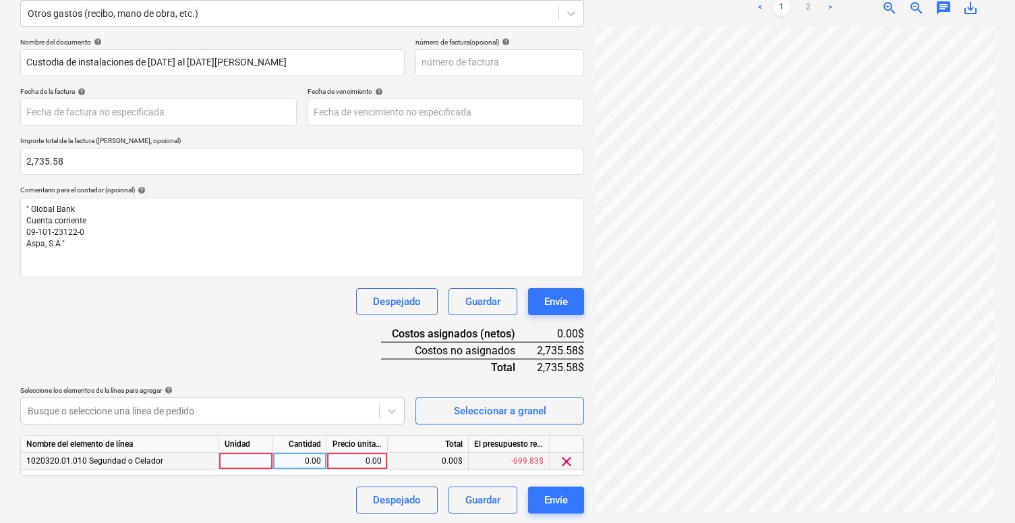
click at [341, 459] on div "0.00" at bounding box center [357, 461] width 49 height 17
click at [290, 359] on div "Nombre del documento help Custodia de instalaciones de [DATE] al [DATE][PERSON_…" at bounding box center [302, 276] width 564 height 476
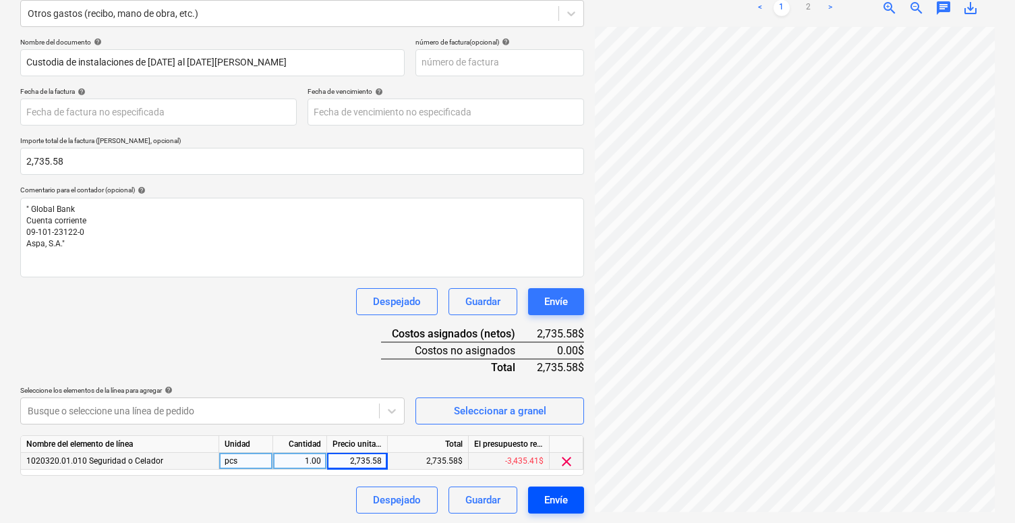
click at [545, 491] on div "Envíe" at bounding box center [556, 500] width 24 height 18
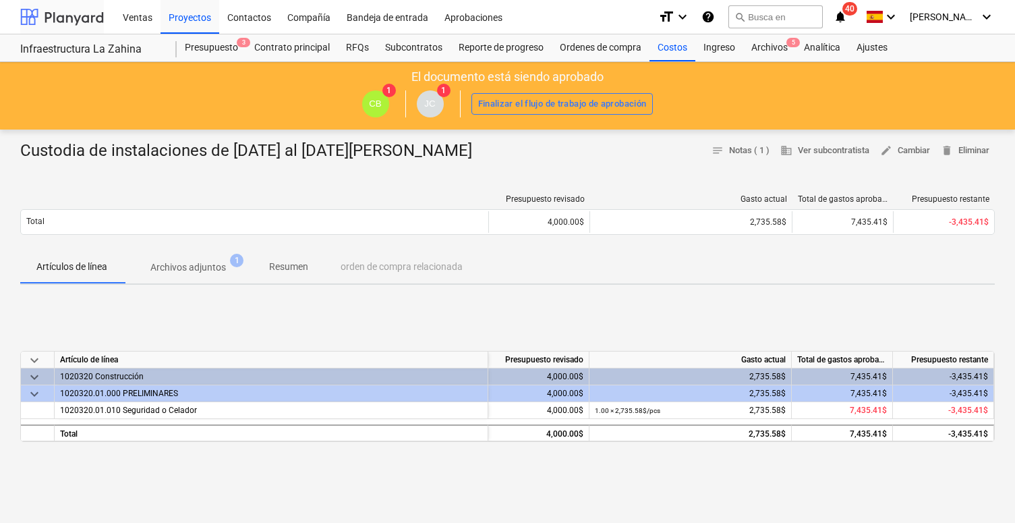
click at [57, 16] on div at bounding box center [62, 17] width 84 height 34
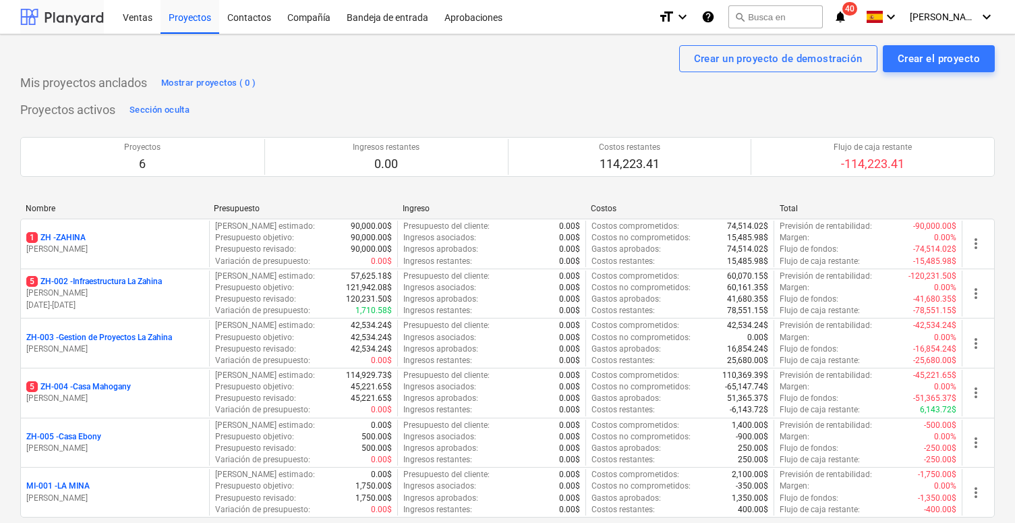
click at [66, 22] on div at bounding box center [62, 17] width 84 height 34
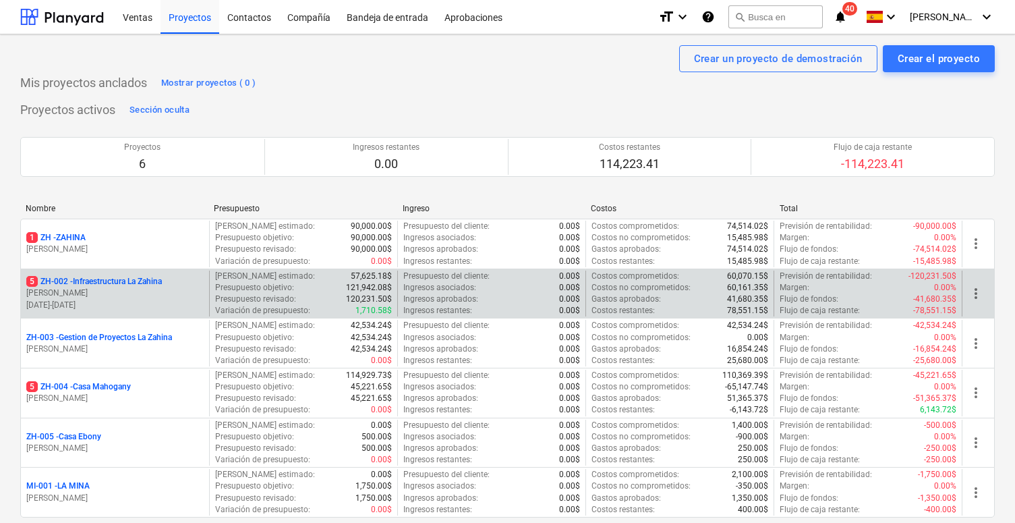
click at [54, 281] on p "5 ZH-002 - Infraestructura La Zahina" at bounding box center [94, 281] width 136 height 11
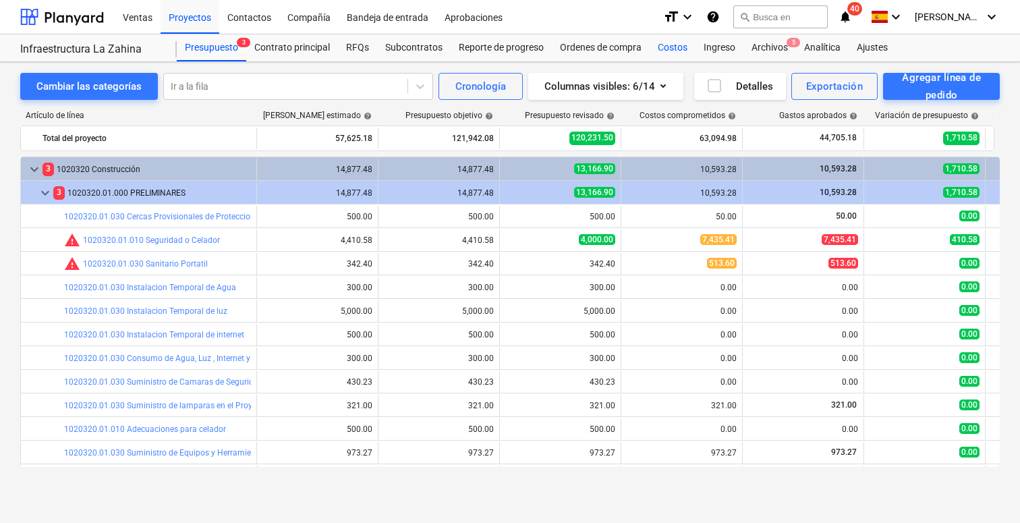
click at [657, 51] on div "Costos" at bounding box center [673, 47] width 46 height 27
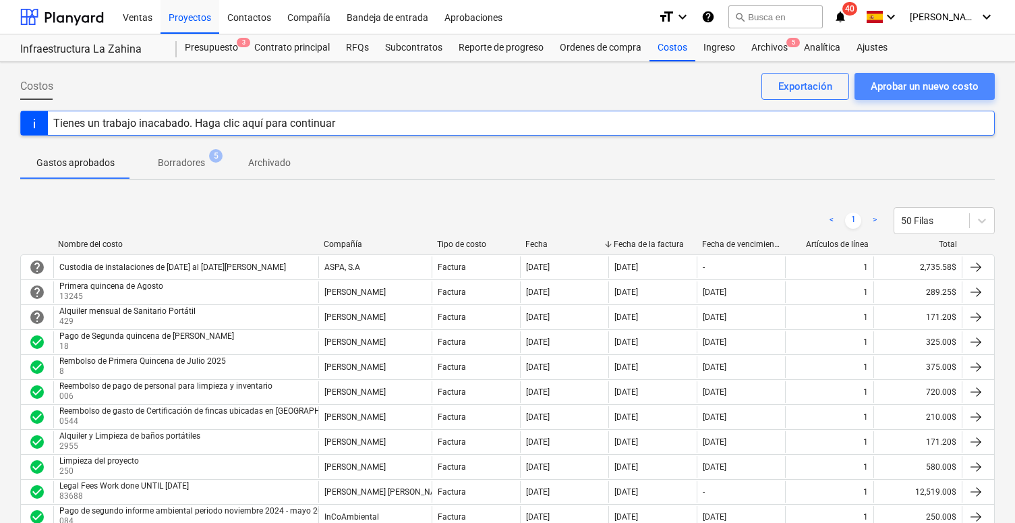
click at [734, 85] on div "Aprobar un nuevo costo" at bounding box center [925, 87] width 108 height 18
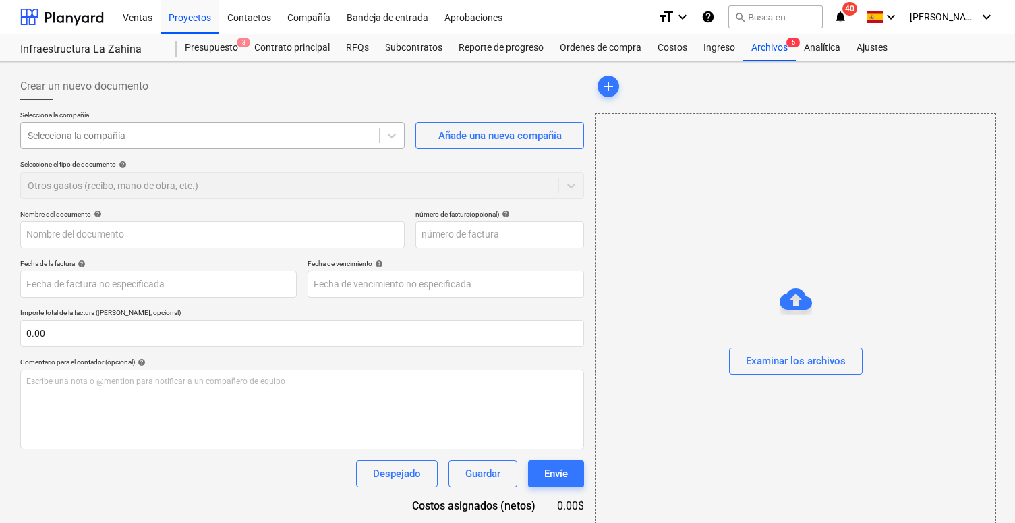
click at [295, 136] on div at bounding box center [200, 135] width 345 height 13
click at [459, 136] on div "Añade una nueva compañía" at bounding box center [499, 136] width 123 height 18
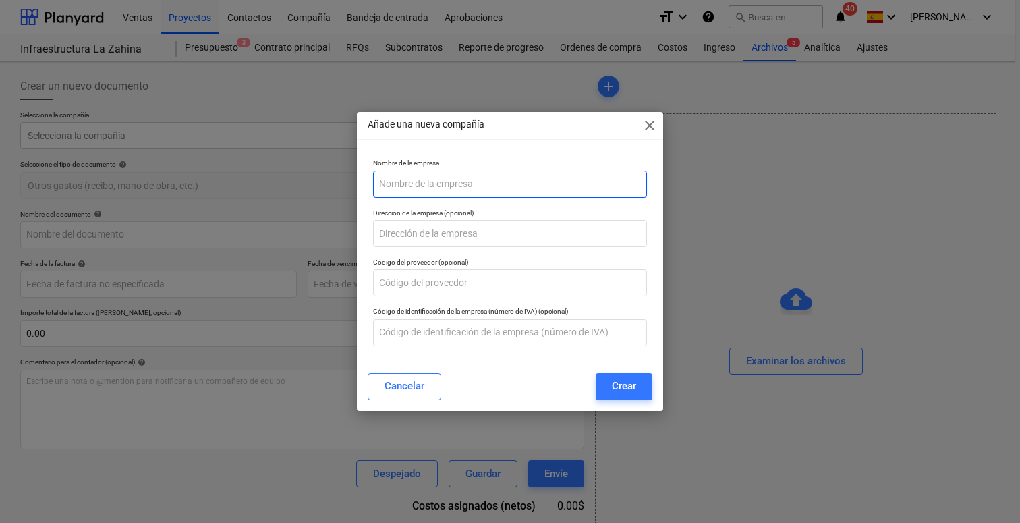
click at [406, 193] on input "text" at bounding box center [510, 184] width 274 height 27
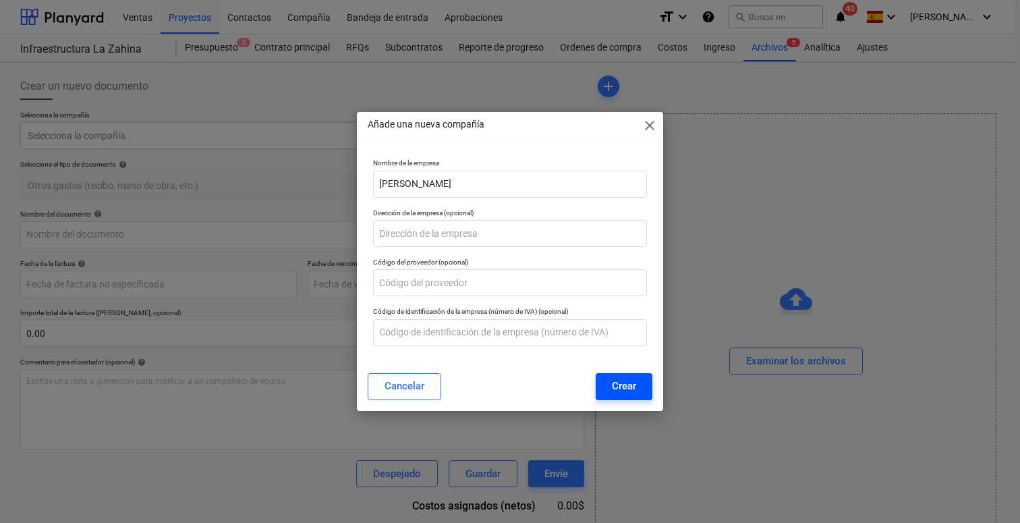
click at [619, 387] on div "Crear" at bounding box center [624, 386] width 24 height 18
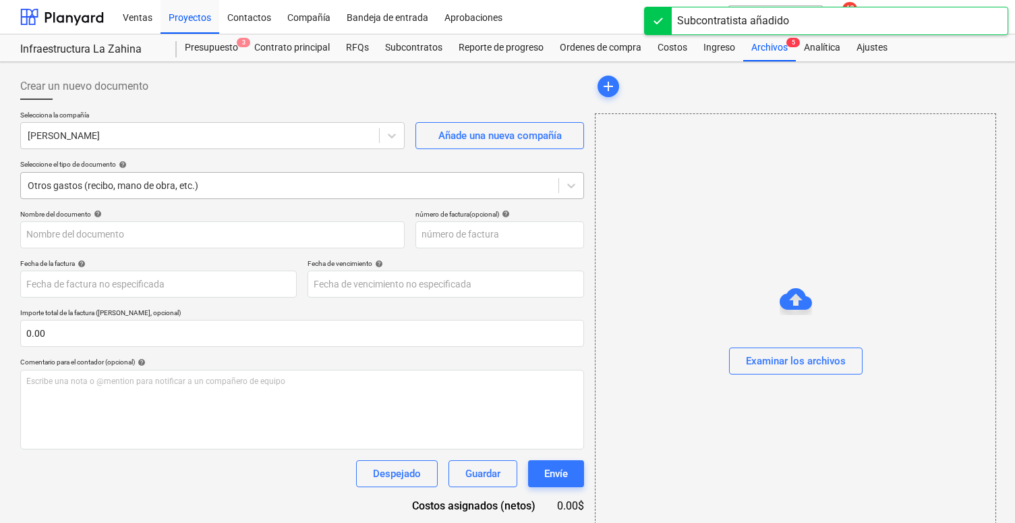
click at [168, 186] on div "Otros gastos (recibo, mano de obra, etc.)" at bounding box center [290, 185] width 524 height 11
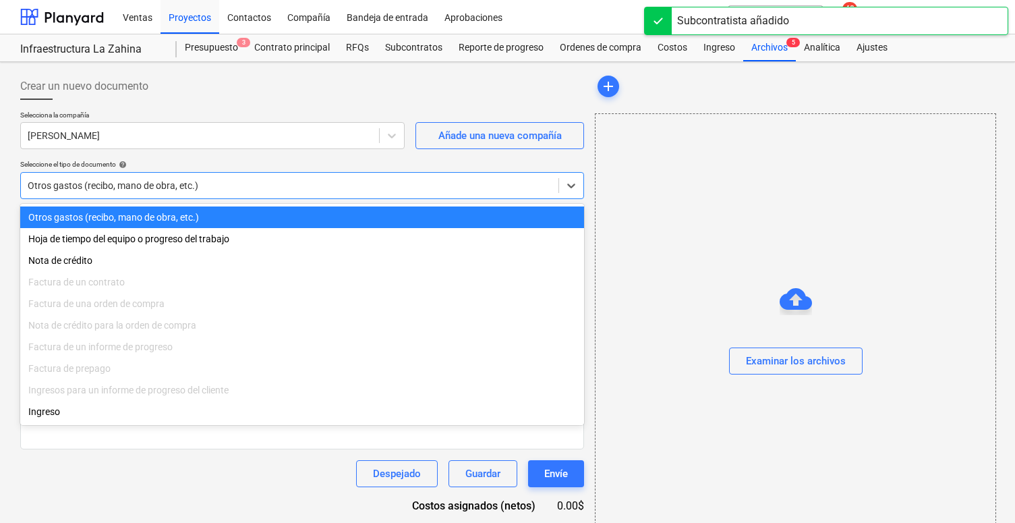
click at [146, 214] on div "Otros gastos (recibo, mano de obra, etc.)" at bounding box center [302, 217] width 564 height 22
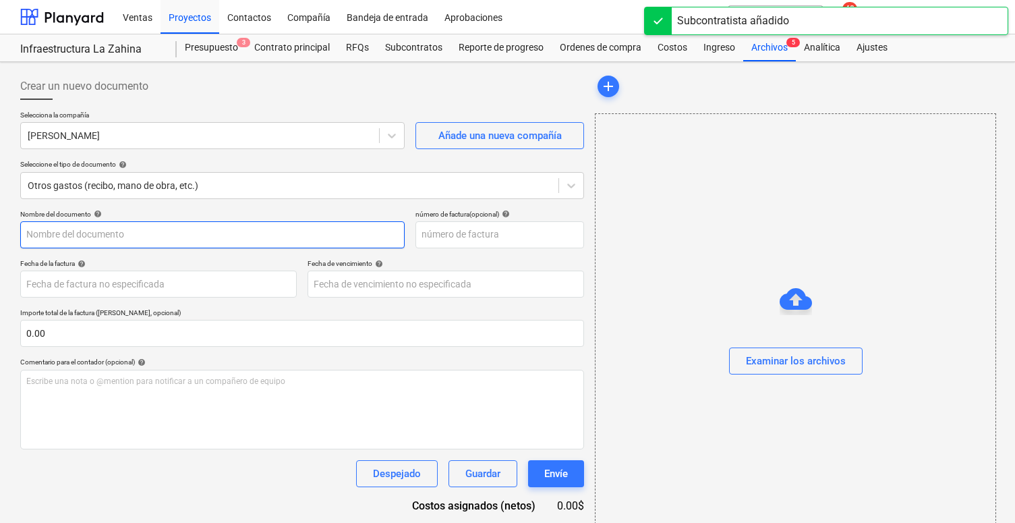
click at [98, 241] on input "text" at bounding box center [212, 234] width 384 height 27
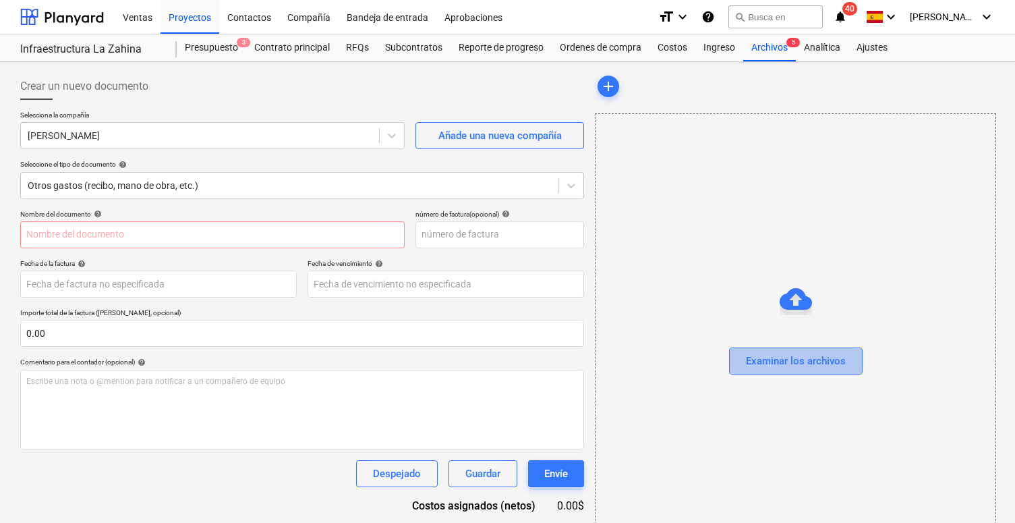
click at [734, 358] on div "Examinar los archivos" at bounding box center [796, 361] width 100 height 18
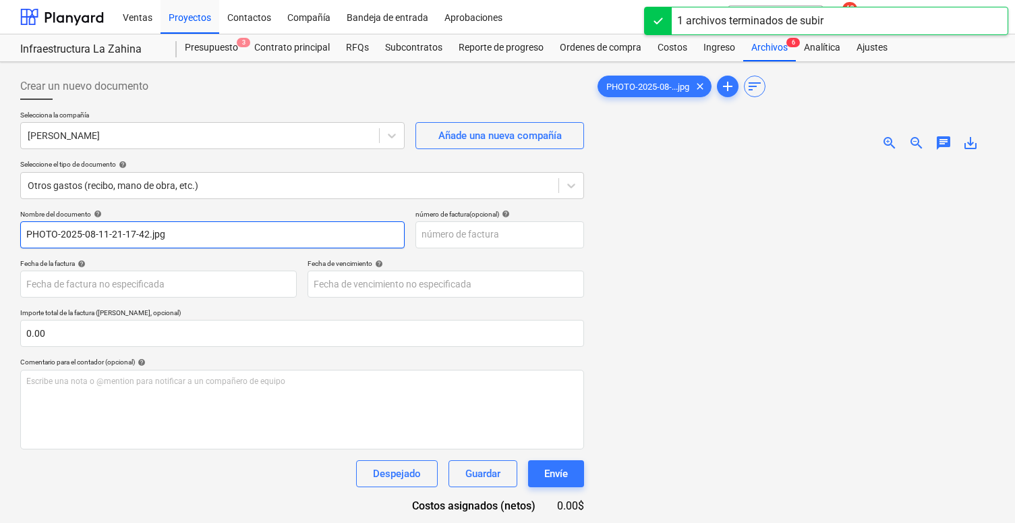
click at [117, 239] on input "PHOTO-2025-08-11-21-17-42.jpg" at bounding box center [212, 234] width 384 height 27
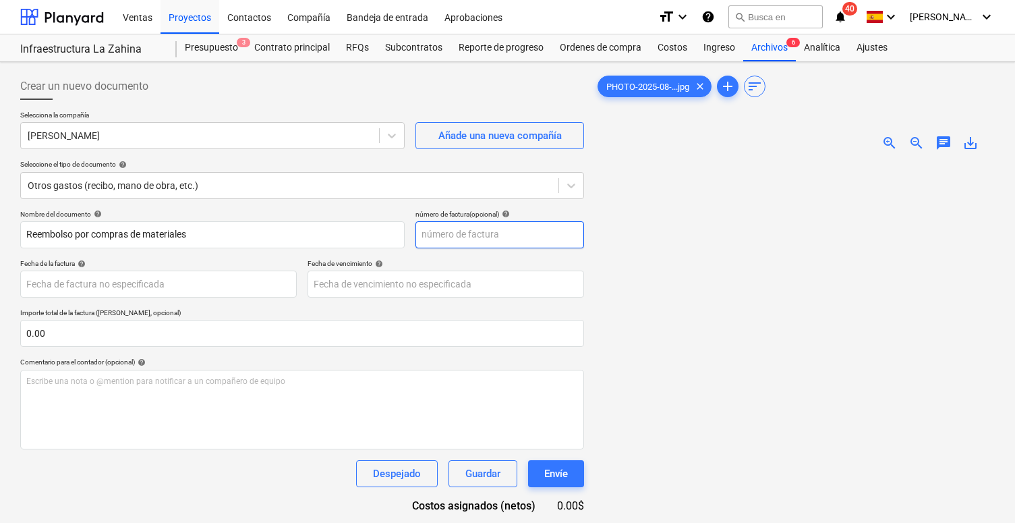
click at [464, 239] on input "text" at bounding box center [500, 234] width 169 height 27
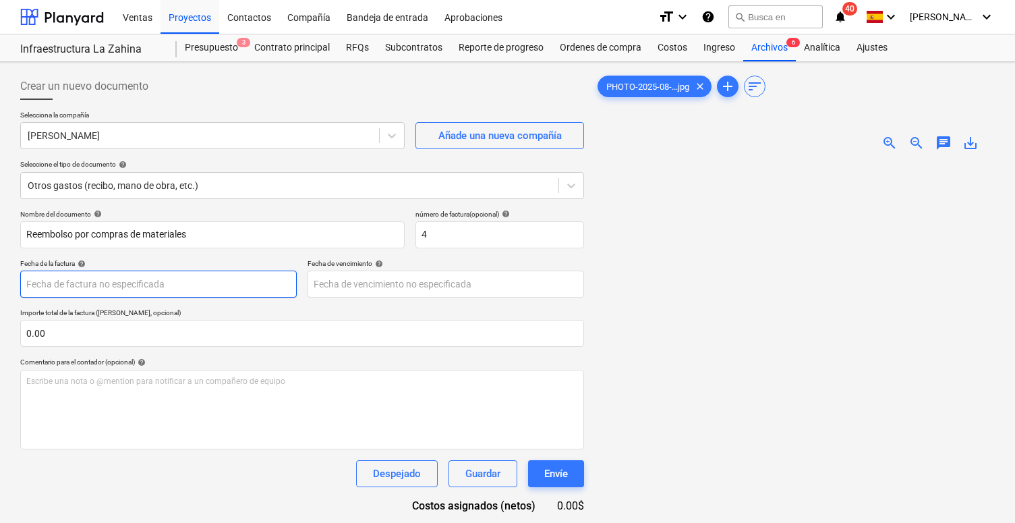
click at [74, 287] on body "Ventas Proyectos Contactos Compañía Bandeja de entrada Aprobaciones format_size…" at bounding box center [507, 261] width 1015 height 523
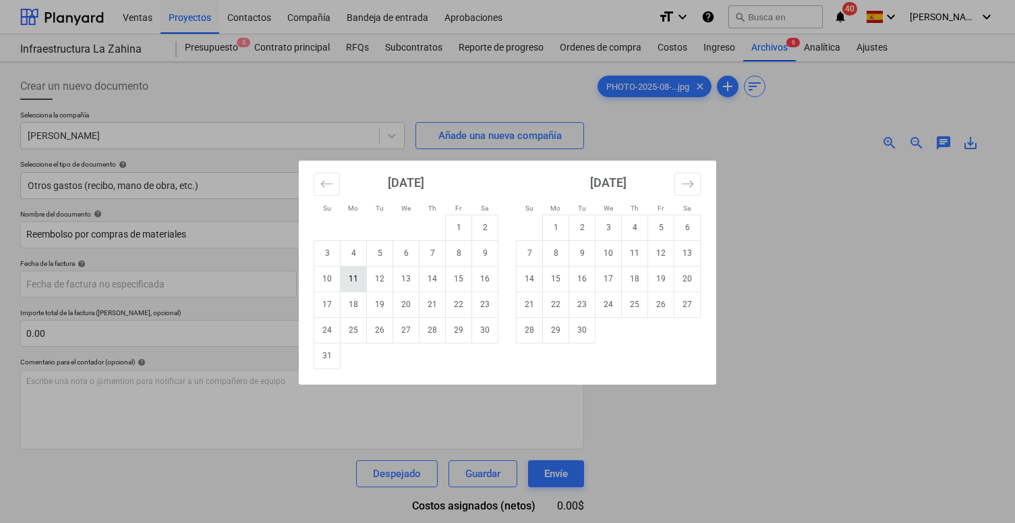
click at [357, 279] on td "11" at bounding box center [354, 279] width 26 height 26
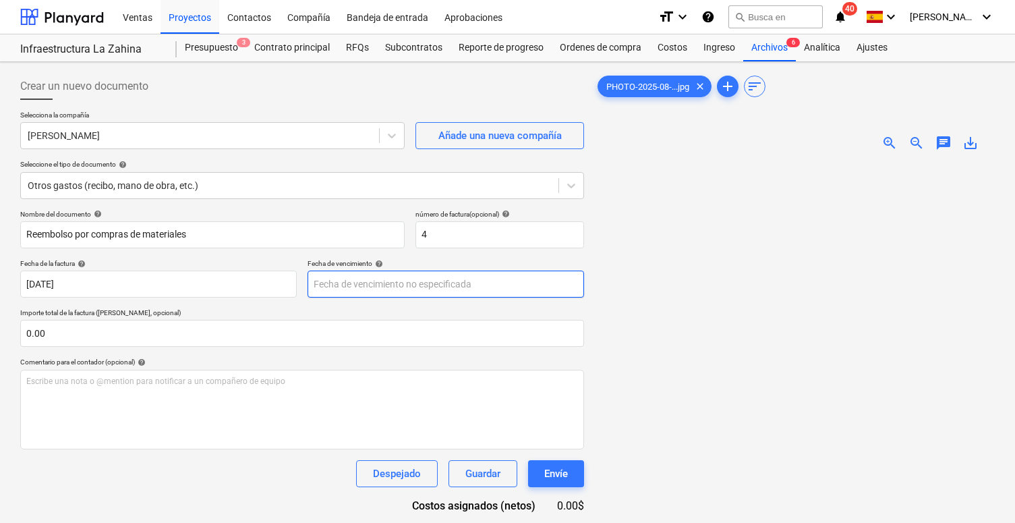
click at [346, 285] on body "Ventas Proyectos Contactos Compañía Bandeja de entrada Aprobaciones format_size…" at bounding box center [507, 261] width 1015 height 523
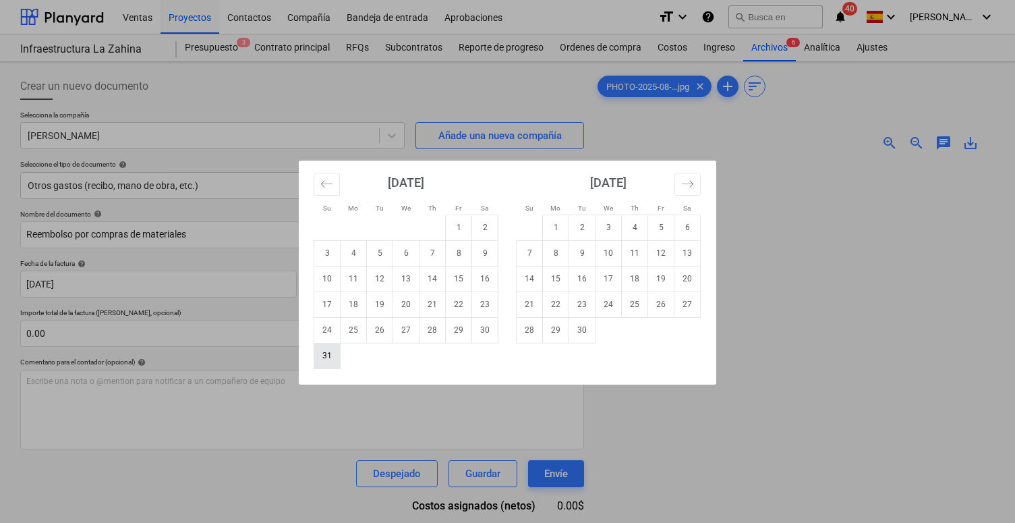
click at [332, 353] on td "31" at bounding box center [327, 356] width 26 height 26
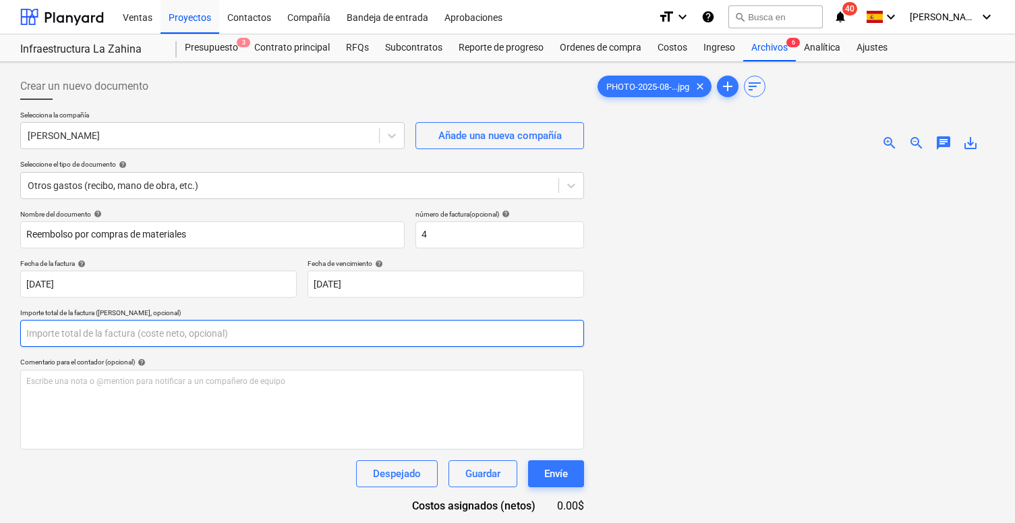
click at [170, 339] on input "text" at bounding box center [302, 333] width 564 height 27
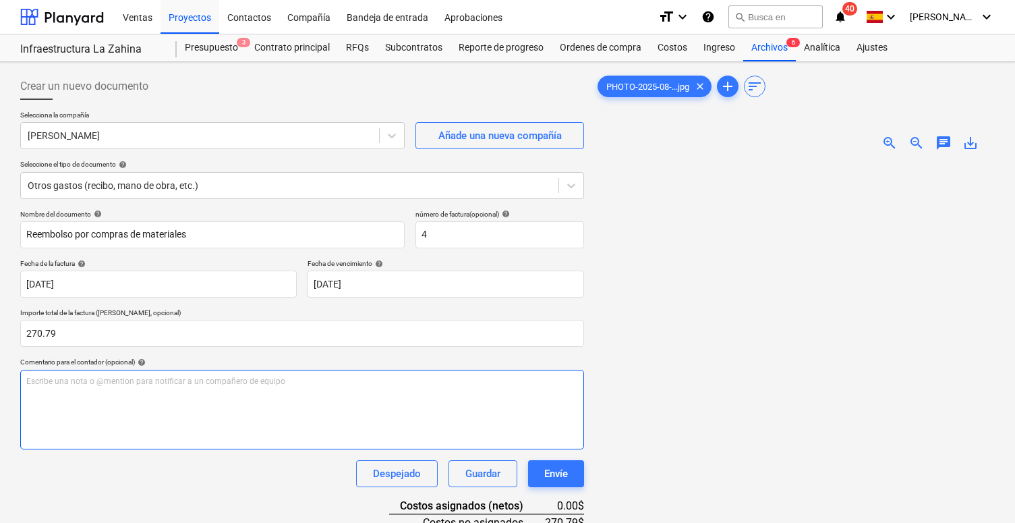
click at [115, 410] on div "Escribe una nota o @mention para notificar a un compañero de equipo ﻿" at bounding box center [302, 410] width 564 height 80
click at [234, 421] on div "Banco General . Nombre de cuenta : Aricsa Numero de Cuenta : 0476984220949. Tip…" at bounding box center [302, 410] width 564 height 80
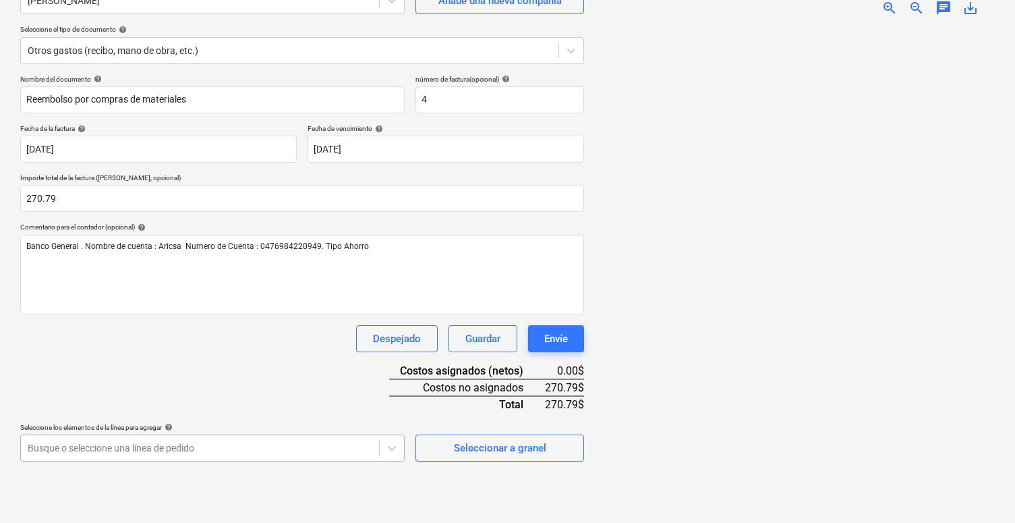
click at [221, 388] on body "Ventas Proyectos Contactos Compañía Bandeja de entrada Aprobaciones format_size…" at bounding box center [507, 126] width 1015 height 523
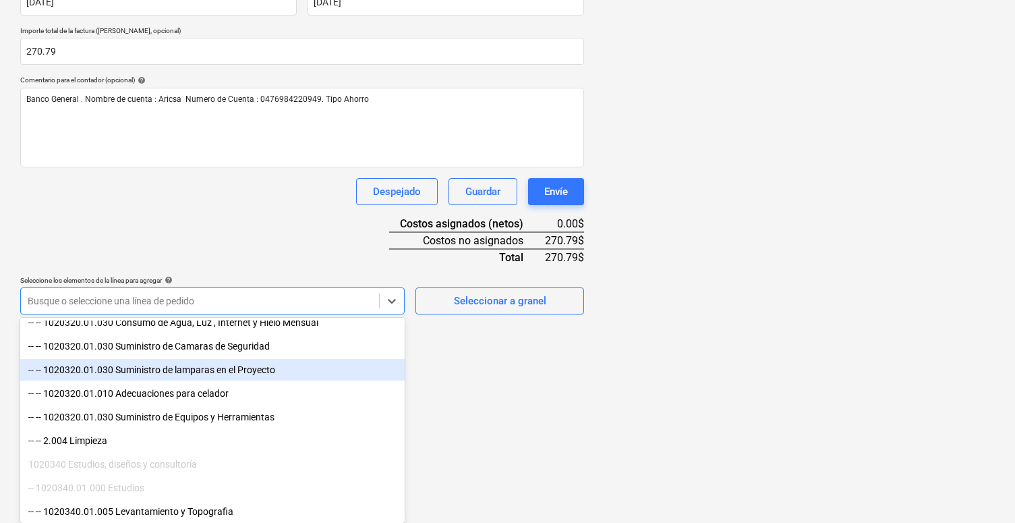
scroll to position [309, 0]
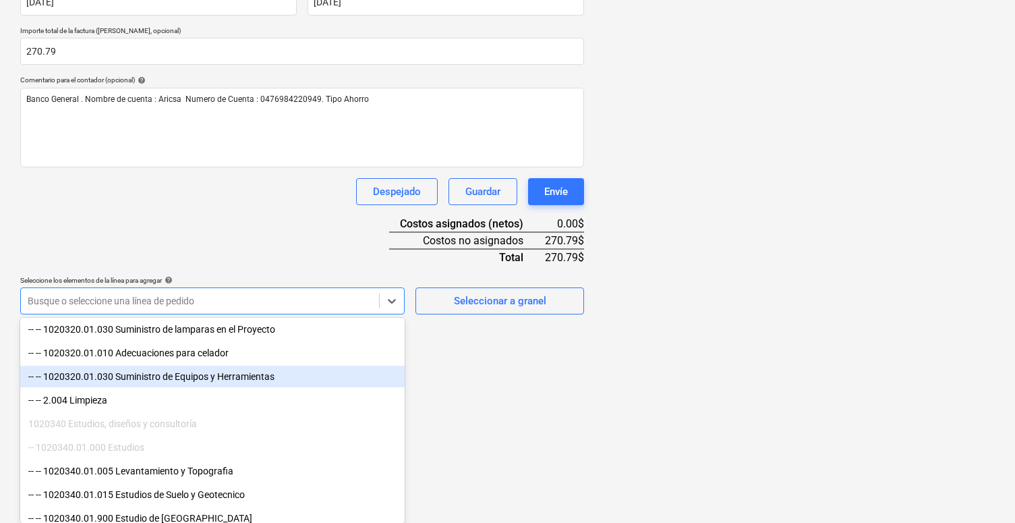
click at [159, 380] on div "-- -- 1020320.01.030 Suministro de Equipos y Herramientas" at bounding box center [212, 377] width 384 height 22
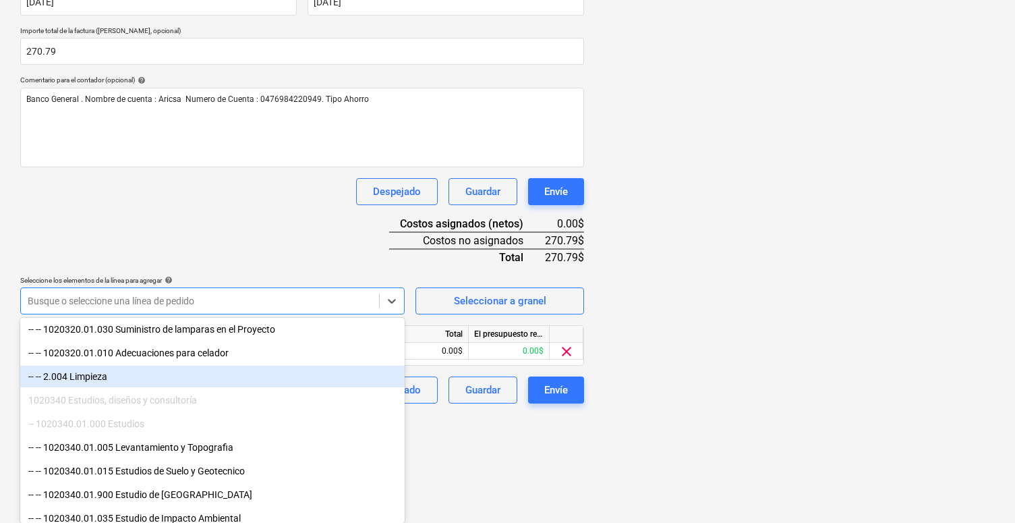
scroll to position [171, 0]
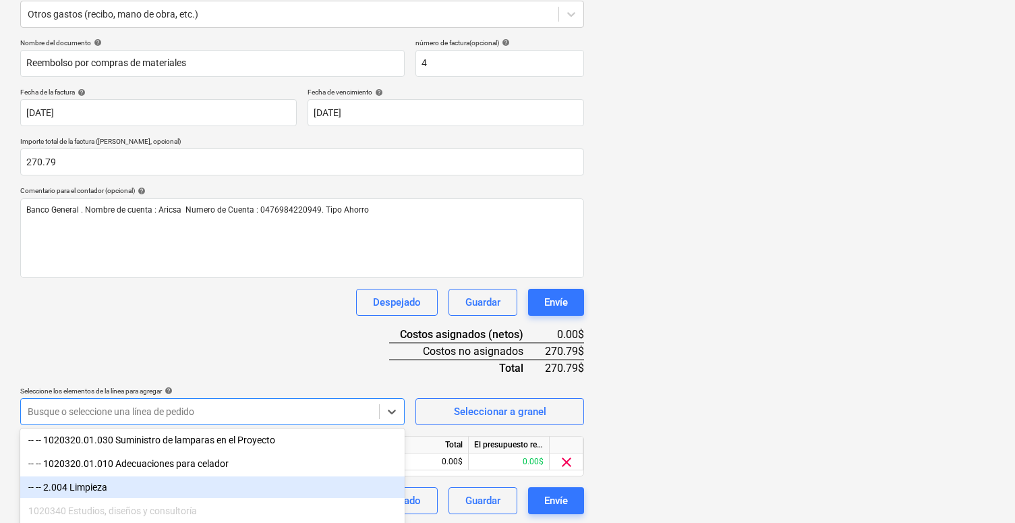
click at [490, 351] on html "Ventas Proyectos Contactos Compañía Bandeja de entrada Aprobaciones format_size…" at bounding box center [507, 90] width 1015 height 523
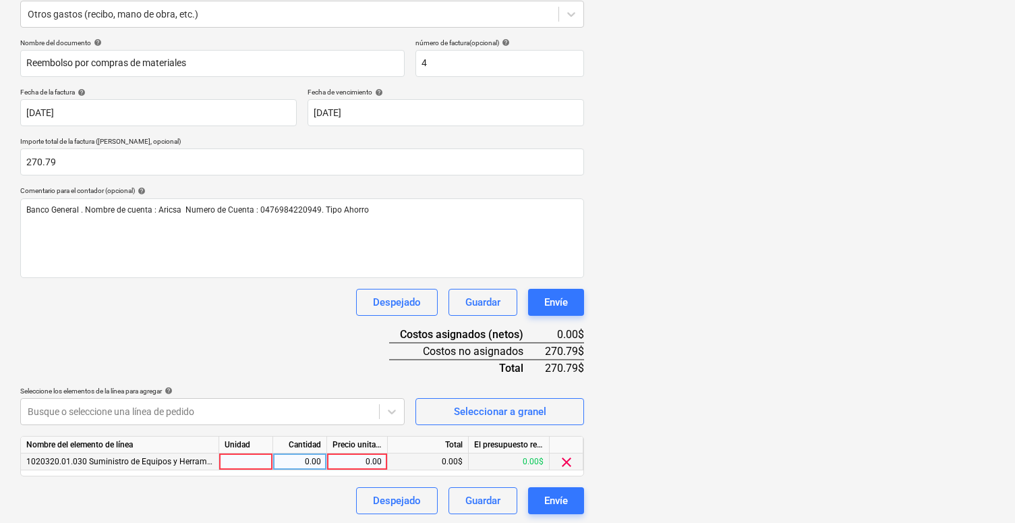
click at [348, 461] on div "0.00" at bounding box center [357, 461] width 49 height 17
click at [281, 356] on div "Nombre del documento help Reembolso por compras de materiales número de factura…" at bounding box center [302, 276] width 564 height 476
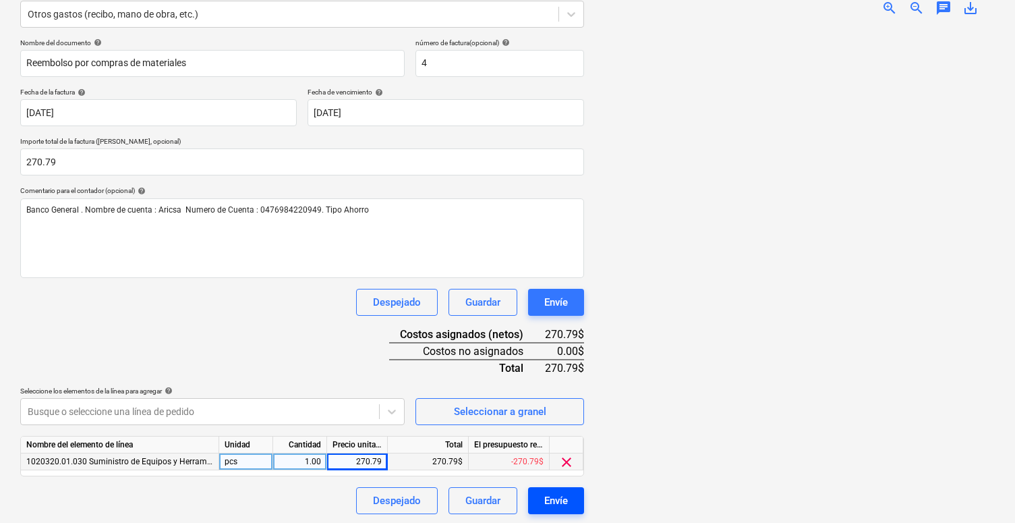
click at [550, 496] on div "Envíe" at bounding box center [556, 501] width 24 height 18
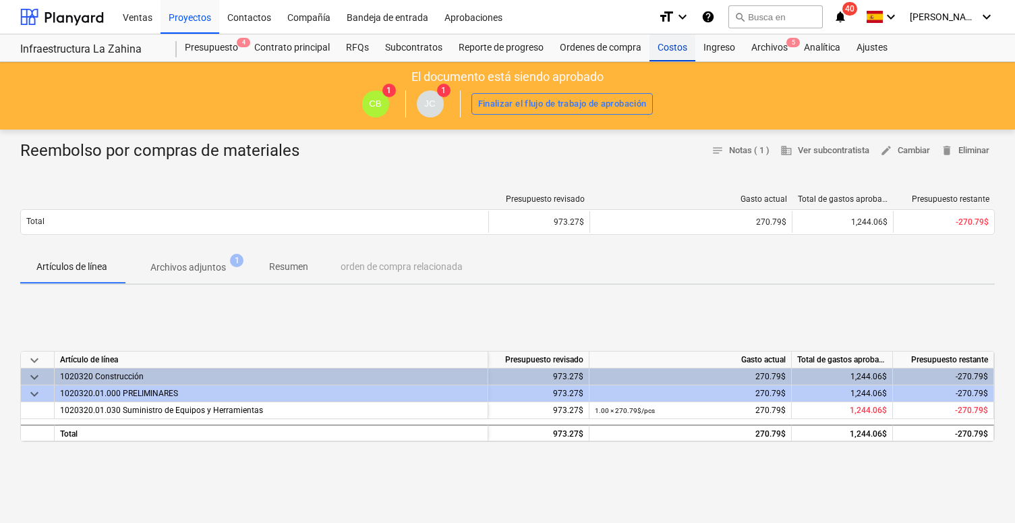
click at [667, 49] on div "Costos" at bounding box center [673, 47] width 46 height 27
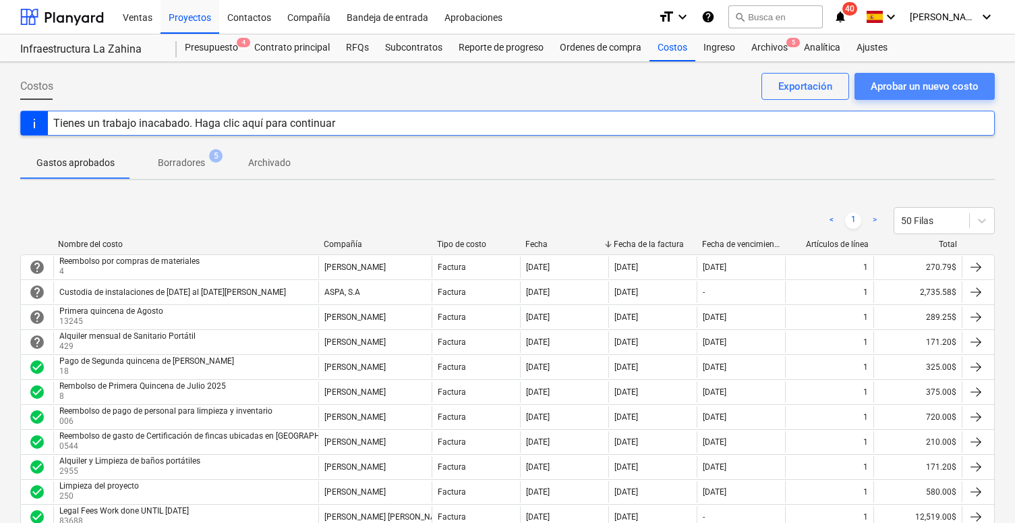
click at [734, 88] on div "Aprobar un nuevo costo" at bounding box center [925, 87] width 108 height 18
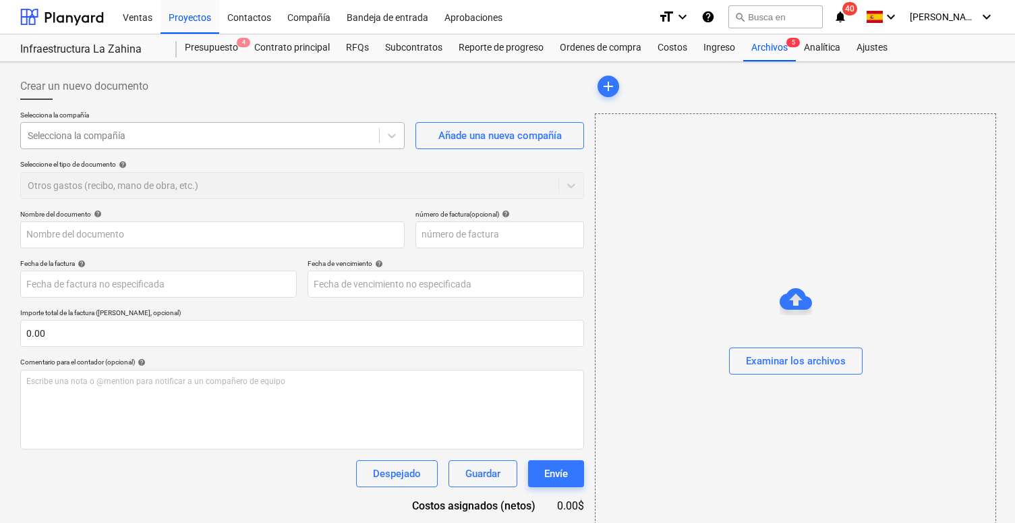
click at [320, 140] on div at bounding box center [200, 135] width 345 height 13
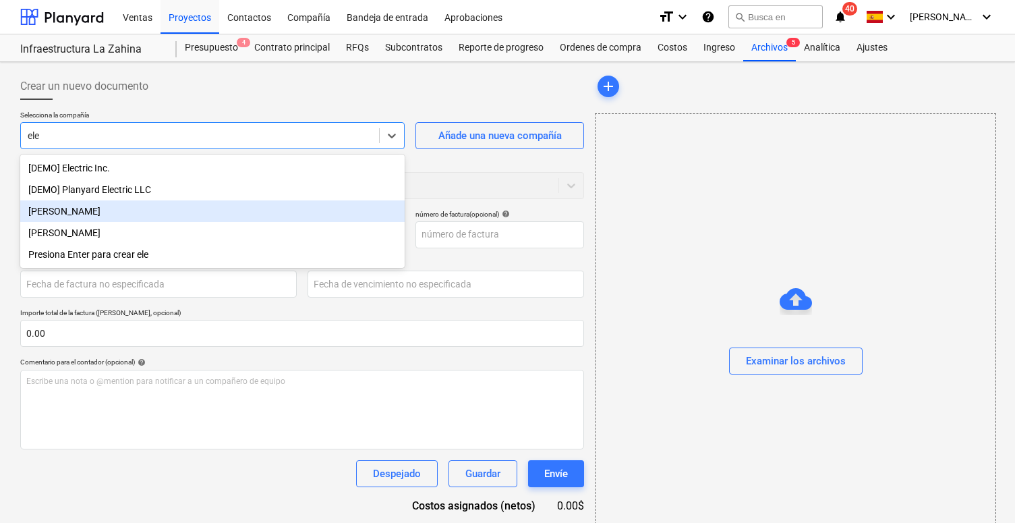
click at [187, 211] on div "[PERSON_NAME]" at bounding box center [212, 211] width 384 height 22
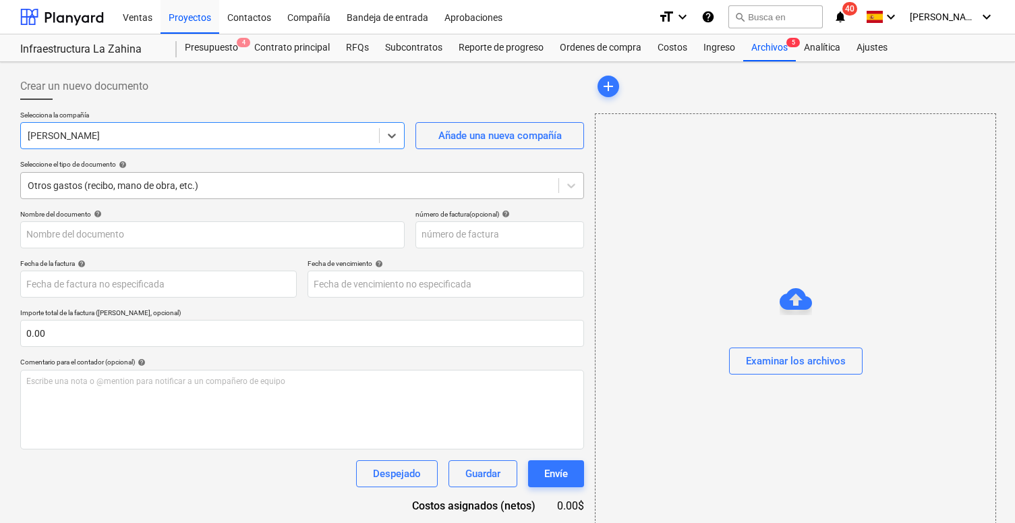
click at [147, 194] on div "Otros gastos (recibo, mano de obra, etc.)" at bounding box center [302, 185] width 564 height 27
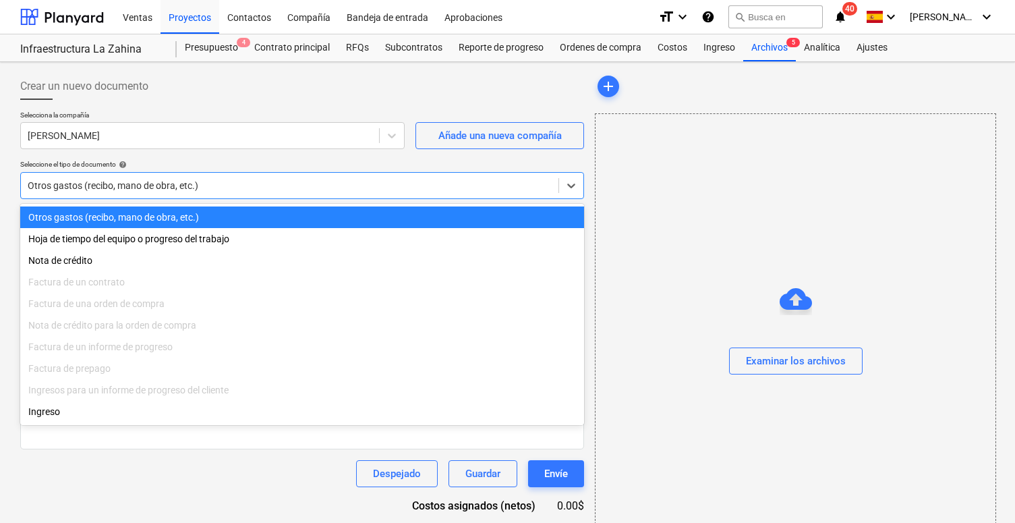
click at [147, 194] on div "Otros gastos (recibo, mano de obra, etc.)" at bounding box center [302, 185] width 564 height 27
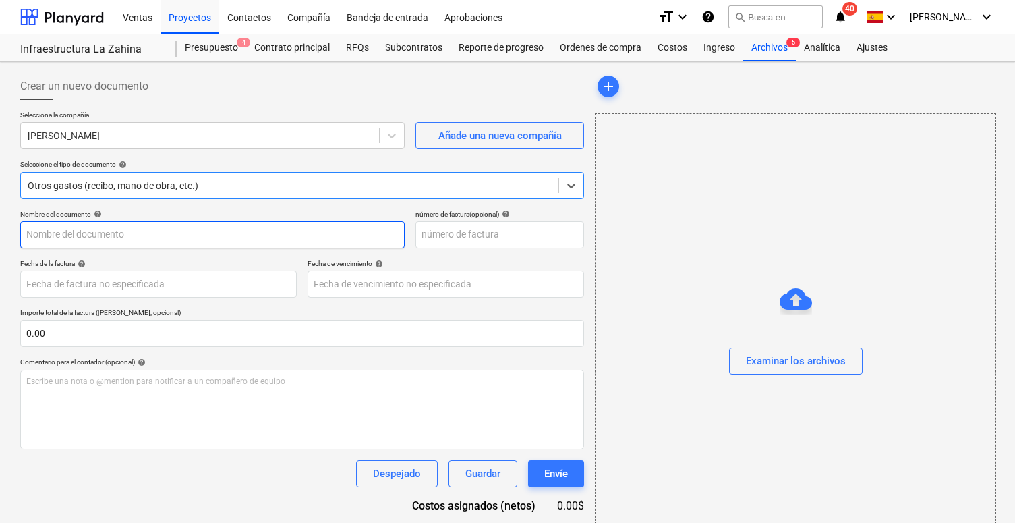
click at [102, 239] on input "text" at bounding box center [212, 234] width 384 height 27
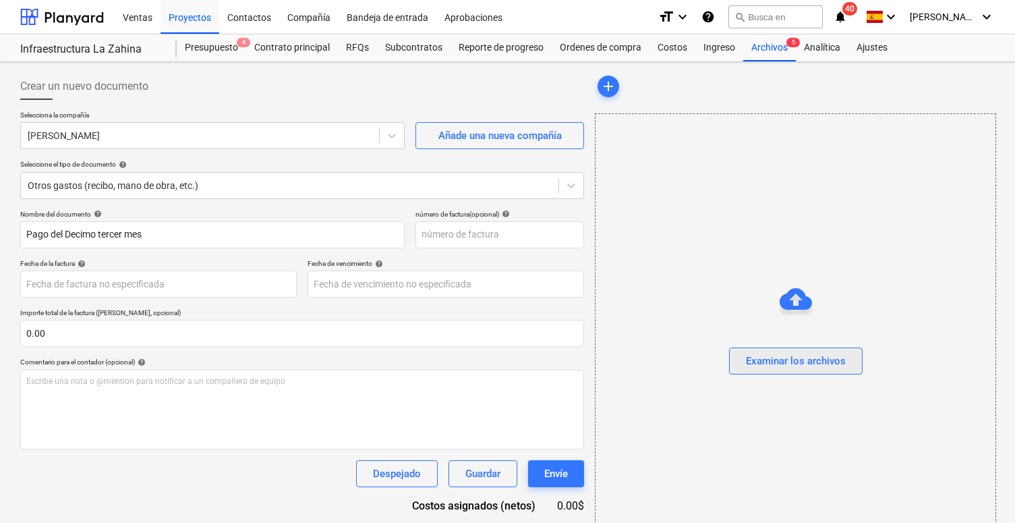
click at [734, 362] on button "Examinar los archivos" at bounding box center [796, 360] width 134 height 27
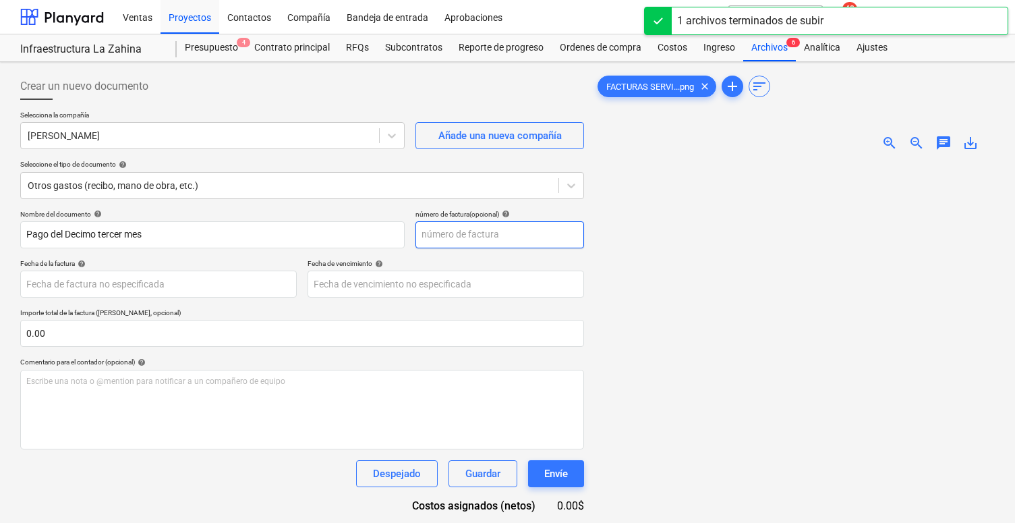
click at [430, 239] on input "text" at bounding box center [500, 234] width 169 height 27
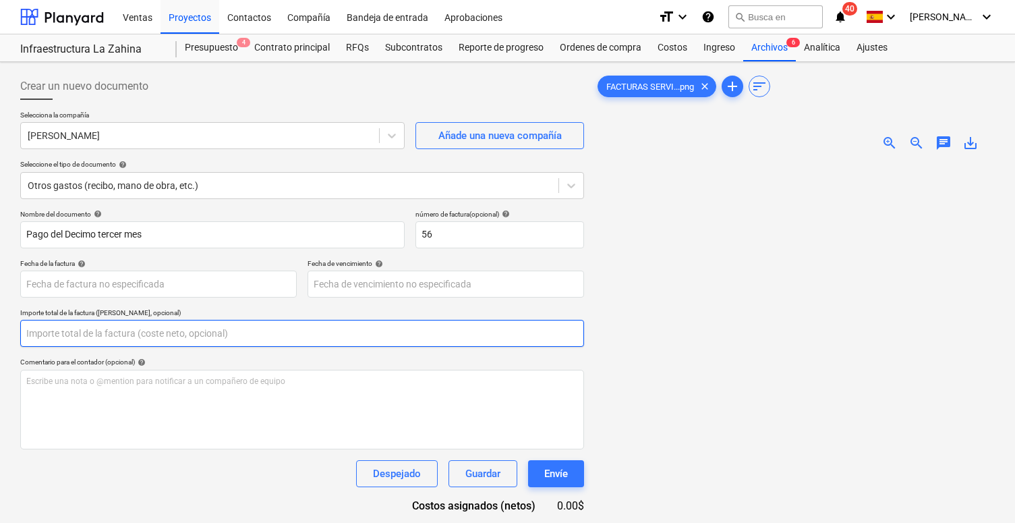
click at [221, 324] on input "text" at bounding box center [302, 333] width 564 height 27
paste input "$171,20"
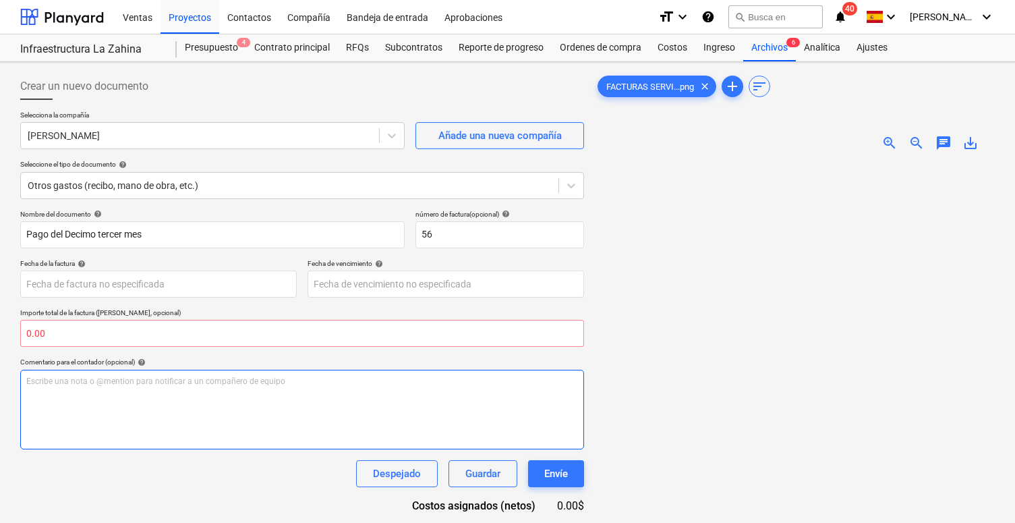
click at [175, 415] on div "Escribe una nota o @mention para notificar a un compañero de equipo ﻿" at bounding box center [302, 410] width 564 height 80
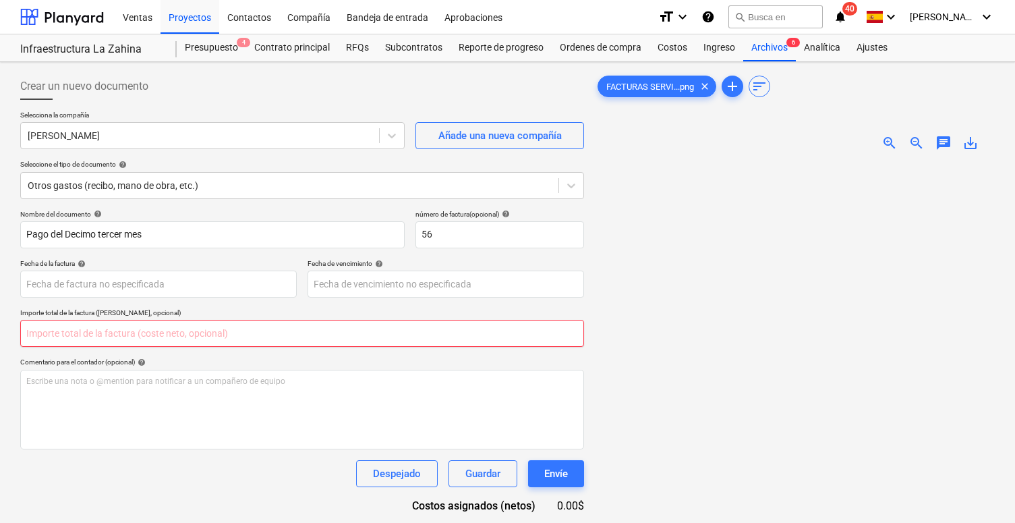
click at [81, 334] on input "text" at bounding box center [302, 333] width 564 height 27
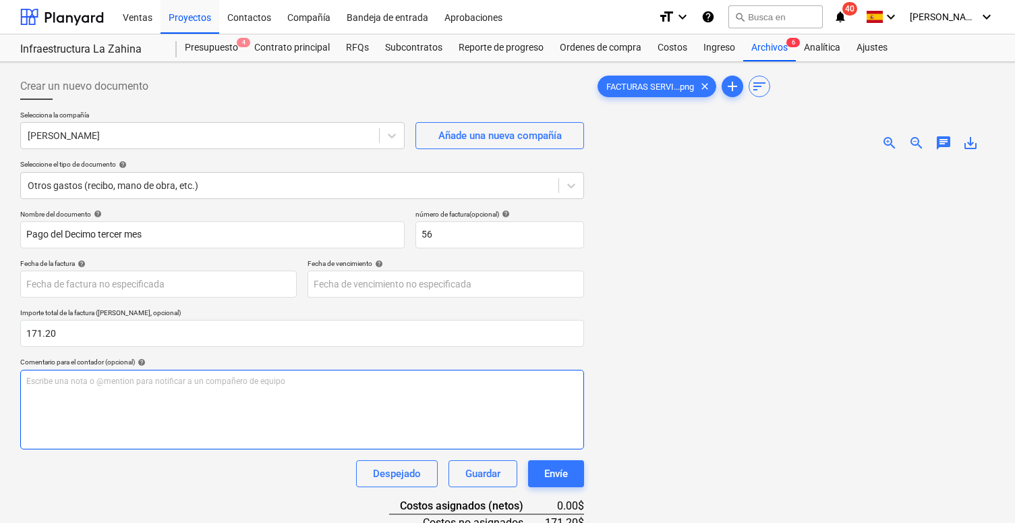
click at [65, 376] on p "Escribe una nota o @mention para notificar a un compañero de equipo ﻿" at bounding box center [302, 381] width 552 height 11
click at [146, 389] on div "Escribe una nota o @mention para notificar a un compañero de equipo ﻿" at bounding box center [302, 410] width 564 height 80
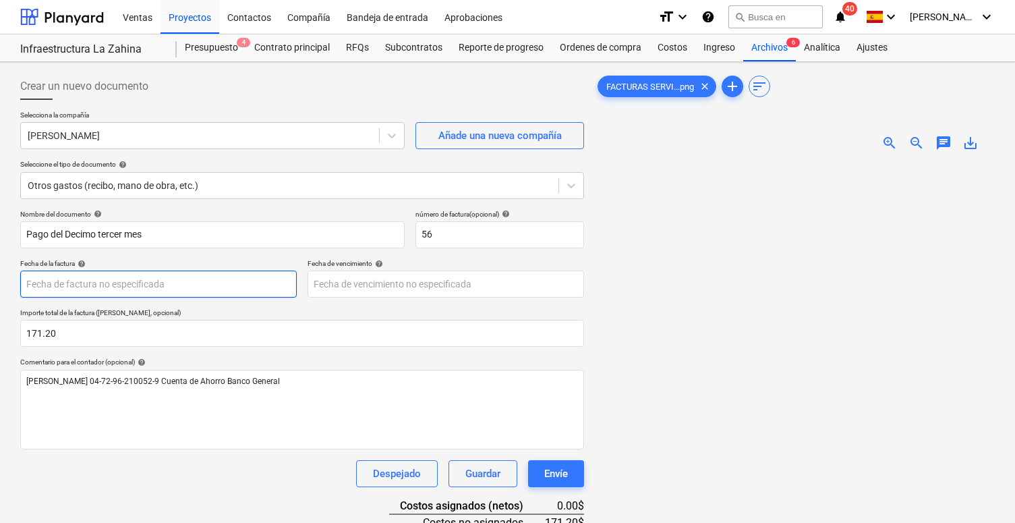
click at [229, 284] on body "Ventas Proyectos Contactos Compañía Bandeja de entrada Aprobaciones format_size…" at bounding box center [507, 261] width 1015 height 523
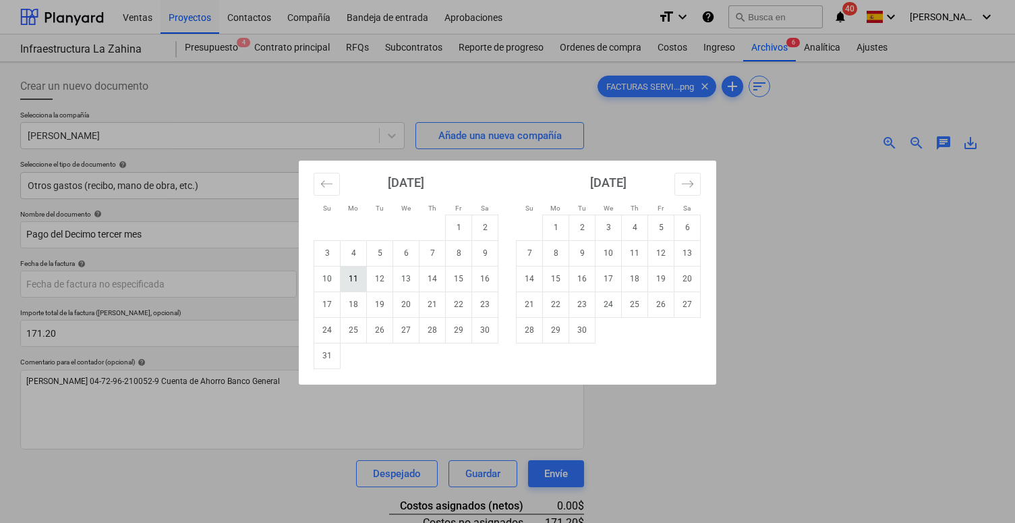
click at [356, 280] on td "11" at bounding box center [354, 279] width 26 height 26
click at [361, 280] on body "Ventas Proyectos Contactos Compañía Bandeja de entrada Aprobaciones format_size…" at bounding box center [507, 261] width 1015 height 523
click at [330, 367] on td "31" at bounding box center [327, 356] width 26 height 26
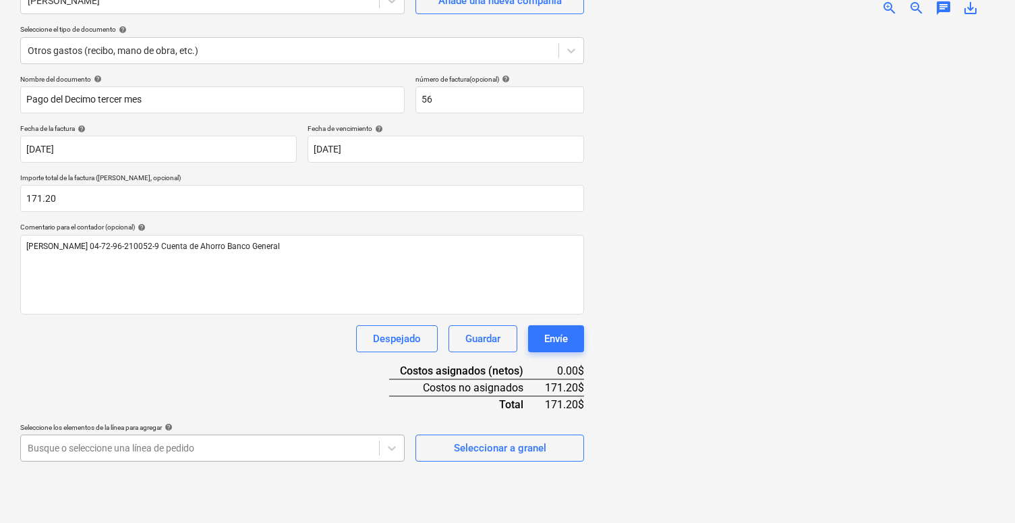
click at [373, 388] on body "Ventas Proyectos Contactos Compañía Bandeja de entrada Aprobaciones format_size…" at bounding box center [507, 126] width 1015 height 523
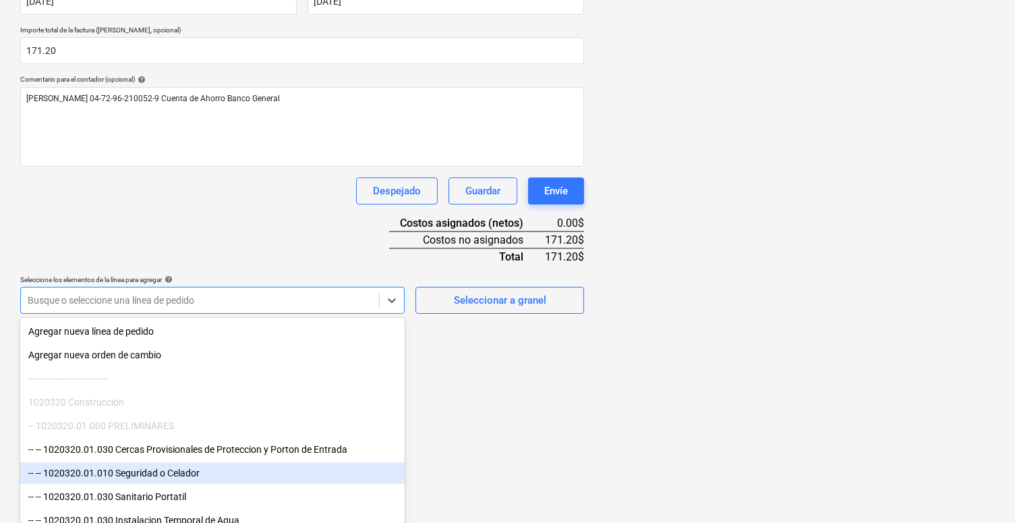
click at [262, 478] on div "-- -- 1020320.01.010 Seguridad o Celador" at bounding box center [212, 473] width 384 height 22
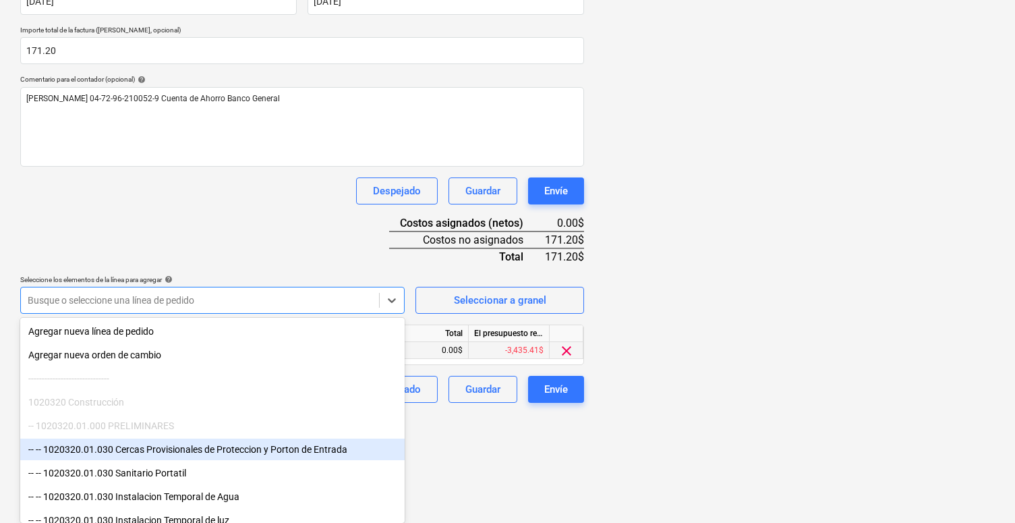
scroll to position [172, 0]
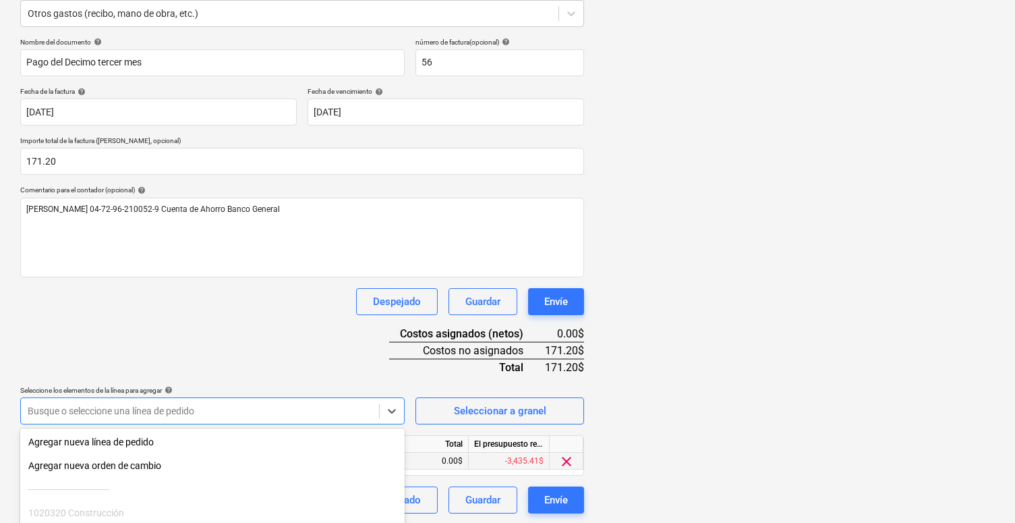
click at [426, 351] on div "Nombre del documento help Pago del Decimo tercer mes número de factura (opciona…" at bounding box center [302, 276] width 564 height 476
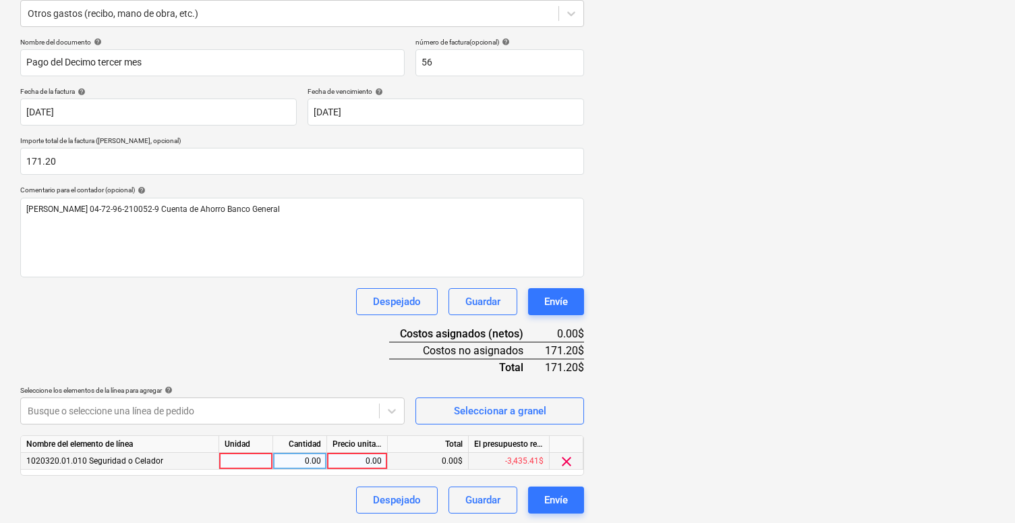
click at [352, 463] on div "0.00" at bounding box center [357, 461] width 49 height 17
click at [289, 360] on div "Nombre del documento help Pago del Decimo tercer mes número de factura (opciona…" at bounding box center [302, 276] width 564 height 476
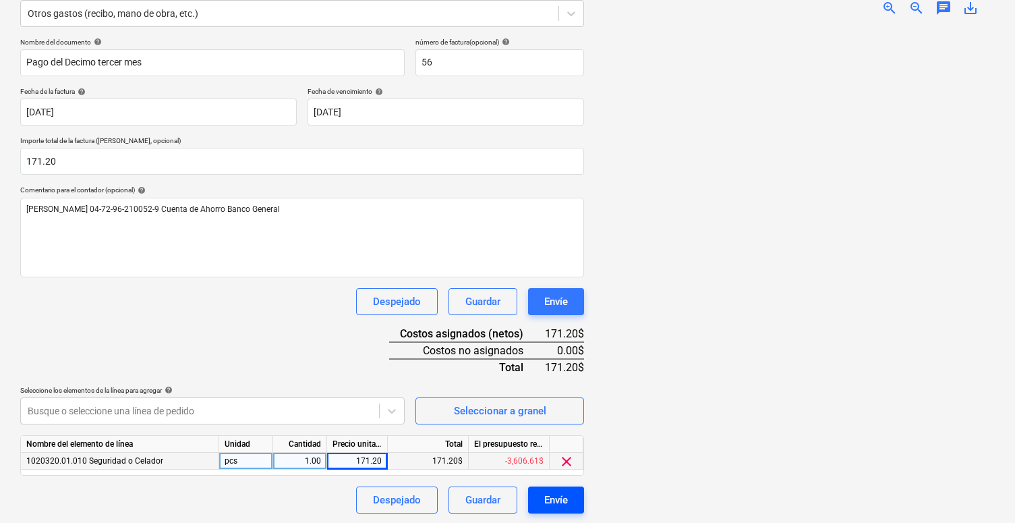
click at [533, 498] on button "Envíe" at bounding box center [556, 499] width 56 height 27
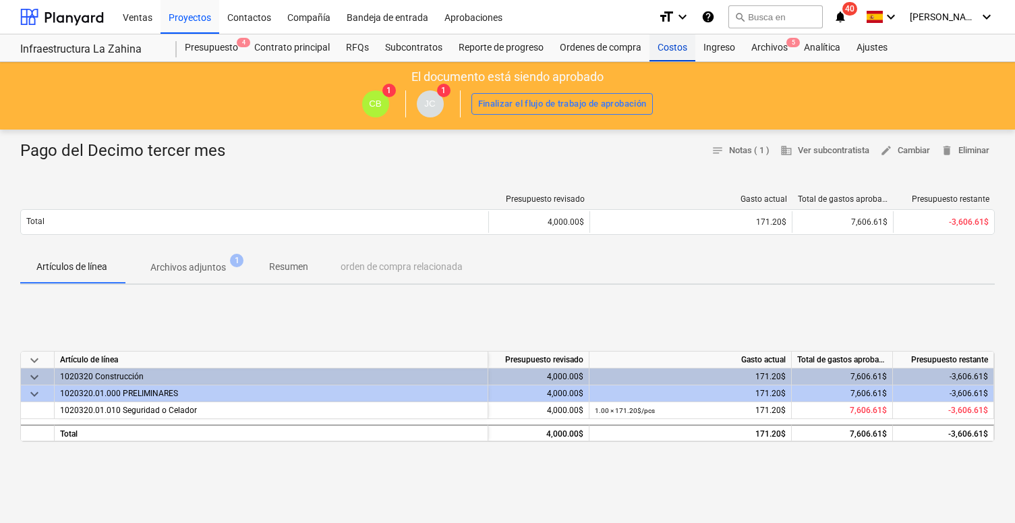
click at [664, 48] on div "Costos" at bounding box center [673, 47] width 46 height 27
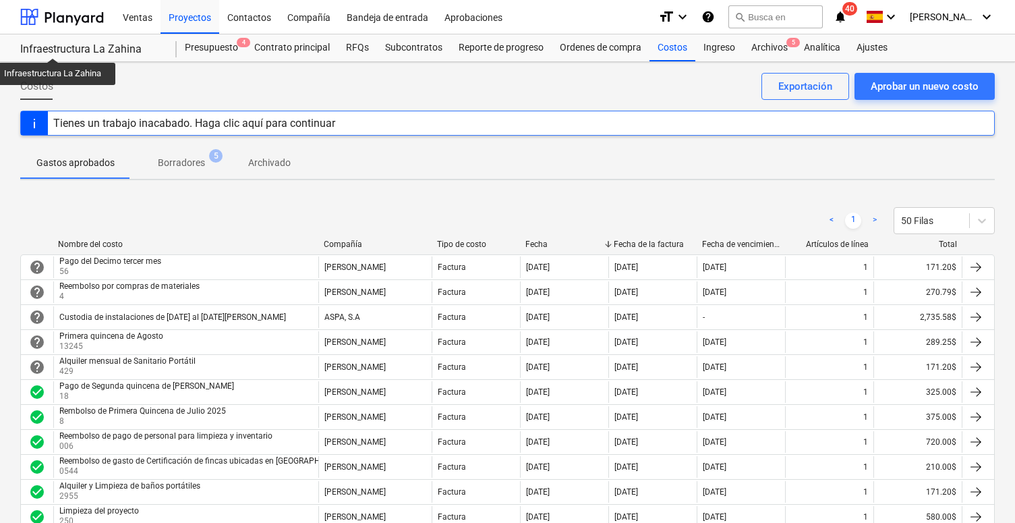
click at [53, 46] on div "Infraestructura La Zahina" at bounding box center [90, 49] width 140 height 14
click at [61, 18] on div at bounding box center [62, 17] width 84 height 34
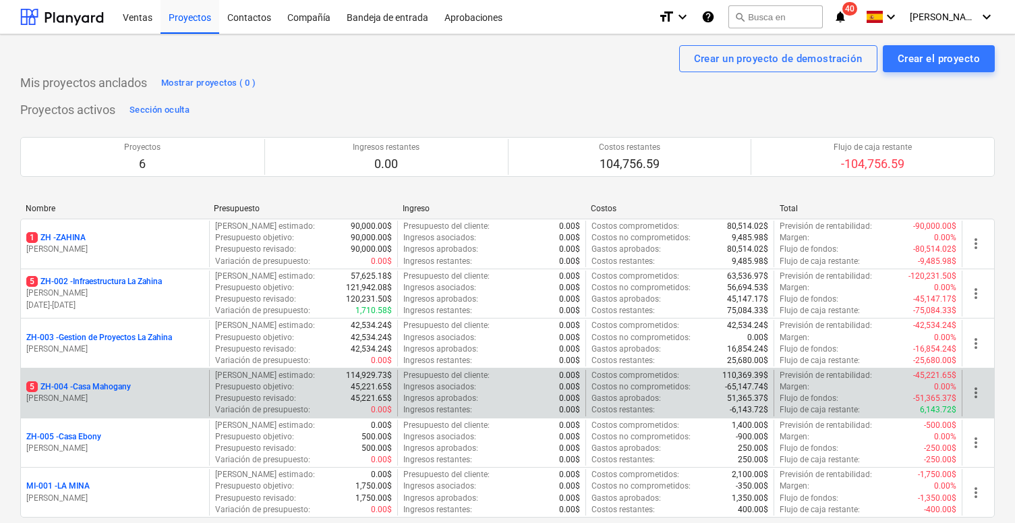
click at [75, 393] on p "[PERSON_NAME]" at bounding box center [114, 398] width 177 height 11
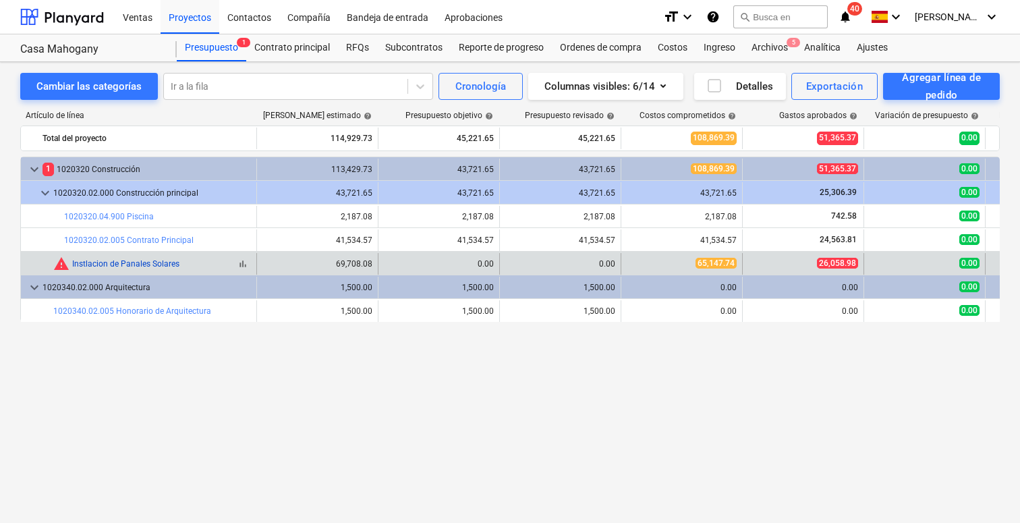
click at [93, 262] on link "Instlacion de Panales Solares" at bounding box center [125, 263] width 107 height 9
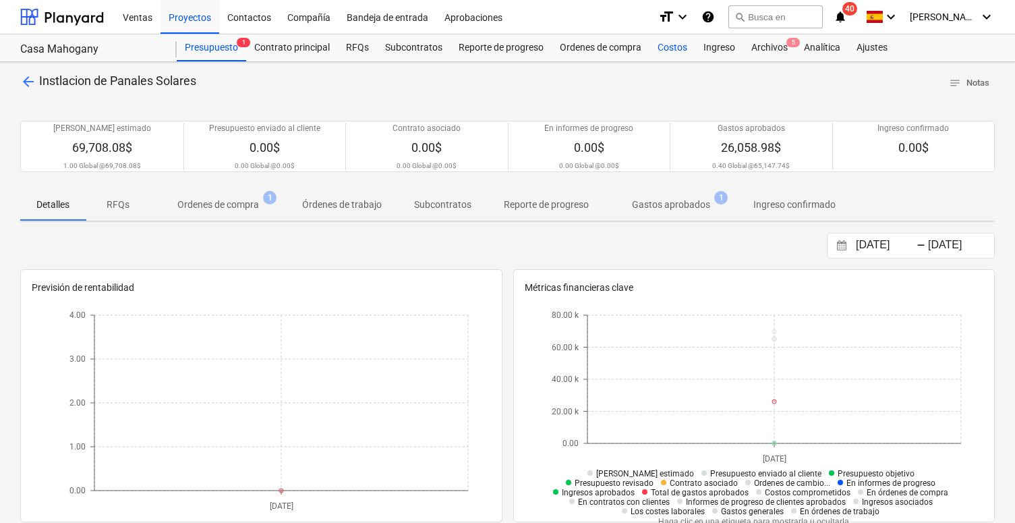
click at [678, 51] on div "Costos" at bounding box center [673, 47] width 46 height 27
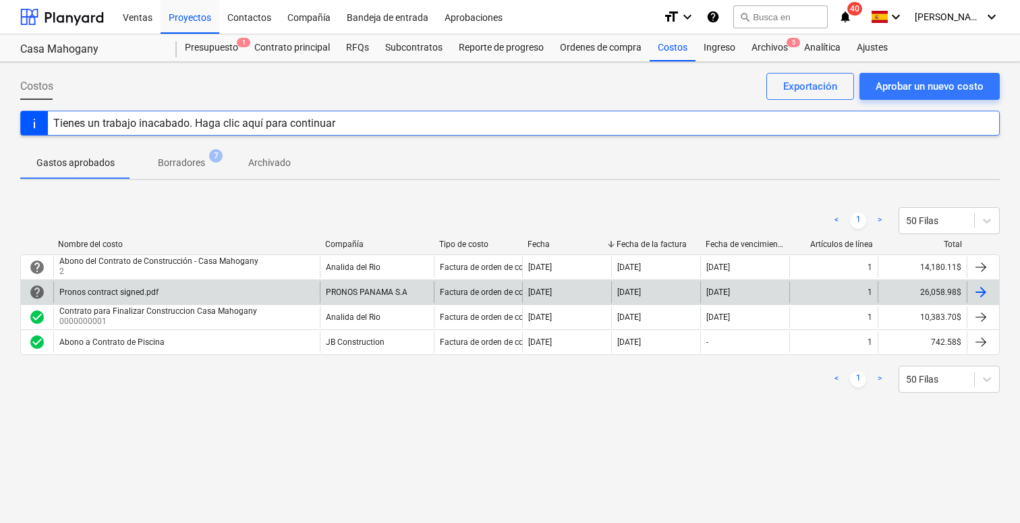
click at [580, 289] on div "[DATE]" at bounding box center [566, 292] width 89 height 22
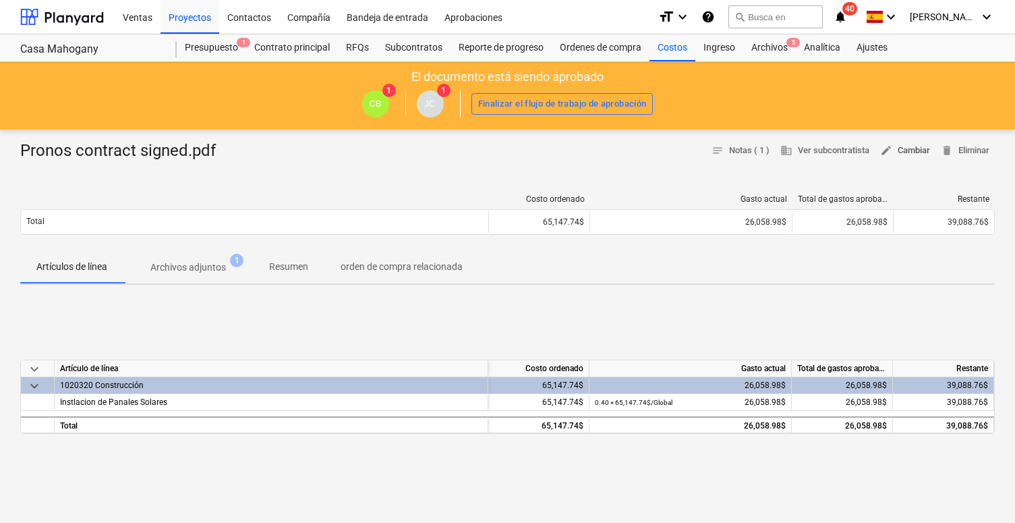
click at [734, 148] on span "edit Cambiar" at bounding box center [905, 151] width 50 height 16
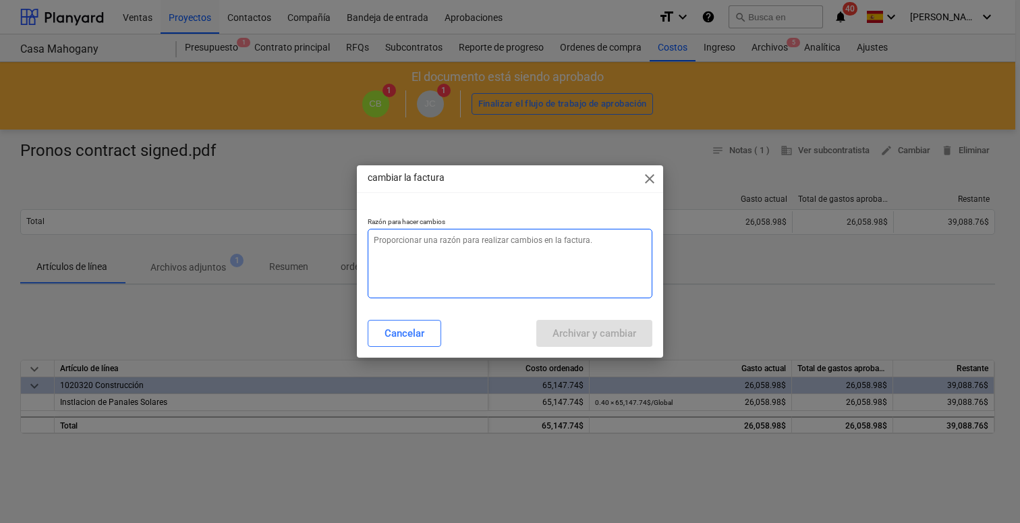
click at [525, 272] on textarea at bounding box center [510, 263] width 285 height 69
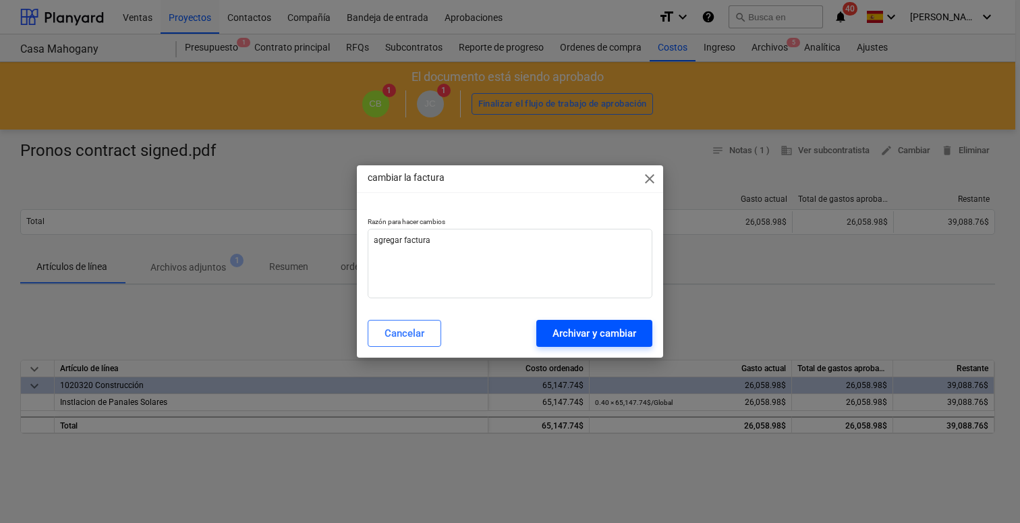
click at [578, 334] on div "Archivar y cambiar" at bounding box center [594, 333] width 84 height 18
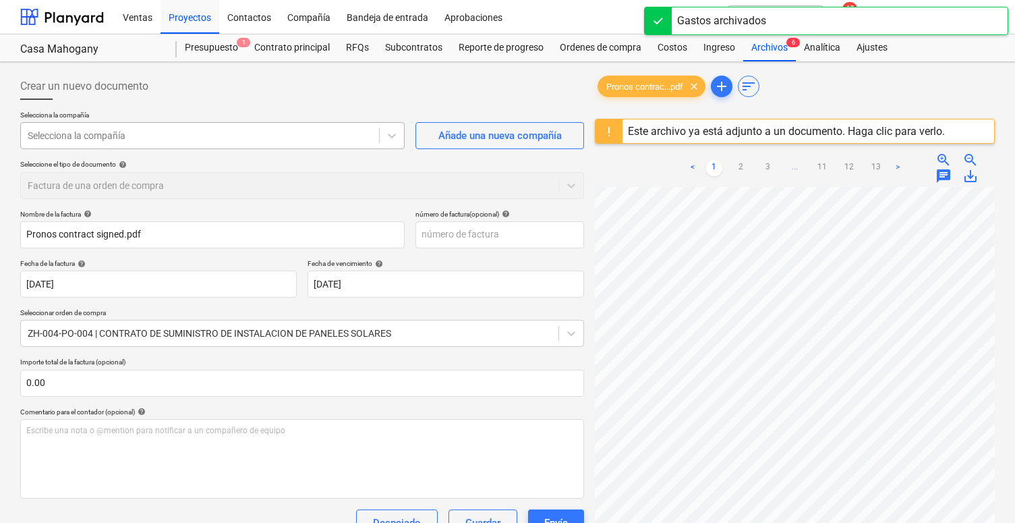
click at [279, 133] on div at bounding box center [200, 135] width 345 height 13
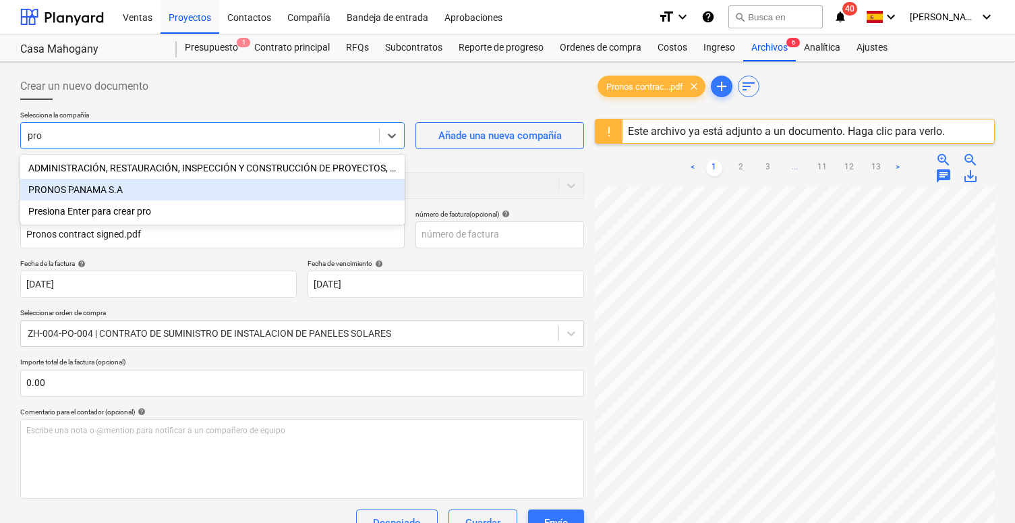
click at [210, 183] on div "PRONOS PANAMA S.A" at bounding box center [212, 190] width 384 height 22
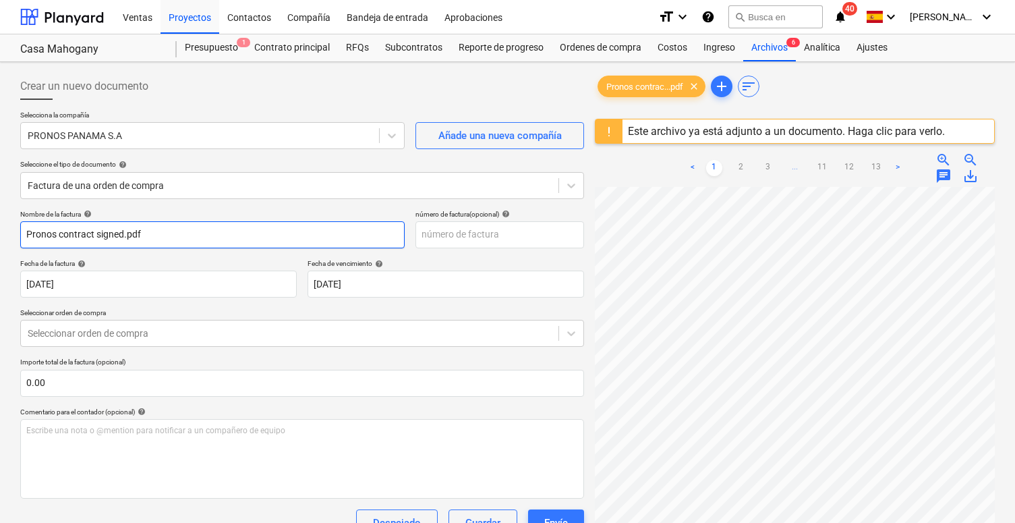
click at [99, 236] on input "Pronos contract signed.pdf" at bounding box center [212, 234] width 384 height 27
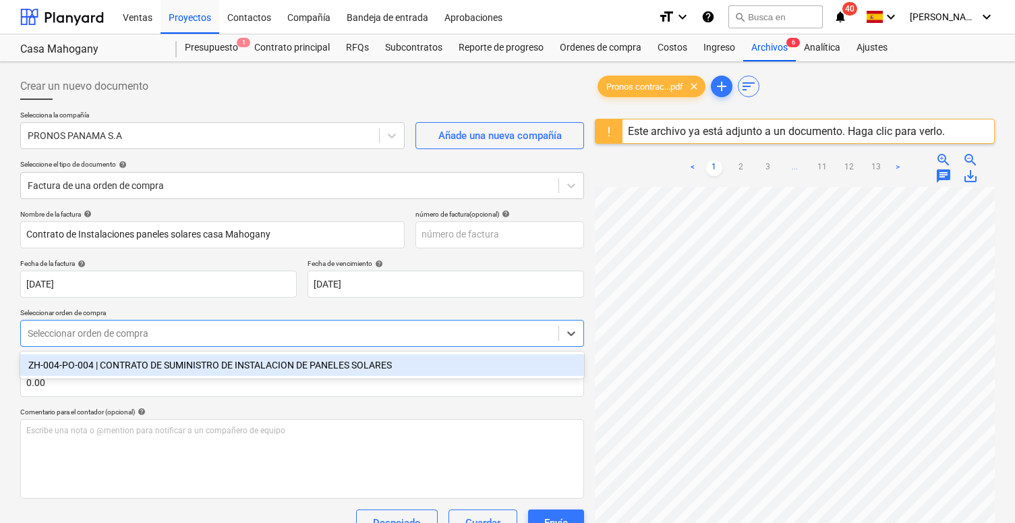
click at [88, 331] on div "Seleccionar orden de compra" at bounding box center [290, 333] width 524 height 11
click at [94, 359] on div "ZH-004-PO-004 | CONTRATO DE SUMINISTRO DE INSTALACION DE PANELES SOLARES" at bounding box center [302, 365] width 564 height 22
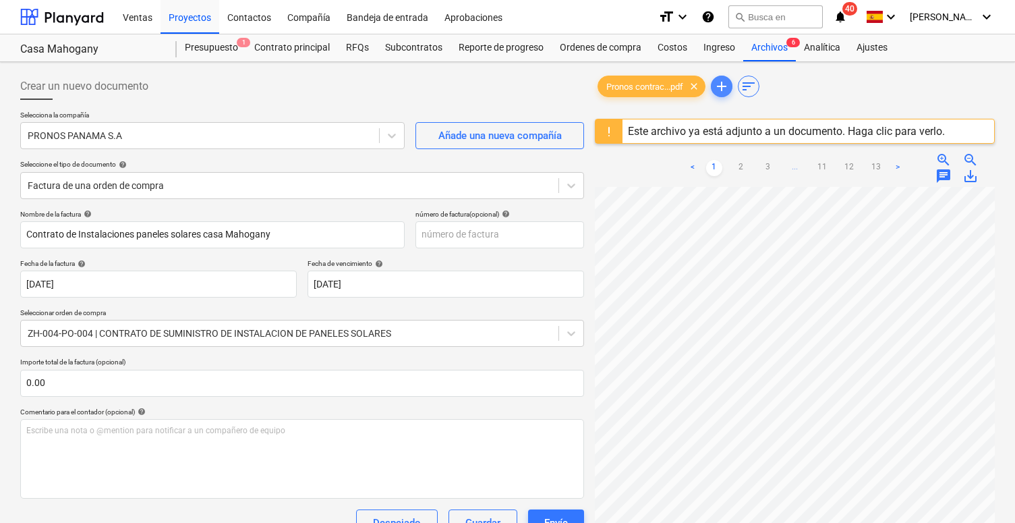
click at [727, 90] on span "add" at bounding box center [722, 86] width 16 height 16
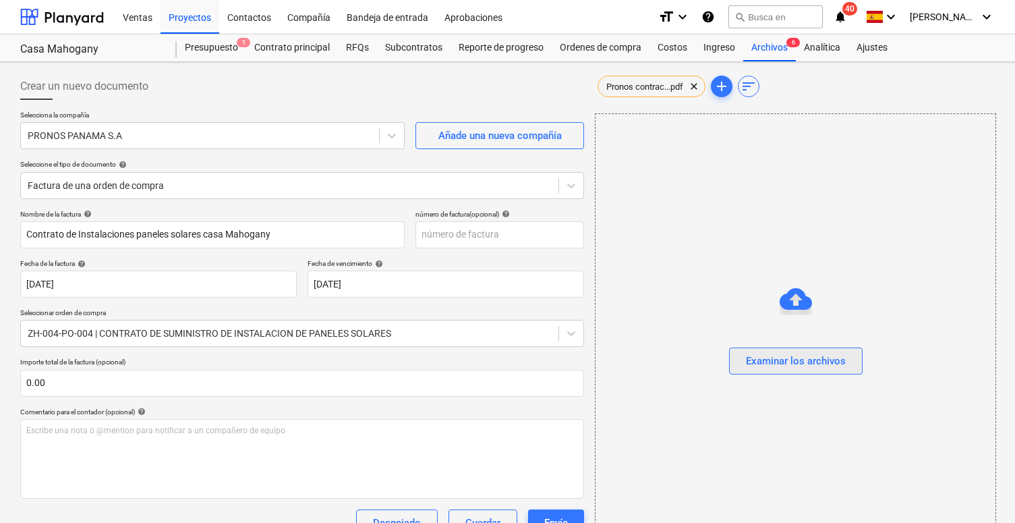
click at [734, 357] on div "Examinar los archivos" at bounding box center [796, 361] width 100 height 18
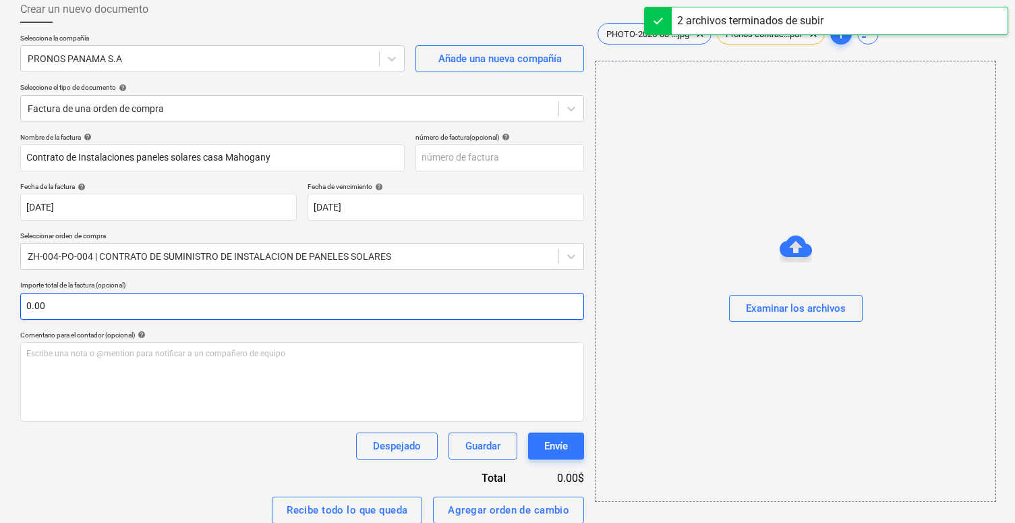
scroll to position [91, 0]
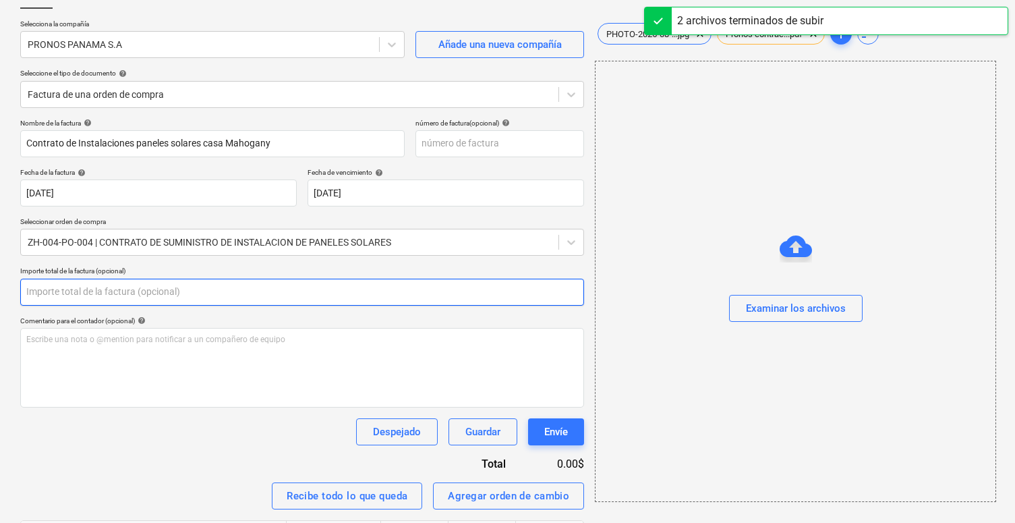
click at [84, 292] on input "text" at bounding box center [302, 292] width 564 height 27
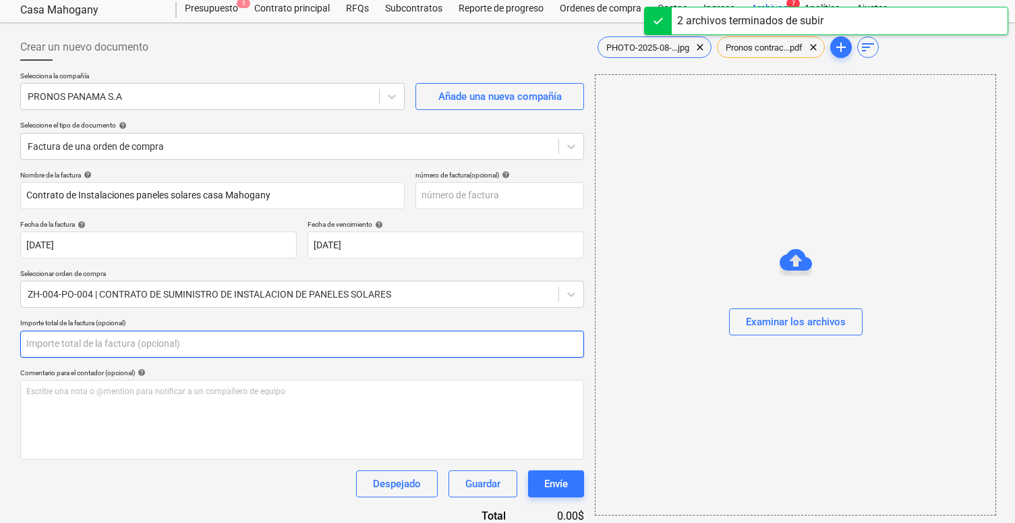
scroll to position [26, 0]
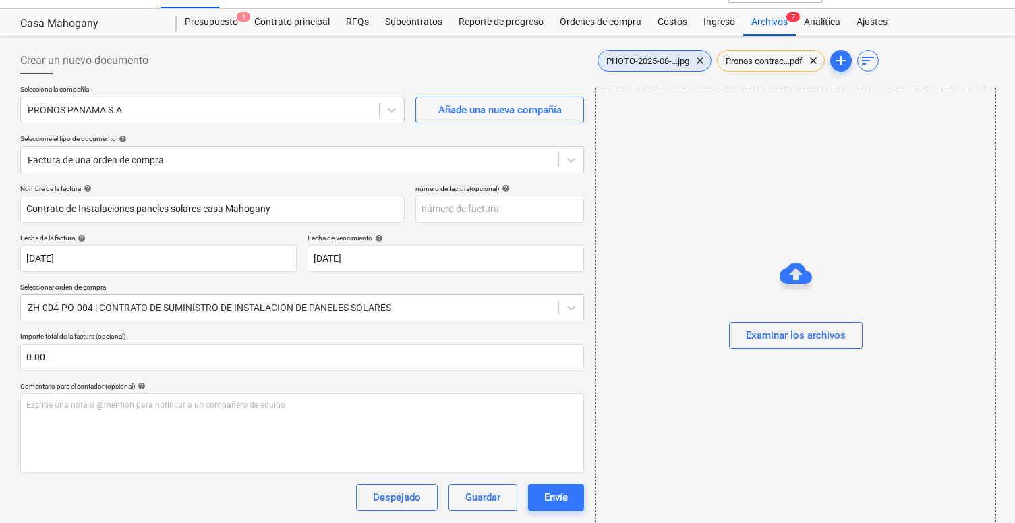
click at [651, 61] on span "PHOTO-2025-08-...jpg" at bounding box center [647, 61] width 99 height 10
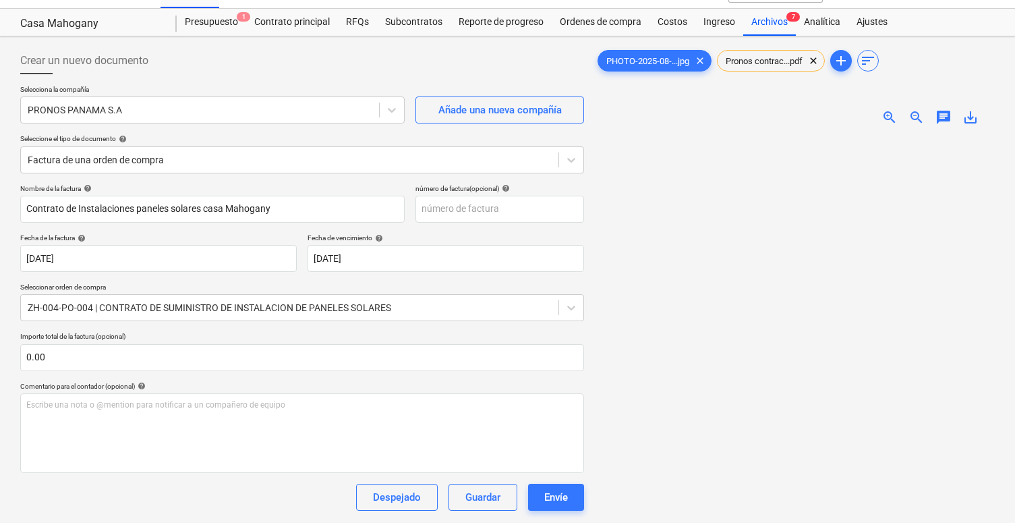
click at [734, 136] on img at bounding box center [795, 136] width 200 height 0
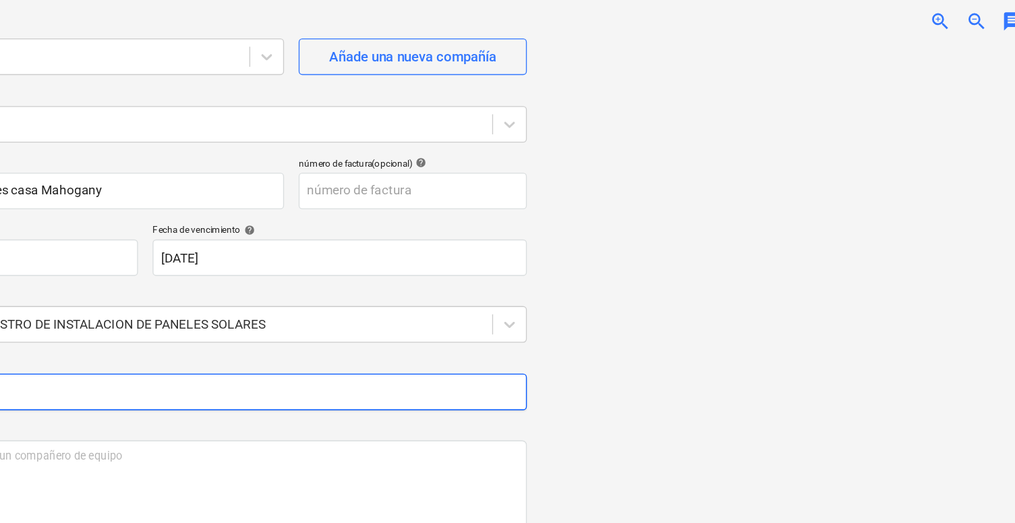
scroll to position [0, 0]
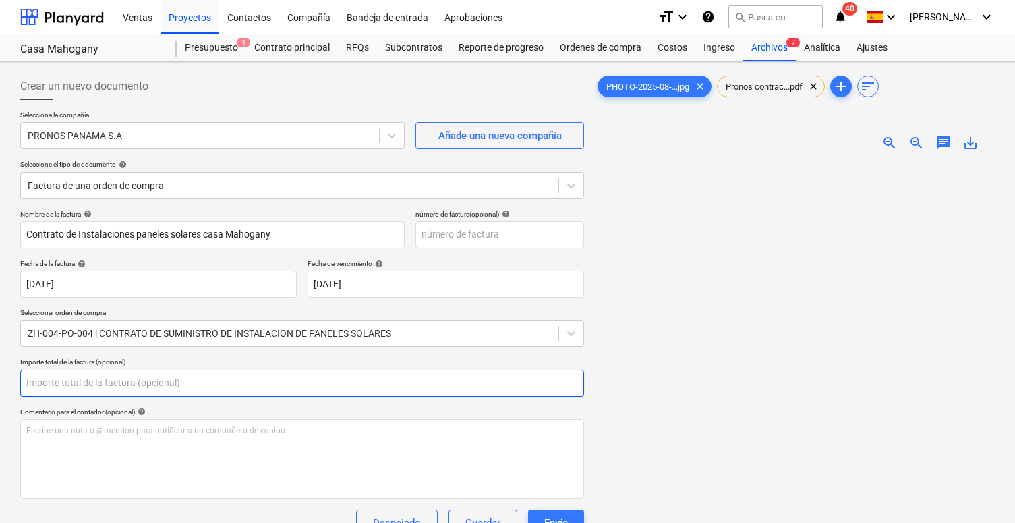
click at [101, 383] on input "text" at bounding box center [302, 383] width 564 height 27
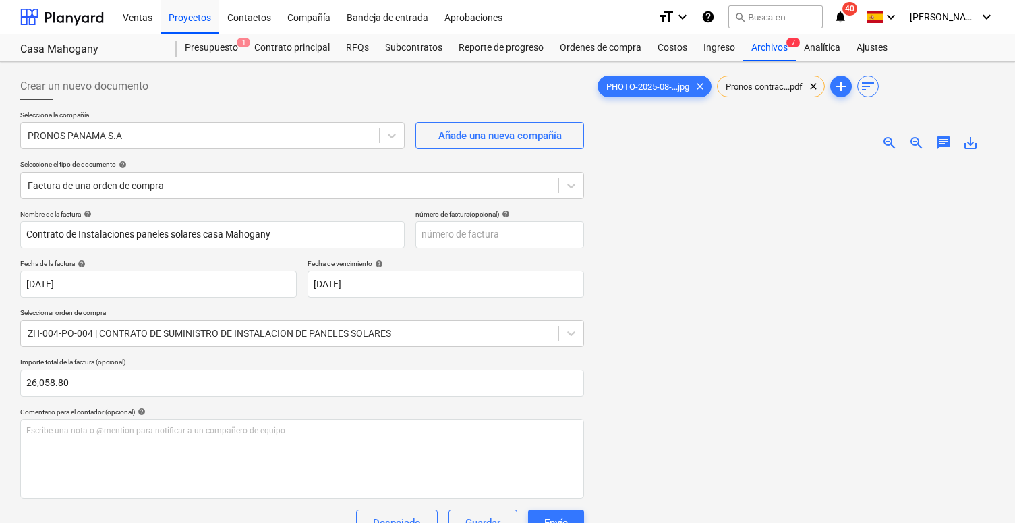
click at [67, 414] on div "Comentario para el contador (opcional) help" at bounding box center [302, 411] width 564 height 9
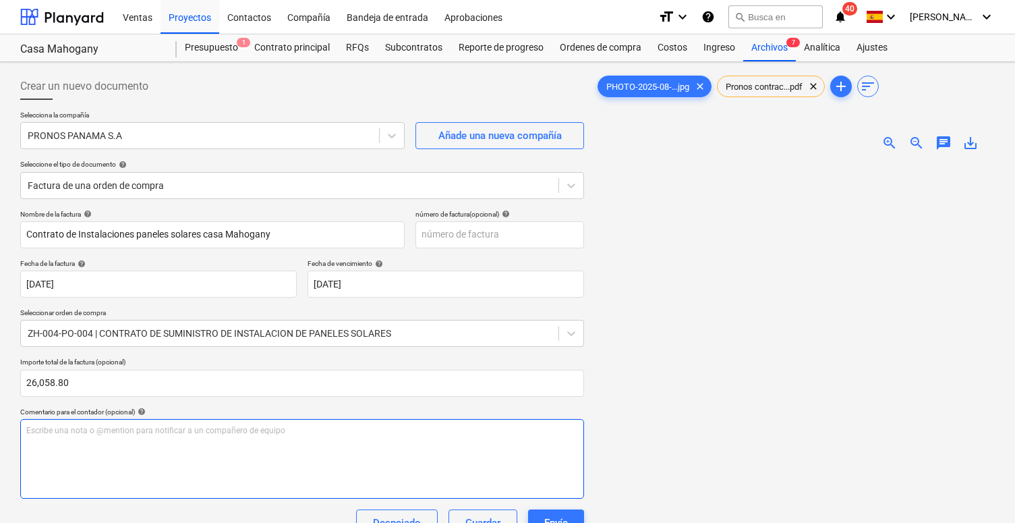
click at [67, 445] on div "Escribe una nota o @mention para notificar a un compañero de equipo ﻿" at bounding box center [302, 459] width 564 height 80
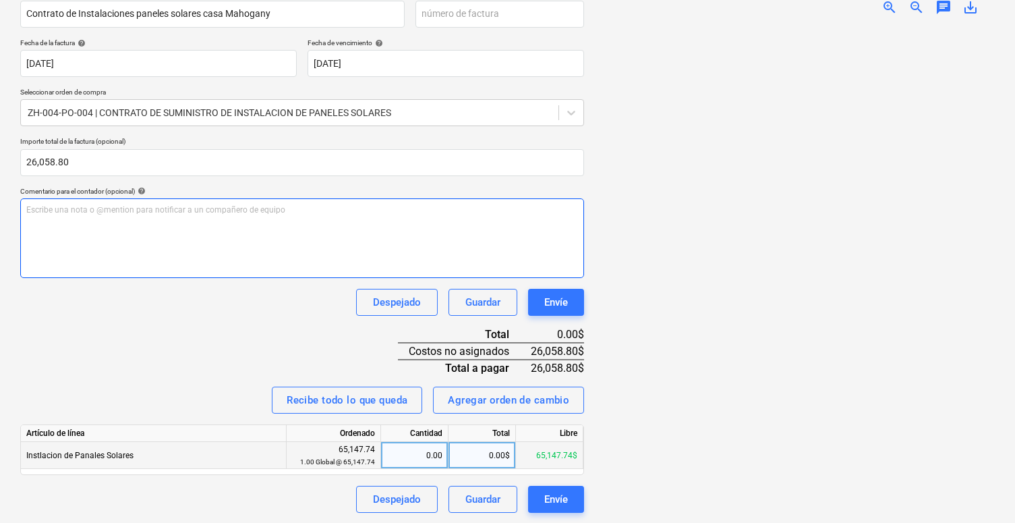
scroll to position [220, 0]
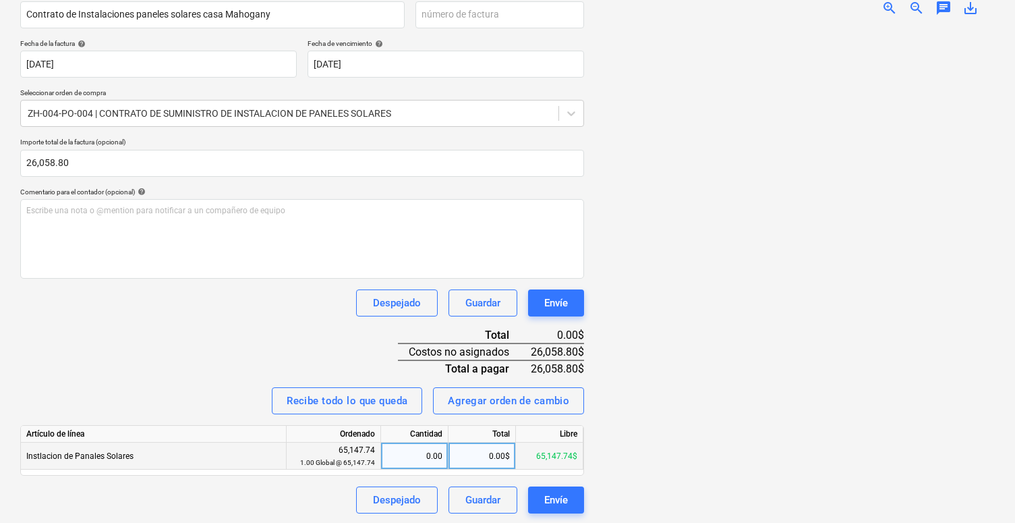
click at [469, 458] on div "0.00$" at bounding box center [482, 456] width 67 height 27
click at [307, 333] on div "Nombre de la factura help Contrato de Instalaciones paneles solares casa Mahoga…" at bounding box center [302, 251] width 564 height 523
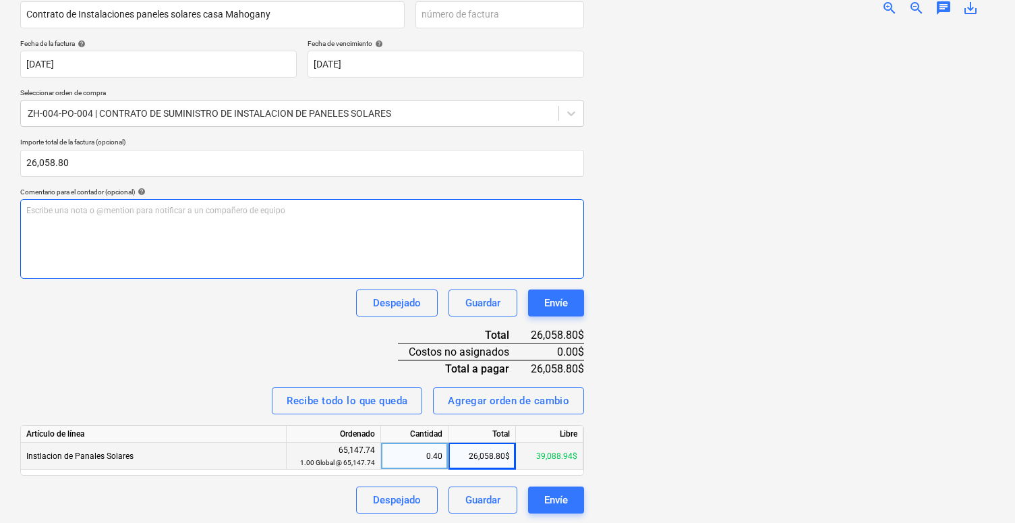
click at [156, 258] on div "Escribe una nota o @mention para notificar a un compañero de equipo ﻿" at bounding box center [302, 239] width 564 height 80
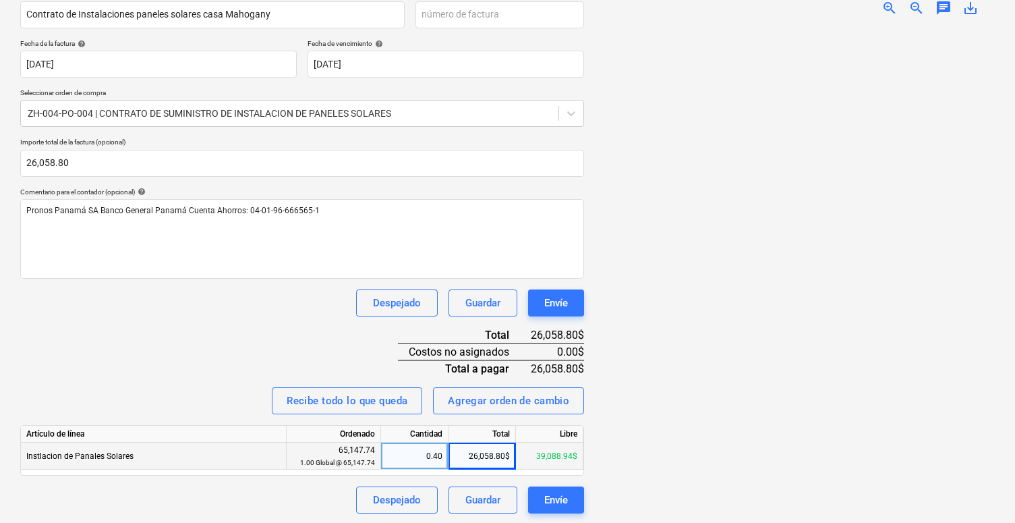
click at [136, 302] on div "Despejado Guardar Envíe" at bounding box center [302, 302] width 564 height 27
click at [546, 498] on div "Envíe" at bounding box center [556, 500] width 24 height 18
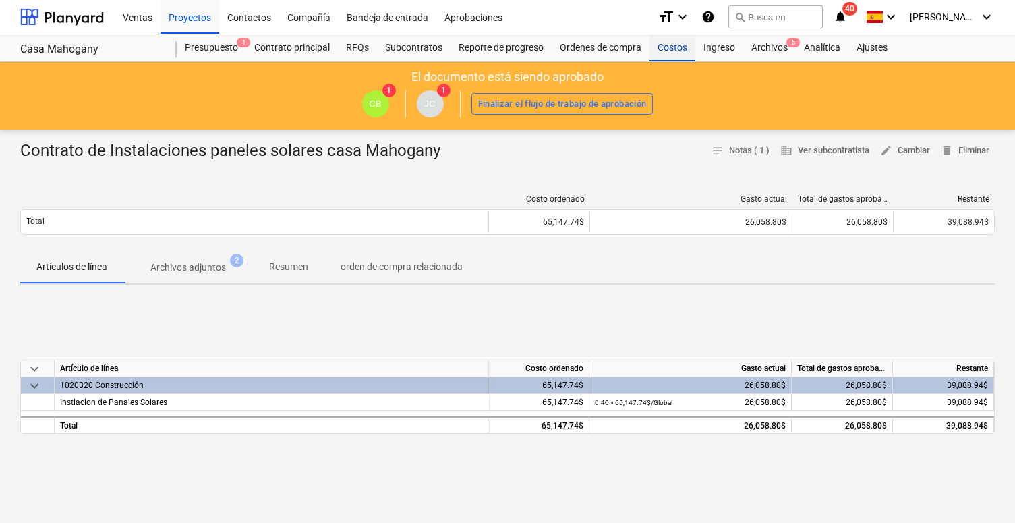
click at [673, 53] on div "Costos" at bounding box center [673, 47] width 46 height 27
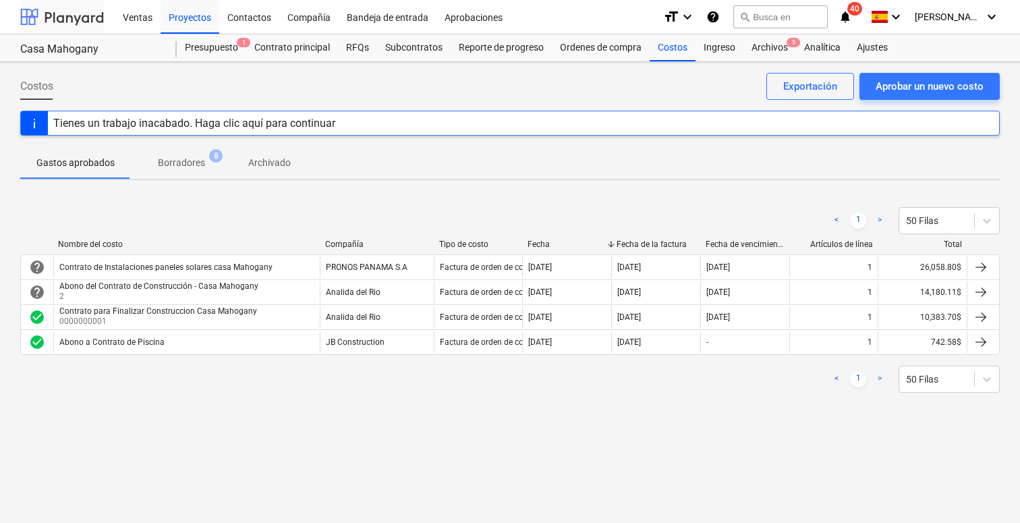
click at [44, 22] on div at bounding box center [62, 17] width 84 height 34
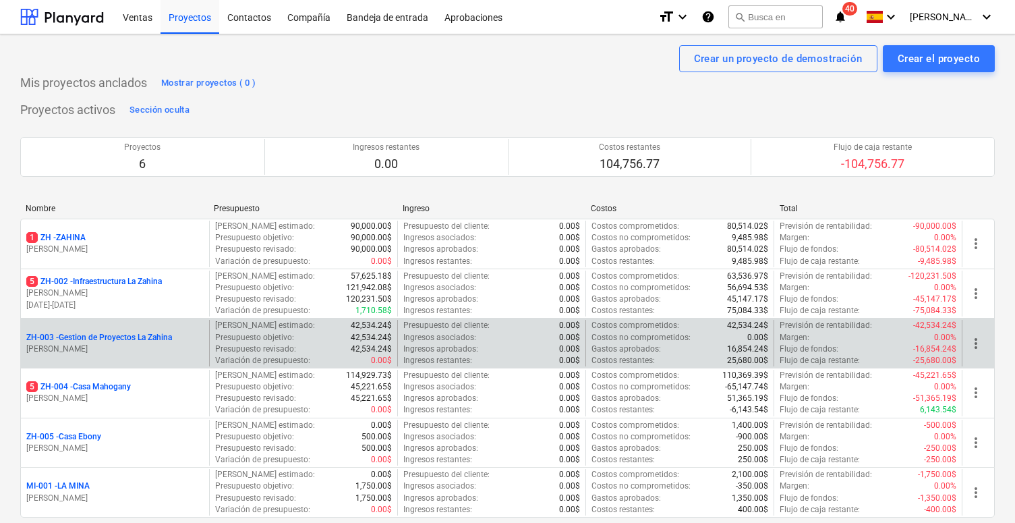
click at [70, 336] on p "ZH-003 - Gestion de Proyectos La Zahina" at bounding box center [99, 337] width 146 height 11
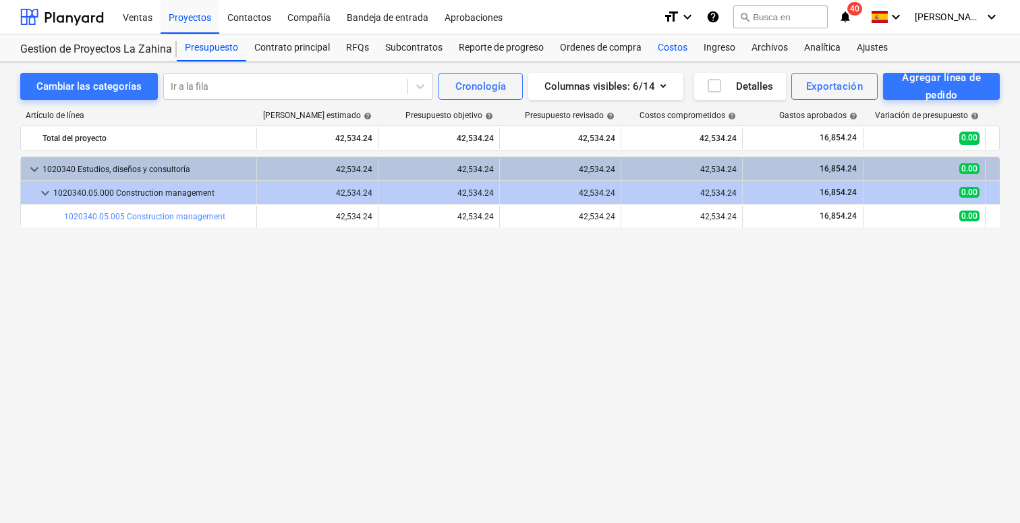
click at [675, 49] on div "Costos" at bounding box center [673, 47] width 46 height 27
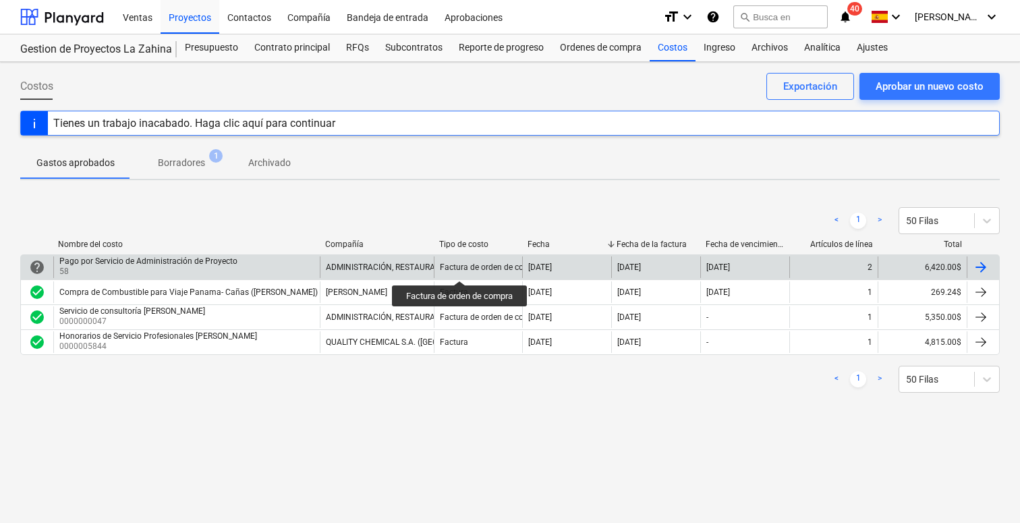
click at [461, 268] on div "Factura de orden de compra" at bounding box center [491, 266] width 103 height 9
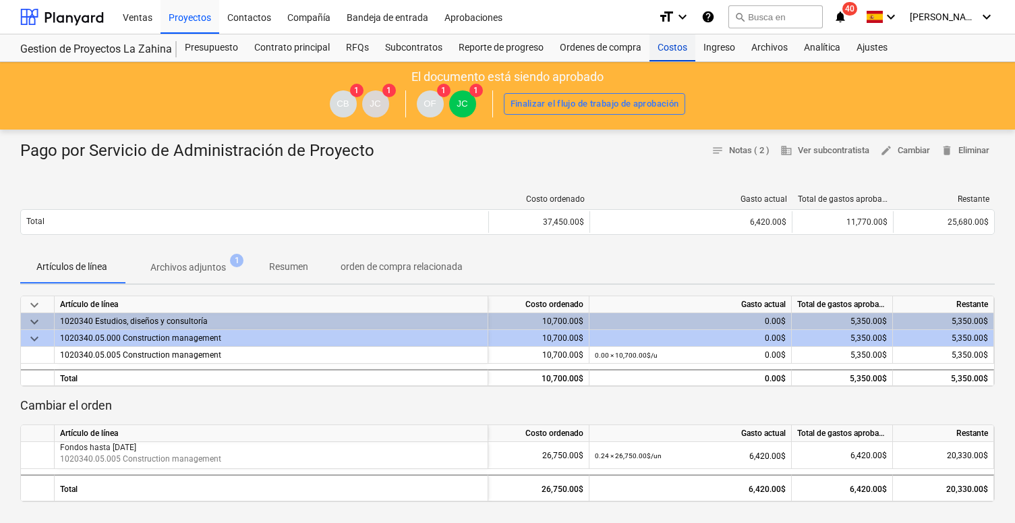
click at [667, 50] on div "Costos" at bounding box center [673, 47] width 46 height 27
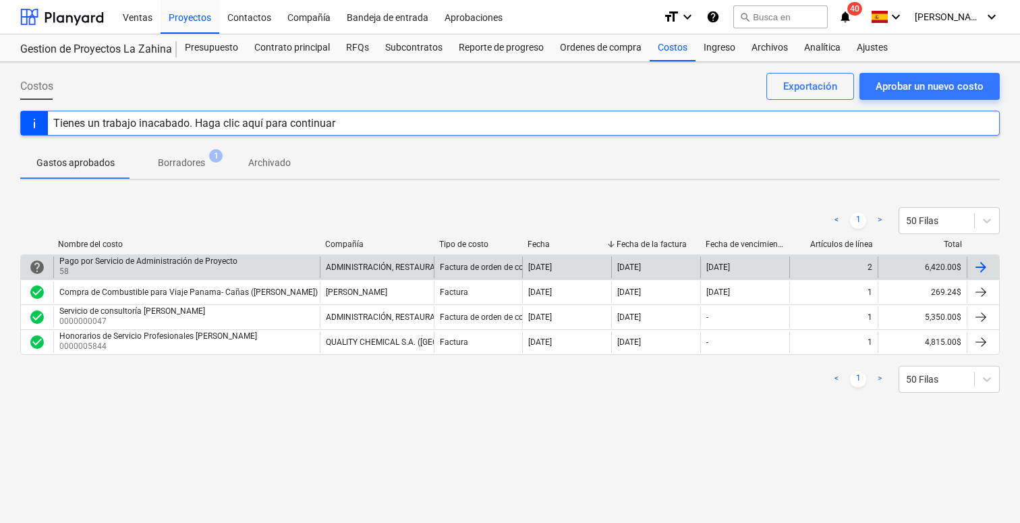
click at [734, 266] on div at bounding box center [981, 267] width 16 height 16
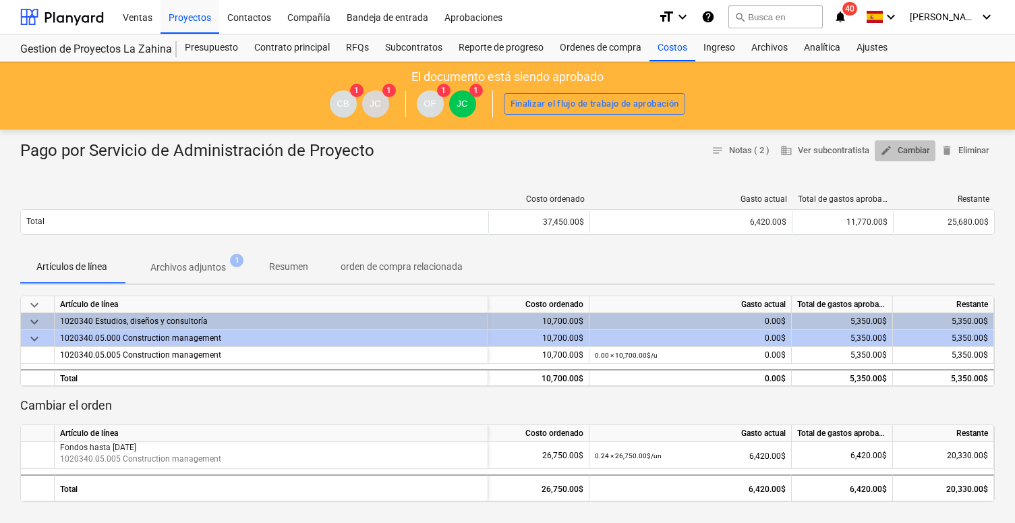
click at [734, 150] on span "edit Cambiar" at bounding box center [905, 151] width 50 height 16
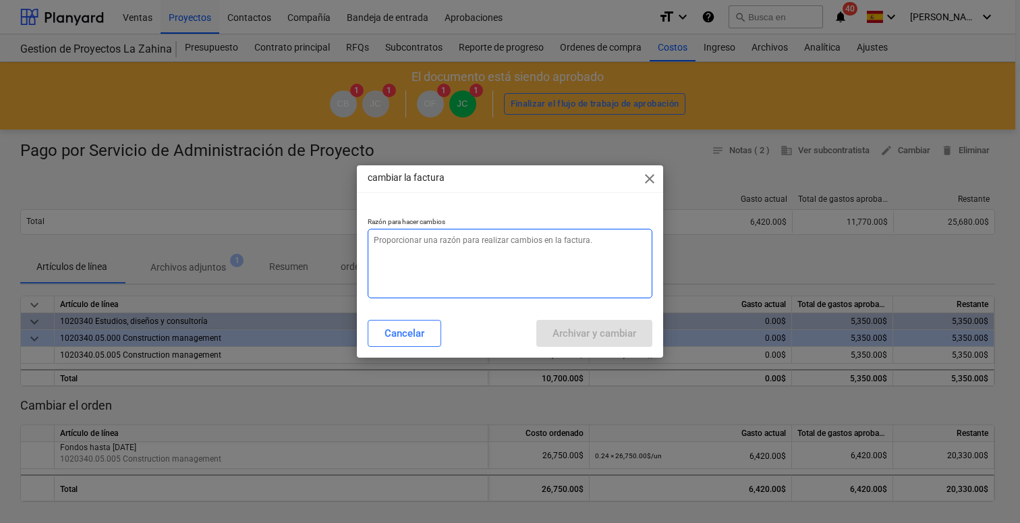
click at [523, 266] on textarea at bounding box center [510, 263] width 285 height 69
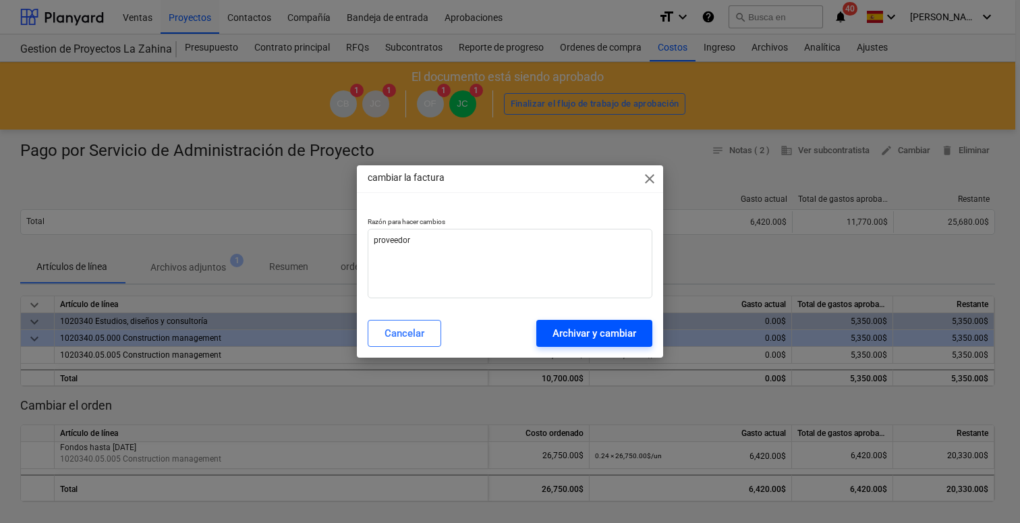
click at [581, 337] on div "Archivar y cambiar" at bounding box center [594, 333] width 84 height 18
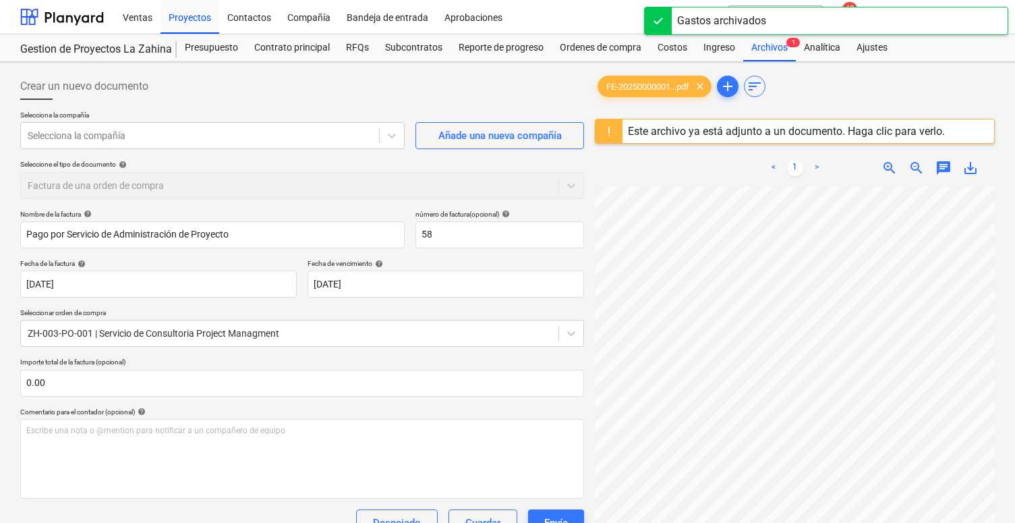
click at [168, 190] on div "Seleccione el tipo de documento help Factura de una orden de compra" at bounding box center [302, 179] width 564 height 38
click at [166, 139] on div at bounding box center [200, 135] width 345 height 13
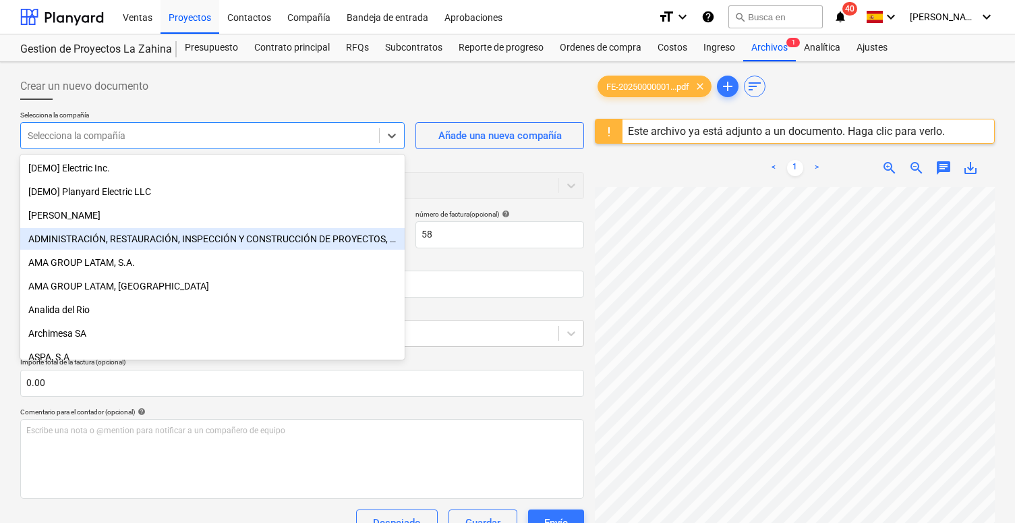
click at [142, 235] on div "ADMINISTRACIÓN, RESTAURACIÓN, INSPECCIÓN Y CONSTRUCCIÓN DE PROYECTOS, S.A.(ARIC…" at bounding box center [212, 239] width 384 height 22
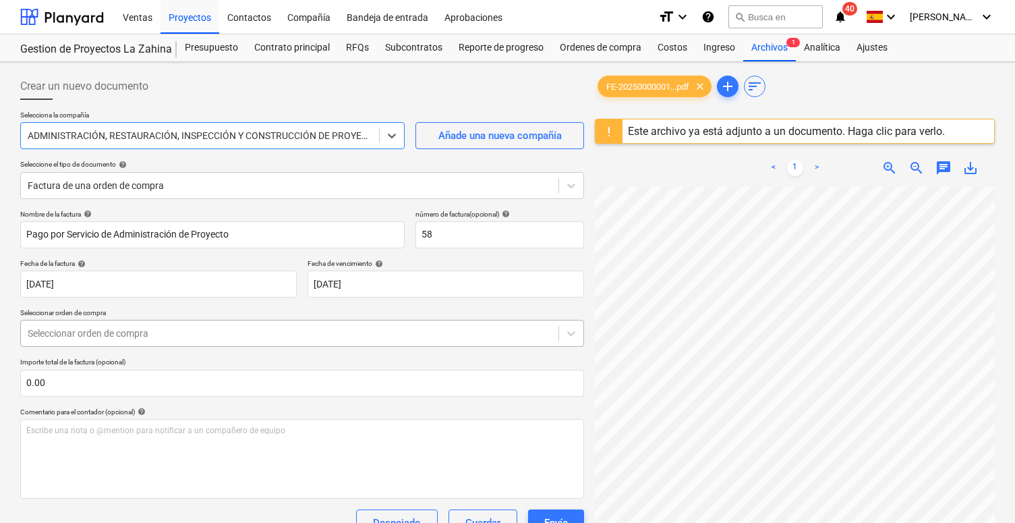
click at [195, 329] on div at bounding box center [290, 332] width 524 height 13
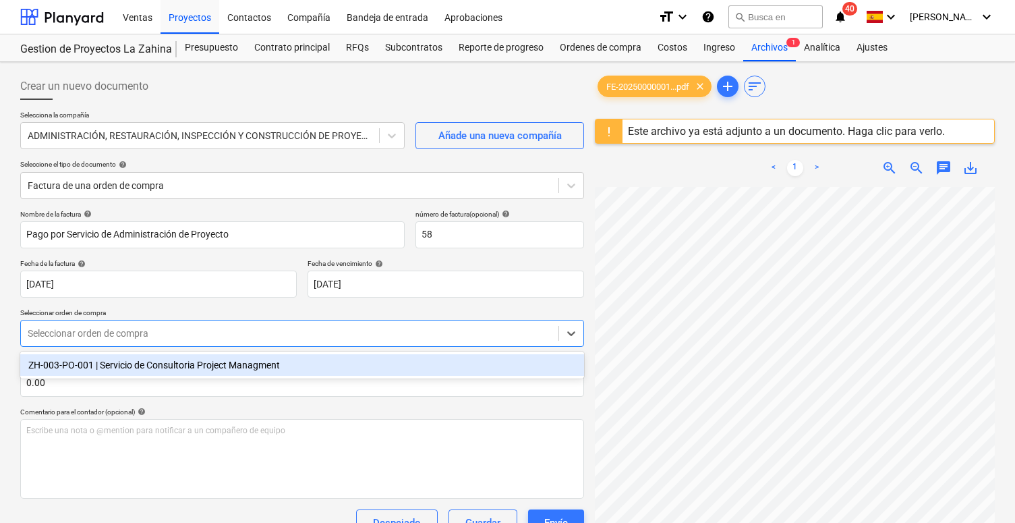
click at [181, 364] on div "ZH-003-PO-001 | Servicio de Consultoria Project Managment" at bounding box center [302, 365] width 564 height 22
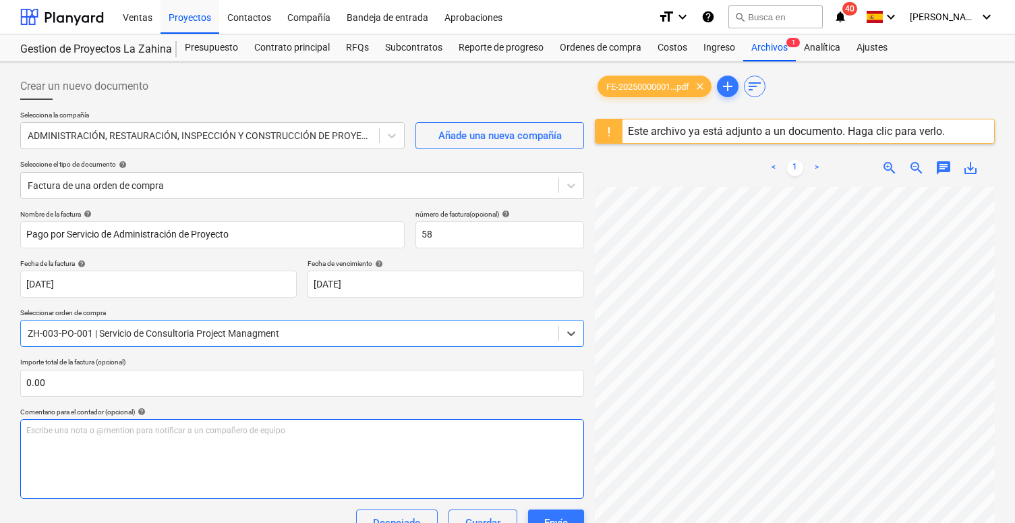
click at [152, 444] on div "Escribe una nota o @mention para notificar a un compañero de equipo ﻿" at bounding box center [302, 459] width 564 height 80
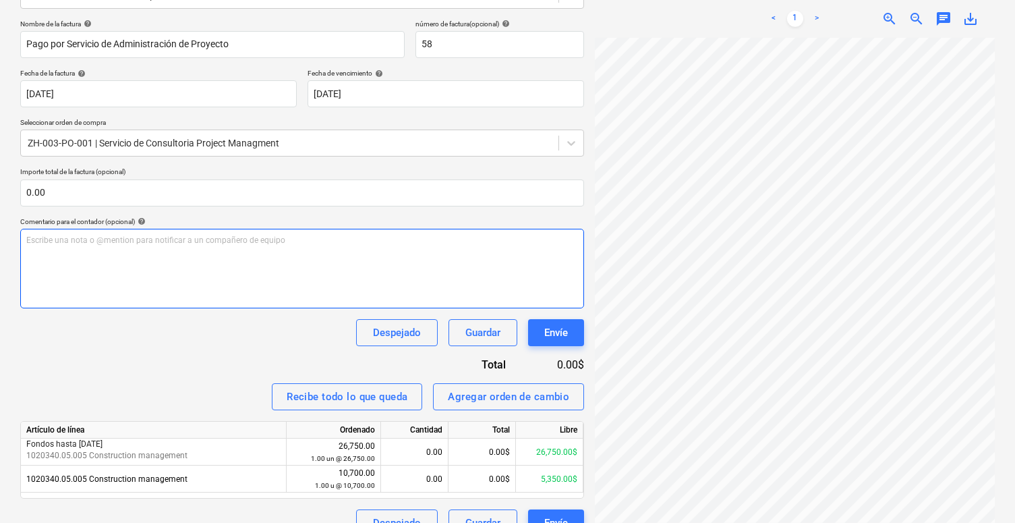
scroll to position [196, 0]
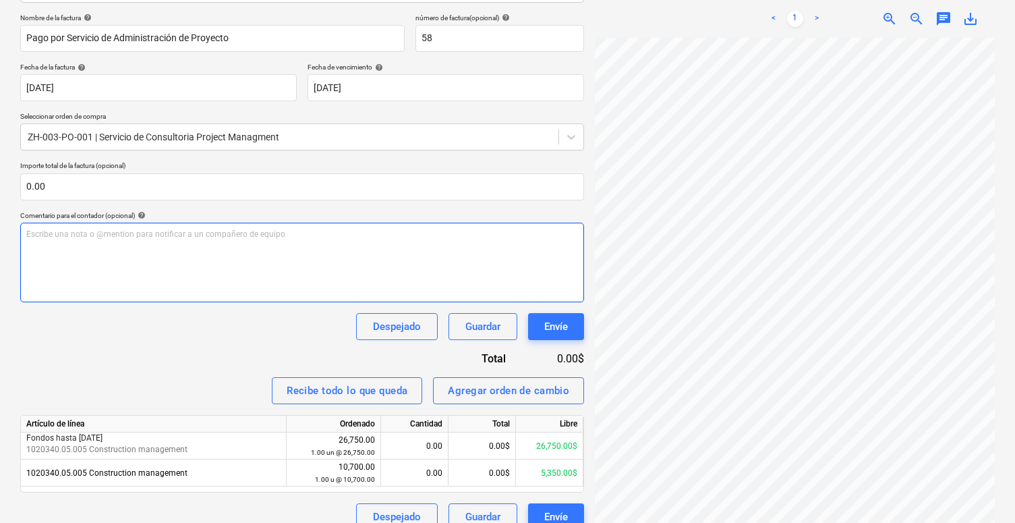
click at [246, 266] on div "Escribe una nota o @mention para notificar a un compañero de equipo ﻿" at bounding box center [302, 263] width 564 height 80
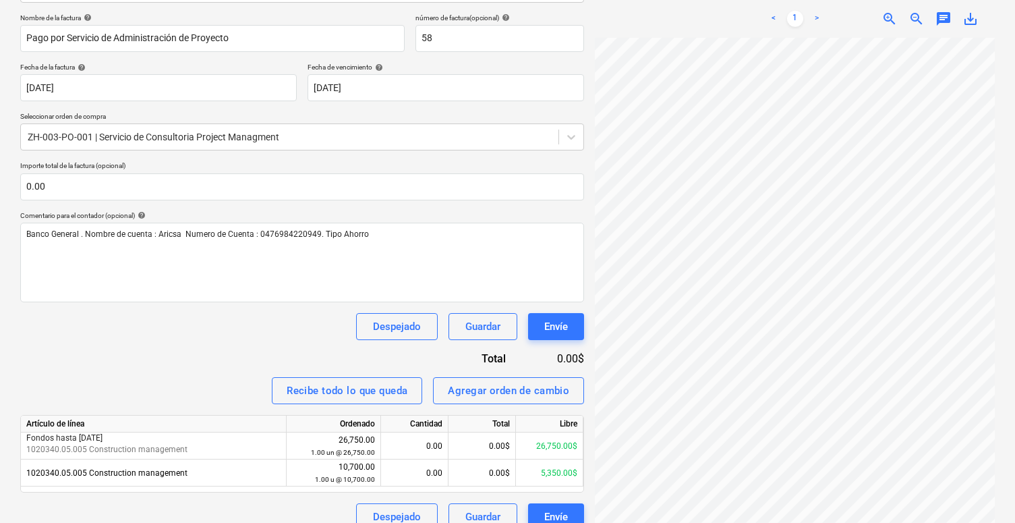
click at [181, 345] on div "Nombre de la factura help Pago por Servicio de Administración de Proyecto númer…" at bounding box center [302, 271] width 564 height 517
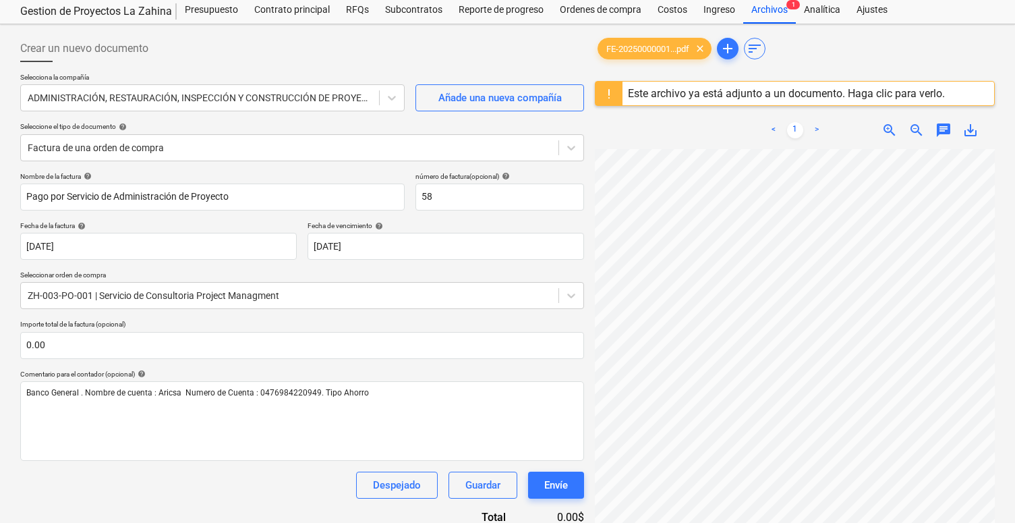
scroll to position [40, 0]
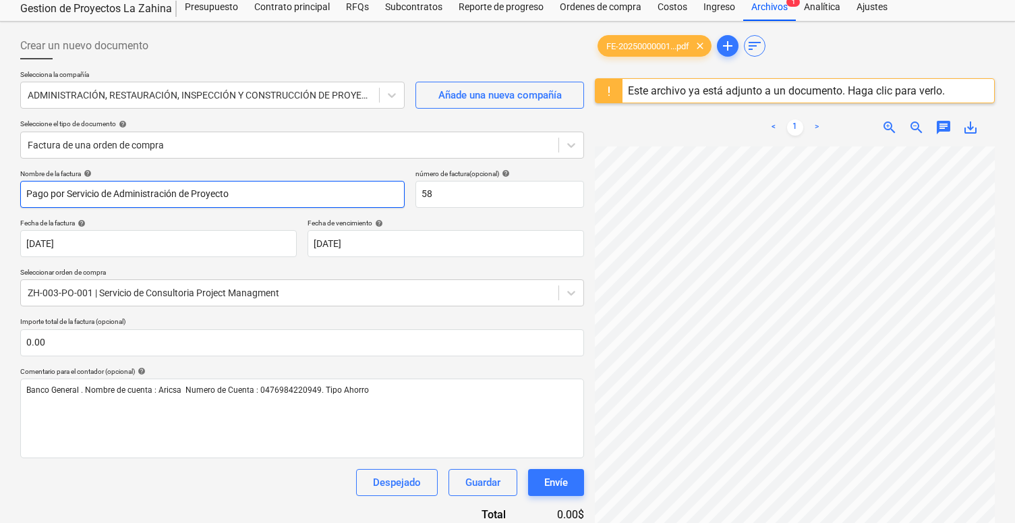
click at [262, 196] on input "Pago por Servicio de Administración de Proyecto" at bounding box center [212, 194] width 384 height 27
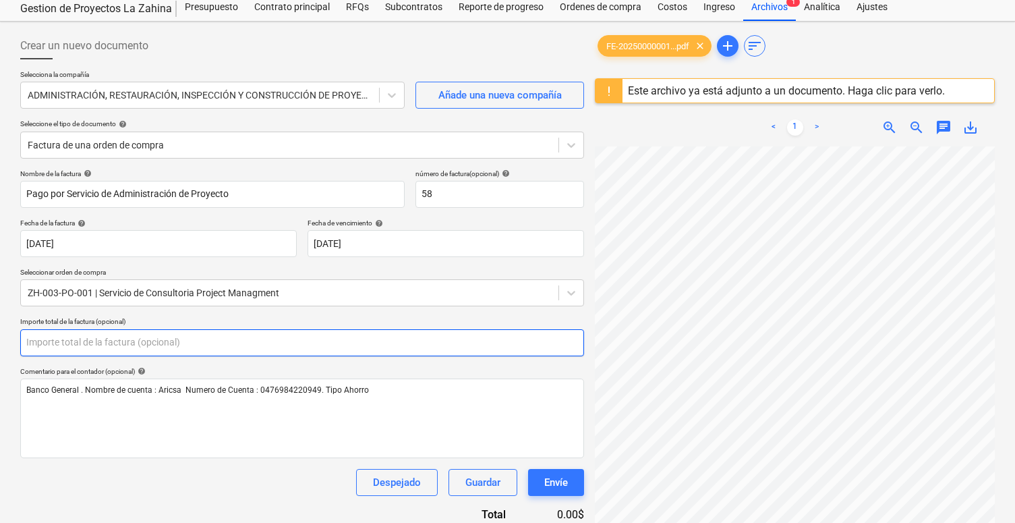
click at [183, 344] on input "text" at bounding box center [302, 342] width 564 height 27
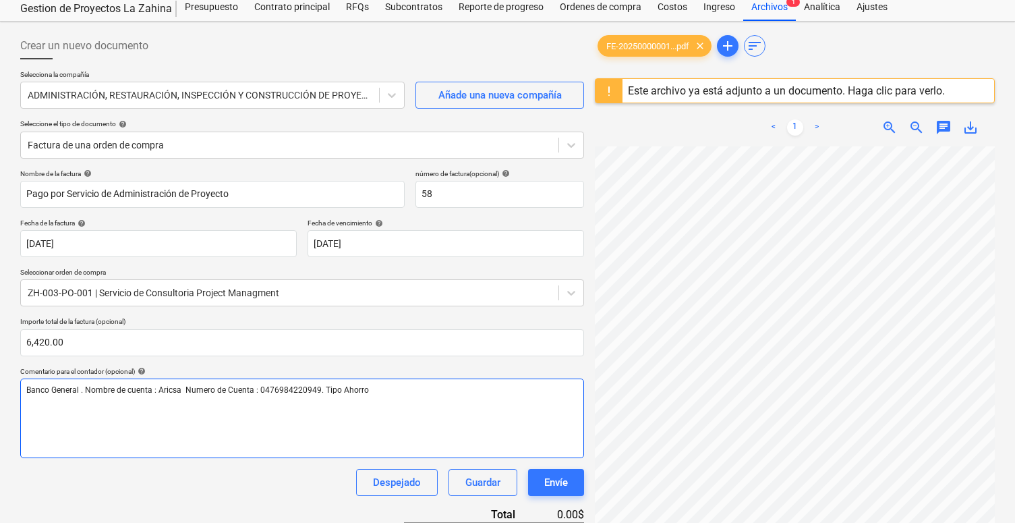
click at [167, 445] on div "Banco General . Nombre de cuenta : Aricsa Numero de Cuenta : 0476984220949. Tip…" at bounding box center [302, 418] width 564 height 80
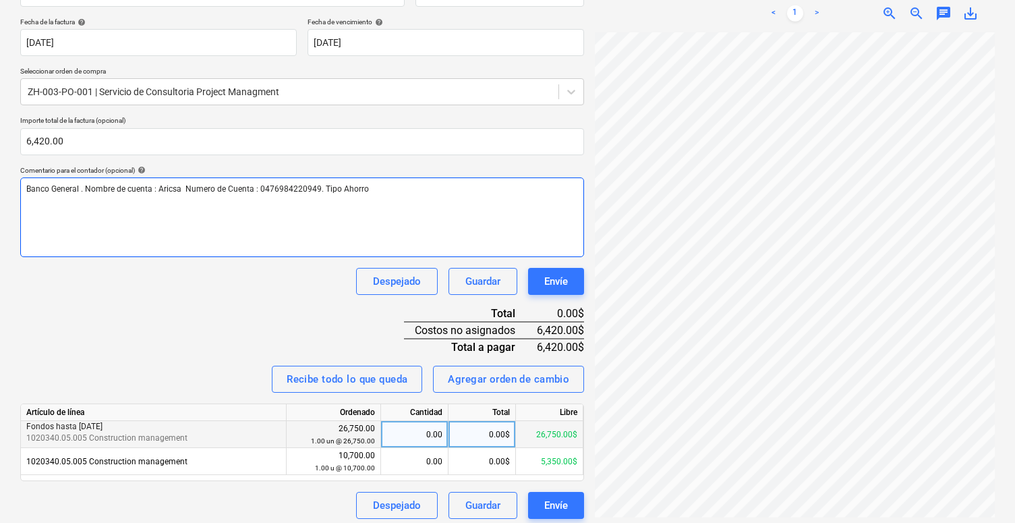
scroll to position [242, 0]
click at [466, 437] on div "0.00$" at bounding box center [482, 433] width 67 height 27
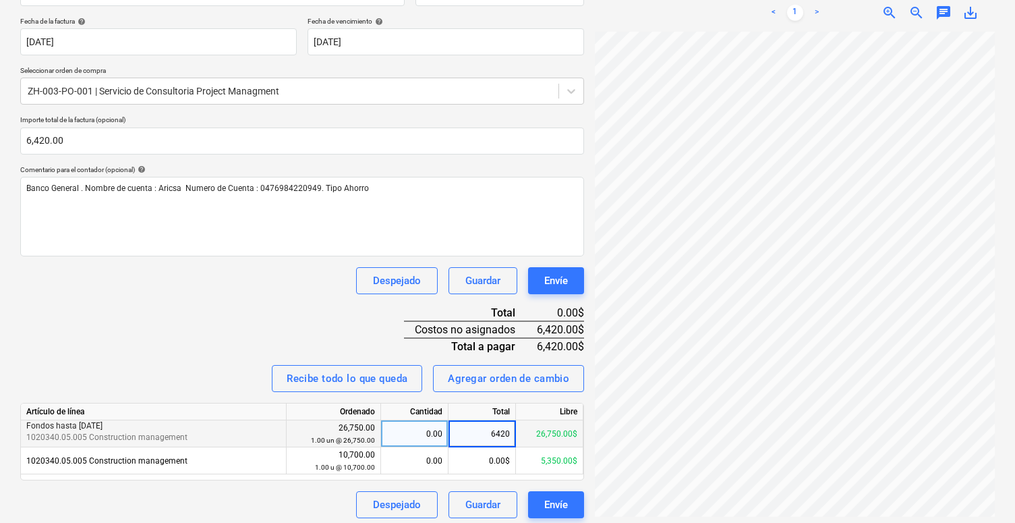
click at [283, 318] on div "Nombre de la factura help Pago por Servicio de Administración de Proyecto númer…" at bounding box center [302, 243] width 564 height 550
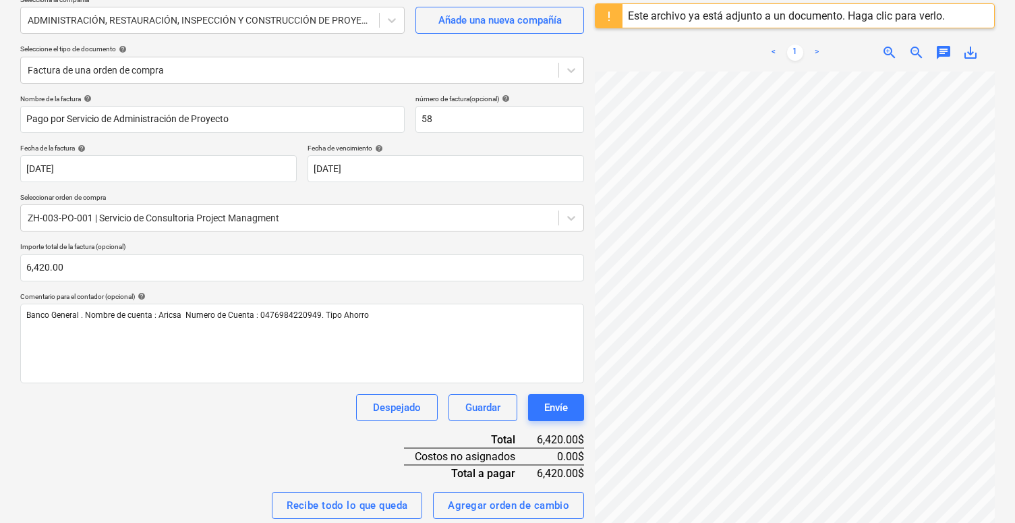
scroll to position [114, 0]
click at [482, 65] on div at bounding box center [290, 71] width 524 height 13
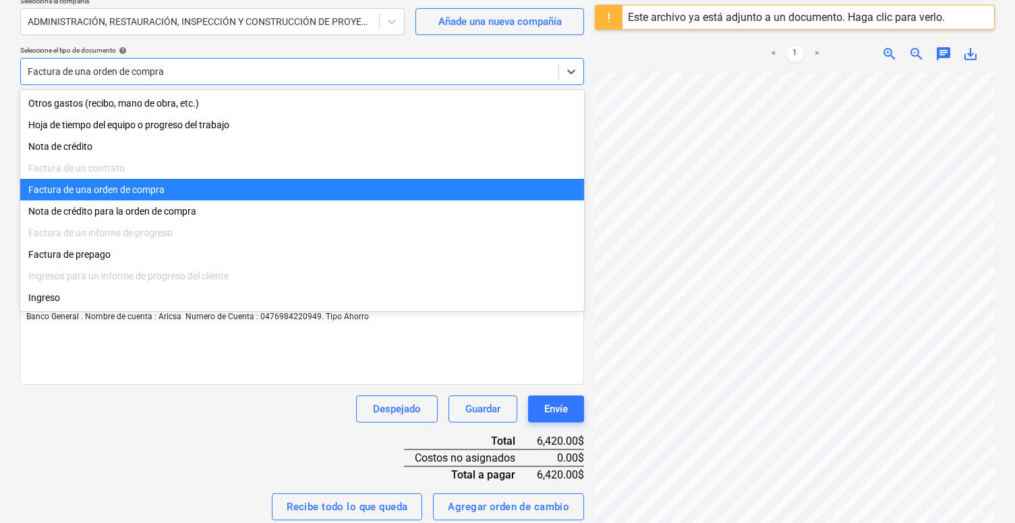
click at [328, 198] on div "Factura de una orden de compra" at bounding box center [302, 190] width 564 height 22
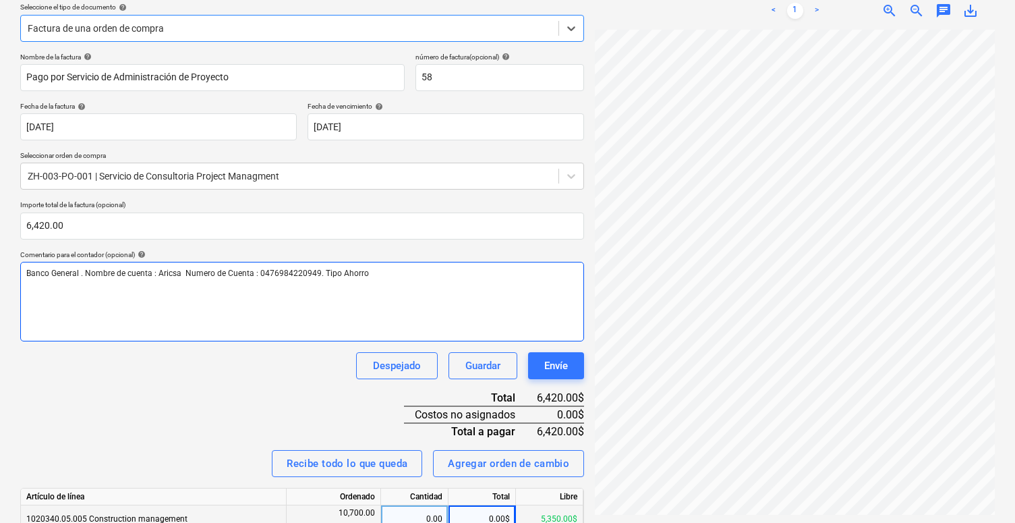
scroll to position [165, 0]
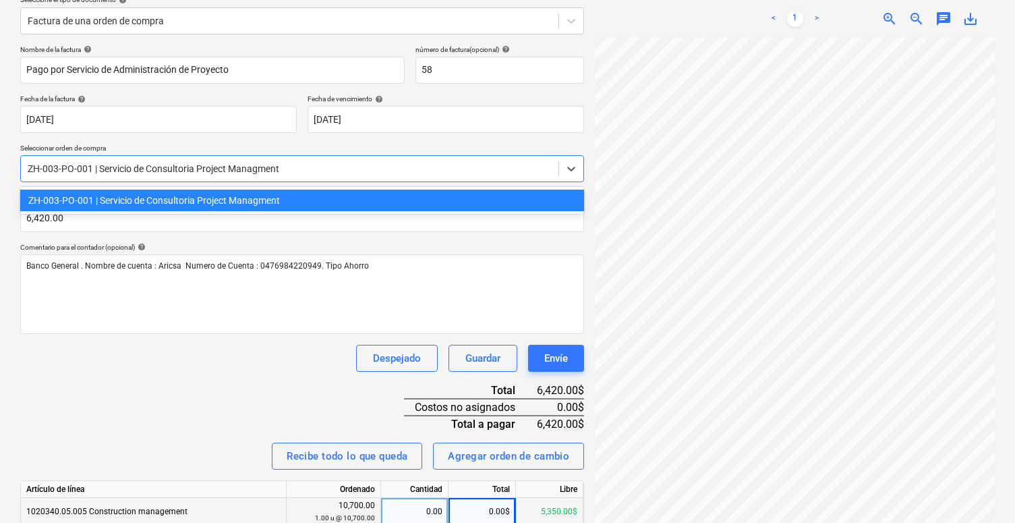
click at [297, 171] on div at bounding box center [290, 168] width 524 height 13
click at [283, 209] on div "ZH-003-PO-001 | Servicio de Consultoria Project Managment" at bounding box center [302, 201] width 564 height 22
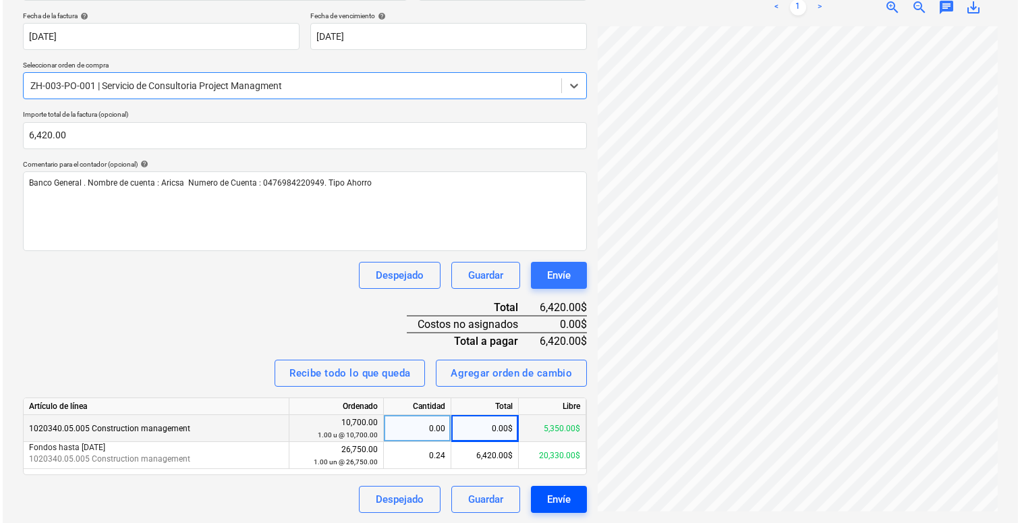
scroll to position [247, 0]
click at [547, 494] on div "Envíe" at bounding box center [556, 500] width 24 height 18
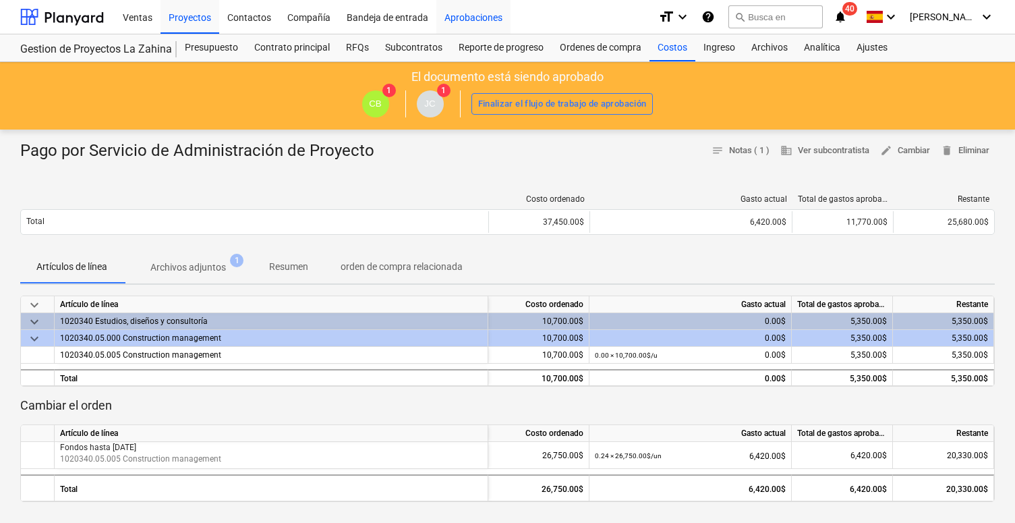
click at [467, 21] on div "Aprobaciones" at bounding box center [473, 16] width 74 height 34
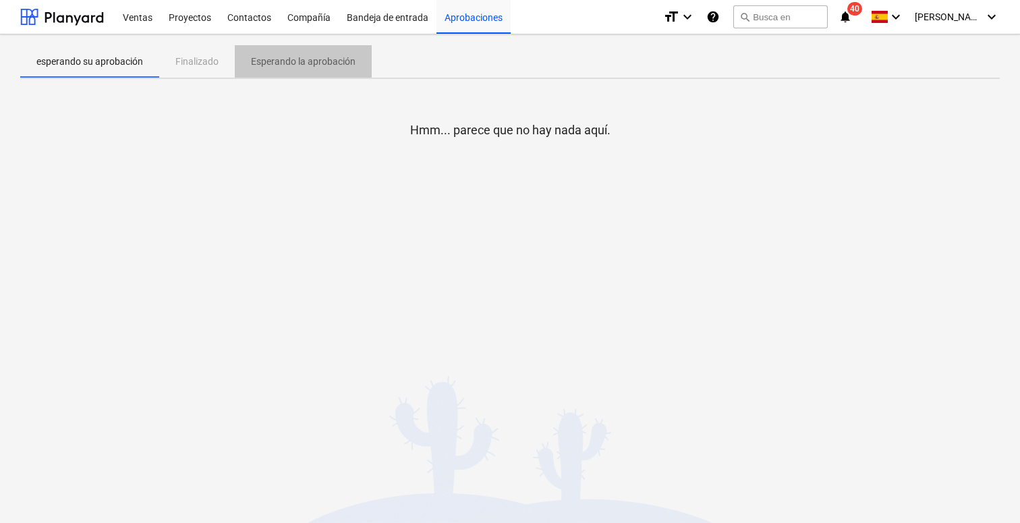
click at [277, 59] on p "Esperando la aprobación" at bounding box center [303, 62] width 105 height 14
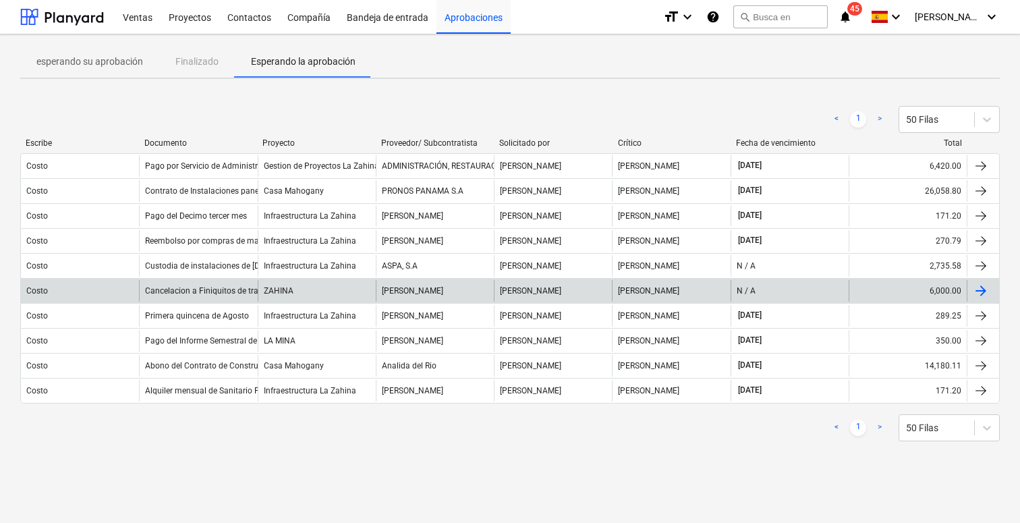
click at [405, 285] on div "[PERSON_NAME]" at bounding box center [435, 291] width 118 height 22
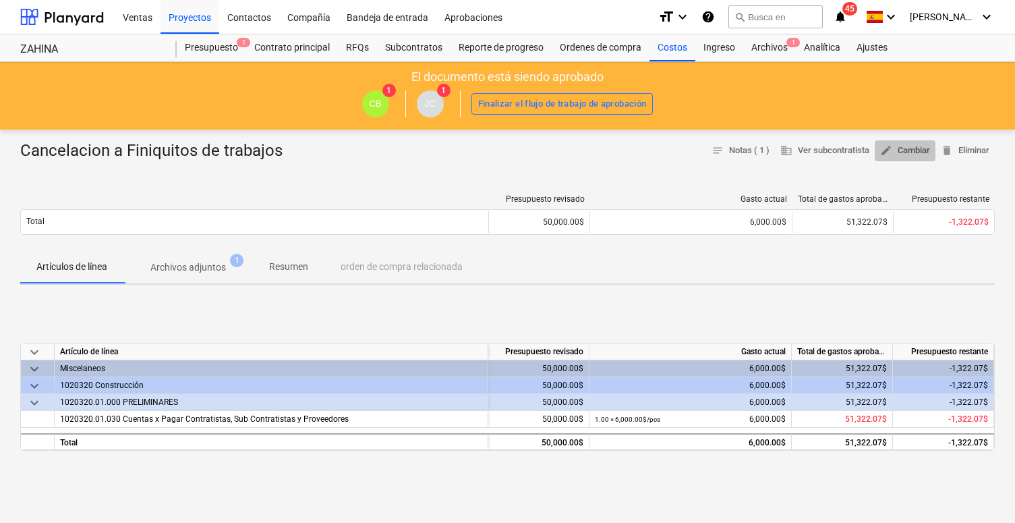
click at [734, 144] on span "edit Cambiar" at bounding box center [905, 151] width 50 height 16
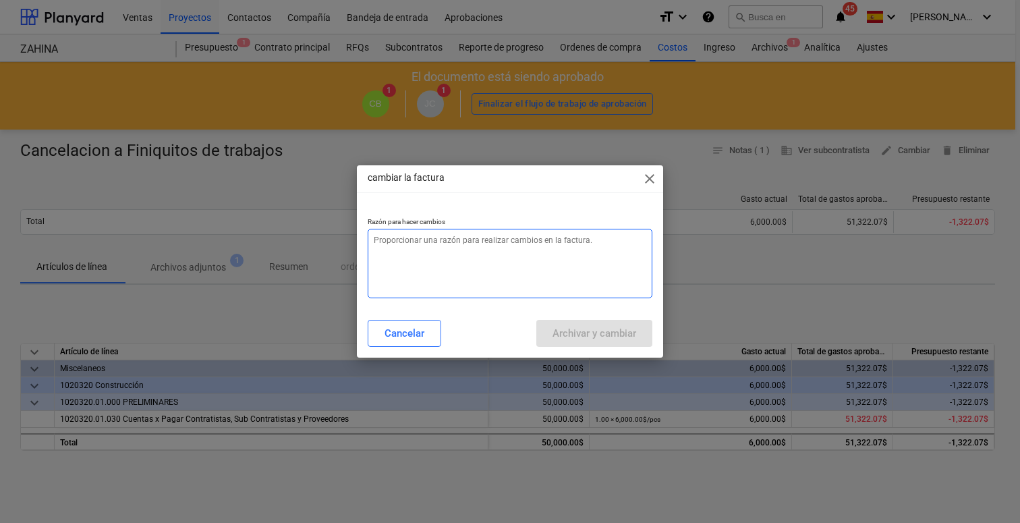
click at [468, 254] on textarea at bounding box center [510, 263] width 285 height 69
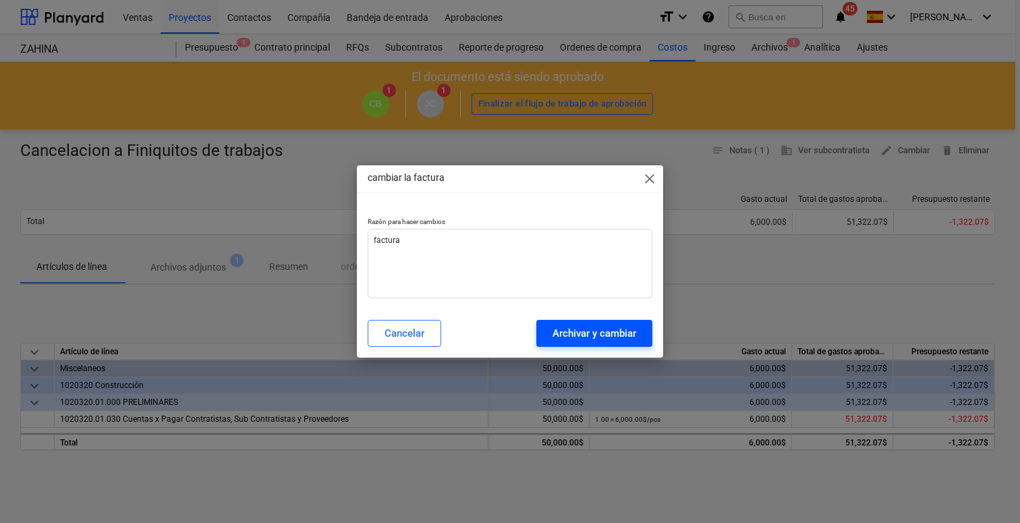
click at [587, 329] on div "Archivar y cambiar" at bounding box center [594, 333] width 84 height 18
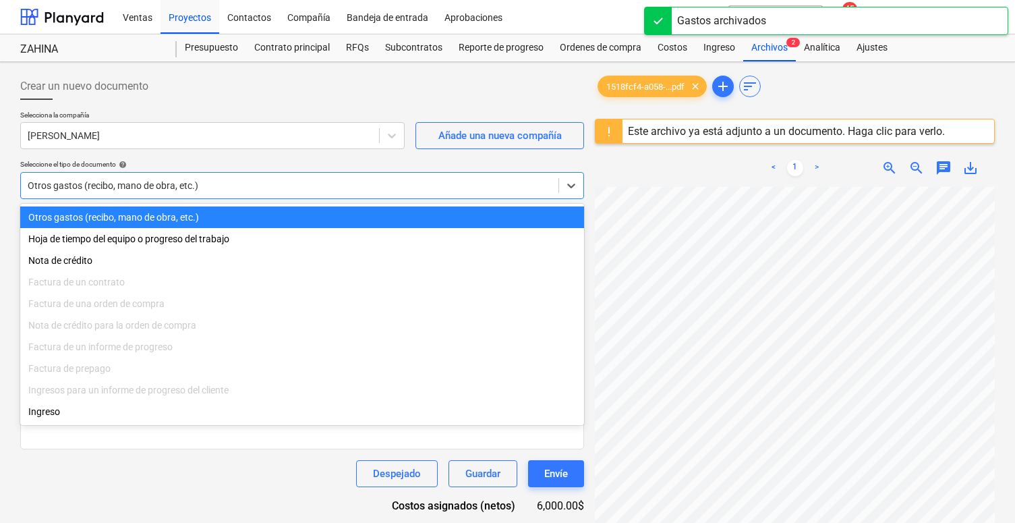
click at [139, 185] on div "Otros gastos (recibo, mano de obra, etc.)" at bounding box center [290, 185] width 524 height 11
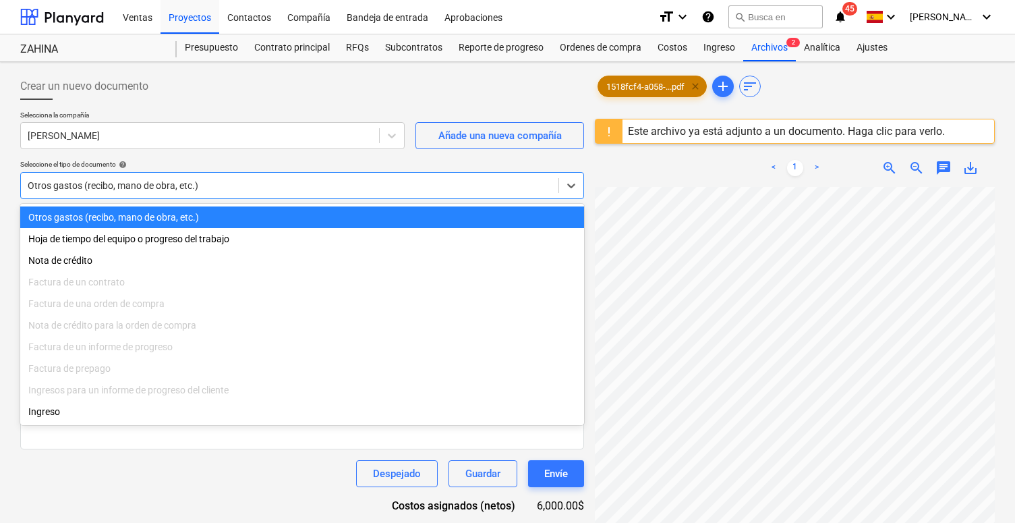
click at [701, 86] on span "clear" at bounding box center [695, 86] width 16 height 16
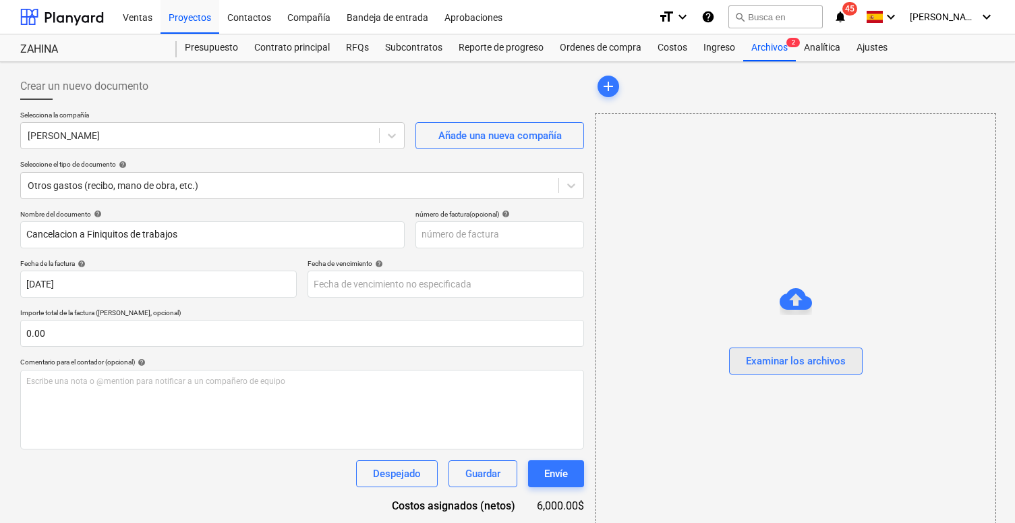
click at [734, 359] on div "Examinar los archivos" at bounding box center [796, 361] width 100 height 18
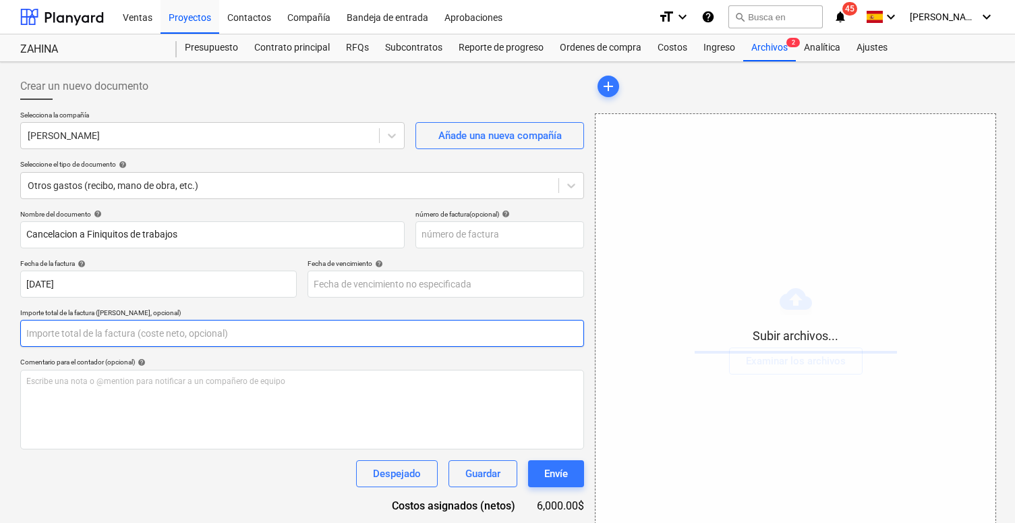
click at [95, 335] on input "text" at bounding box center [302, 333] width 564 height 27
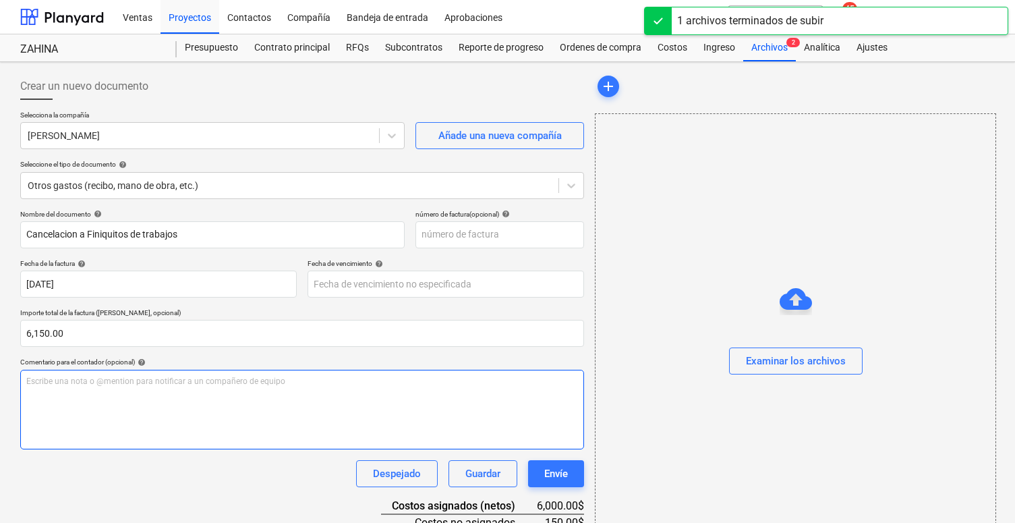
click at [47, 384] on p "Escribe una nota o @mention para notificar a un compañero de equipo ﻿" at bounding box center [302, 381] width 552 height 11
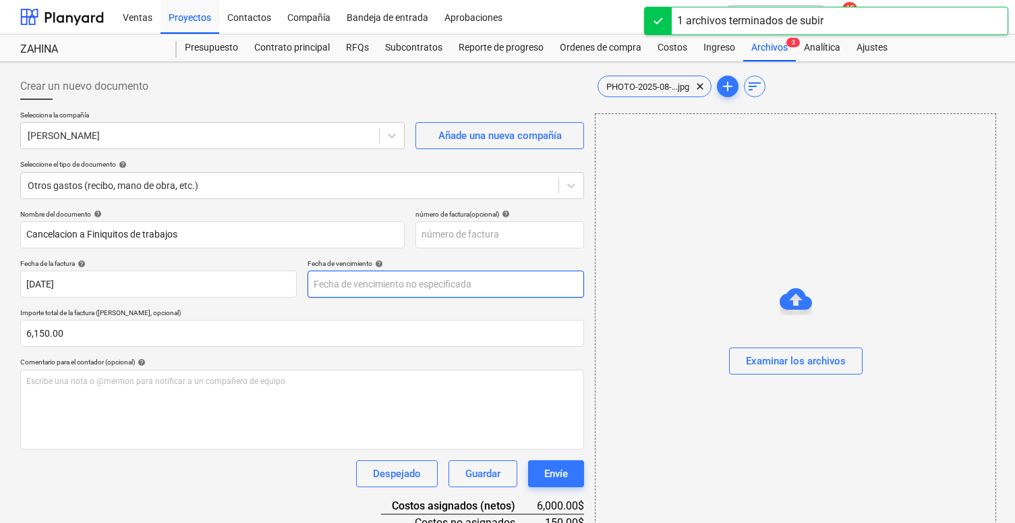
click at [321, 288] on body "Ventas Proyectos Contactos Compañía Bandeja de entrada Aprobaciones format_size…" at bounding box center [507, 261] width 1015 height 523
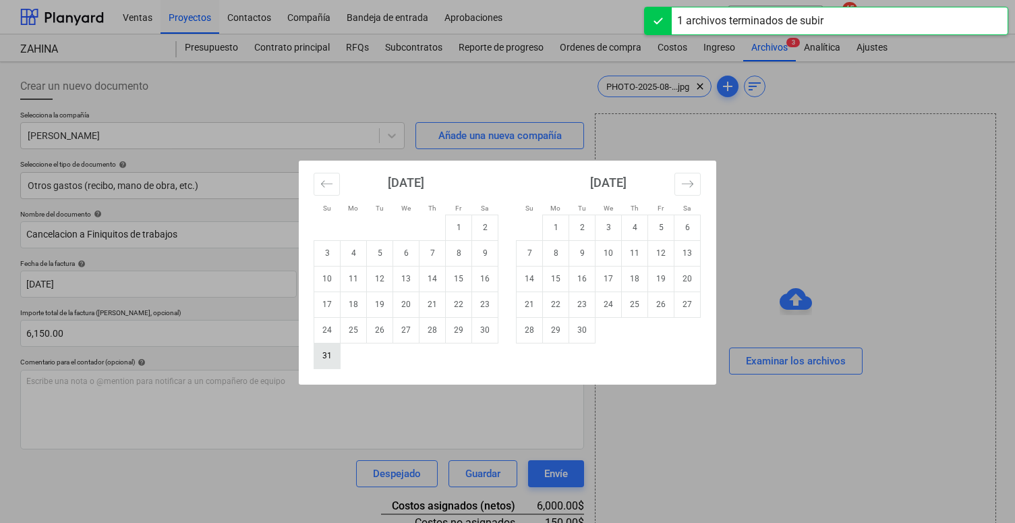
click at [314, 356] on td "31" at bounding box center [327, 356] width 26 height 26
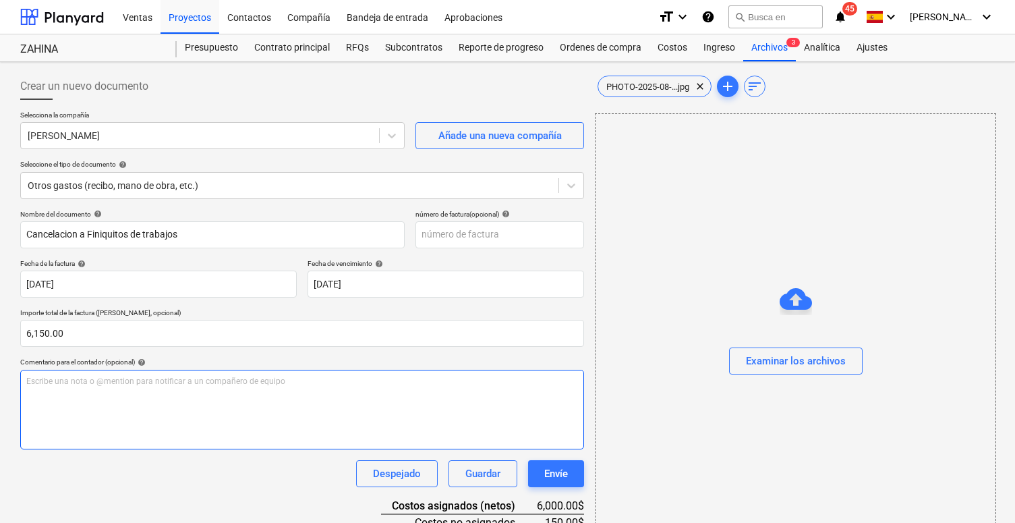
click at [283, 401] on div "Escribe una nota o @mention para notificar a un compañero de equipo ﻿" at bounding box center [302, 410] width 564 height 80
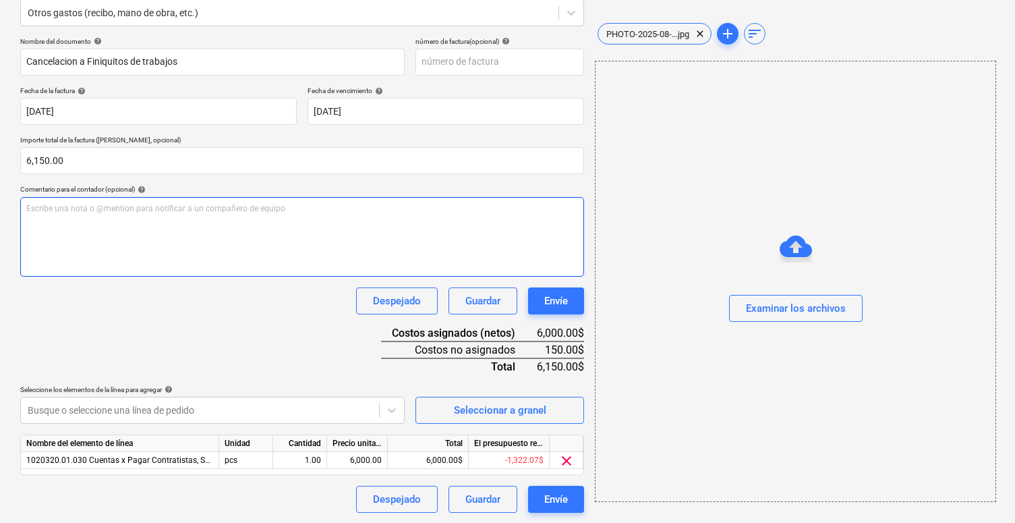
scroll to position [172, 0]
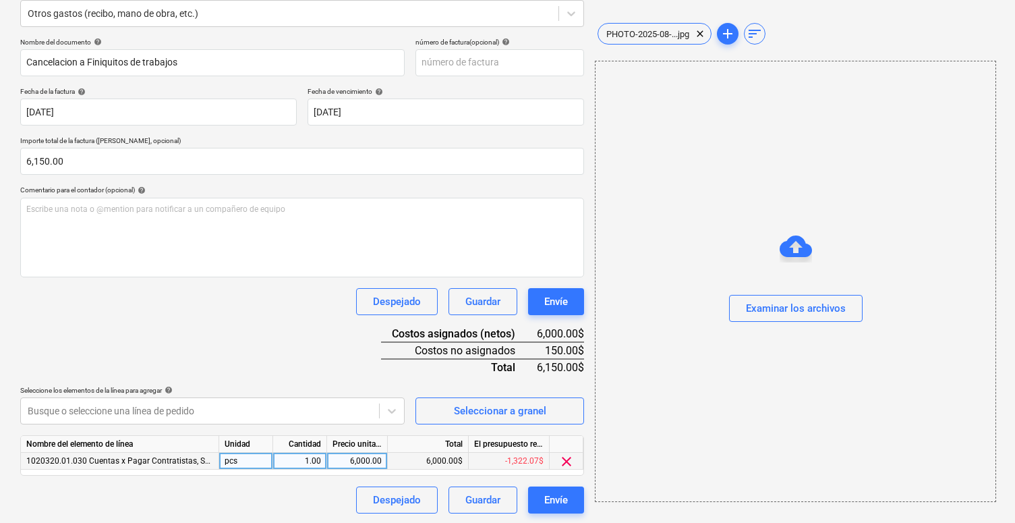
click at [421, 456] on div "6,000.00$" at bounding box center [428, 461] width 81 height 17
click at [355, 459] on div "6,000.00" at bounding box center [357, 461] width 49 height 17
click at [318, 361] on div "Nombre del documento help Cancelacion a Finiquitos de trabajos número de factur…" at bounding box center [302, 276] width 564 height 476
click at [314, 343] on div "Nombre del documento help Cancelacion a Finiquitos de trabajos número de factur…" at bounding box center [302, 276] width 564 height 476
click at [347, 358] on div "Nombre del documento help Cancelacion a Finiquitos de trabajos número de factur…" at bounding box center [302, 276] width 564 height 476
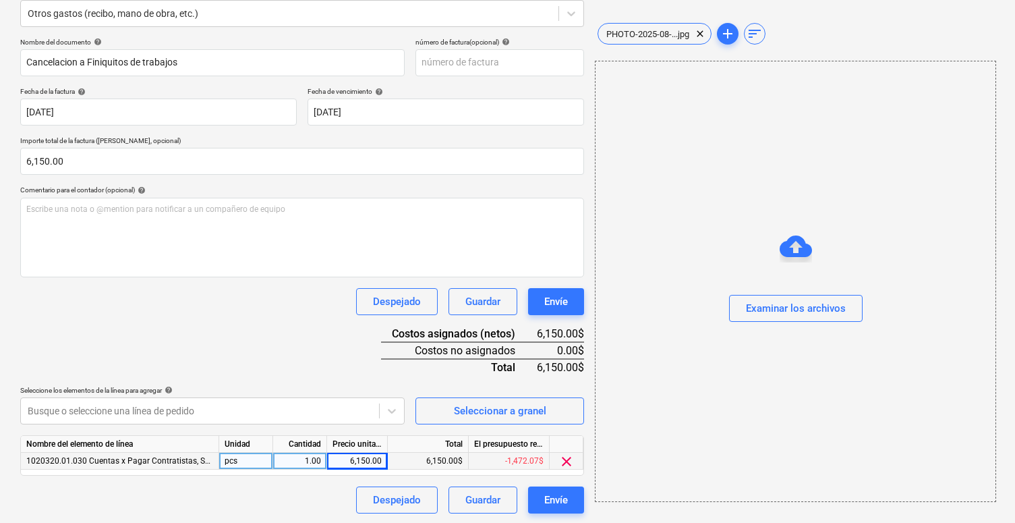
click at [310, 349] on div "Nombre del documento help Cancelacion a Finiquitos de trabajos número de factur…" at bounding box center [302, 276] width 564 height 476
click at [302, 352] on div "Nombre del documento help Cancelacion a Finiquitos de trabajos número de factur…" at bounding box center [302, 276] width 564 height 476
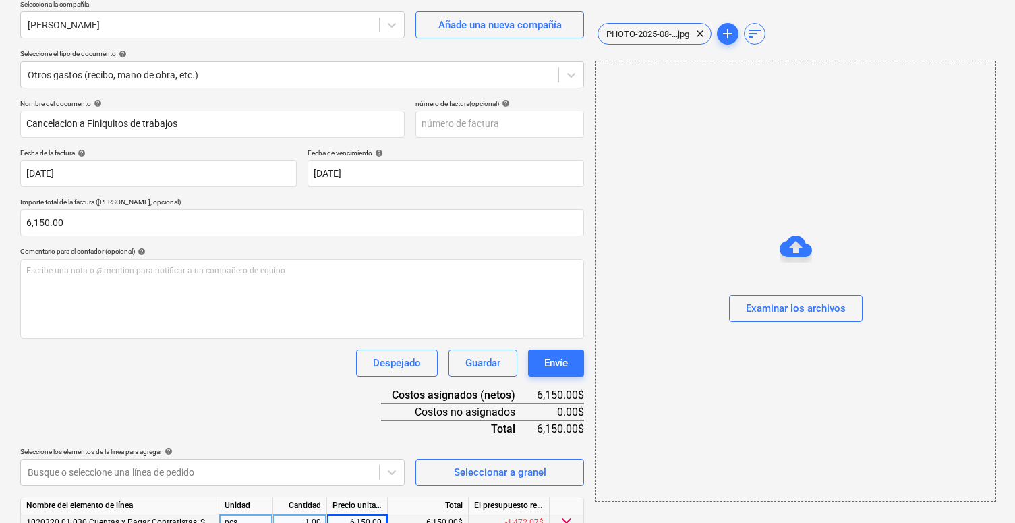
scroll to position [90, 0]
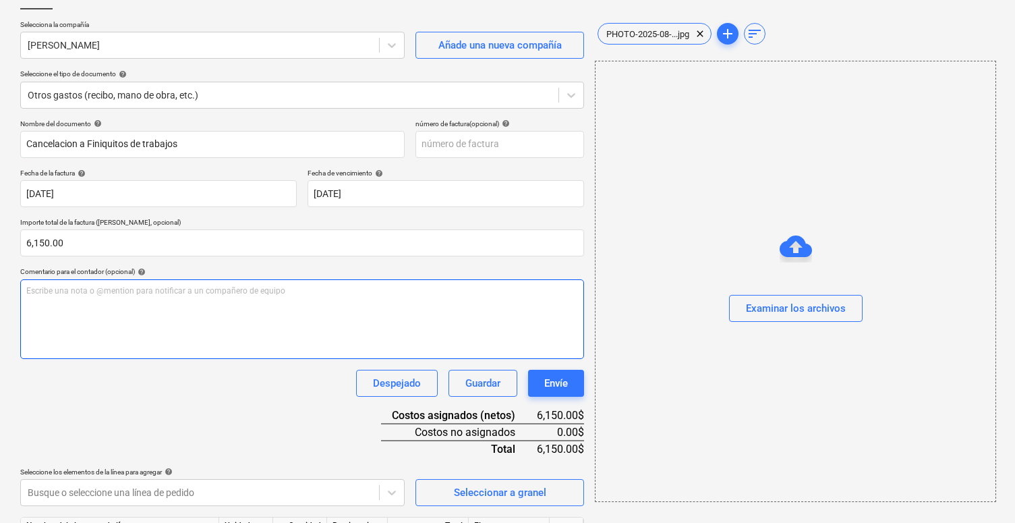
click at [162, 341] on div "Escribe una nota o @mention para notificar a un compañero de equipo ﻿" at bounding box center [302, 319] width 564 height 80
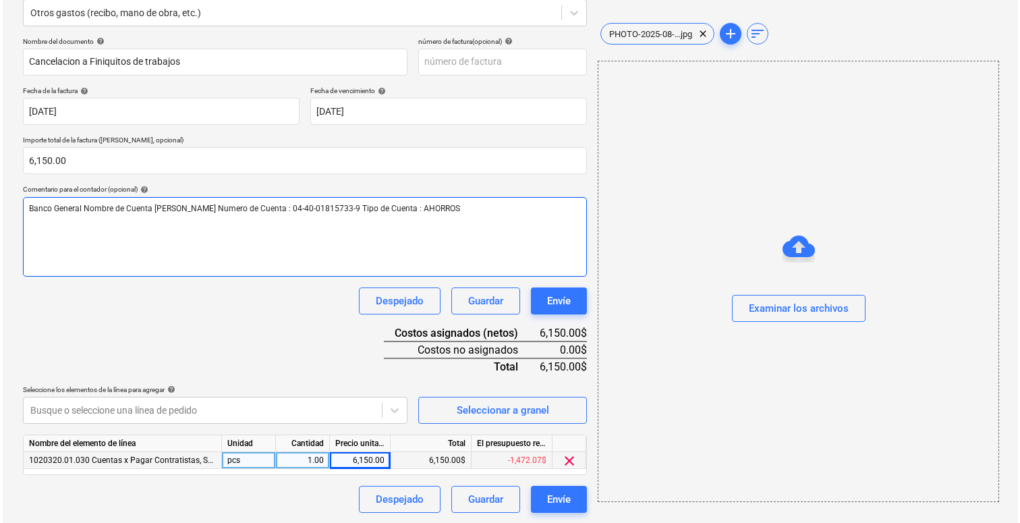
scroll to position [172, 0]
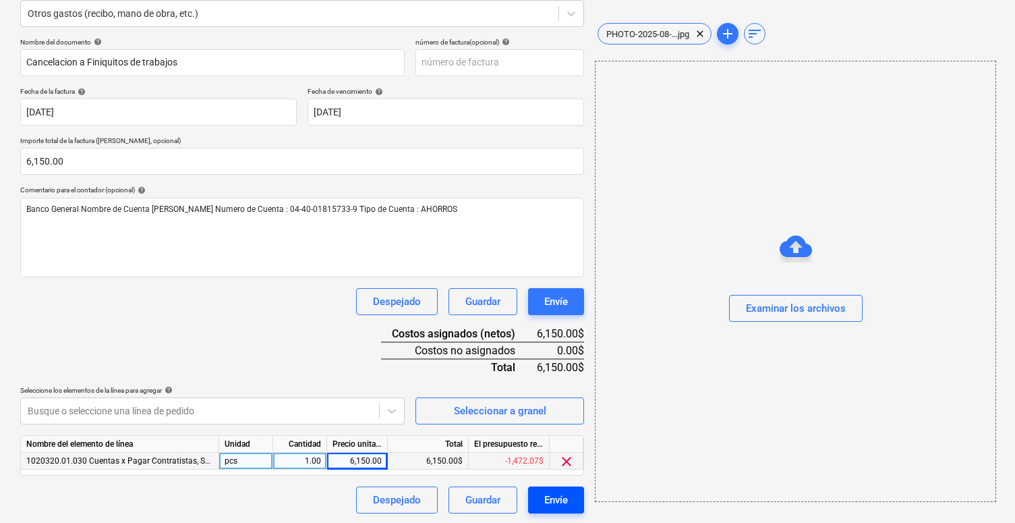
click at [544, 498] on div "Envíe" at bounding box center [556, 500] width 24 height 18
